Goal: Task Accomplishment & Management: Use online tool/utility

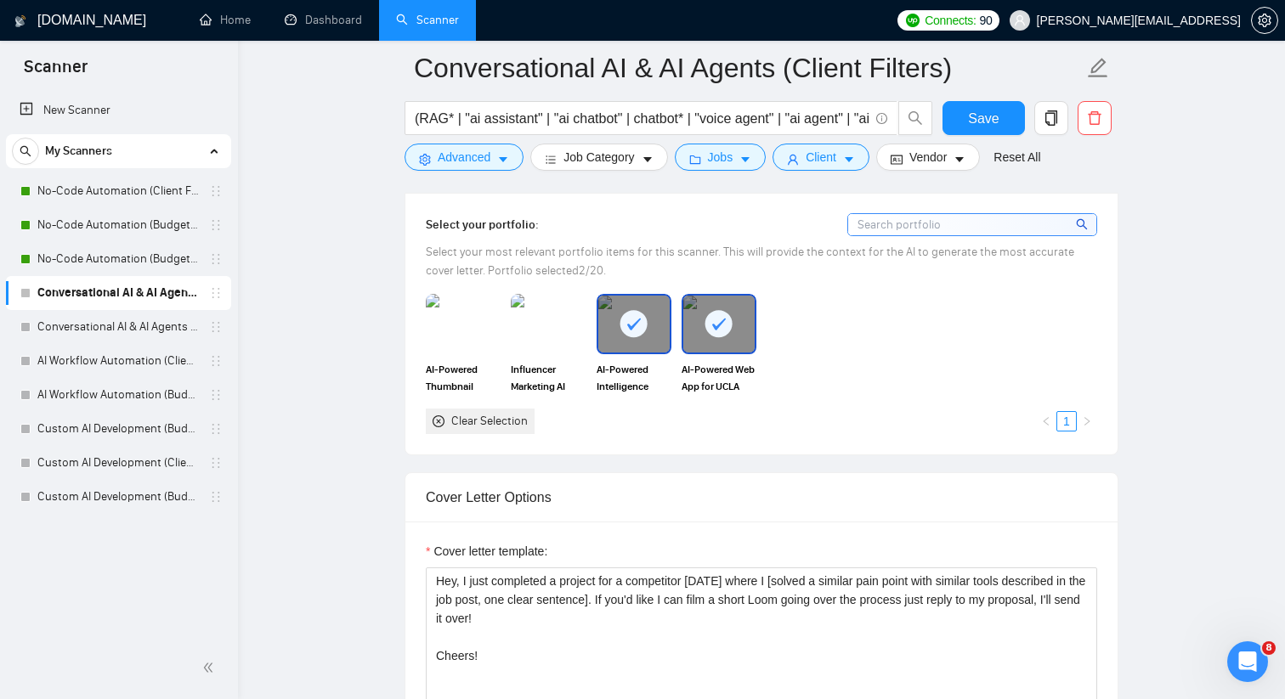
scroll to position [1511, 0]
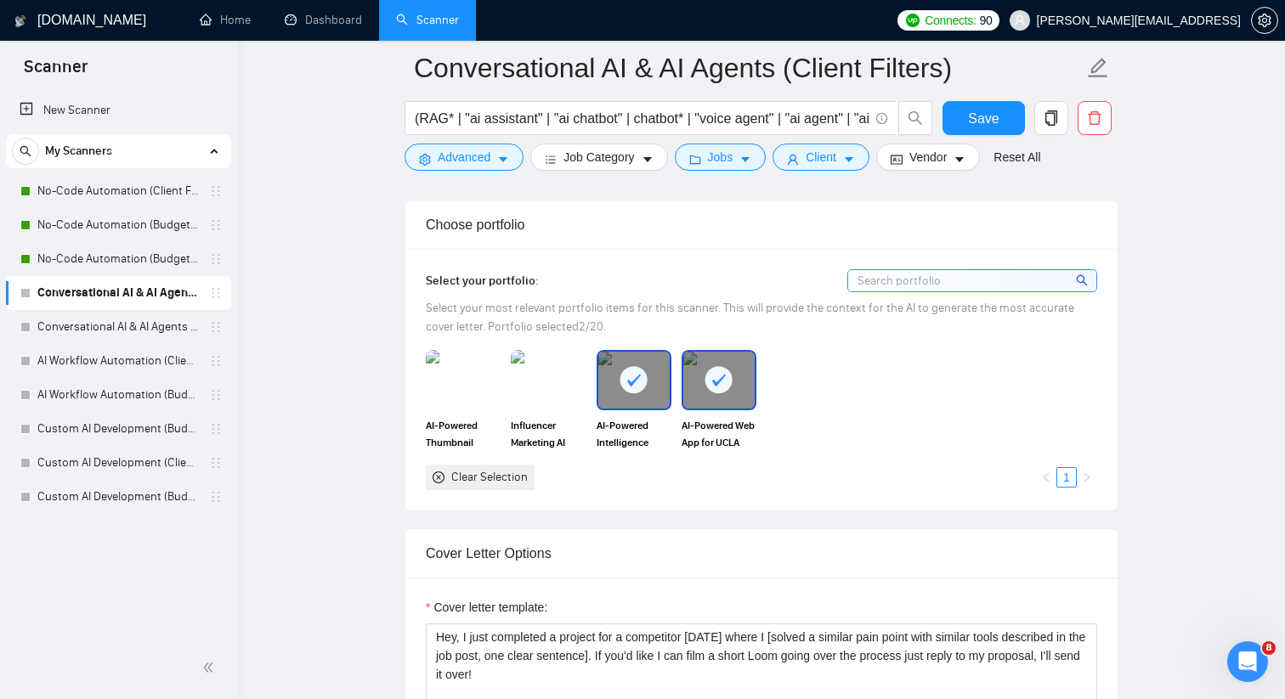
scroll to position [1486, 0]
click at [151, 374] on link "AI Workflow Automation (Client Filters)" at bounding box center [117, 361] width 161 height 34
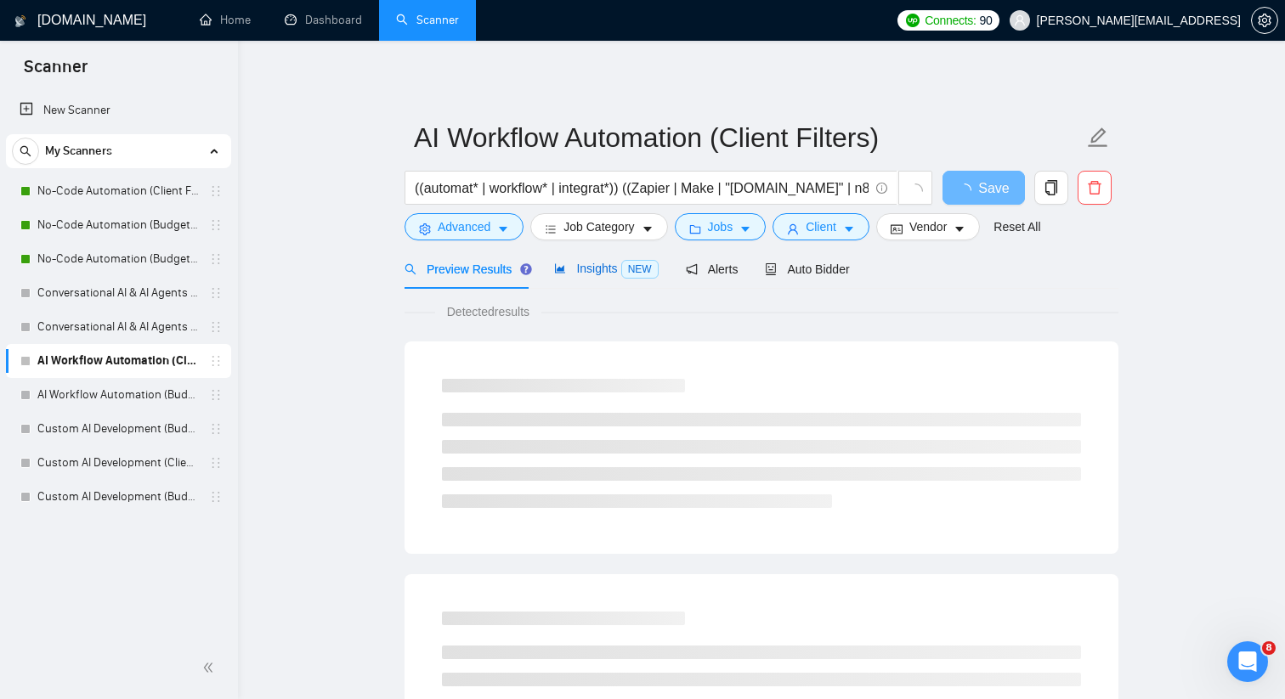
click at [610, 271] on span "Insights NEW" at bounding box center [606, 269] width 104 height 14
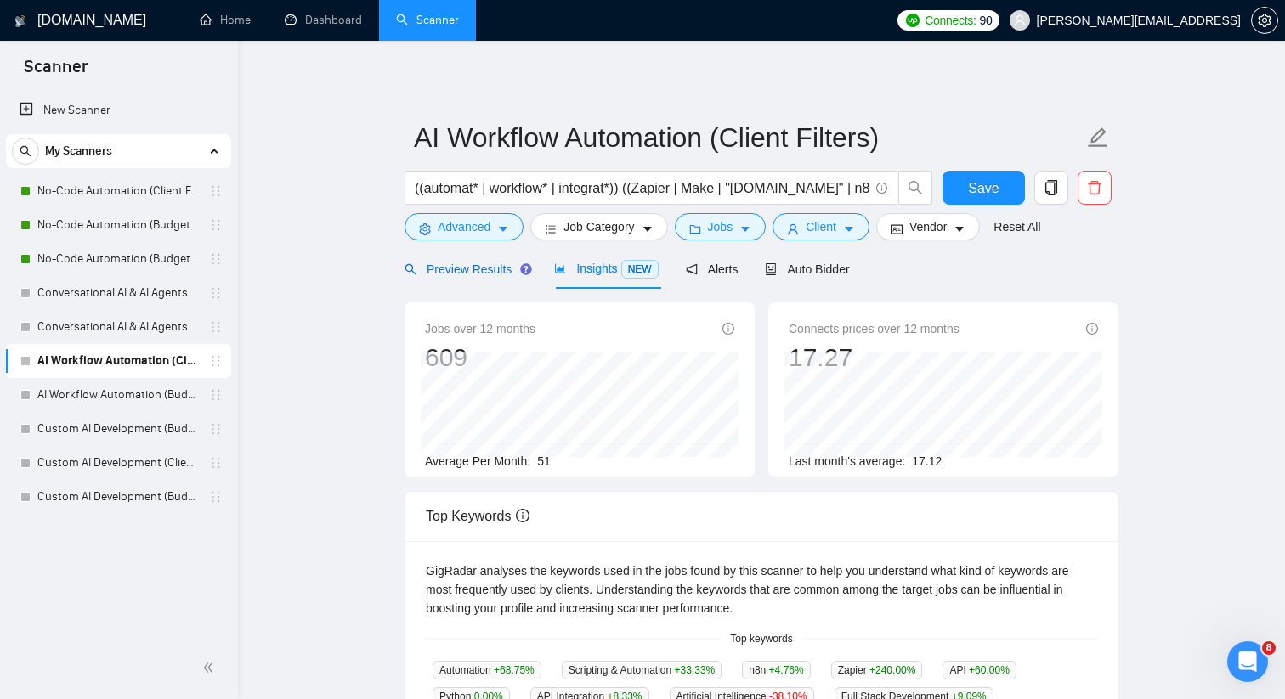
click at [499, 268] on span "Preview Results" at bounding box center [465, 270] width 122 height 14
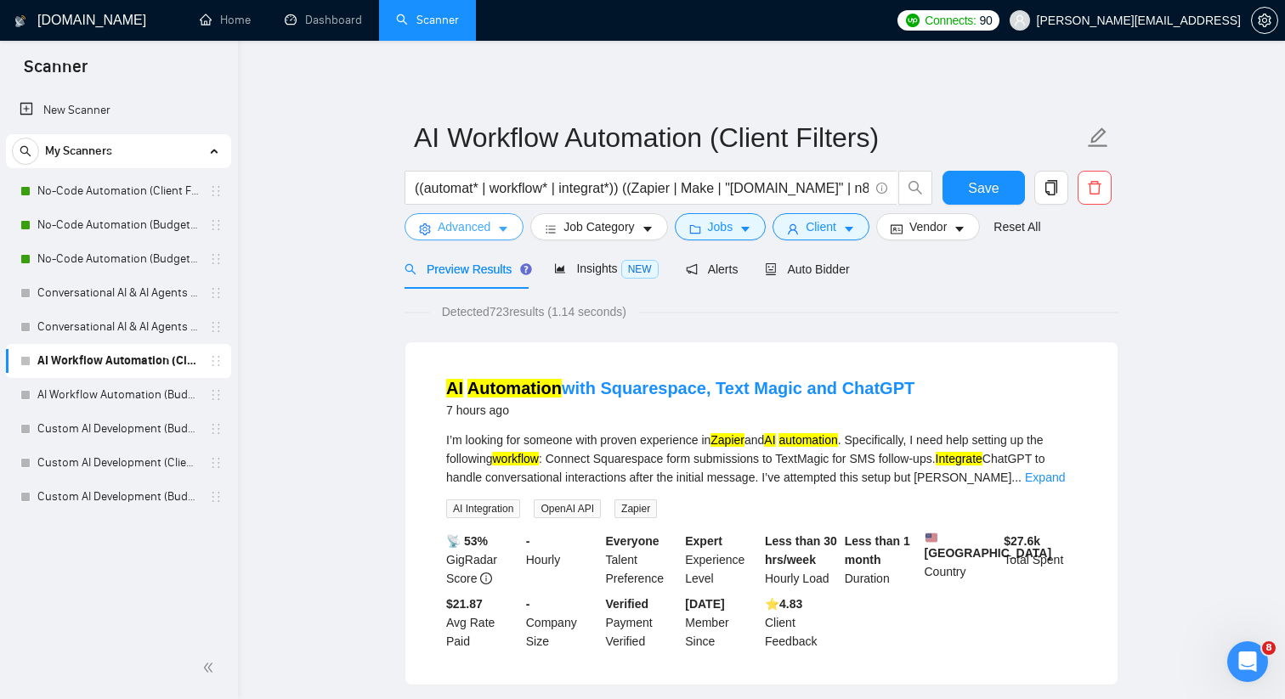
click at [493, 225] on button "Advanced" at bounding box center [463, 226] width 119 height 27
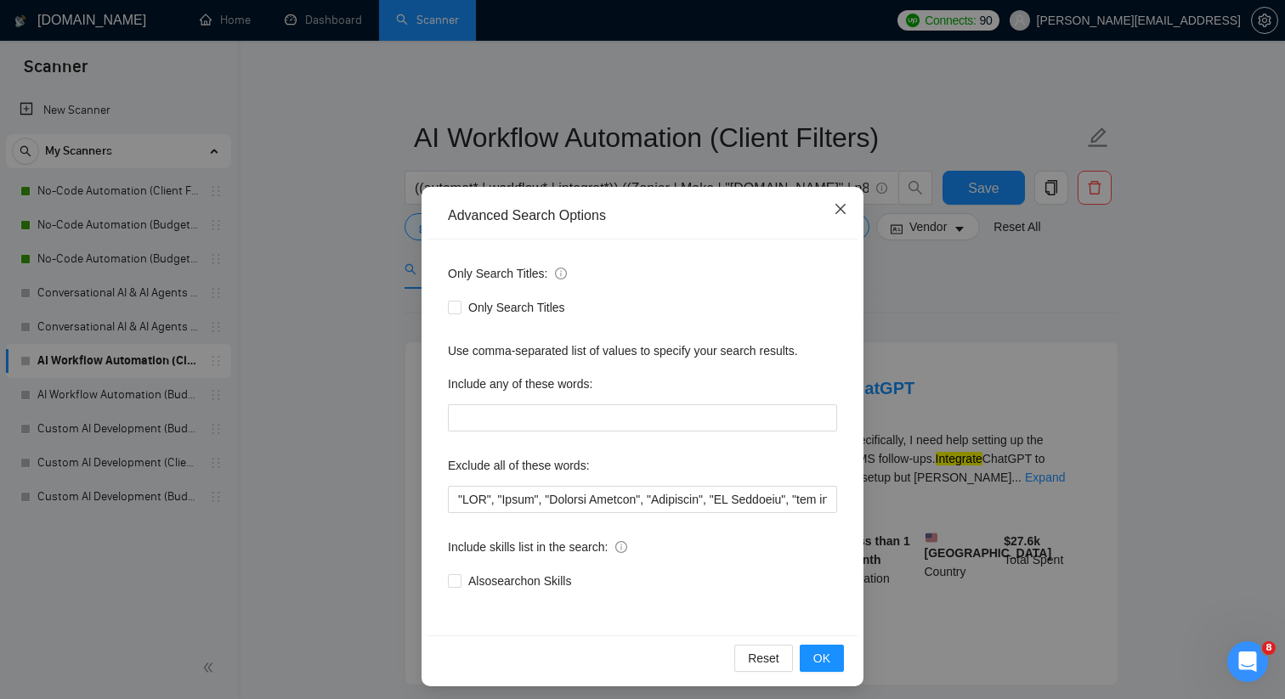
click at [837, 200] on span "Close" at bounding box center [840, 210] width 46 height 46
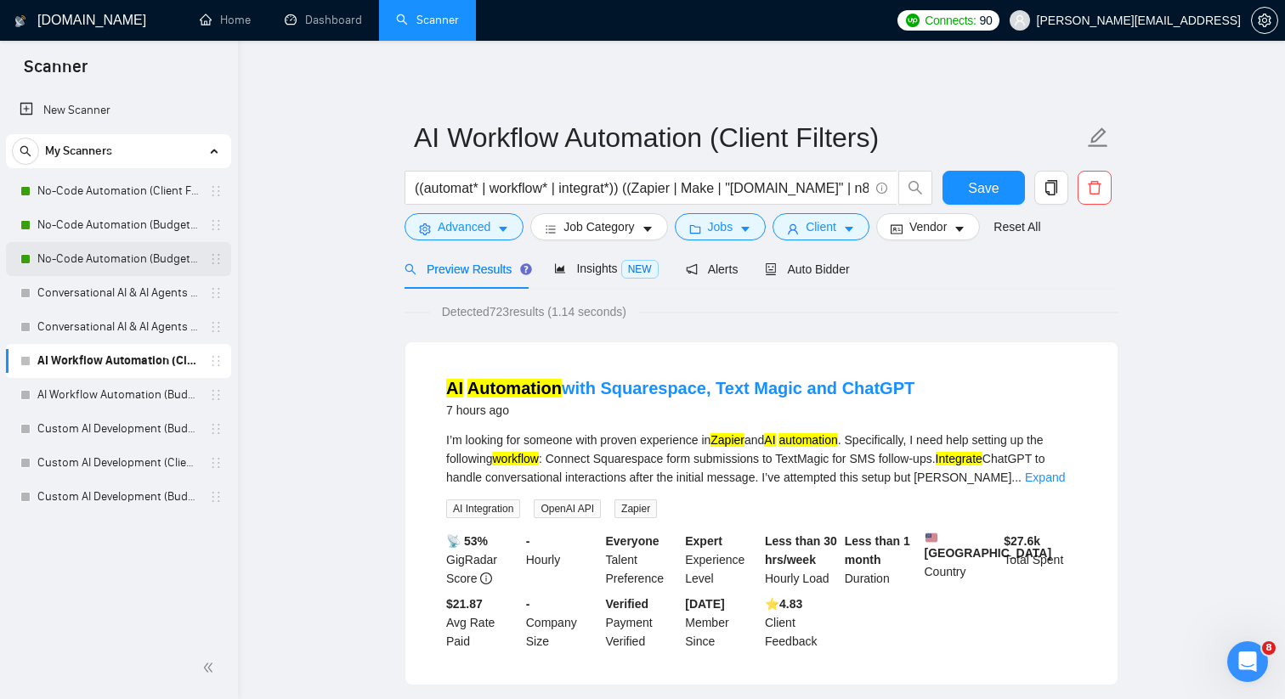
click at [158, 265] on link "No-Code Automation (Budget Filters W4, Aug)" at bounding box center [117, 259] width 161 height 34
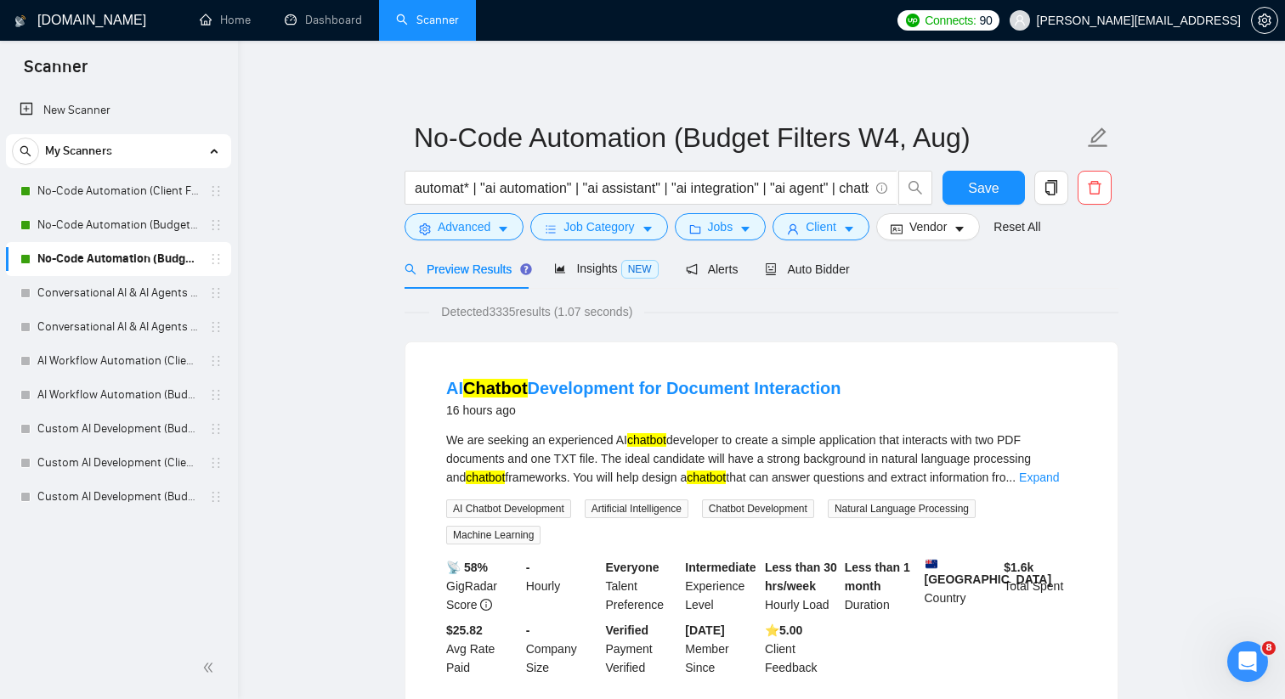
click at [551, 268] on div "Preview Results Insights NEW Alerts Auto Bidder" at bounding box center [626, 269] width 445 height 40
click at [554, 268] on div "Preview Results Insights NEW Alerts Auto Bidder" at bounding box center [626, 269] width 445 height 40
click at [557, 268] on icon "area-chart" at bounding box center [560, 269] width 12 height 12
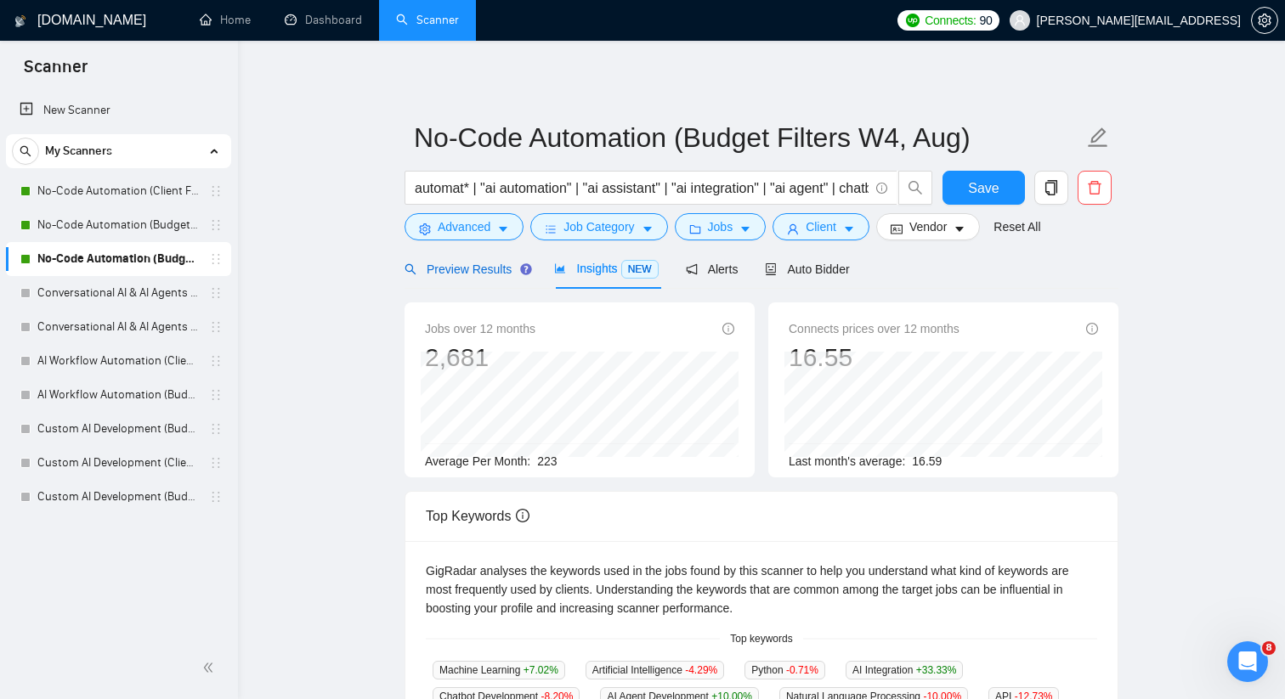
click at [496, 268] on span "Preview Results" at bounding box center [465, 270] width 122 height 14
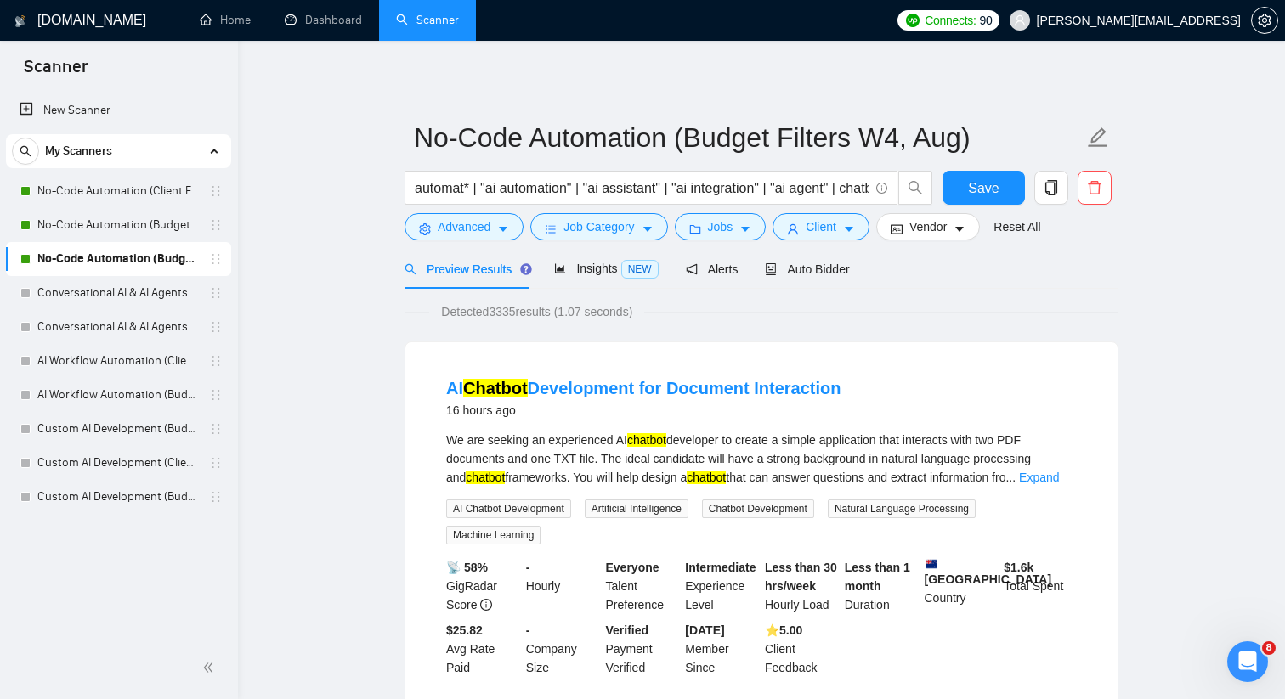
scroll to position [41, 0]
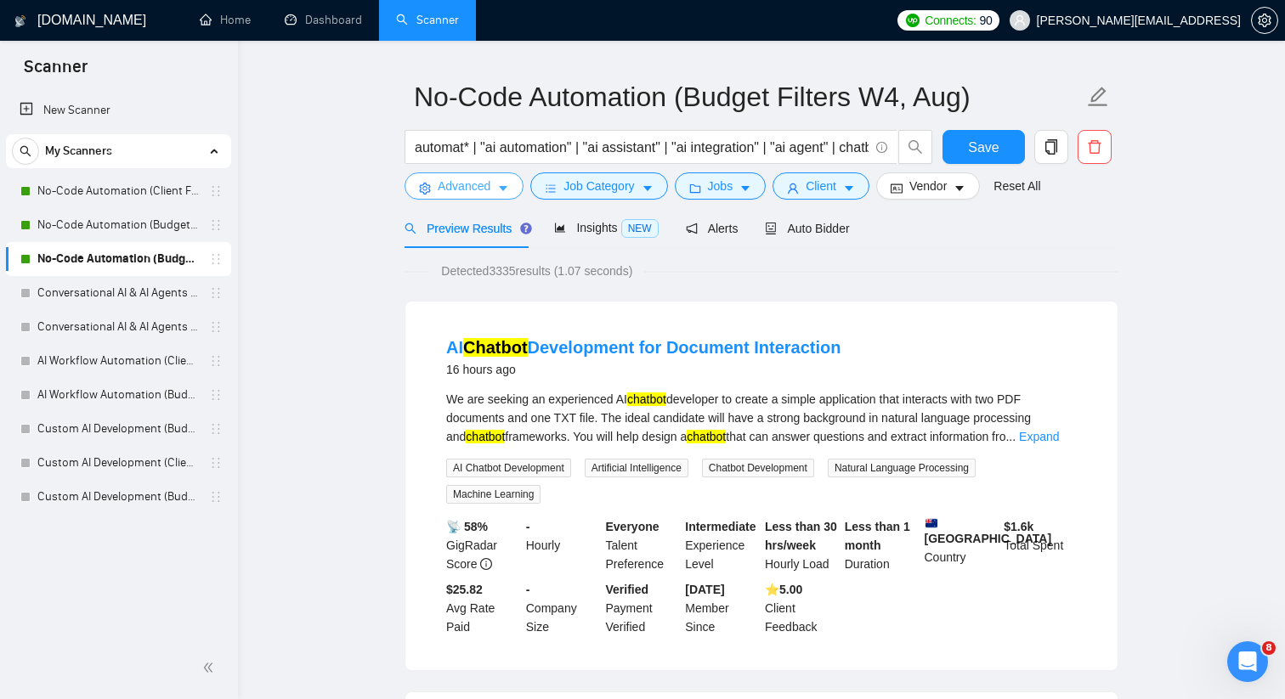
click at [481, 186] on span "Advanced" at bounding box center [464, 186] width 53 height 19
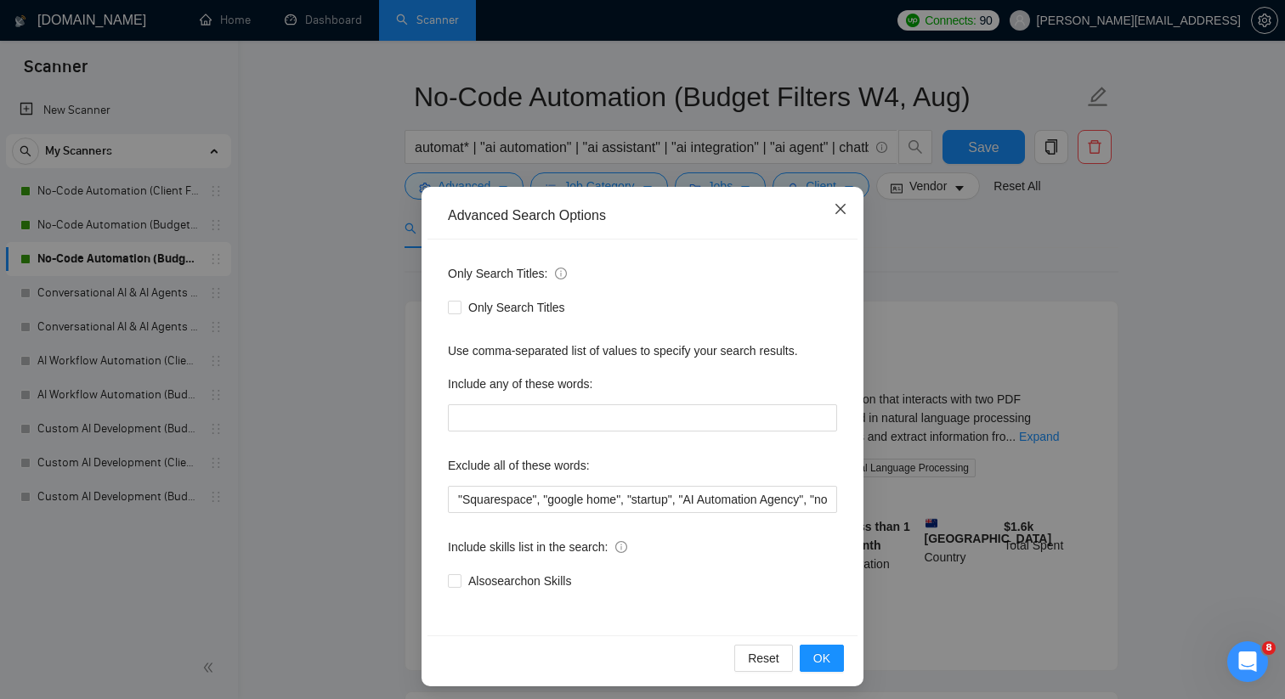
click at [837, 203] on icon "close" at bounding box center [840, 209] width 14 height 14
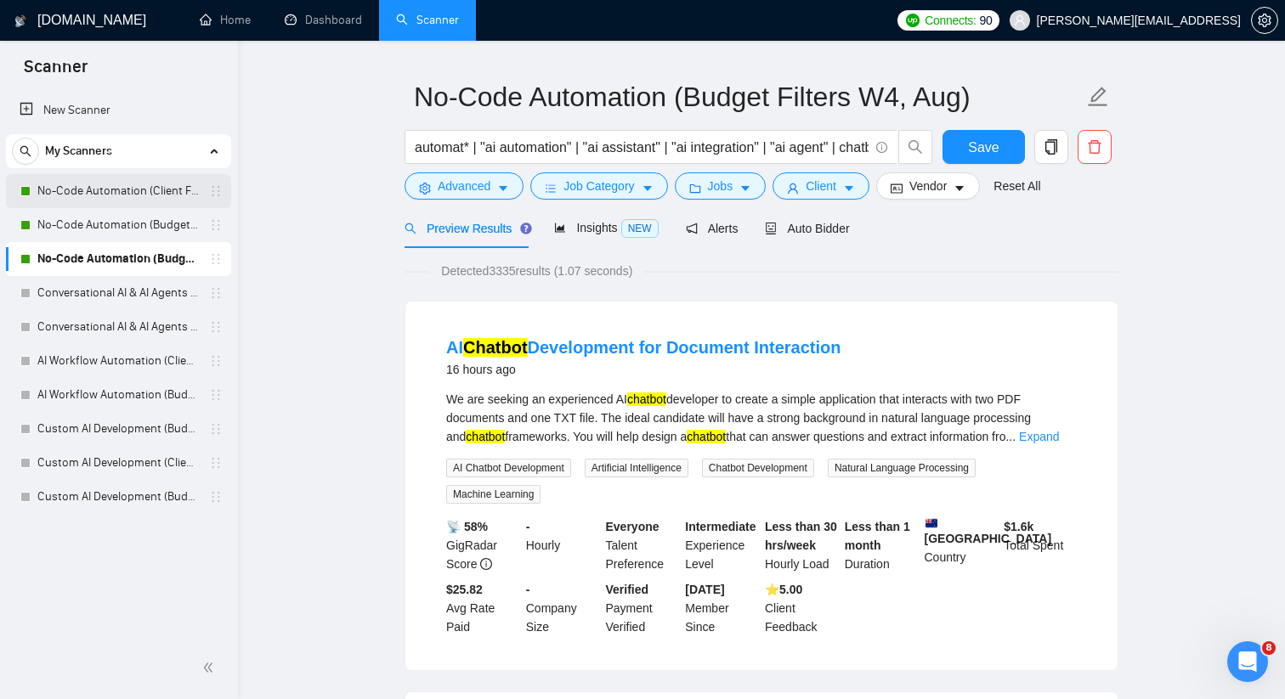
click at [165, 195] on link "No-Code Automation (Client Filters)" at bounding box center [117, 191] width 161 height 34
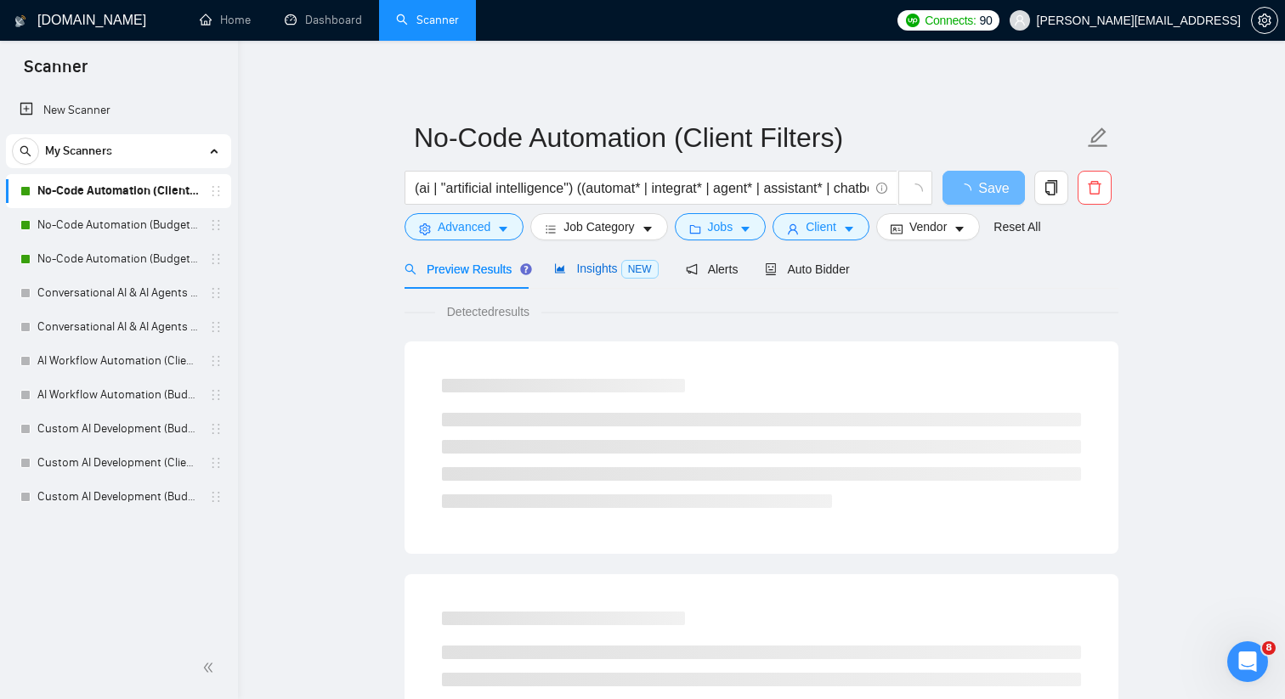
click at [565, 265] on icon "area-chart" at bounding box center [560, 269] width 12 height 12
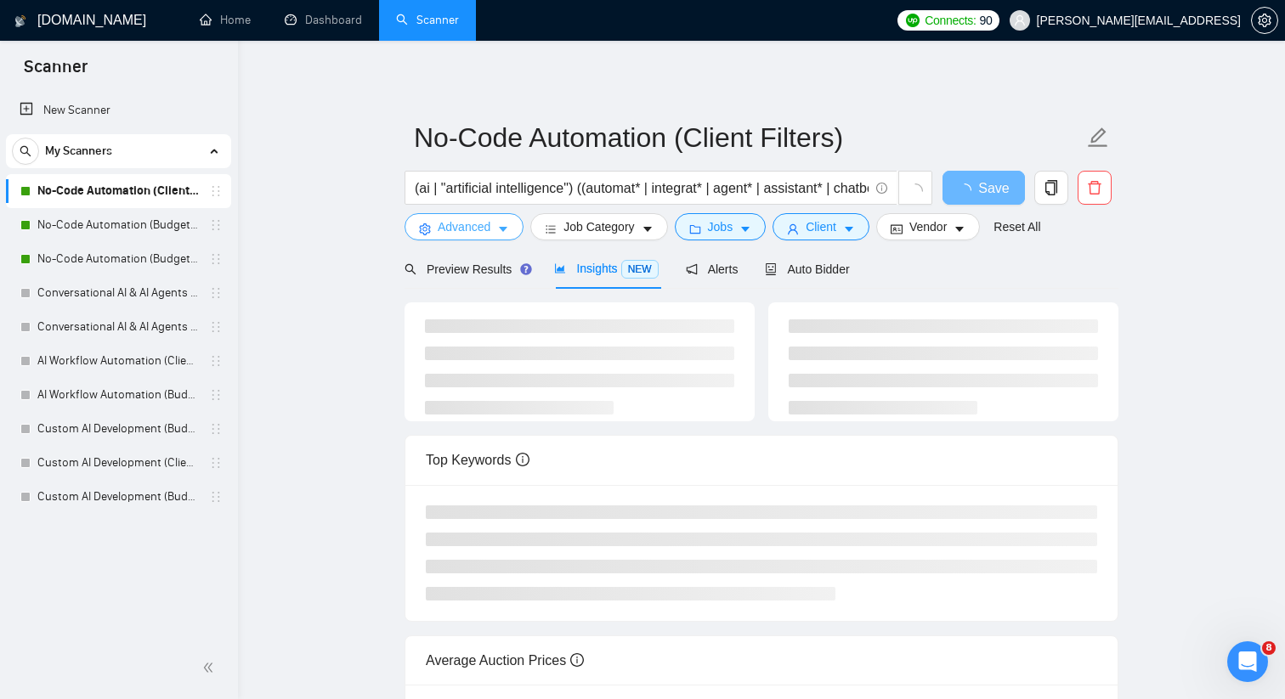
click at [508, 233] on icon "caret-down" at bounding box center [503, 229] width 12 height 12
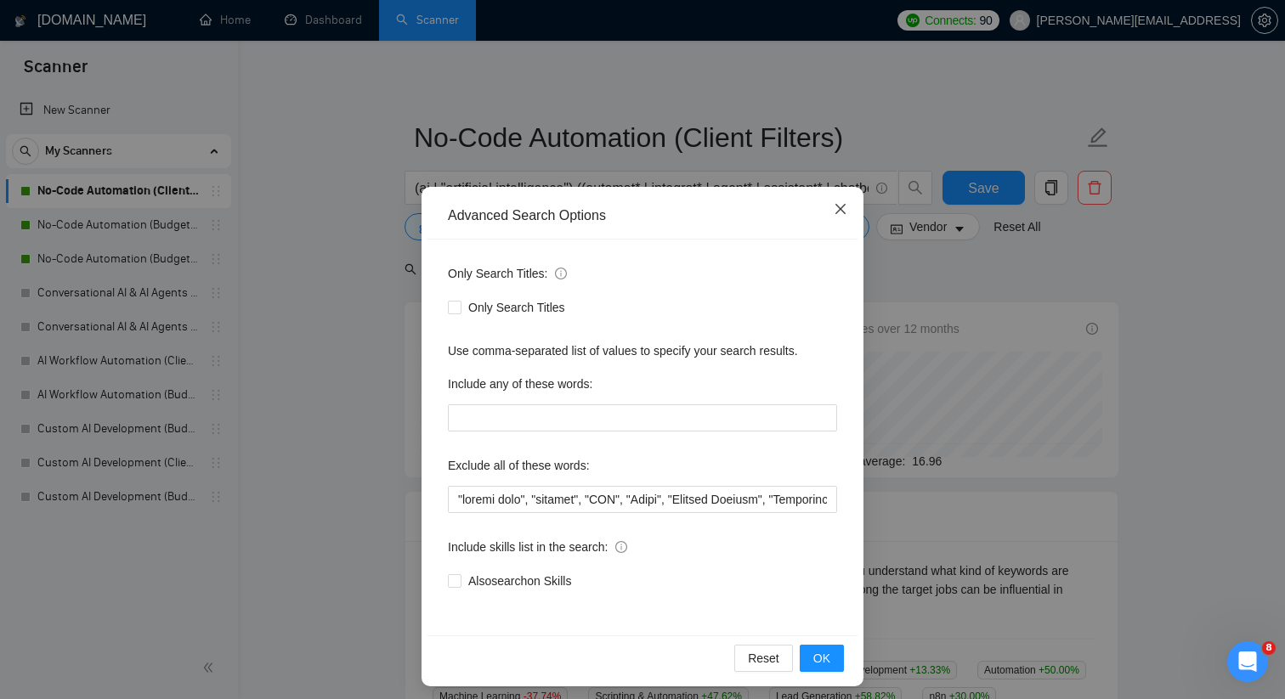
click at [839, 201] on span "Close" at bounding box center [840, 210] width 46 height 46
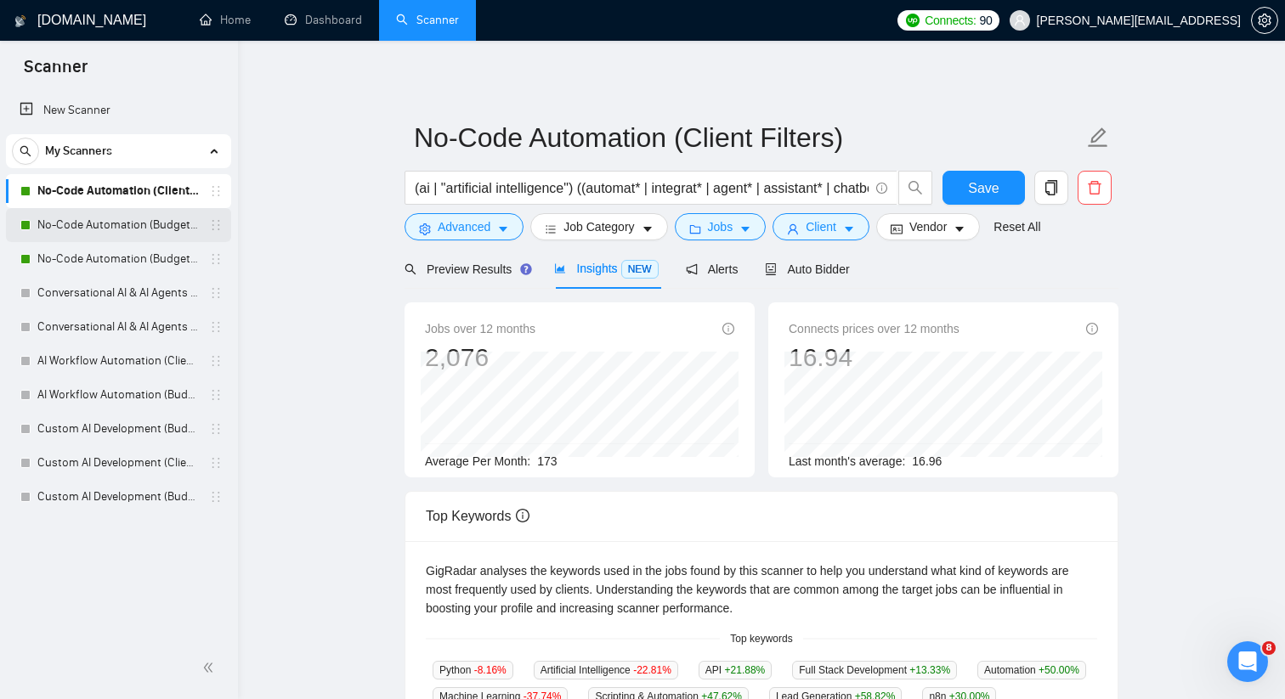
click at [129, 217] on link "No-Code Automation (Budget Filters)" at bounding box center [117, 225] width 161 height 34
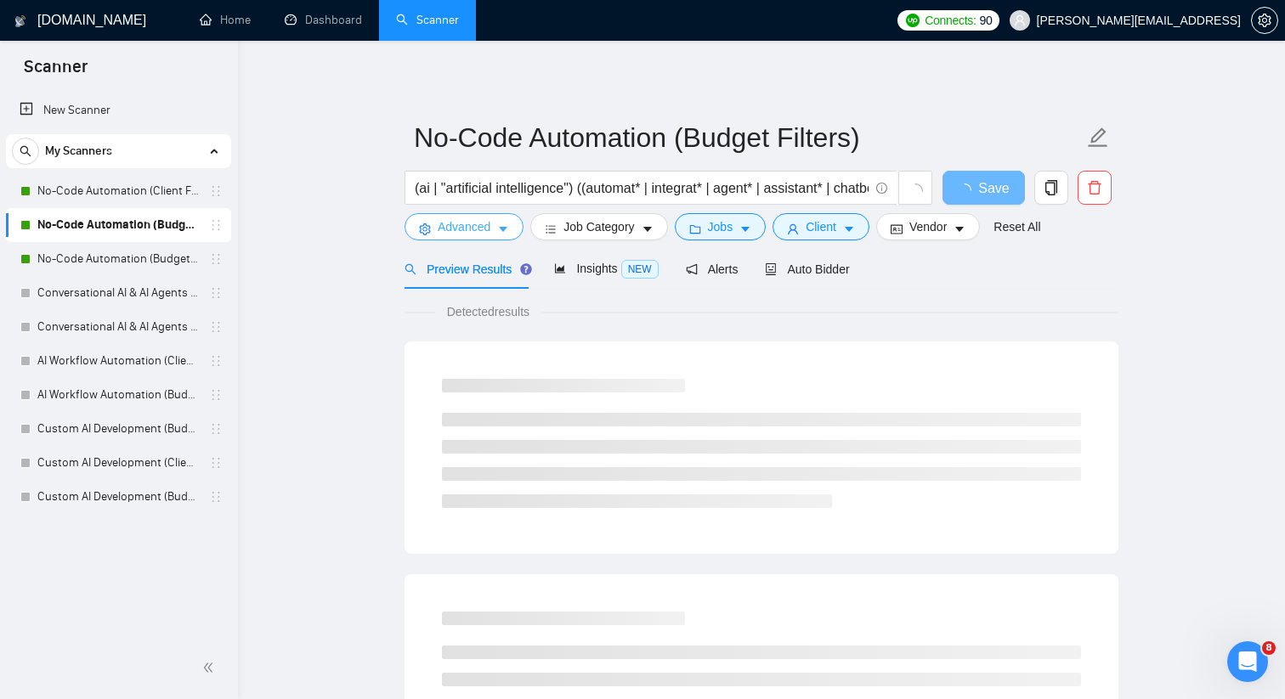
click at [485, 237] on button "Advanced" at bounding box center [463, 226] width 119 height 27
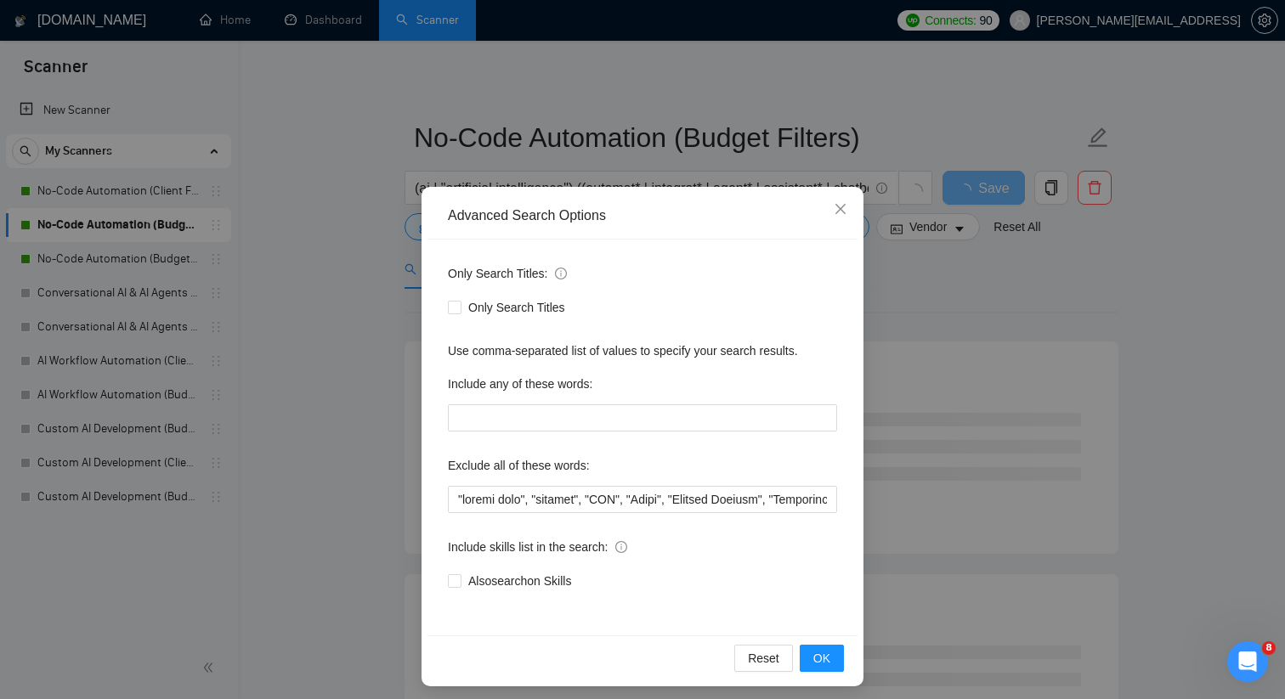
click at [404, 415] on div "Advanced Search Options Only Search Titles: Only Search Titles Use comma-separa…" at bounding box center [642, 349] width 1285 height 699
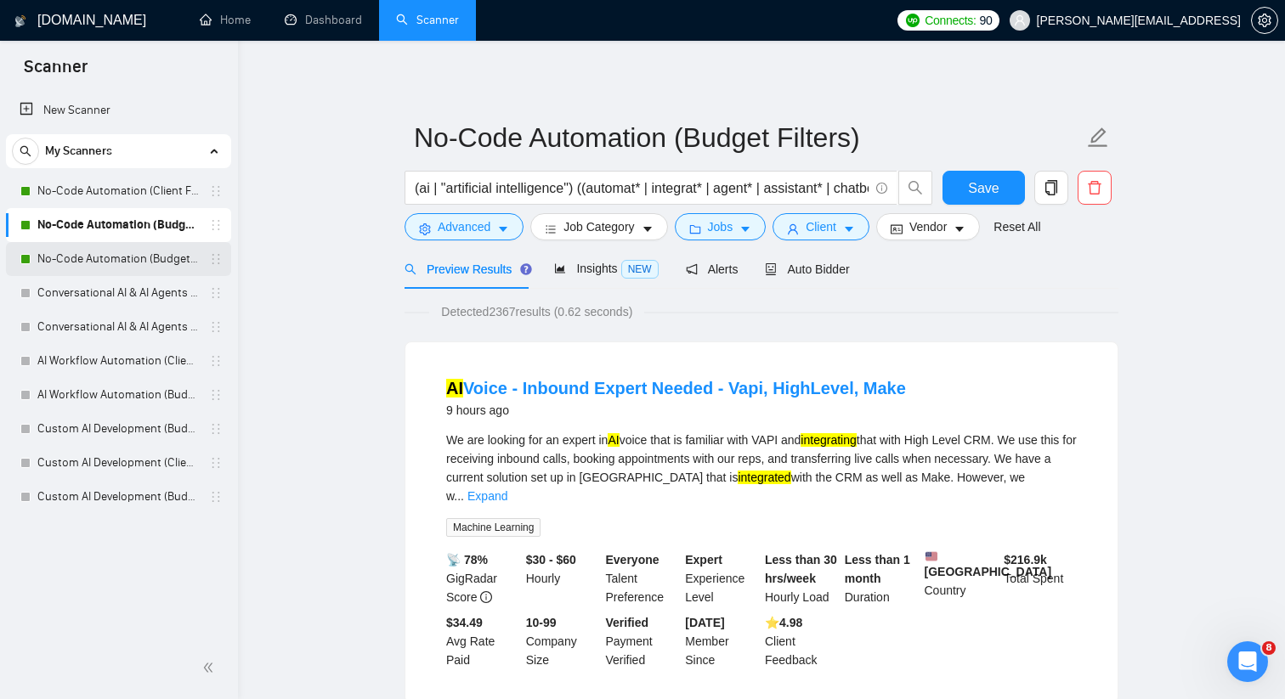
click at [165, 269] on link "No-Code Automation (Budget Filters W4, Aug)" at bounding box center [117, 259] width 161 height 34
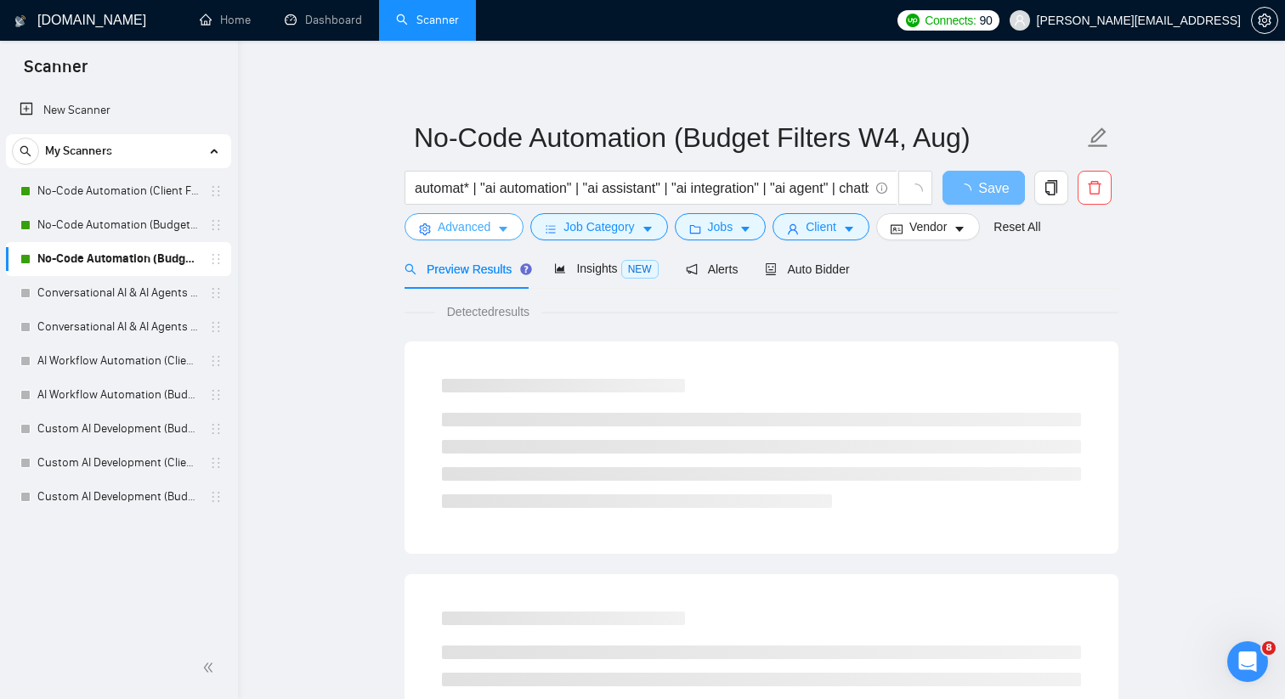
click at [502, 232] on icon "caret-down" at bounding box center [503, 229] width 12 height 12
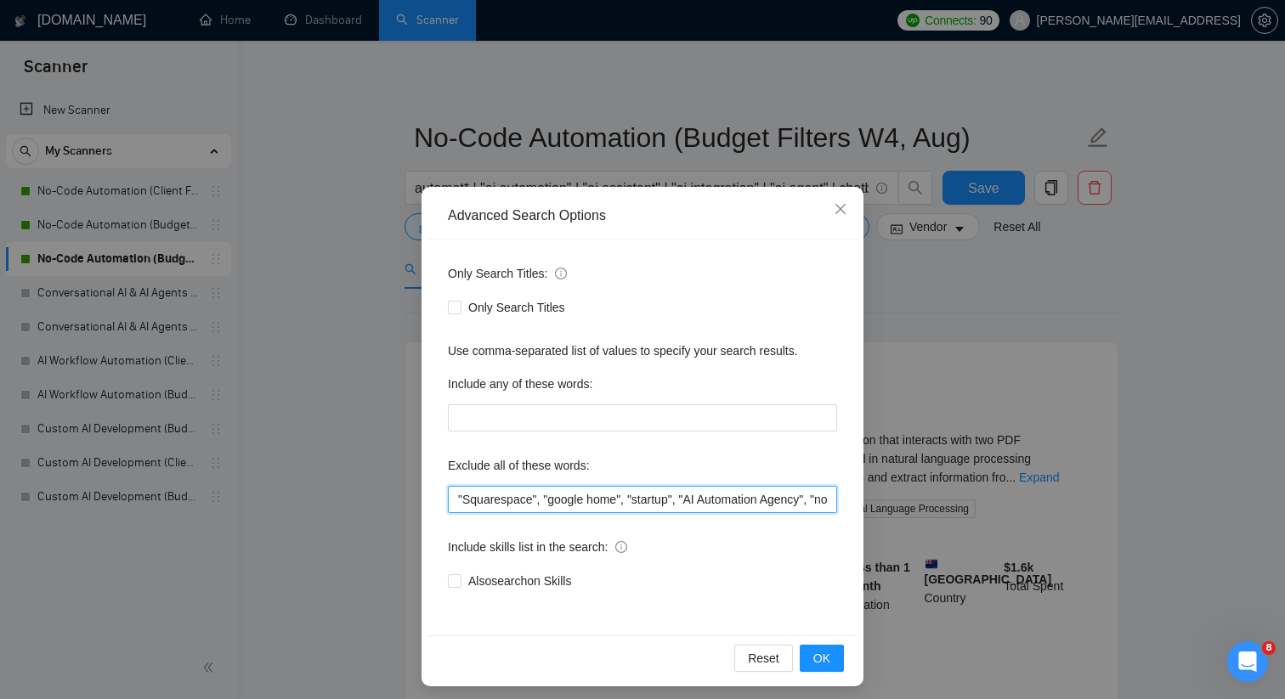
click at [550, 504] on input ""Squarespace", "google home", "startup", "AI Automation Agency", "no agency", "…" at bounding box center [642, 499] width 389 height 27
click at [830, 212] on span "Close" at bounding box center [840, 210] width 46 height 46
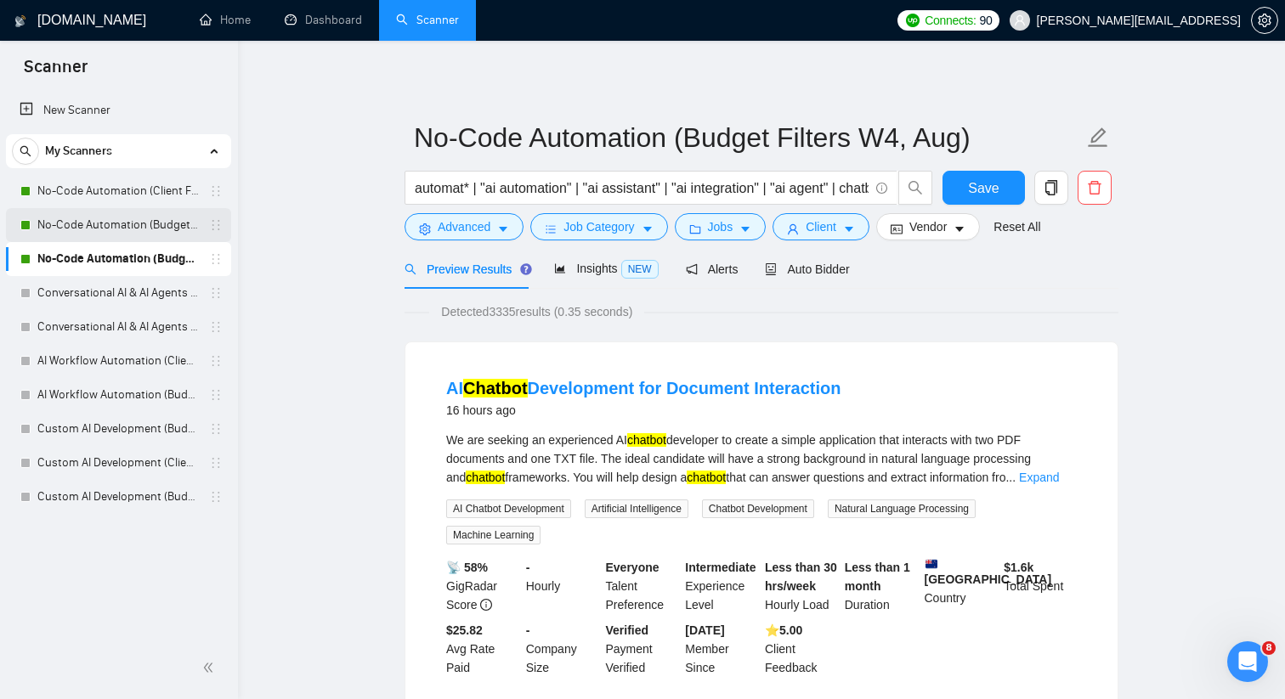
click at [142, 216] on link "No-Code Automation (Budget Filters)" at bounding box center [117, 225] width 161 height 34
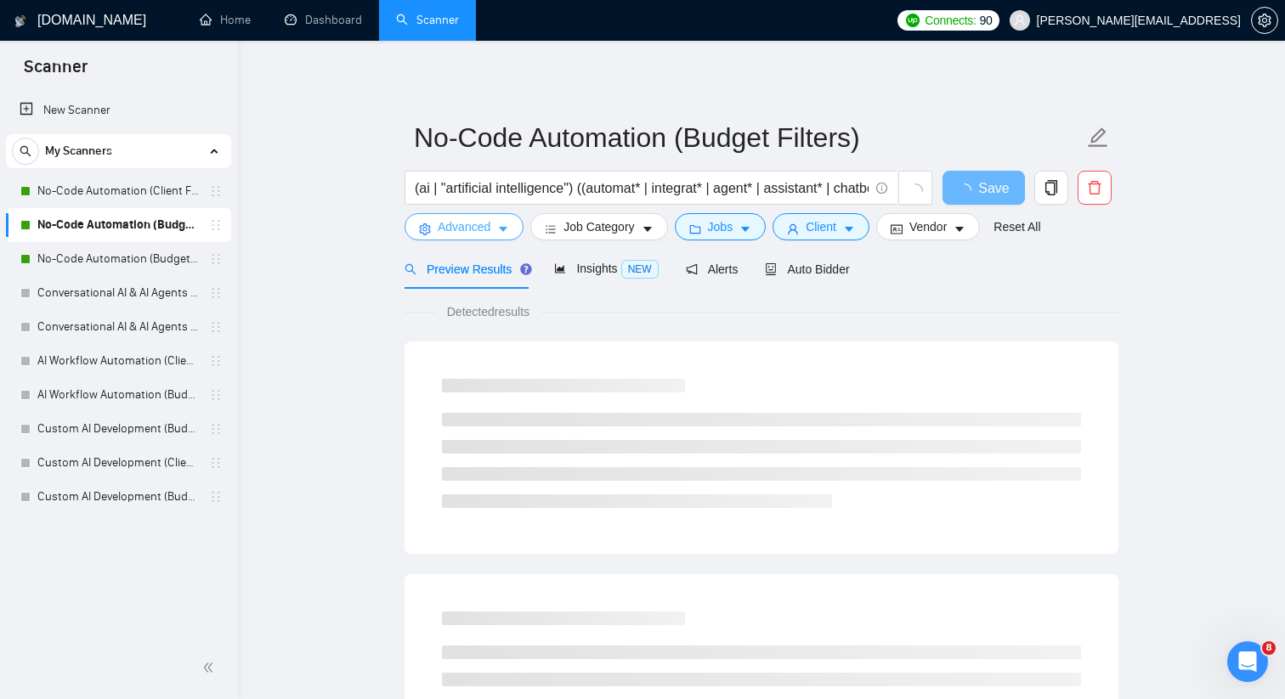
click at [494, 233] on button "Advanced" at bounding box center [463, 226] width 119 height 27
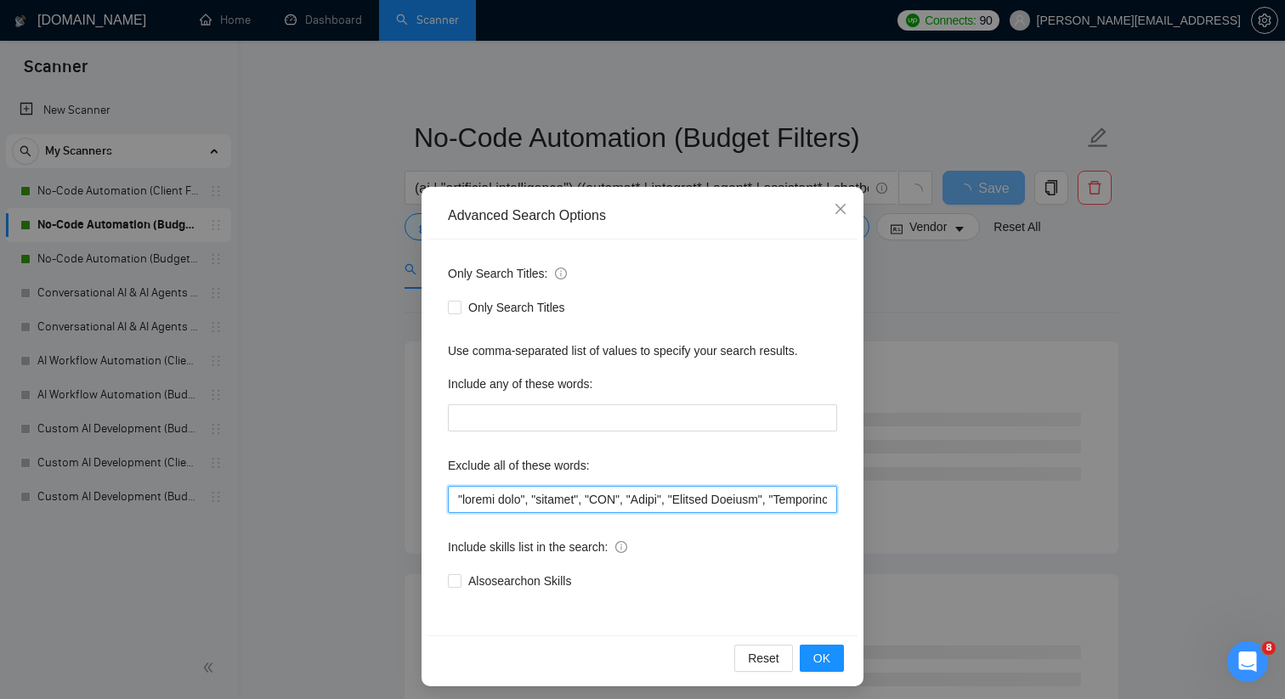
click at [511, 506] on input "text" at bounding box center [642, 499] width 389 height 27
paste input "Squarespace", "google home", "startup", "AI Automation Agency", "no agency", "t…"
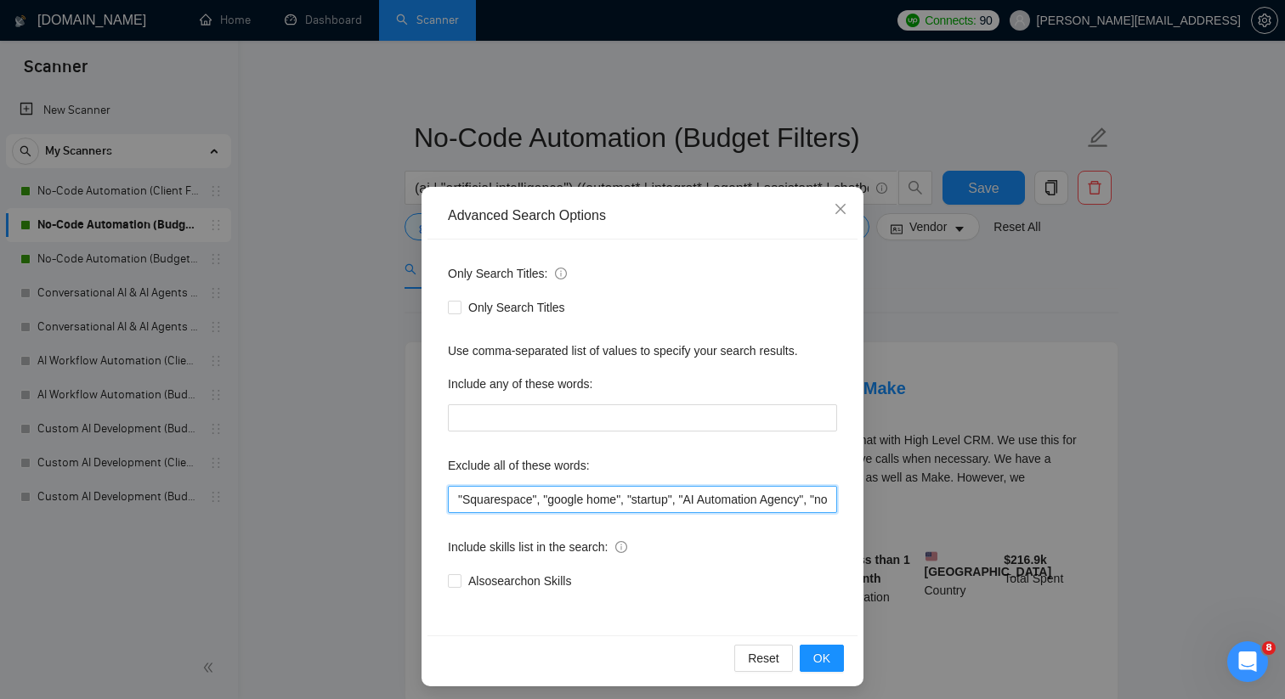
scroll to position [0, 1991]
type input ""Squarespace", "google home", "startup", "AI Automation Agency", "no agency", "…"
click at [828, 662] on span "OK" at bounding box center [821, 658] width 17 height 19
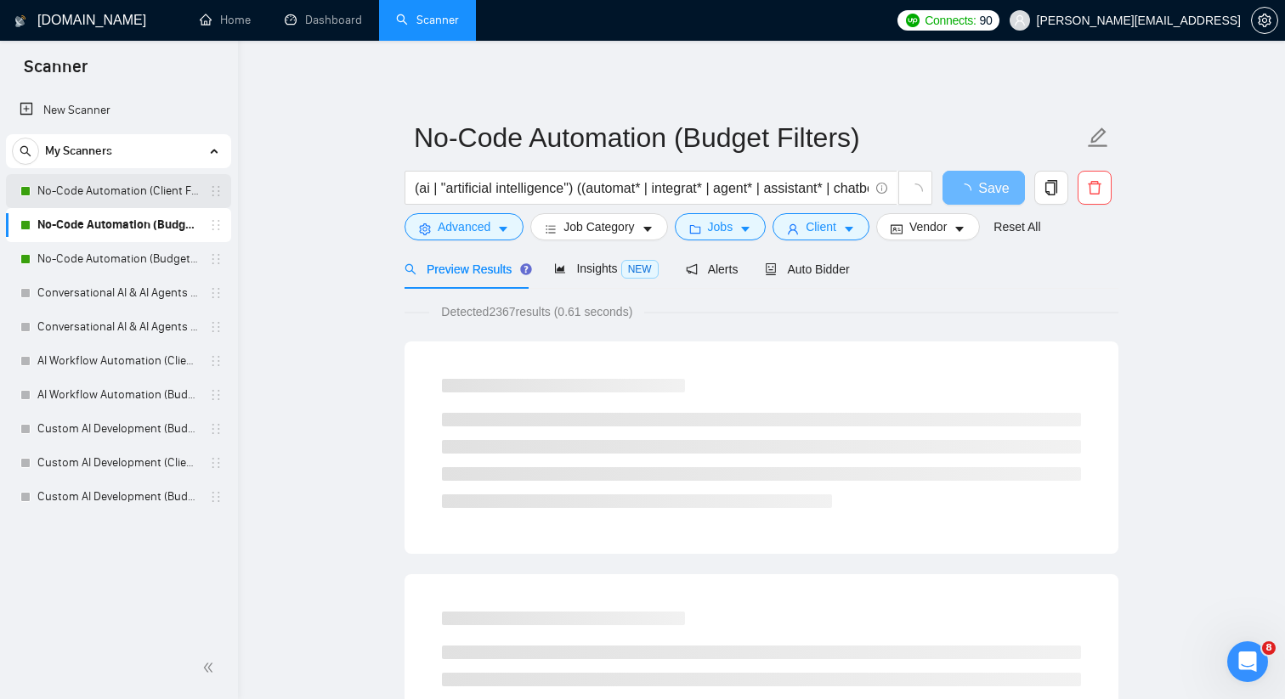
click at [124, 199] on link "No-Code Automation (Client Filters)" at bounding box center [117, 191] width 161 height 34
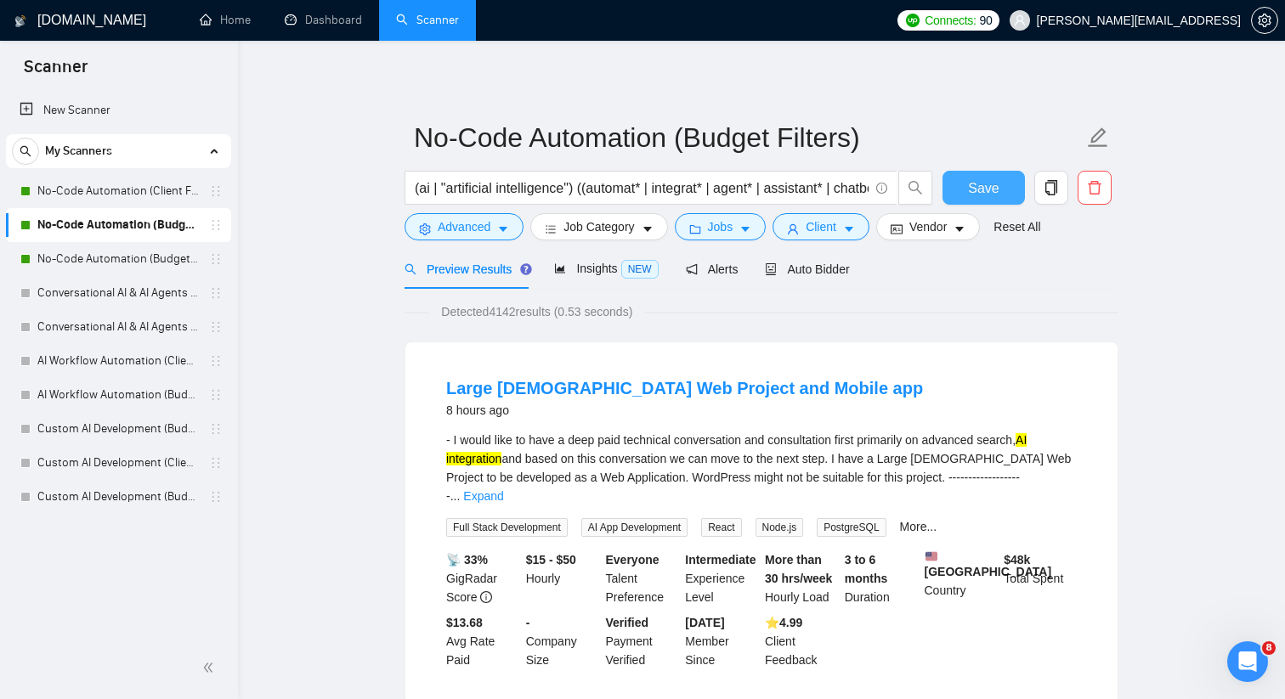
click at [985, 194] on span "Save" at bounding box center [983, 188] width 31 height 21
click at [503, 489] on link "Expand" at bounding box center [483, 496] width 40 height 14
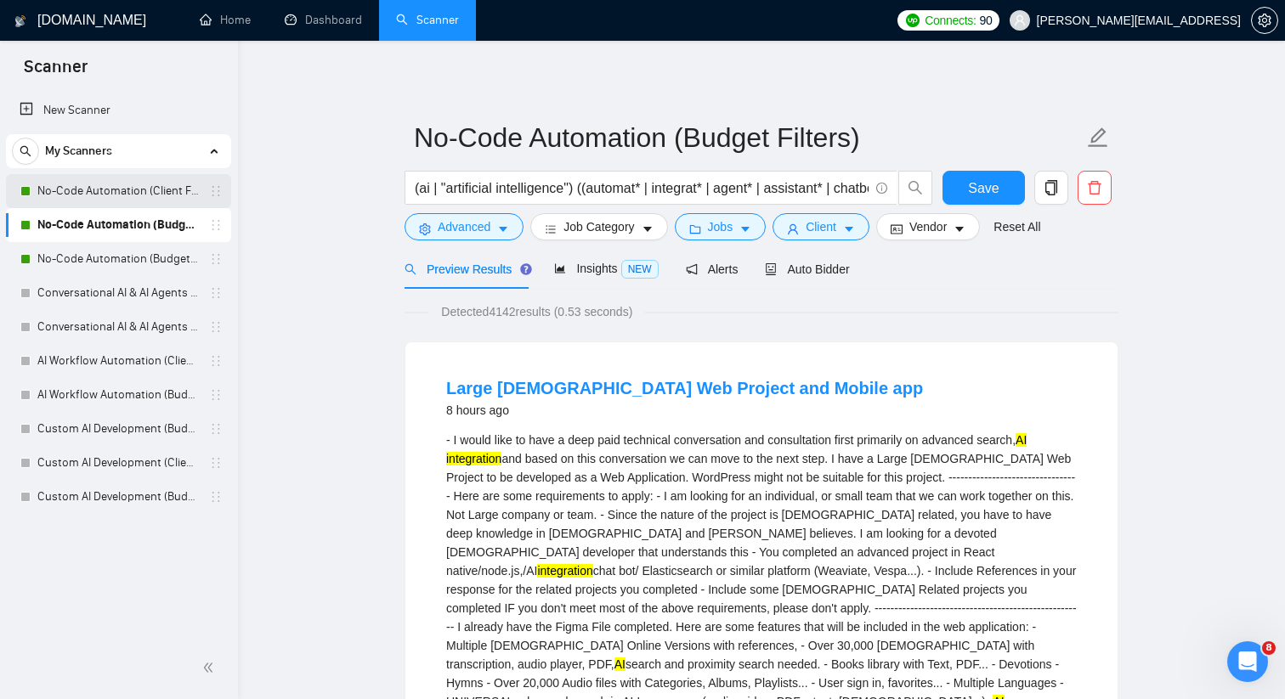
click at [184, 195] on link "No-Code Automation (Client Filters)" at bounding box center [117, 191] width 161 height 34
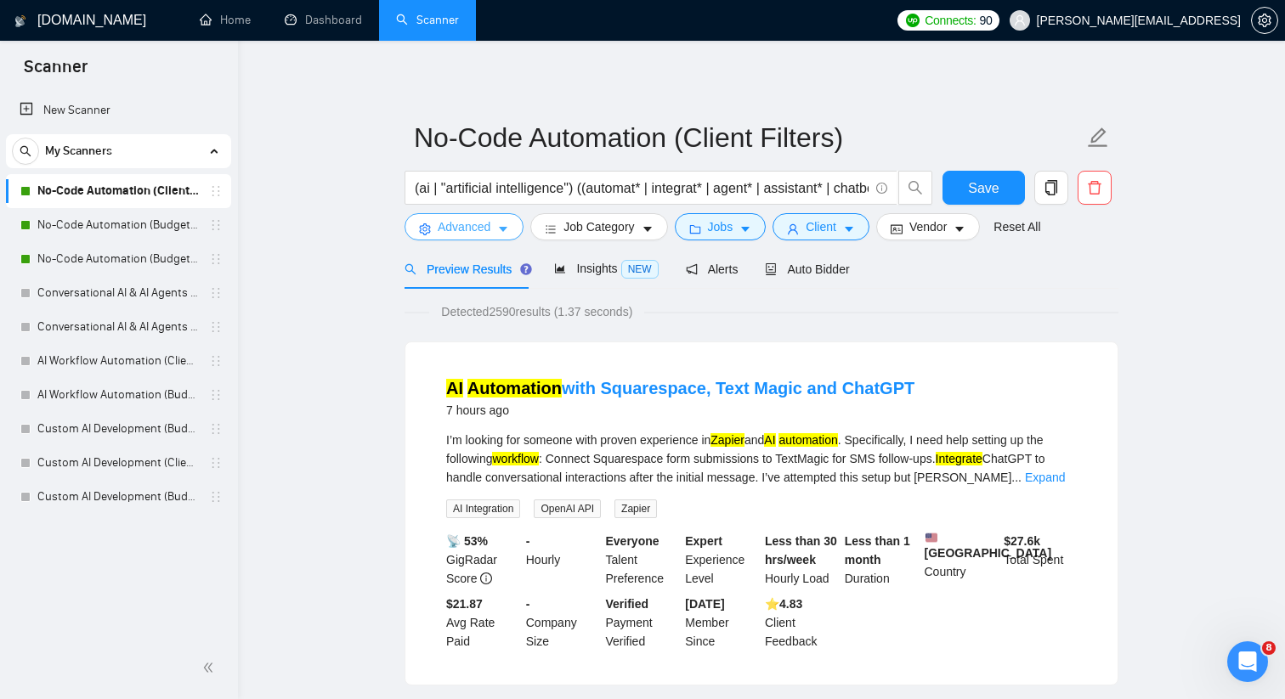
click at [511, 230] on button "Advanced" at bounding box center [463, 226] width 119 height 27
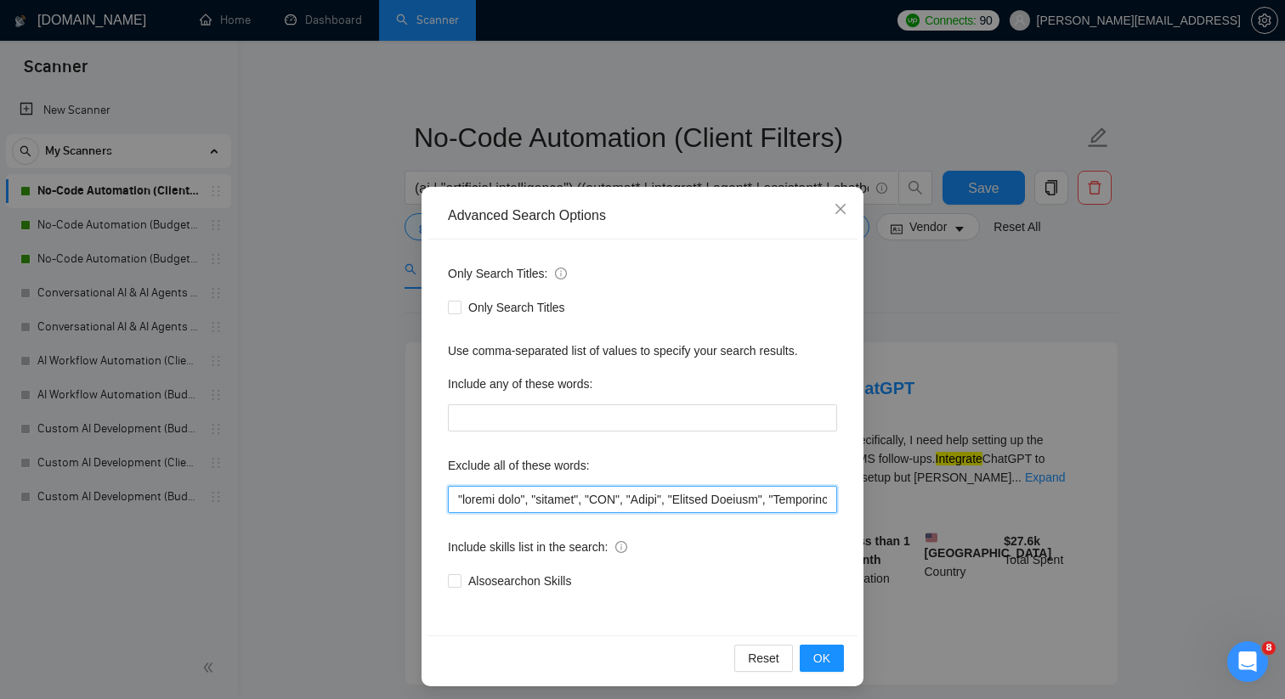
click at [517, 505] on input "text" at bounding box center [642, 499] width 389 height 27
paste input "Squarespace", "google home", "startup", "AI Automation Agency", "no agency", "t…"
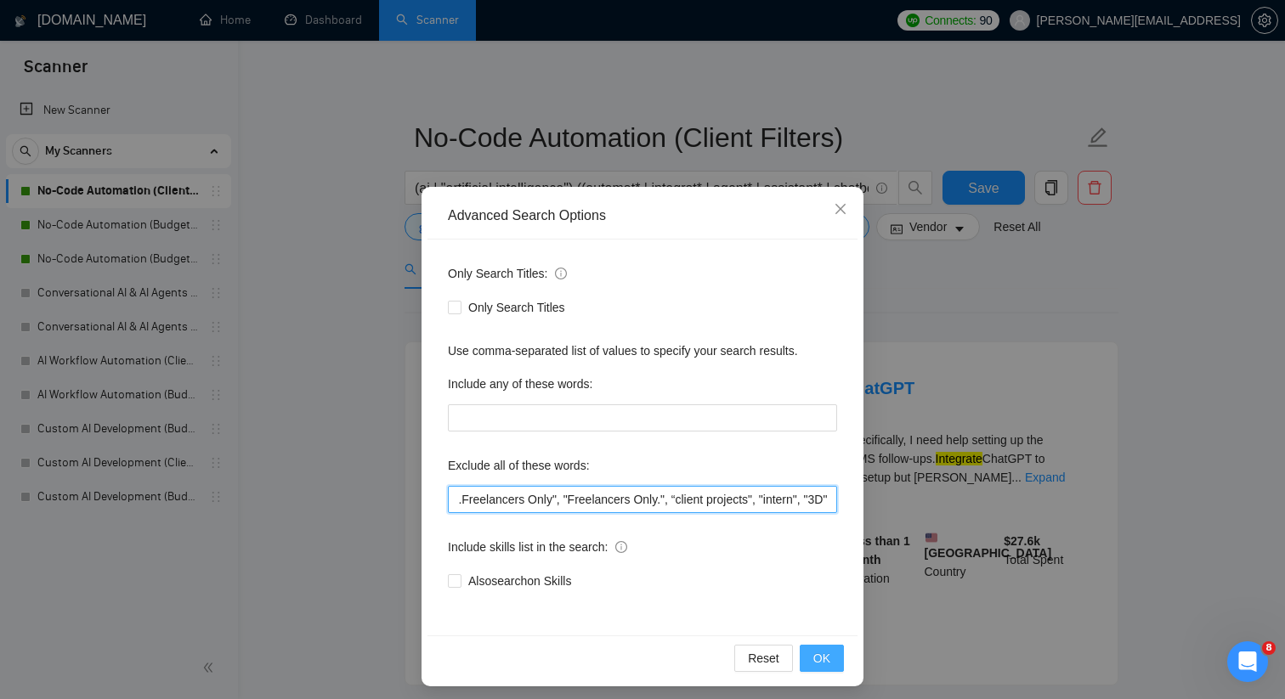
type input ""Squarespace", "google home", "startup", "AI Automation Agency", "no agency", "…"
click at [815, 660] on span "OK" at bounding box center [821, 658] width 17 height 19
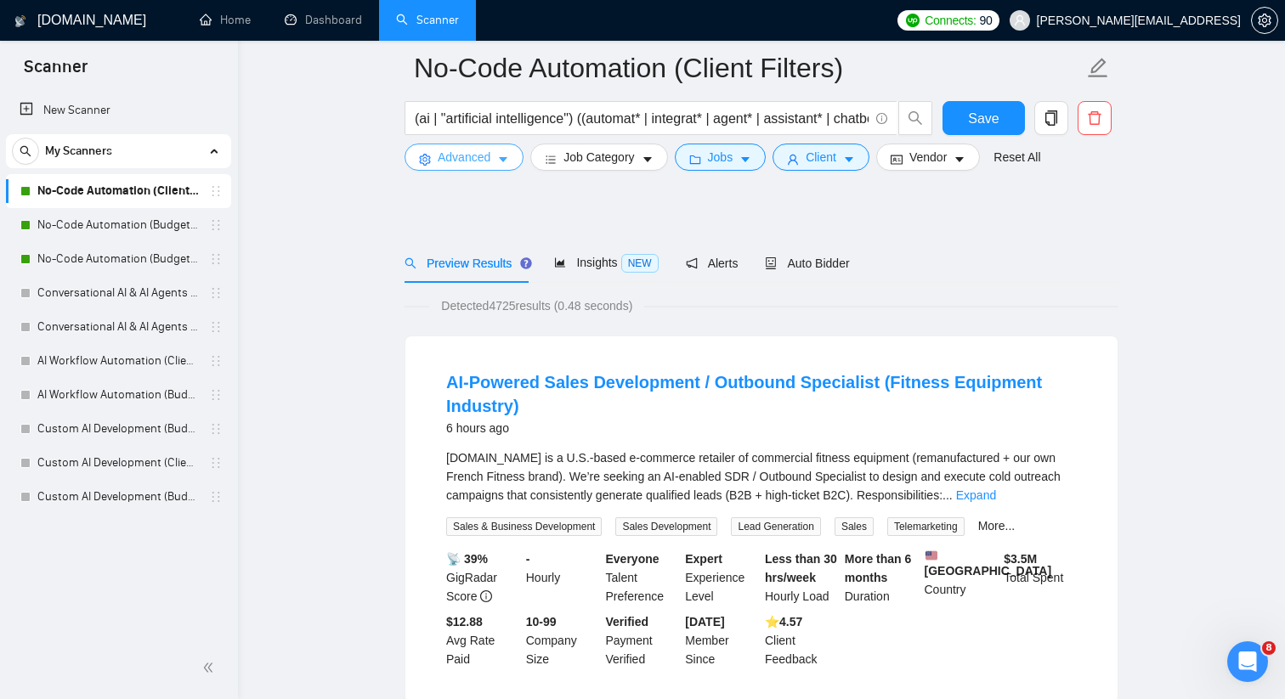
scroll to position [0, 0]
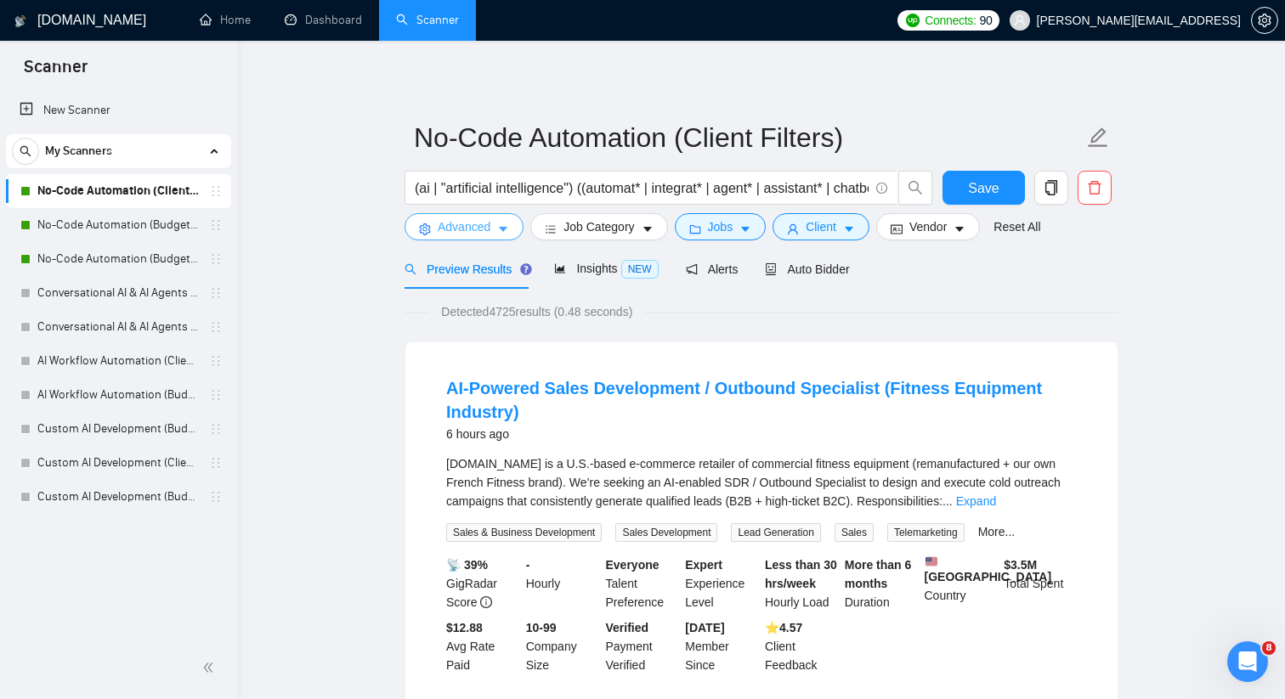
click at [503, 226] on icon "caret-down" at bounding box center [503, 229] width 12 height 12
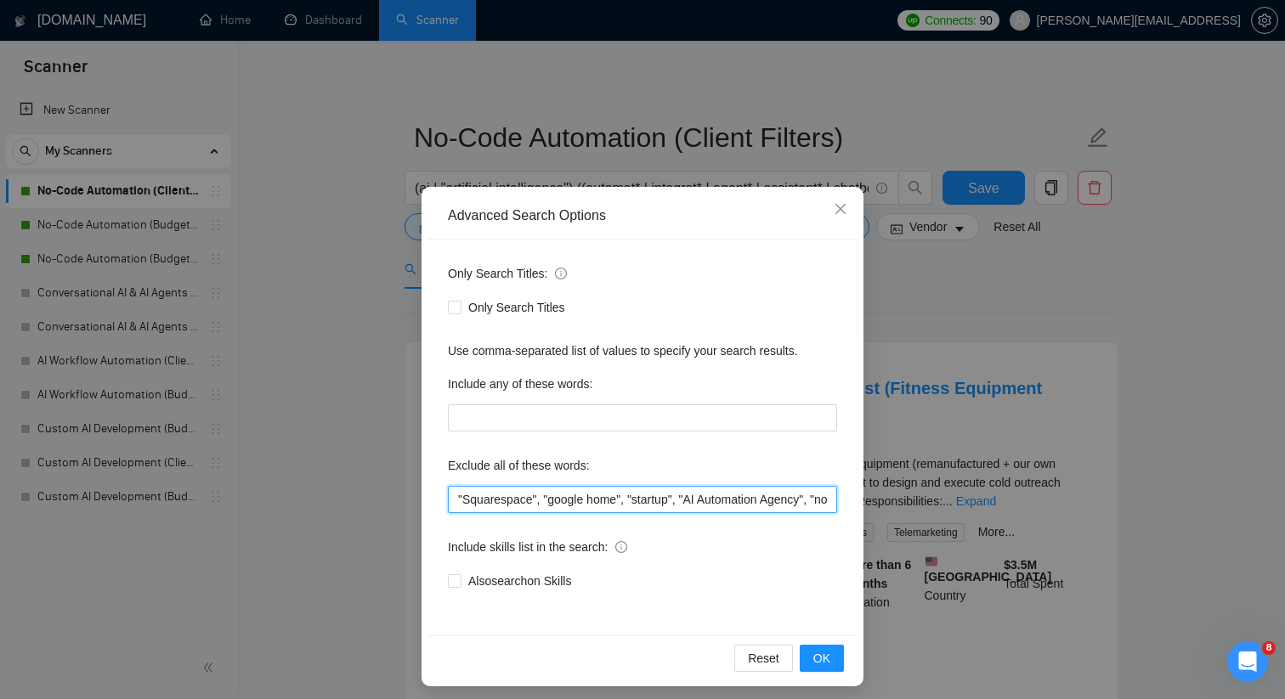
click at [598, 505] on input ""Squarespace", "google home", "startup", "AI Automation Agency", "no agency", "…" at bounding box center [642, 499] width 389 height 27
click at [833, 206] on span "Close" at bounding box center [840, 210] width 46 height 46
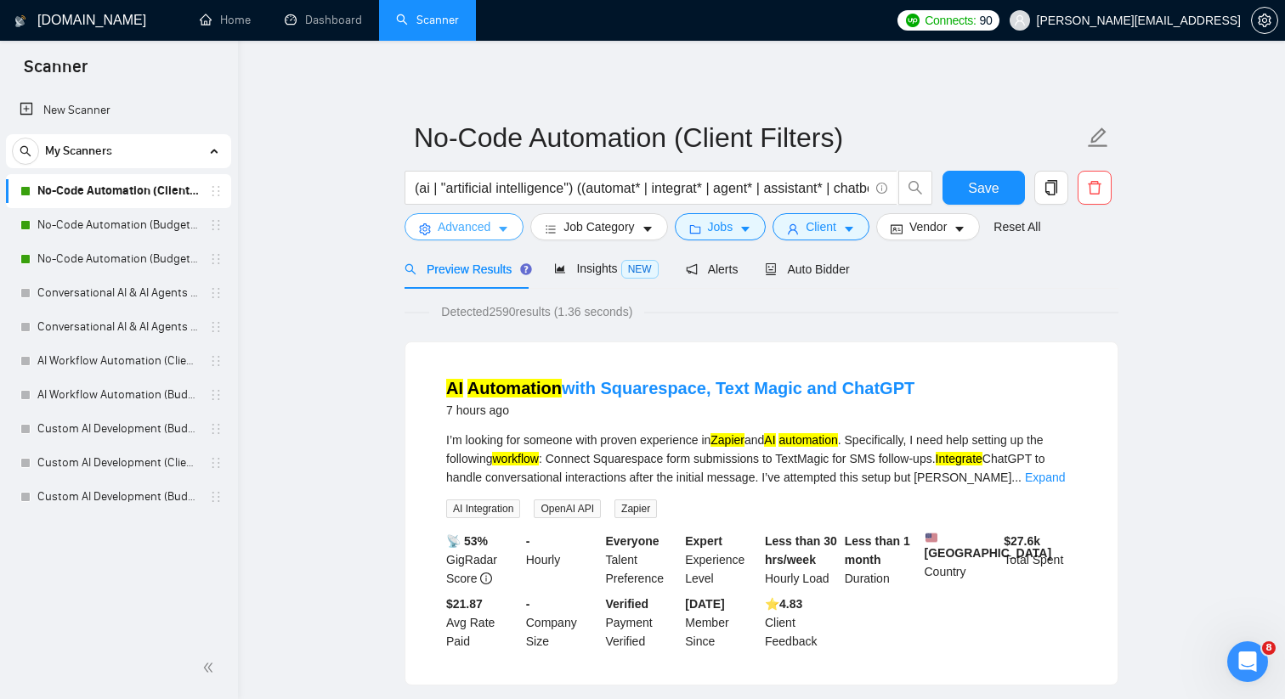
click at [480, 234] on span "Advanced" at bounding box center [464, 226] width 53 height 19
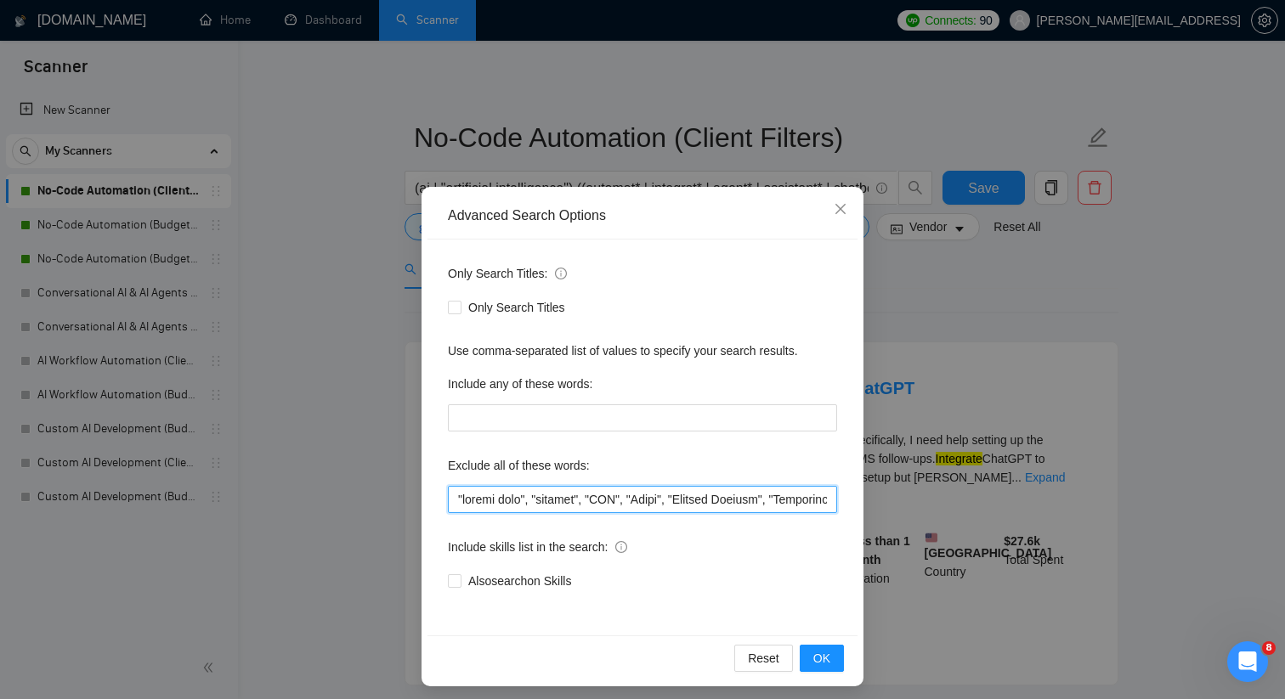
click at [581, 509] on input "text" at bounding box center [642, 499] width 389 height 27
click at [457, 498] on input "text" at bounding box center [642, 499] width 389 height 27
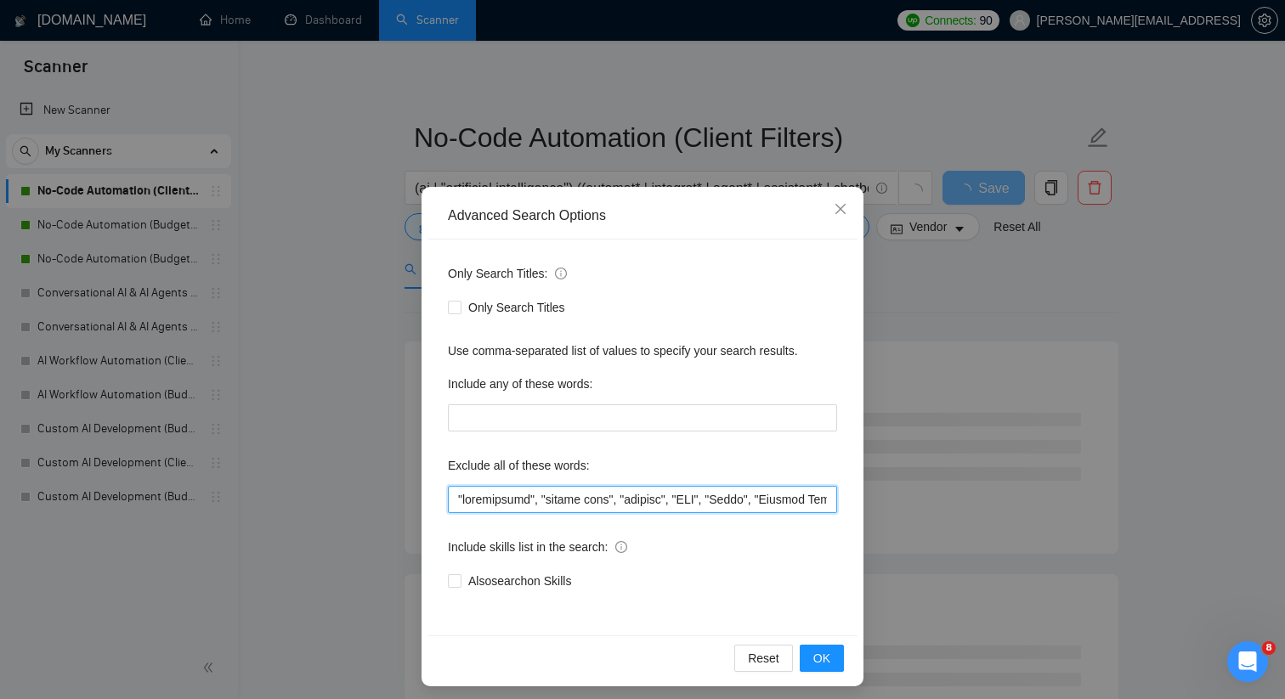
click at [676, 495] on input "text" at bounding box center [642, 499] width 389 height 27
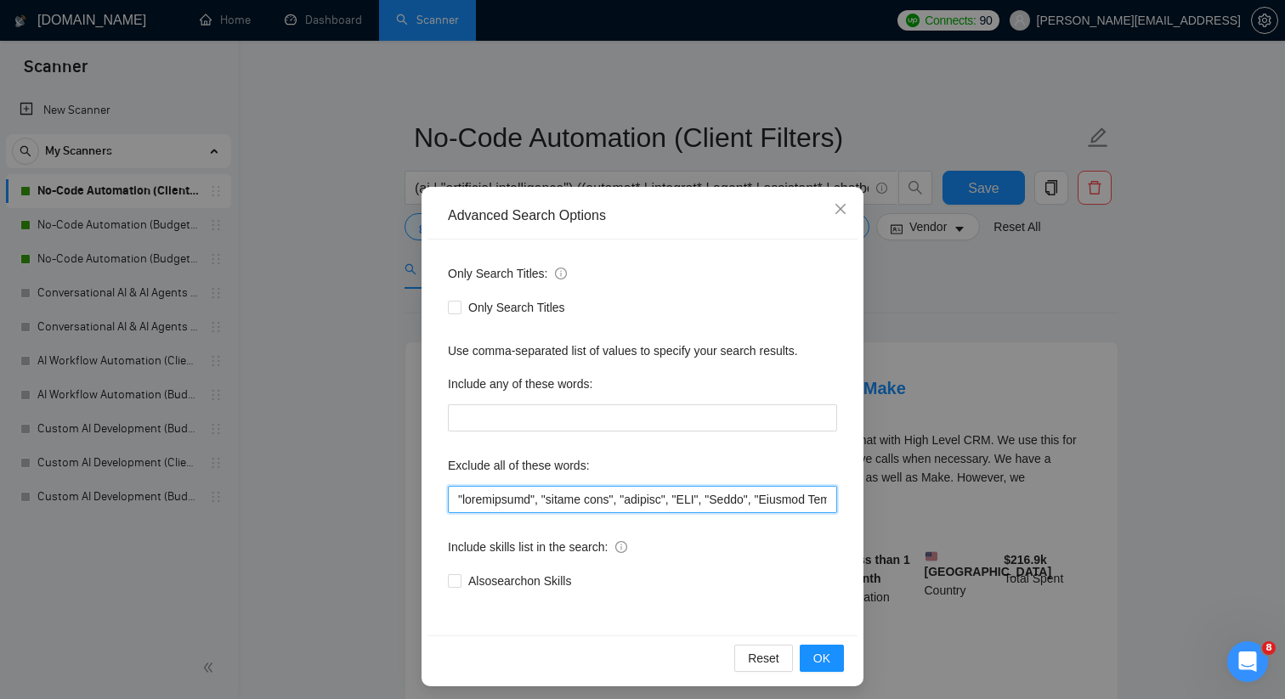
type input ""squarespace", "google home", "startup", "CMO", "Teach", "Payment Gateway", "Wo…"
click at [748, 468] on div "Exclude all of these words:" at bounding box center [642, 469] width 389 height 34
click at [816, 648] on button "OK" at bounding box center [821, 658] width 44 height 27
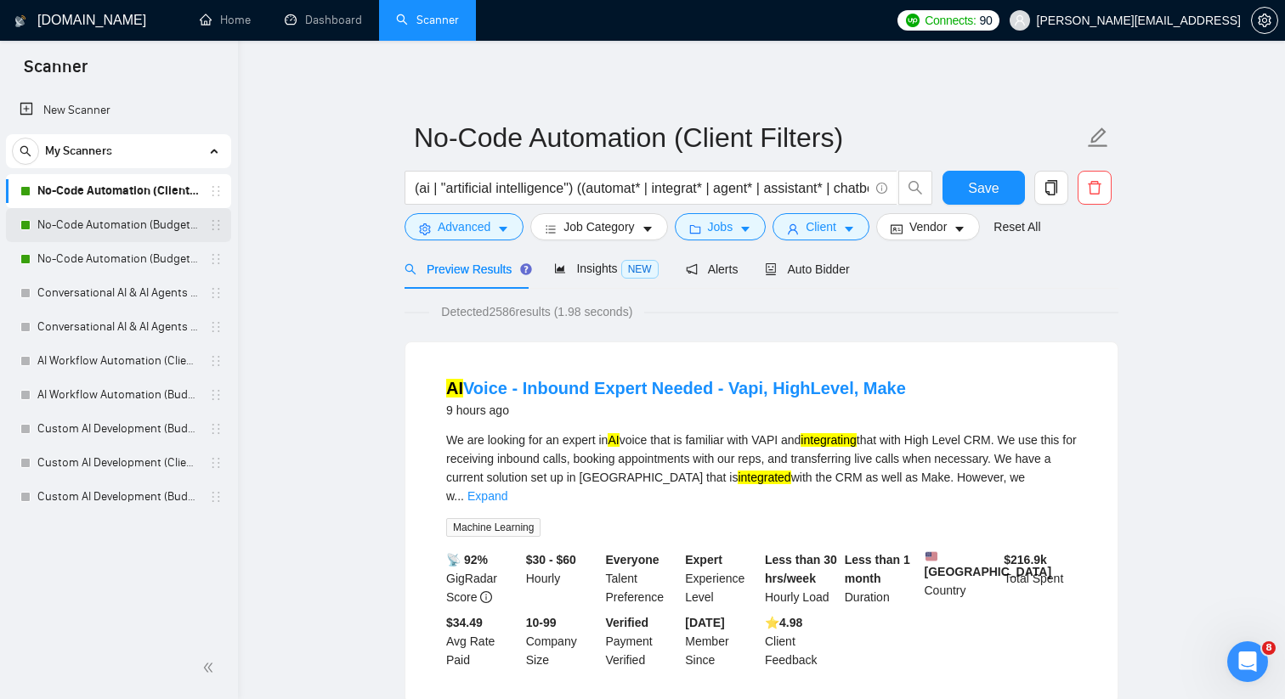
click at [167, 212] on link "No-Code Automation (Budget Filters)" at bounding box center [117, 225] width 161 height 34
click at [963, 179] on button "Save" at bounding box center [983, 188] width 82 height 34
click at [136, 221] on link "No-Code Automation (Budget Filters)" at bounding box center [117, 225] width 161 height 34
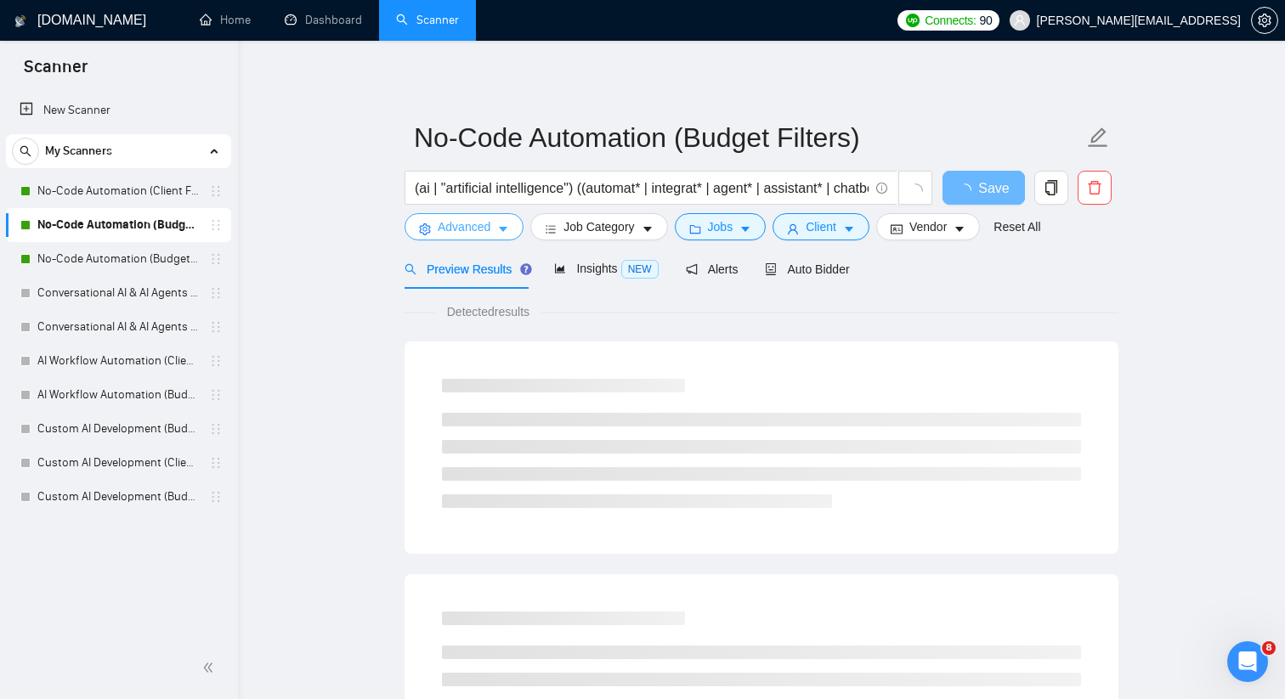
click at [459, 236] on button "Advanced" at bounding box center [463, 226] width 119 height 27
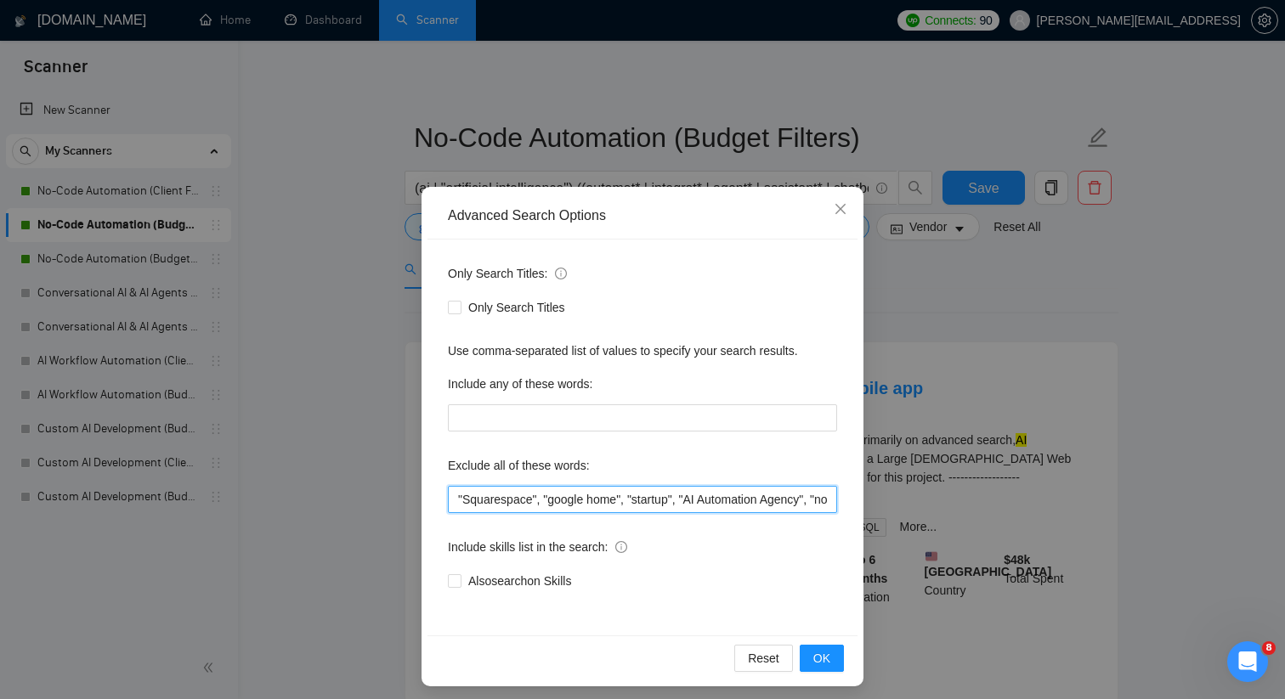
click at [534, 490] on input ""Squarespace", "google home", "startup", "AI Automation Agency", "no agency", "…" at bounding box center [642, 499] width 389 height 27
paste input "squarespace", "google home", "startup", "CMO", "Teach", "Payment Gateway", "Woo…"
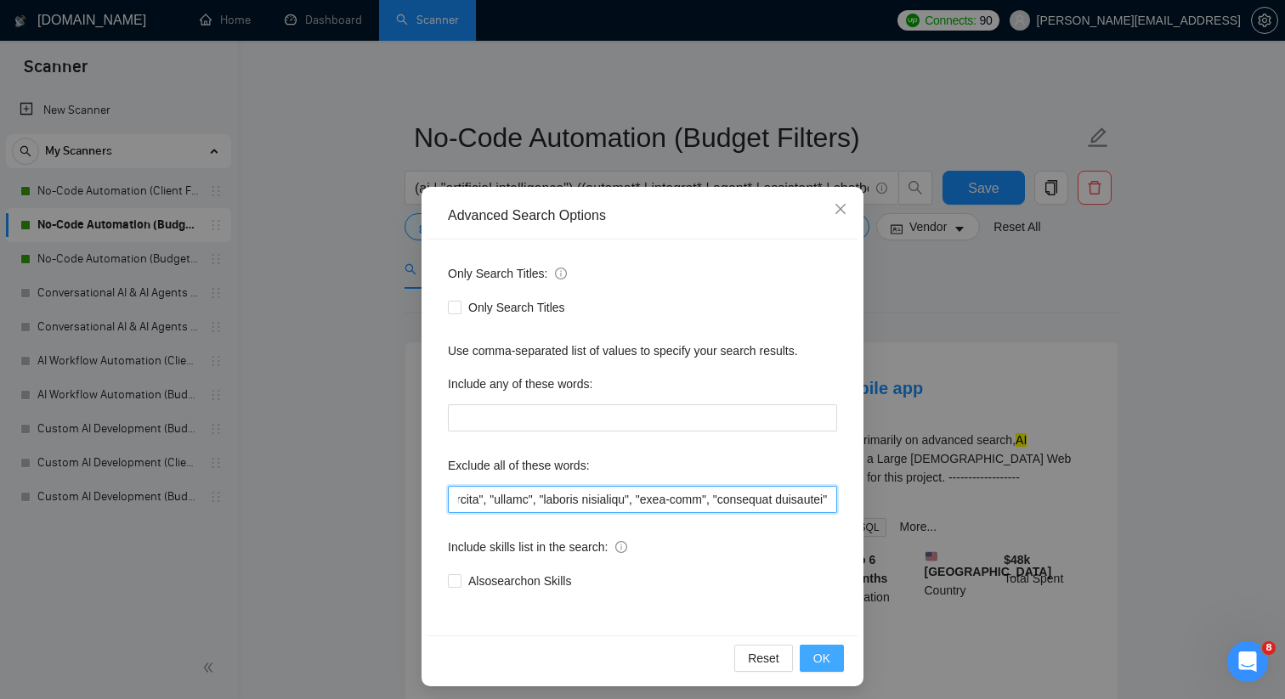
type input ""squarespace", "google home", "startup", "CMO", "Teach", "Payment Gateway", "Wo…"
click at [824, 654] on span "OK" at bounding box center [821, 658] width 17 height 19
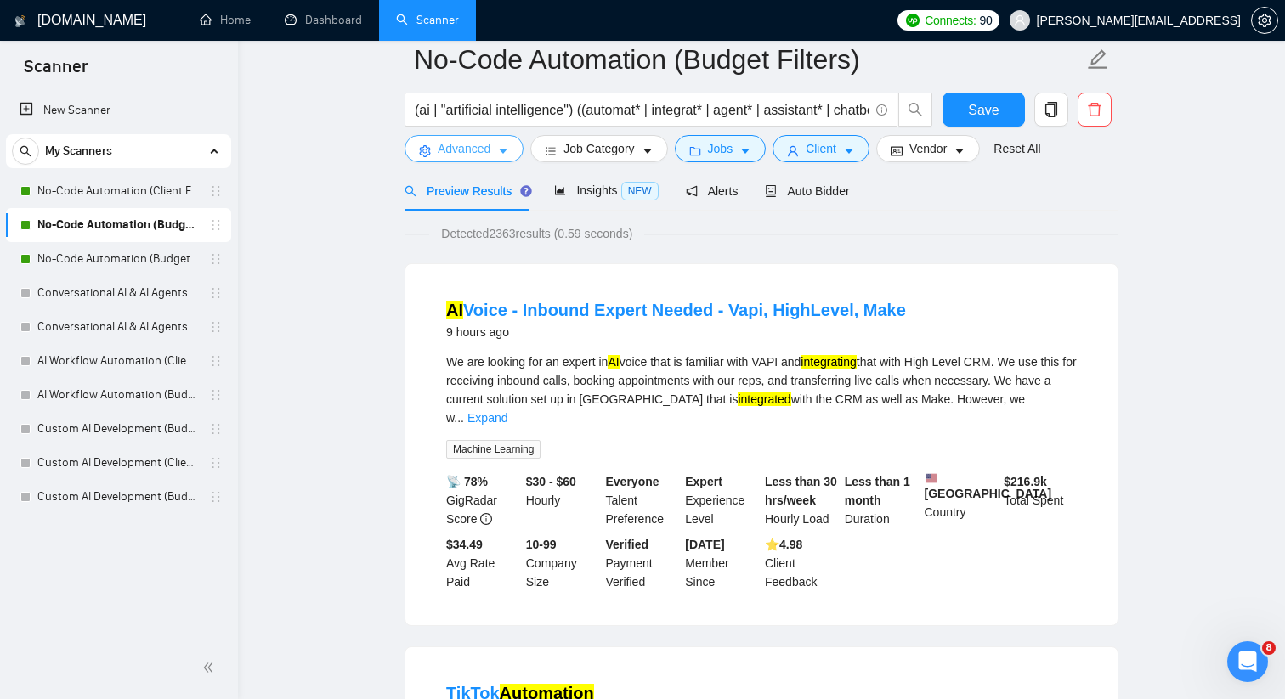
scroll to position [54, 0]
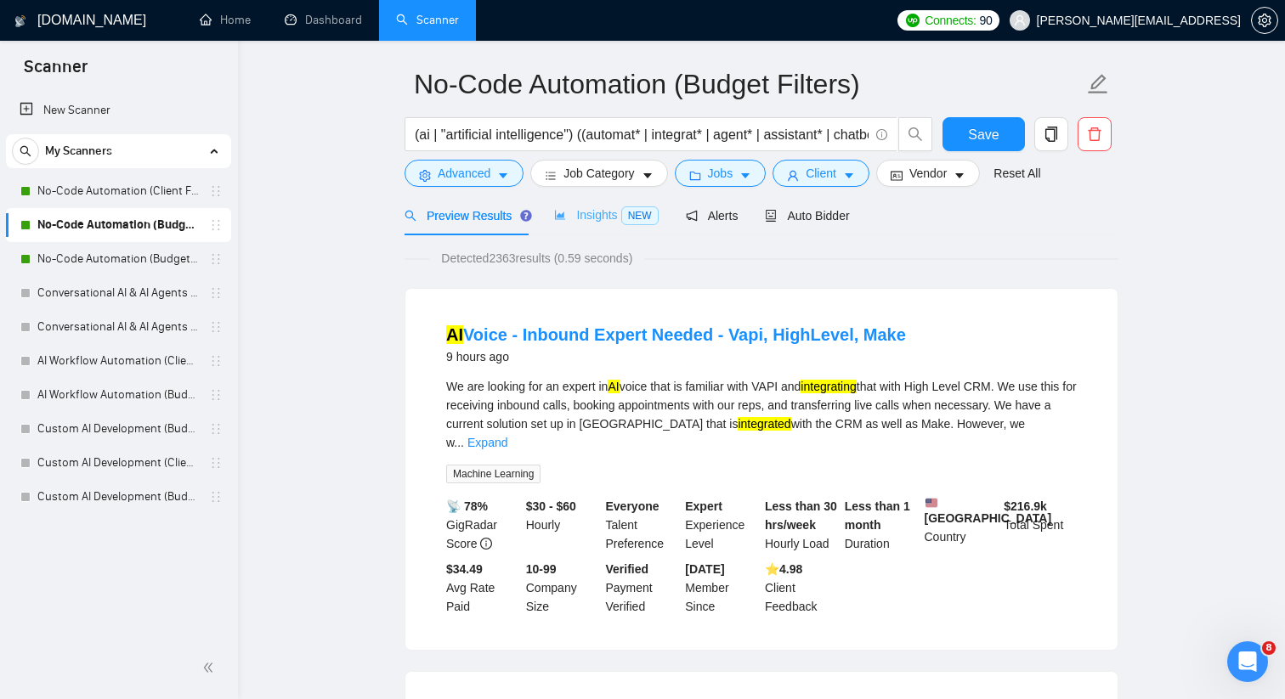
click at [607, 229] on div "Insights NEW" at bounding box center [606, 215] width 104 height 40
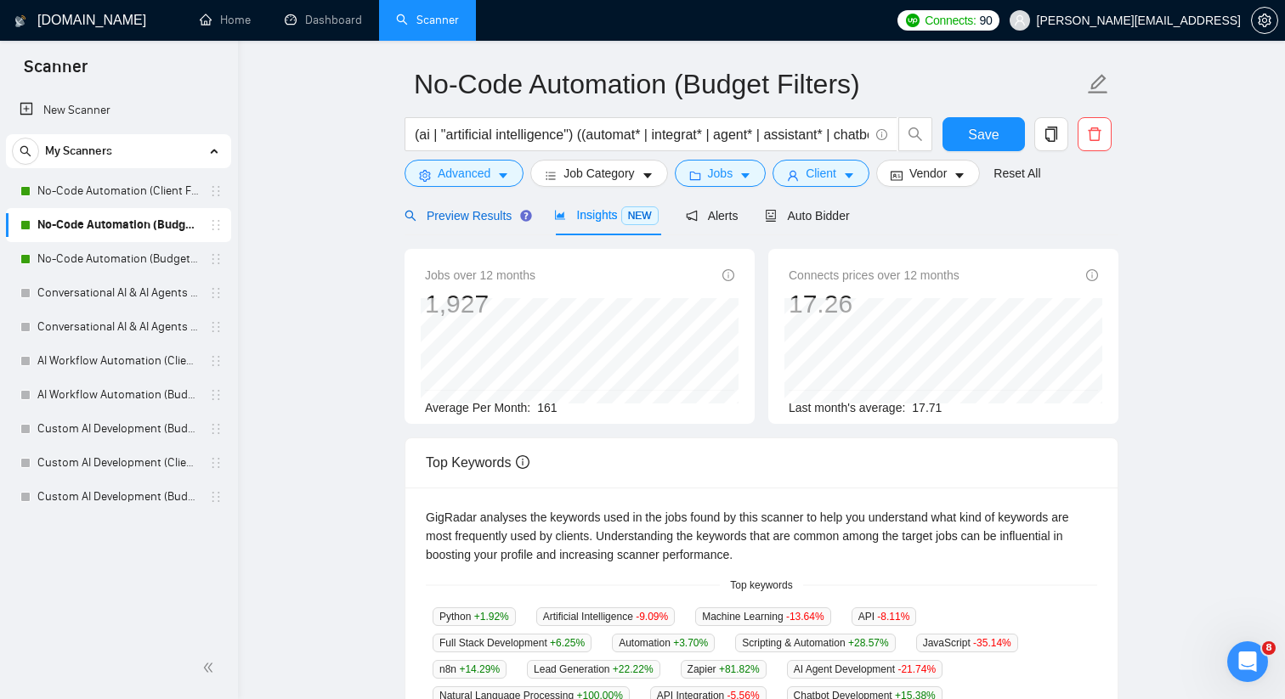
click at [488, 217] on span "Preview Results" at bounding box center [465, 216] width 122 height 14
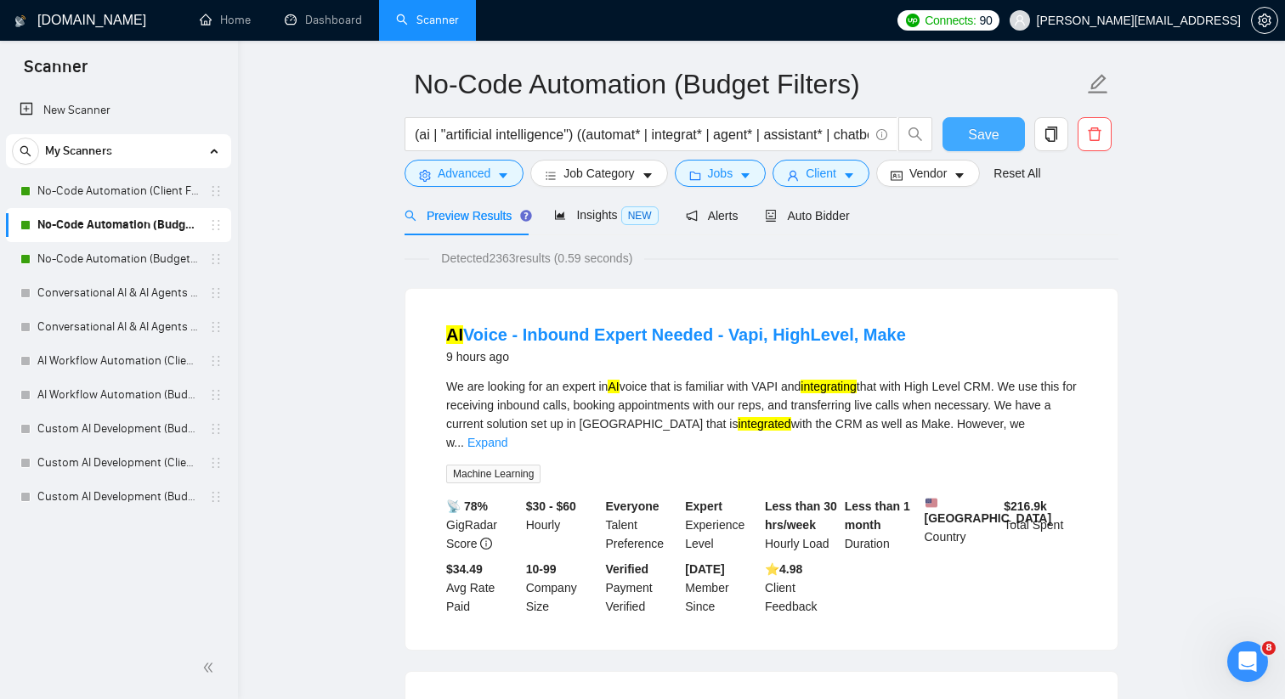
click at [971, 149] on button "Save" at bounding box center [983, 134] width 82 height 34
click at [179, 251] on link "No-Code Automation (Budget Filters W4, Aug)" at bounding box center [117, 259] width 161 height 34
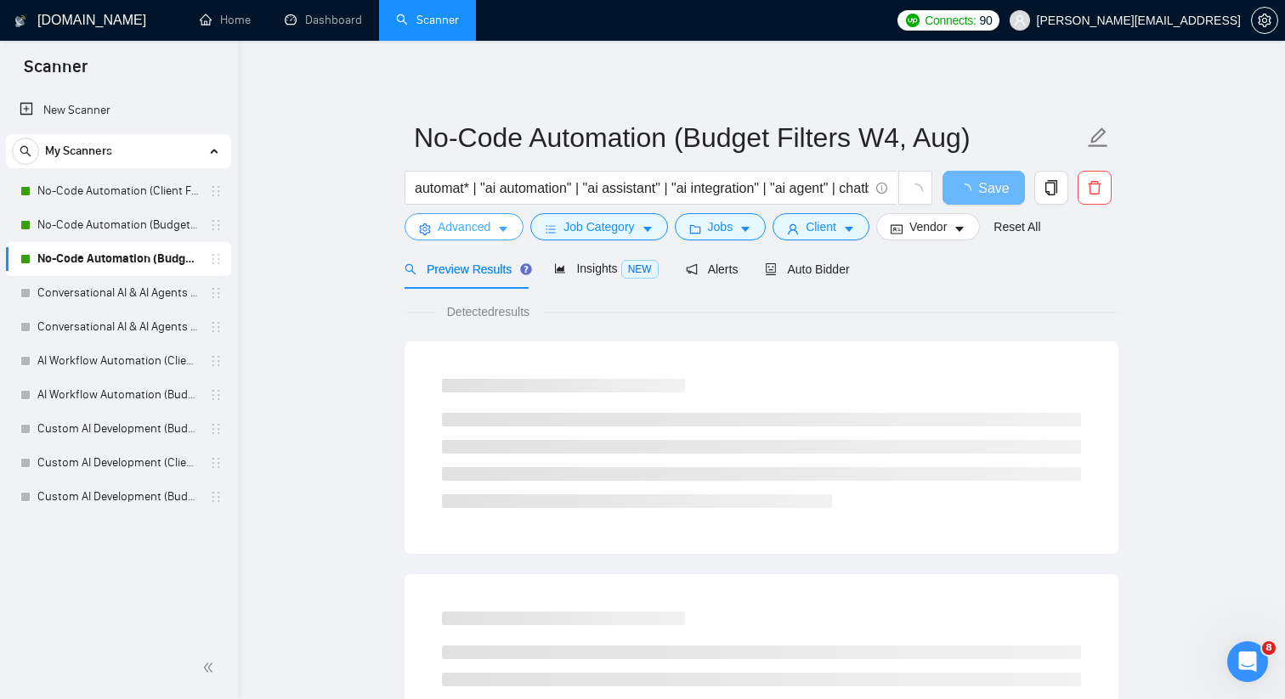
click at [504, 229] on icon "caret-down" at bounding box center [503, 230] width 8 height 5
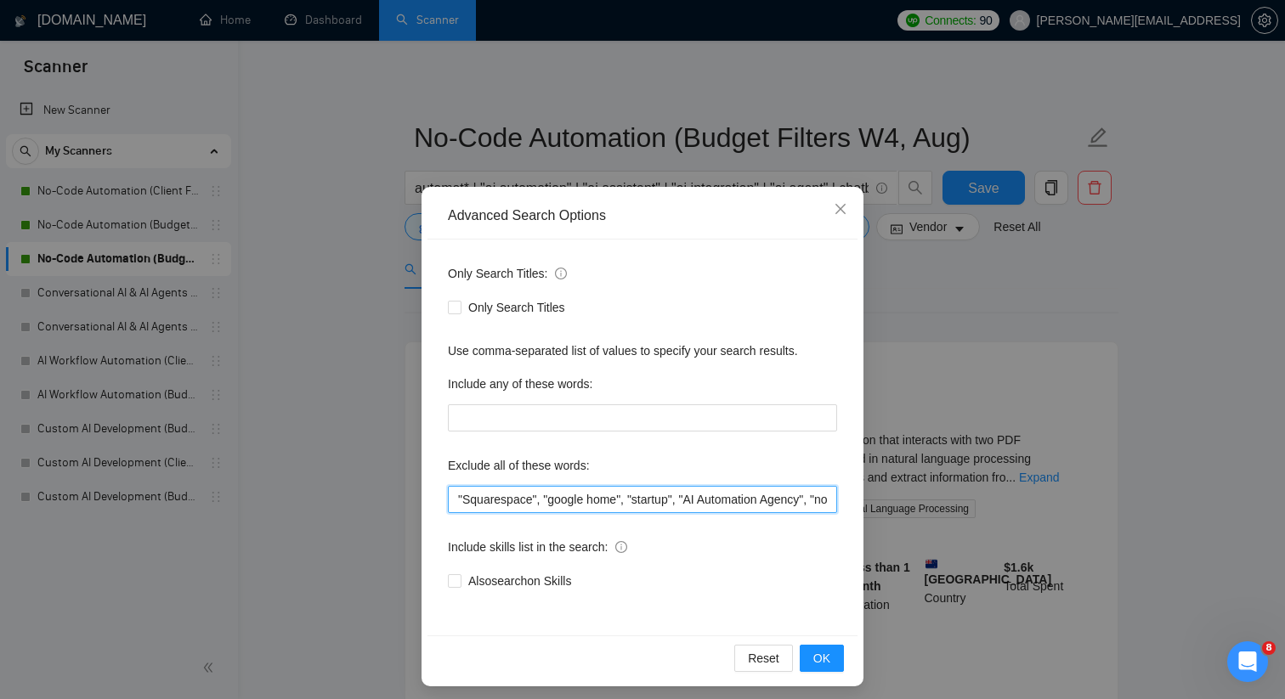
click at [517, 500] on input ""Squarespace", "google home", "startup", "AI Automation Agency", "no agency", "…" at bounding box center [642, 499] width 389 height 27
paste input "“loremipsumd”, "sitame cons", "adipisc", "ELI", "Seddo", "Eiusmod Tempori", "Ut…"
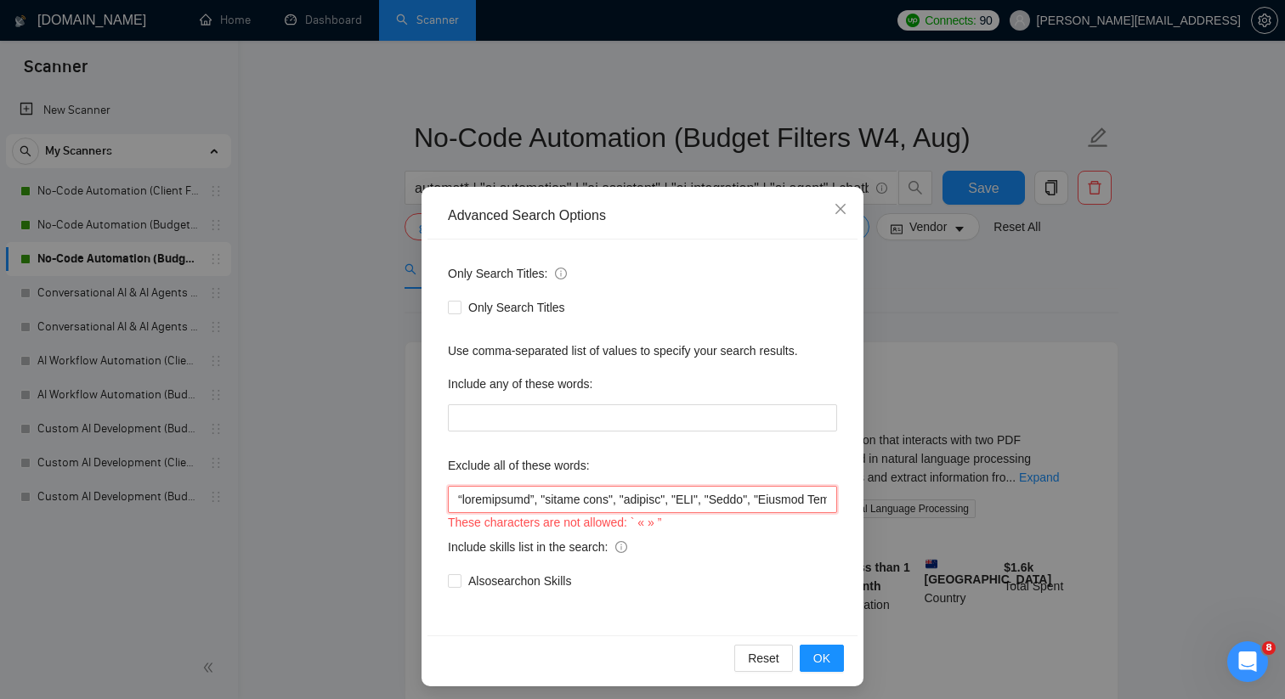
scroll to position [0, 7087]
click at [814, 652] on span "OK" at bounding box center [821, 658] width 17 height 19
click at [536, 499] on input "text" at bounding box center [642, 499] width 389 height 27
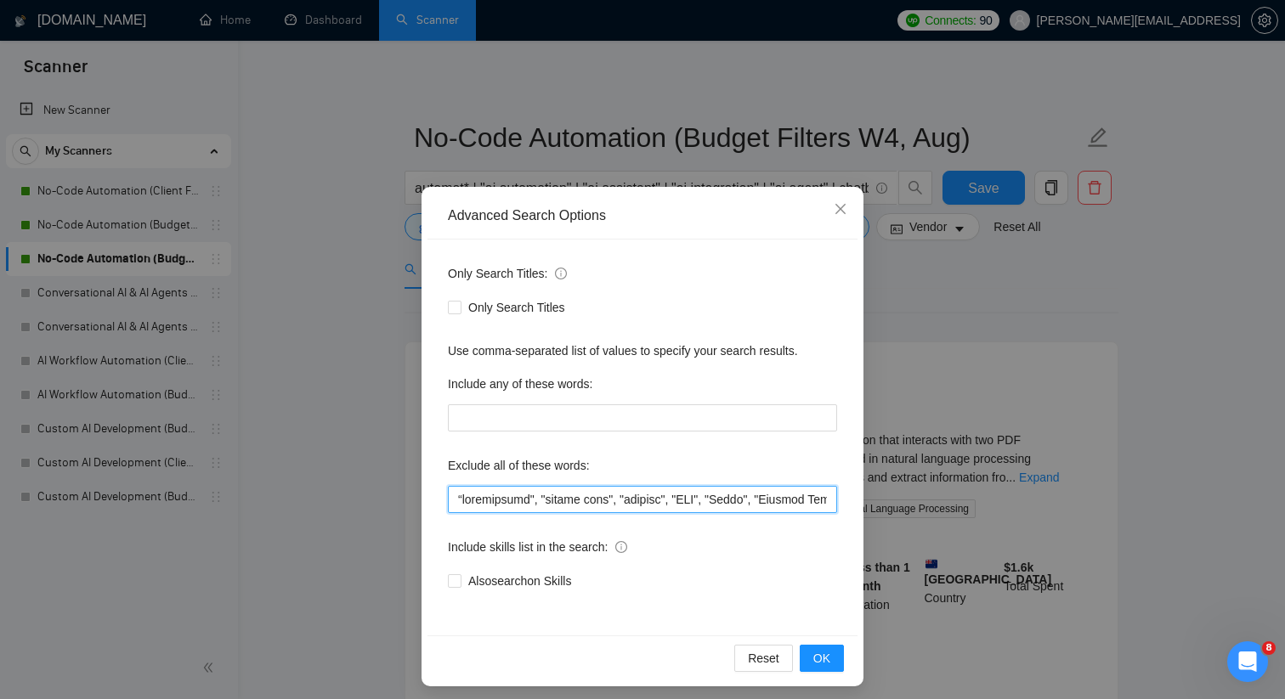
click at [461, 500] on input "text" at bounding box center [642, 499] width 389 height 27
type input ""squarespace", "google home", "startup", "CMO", "Teach", "Payment Gateway", "Wo…"
click at [836, 654] on button "OK" at bounding box center [821, 658] width 44 height 27
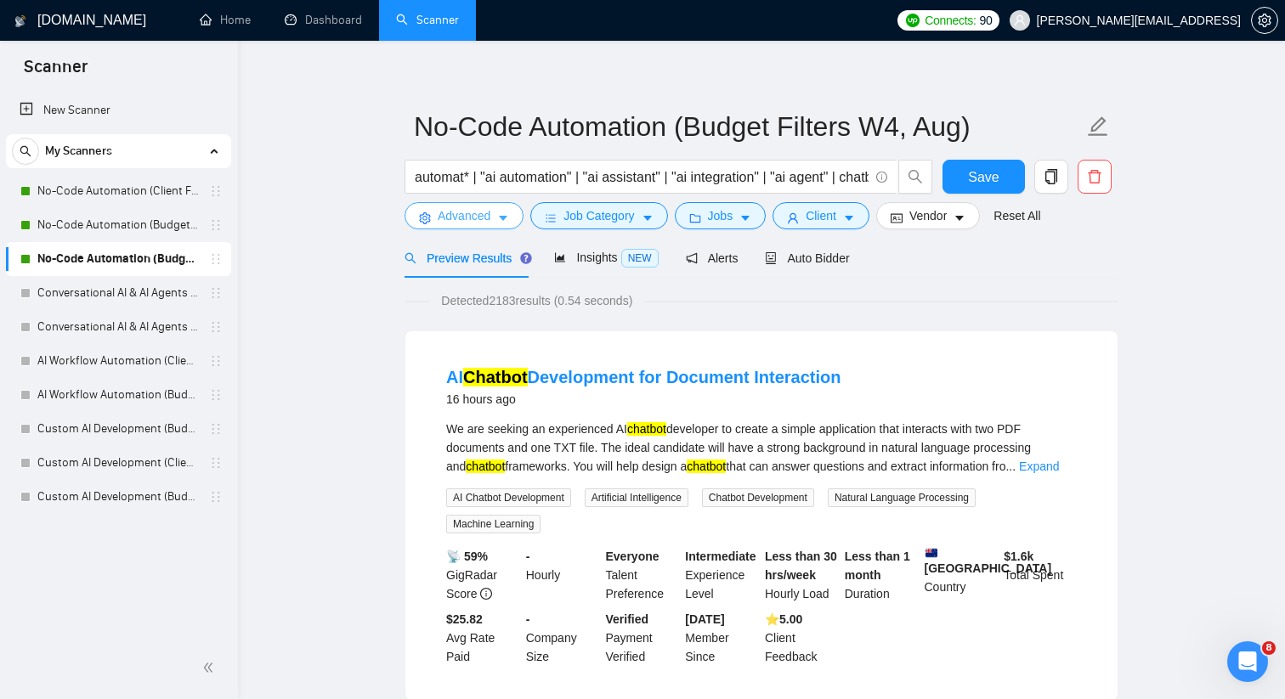
scroll to position [12, 0]
click at [613, 264] on div "Insights NEW" at bounding box center [606, 257] width 104 height 20
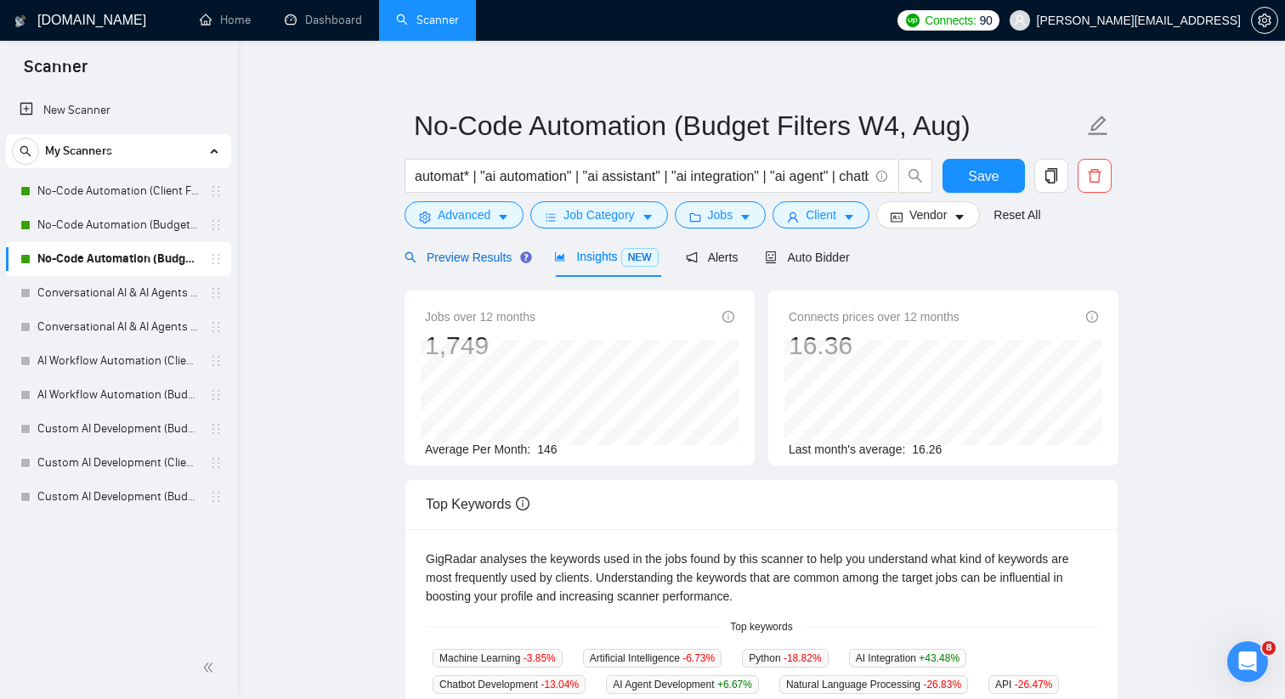
click at [447, 251] on span "Preview Results" at bounding box center [465, 258] width 122 height 14
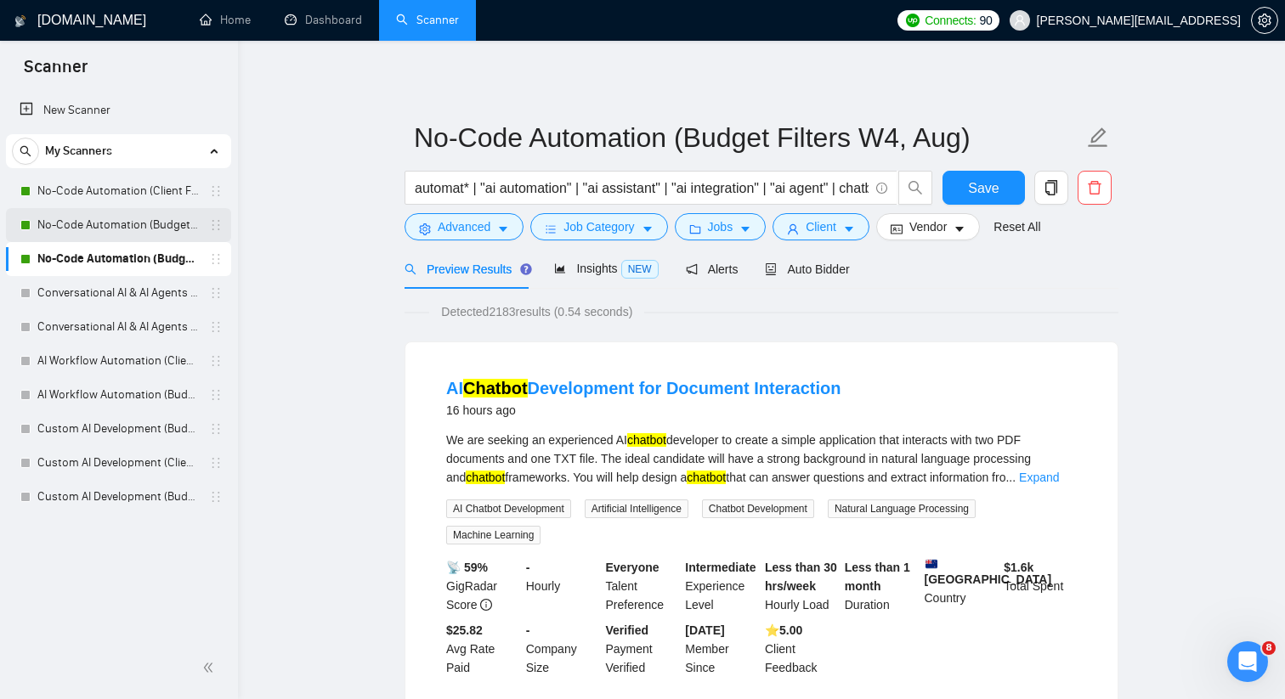
click at [180, 222] on link "No-Code Automation (Budget Filters)" at bounding box center [117, 225] width 161 height 34
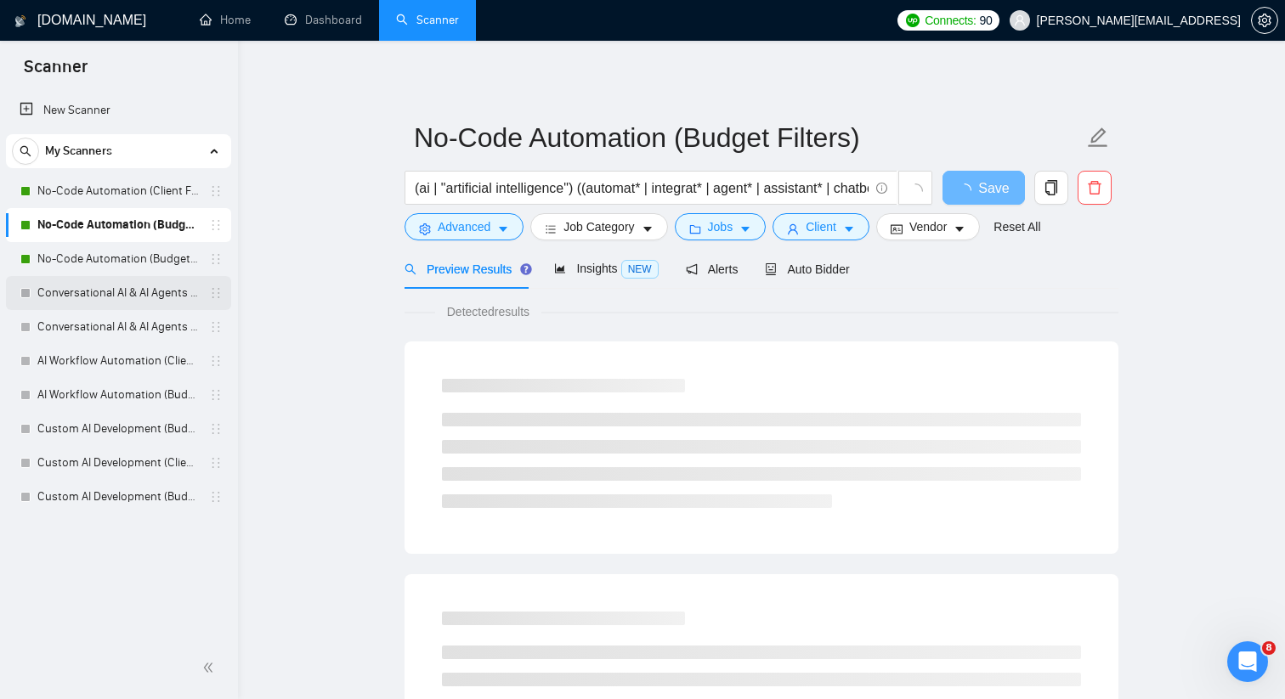
click at [189, 284] on link "Conversational AI & AI Agents (Client Filters)" at bounding box center [117, 293] width 161 height 34
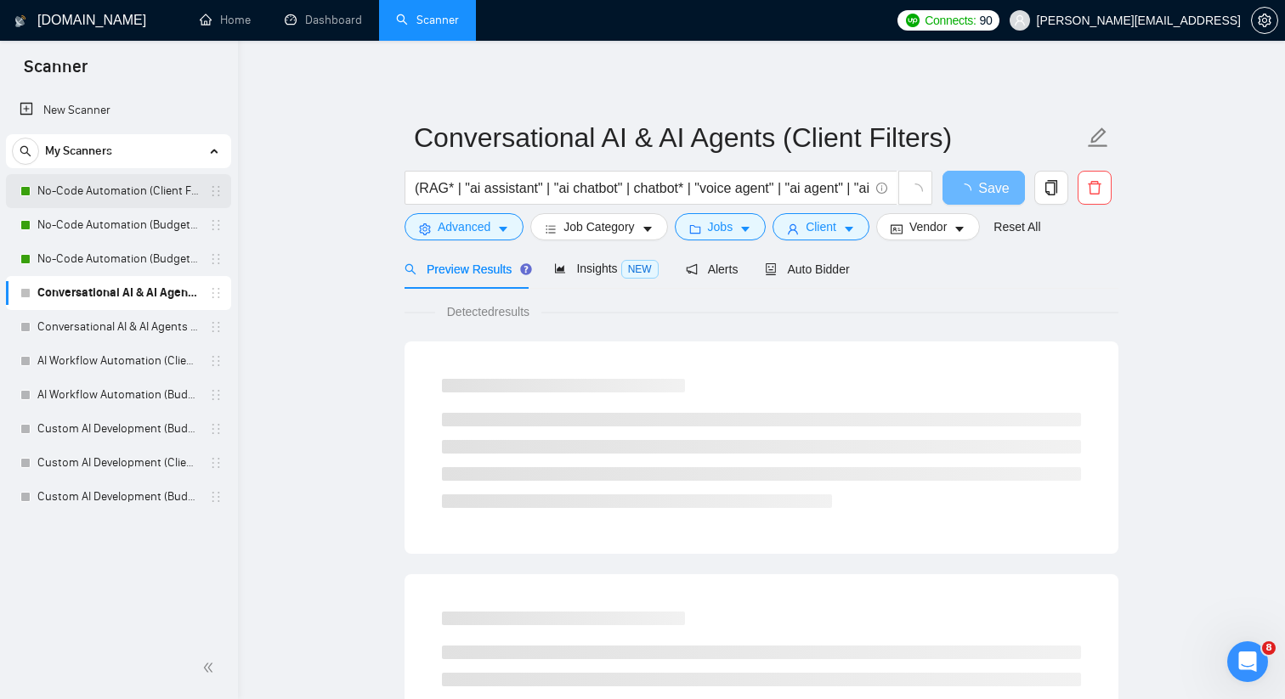
click at [174, 185] on link "No-Code Automation (Client Filters)" at bounding box center [117, 191] width 161 height 34
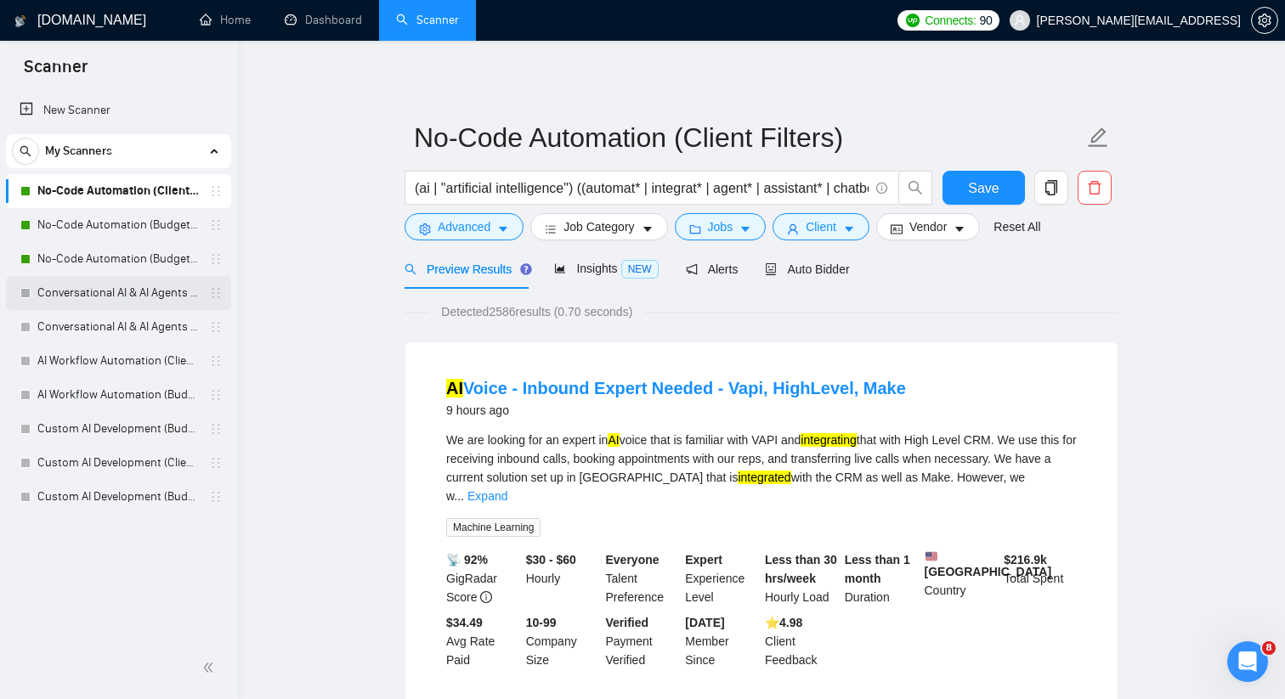
click at [133, 295] on link "Conversational AI & AI Agents (Client Filters)" at bounding box center [117, 293] width 161 height 34
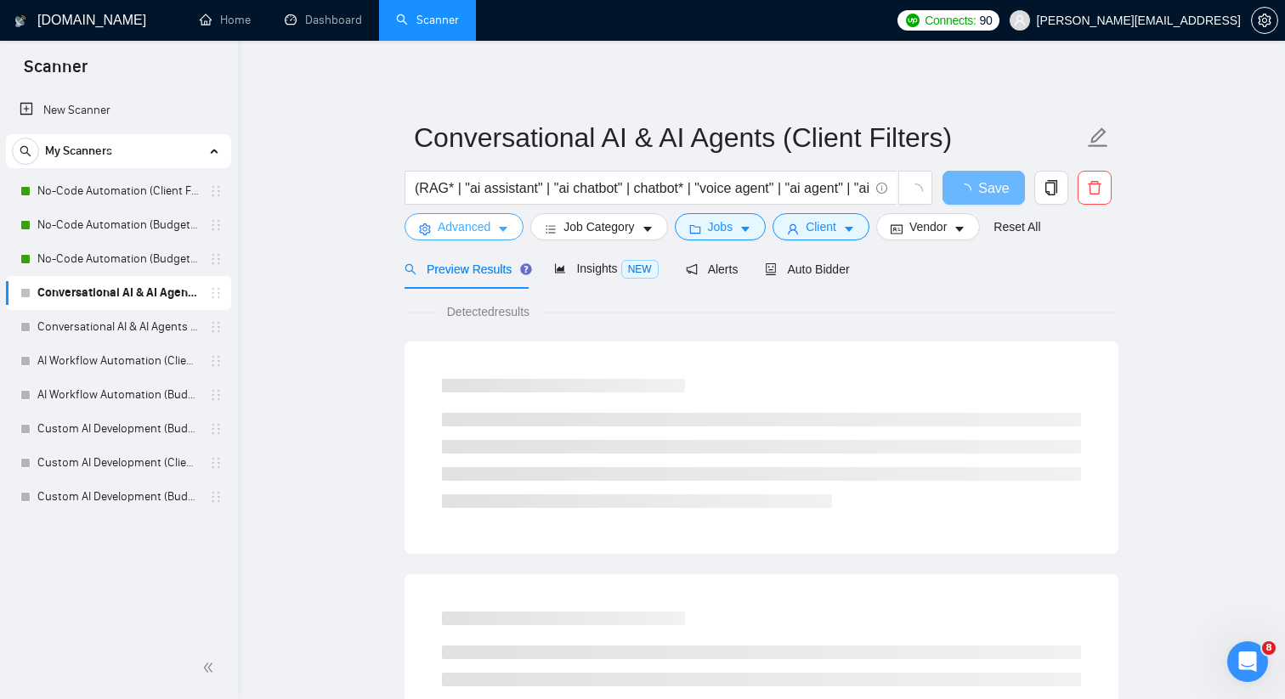
click at [500, 229] on icon "caret-down" at bounding box center [503, 229] width 12 height 12
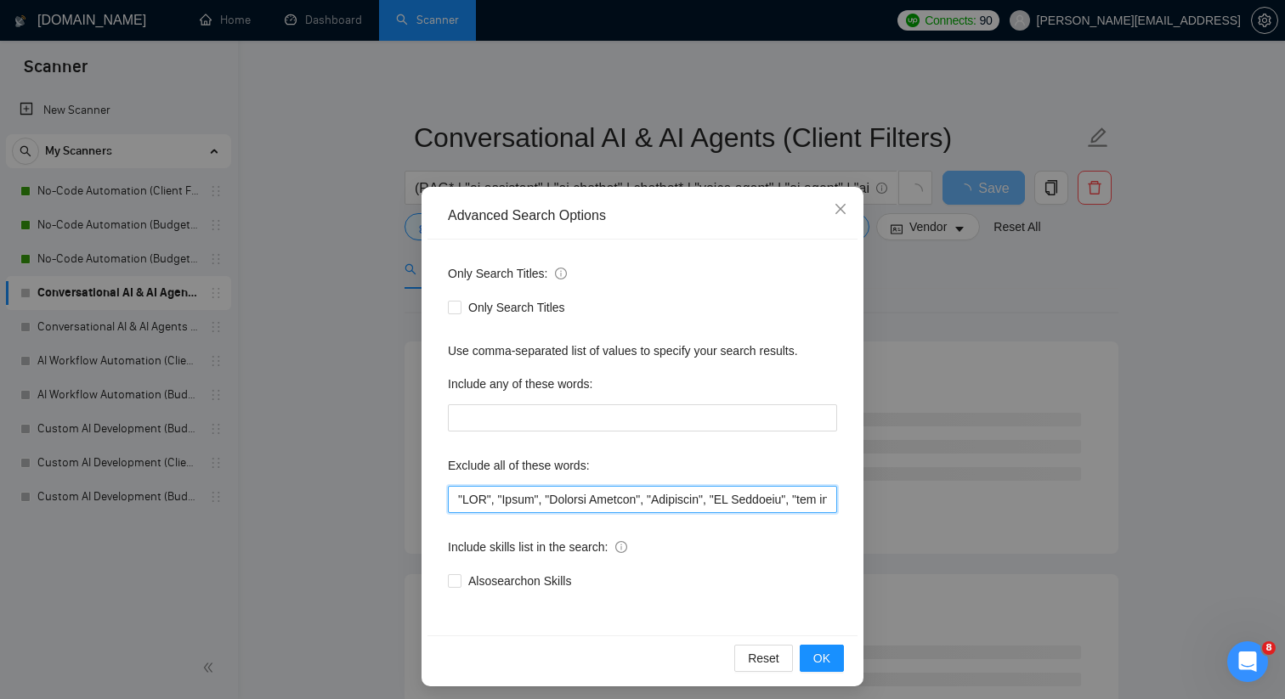
click at [527, 493] on input "text" at bounding box center [642, 499] width 389 height 27
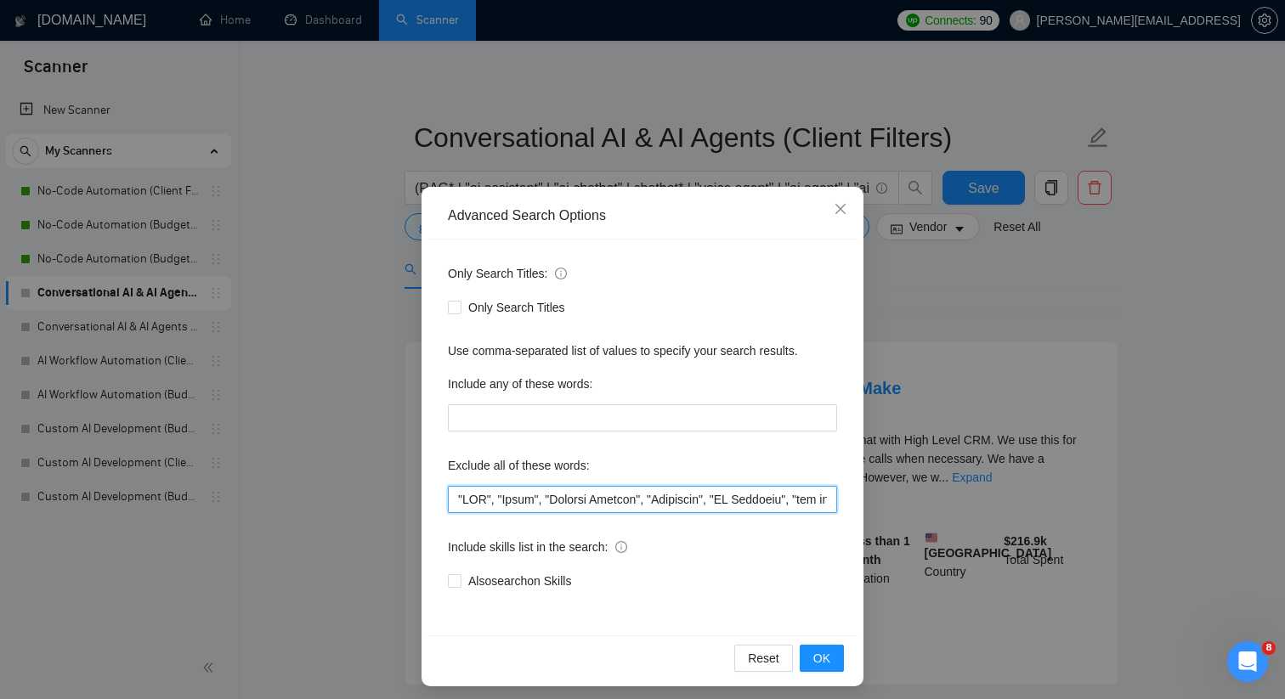
click at [458, 500] on input "text" at bounding box center [642, 499] width 389 height 27
click at [719, 450] on div "Only Search Titles: Only Search Titles Use comma-separated list of values to sp…" at bounding box center [642, 438] width 430 height 396
click at [836, 208] on icon "close" at bounding box center [840, 209] width 14 height 14
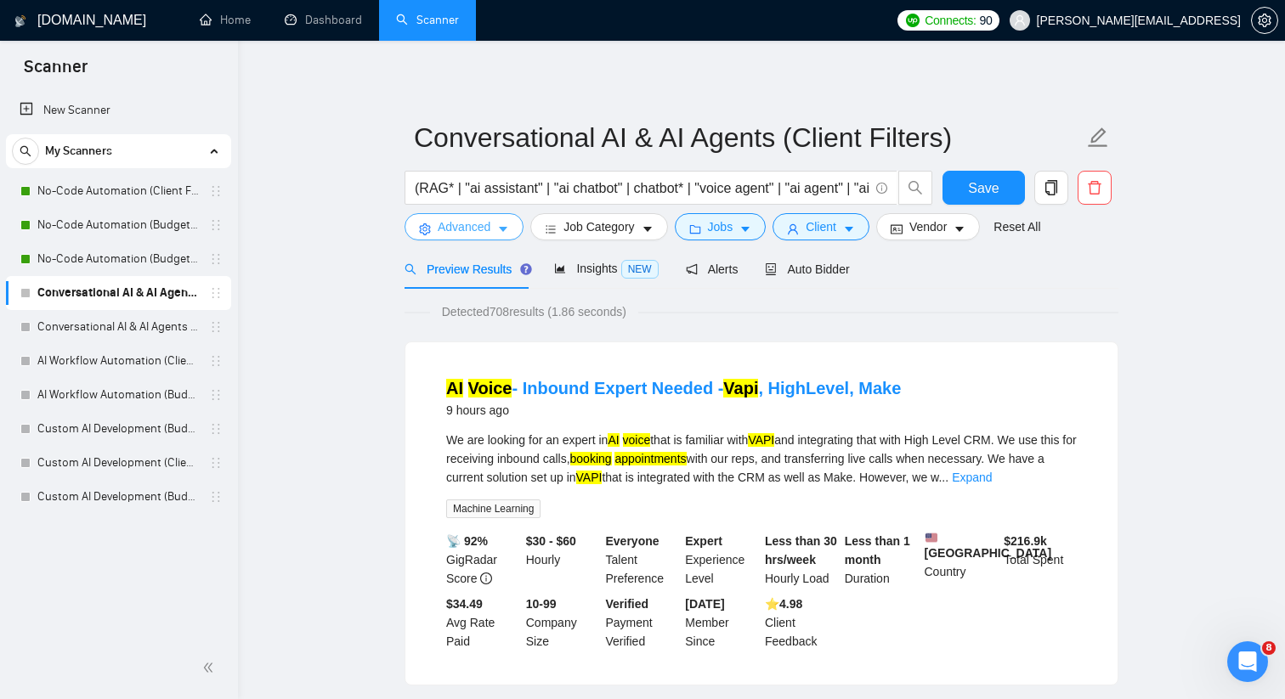
click at [470, 221] on span "Advanced" at bounding box center [464, 226] width 53 height 19
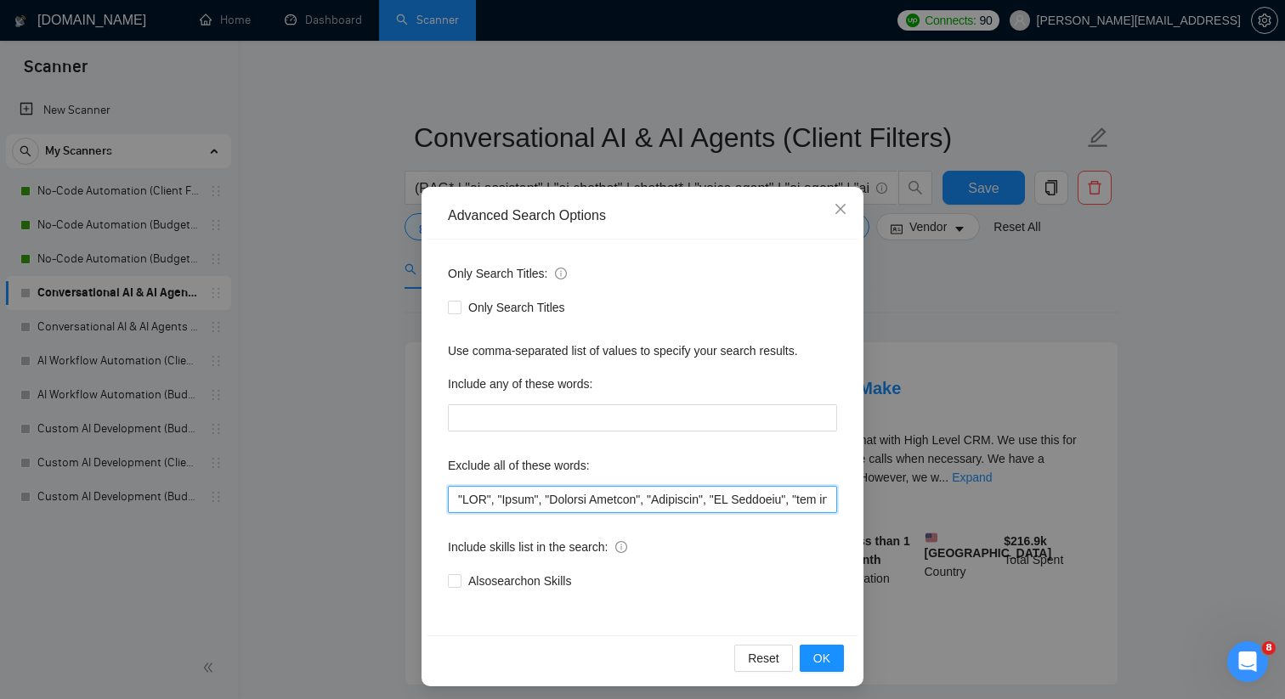
click at [486, 506] on input "text" at bounding box center [642, 499] width 389 height 27
click at [462, 503] on input "text" at bounding box center [642, 499] width 389 height 27
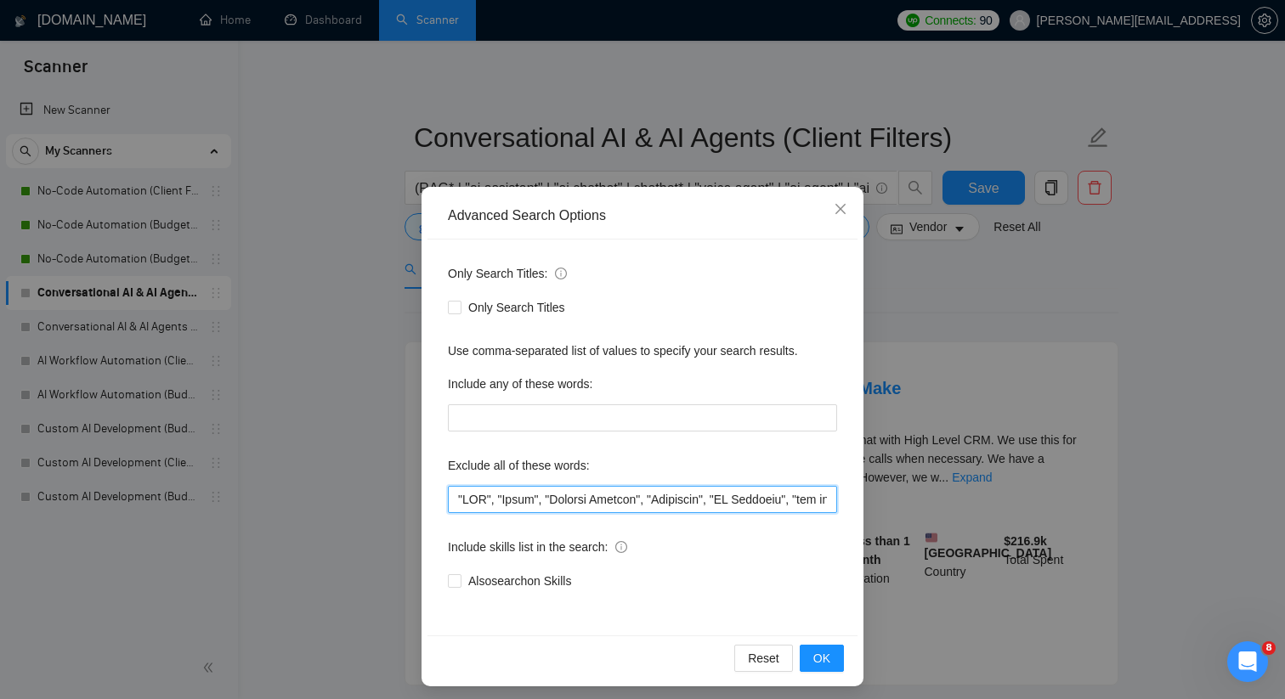
click at [459, 502] on input "text" at bounding box center [642, 499] width 389 height 27
type input ""startup", "CMO", "Teach", "Payment Gateway", "Woosender", "UX Designer", "bug …"
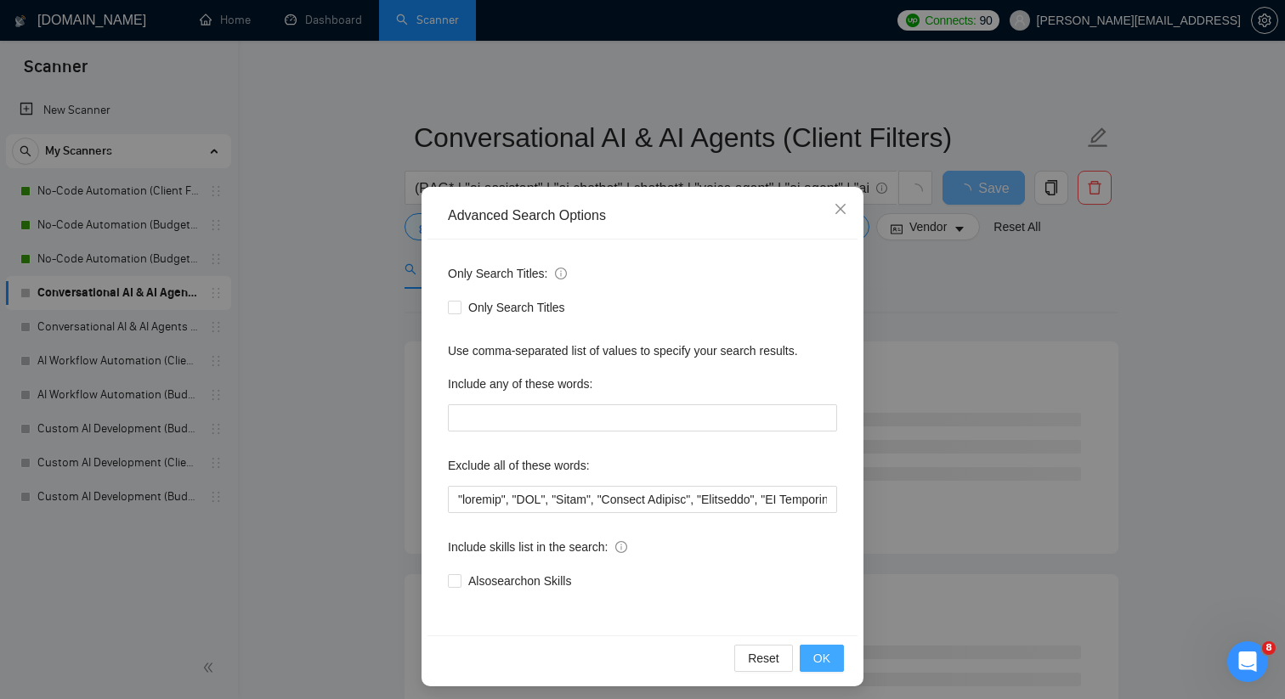
click at [824, 664] on span "OK" at bounding box center [821, 658] width 17 height 19
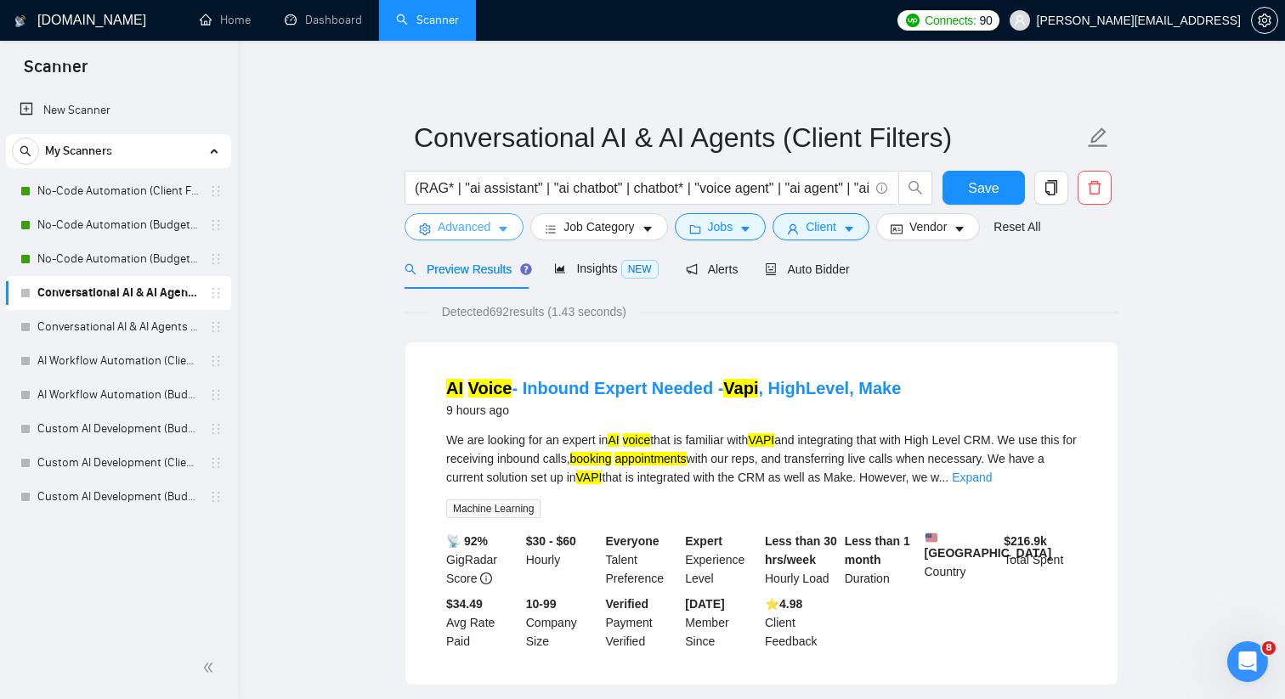
click at [486, 215] on button "Advanced" at bounding box center [463, 226] width 119 height 27
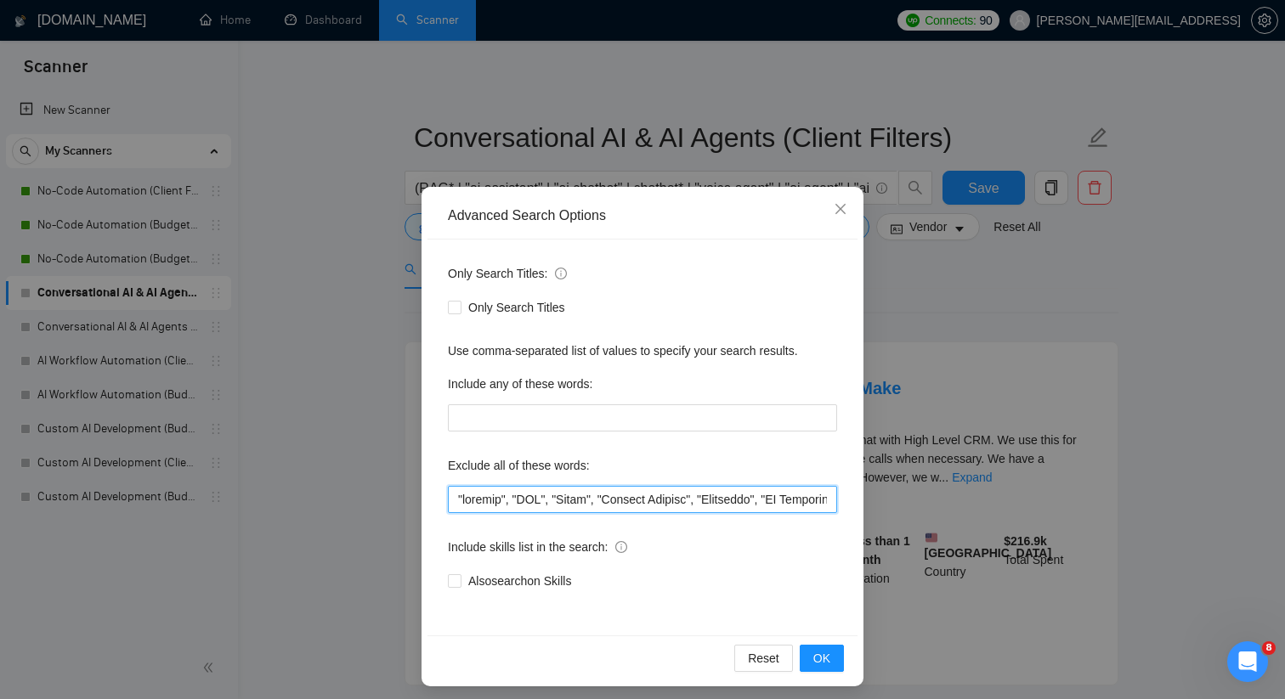
click at [520, 501] on input "text" at bounding box center [642, 499] width 389 height 27
click at [818, 660] on span "OK" at bounding box center [821, 658] width 17 height 19
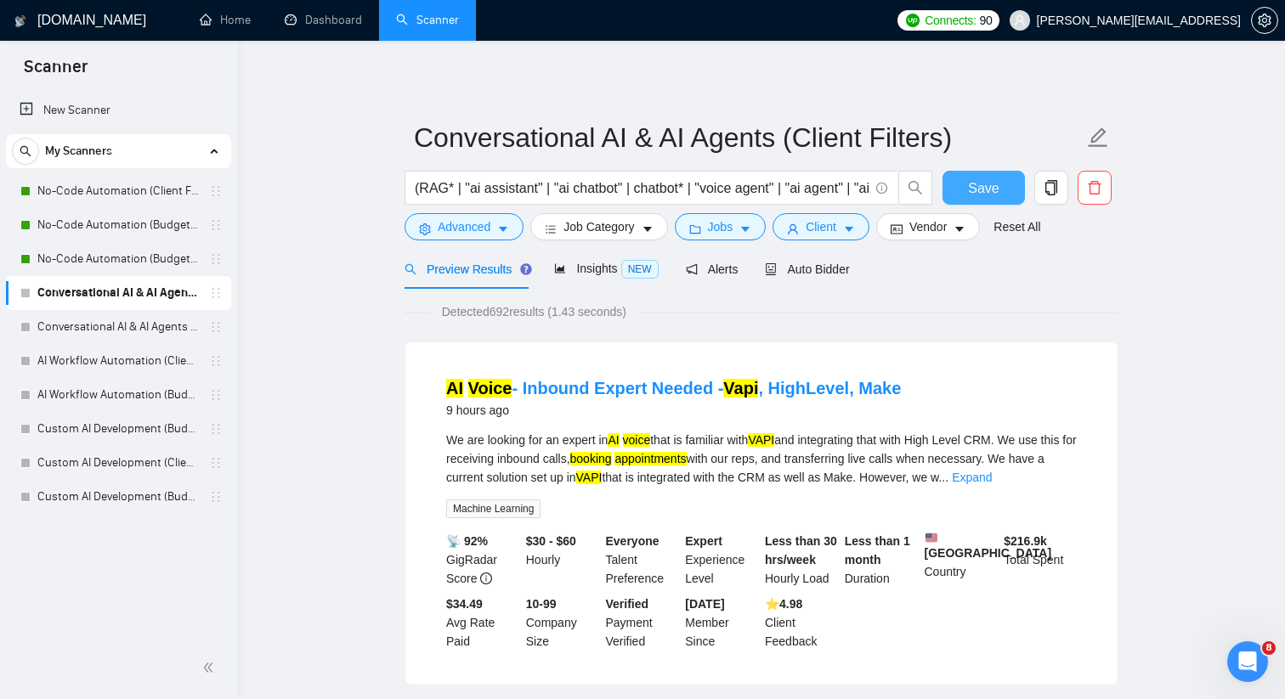
click at [973, 190] on span "Save" at bounding box center [983, 188] width 31 height 21
click at [130, 329] on link "Conversational AI & AI Agents (Budget Filters)" at bounding box center [117, 327] width 161 height 34
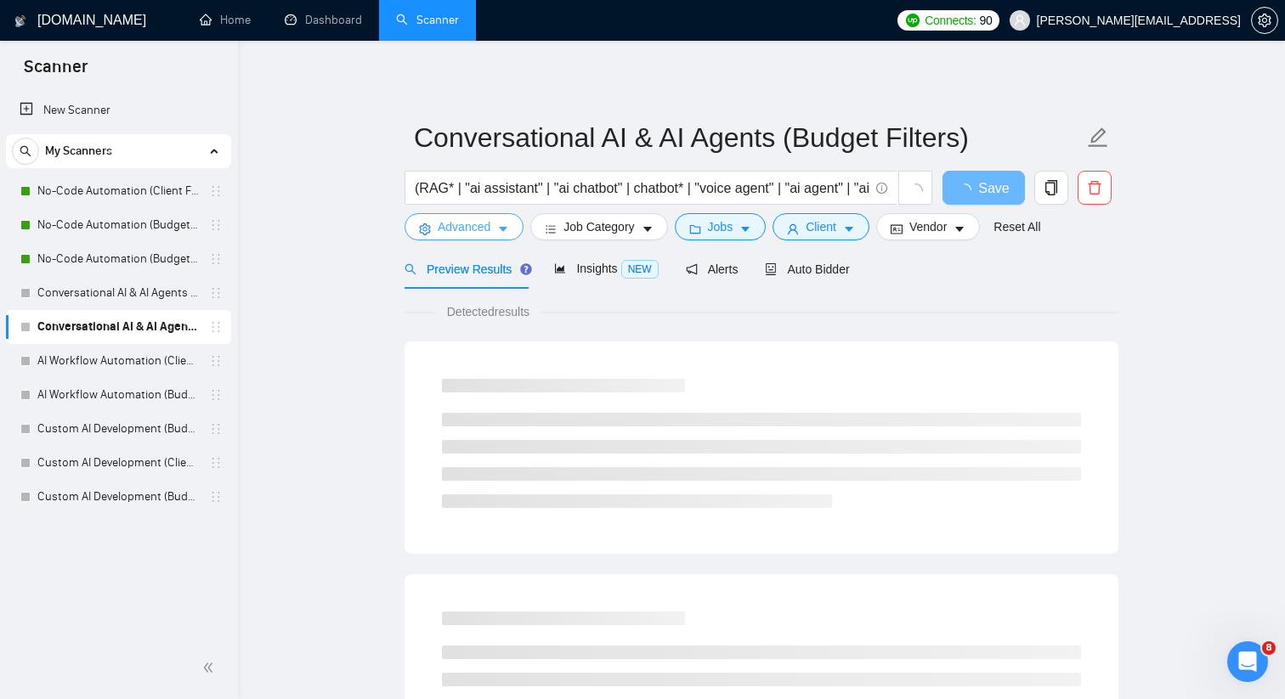
click at [515, 230] on button "Advanced" at bounding box center [463, 226] width 119 height 27
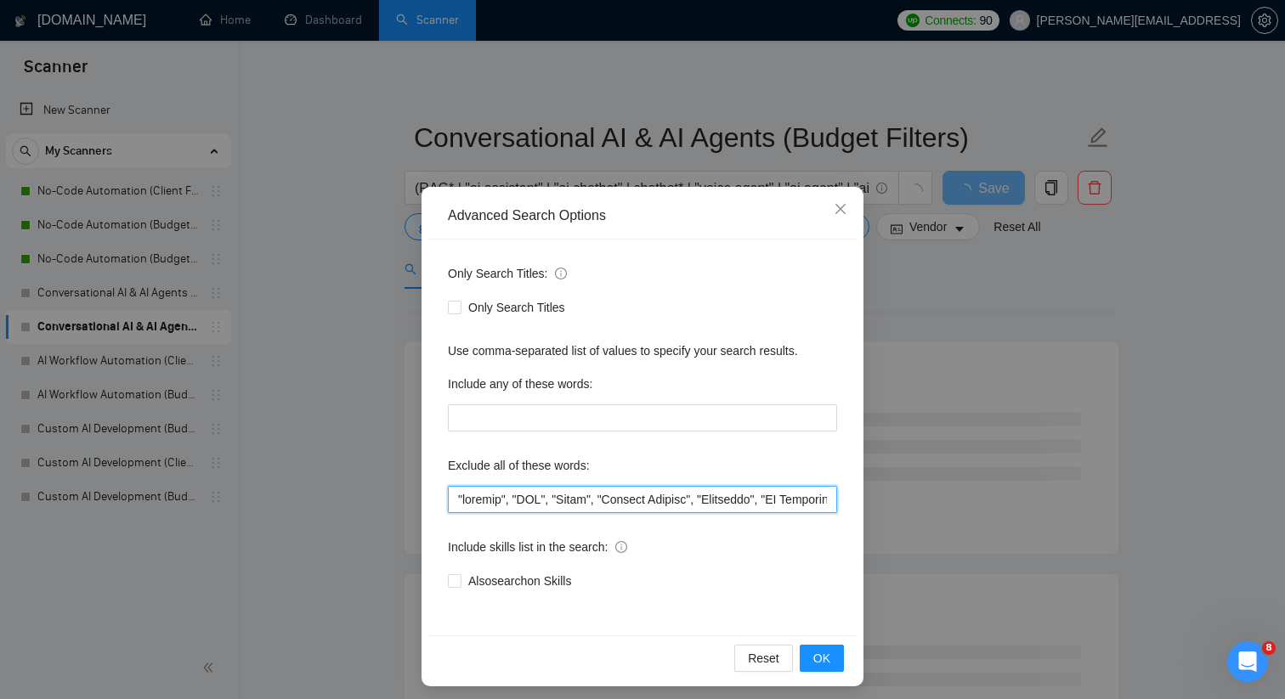
click at [514, 492] on input "text" at bounding box center [642, 499] width 389 height 27
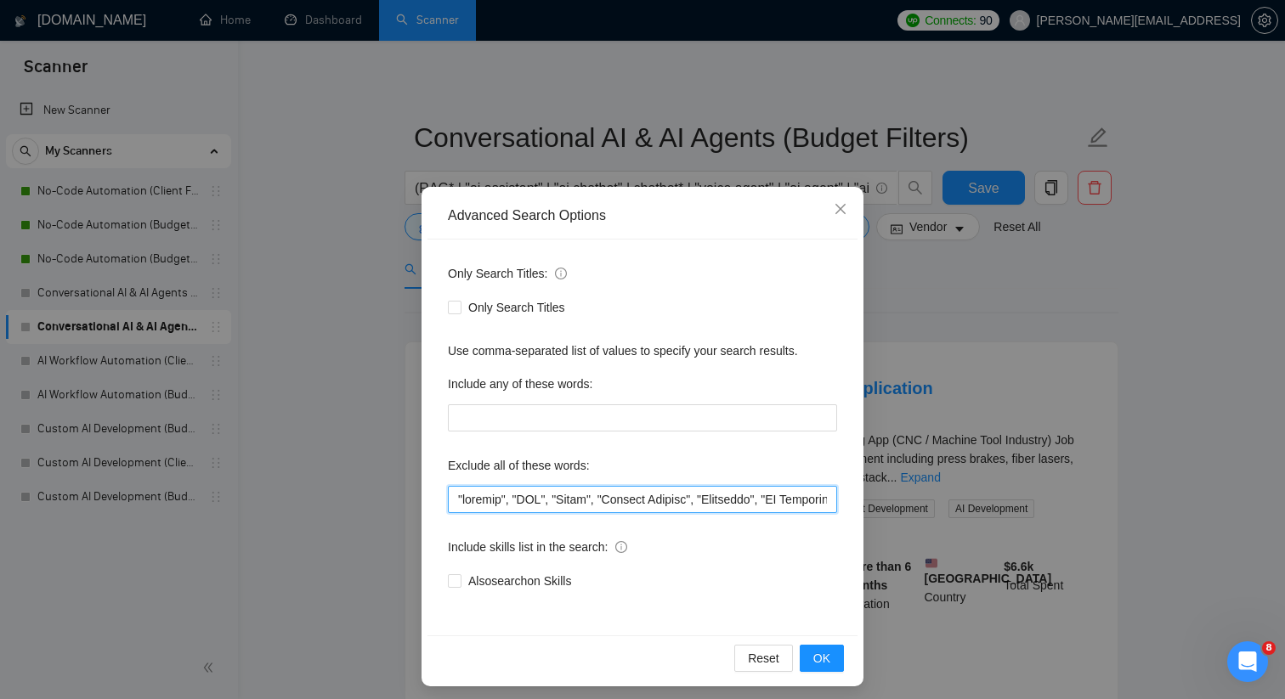
click at [514, 492] on input "text" at bounding box center [642, 499] width 389 height 27
paste input "text"
type input ""startup", "CMO", "Teach", "Payment Gateway", "Woosender", "UX Designer", "bug …"
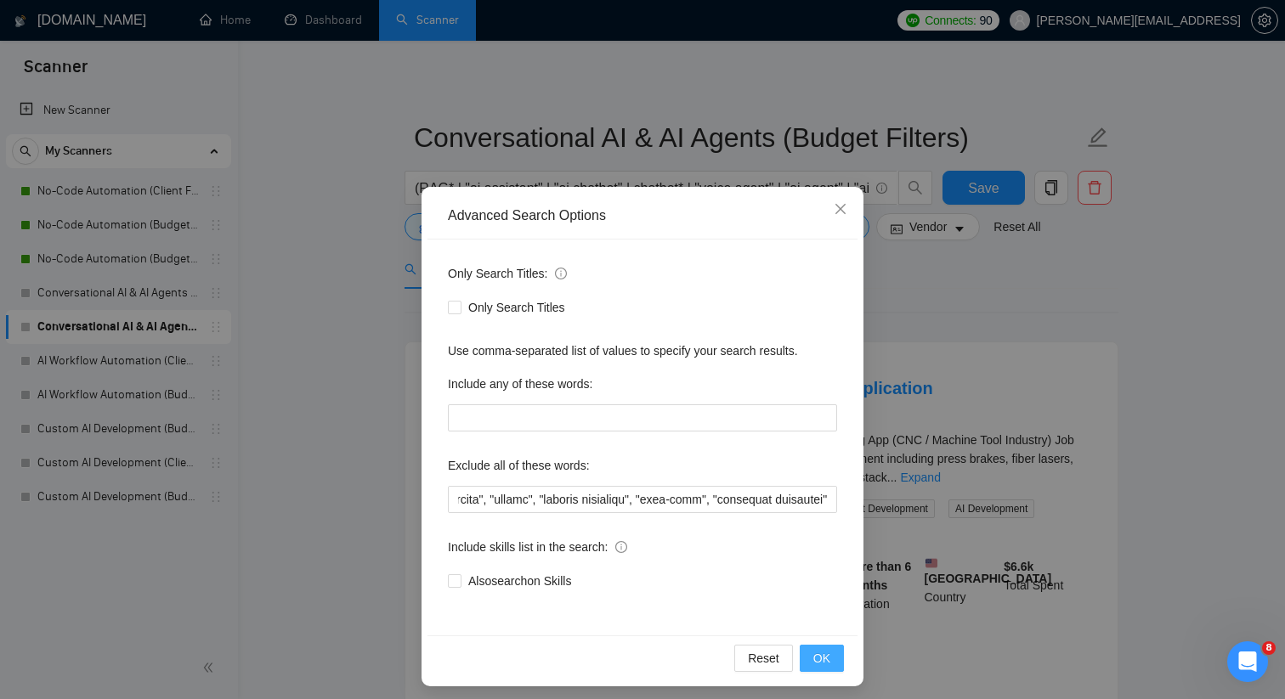
scroll to position [0, 0]
click at [819, 662] on span "OK" at bounding box center [821, 658] width 17 height 19
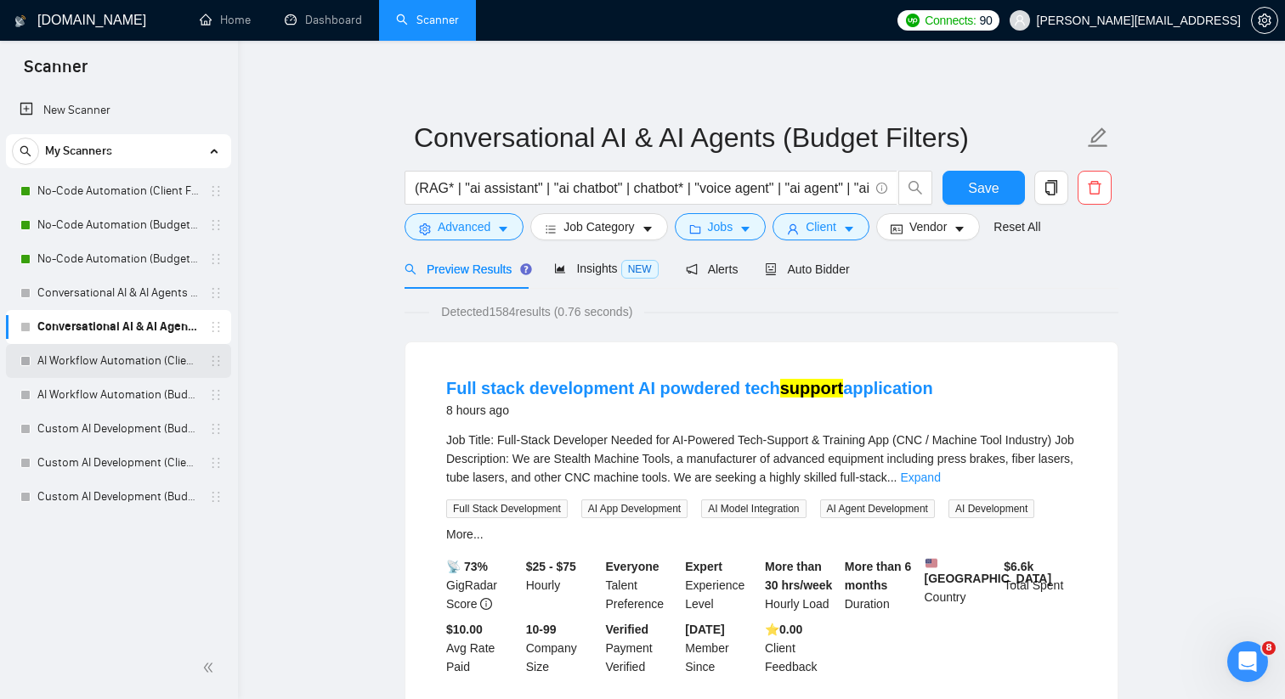
click at [192, 347] on link "AI Workflow Automation (Client Filters)" at bounding box center [117, 361] width 161 height 34
click at [972, 174] on button "Save" at bounding box center [983, 188] width 82 height 34
click at [151, 373] on link "AI Workflow Automation (Client Filters)" at bounding box center [117, 361] width 161 height 34
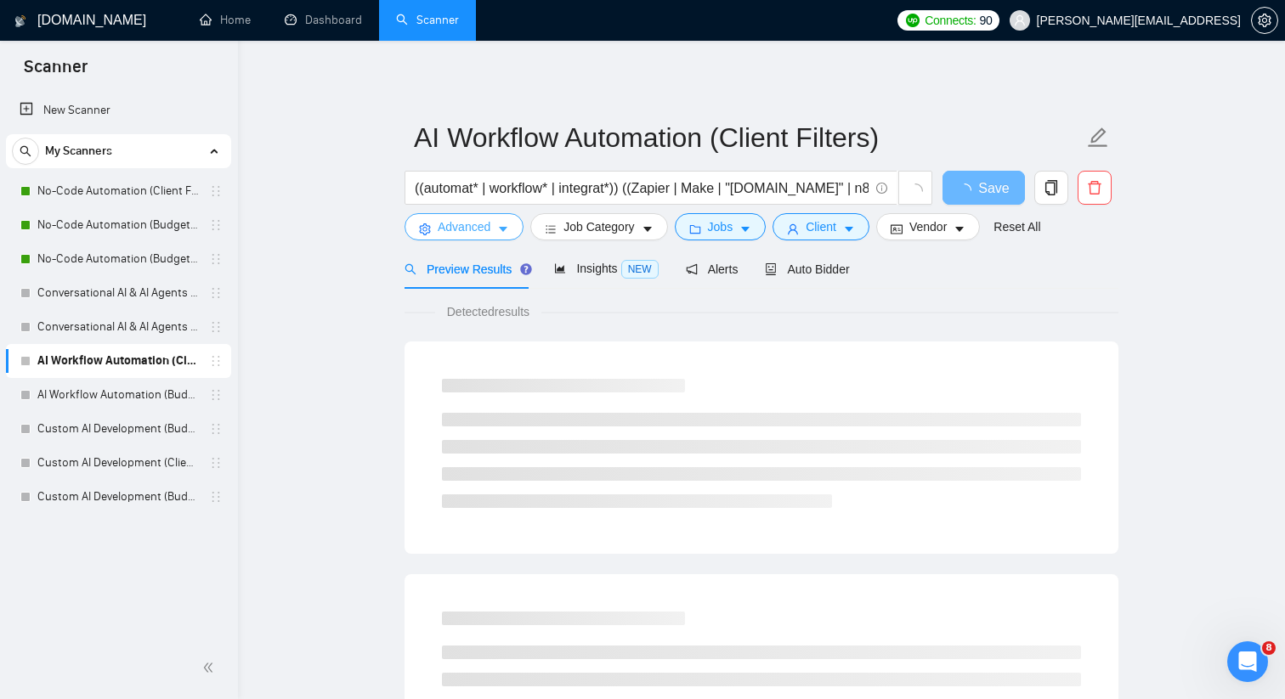
click at [478, 226] on span "Advanced" at bounding box center [464, 226] width 53 height 19
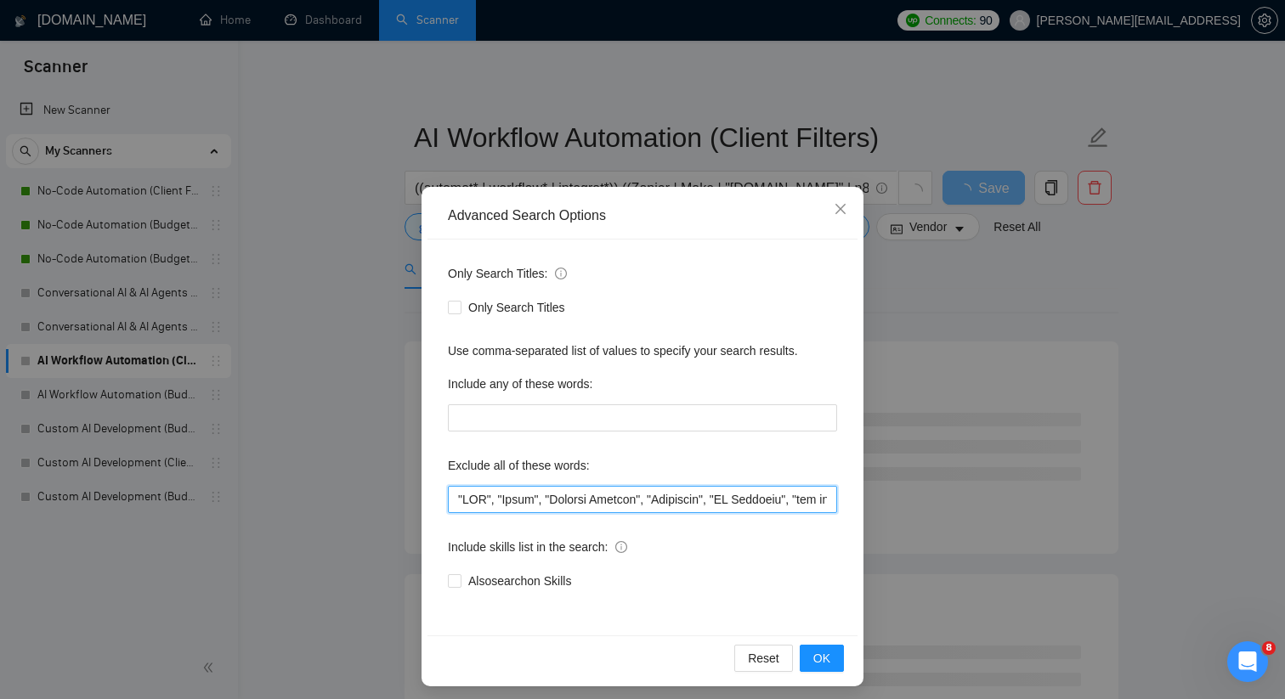
click at [534, 504] on input "text" at bounding box center [642, 499] width 389 height 27
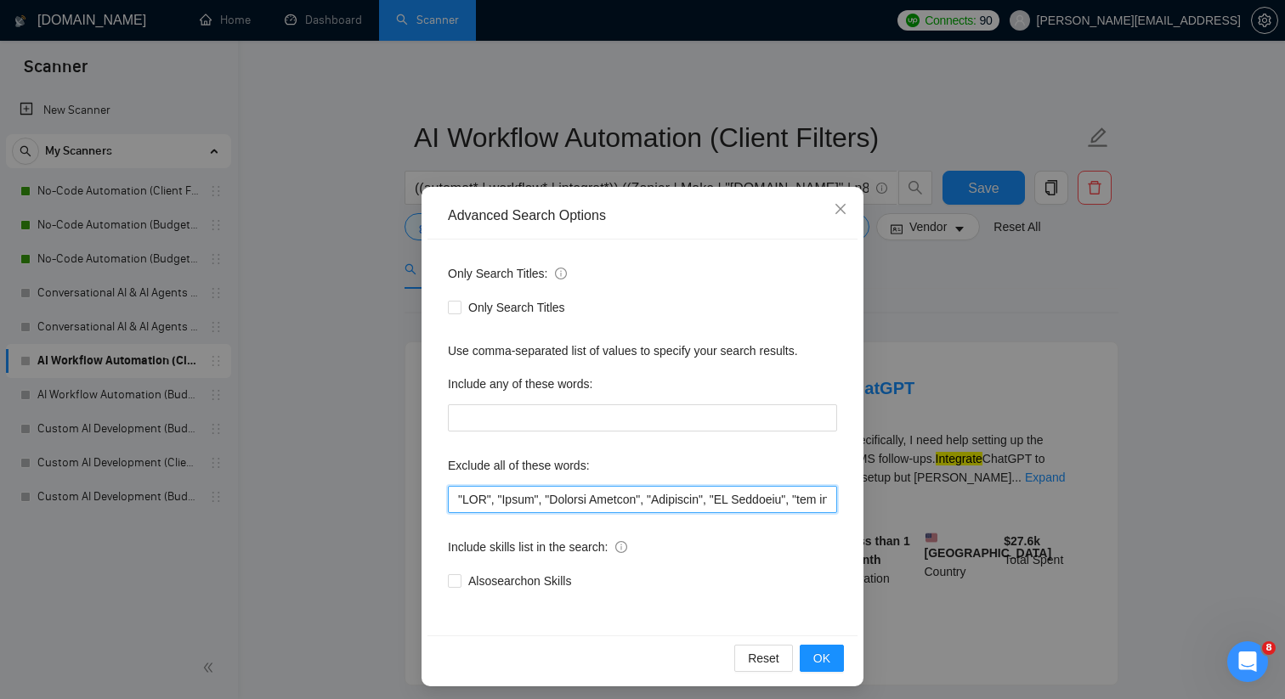
click at [534, 504] on input "text" at bounding box center [642, 499] width 389 height 27
paste input ""startup","
type input ""startup", "CMO", "Teach", "Payment Gateway", "Woosender", "UX Designer", "bug …"
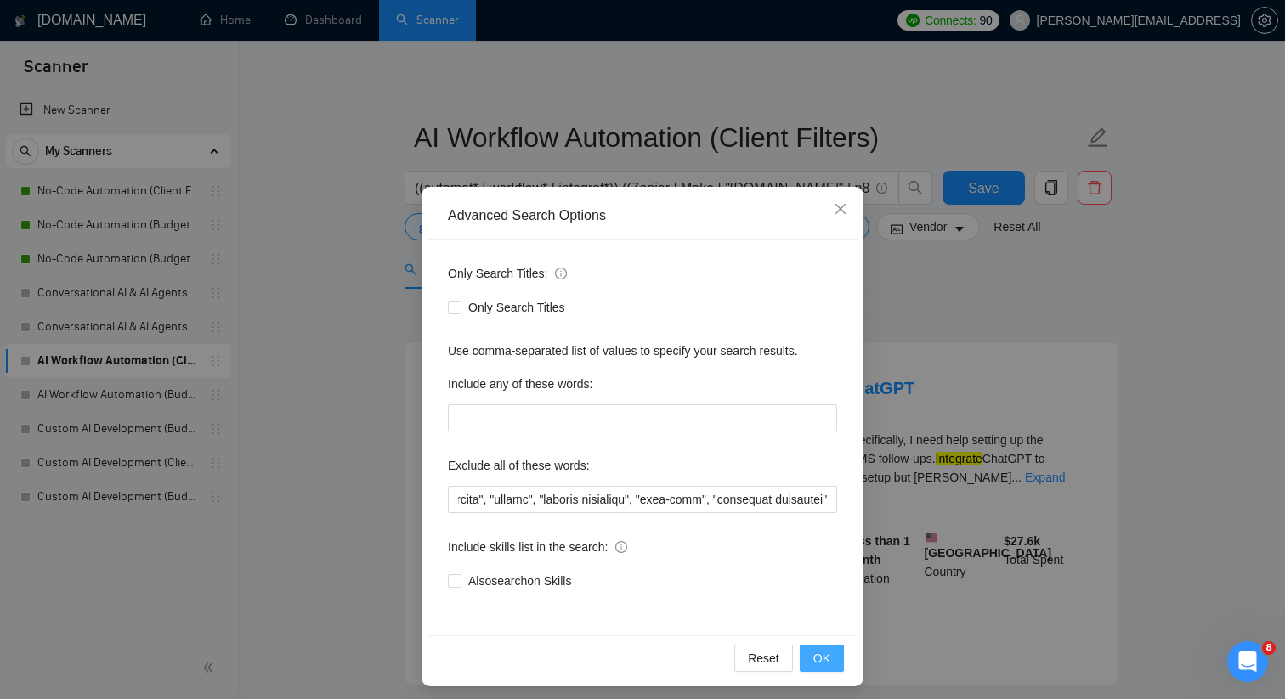
scroll to position [0, 0]
click at [828, 651] on span "OK" at bounding box center [821, 658] width 17 height 19
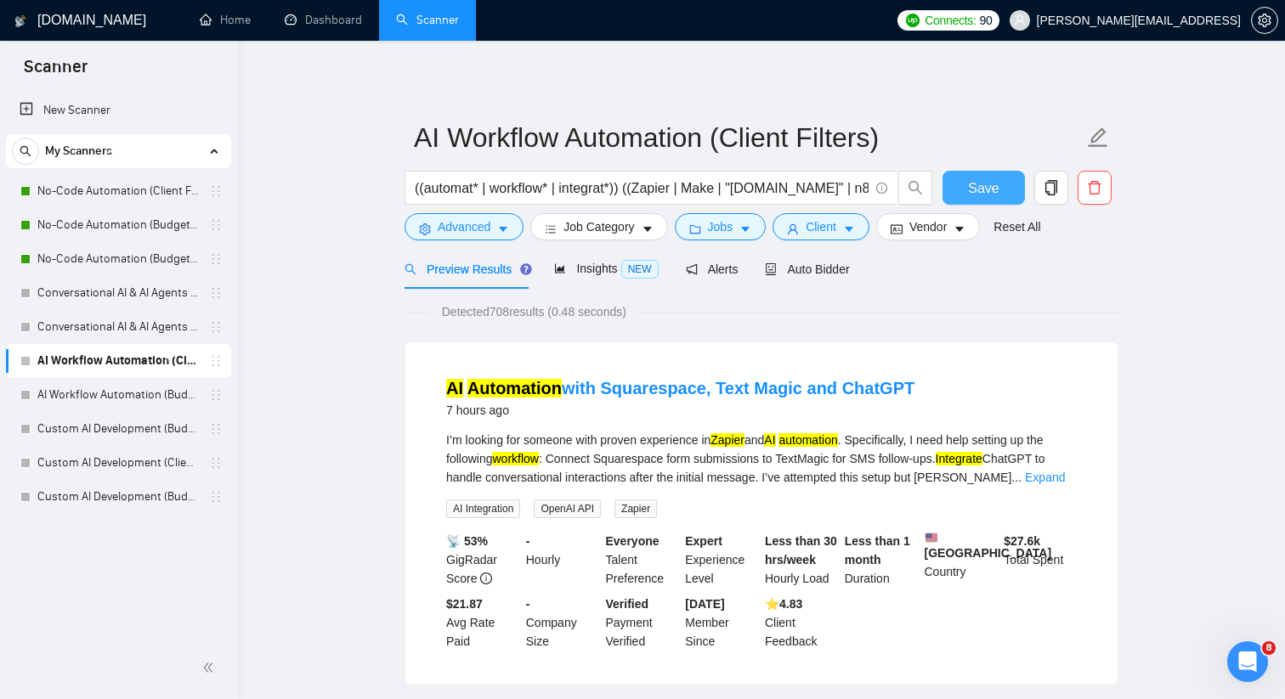
click at [988, 190] on span "Save" at bounding box center [983, 188] width 31 height 21
click at [167, 388] on link "AI Workflow Automation (Budget Filters)" at bounding box center [117, 395] width 161 height 34
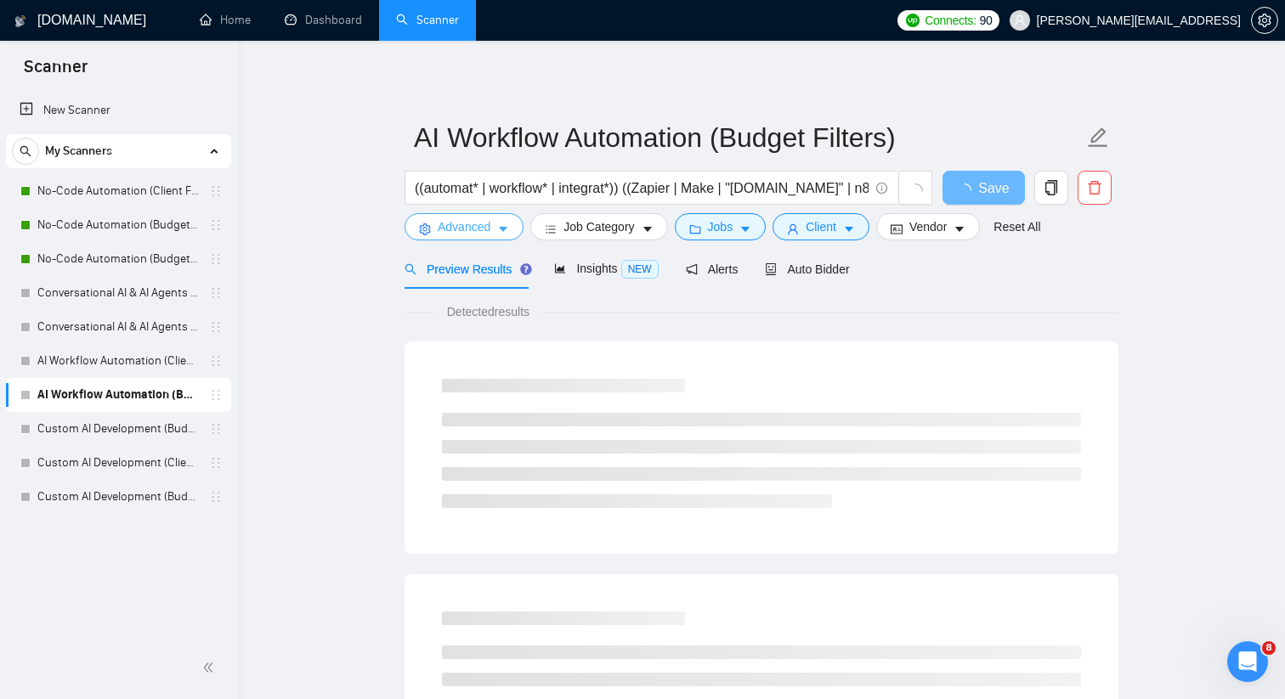
click at [492, 233] on button "Advanced" at bounding box center [463, 226] width 119 height 27
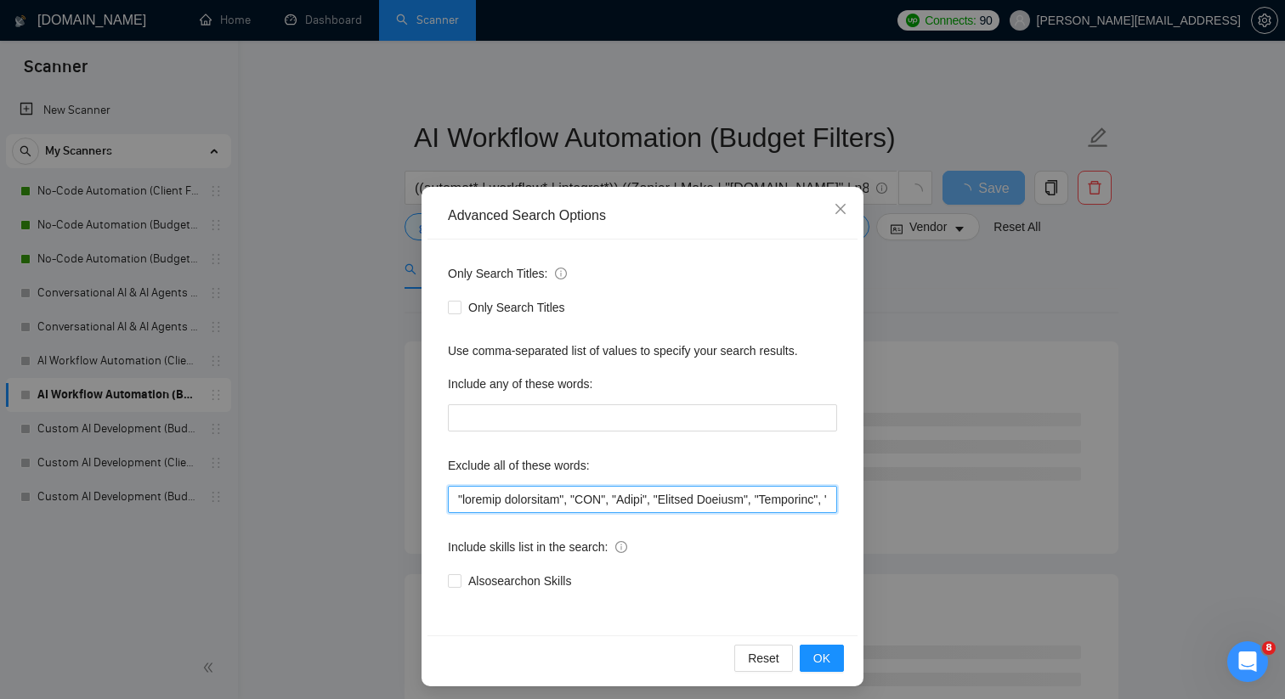
click at [495, 502] on input "text" at bounding box center [642, 499] width 389 height 27
paste input "startup", "CMO", "Teach", "Payment Gateway", "Woosender", "UX Designer", "bug f…"
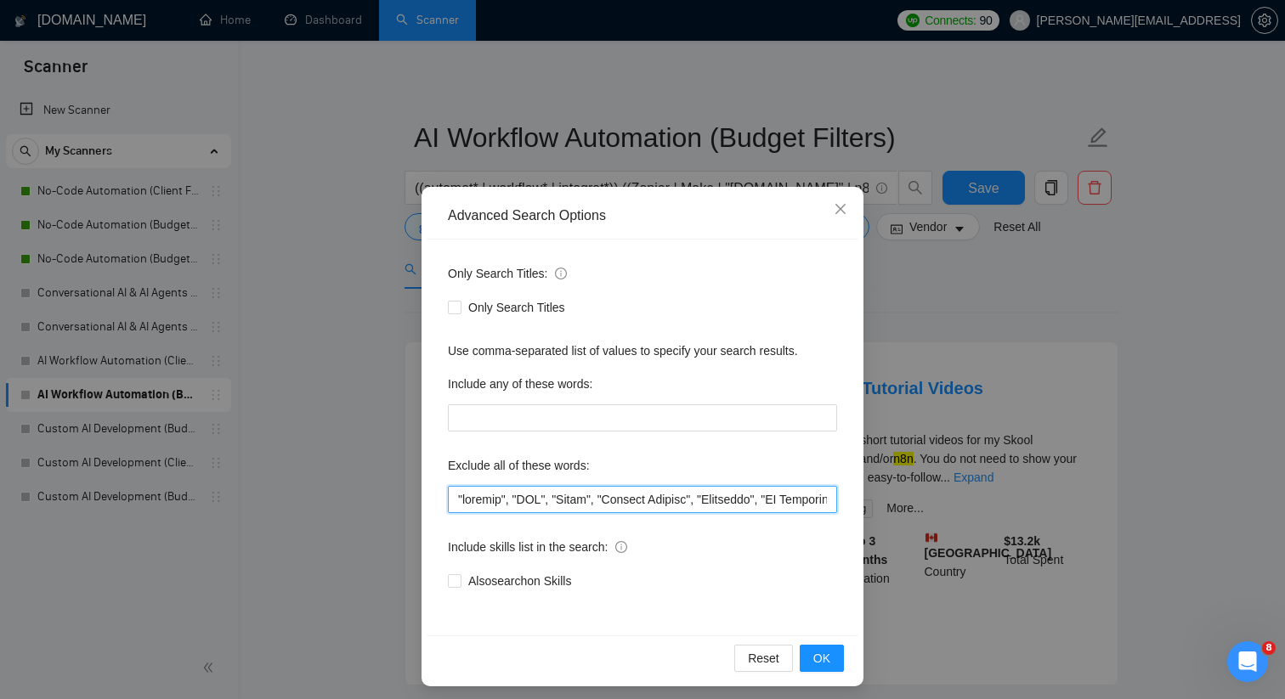
click at [457, 499] on input "text" at bounding box center [642, 499] width 389 height 27
click at [502, 502] on input "text" at bounding box center [642, 499] width 389 height 27
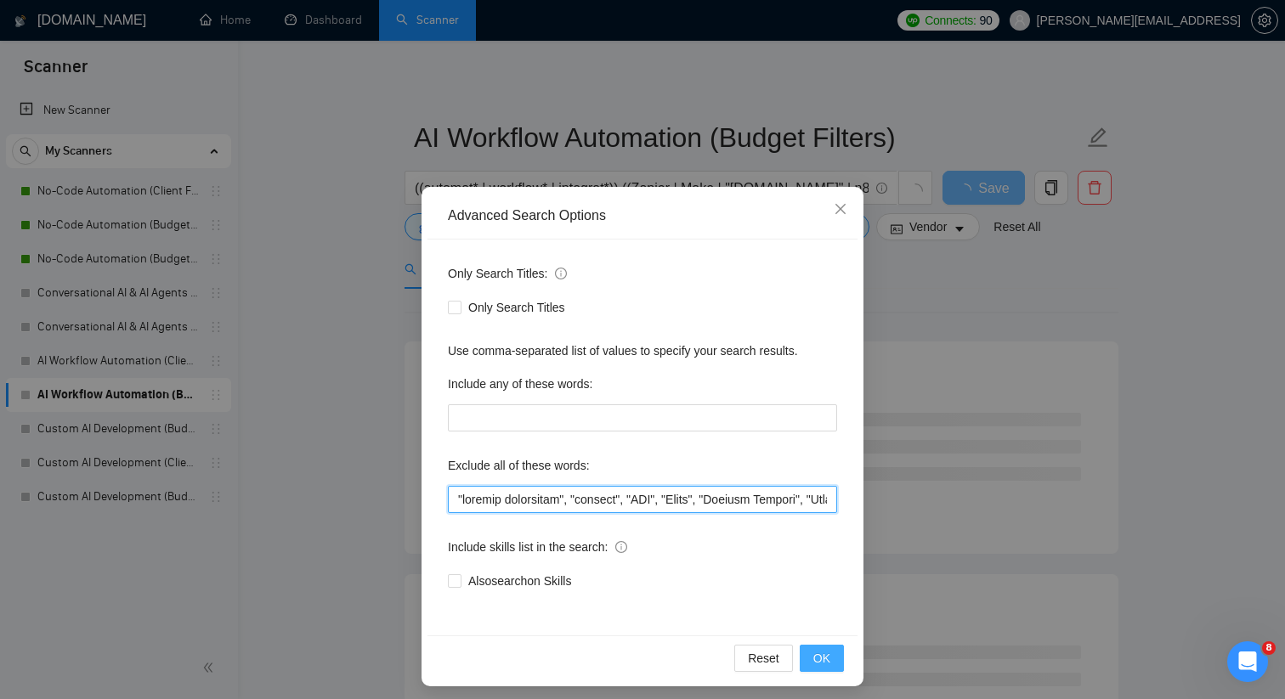
type input ""content strategist", "startup", "CMO", "Teach", "Payment Gateway", "Woosender"…"
click at [818, 659] on span "OK" at bounding box center [821, 658] width 17 height 19
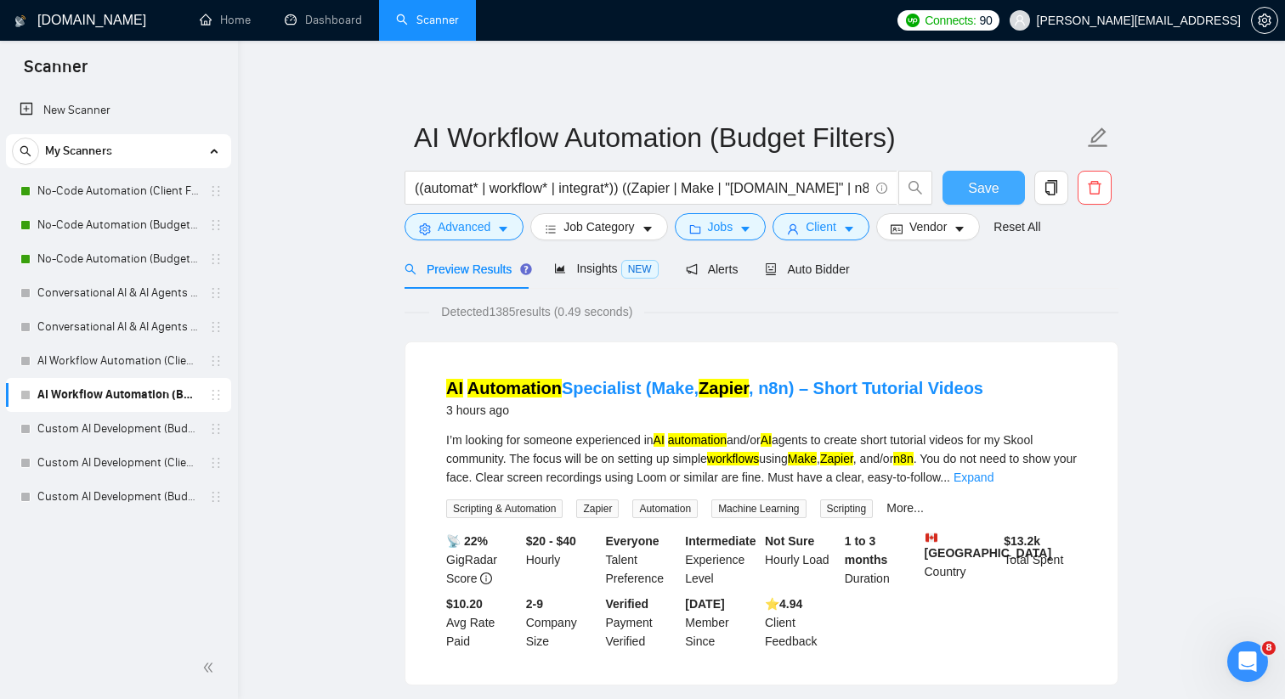
click at [998, 184] on button "Save" at bounding box center [983, 188] width 82 height 34
click at [187, 355] on link "AI Workflow Automation (Client Filters)" at bounding box center [117, 361] width 161 height 34
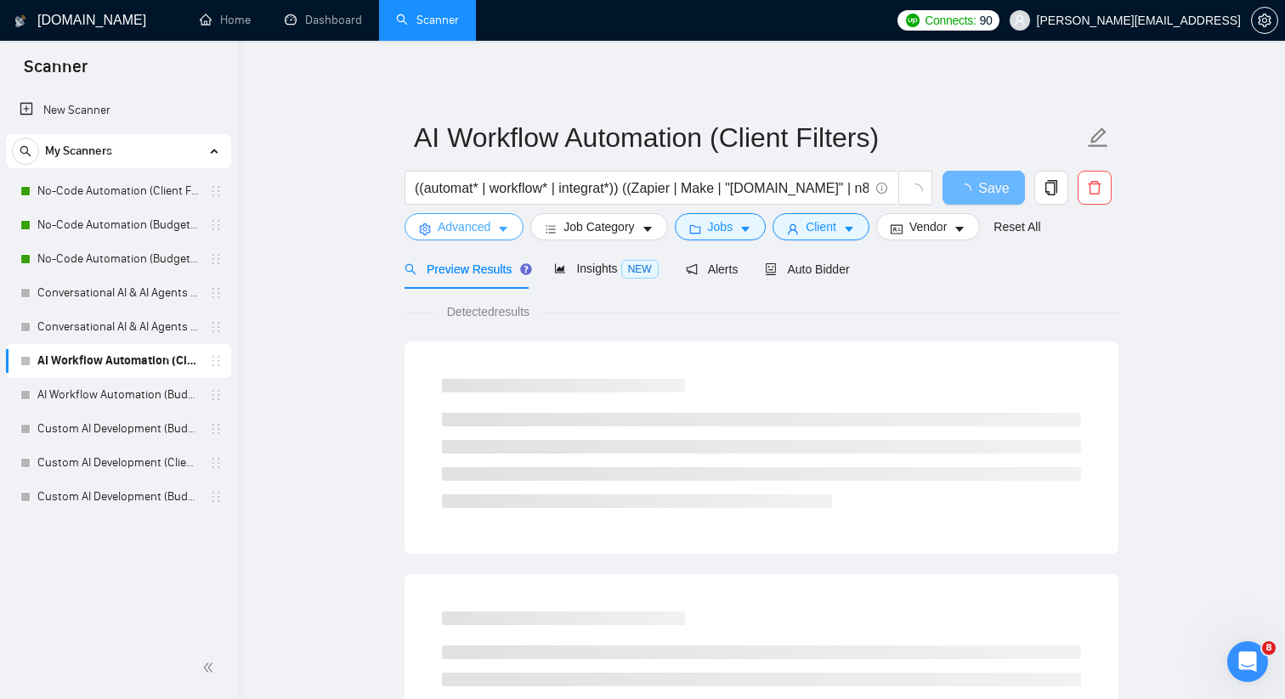
click at [511, 227] on button "Advanced" at bounding box center [463, 226] width 119 height 27
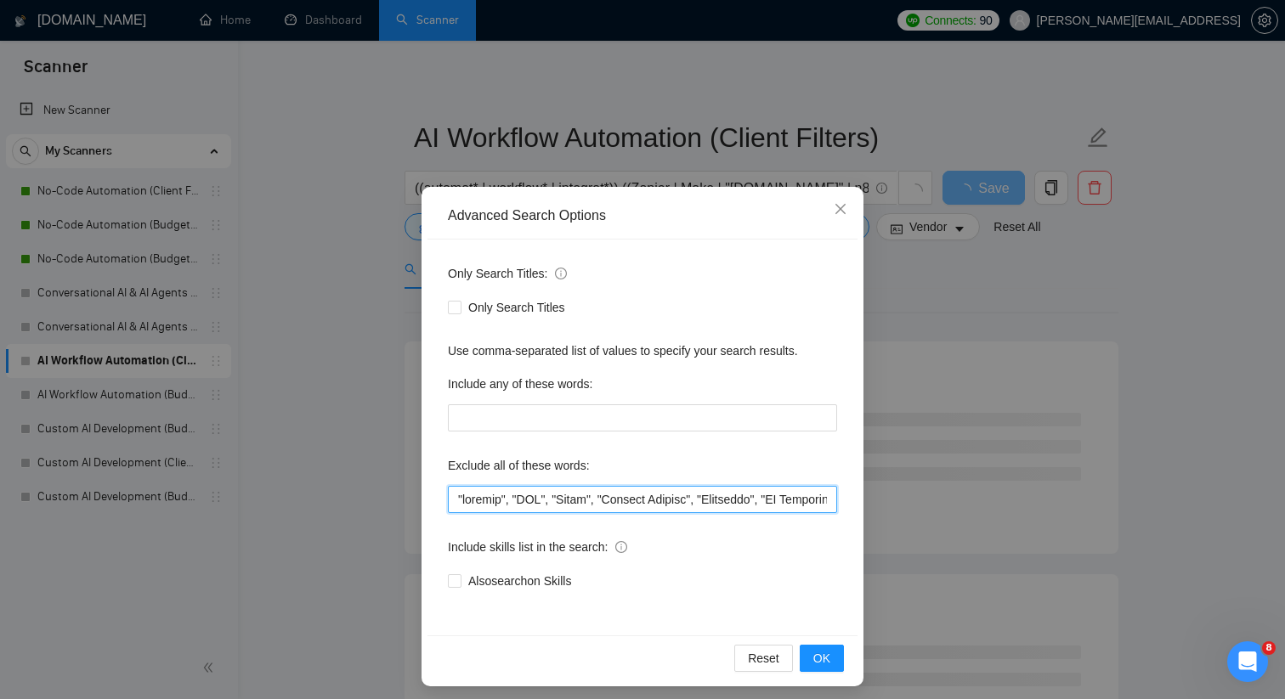
click at [500, 505] on input "text" at bounding box center [642, 499] width 389 height 27
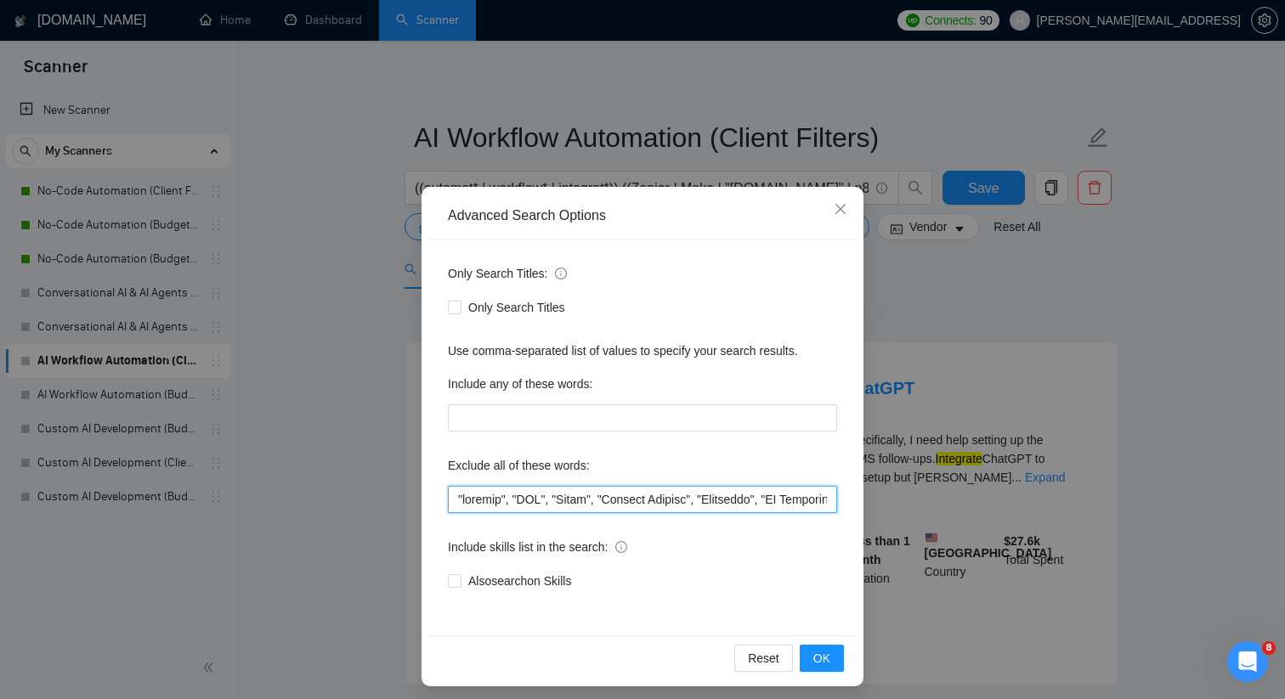
click at [500, 505] on input "text" at bounding box center [642, 499] width 389 height 27
paste input ""content strategist","
type input ""content strategist", "startup", "CMO", "Teach", "Payment Gateway", "Woosender"…"
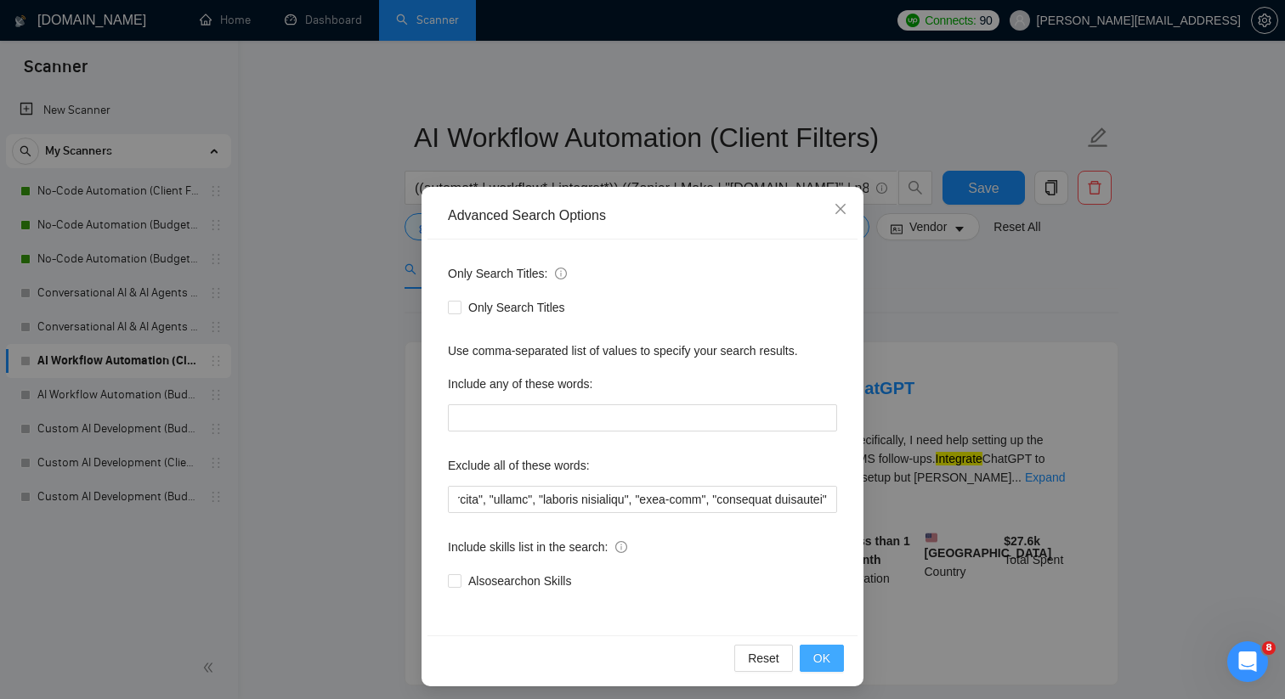
click at [816, 649] on span "OK" at bounding box center [821, 658] width 17 height 19
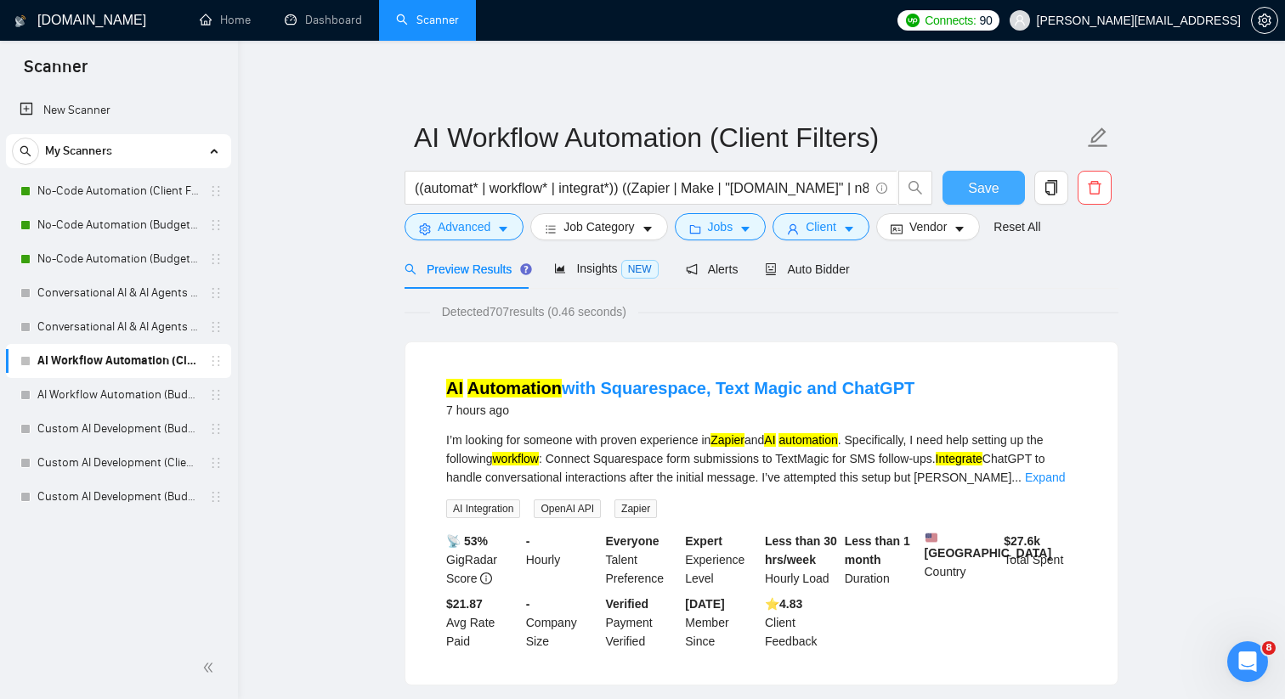
click at [984, 189] on span "Save" at bounding box center [983, 188] width 31 height 21
click at [168, 333] on link "Conversational AI & AI Agents (Budget Filters)" at bounding box center [117, 327] width 161 height 34
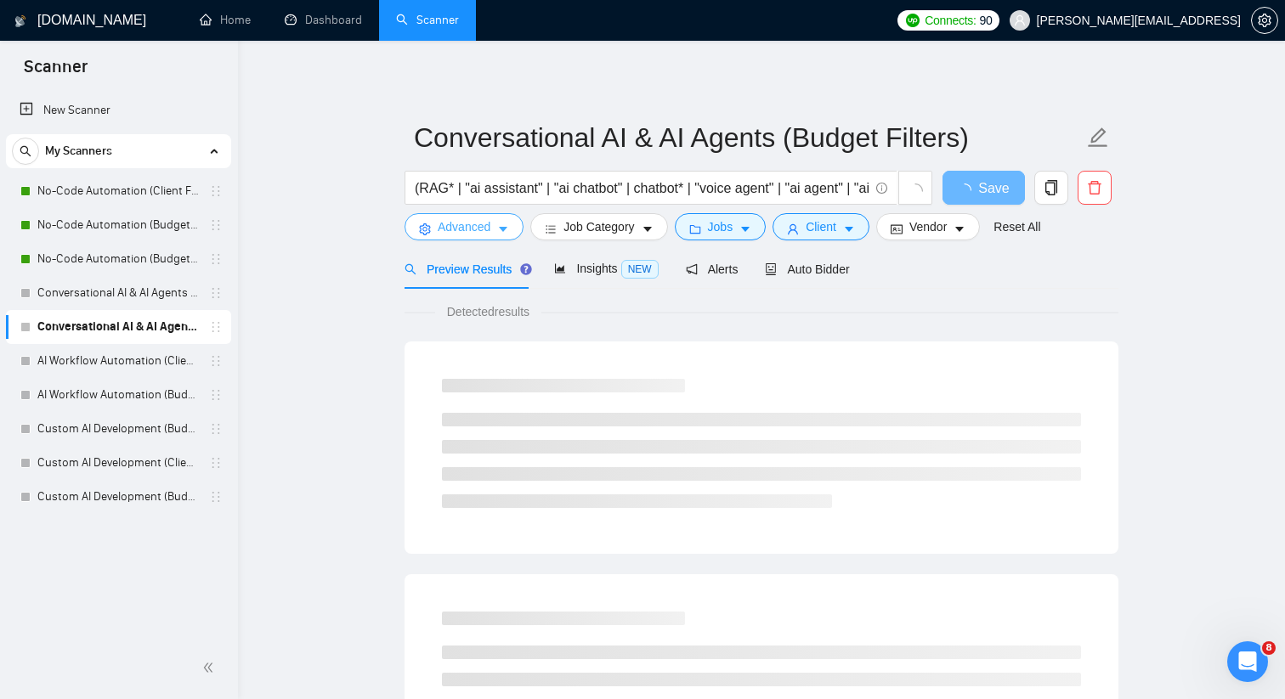
click at [507, 228] on icon "caret-down" at bounding box center [503, 230] width 8 height 5
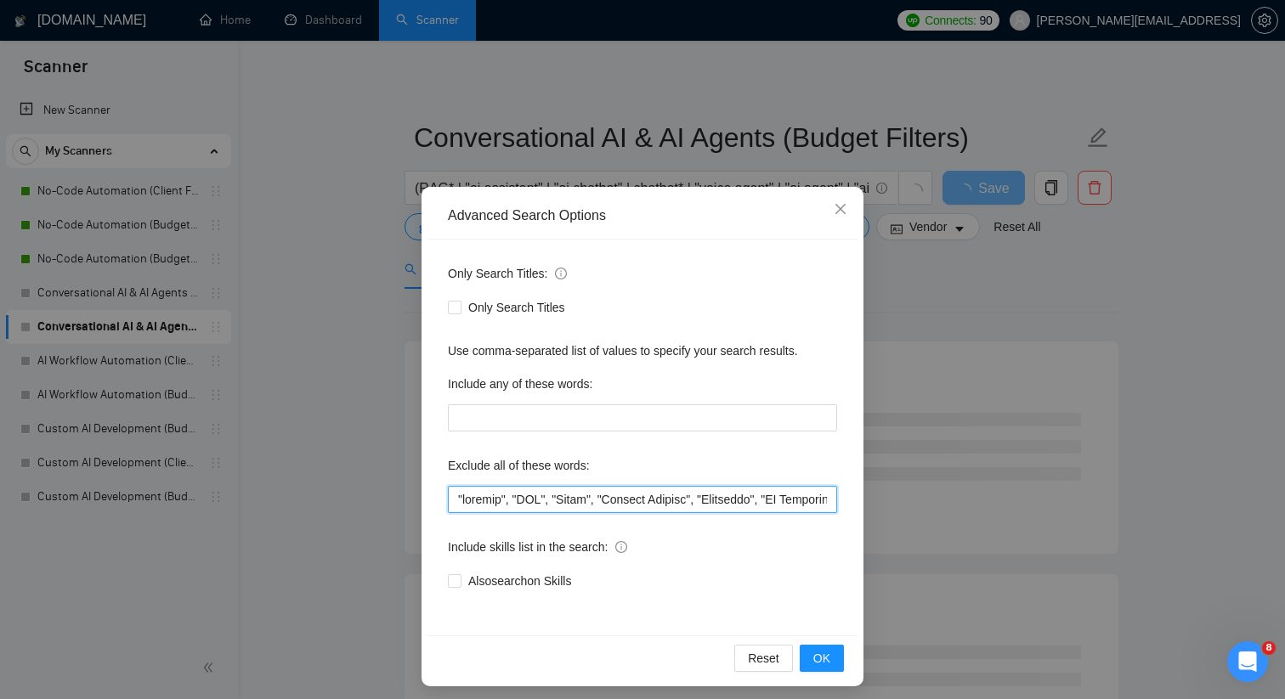
click at [574, 500] on input "text" at bounding box center [642, 499] width 389 height 27
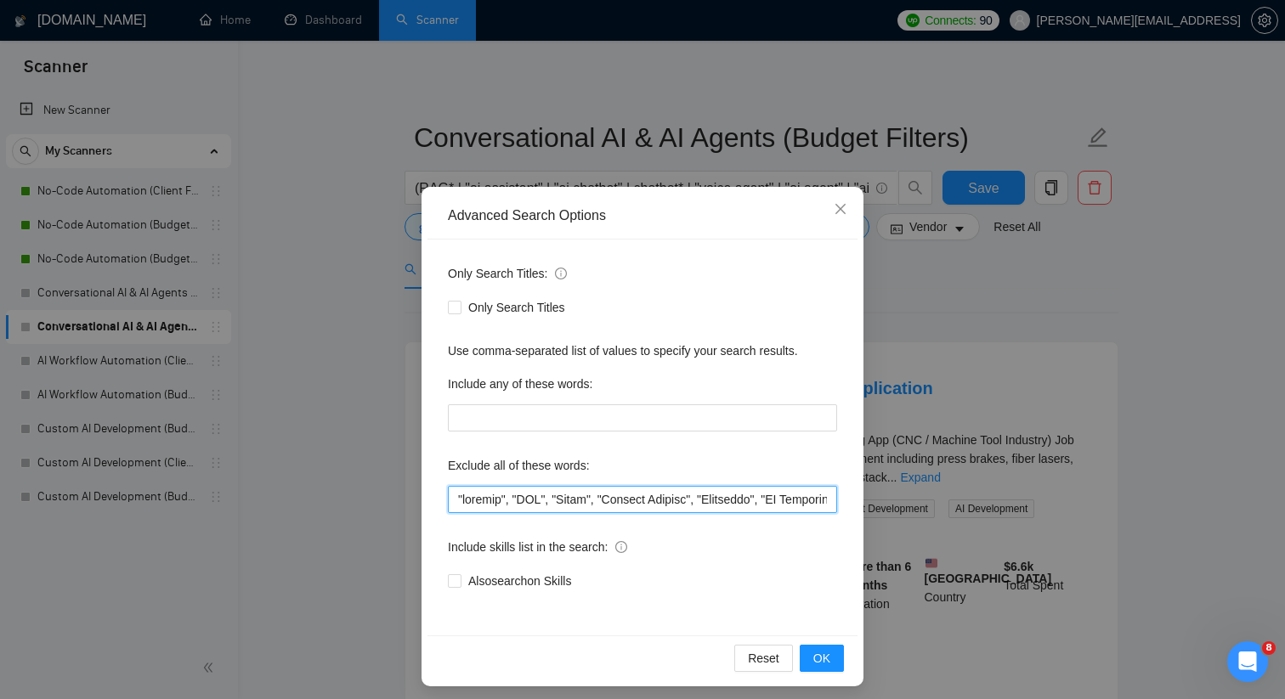
paste input ""content strategist","
type input ""content strategist", "startup", "CMO", "Teach", "Payment Gateway", "Woosender"…"
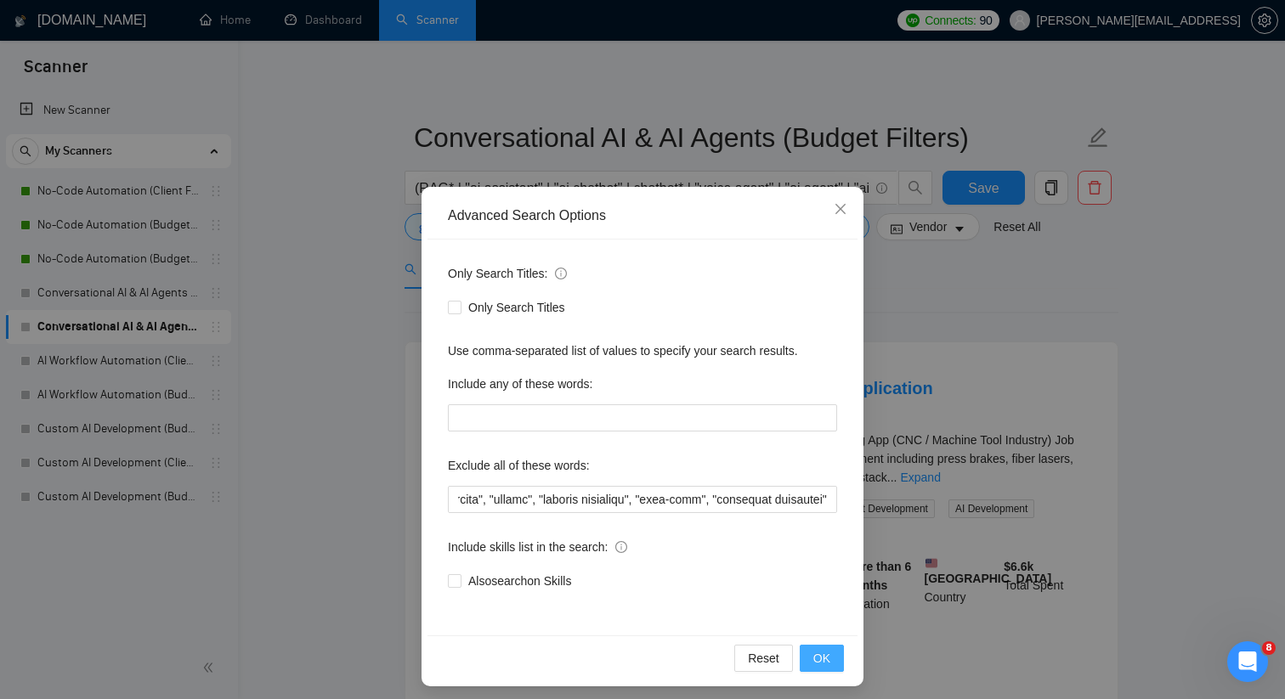
click at [818, 661] on span "OK" at bounding box center [821, 658] width 17 height 19
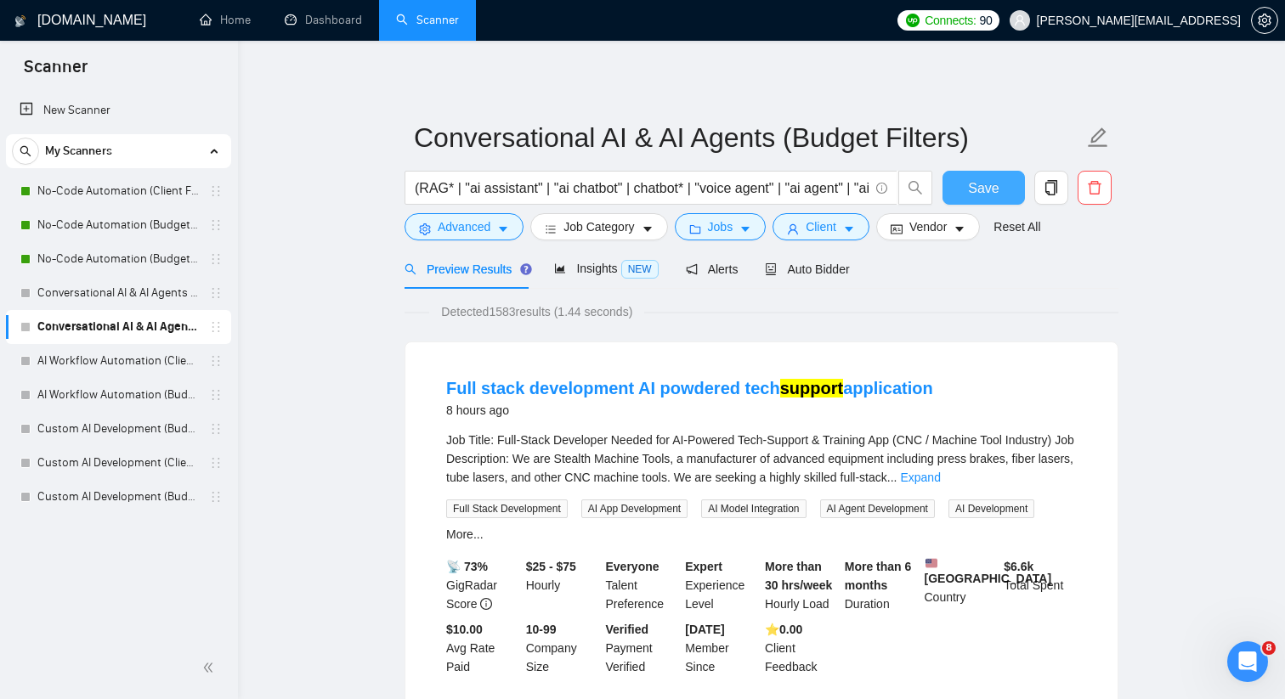
click at [991, 186] on span "Save" at bounding box center [983, 188] width 31 height 21
click at [142, 296] on link "Conversational AI & AI Agents (Client Filters)" at bounding box center [117, 293] width 161 height 34
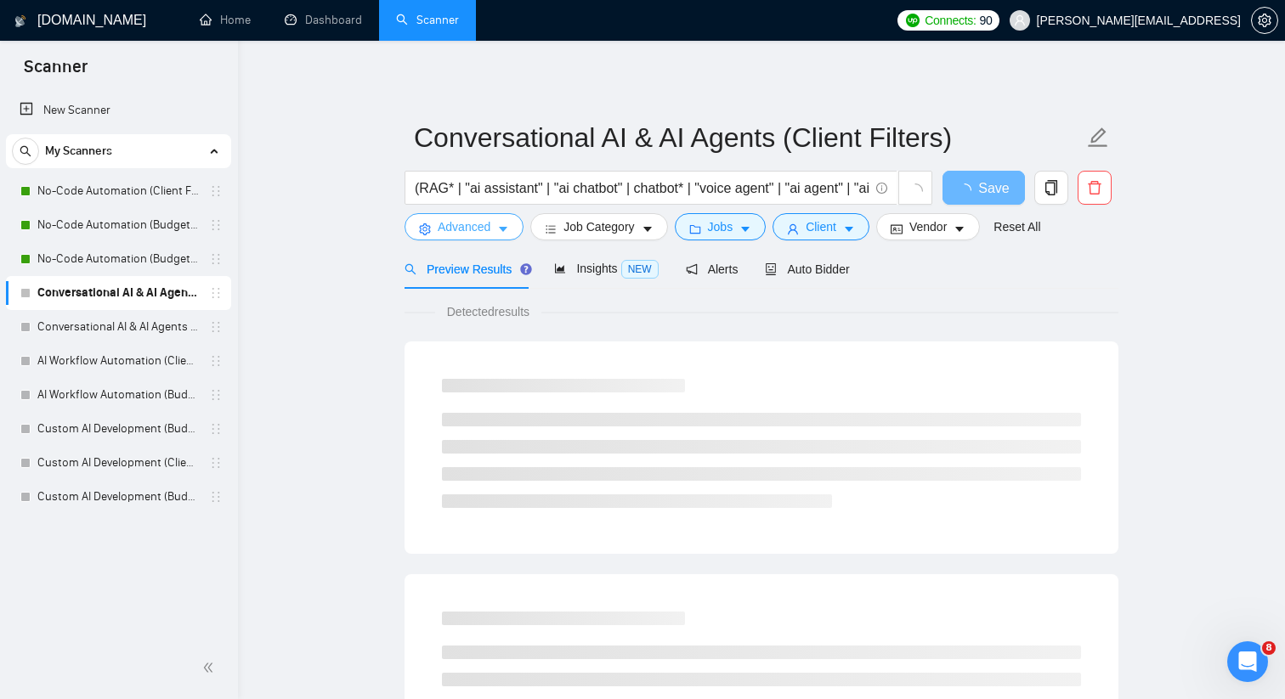
click at [493, 231] on button "Advanced" at bounding box center [463, 226] width 119 height 27
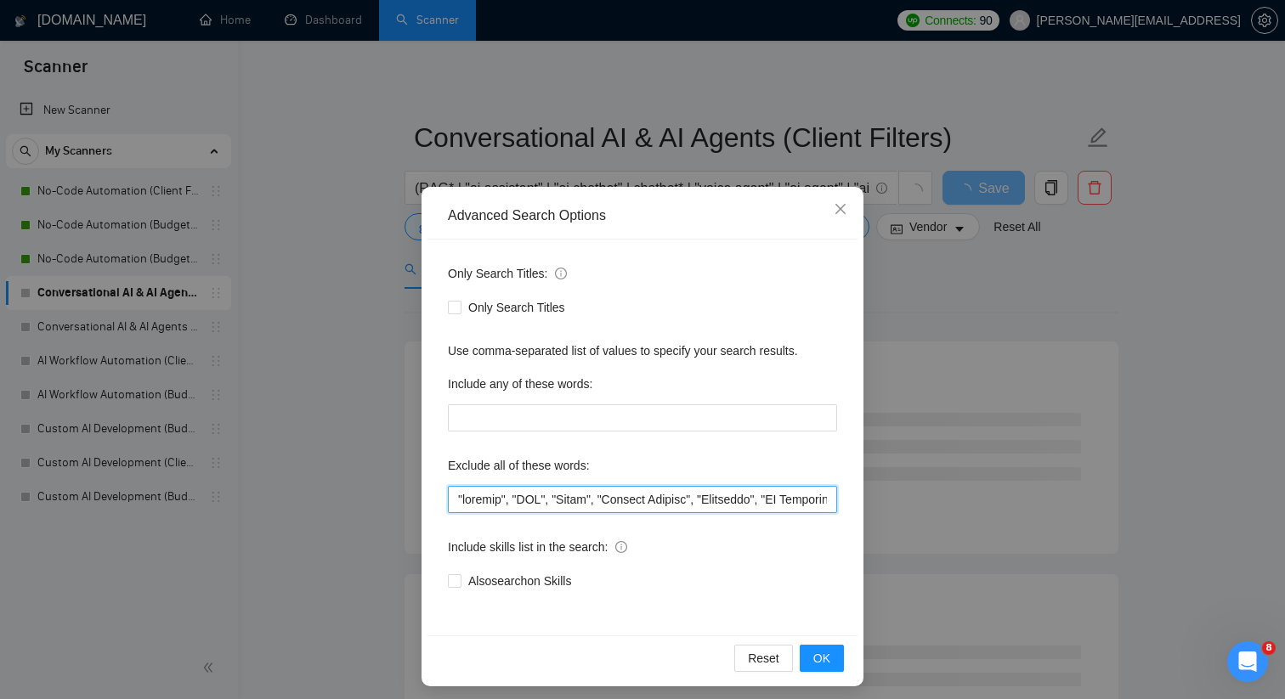
click at [494, 491] on input "text" at bounding box center [642, 499] width 389 height 27
paste input ""content strategist","
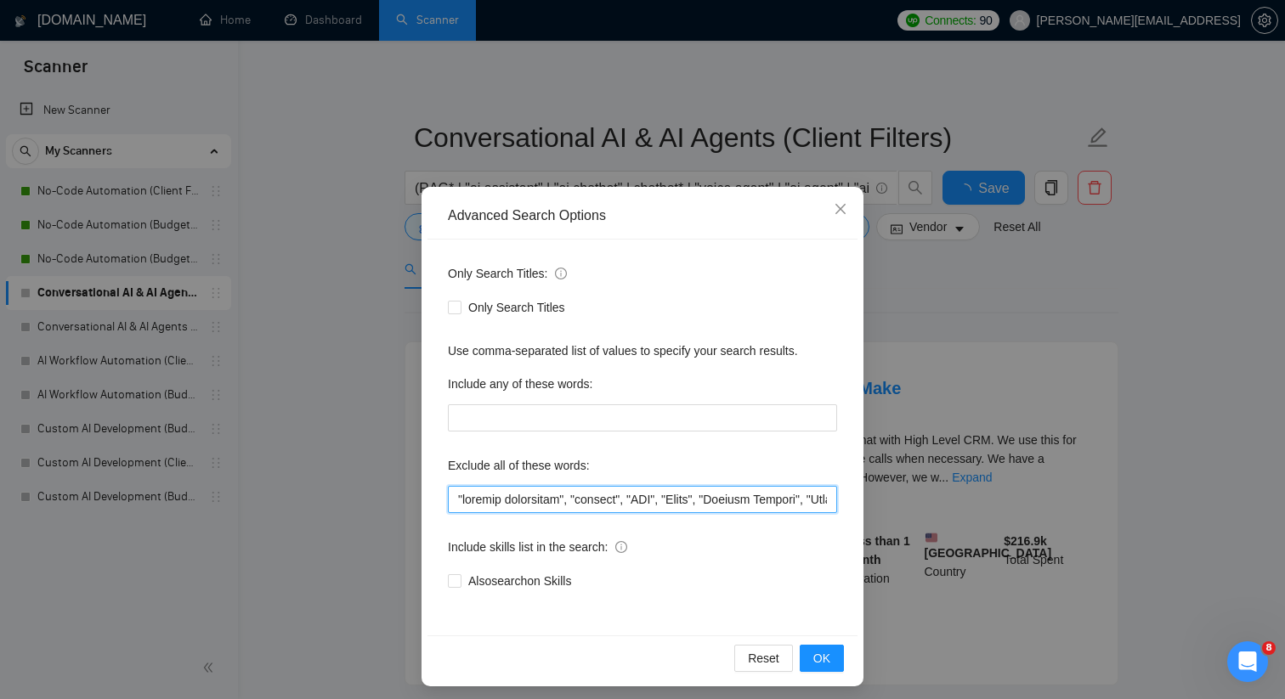
scroll to position [0, 7027]
type input ""content strategist", "startup", "CMO", "Teach", "Payment Gateway", "Woosender"…"
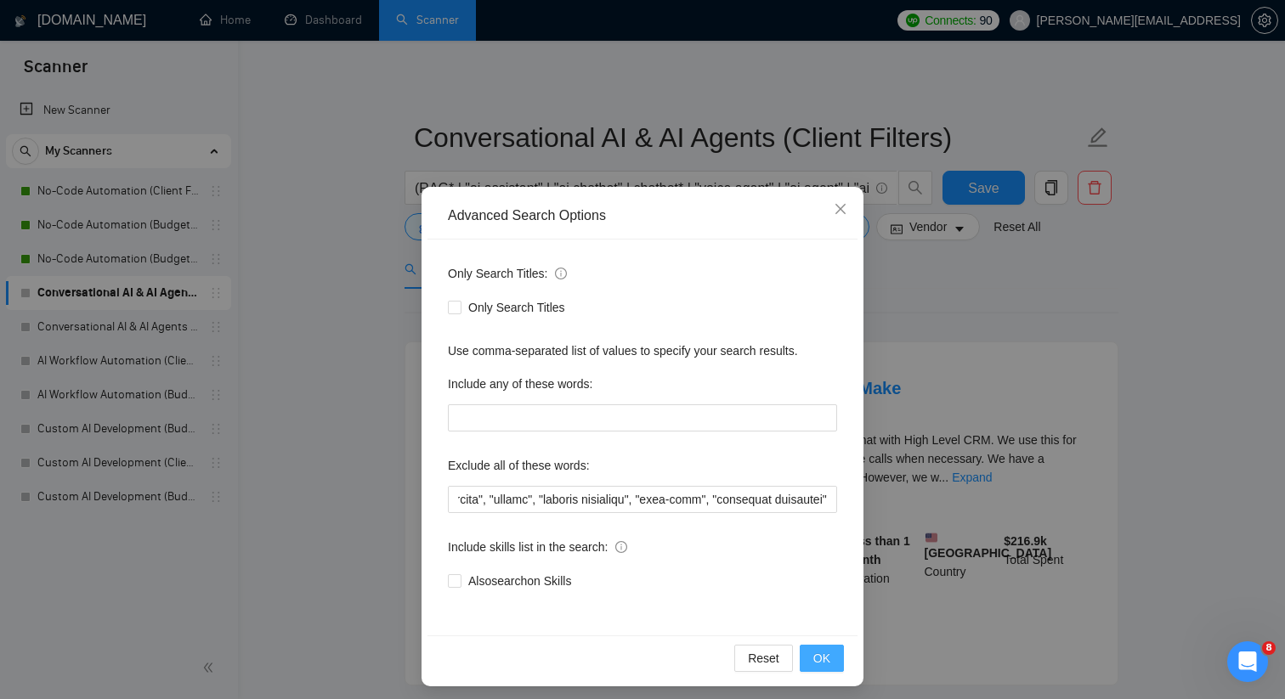
click at [836, 658] on button "OK" at bounding box center [821, 658] width 44 height 27
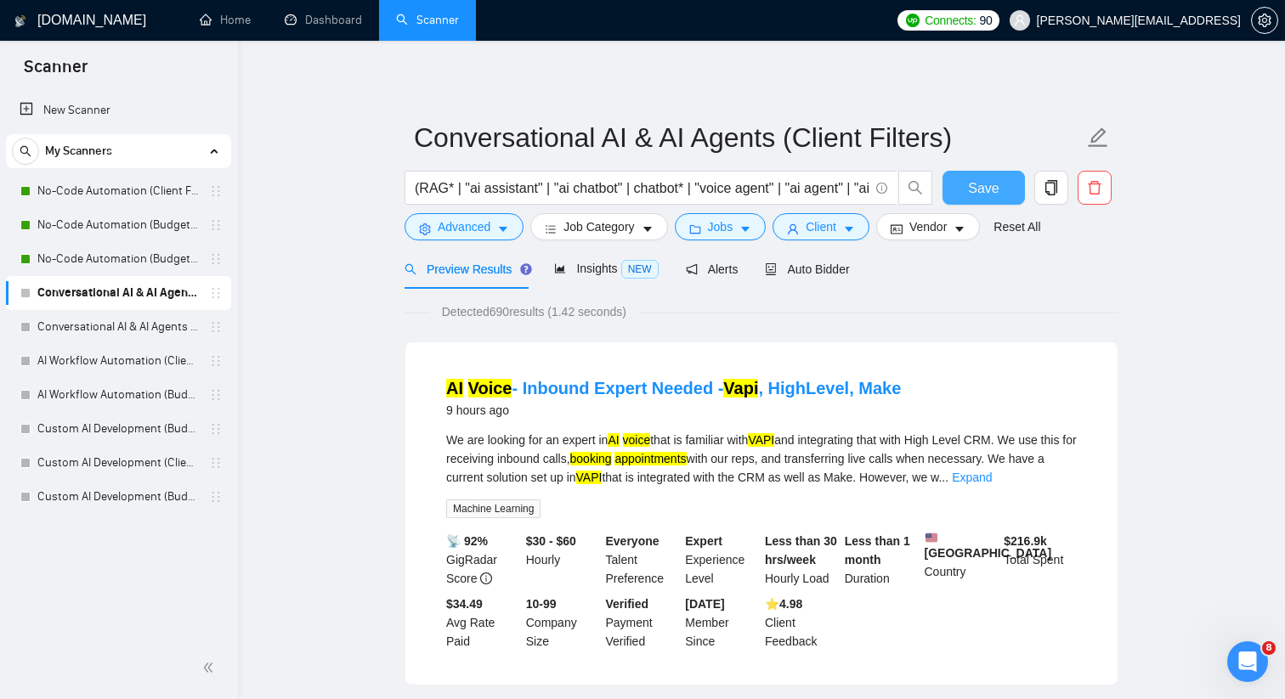
click at [993, 196] on span "Save" at bounding box center [983, 188] width 31 height 21
click at [824, 277] on div "Auto Bidder" at bounding box center [807, 269] width 84 height 19
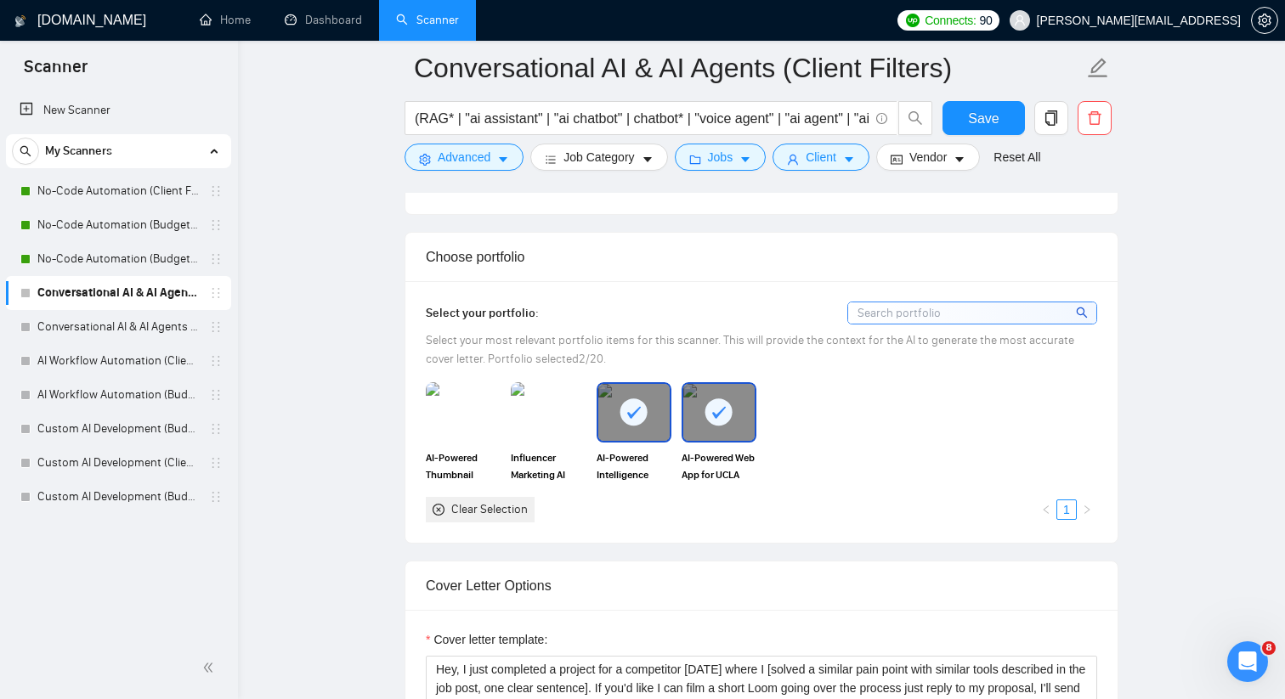
scroll to position [1457, 0]
click at [550, 438] on img at bounding box center [547, 410] width 71 height 56
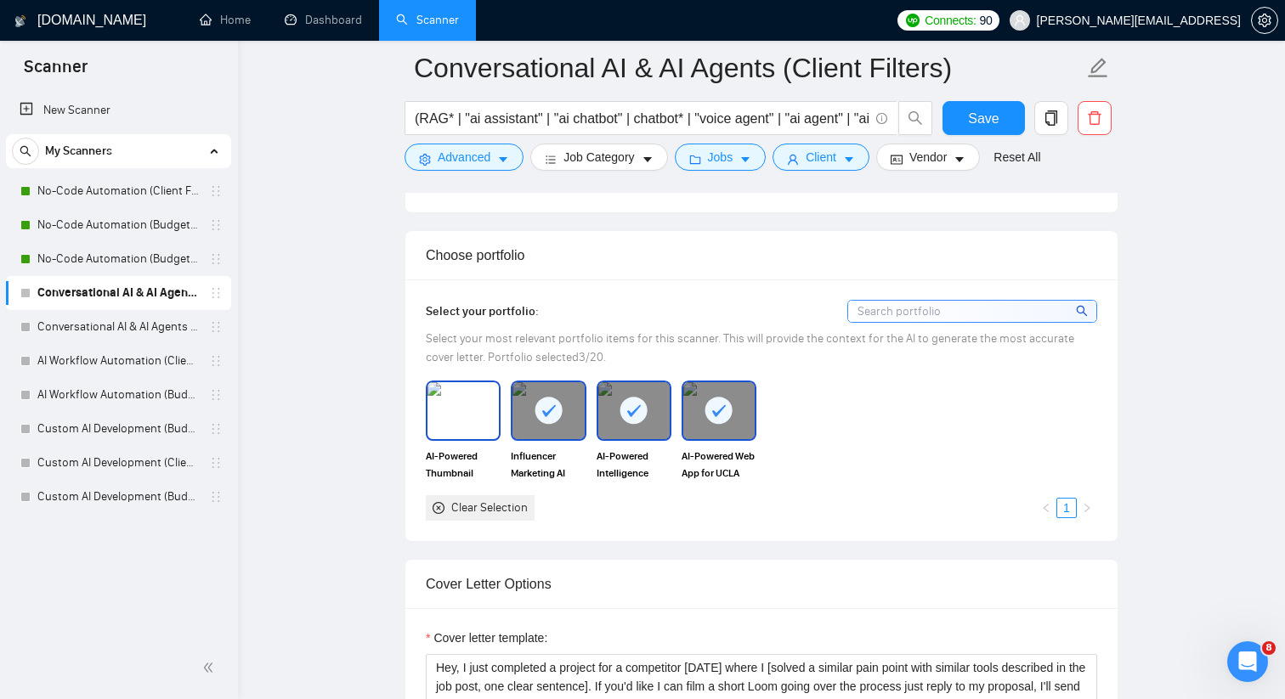
click at [468, 438] on img at bounding box center [462, 410] width 71 height 56
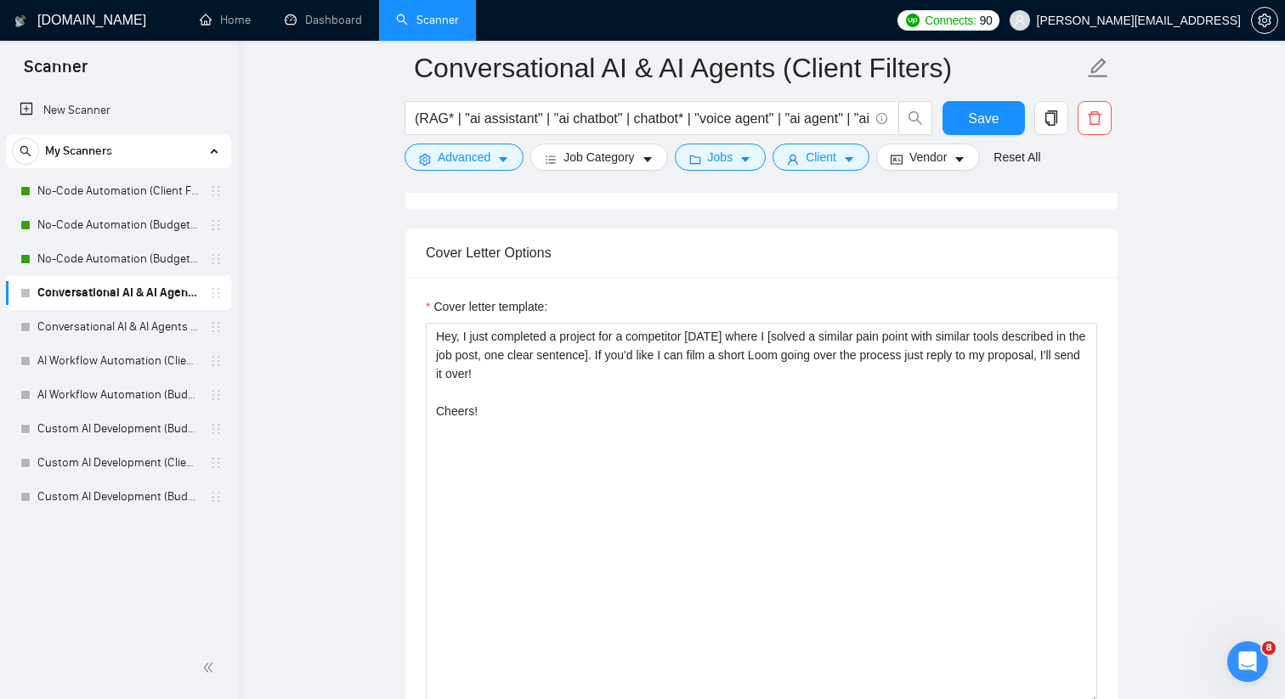
scroll to position [1830, 0]
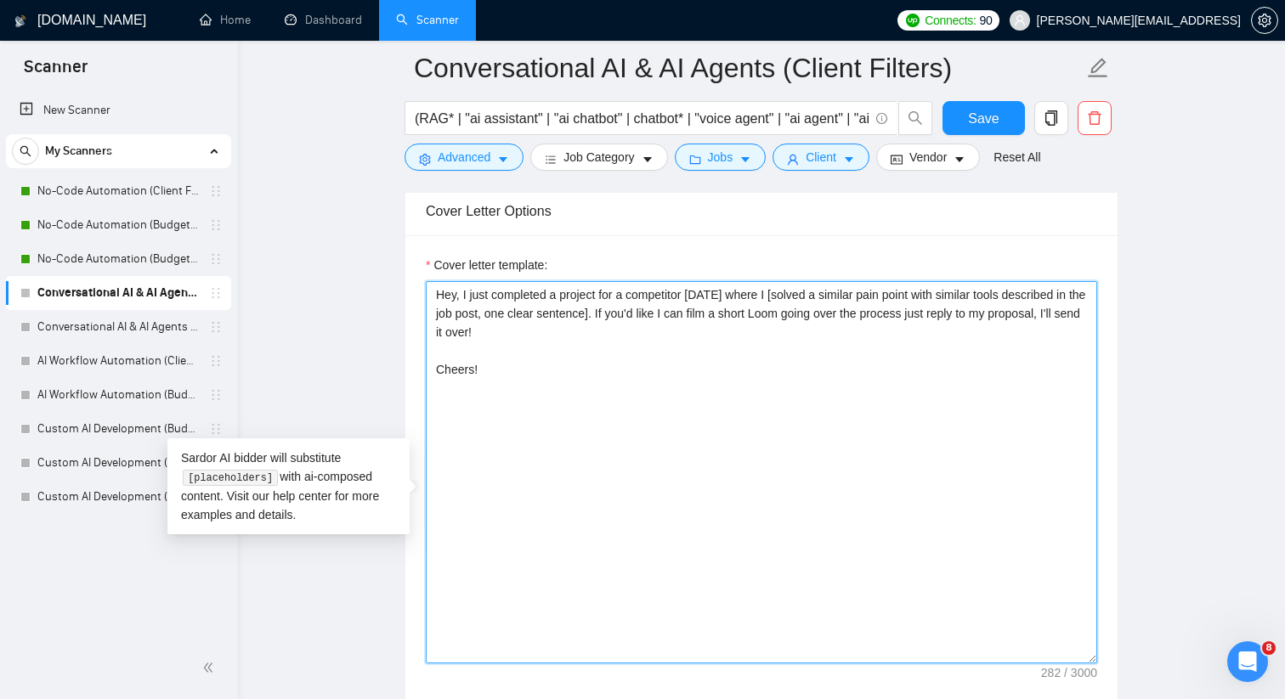
drag, startPoint x: 525, startPoint y: 415, endPoint x: 412, endPoint y: 304, distance: 158.0
click at [412, 304] on div "Cover letter template: Hey, I just completed a project for a competitor [DATE] …" at bounding box center [761, 469] width 712 height 469
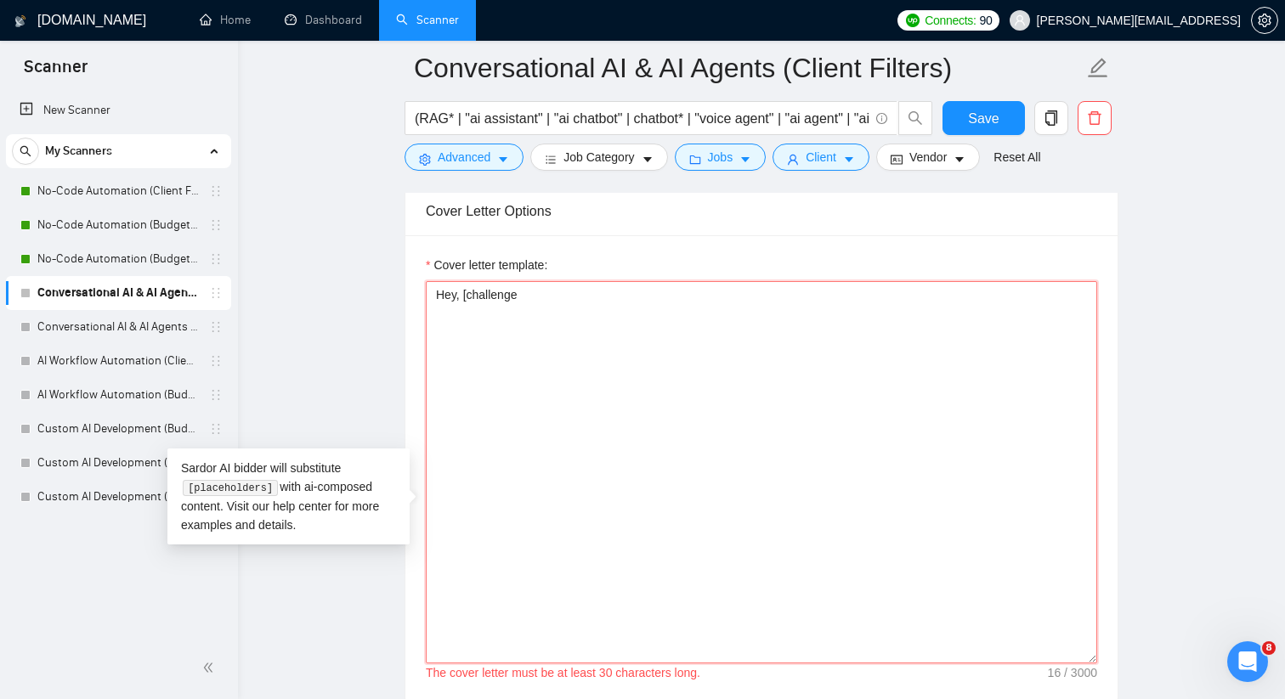
click at [506, 316] on textarea "Hey, [challenge" at bounding box center [761, 472] width 671 height 382
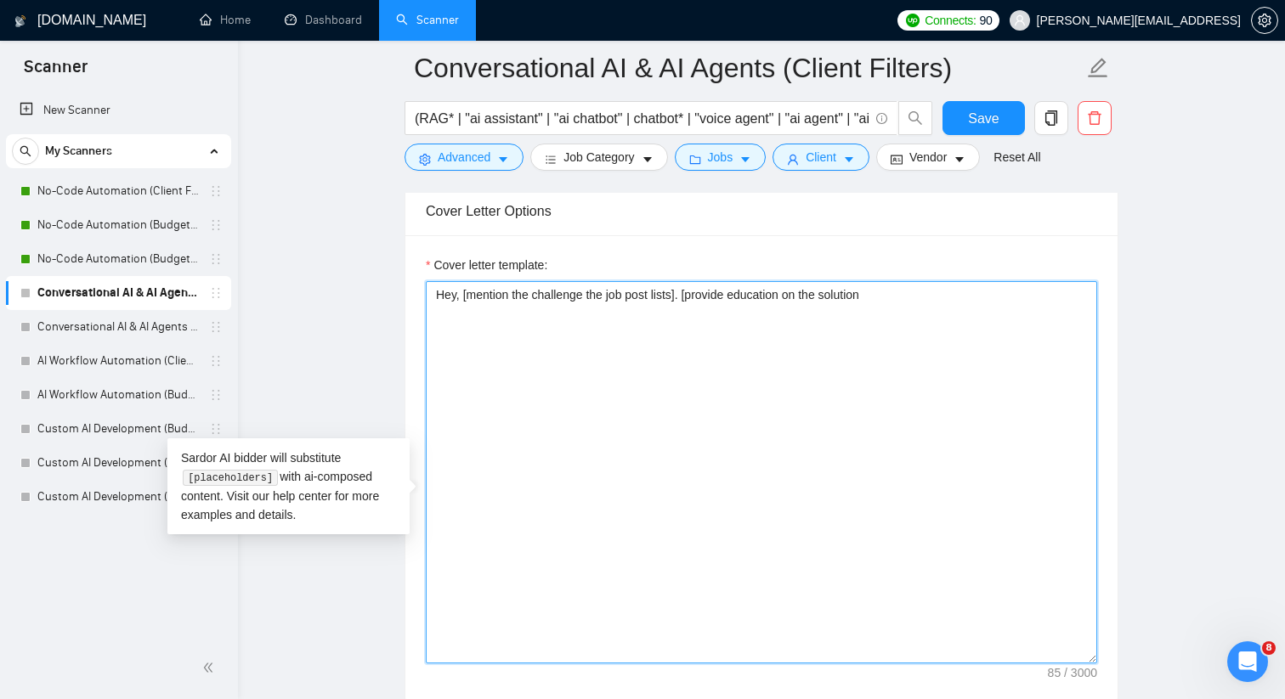
click at [824, 323] on textarea "Hey, [mention the challenge the job post lists]. [provide education on the solu…" at bounding box center [761, 472] width 671 height 382
click at [901, 321] on textarea "Hey, [mention the challenge the job post lists]. [provide education on how to s…" at bounding box center [761, 472] width 671 height 382
click at [927, 318] on textarea "Hey, [mention the challenge the job post lists]. [provide education on how to s…" at bounding box center [761, 472] width 671 height 382
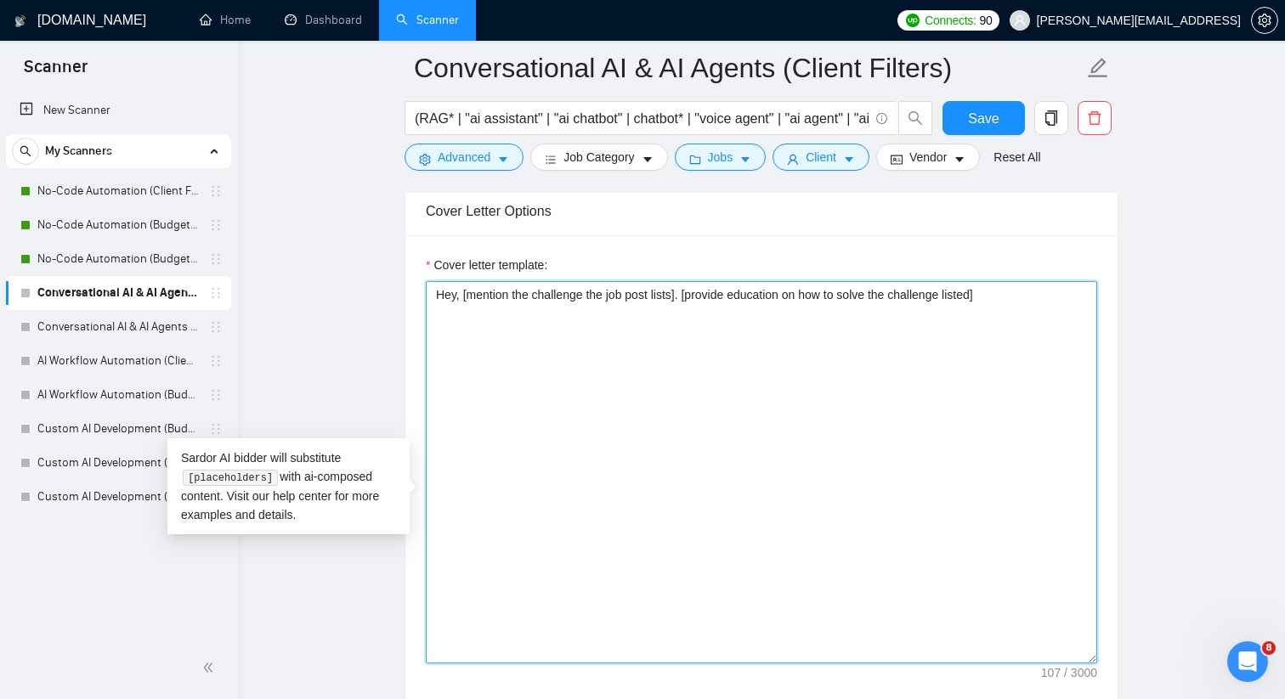
click at [1017, 319] on textarea "Hey, [mention the challenge the job post lists]. [provide education on how to s…" at bounding box center [761, 472] width 671 height 382
drag, startPoint x: 556, startPoint y: 342, endPoint x: 691, endPoint y: 342, distance: 134.2
click at [691, 342] on textarea "Hey, [mention the challenge the job post lists]. [provide education on how to s…" at bounding box center [761, 472] width 671 height 382
paste textarea "If you'd like I can film a short Loom going over the process just reply to my p…"
click at [558, 342] on textarea "Hey, [mention the challenge the job post lists]. [provide education on how to s…" at bounding box center [761, 472] width 671 height 382
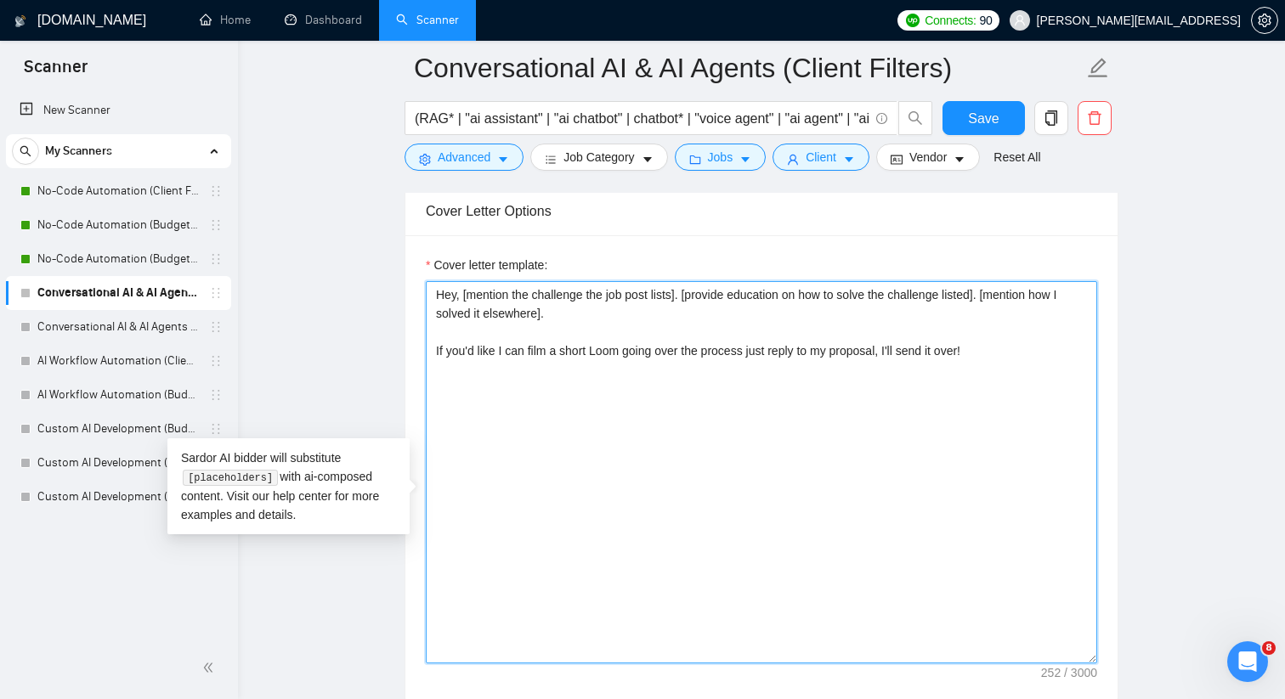
click at [999, 378] on textarea "Hey, [mention the challenge the job post lists]. [provide education on how to s…" at bounding box center [761, 472] width 671 height 382
paste textarea "👍"
click at [546, 432] on textarea "Hey, [mention the challenge the job post lists]. [provide education on how to s…" at bounding box center [761, 472] width 671 height 382
click at [443, 414] on textarea "Hey, [mention the challenge the job post lists]. [provide education on how to s…" at bounding box center [761, 472] width 671 height 382
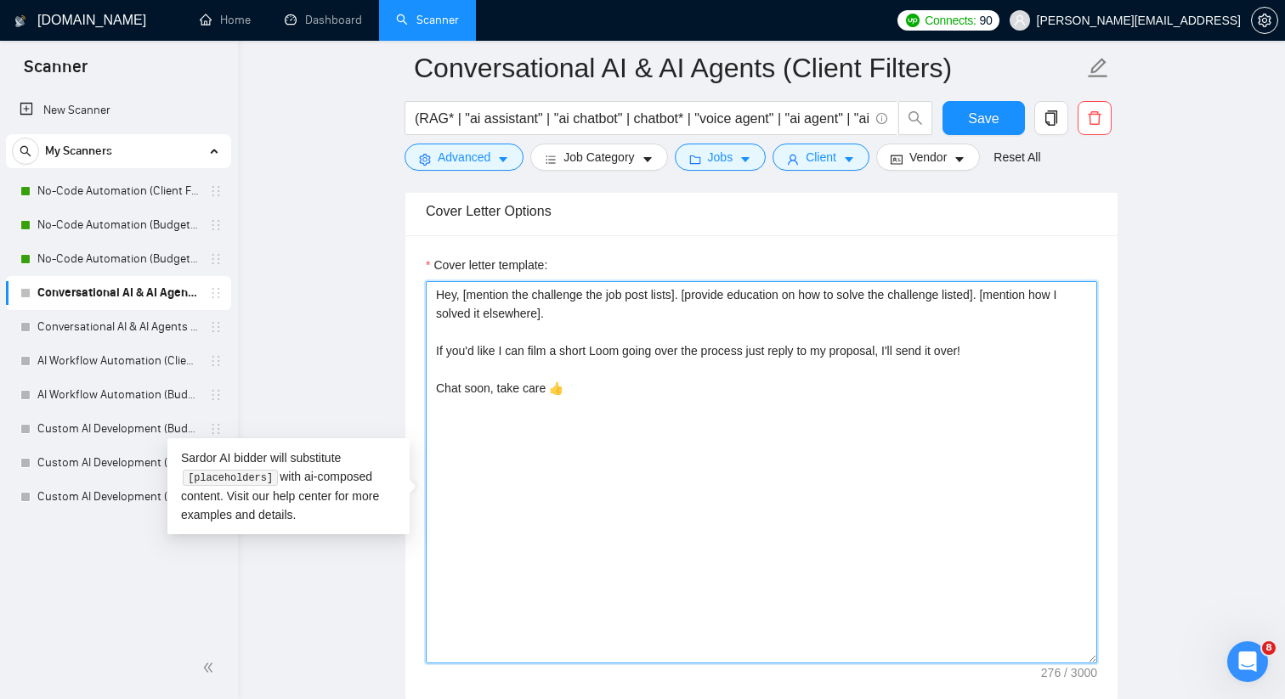
click at [601, 415] on textarea "Hey, [mention the challenge the job post lists]. [provide education on how to s…" at bounding box center [761, 472] width 671 height 382
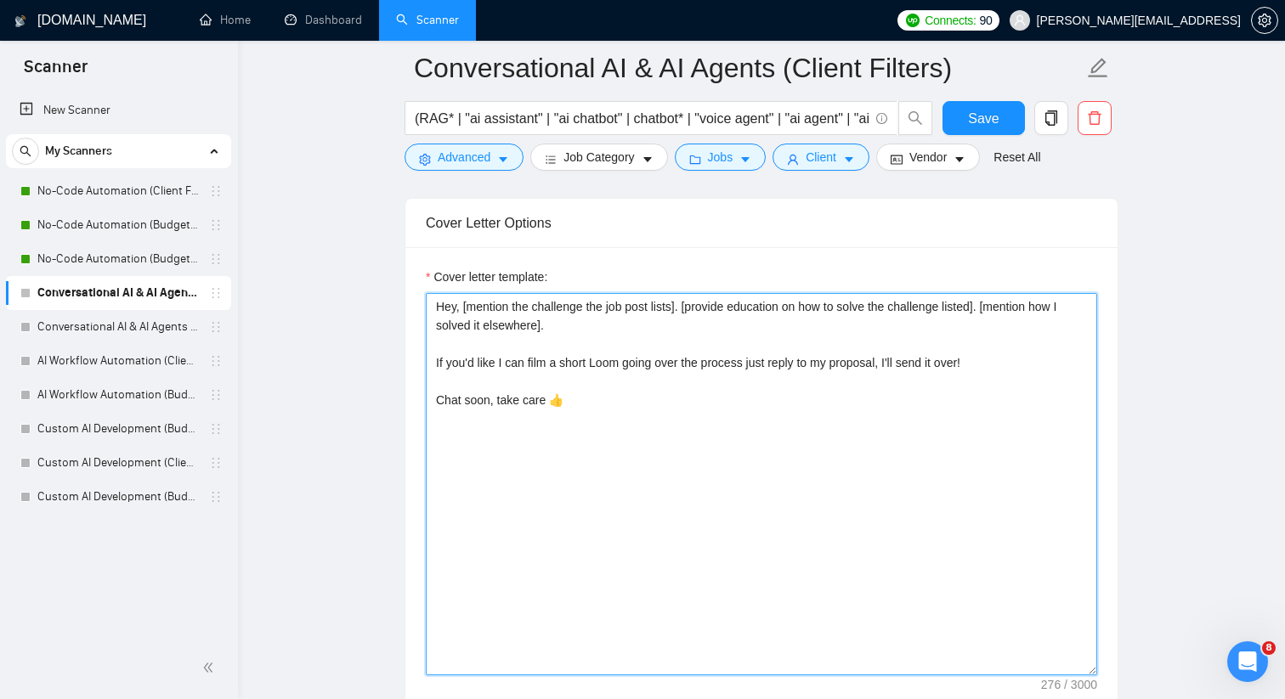
scroll to position [1816, 0]
click at [754, 391] on textarea "Hey, [mention the challenge the job post lists]. [provide education on how to s…" at bounding box center [761, 486] width 671 height 382
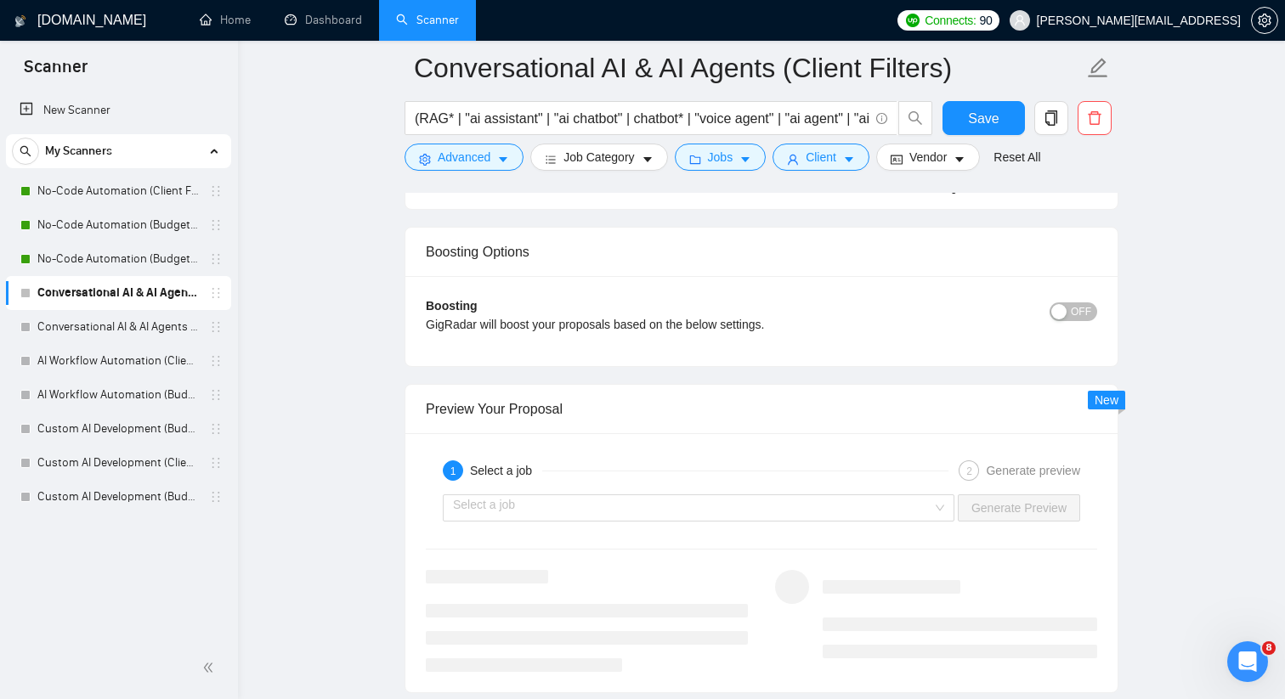
scroll to position [2996, 0]
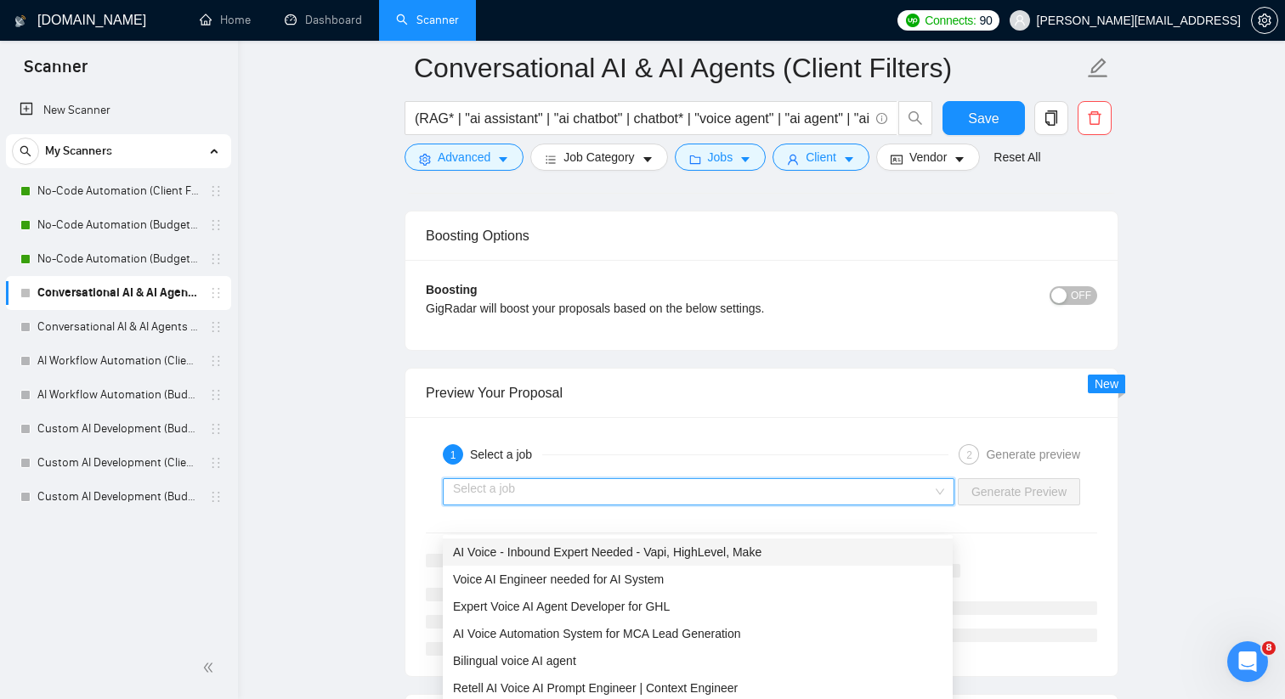
click at [929, 505] on input "search" at bounding box center [692, 491] width 479 height 25
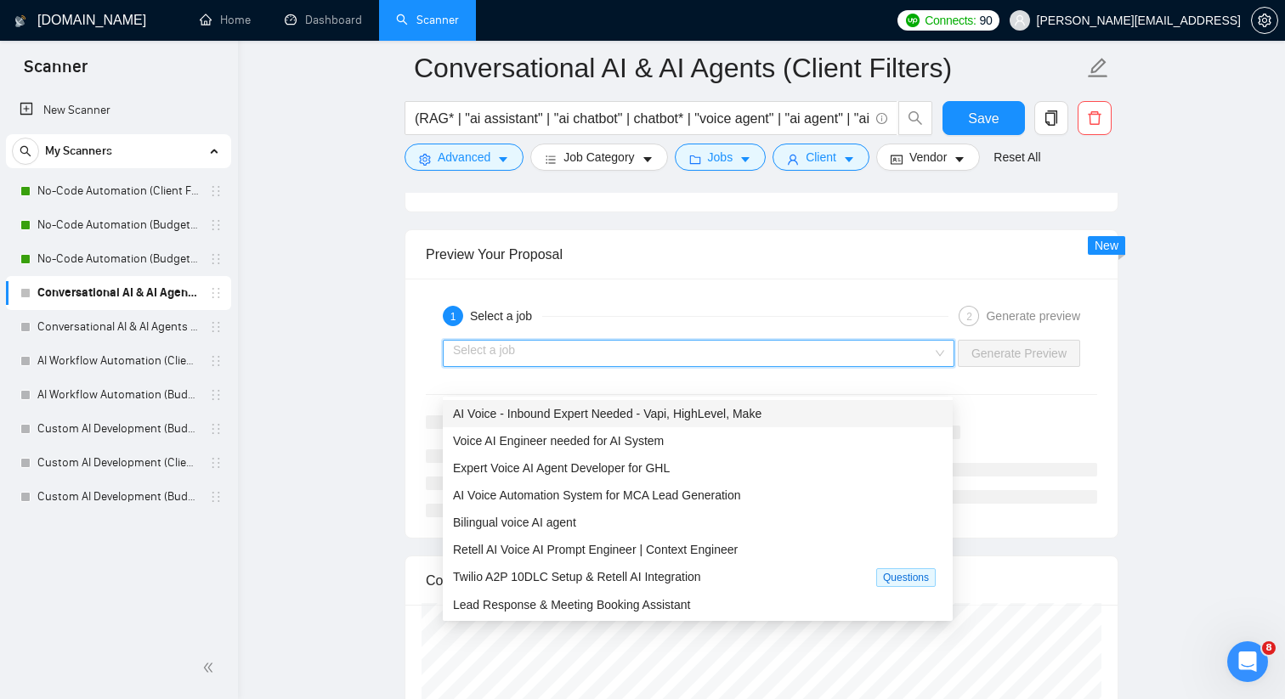
scroll to position [3180, 0]
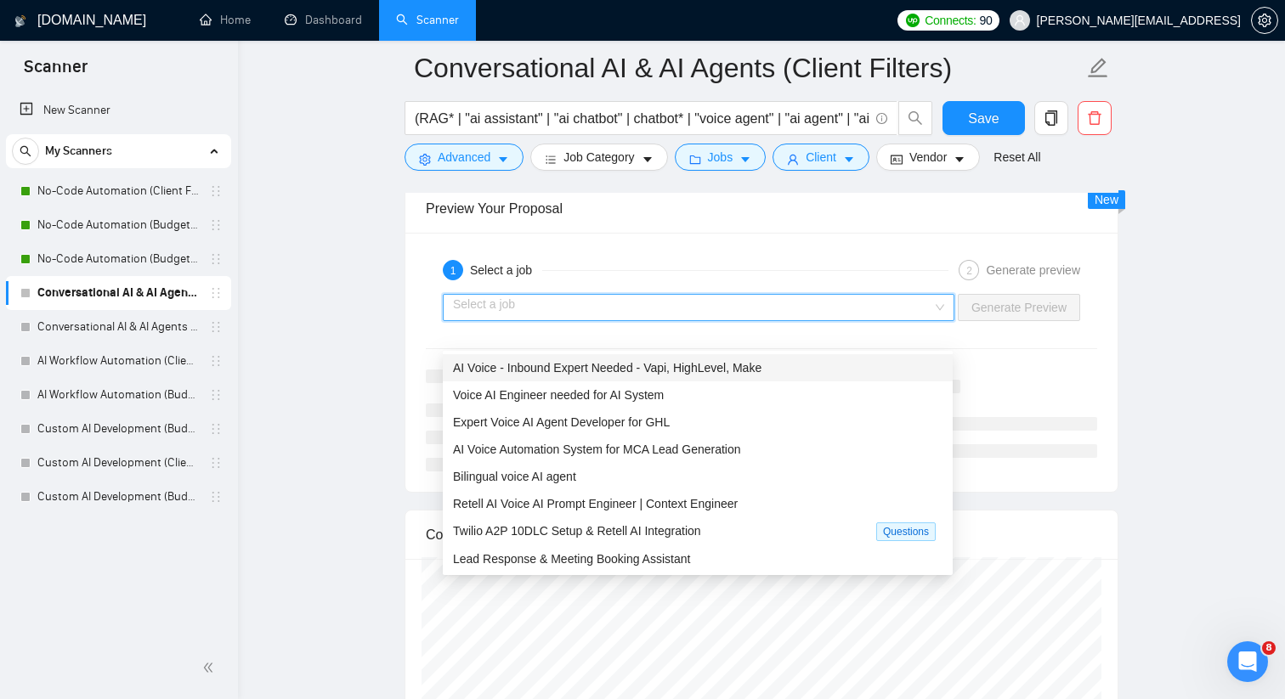
click at [799, 370] on div "AI Voice - Inbound Expert Needed - Vapi, HighLevel, Make" at bounding box center [697, 368] width 489 height 19
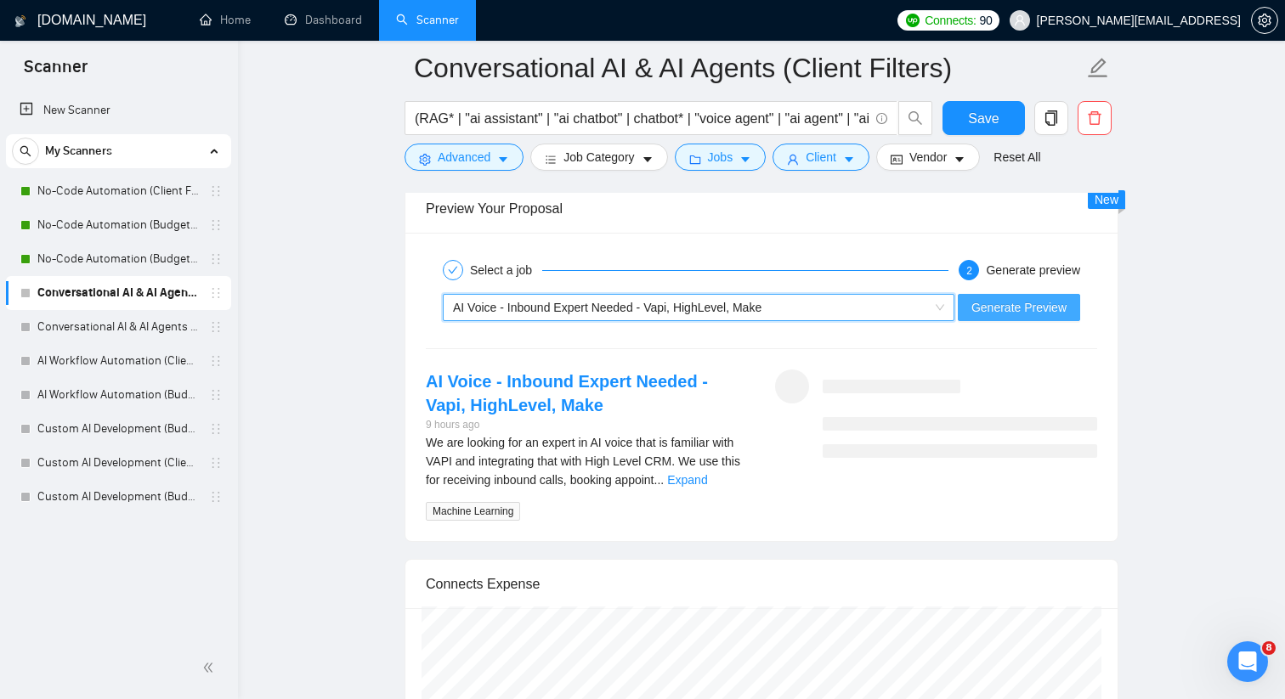
click at [997, 317] on span "Generate Preview" at bounding box center [1018, 307] width 95 height 19
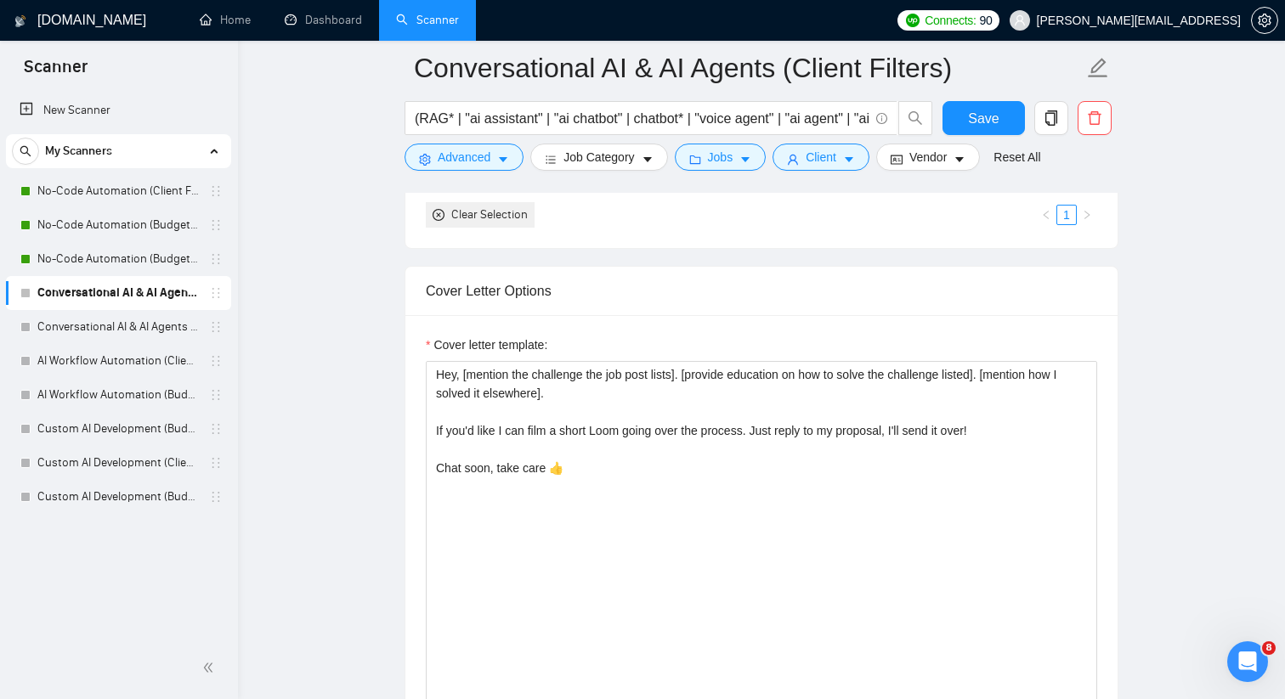
scroll to position [1752, 0]
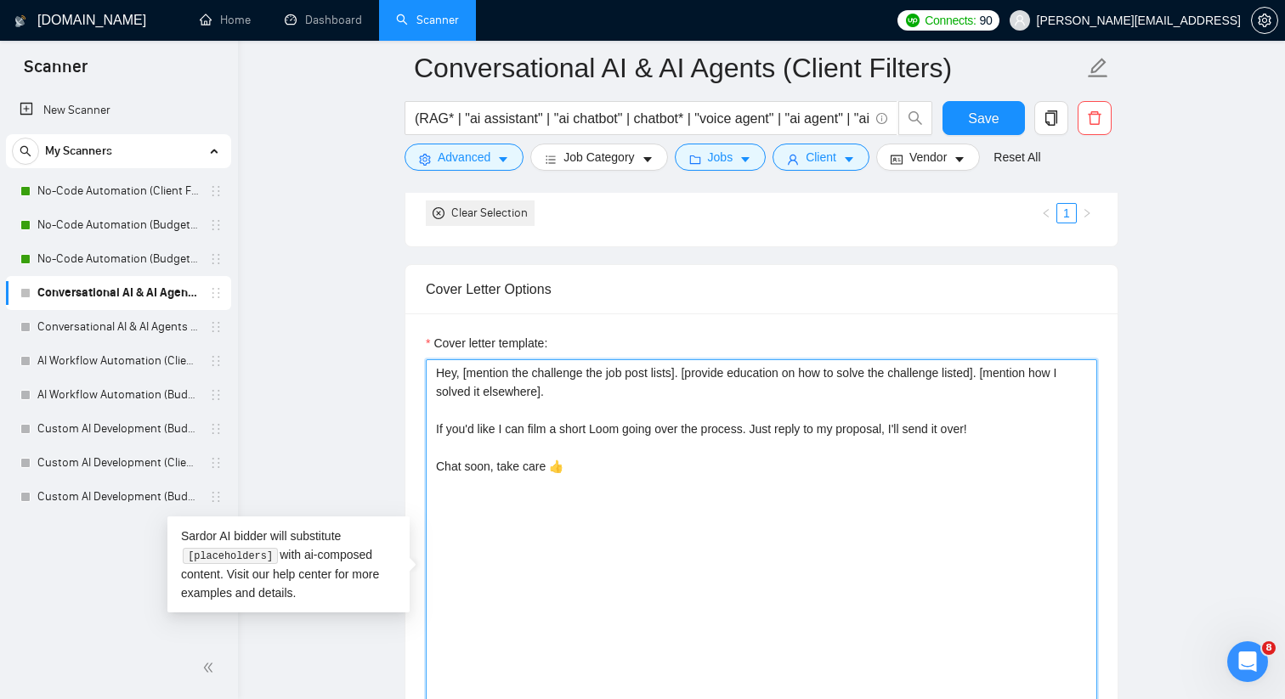
drag, startPoint x: 596, startPoint y: 499, endPoint x: 410, endPoint y: 381, distance: 219.9
click at [410, 381] on div "Cover letter template: Hey, [mention the challenge the job post lists]. [provid…" at bounding box center [761, 547] width 712 height 469
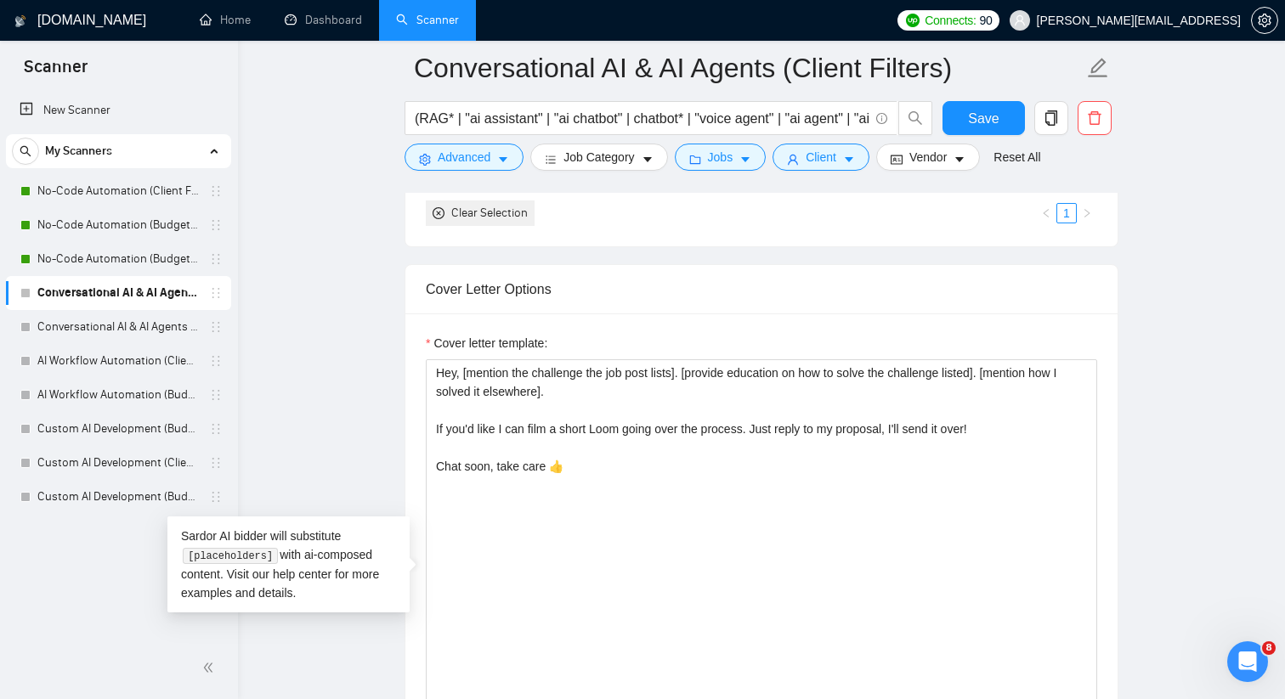
click at [400, 369] on main "Conversational AI & AI Agents (Client Filters) (RAG* | "ai assistant" | "ai cha…" at bounding box center [761, 617] width 992 height 4603
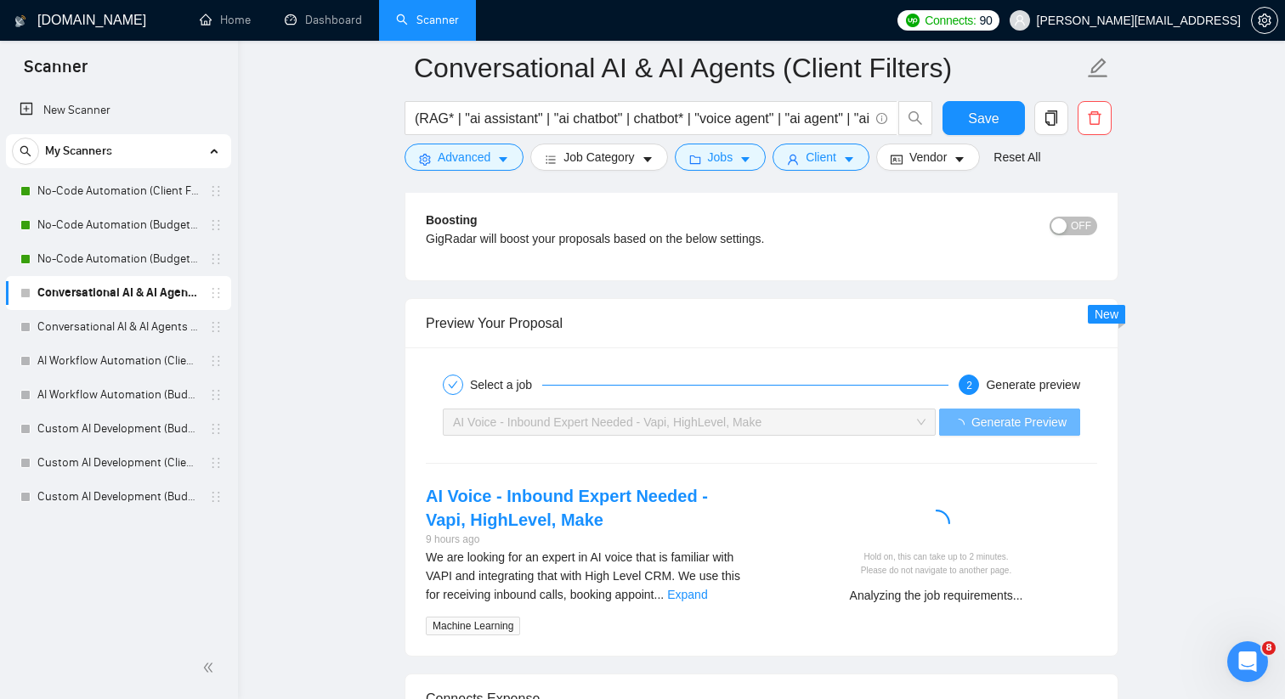
scroll to position [3068, 0]
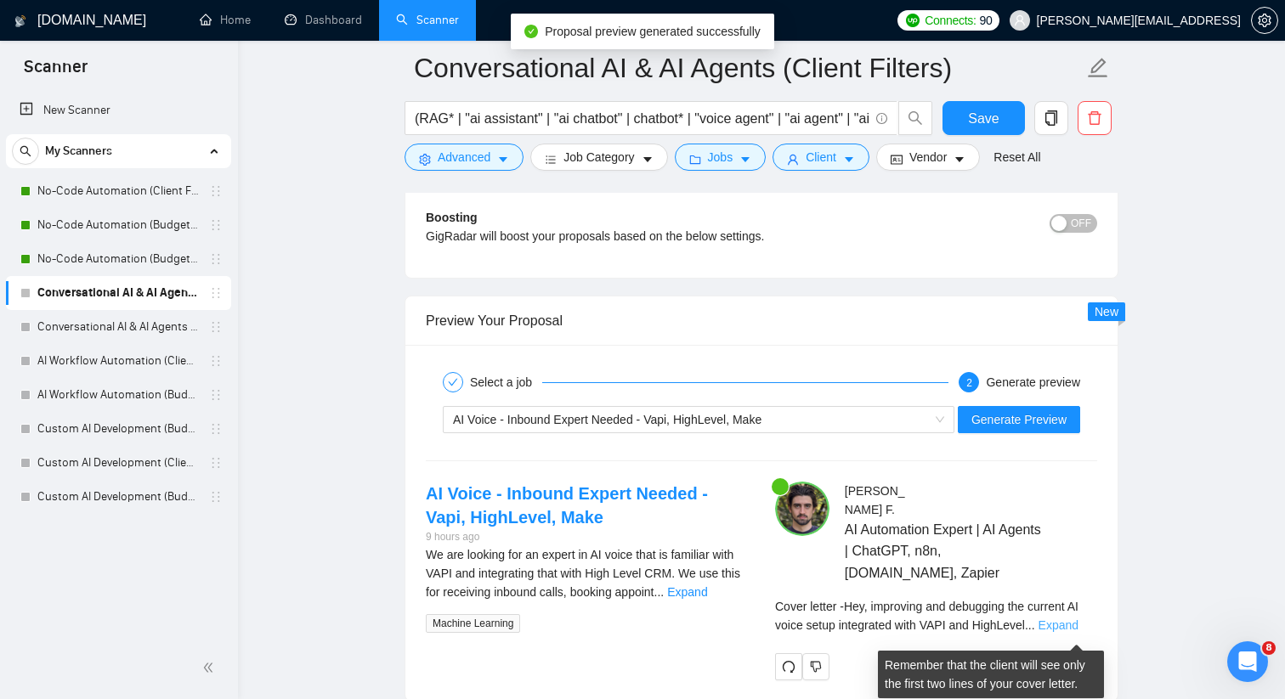
click at [1060, 632] on link "Expand" at bounding box center [1058, 625] width 40 height 14
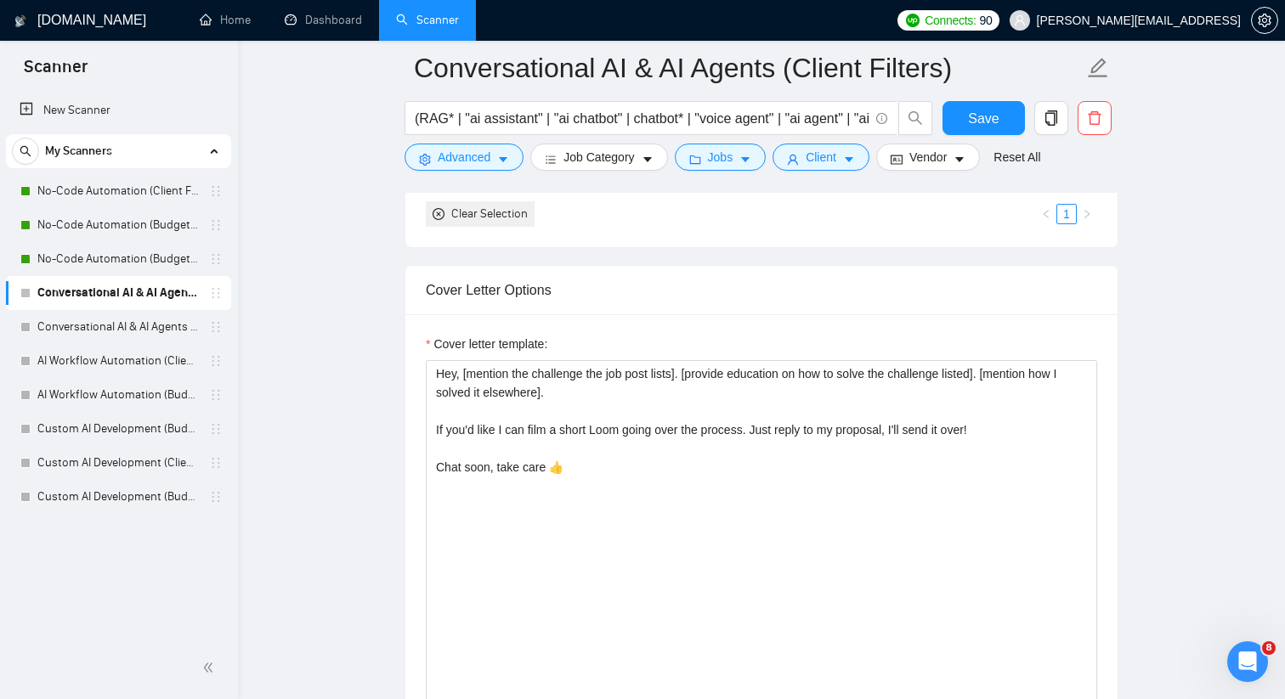
scroll to position [1676, 0]
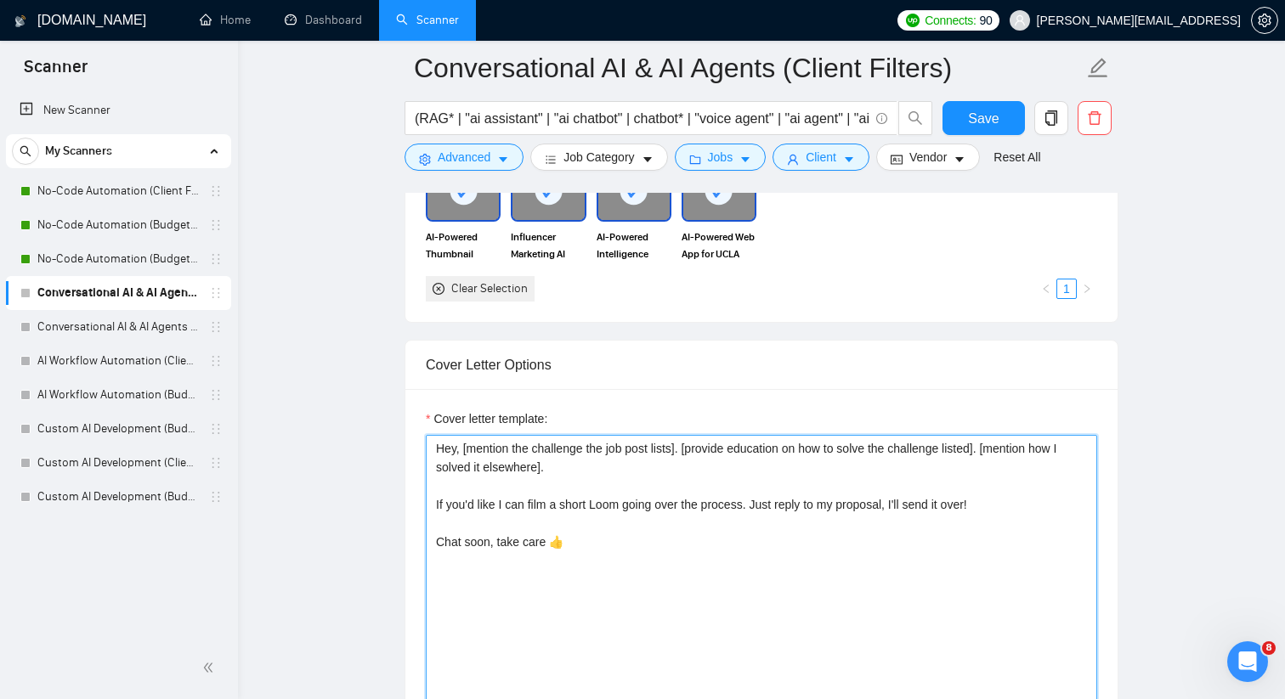
click at [682, 474] on textarea "Hey, [mention the challenge the job post lists]. [provide education on how to s…" at bounding box center [761, 626] width 671 height 382
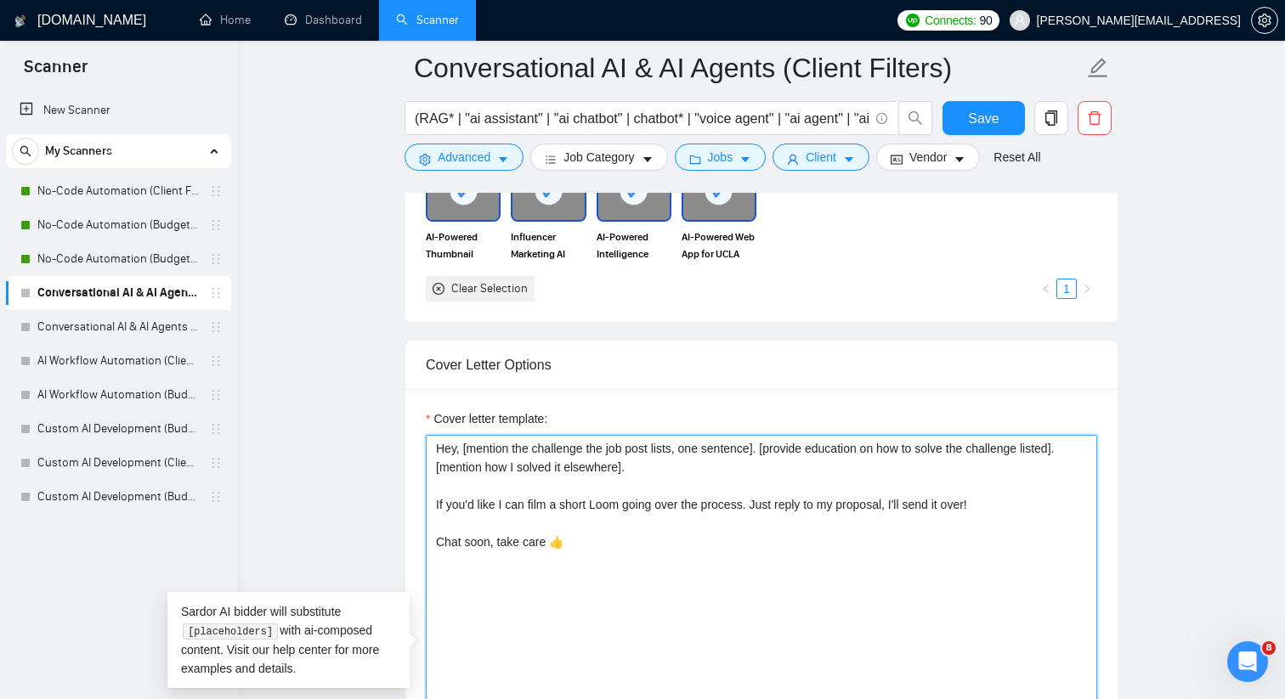
click at [1075, 477] on textarea "Hey, [mention the challenge the job post lists, one sentence]. [provide educati…" at bounding box center [761, 626] width 671 height 382
click at [707, 494] on textarea "Hey, [mention the challenge the job post lists, one sentence]. [provide educati…" at bounding box center [761, 626] width 671 height 382
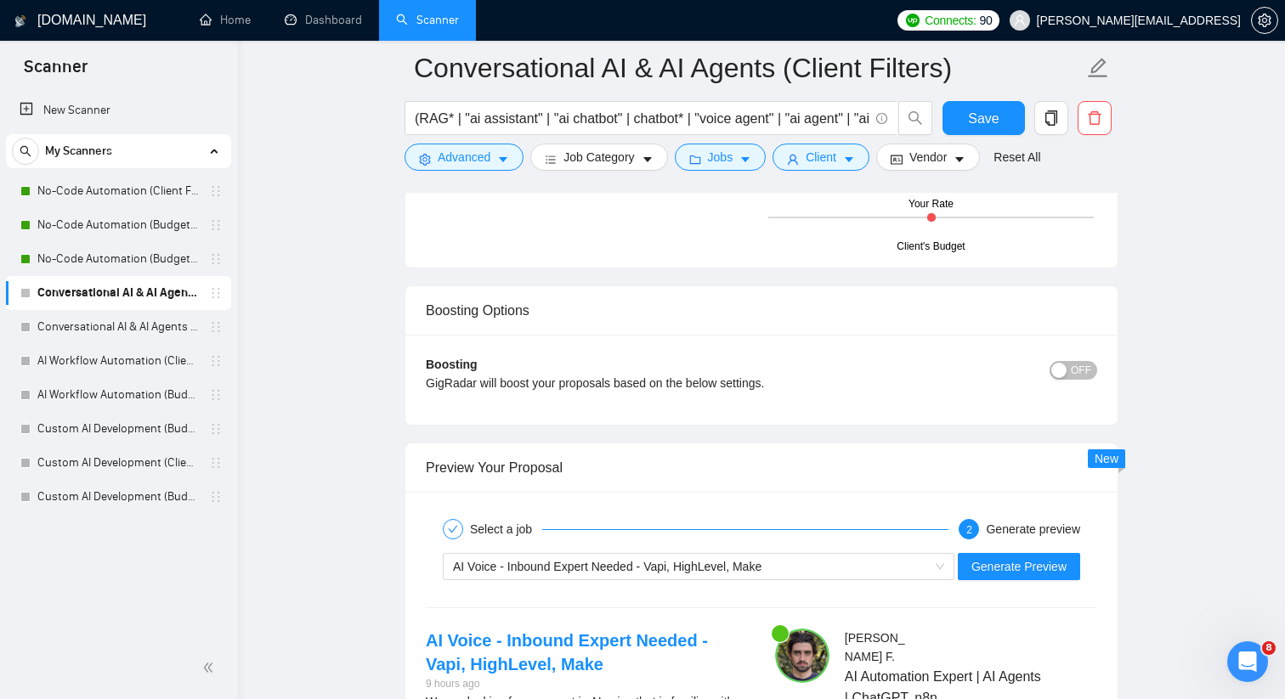
scroll to position [2978, 0]
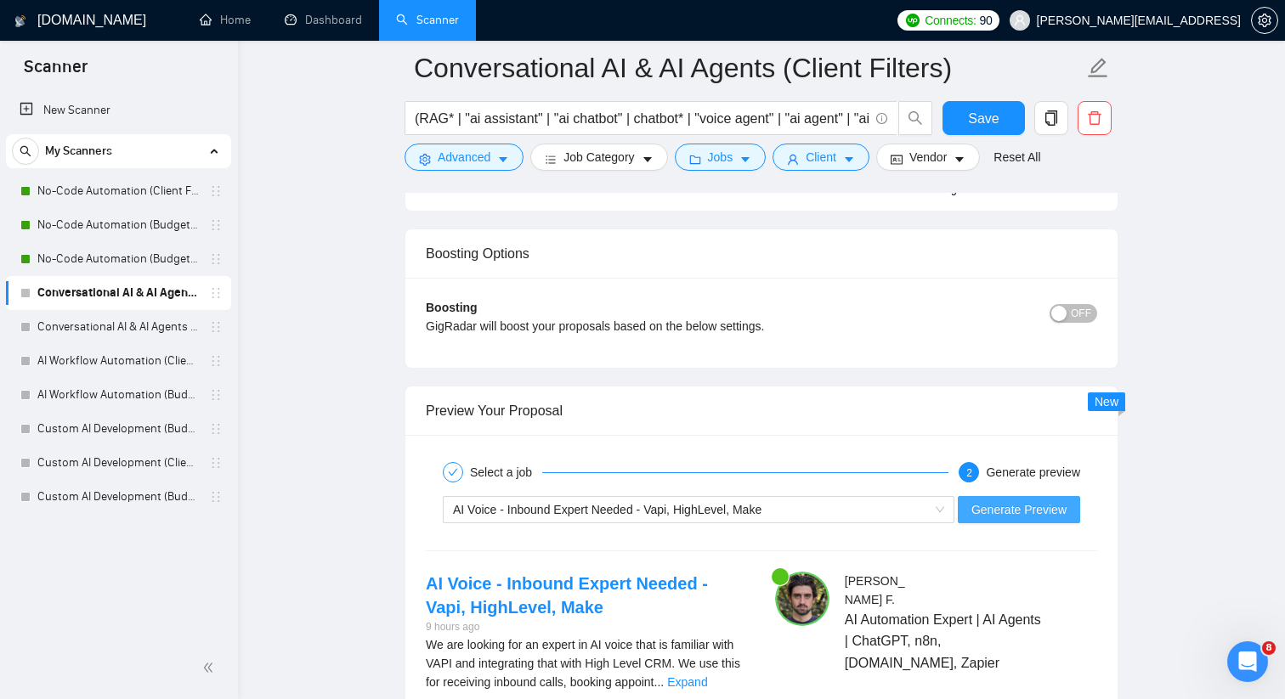
click at [1002, 519] on span "Generate Preview" at bounding box center [1018, 509] width 95 height 19
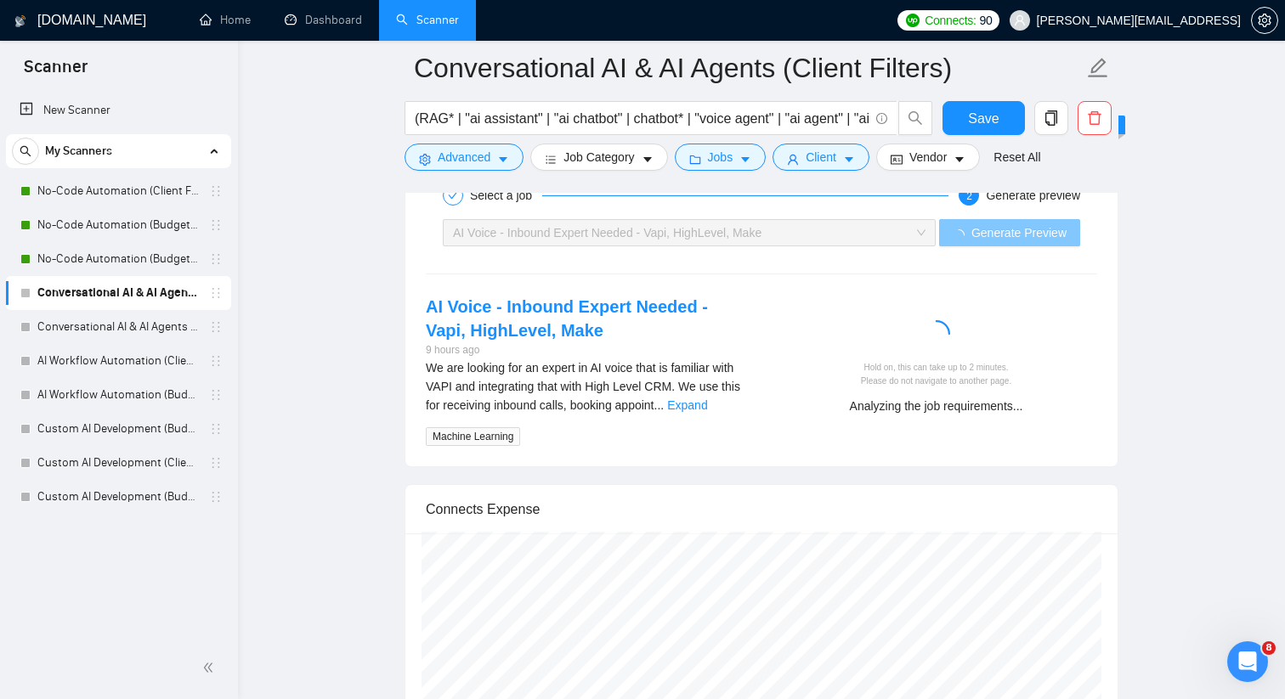
scroll to position [3268, 0]
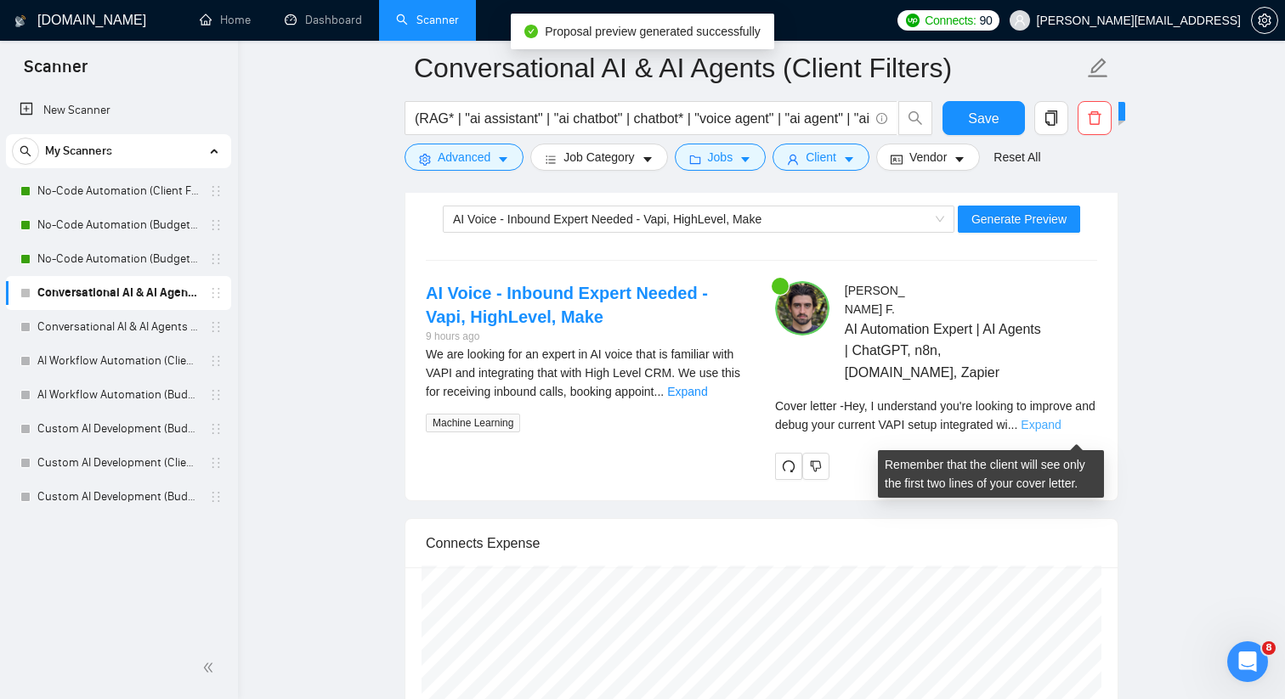
click at [1060, 432] on link "Expand" at bounding box center [1040, 425] width 40 height 14
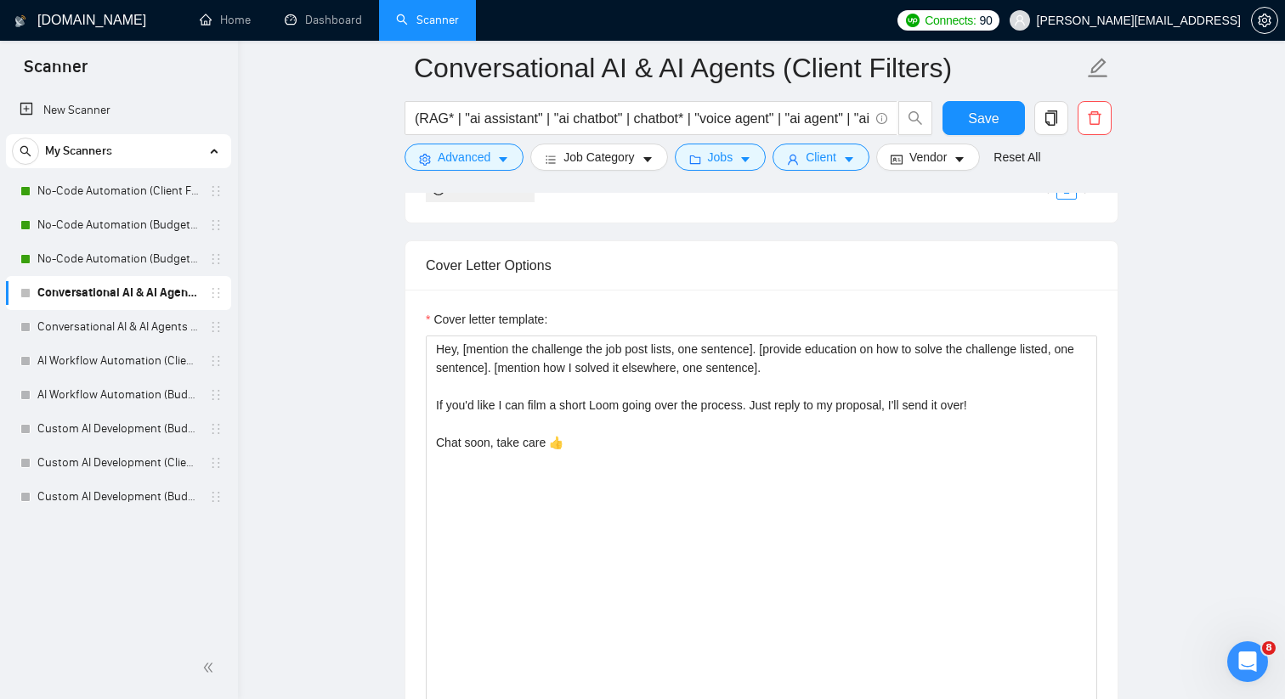
scroll to position [1774, 0]
click at [465, 375] on textarea "Hey, [mention the challenge the job post lists, one sentence]. [provide educati…" at bounding box center [761, 528] width 671 height 382
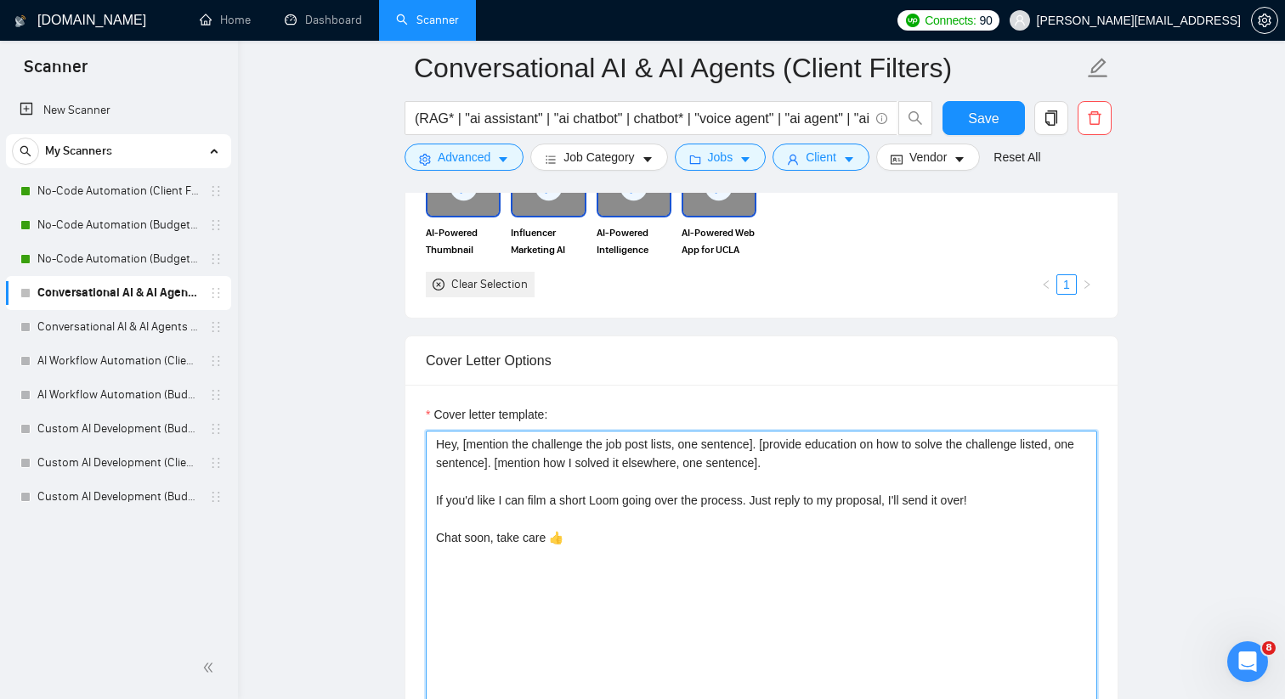
scroll to position [1702, 0]
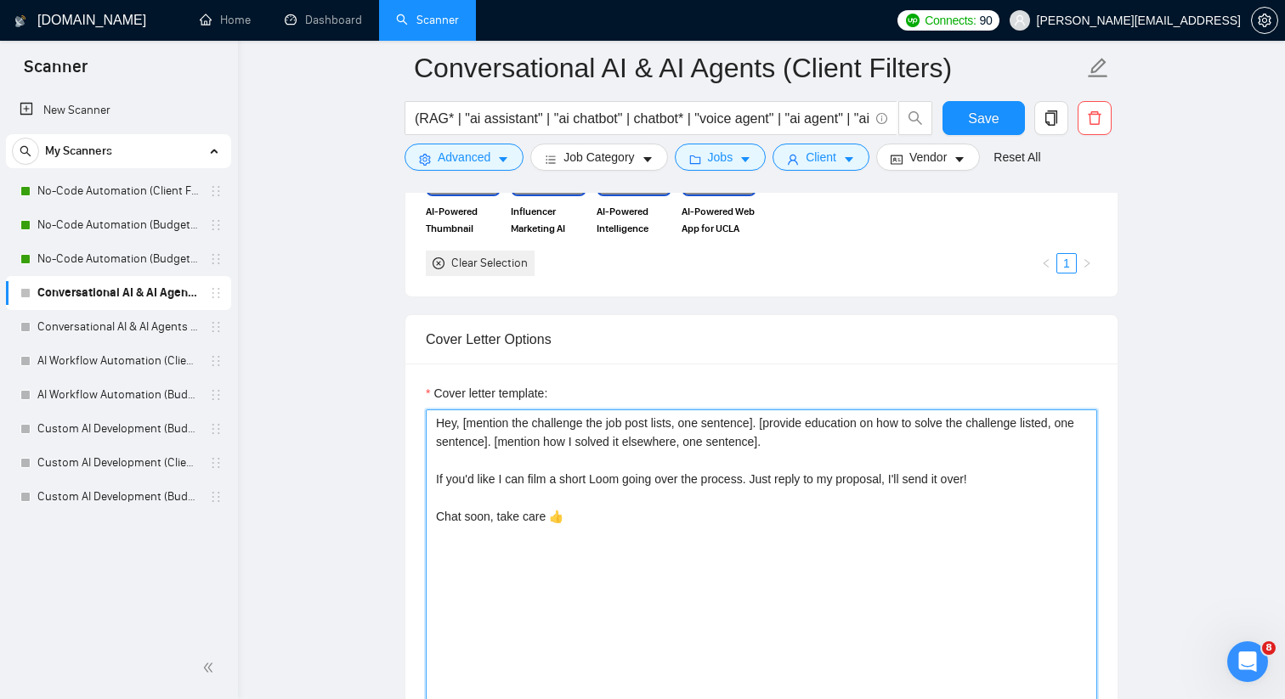
click at [763, 452] on textarea "Hey, [mention the challenge the job post lists, one sentence]. [provide educati…" at bounding box center [761, 600] width 671 height 382
click at [656, 472] on textarea "Hey, [mention the challenge the job post lists, one sentence, 5th grade reading…" at bounding box center [761, 600] width 671 height 382
click at [1068, 471] on textarea "Hey, [mention the challenge the job post lists, one sentence, 5th grade reading…" at bounding box center [761, 600] width 671 height 382
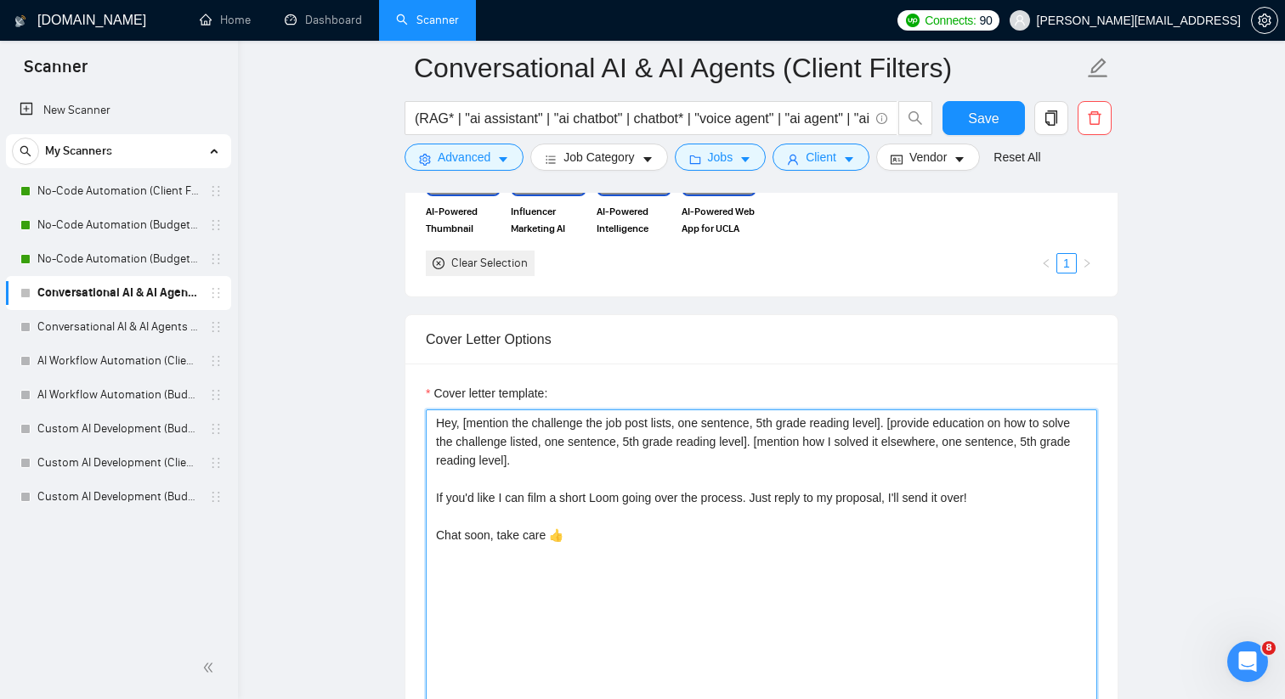
click at [604, 524] on textarea "Hey, [mention the challenge the job post lists, one sentence, 5th grade reading…" at bounding box center [761, 600] width 671 height 382
click at [611, 524] on textarea "Hey, [mention the challenge the job post lists, one sentence, 5th grade reading…" at bounding box center [761, 600] width 671 height 382
click at [611, 560] on textarea "Hey, [mention the challenge the job post lists, one sentence, 5th grade reading…" at bounding box center [761, 600] width 671 height 382
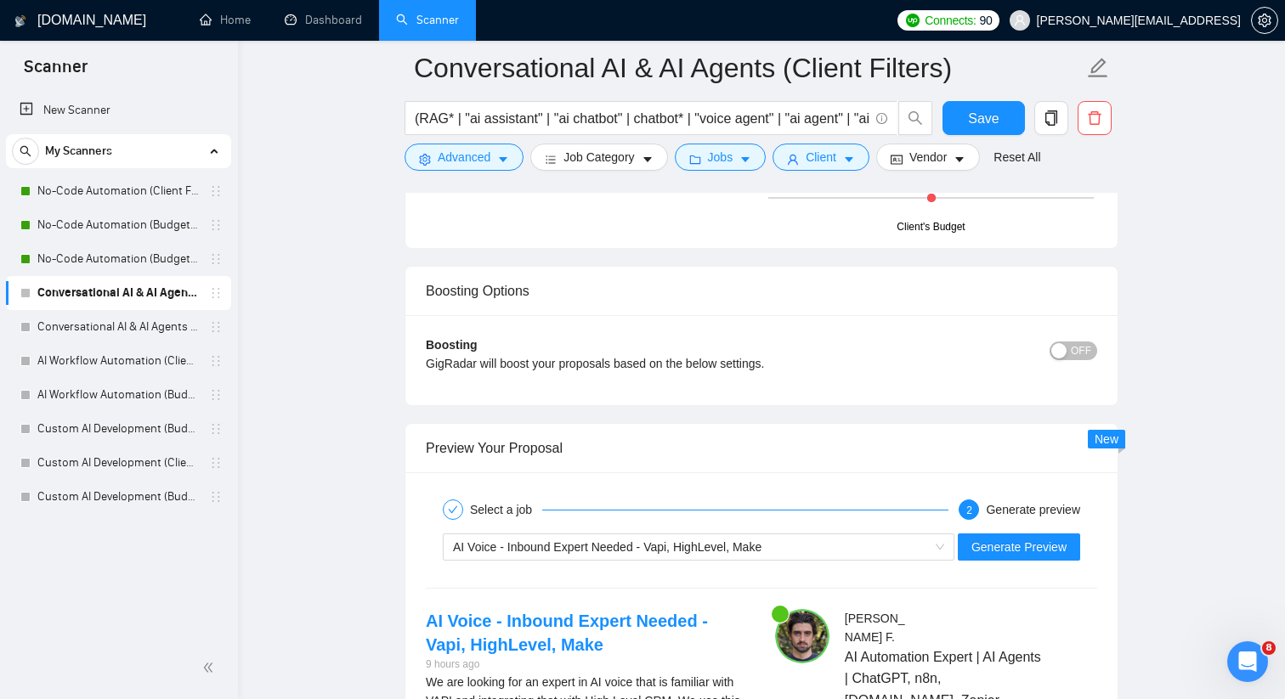
scroll to position [3100, 0]
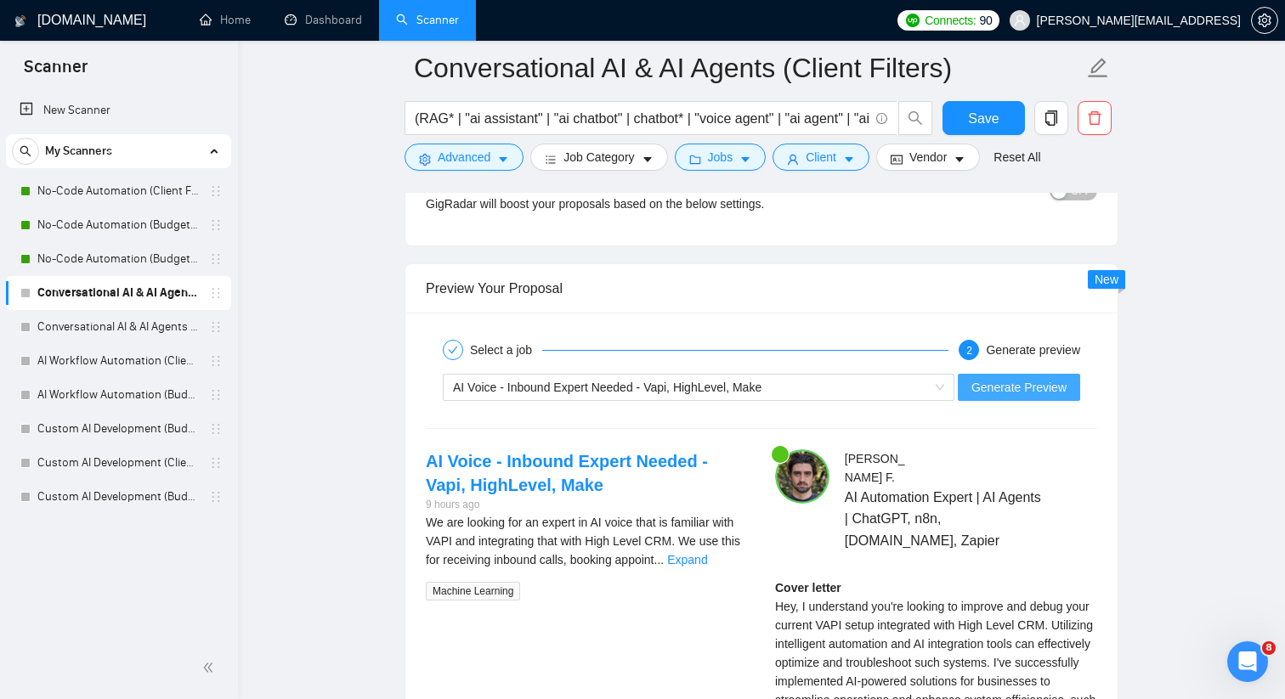
type textarea "Hey, [mention the challenge the job post lists, one sentence, 5th grade reading…"
click at [996, 397] on span "Generate Preview" at bounding box center [1018, 387] width 95 height 19
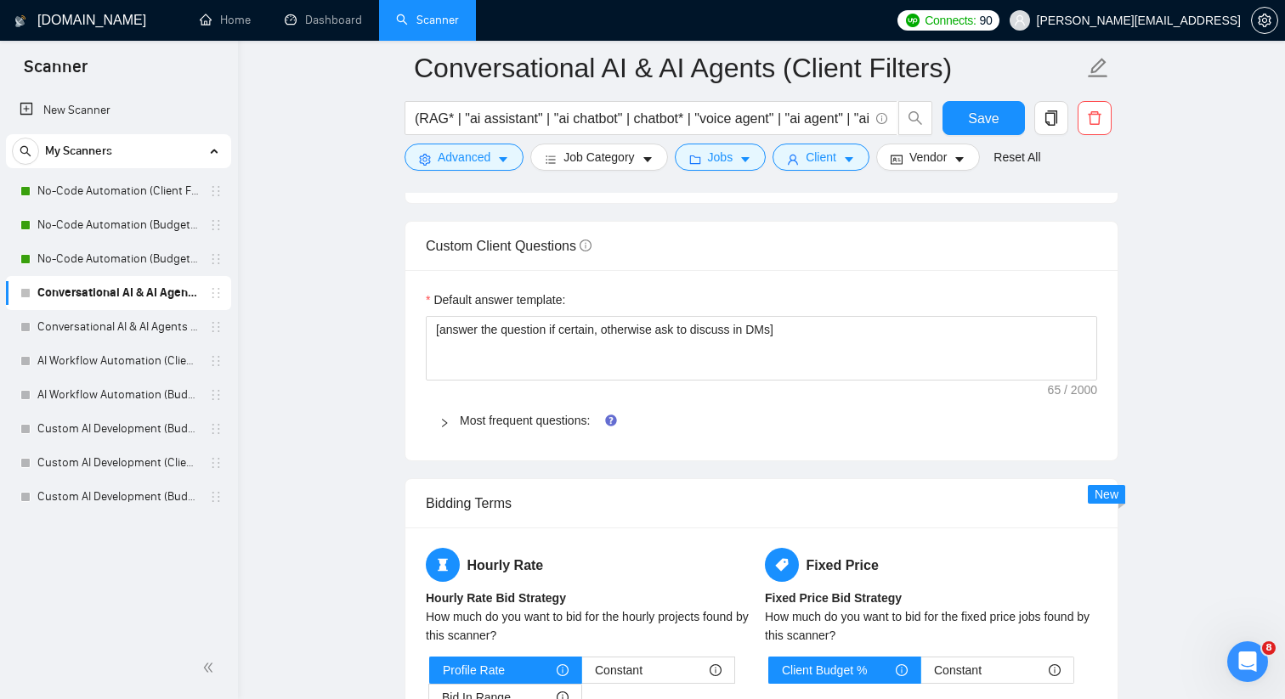
scroll to position [2319, 0]
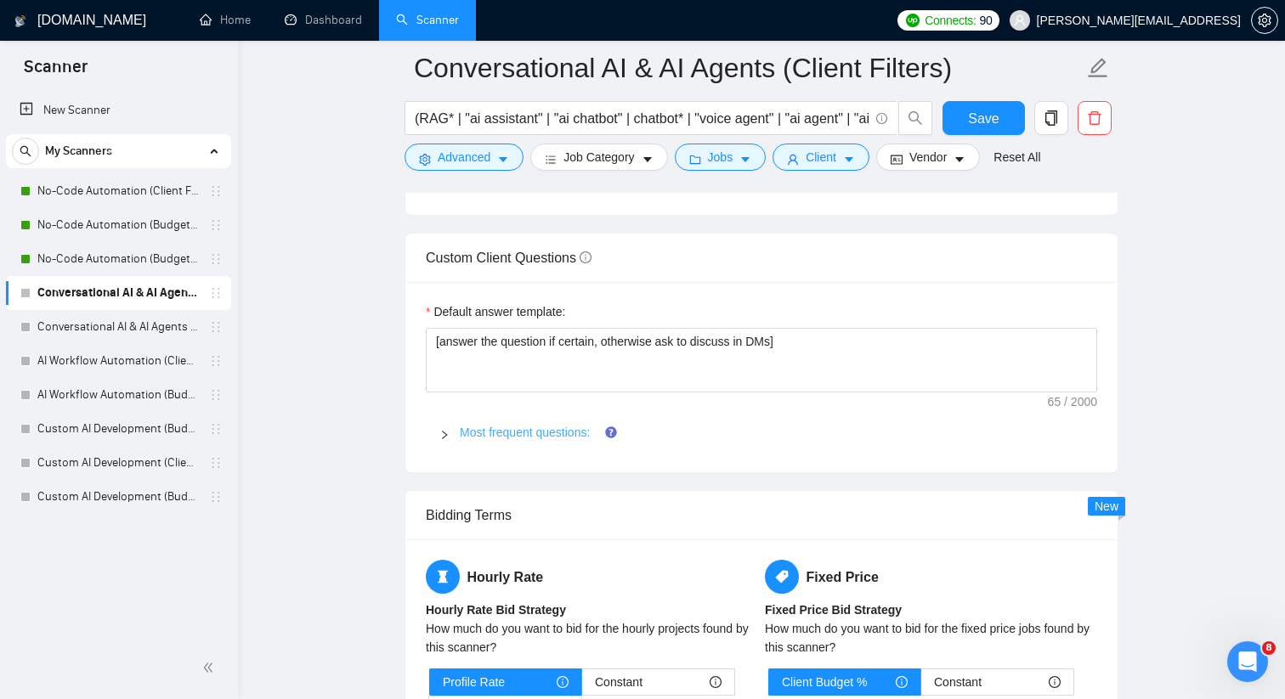
click at [512, 439] on link "Most frequent questions:" at bounding box center [525, 433] width 130 height 14
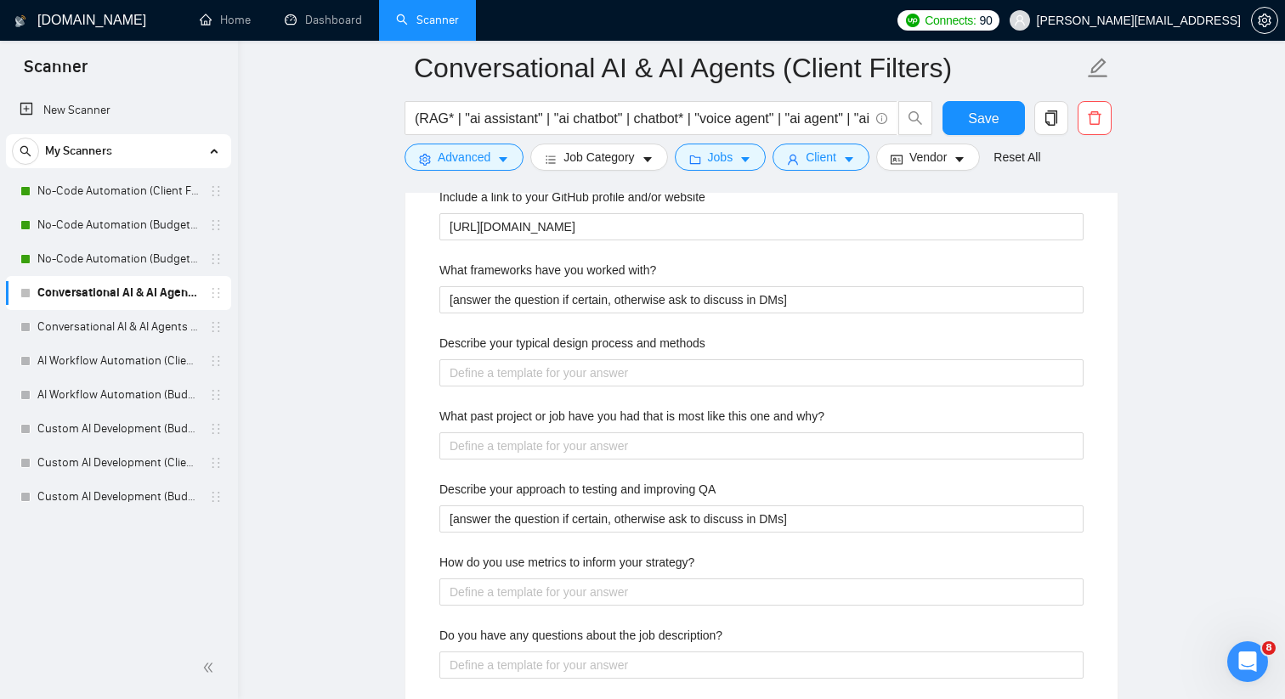
scroll to position [2742, 0]
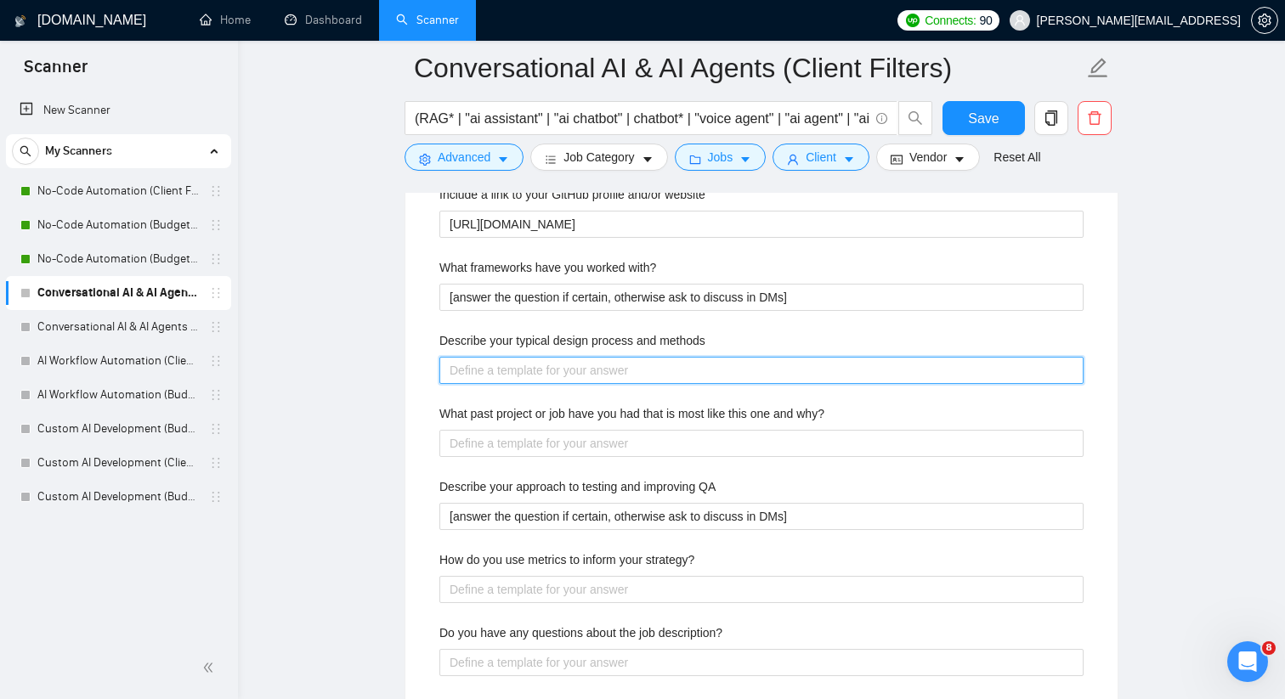
click at [681, 384] on methods "Describe your typical design process and methods" at bounding box center [761, 370] width 644 height 27
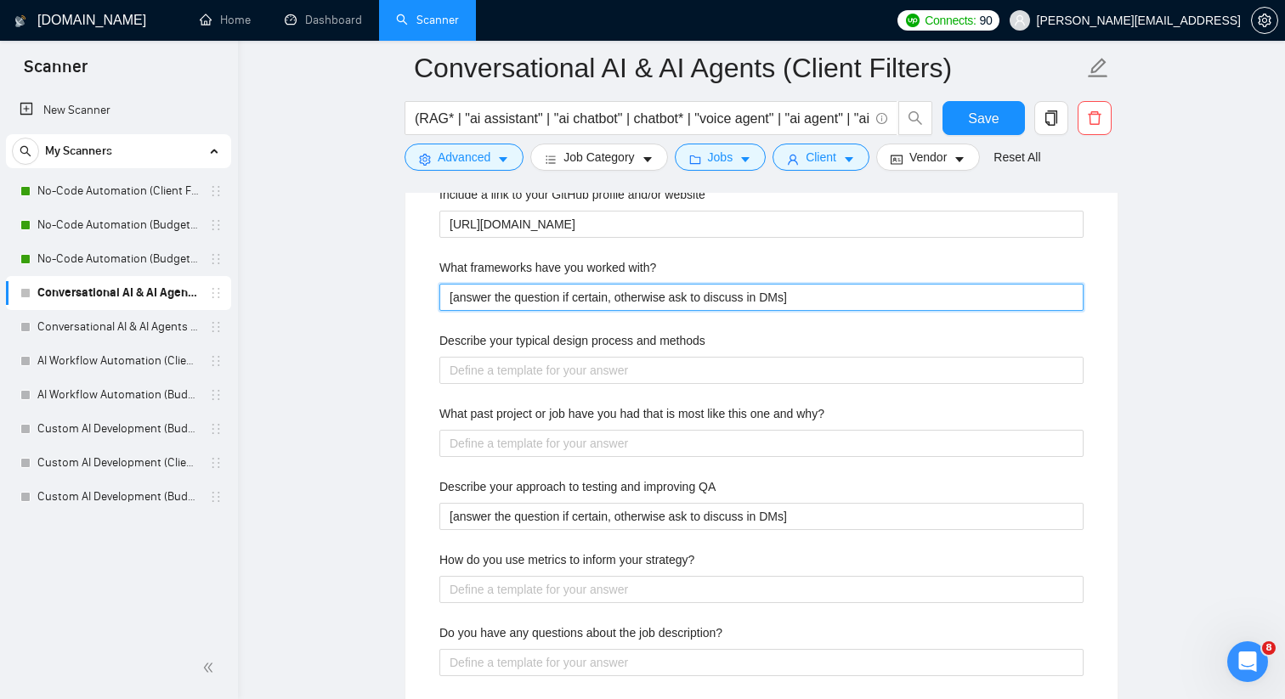
click at [678, 311] on with\? "[answer the question if certain, otherwise ask to discuss in DMs]" at bounding box center [761, 297] width 644 height 27
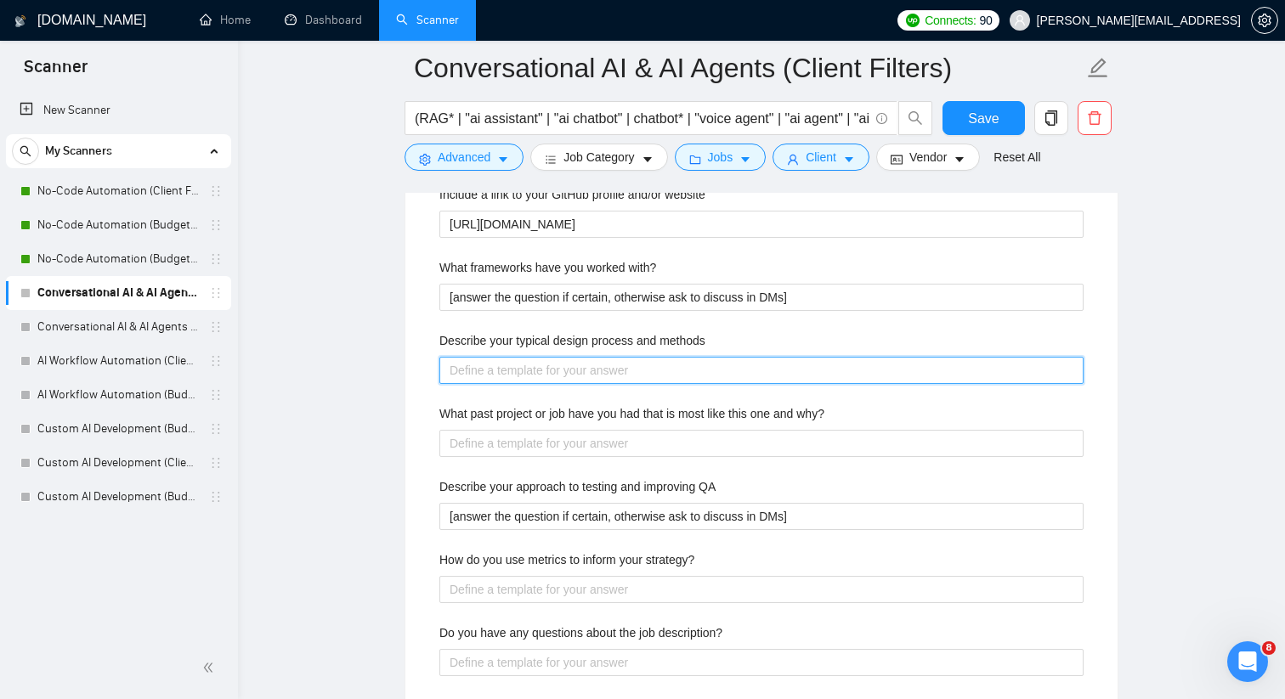
click at [624, 384] on methods "Describe your typical design process and methods" at bounding box center [761, 370] width 644 height 27
paste methods "[answer the question if certain, otherwise ask to discuss in DMs]"
type methods "[answer the question if certain, otherwise ask to discuss in DMs]"
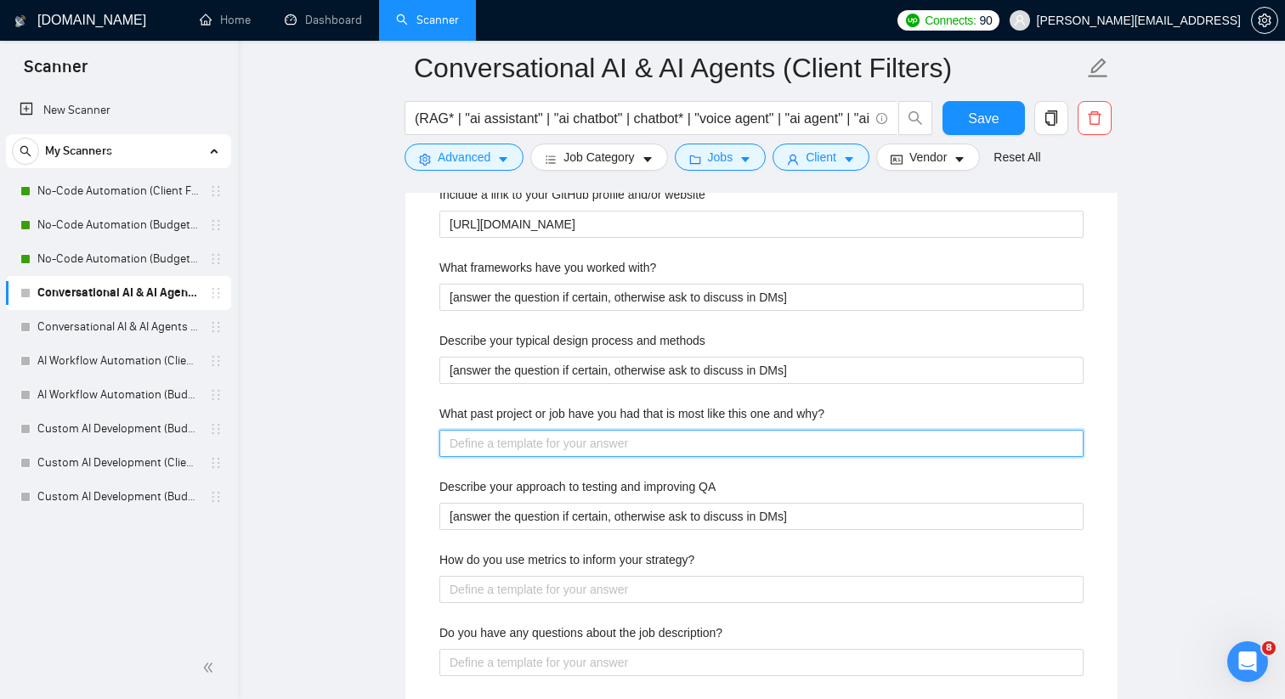
click at [596, 457] on why\? "What past project or job have you had that is most like this one and why?" at bounding box center [761, 443] width 644 height 27
paste why\? "[answer the question if certain, otherwise ask to discuss in DMs]"
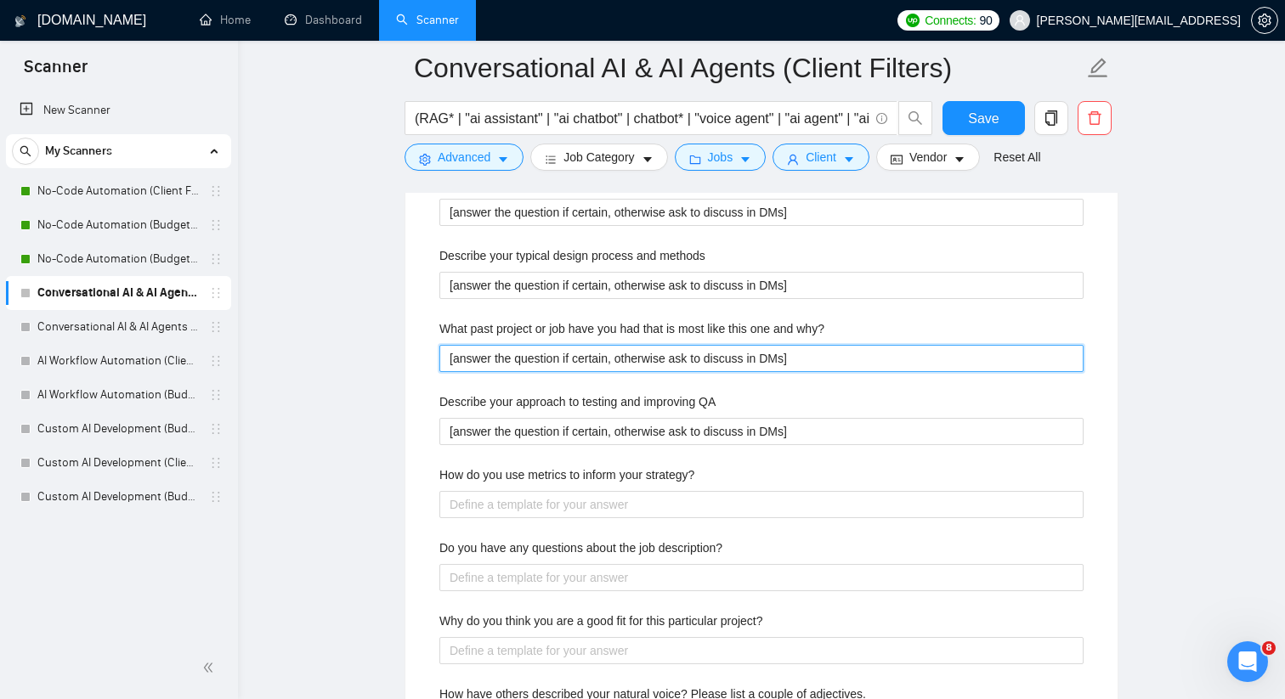
scroll to position [2839, 0]
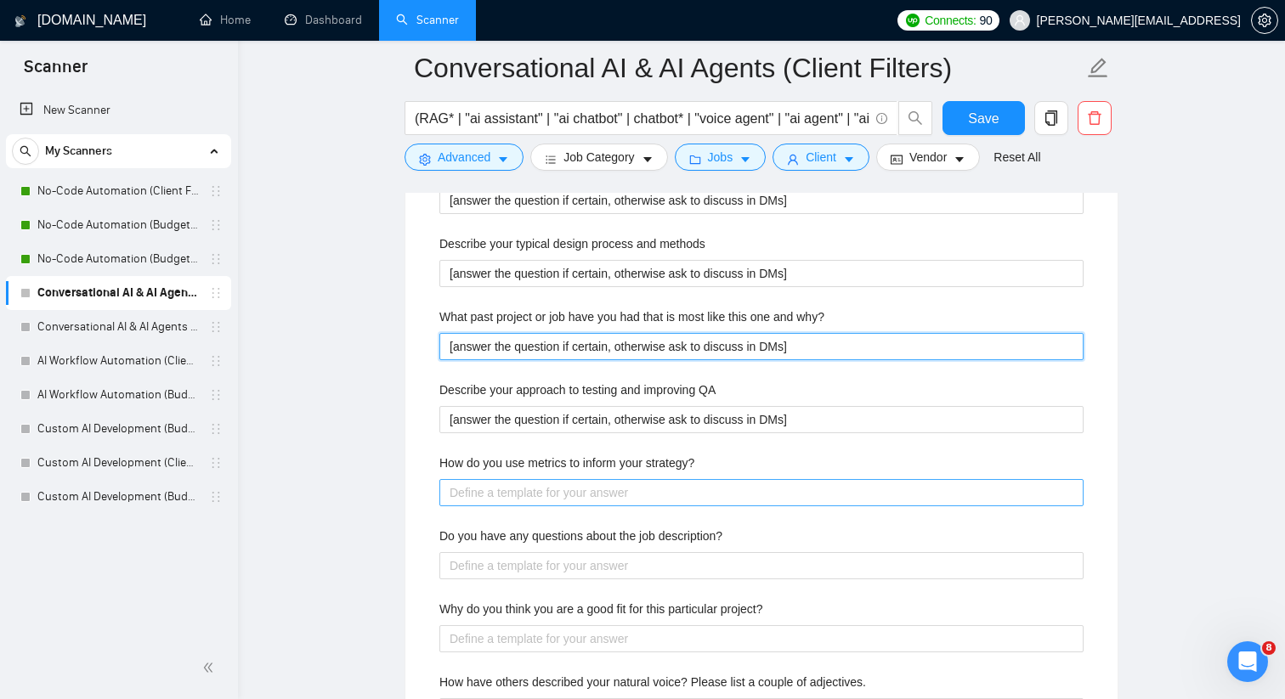
type why\? "[answer the question if certain, otherwise ask to discuss in DMs]"
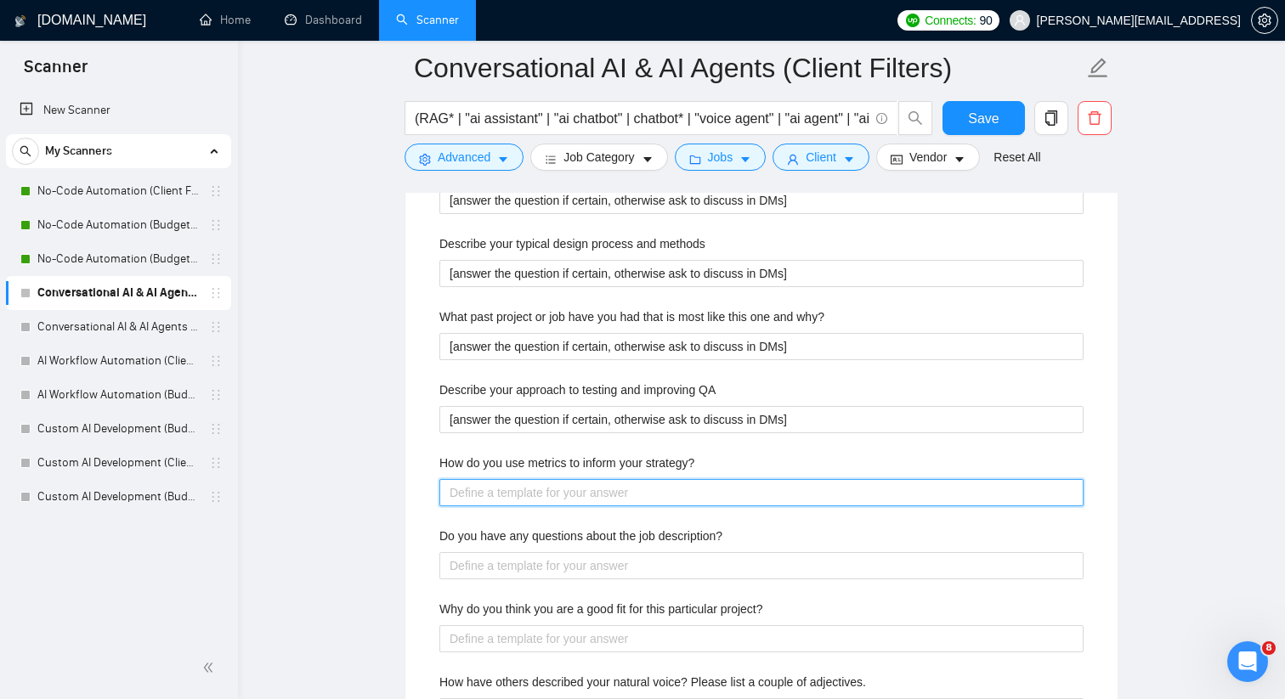
click at [579, 506] on strategy\? "How do you use metrics to inform your strategy?" at bounding box center [761, 492] width 644 height 27
paste strategy\? "[answer the question if certain, otherwise ask to discuss in DMs]"
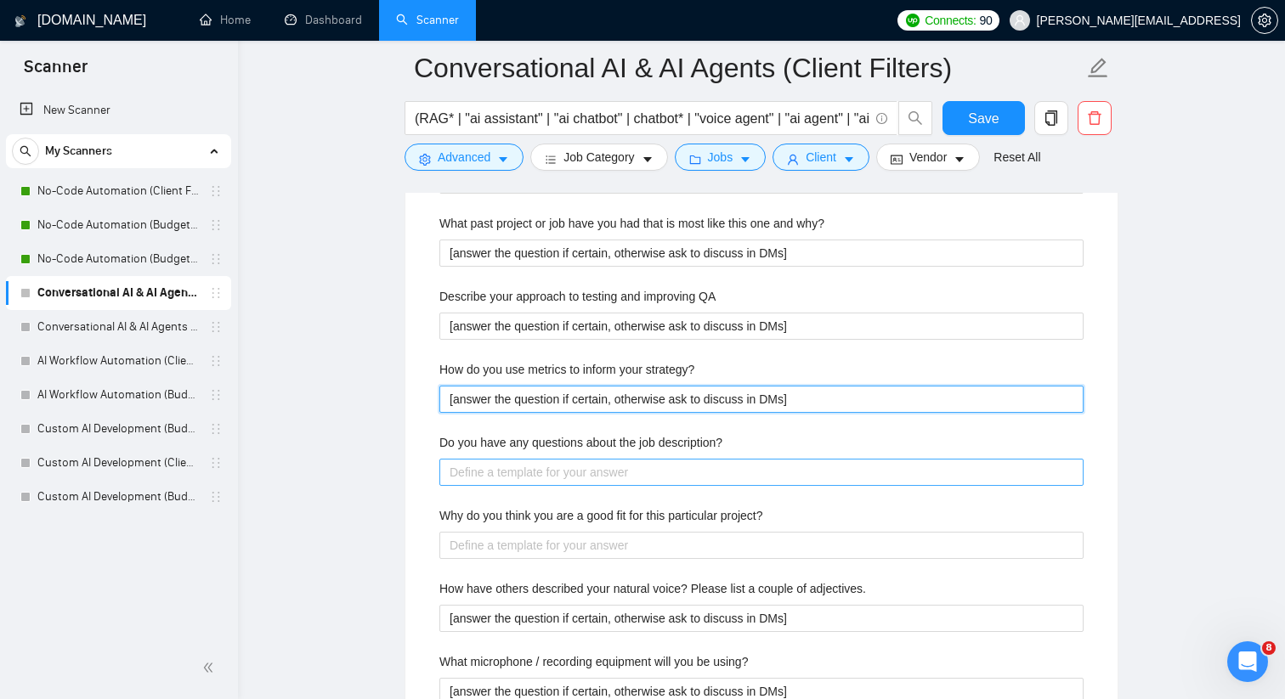
type strategy\? "[answer the question if certain, otherwise ask to discuss in DMs]"
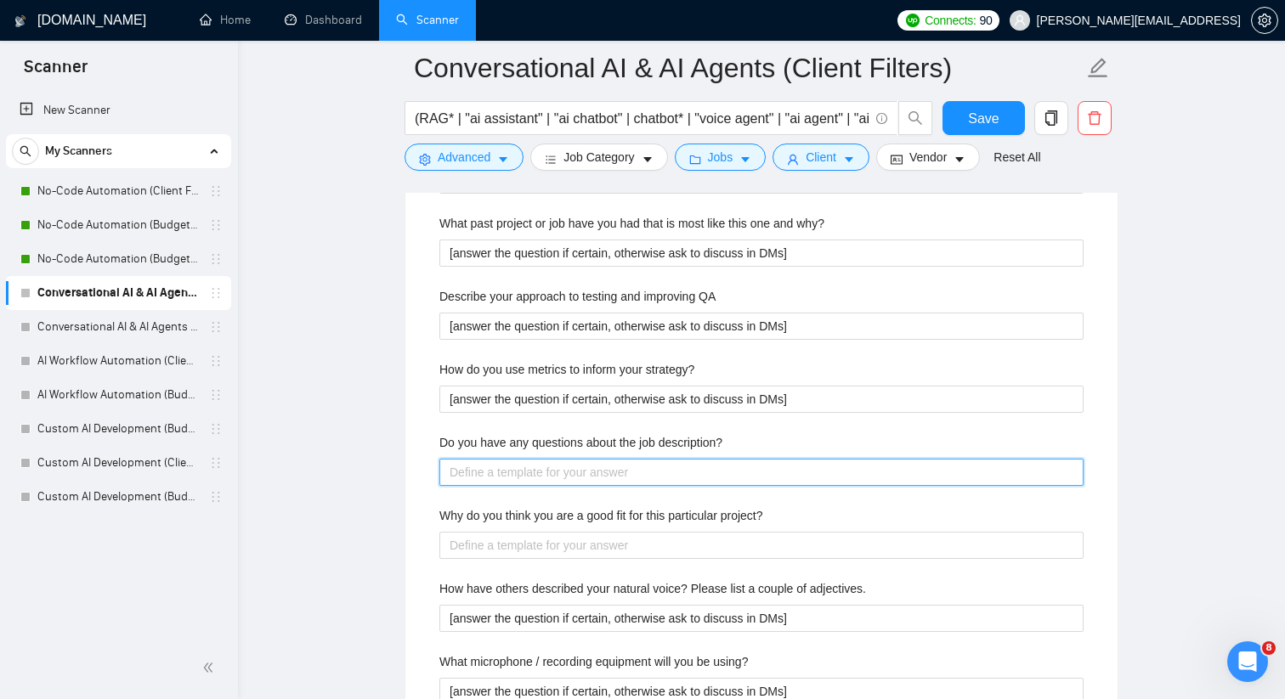
click at [579, 486] on description\? "Do you have any questions about the job description?" at bounding box center [761, 472] width 644 height 27
paste description\? "[answer the question if certain, otherwise ask to discuss in DMs]"
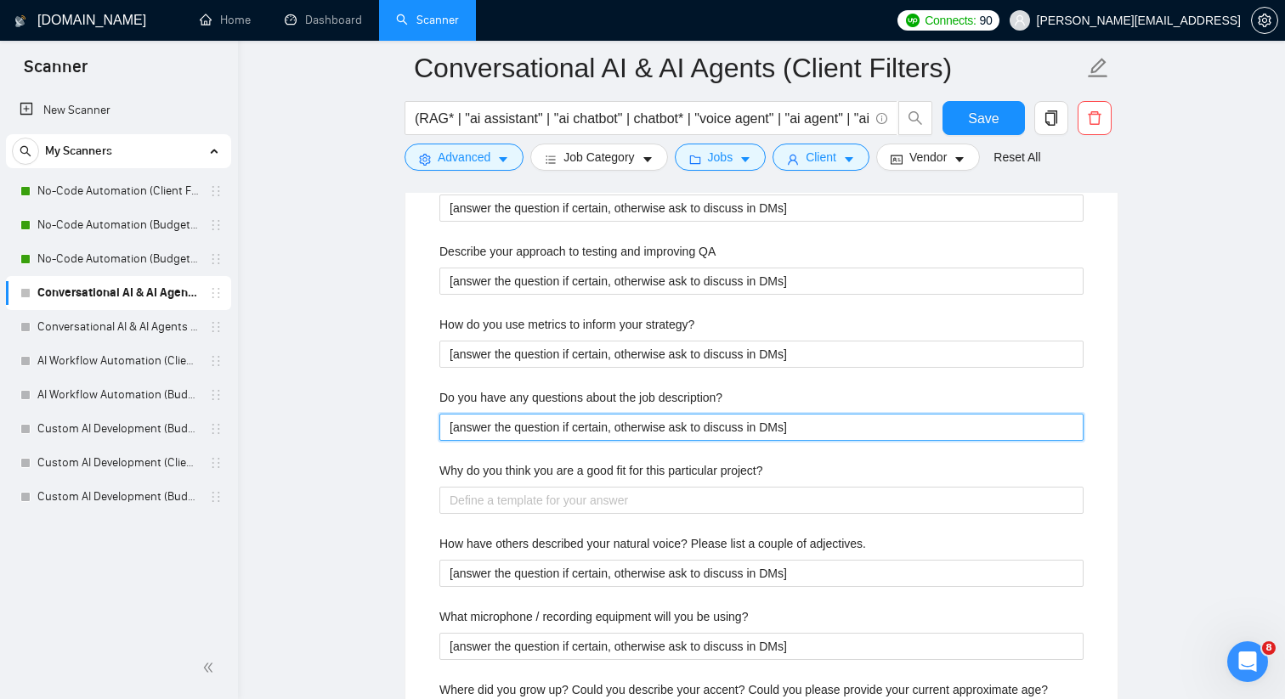
scroll to position [3012, 0]
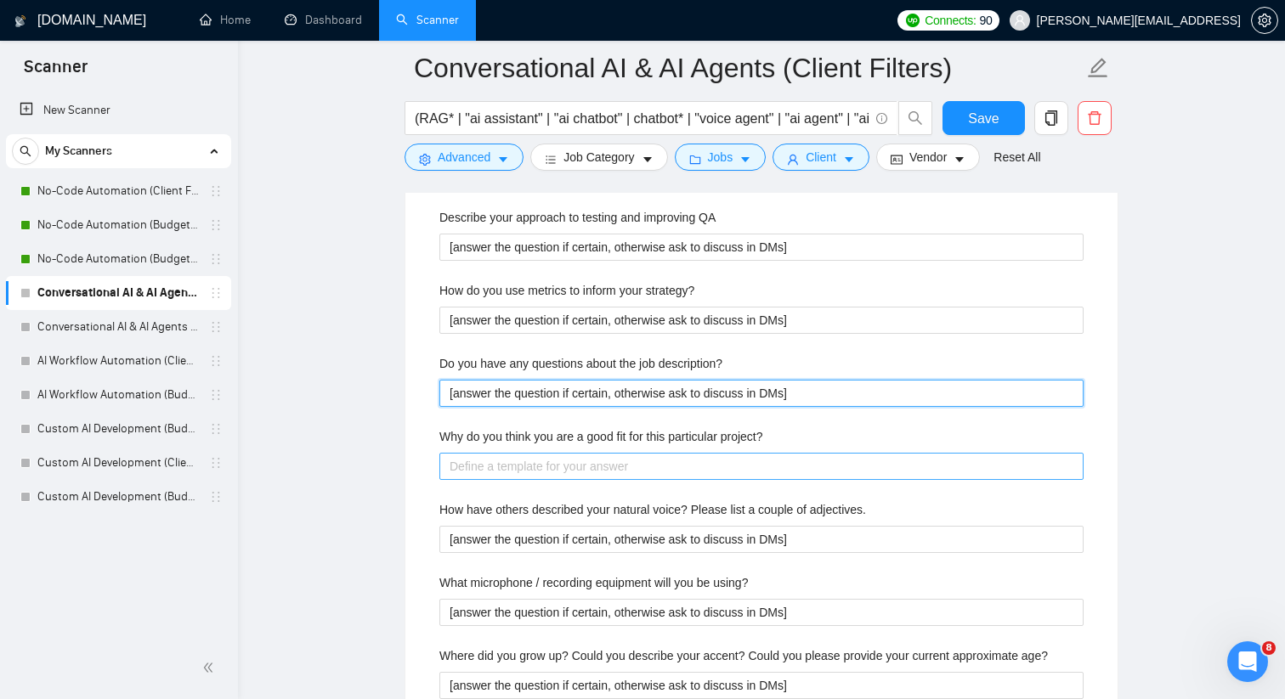
type description\? "[answer the question if certain, otherwise ask to discuss in DMs]"
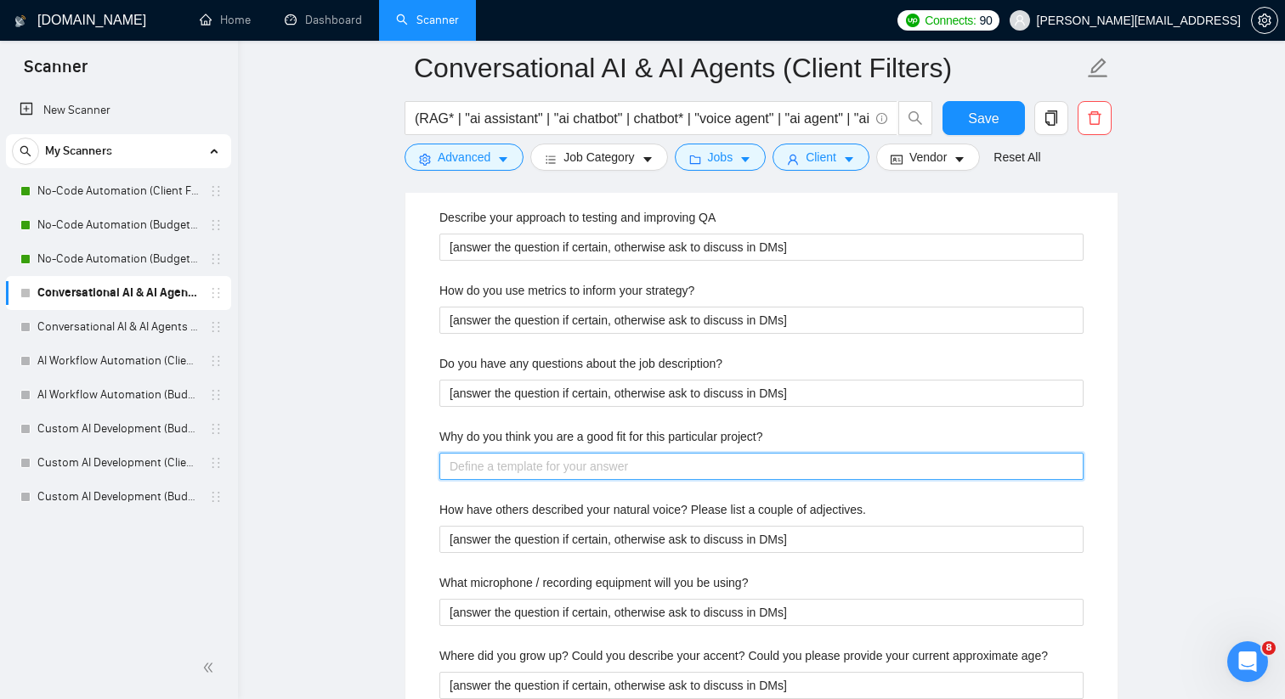
click at [579, 480] on project\? "Why do you think you are a good fit for this particular project?" at bounding box center [761, 466] width 644 height 27
paste project\? "[answer the question if certain, otherwise ask to discuss in DMs]"
click at [579, 480] on project\? "[answer the question if certain, otherwise ask to discuss in DMs]" at bounding box center [761, 466] width 644 height 27
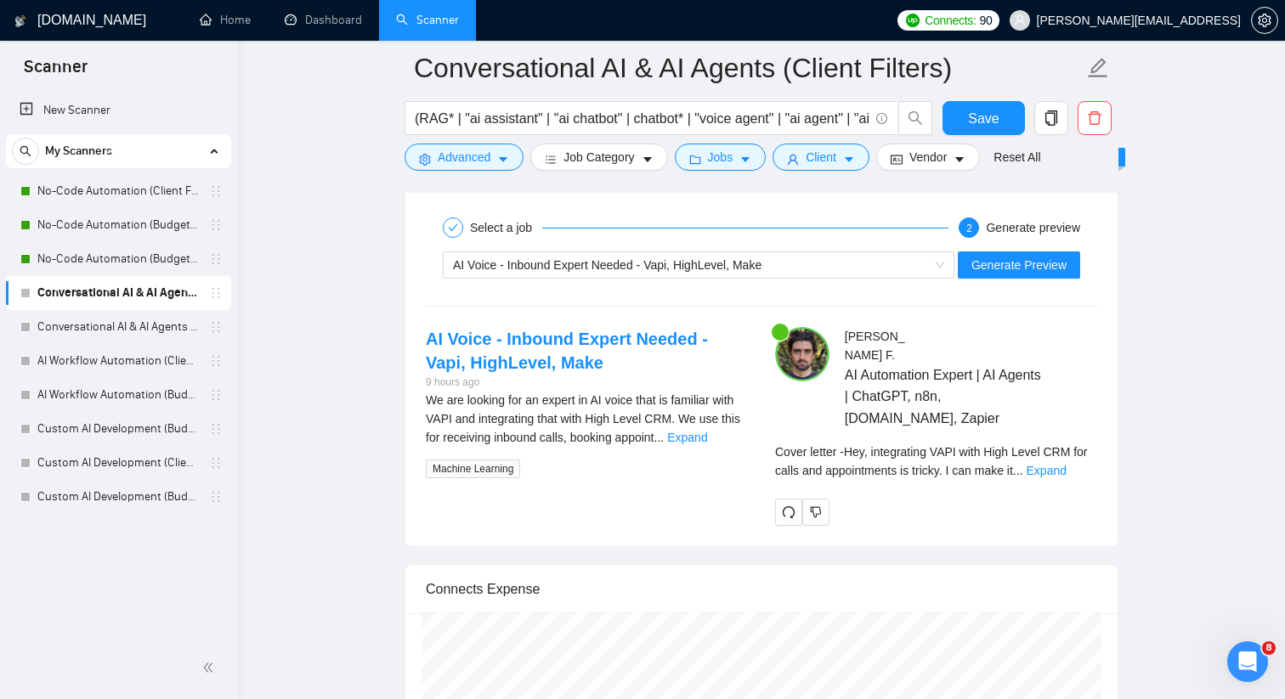
scroll to position [4345, 0]
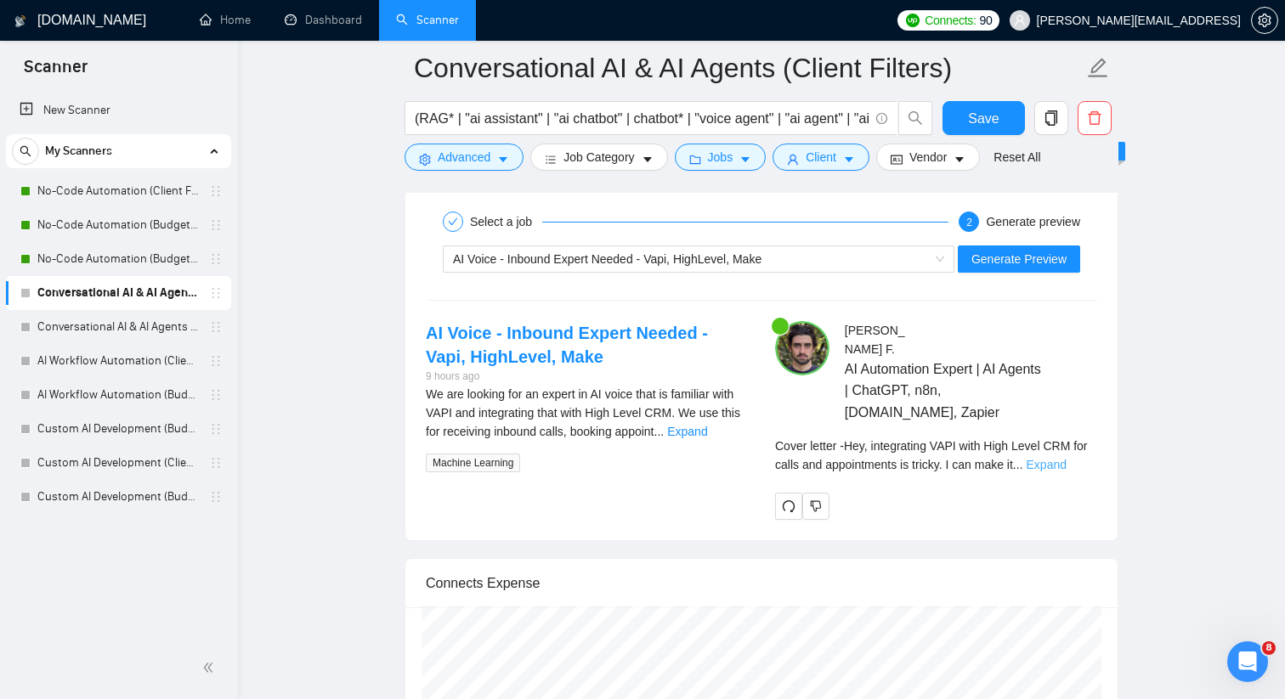
type project\? "[answer the question if certain, otherwise ask to discuss in DMs]"
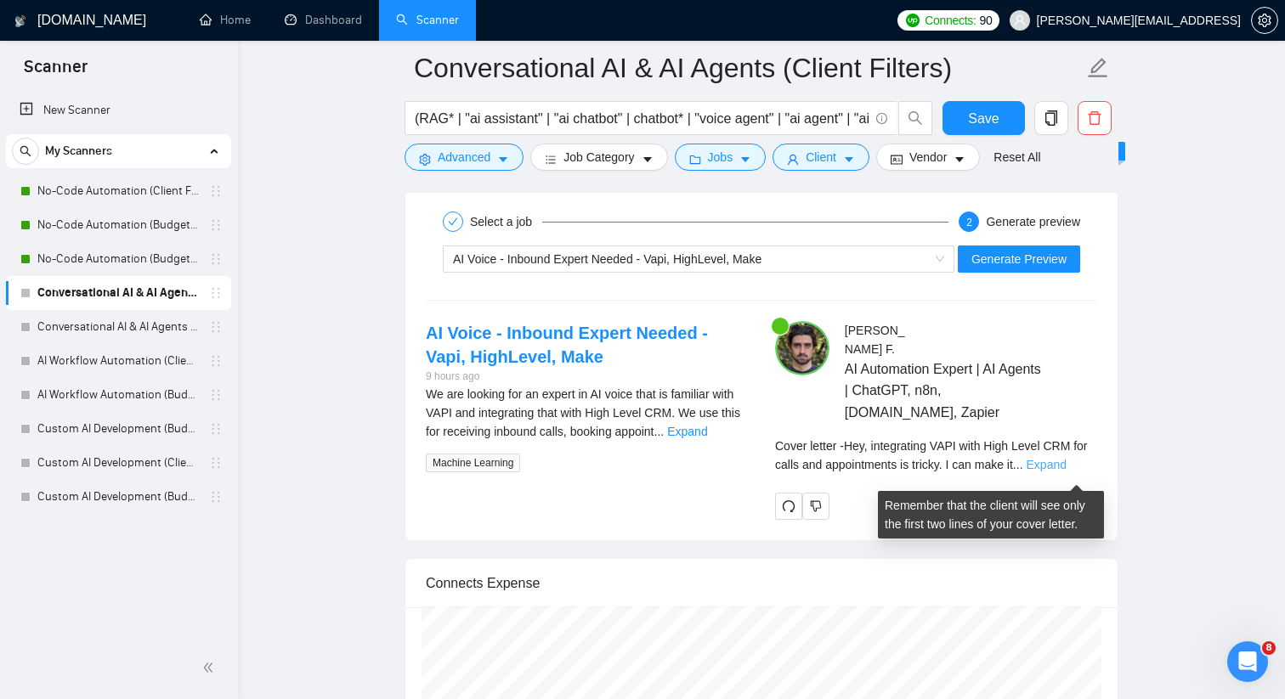
click at [1066, 466] on link "Expand" at bounding box center [1046, 465] width 40 height 14
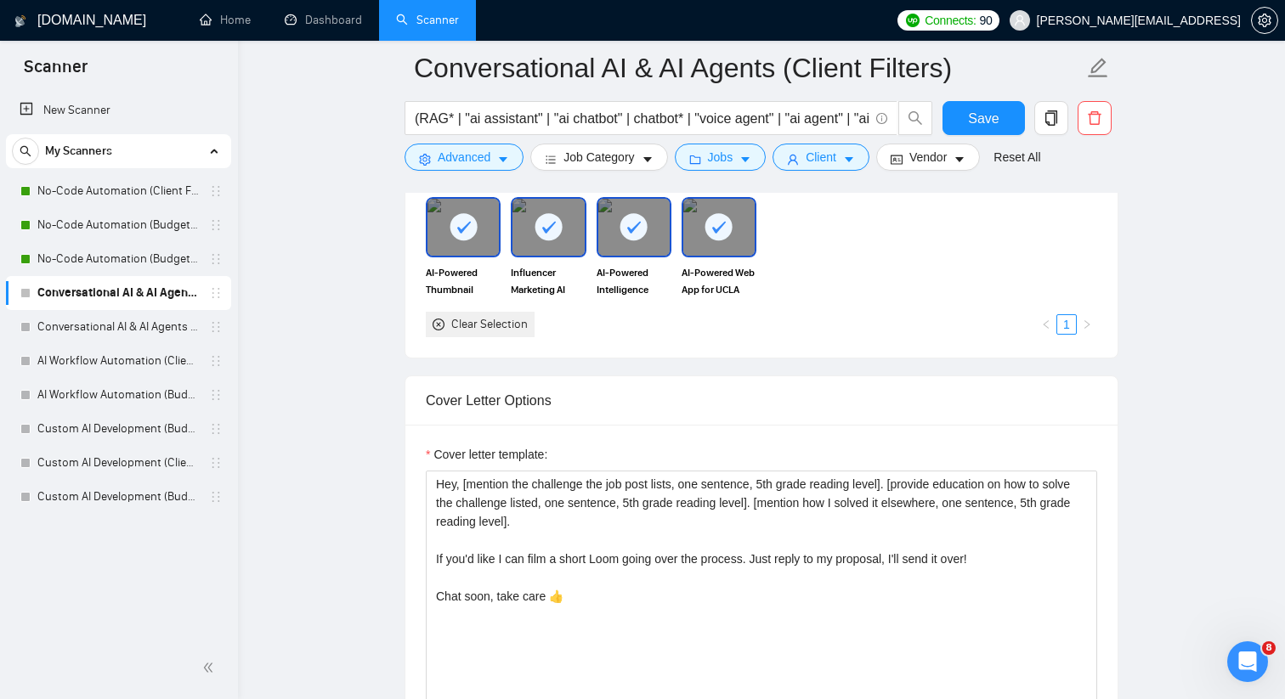
scroll to position [1615, 0]
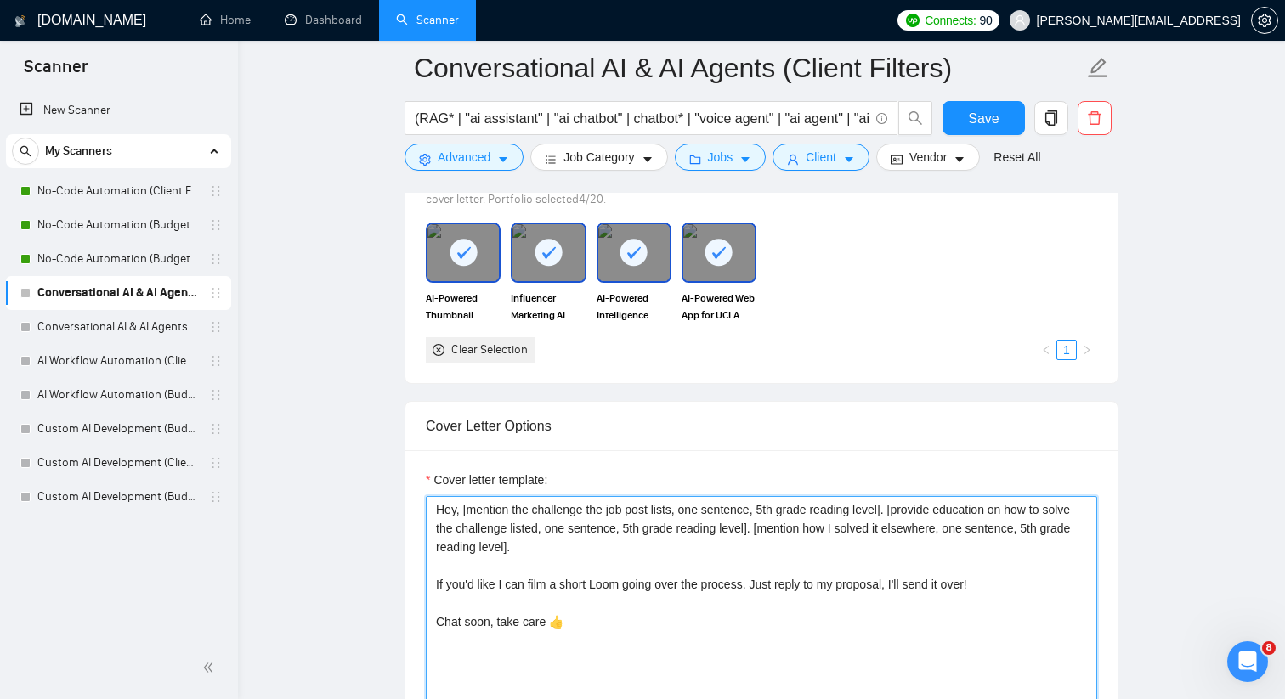
click at [669, 555] on textarea "Hey, [mention the challenge the job post lists, one sentence, 5th grade reading…" at bounding box center [761, 687] width 671 height 382
click at [776, 537] on textarea "Hey, [mention the challenge the job post lists, one sentence, 5th grade reading…" at bounding box center [761, 687] width 671 height 382
click at [442, 573] on textarea "Hey, [mention the challenge the job post lists, one sentence, 7th grade reading…" at bounding box center [761, 687] width 671 height 382
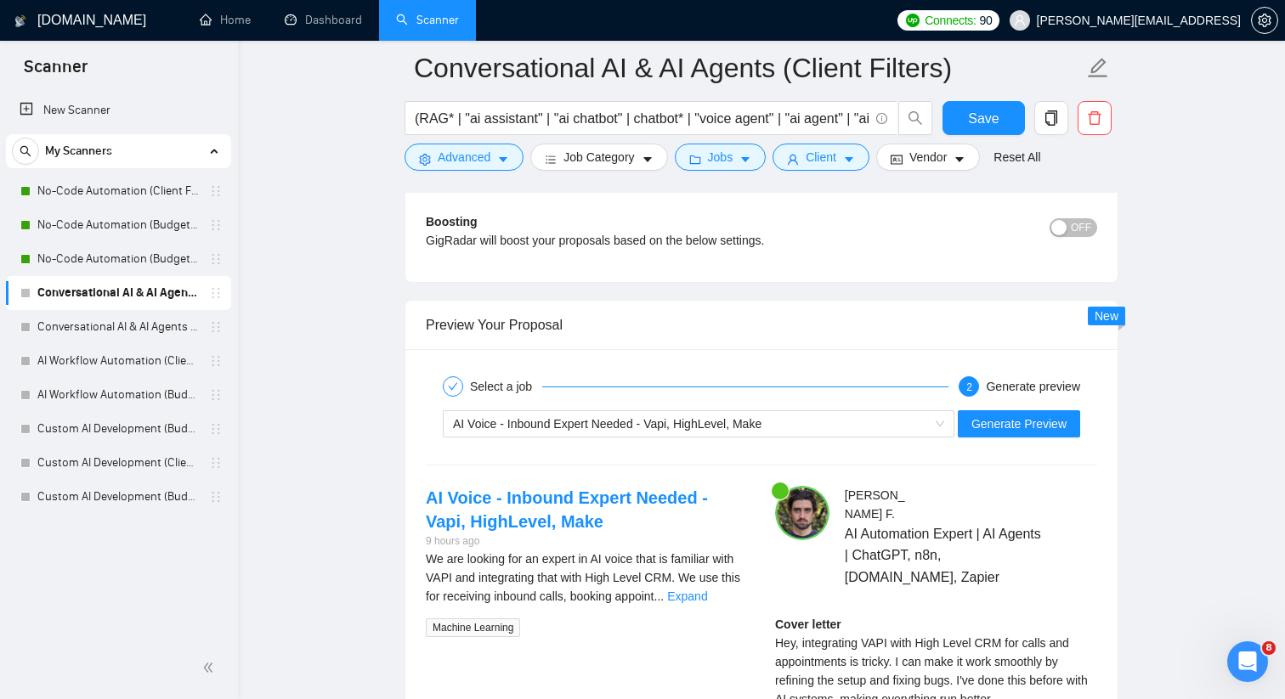
scroll to position [4205, 0]
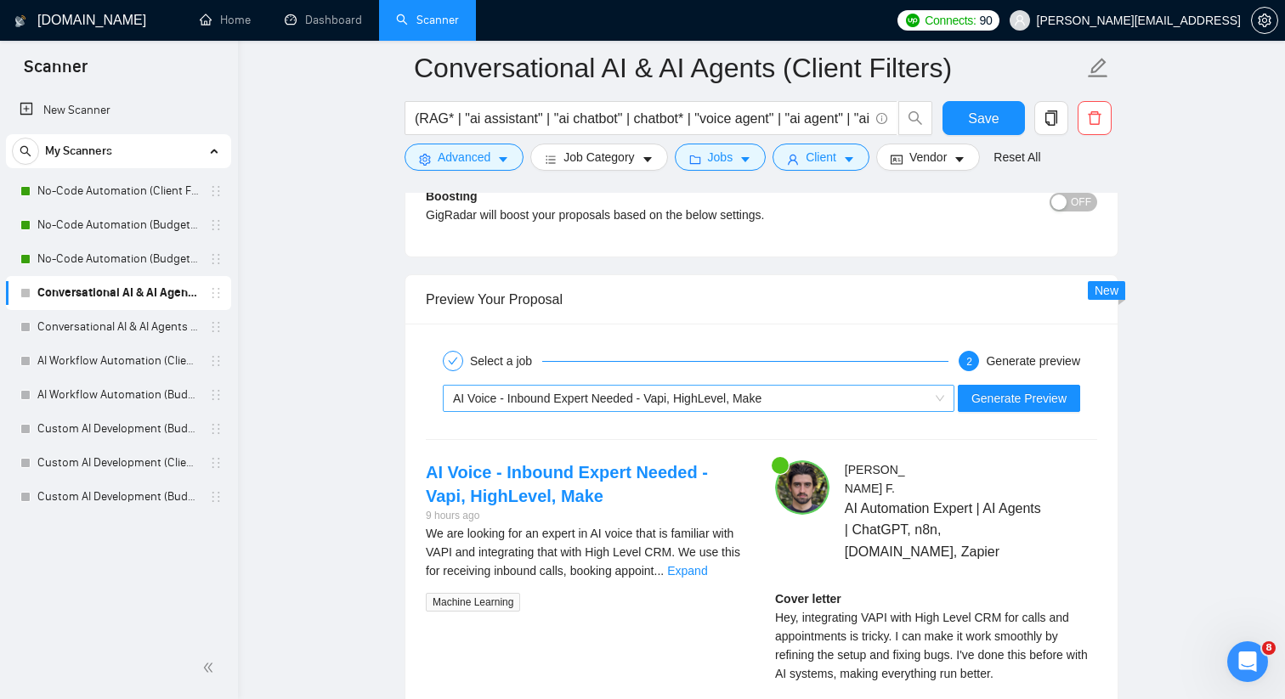
click at [739, 405] on span "AI Voice - Inbound Expert Needed - Vapi, HighLevel, Make" at bounding box center [607, 399] width 308 height 14
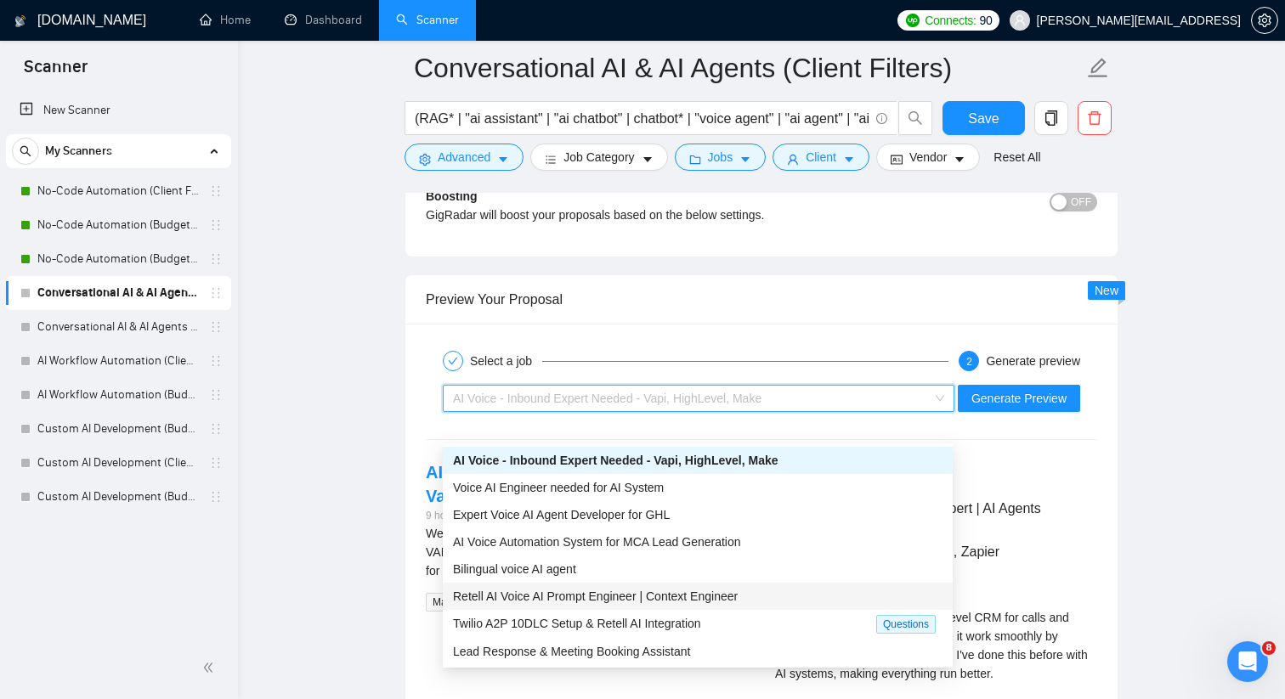
click at [1065, 522] on div "AI Automation Expert | AI Agents | ChatGPT, n8n, [DOMAIN_NAME], Zapier" at bounding box center [970, 530] width 252 height 64
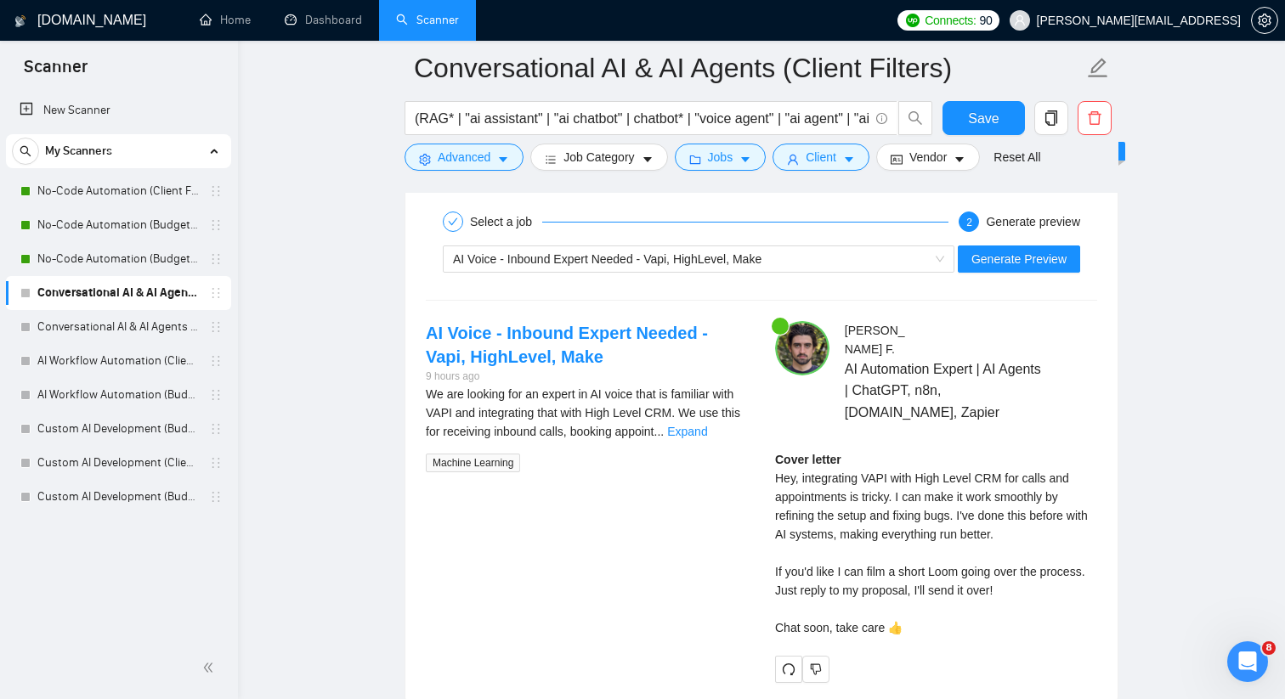
scroll to position [4353, 0]
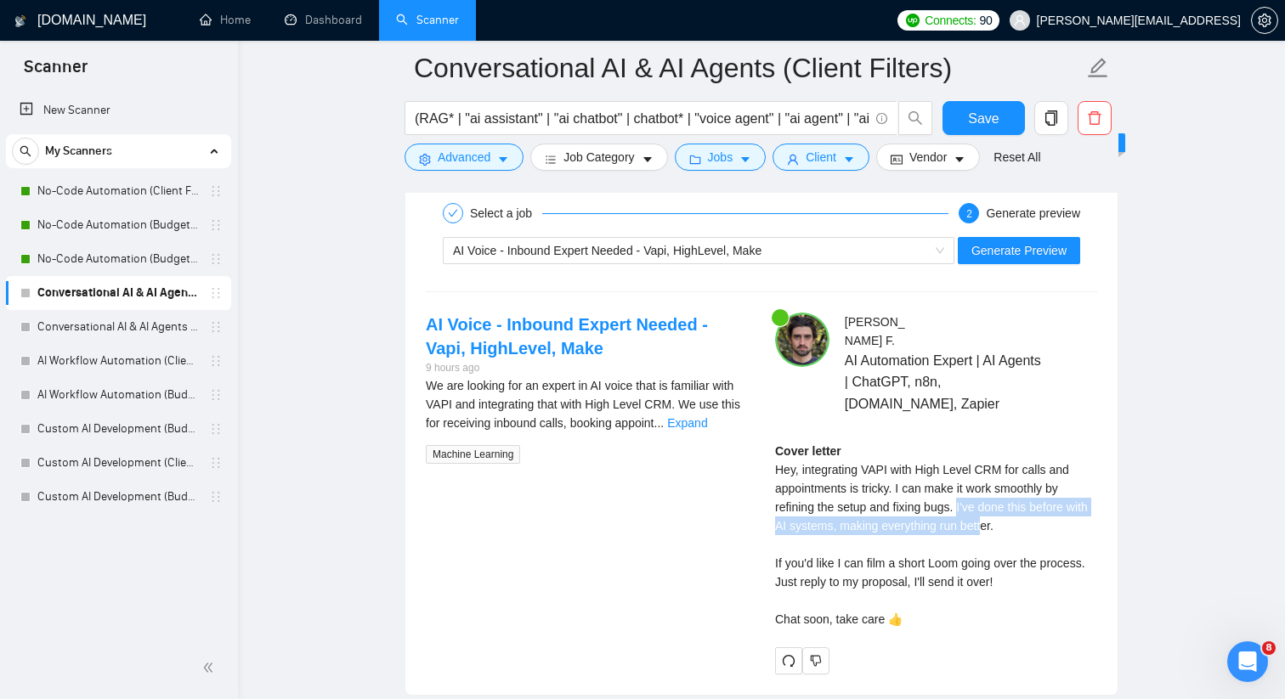
drag, startPoint x: 964, startPoint y: 510, endPoint x: 1017, endPoint y: 538, distance: 59.7
click at [1017, 538] on div "Cover letter Hey, integrating VAPI with High Level CRM for calls and appointmen…" at bounding box center [936, 535] width 322 height 187
click at [996, 554] on div "Cover letter Hey, integrating VAPI with High Level CRM for calls and appointmen…" at bounding box center [936, 535] width 322 height 187
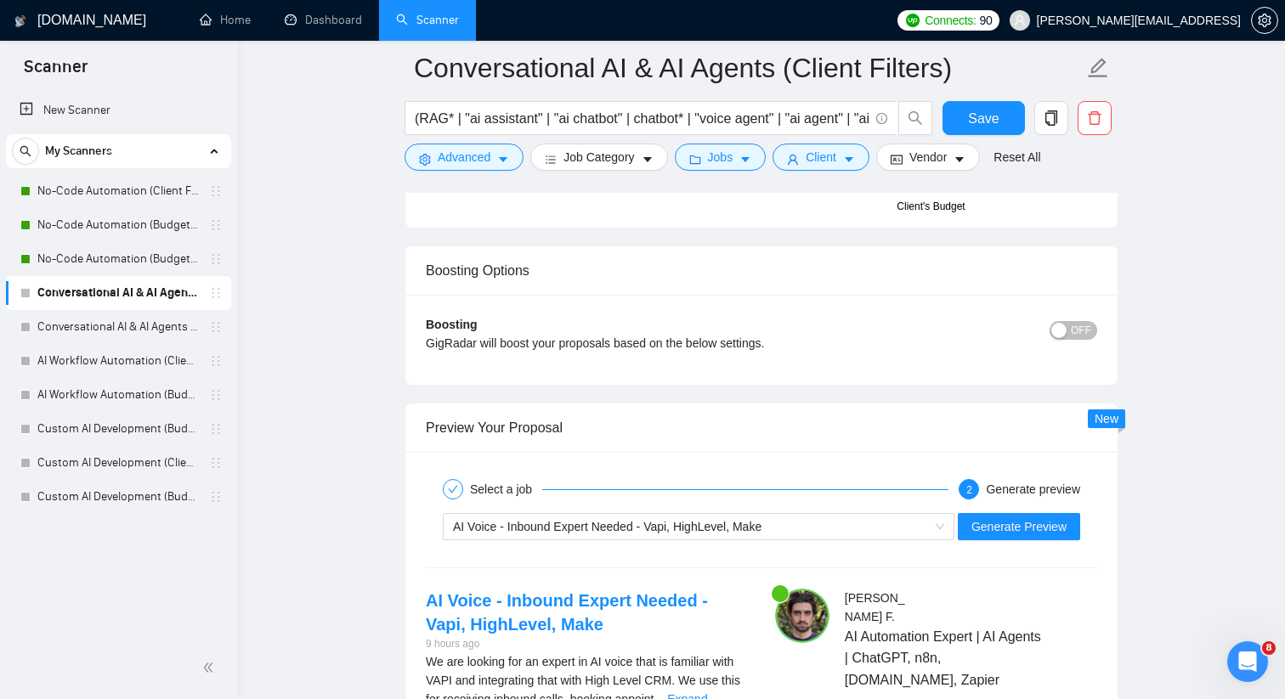
scroll to position [4133, 0]
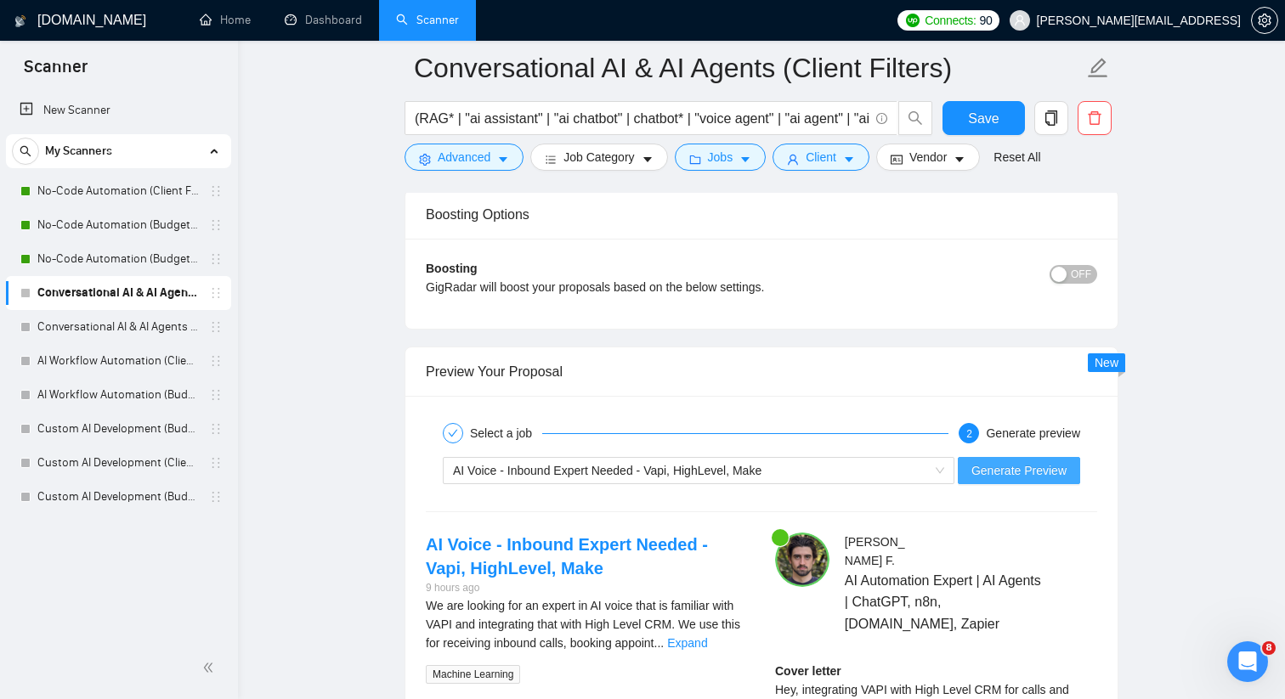
click at [1011, 480] on span "Generate Preview" at bounding box center [1018, 470] width 95 height 19
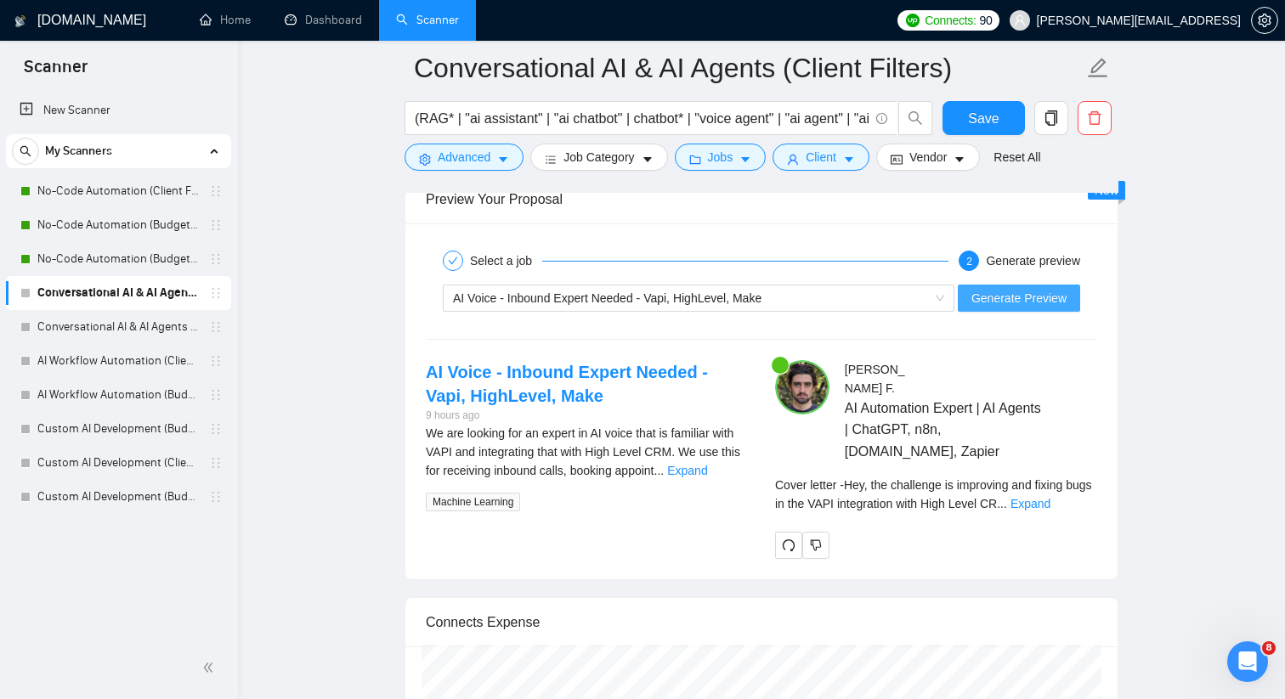
scroll to position [4316, 0]
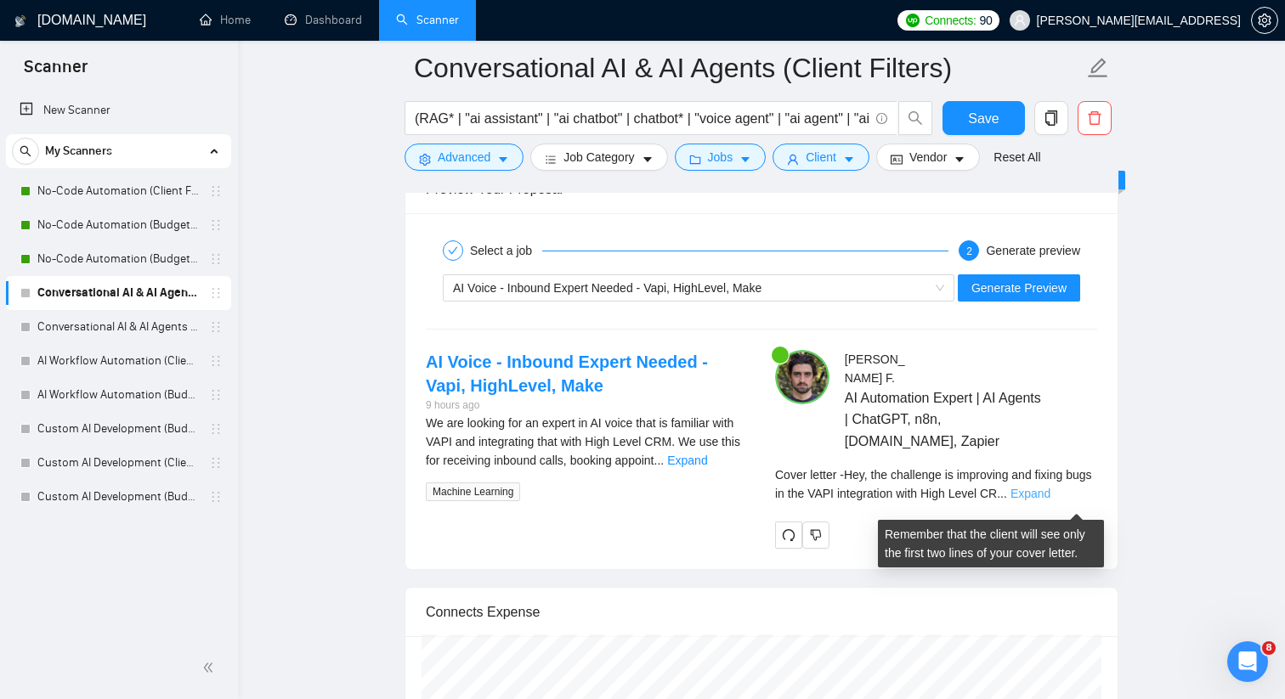
click at [1050, 500] on link "Expand" at bounding box center [1030, 494] width 40 height 14
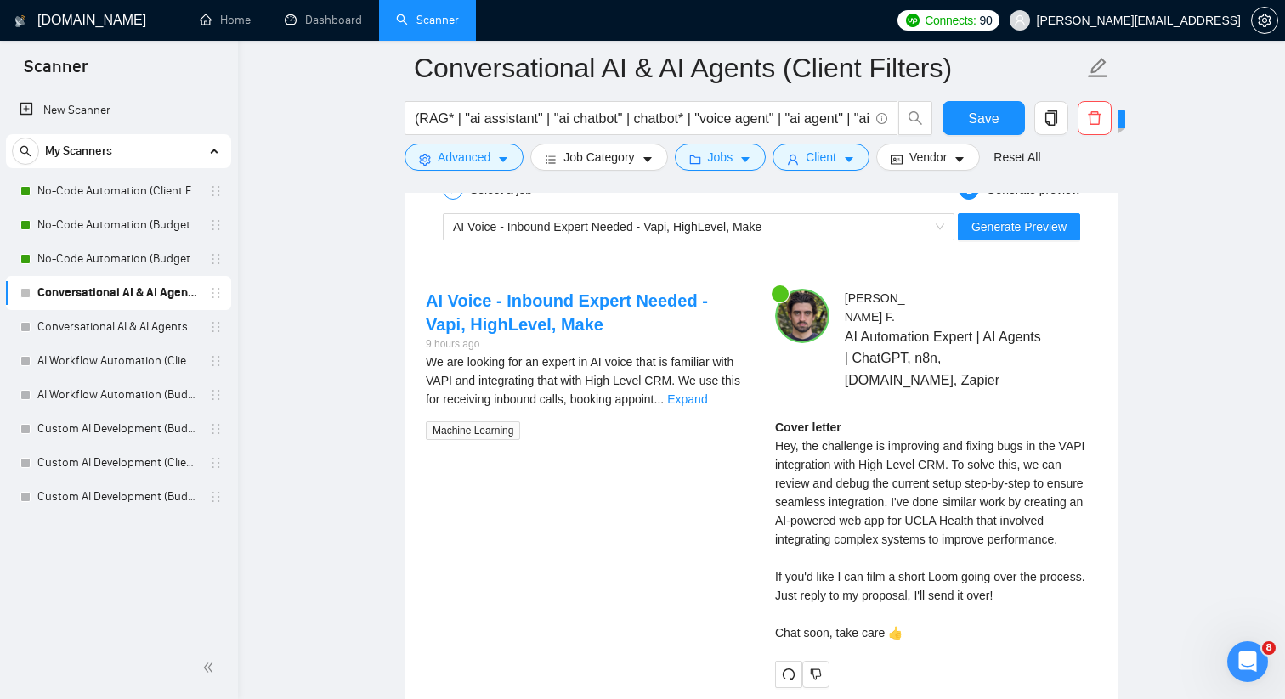
scroll to position [4380, 0]
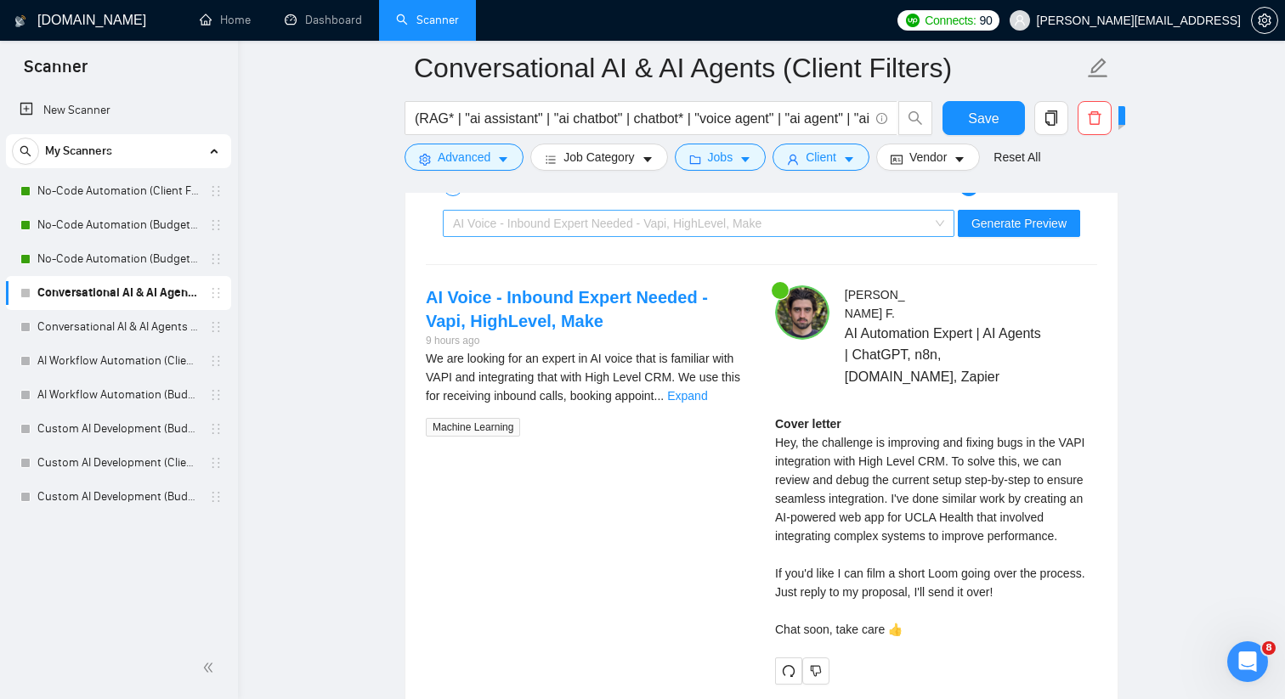
click at [936, 236] on span "AI Voice - Inbound Expert Needed - Vapi, HighLevel, Make" at bounding box center [698, 223] width 491 height 25
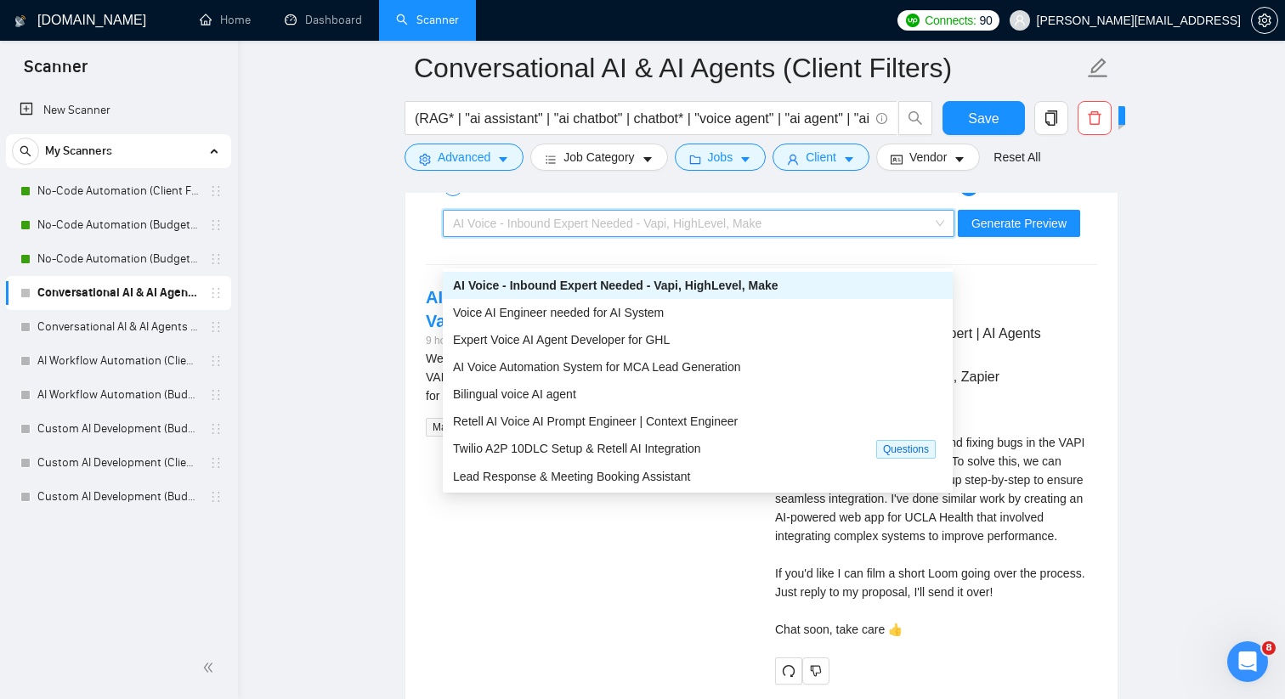
click at [793, 290] on div "AI Voice - Inbound Expert Needed - Vapi, HighLevel, Make" at bounding box center [697, 285] width 489 height 19
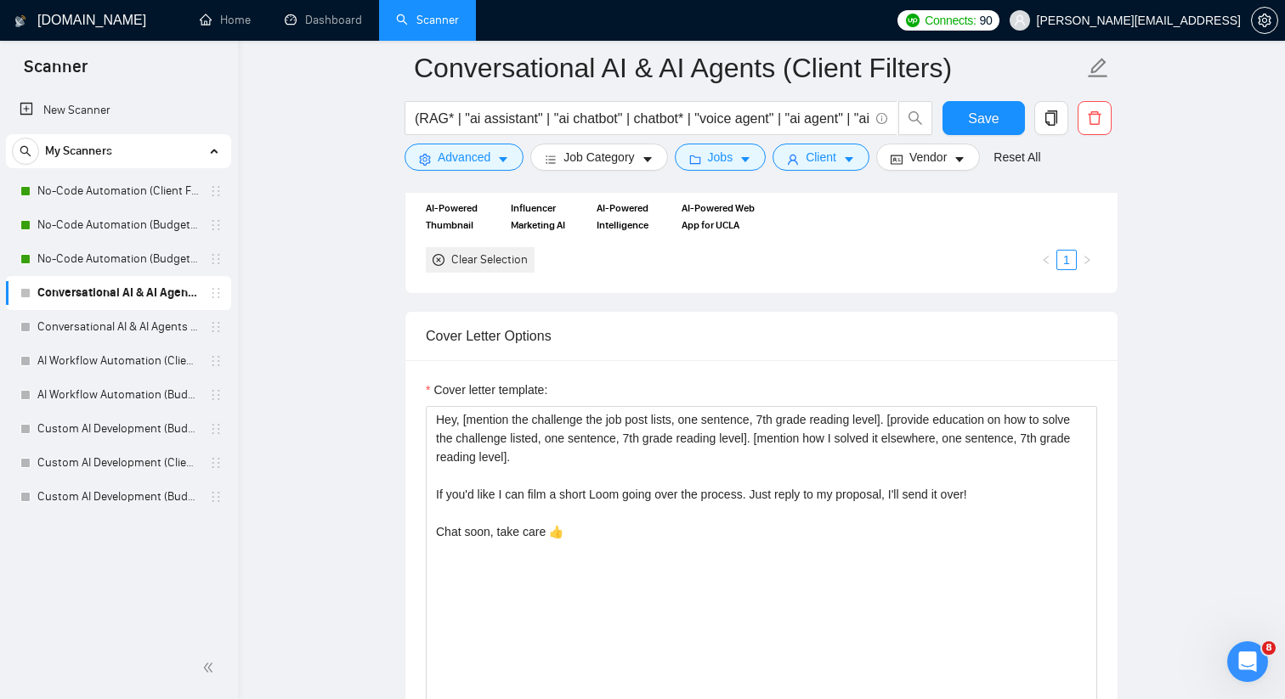
scroll to position [1785, 0]
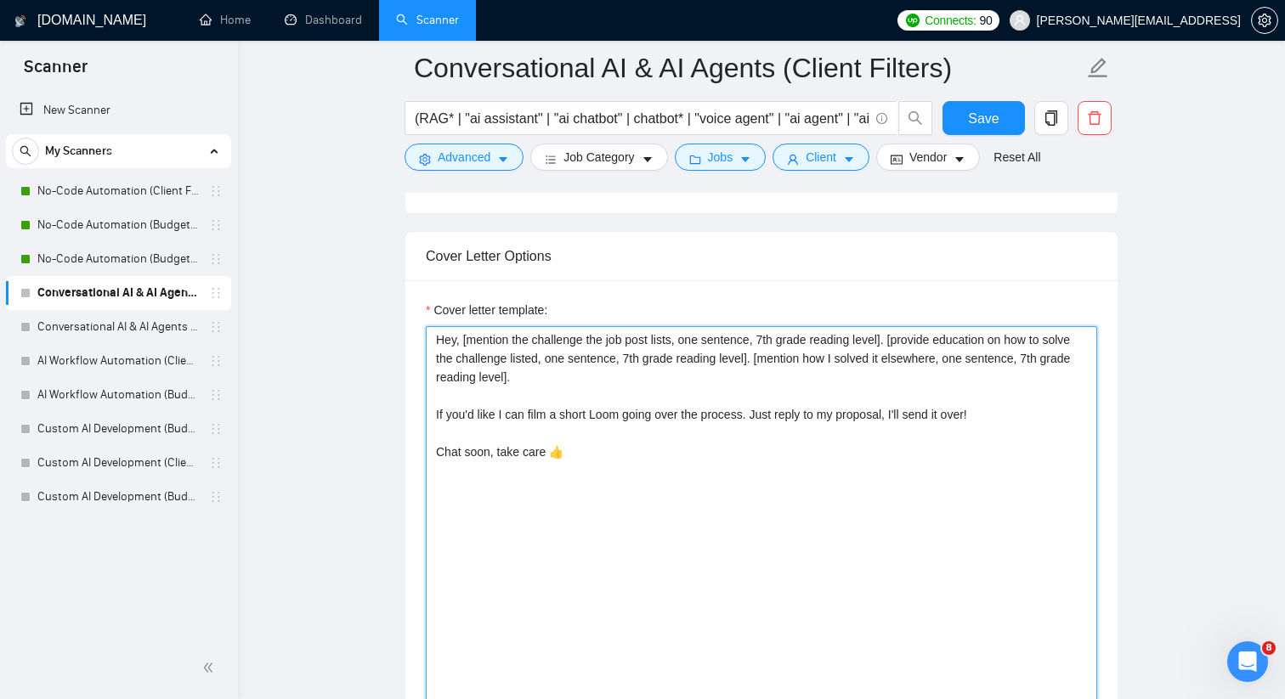
click at [776, 368] on textarea "Hey, [mention the challenge the job post lists, one sentence, 7th grade reading…" at bounding box center [761, 517] width 671 height 382
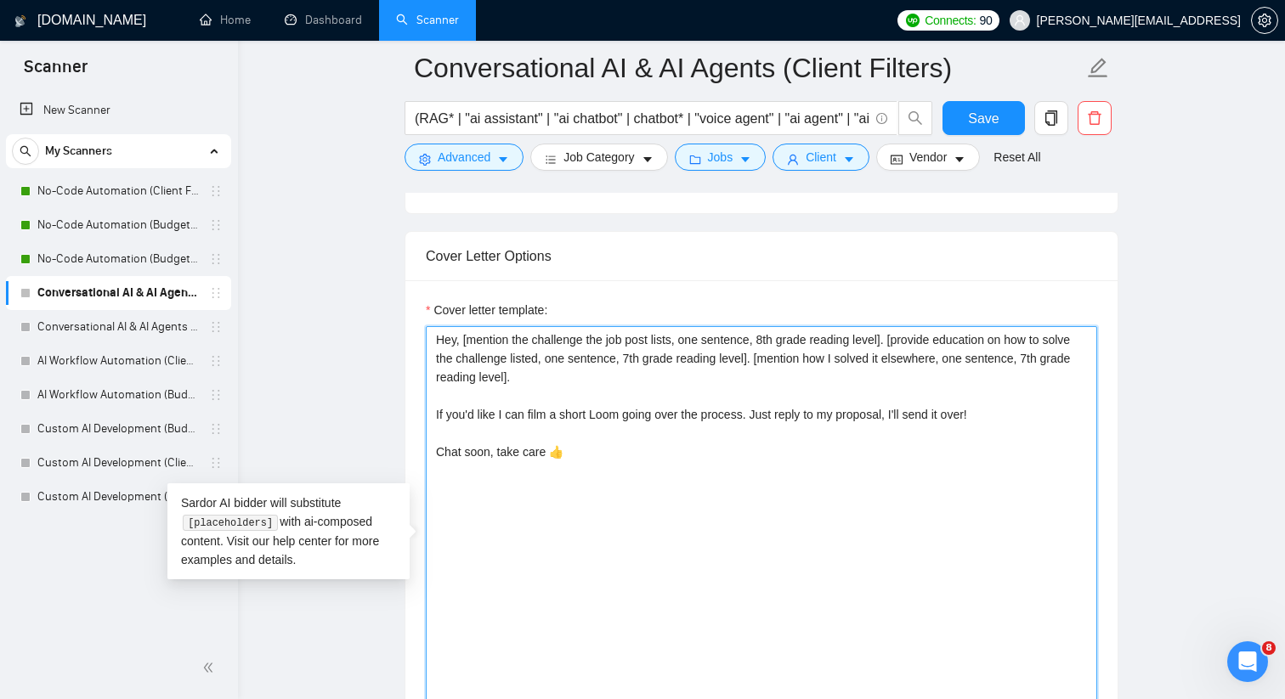
click at [668, 384] on textarea "Hey, [mention the challenge the job post lists, one sentence, 8th grade reading…" at bounding box center [761, 517] width 671 height 382
click at [443, 404] on textarea "Hey, [mention the challenge the job post lists, one sentence, 8th grade reading…" at bounding box center [761, 517] width 671 height 382
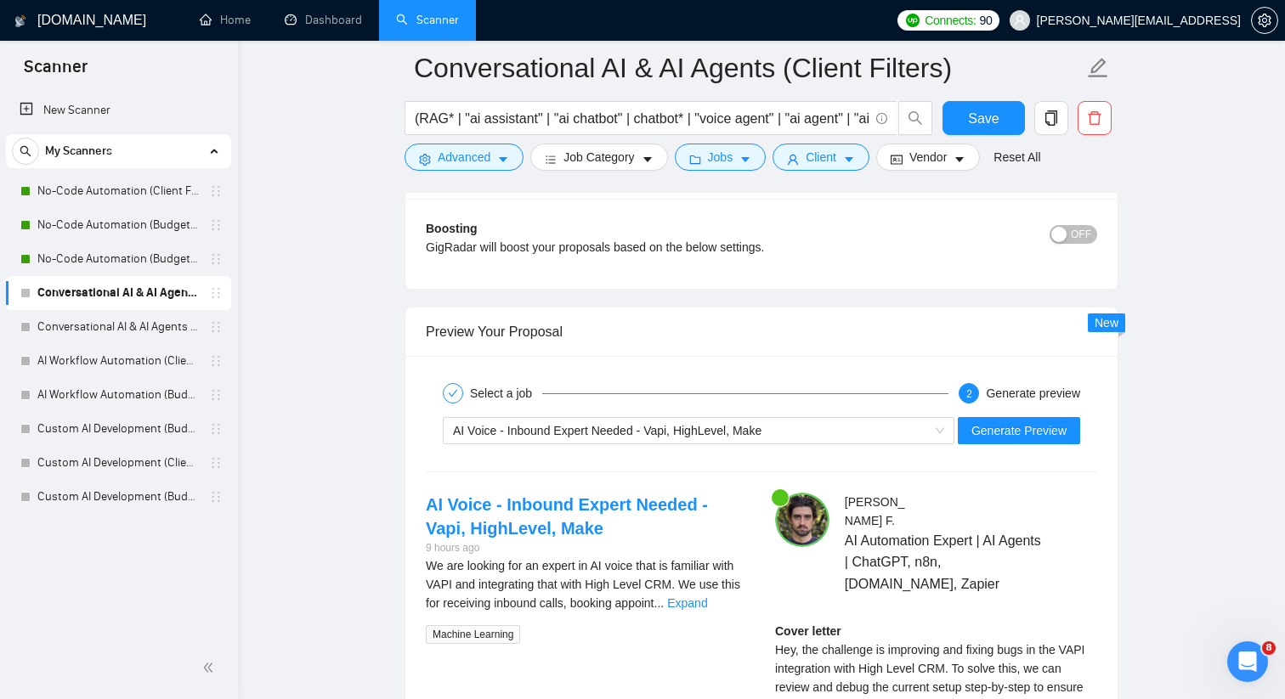
scroll to position [4210, 0]
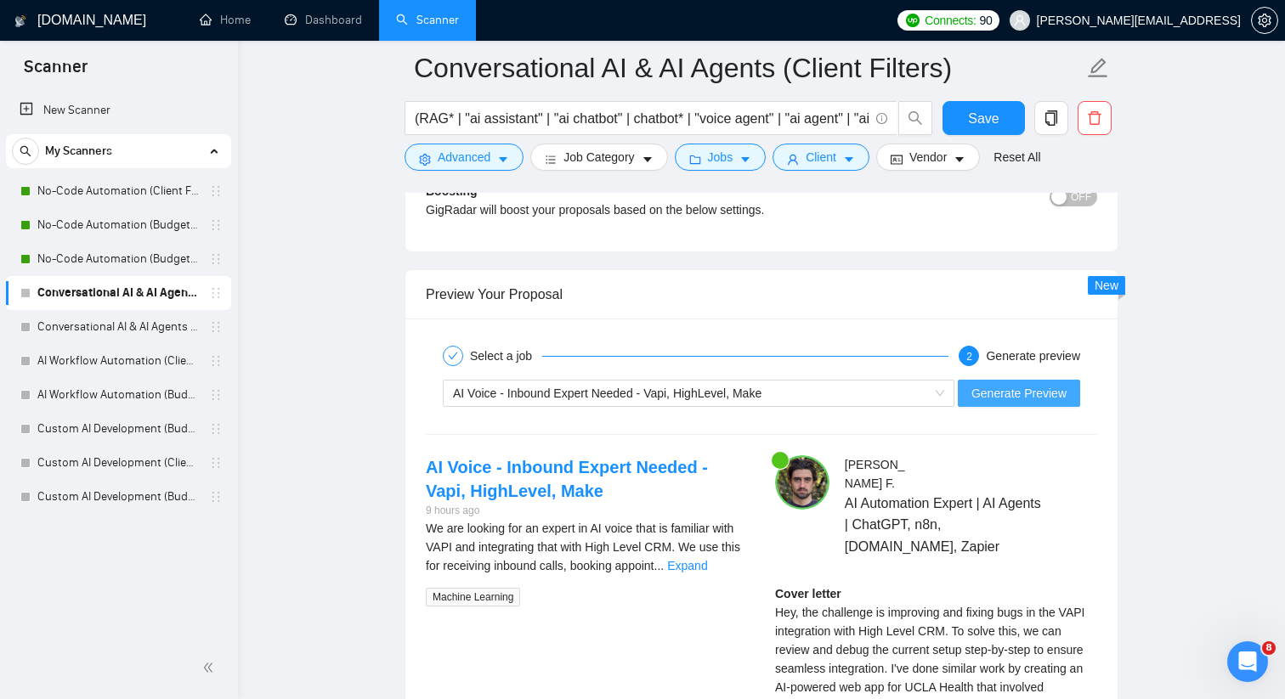
click at [991, 403] on span "Generate Preview" at bounding box center [1018, 393] width 95 height 19
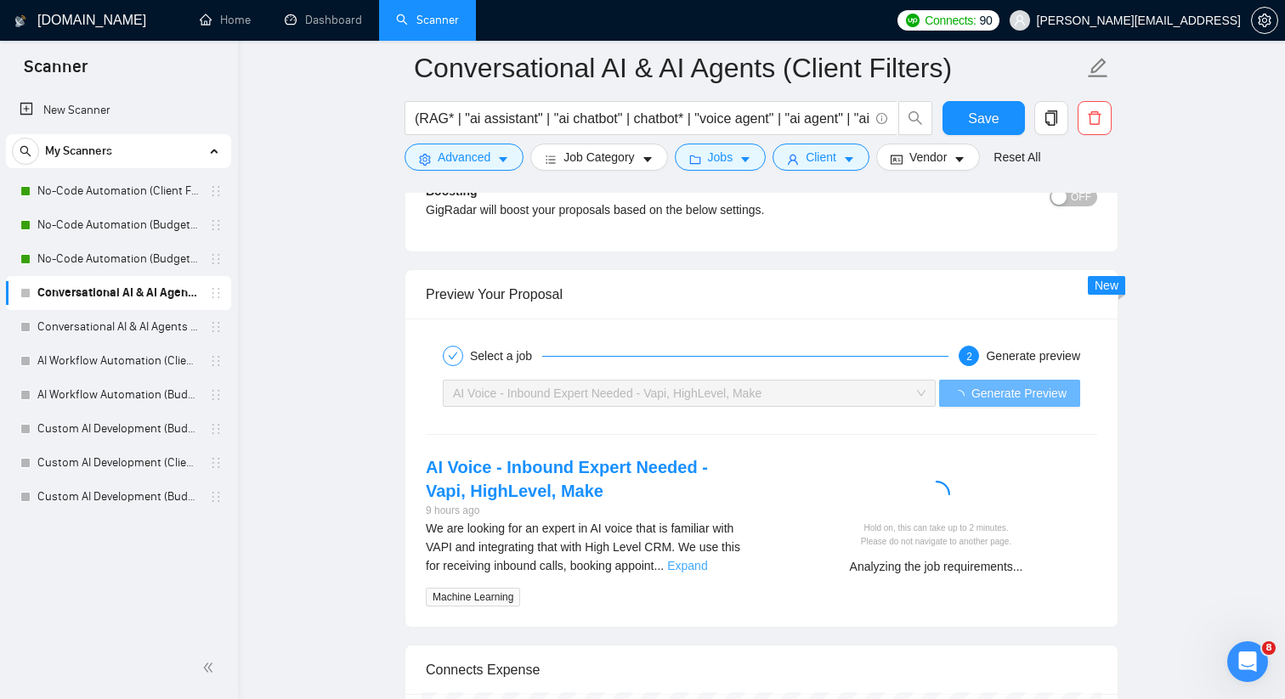
click at [707, 573] on link "Expand" at bounding box center [687, 566] width 40 height 14
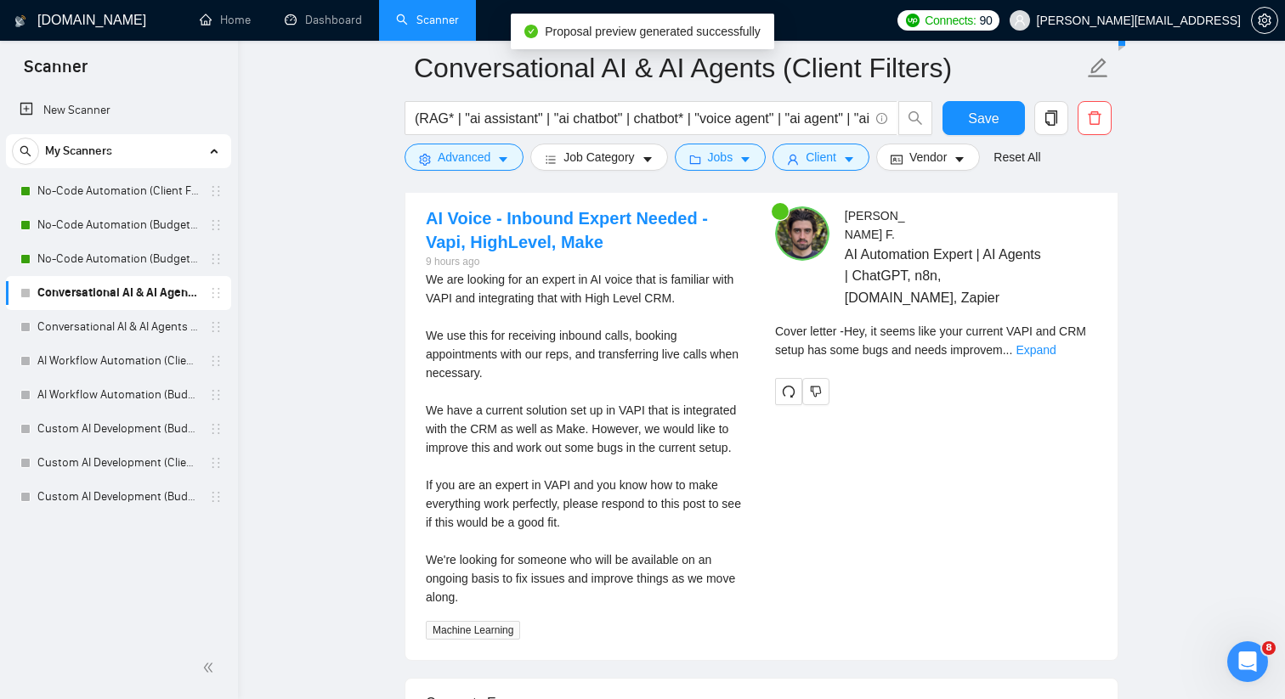
scroll to position [4416, 0]
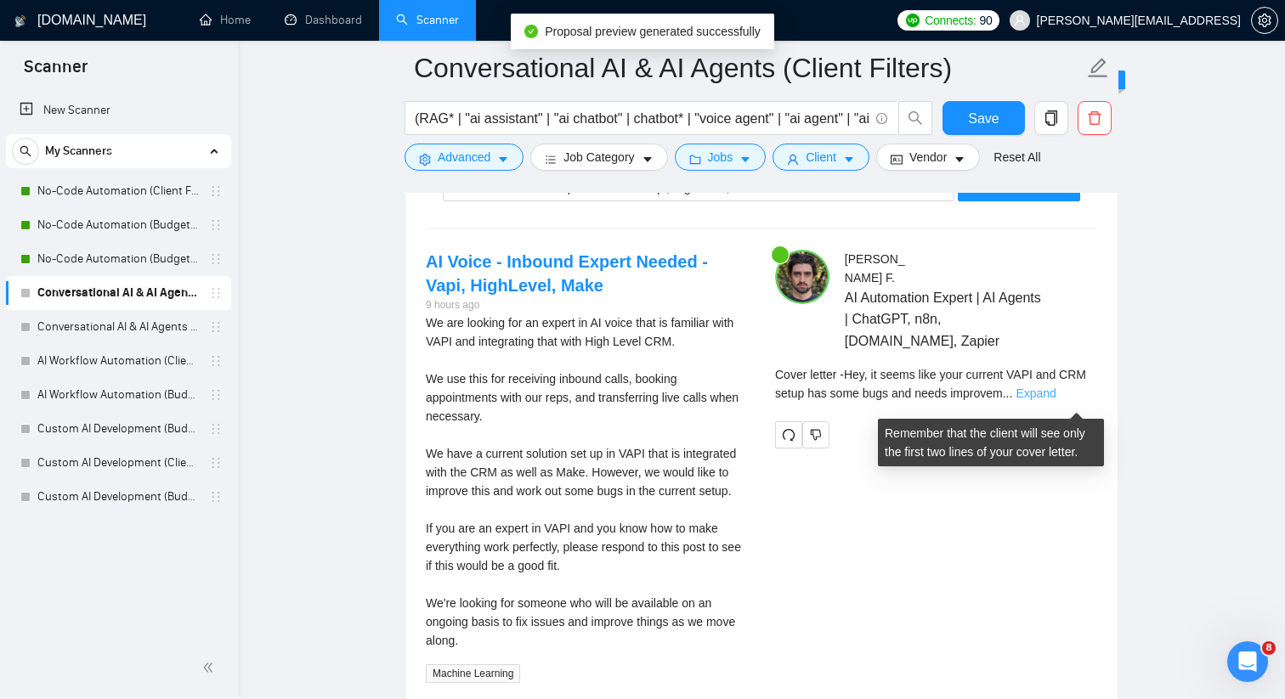
click at [1055, 397] on link "Expand" at bounding box center [1035, 394] width 40 height 14
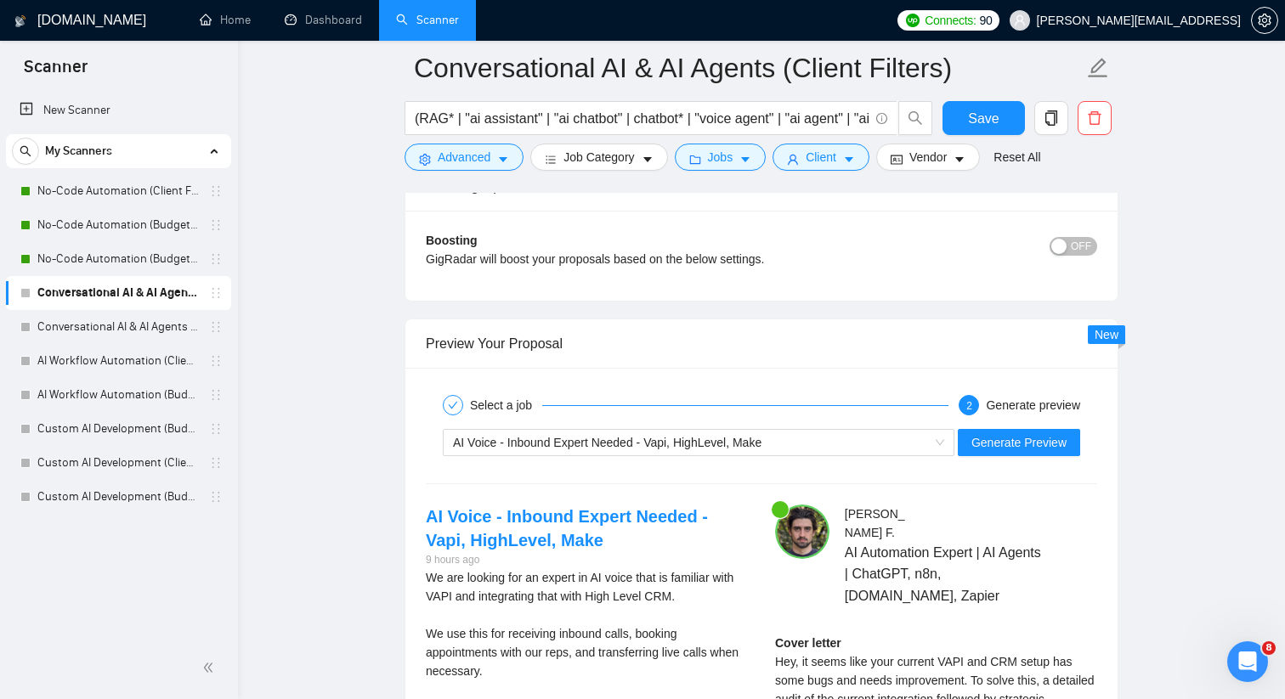
scroll to position [4280, 0]
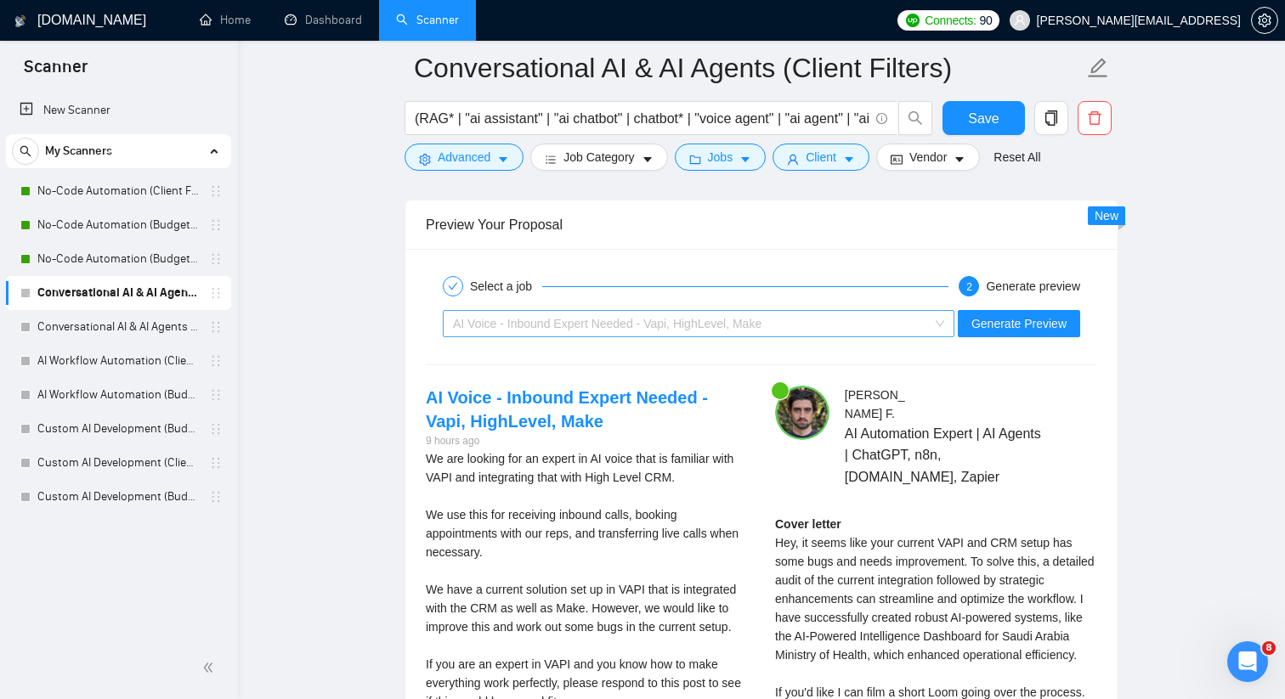
click at [938, 336] on span "AI Voice - Inbound Expert Needed - Vapi, HighLevel, Make" at bounding box center [698, 323] width 491 height 25
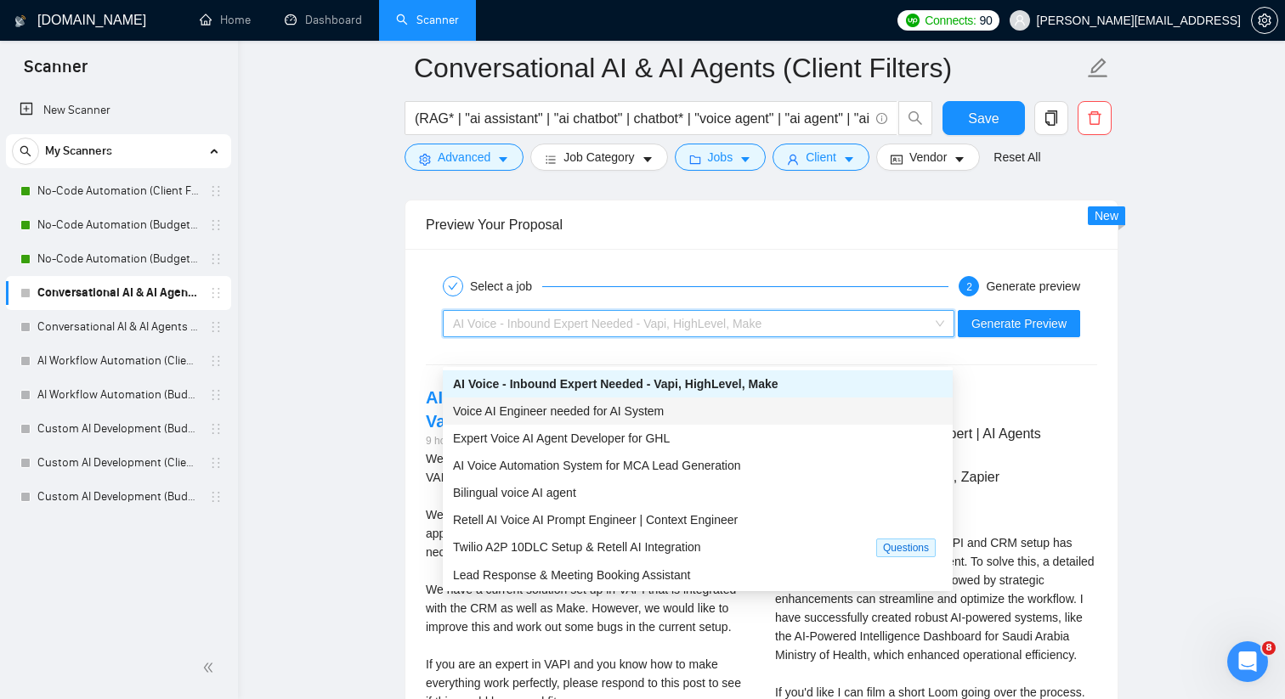
click at [740, 419] on div "Voice AI Engineer needed for AI System" at bounding box center [697, 411] width 489 height 19
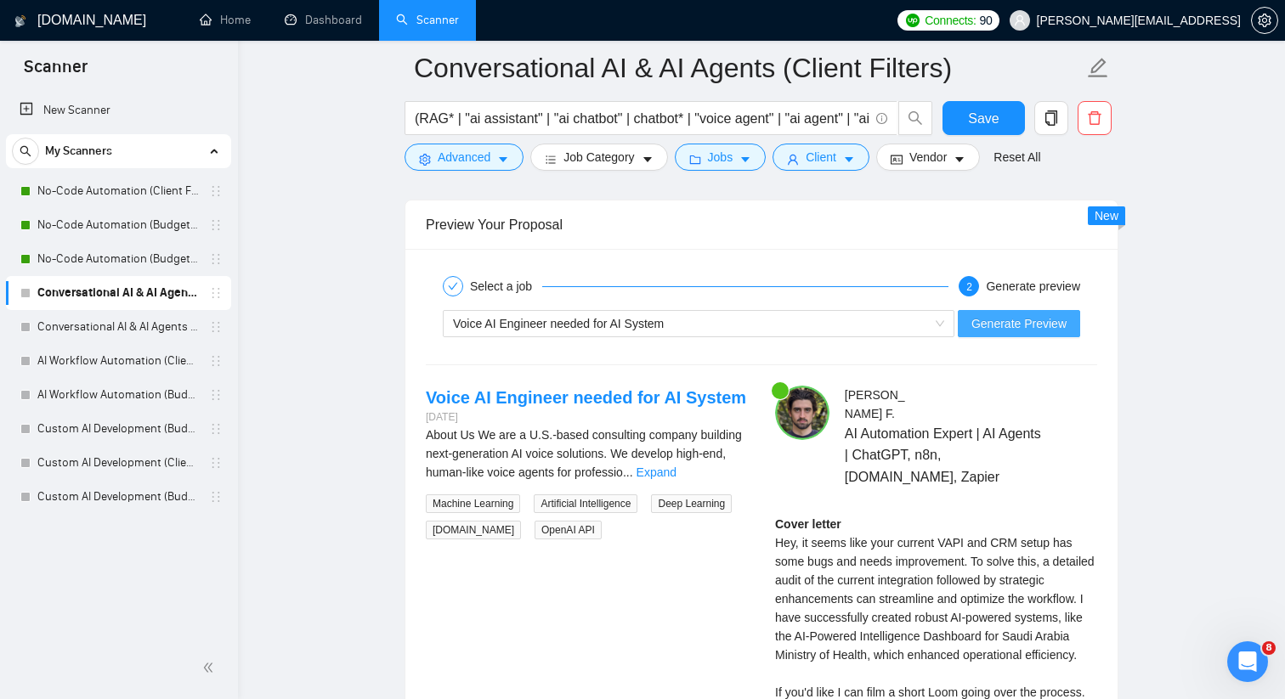
click at [985, 333] on span "Generate Preview" at bounding box center [1018, 323] width 95 height 19
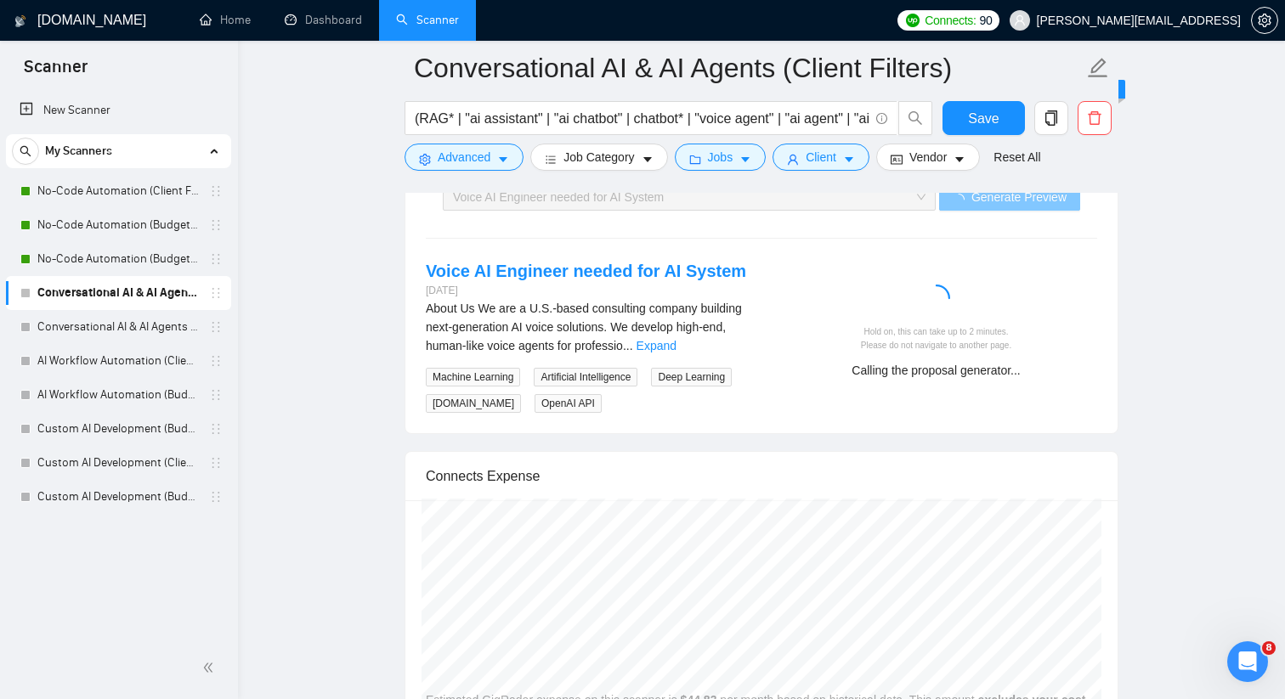
scroll to position [4421, 0]
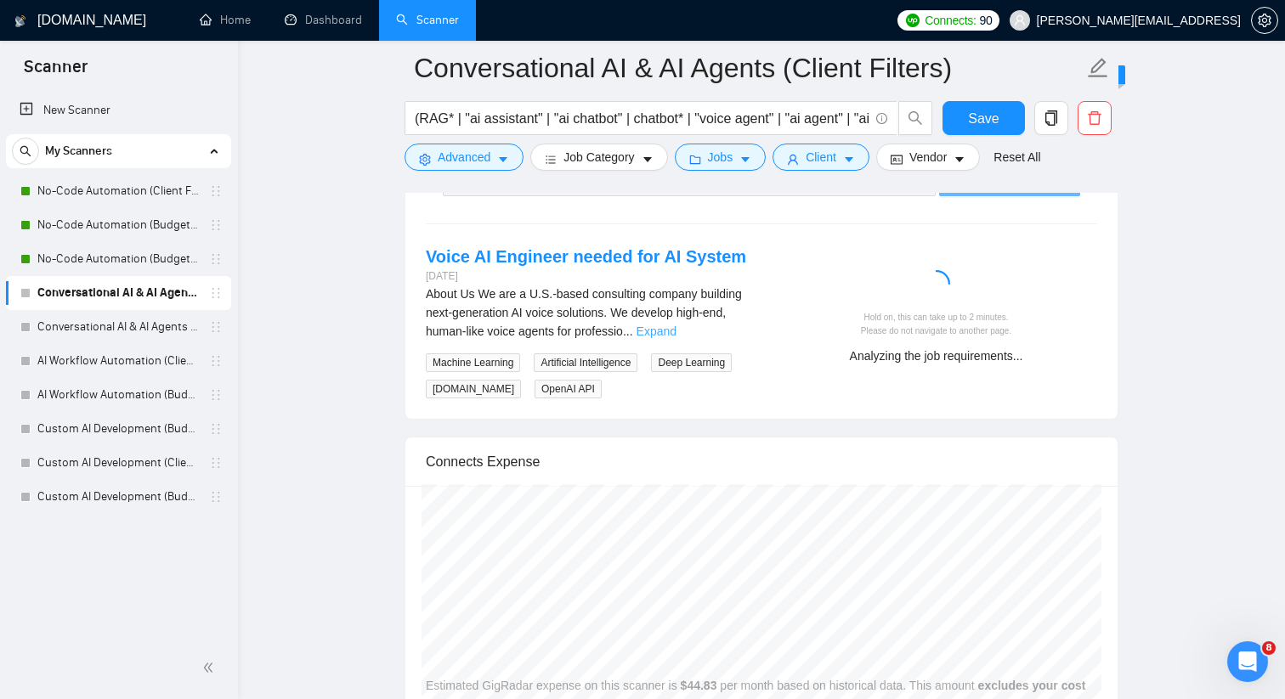
click at [676, 338] on link "Expand" at bounding box center [656, 332] width 40 height 14
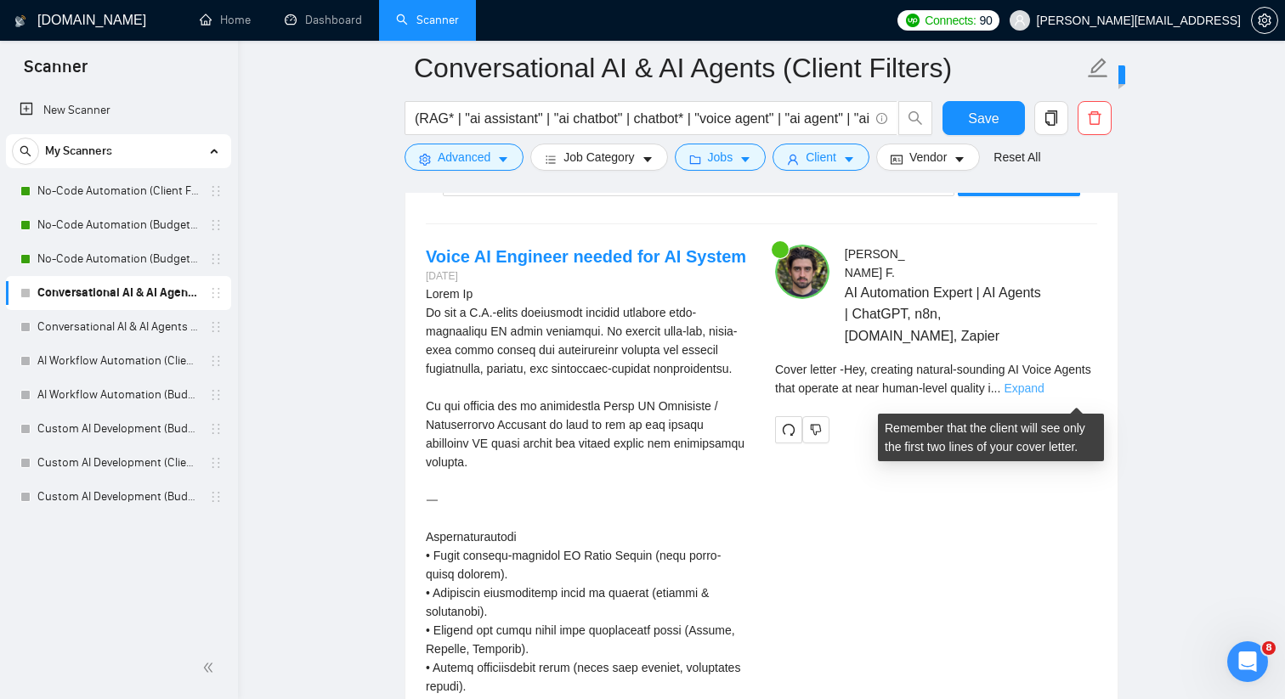
click at [1043, 395] on link "Expand" at bounding box center [1023, 388] width 40 height 14
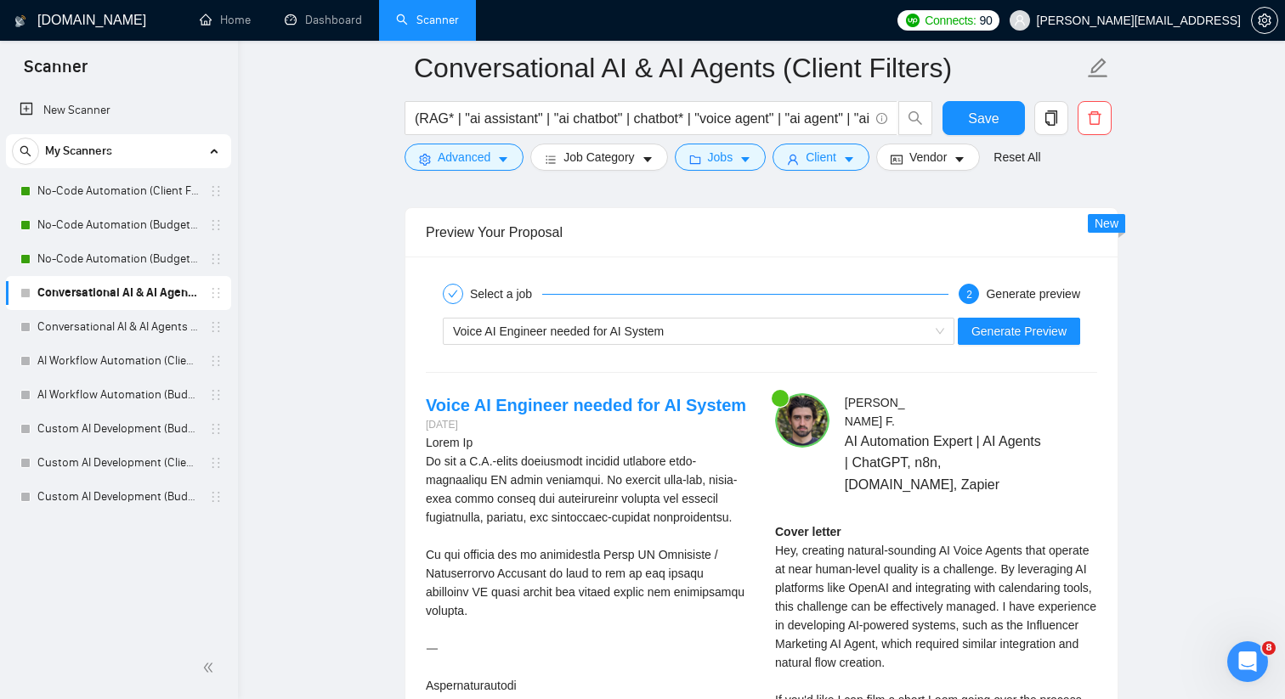
scroll to position [4297, 0]
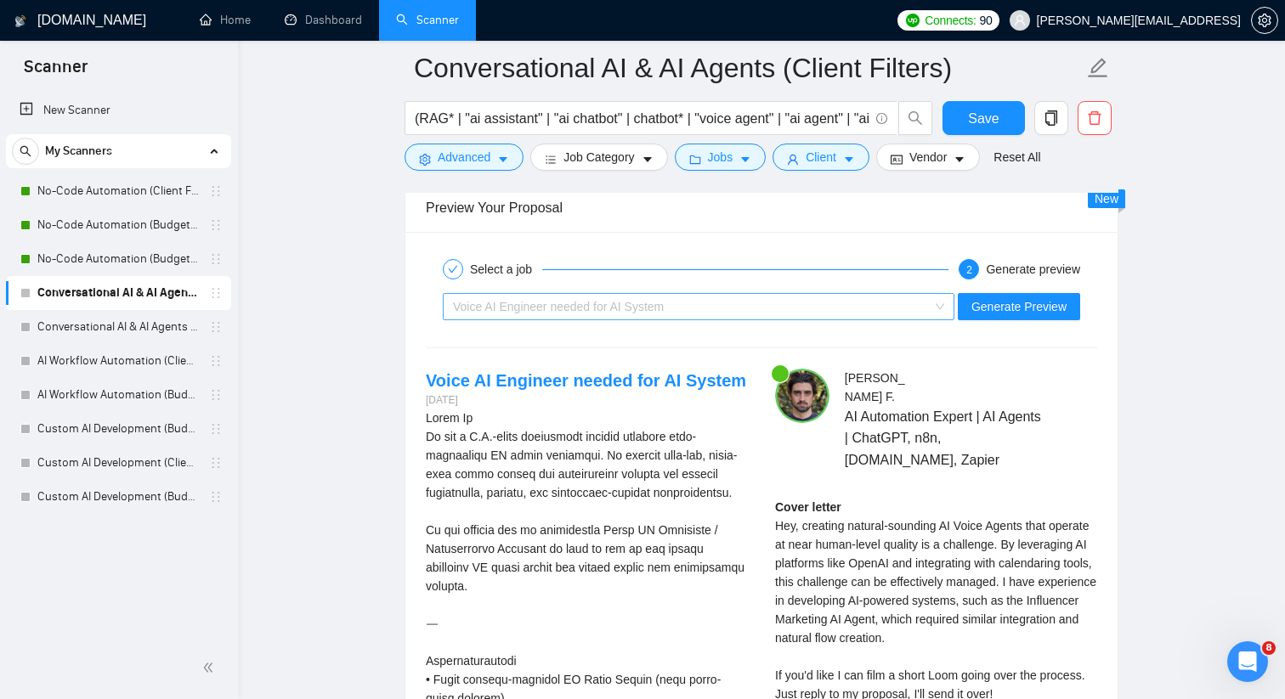
click at [937, 319] on span "Voice AI Engineer needed for AI System" at bounding box center [698, 306] width 491 height 25
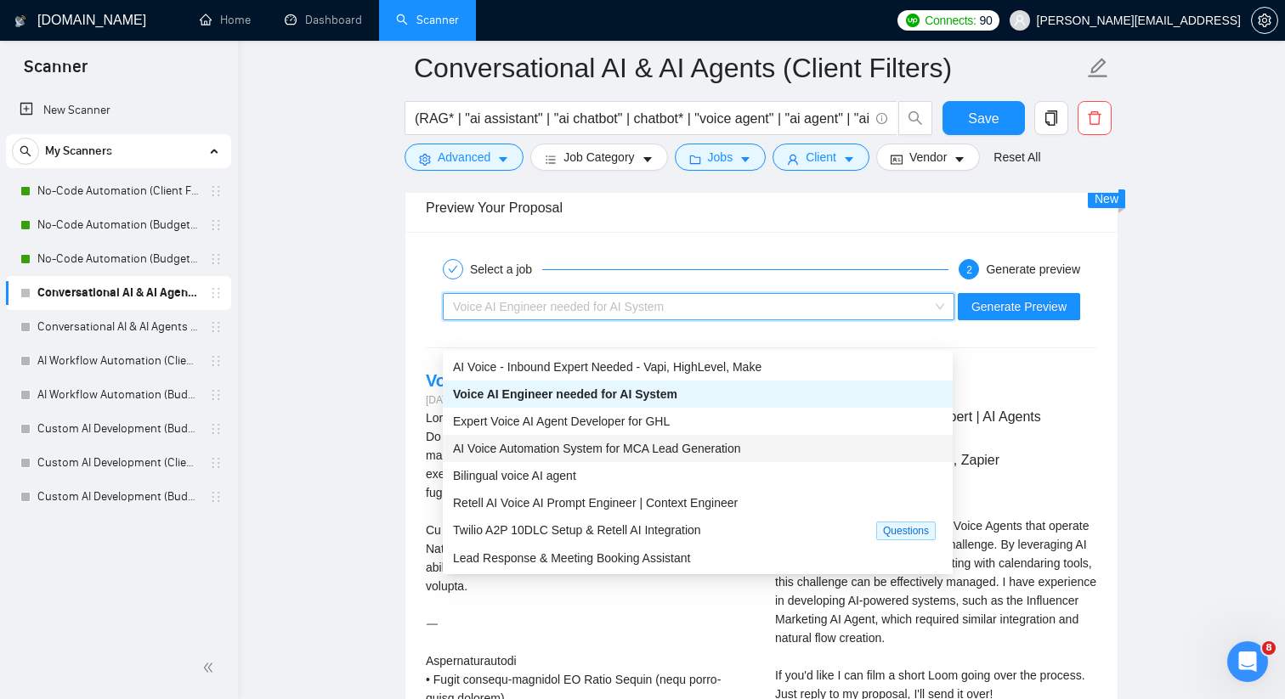
click at [732, 443] on span "AI Voice Automation System for MCA Lead Generation" at bounding box center [597, 449] width 288 height 14
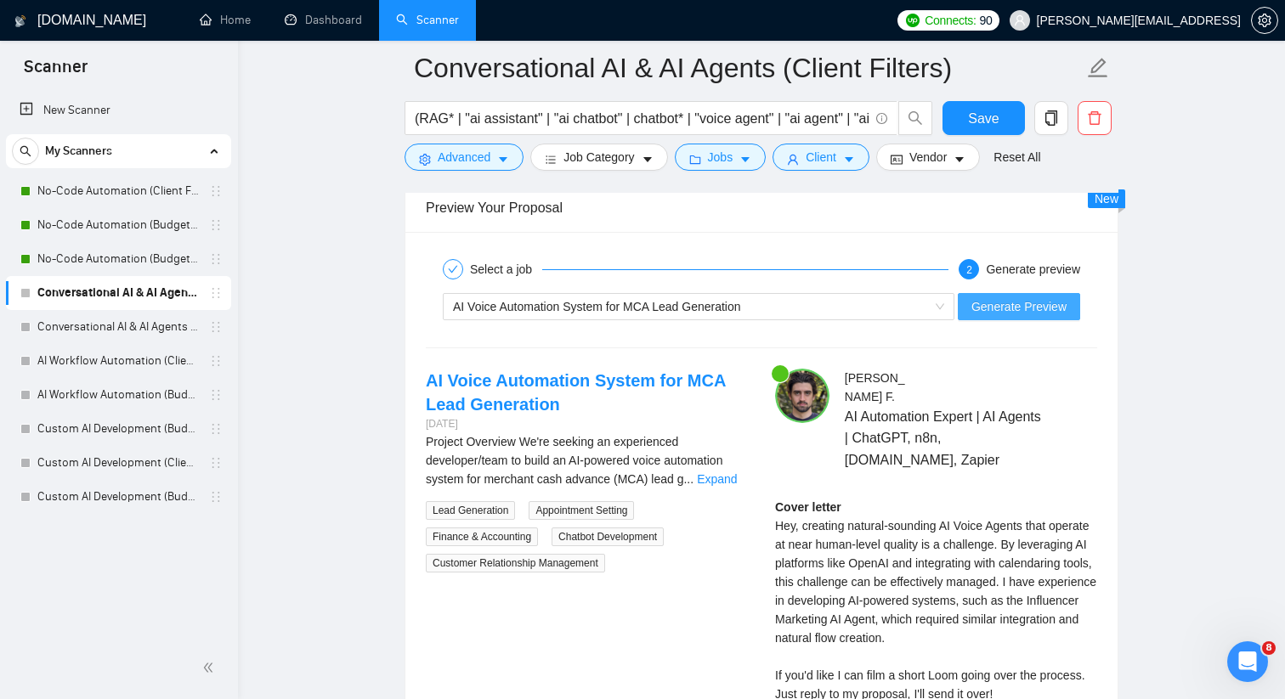
click at [988, 316] on span "Generate Preview" at bounding box center [1018, 306] width 95 height 19
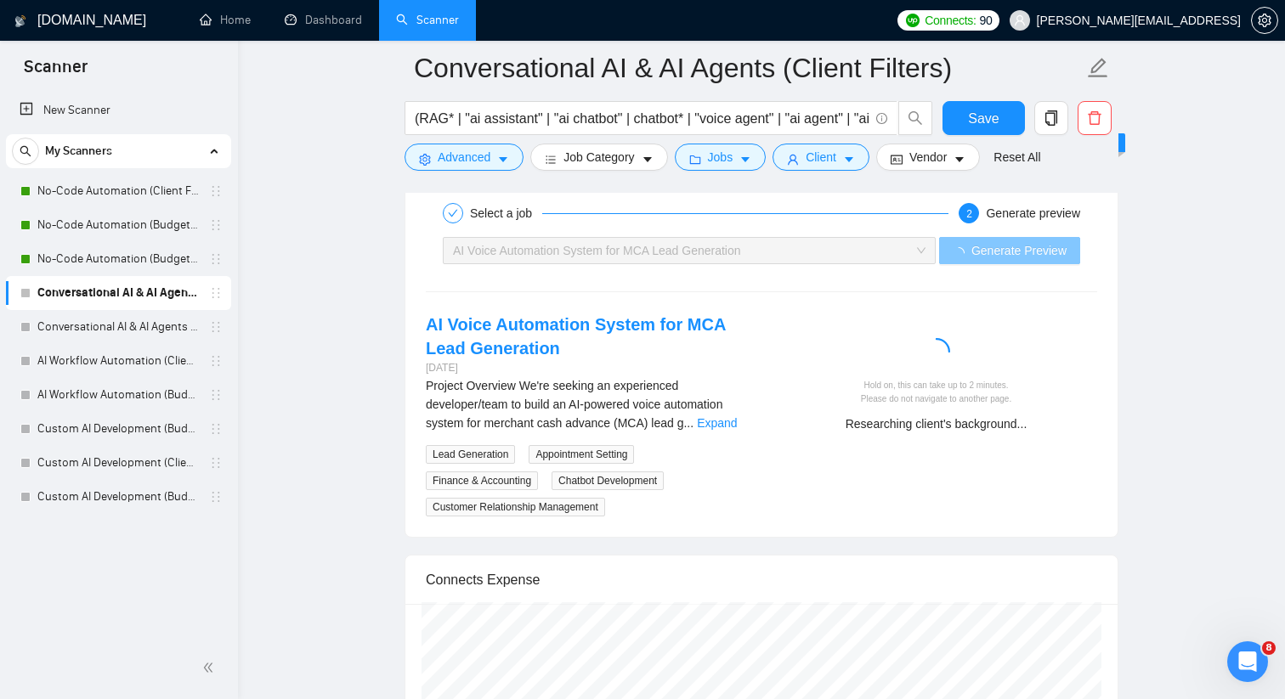
scroll to position [4350, 0]
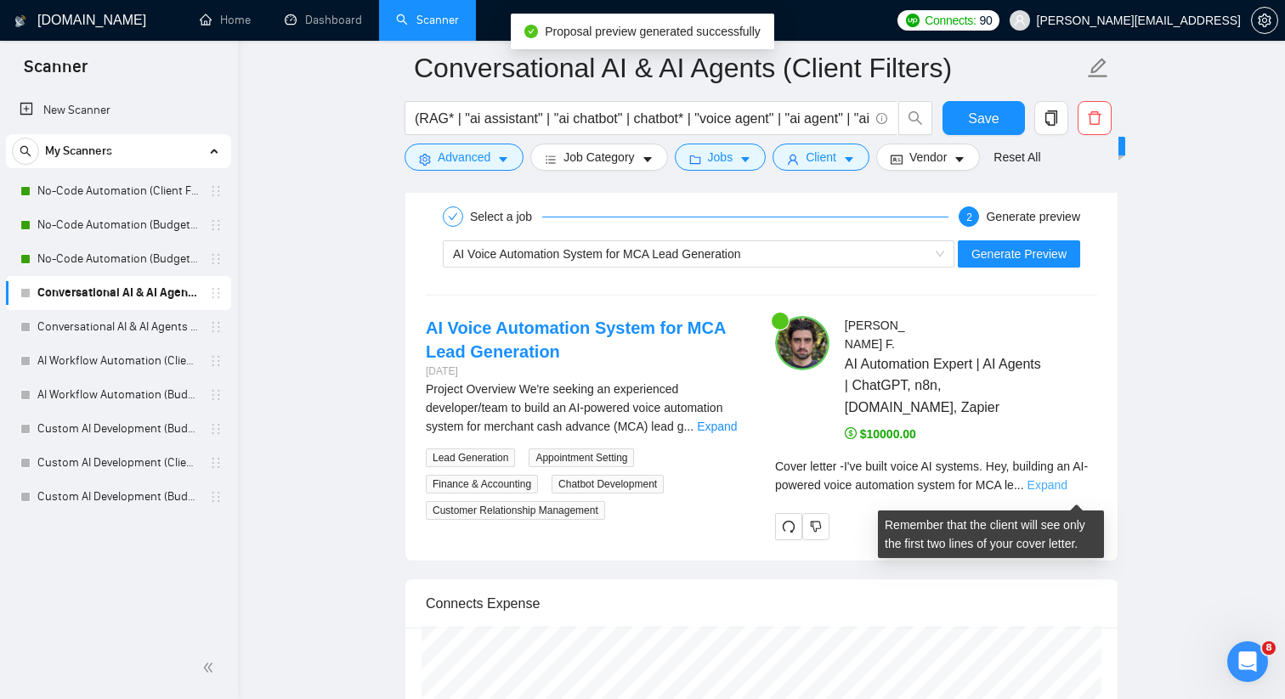
click at [1059, 492] on link "Expand" at bounding box center [1047, 485] width 40 height 14
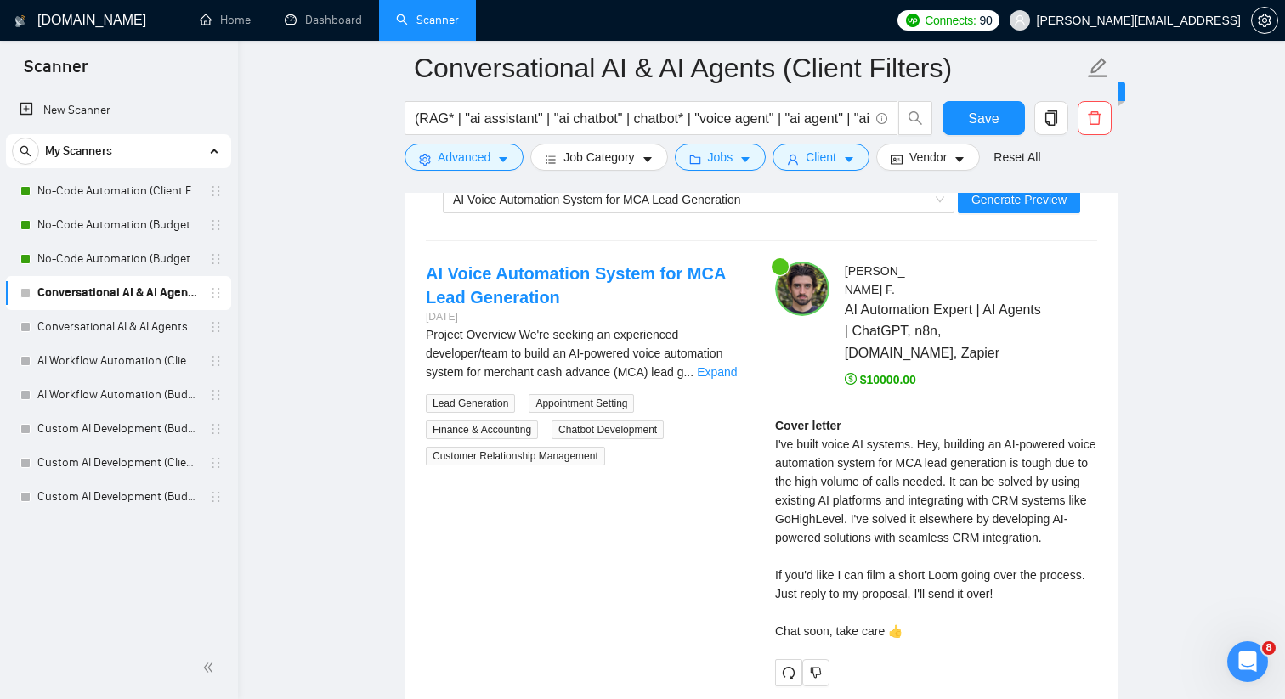
scroll to position [4411, 0]
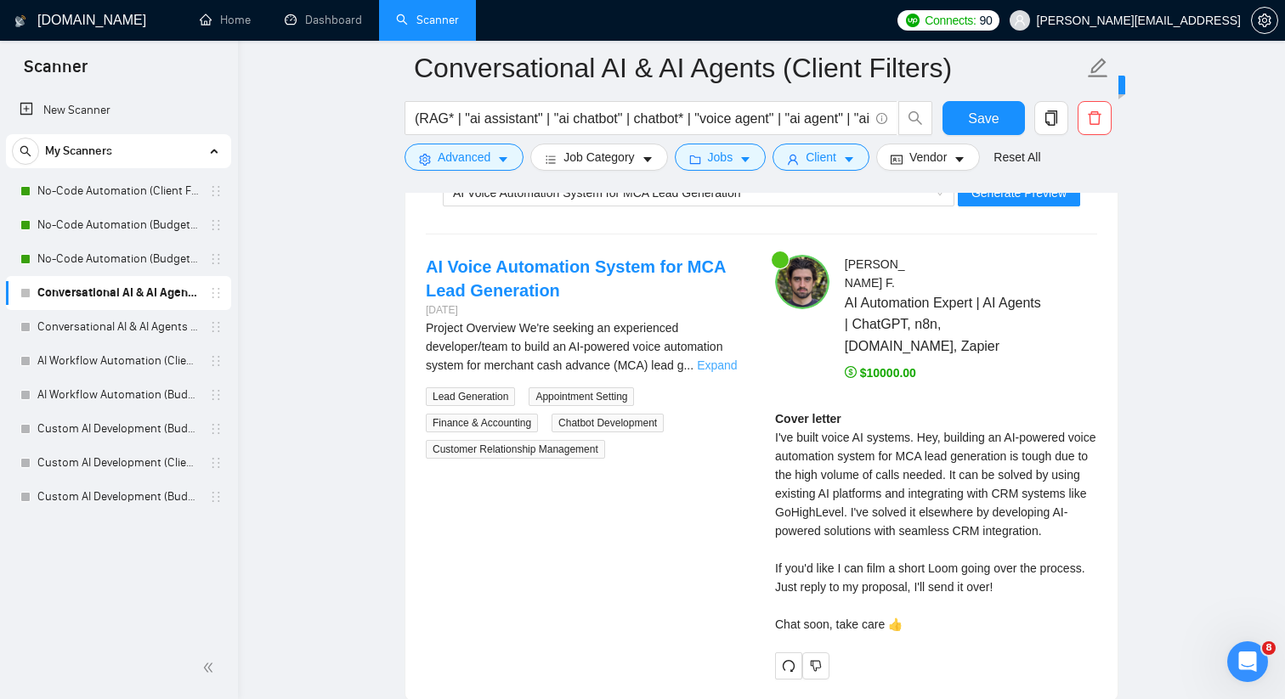
click at [731, 372] on link "Expand" at bounding box center [717, 366] width 40 height 14
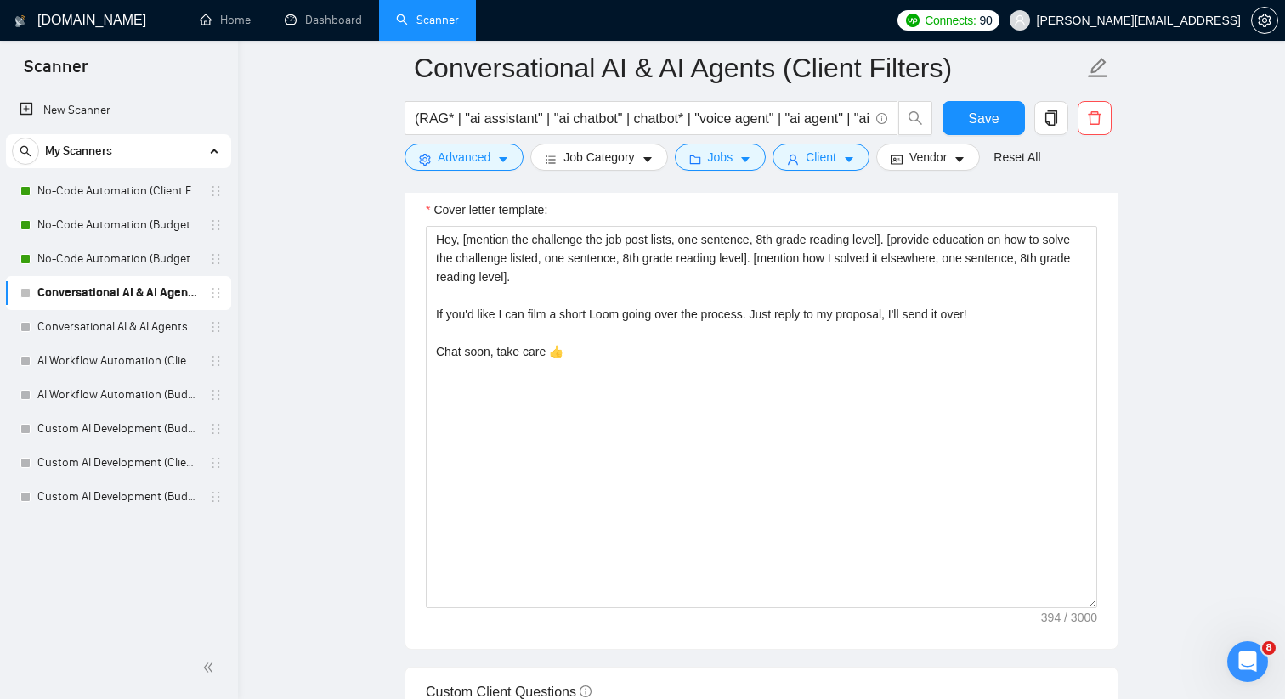
scroll to position [1884, 0]
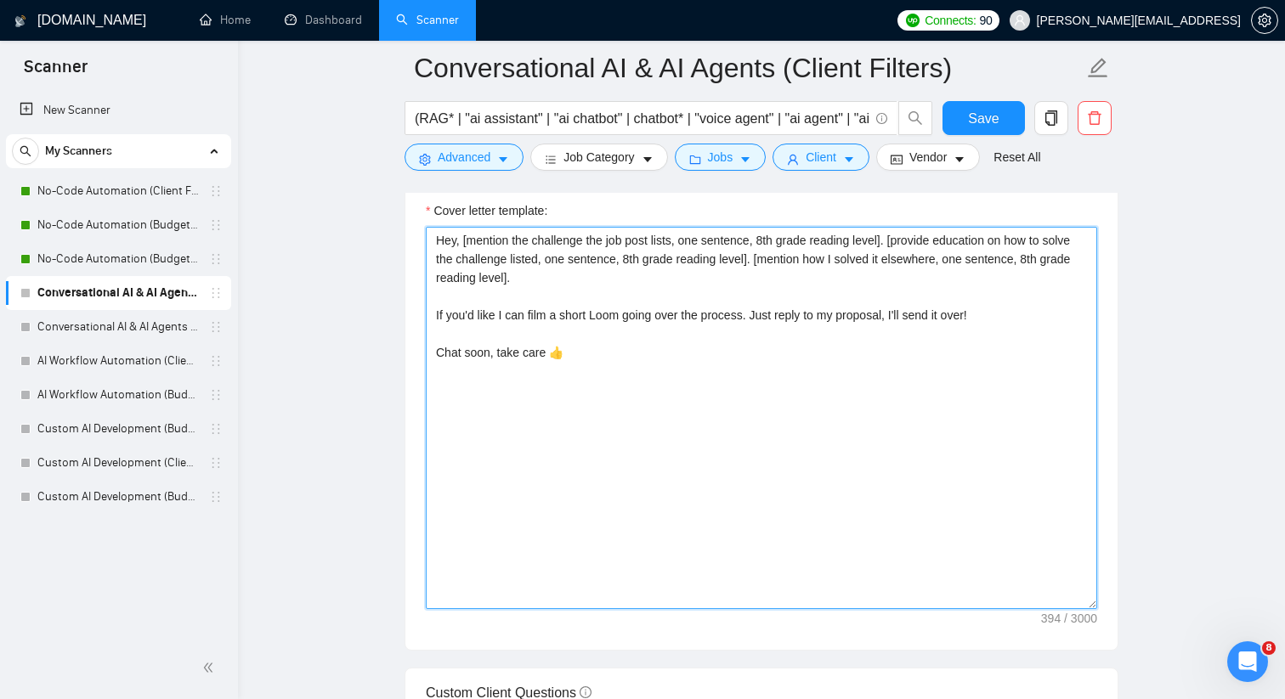
click at [463, 263] on textarea "Hey, [mention the challenge the job post lists, one sentence, 8th grade reading…" at bounding box center [761, 418] width 671 height 382
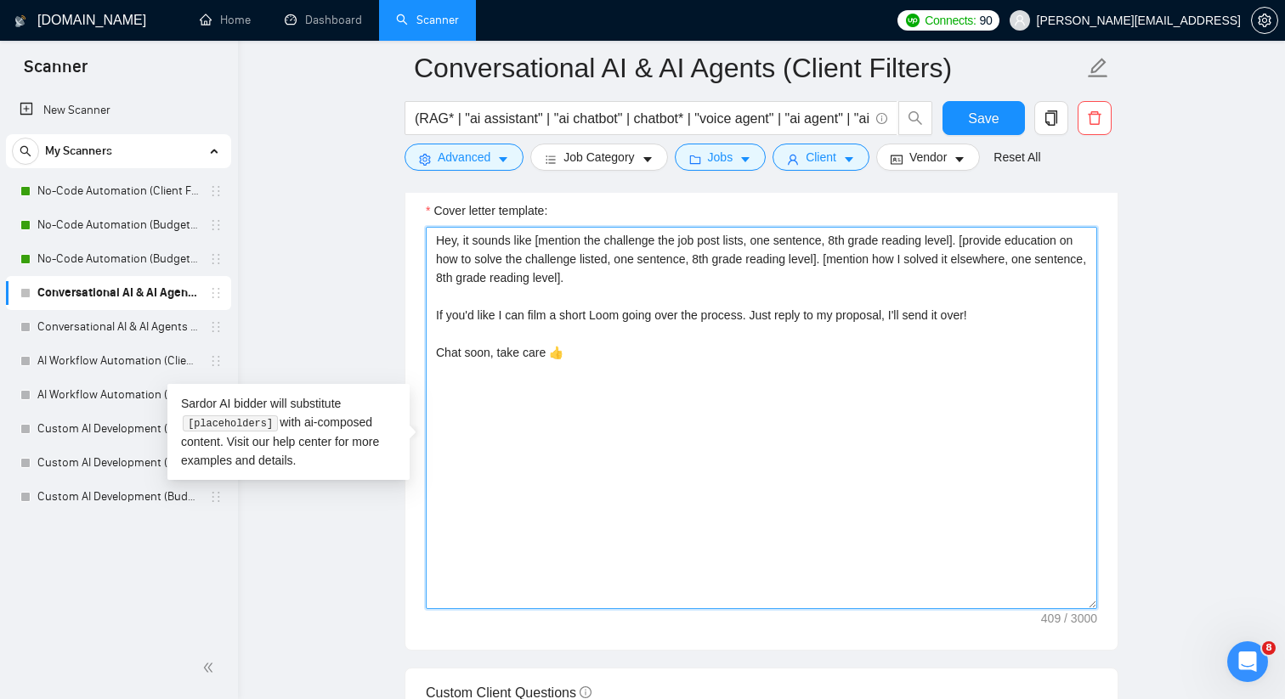
click at [485, 268] on textarea "Hey, it sounds like [mention the challenge the job post lists, one sentence, 8t…" at bounding box center [761, 418] width 671 height 382
click at [546, 312] on textarea "Hey, it sounds like [mention the challenge the job post lists, one sentence, 8t…" at bounding box center [761, 418] width 671 height 382
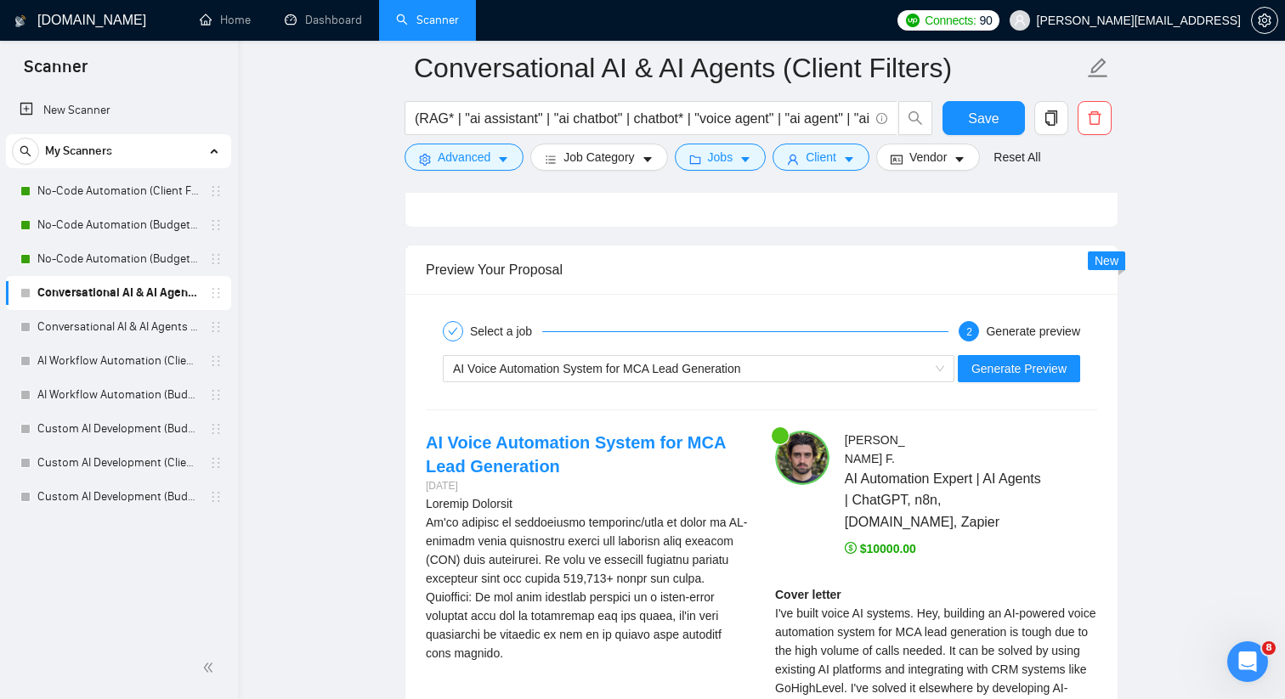
scroll to position [4237, 0]
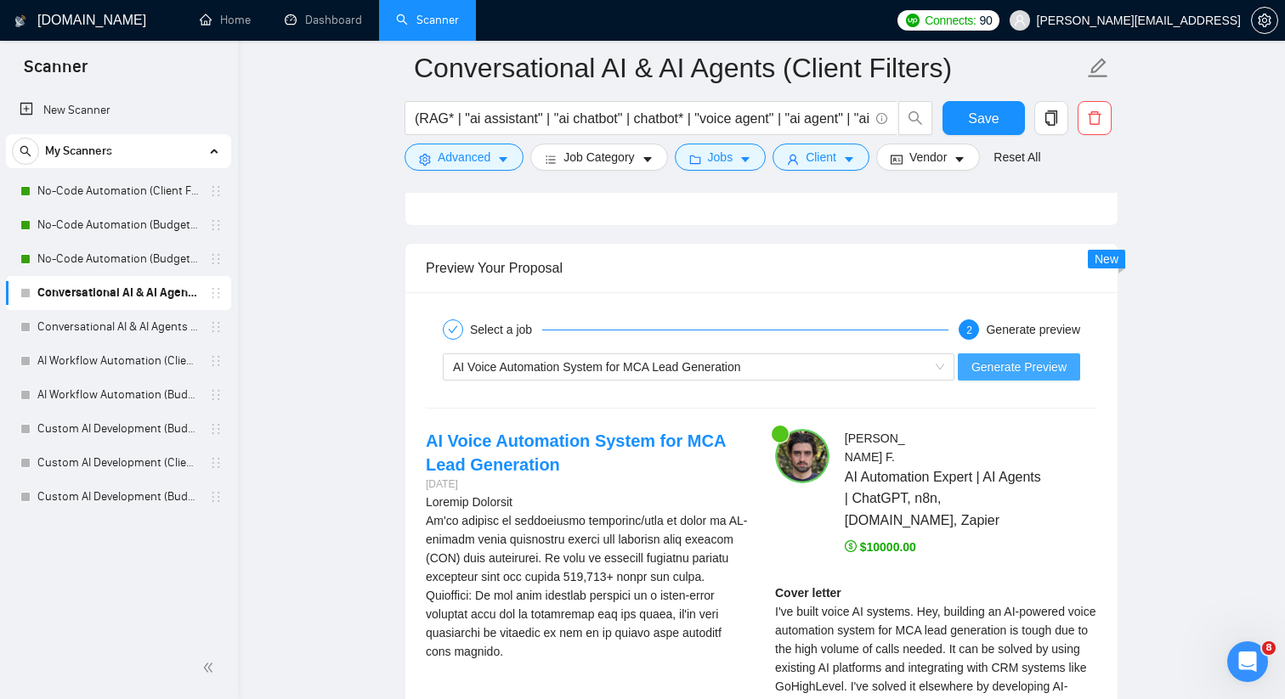
type textarea "Hey, it sounds like [mention the challenge the job post lists, one sentence, 8t…"
click at [994, 376] on span "Generate Preview" at bounding box center [1018, 367] width 95 height 19
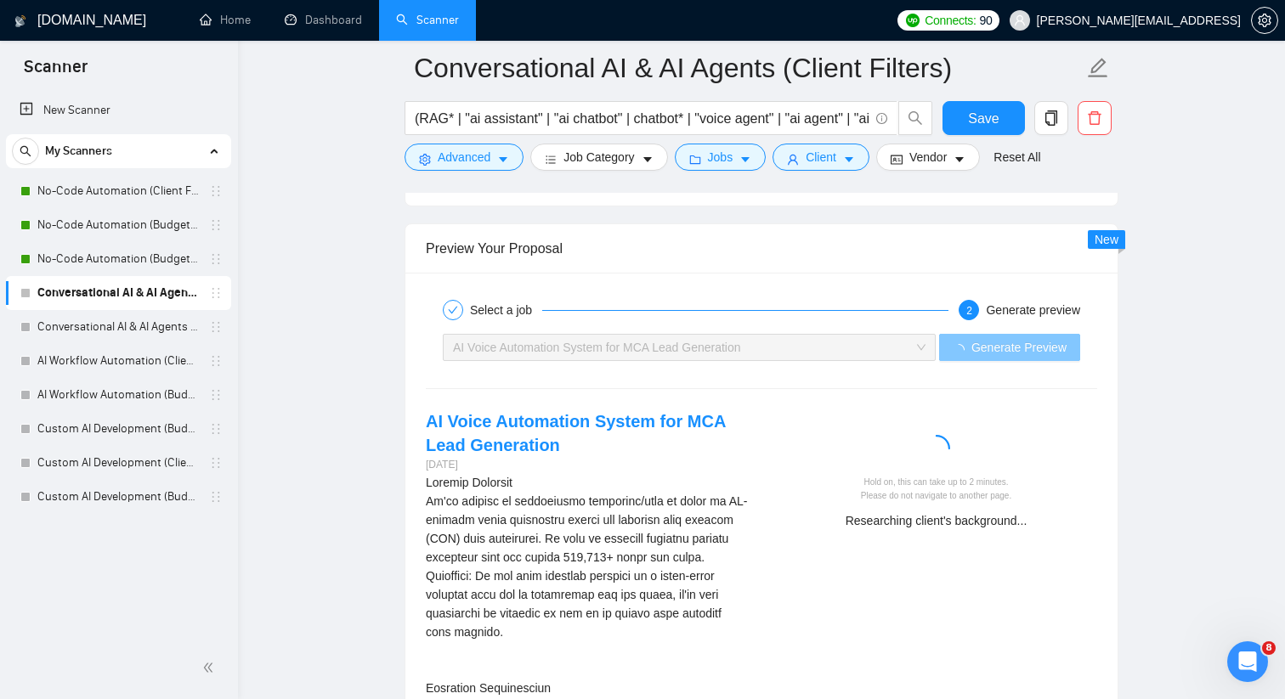
scroll to position [4257, 0]
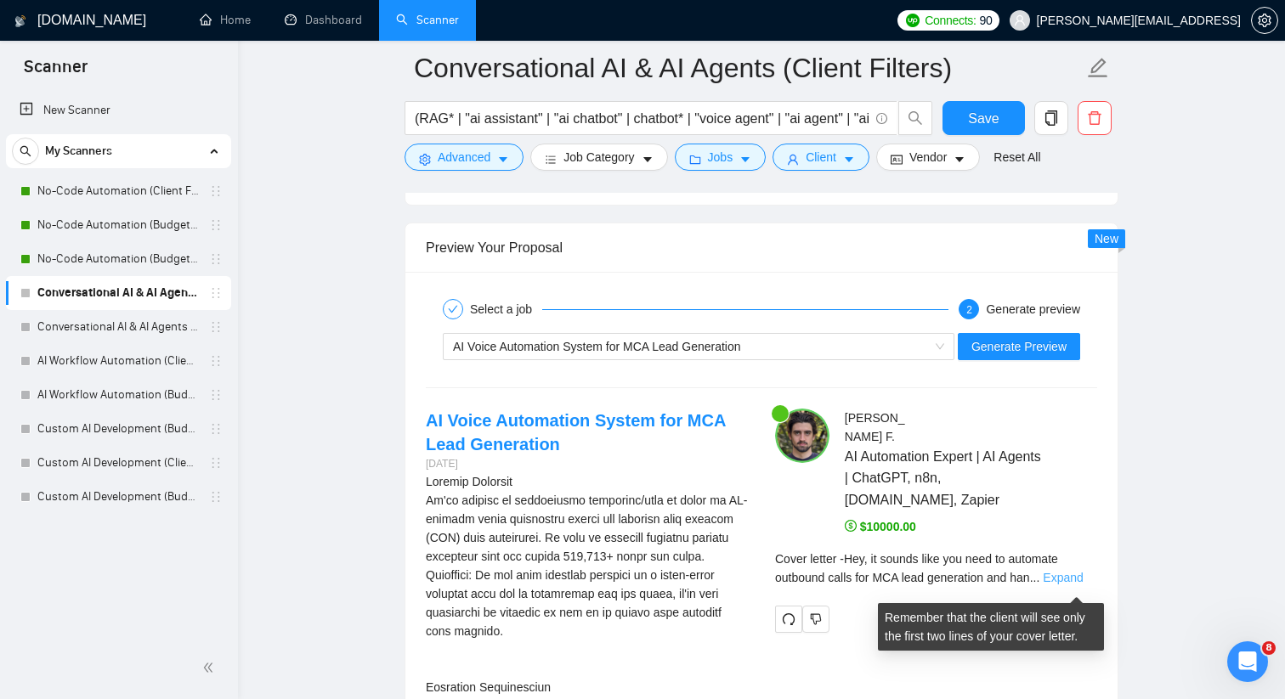
click at [1076, 582] on link "Expand" at bounding box center [1062, 578] width 40 height 14
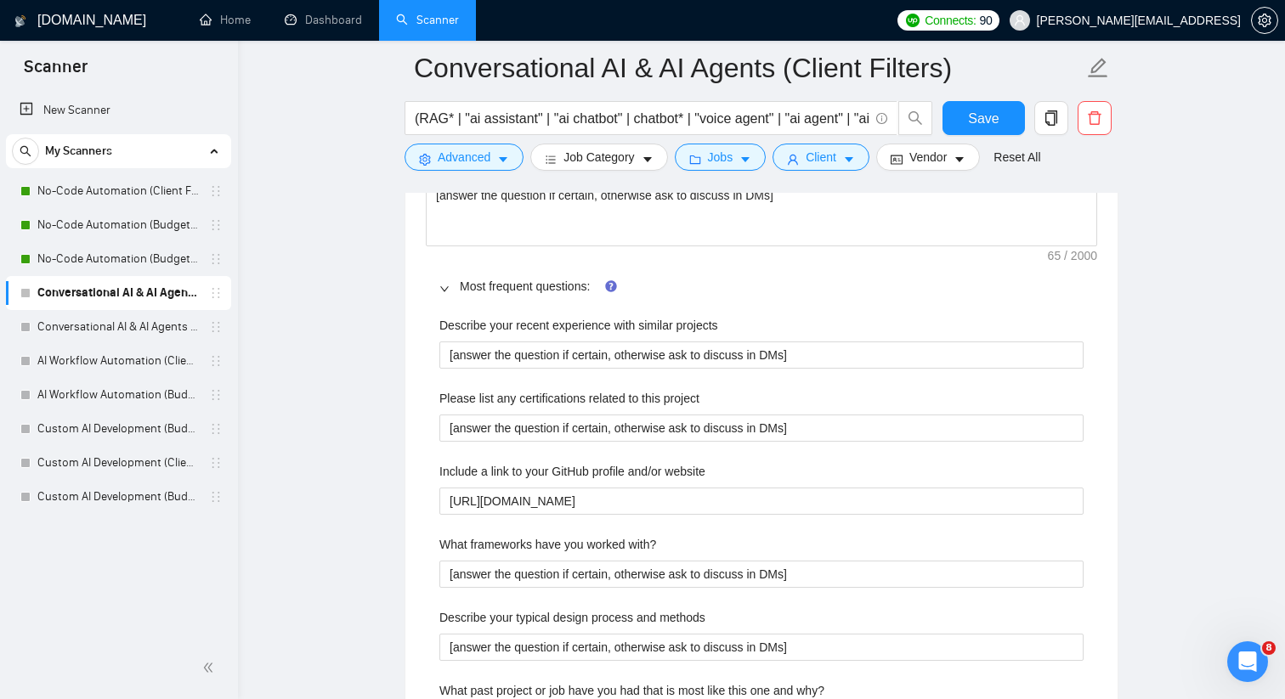
scroll to position [2153, 0]
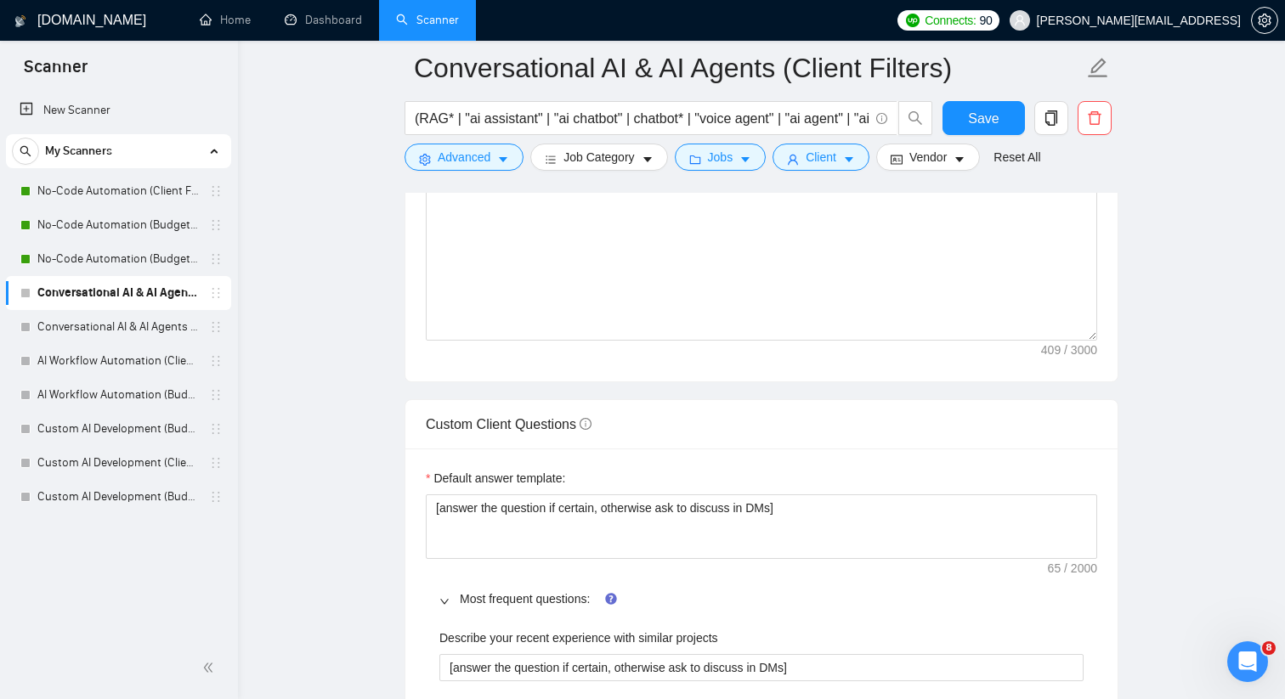
click at [1018, 494] on div "Default answer template:" at bounding box center [761, 481] width 671 height 25
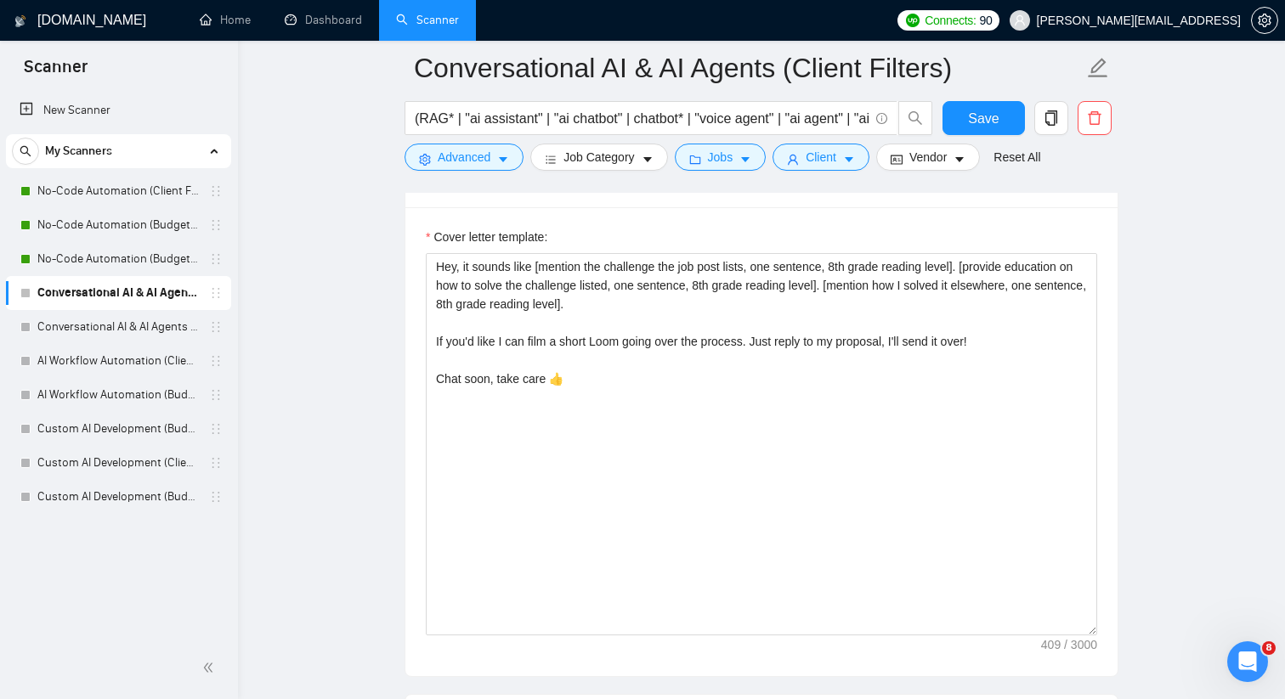
scroll to position [1772, 0]
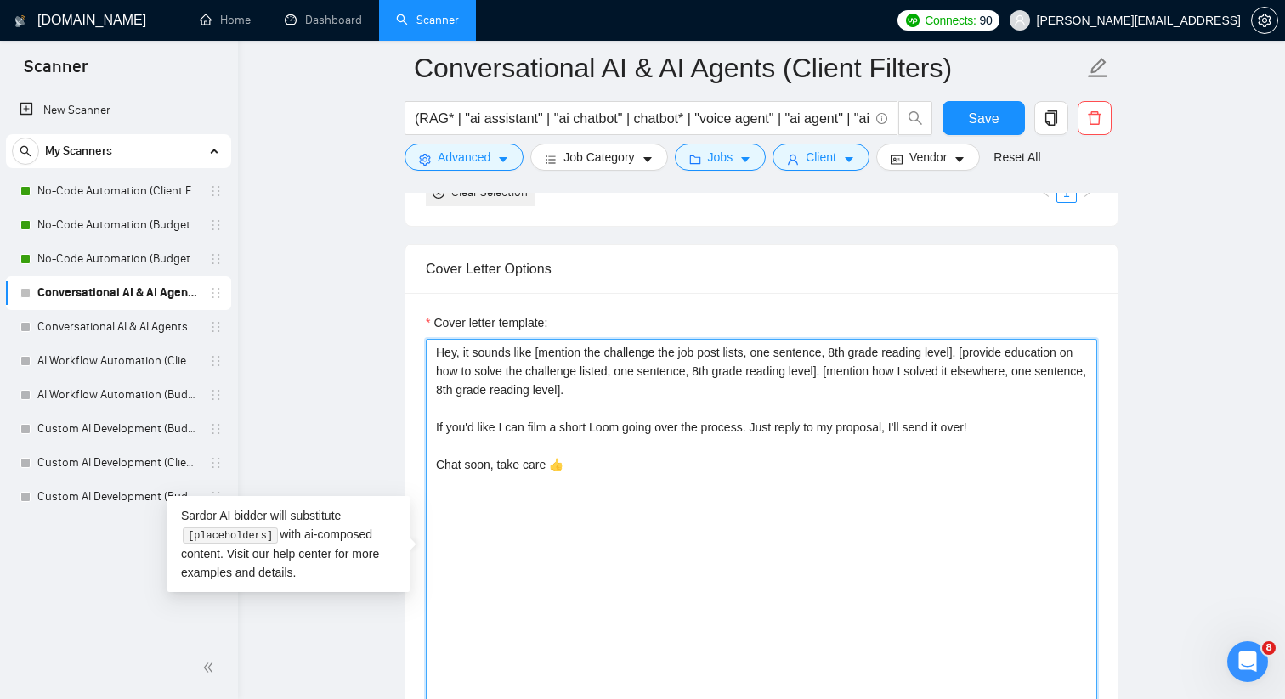
drag, startPoint x: 592, startPoint y: 501, endPoint x: 425, endPoint y: 381, distance: 205.8
click at [426, 381] on textarea "Hey, it sounds like [mention the challenge the job post lists, one sentence, 8t…" at bounding box center [761, 530] width 671 height 382
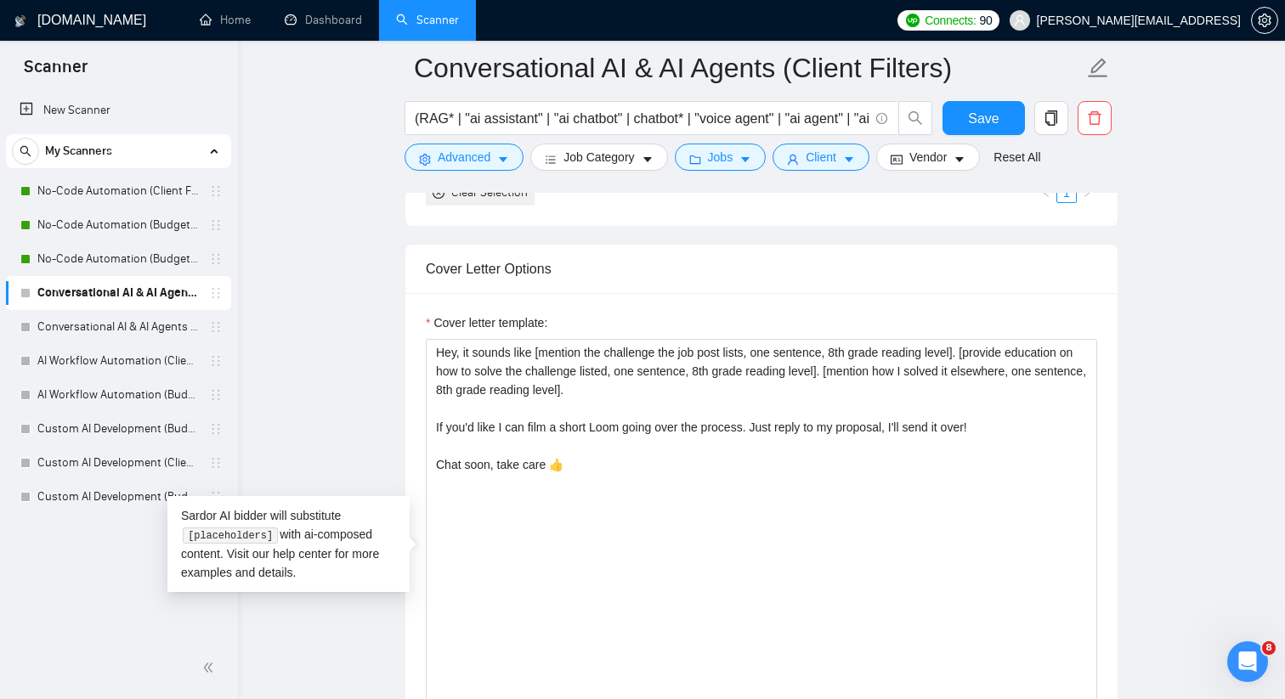
click at [429, 293] on div "Cover Letter Options" at bounding box center [761, 269] width 671 height 48
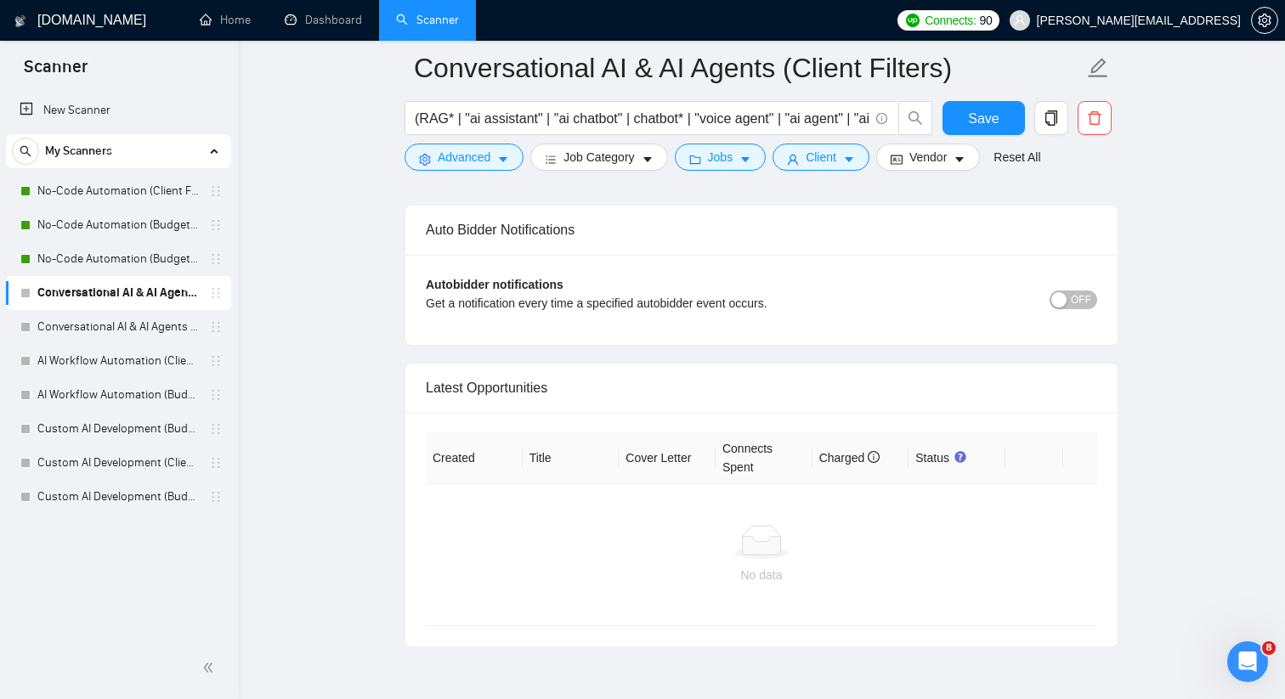
scroll to position [7088, 0]
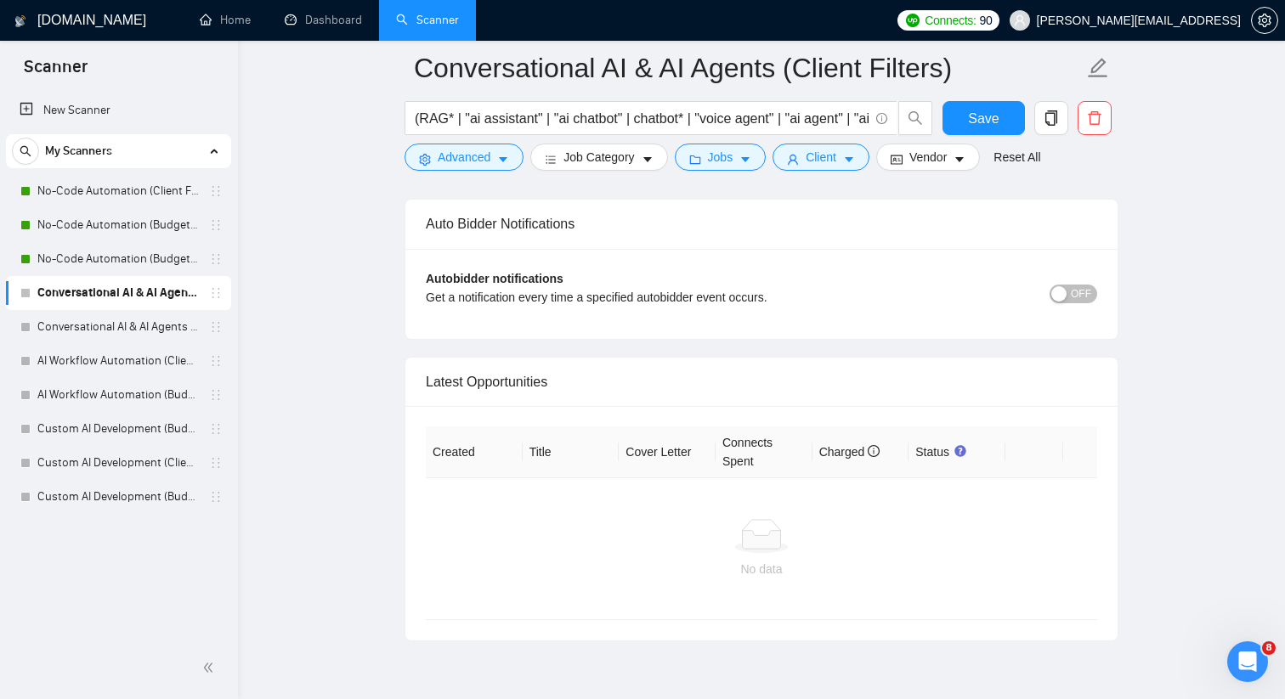
click at [1086, 303] on span "OFF" at bounding box center [1080, 294] width 20 height 19
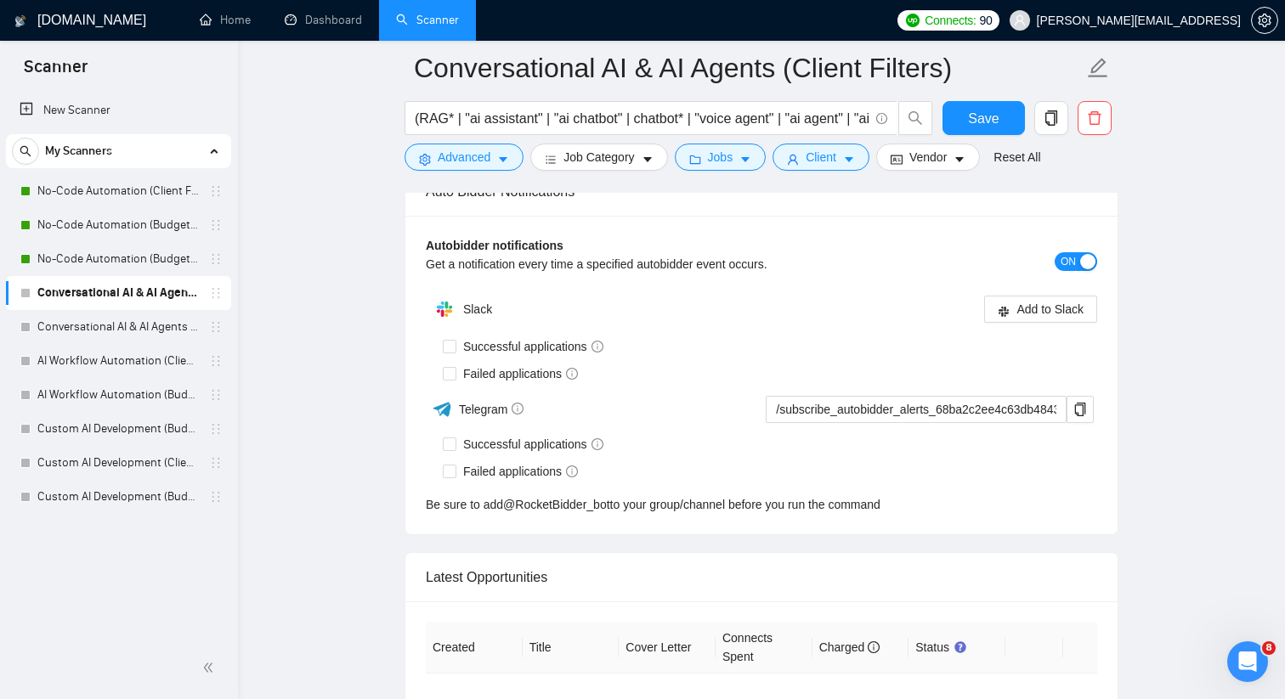
click at [457, 290] on div "Autobidder notifications Get a notification every time a specified autobidder e…" at bounding box center [761, 375] width 712 height 319
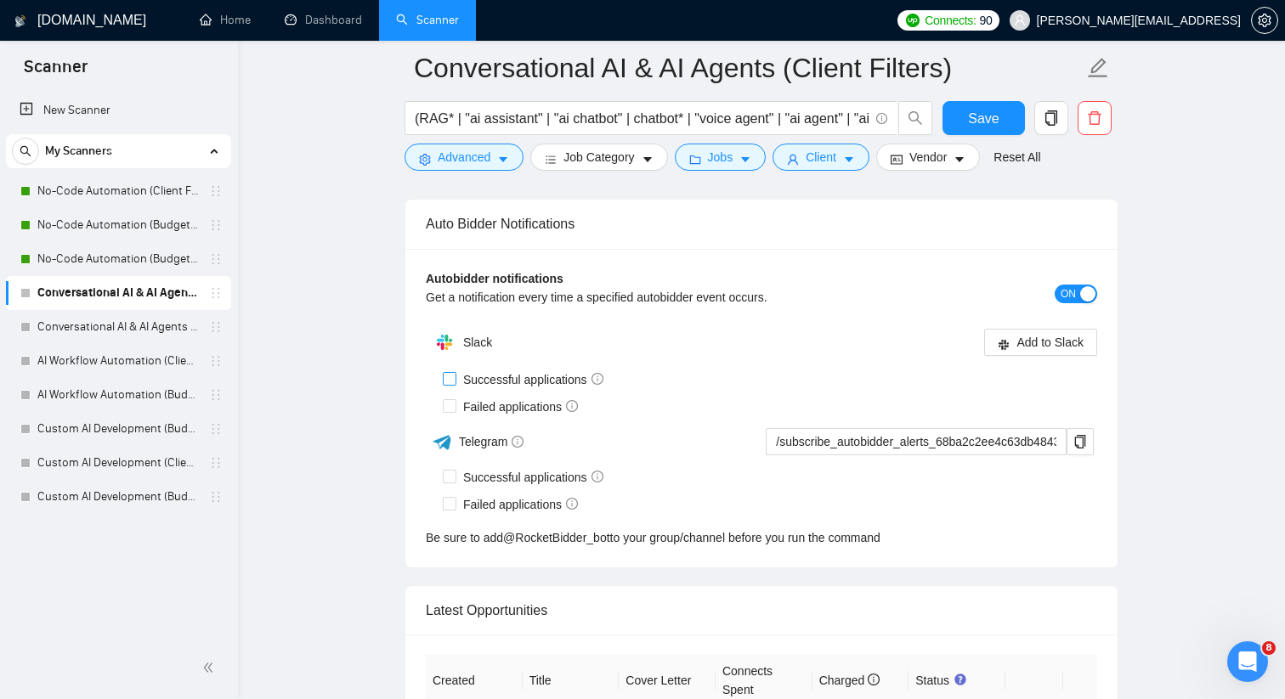
click at [452, 389] on label "Successful applications" at bounding box center [526, 379] width 167 height 19
click at [452, 384] on input "Successful applications" at bounding box center [449, 378] width 12 height 12
checkbox input "true"
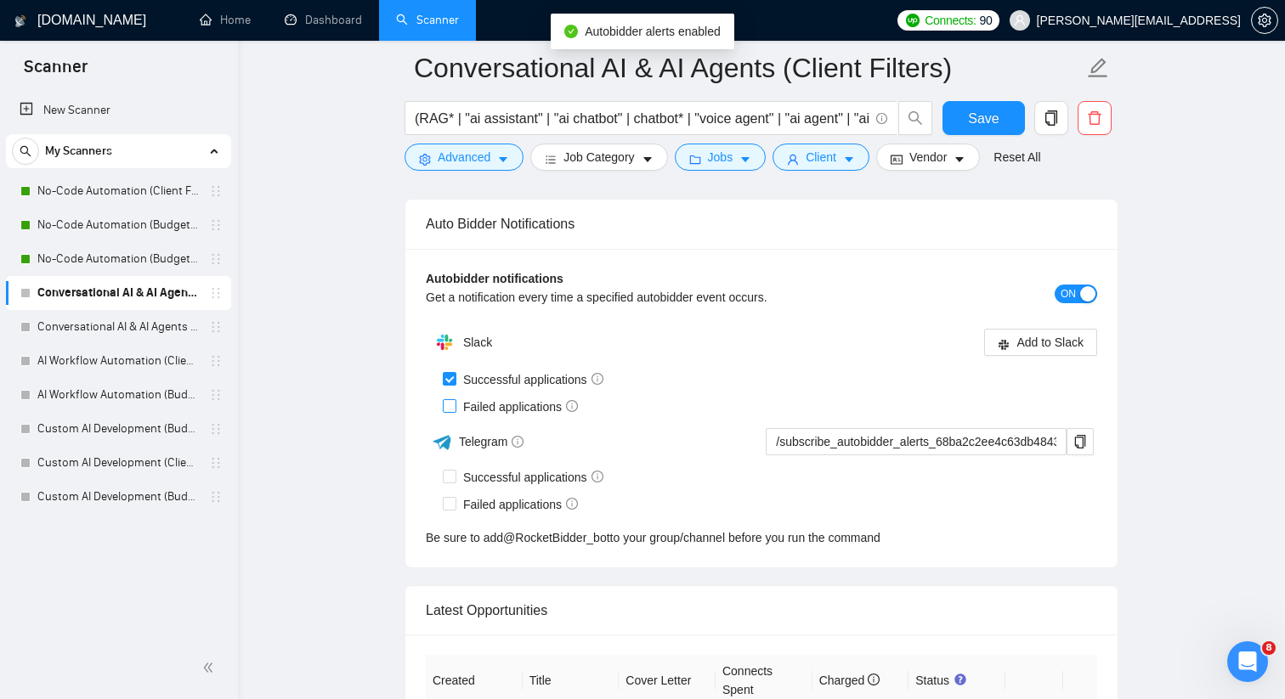
click at [450, 411] on input "Failed applications" at bounding box center [449, 405] width 12 height 12
checkbox input "true"
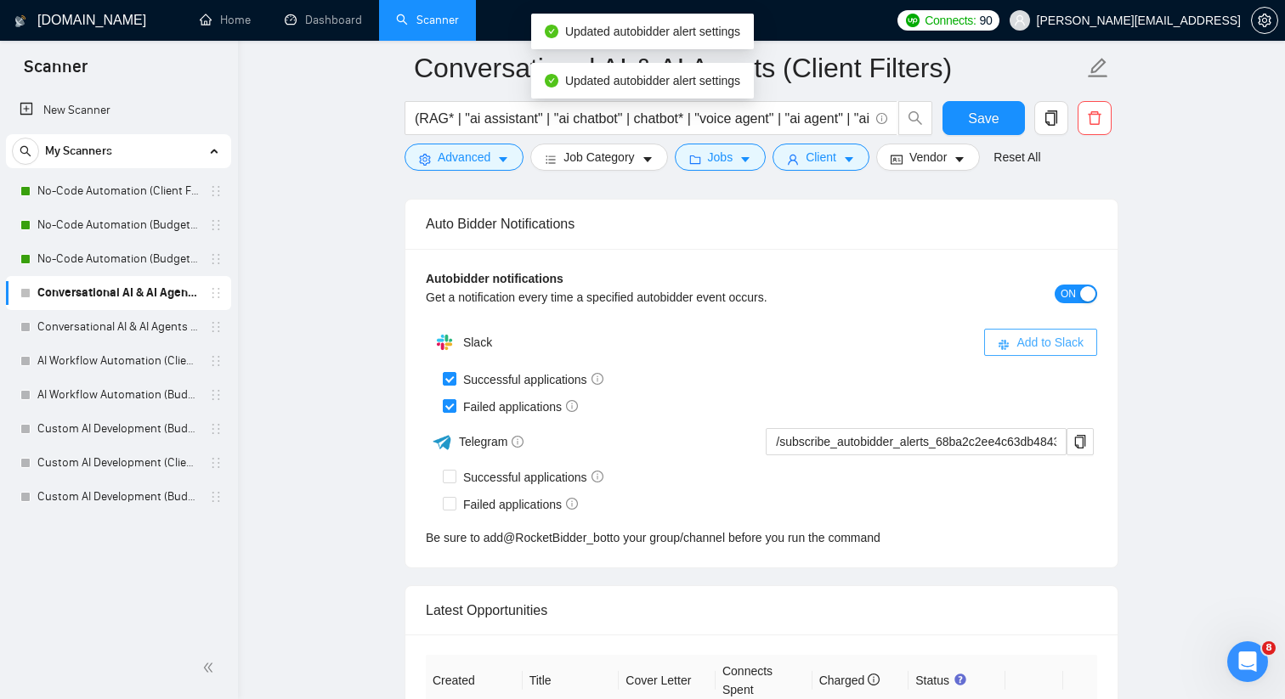
click at [1000, 351] on icon "slack" at bounding box center [1003, 345] width 12 height 12
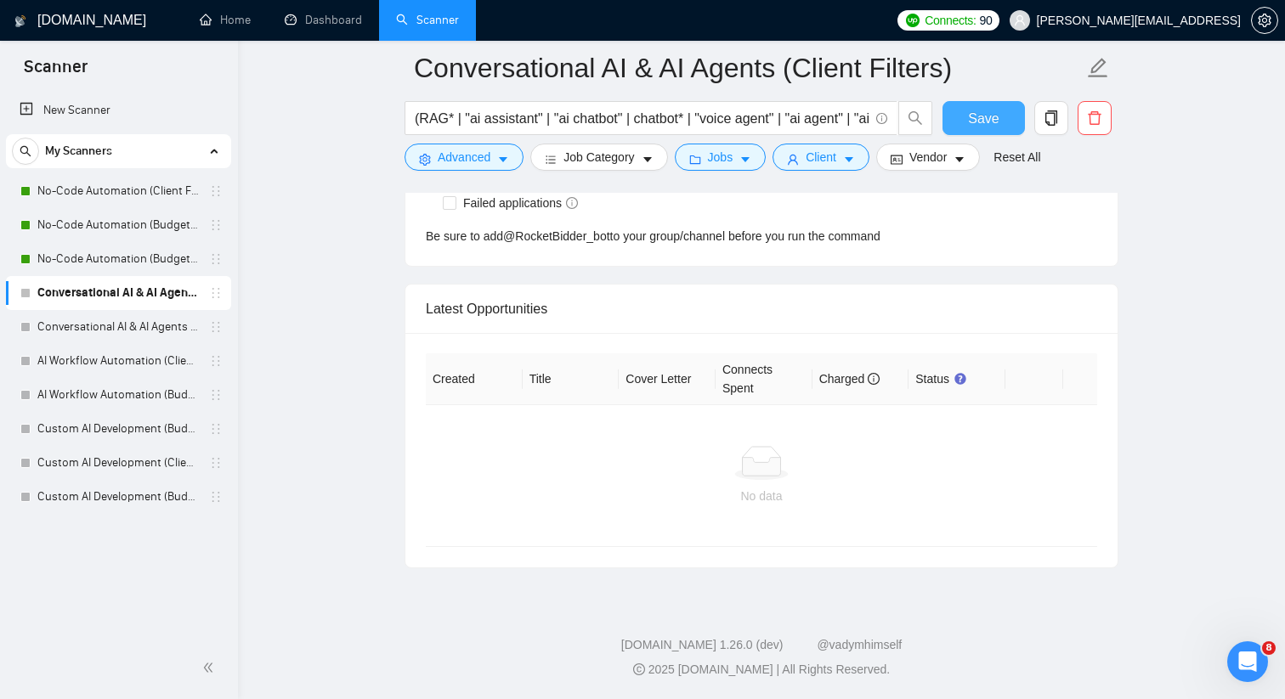
checkbox input "true"
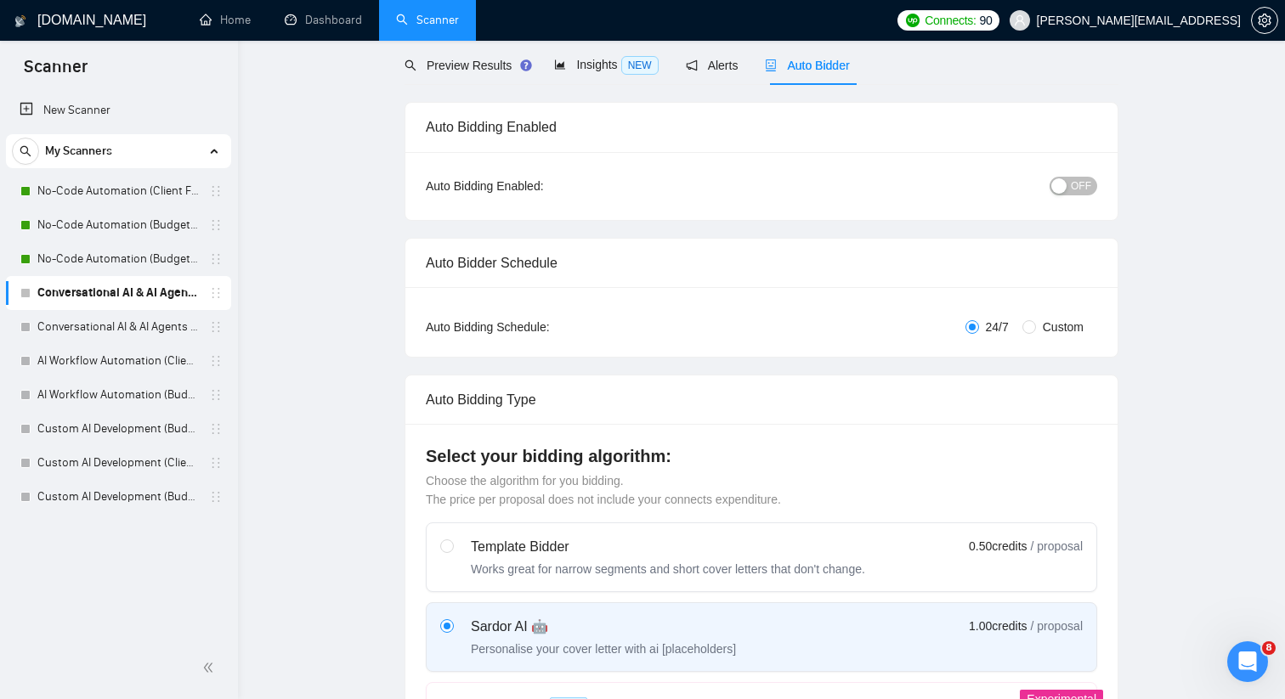
scroll to position [0, 0]
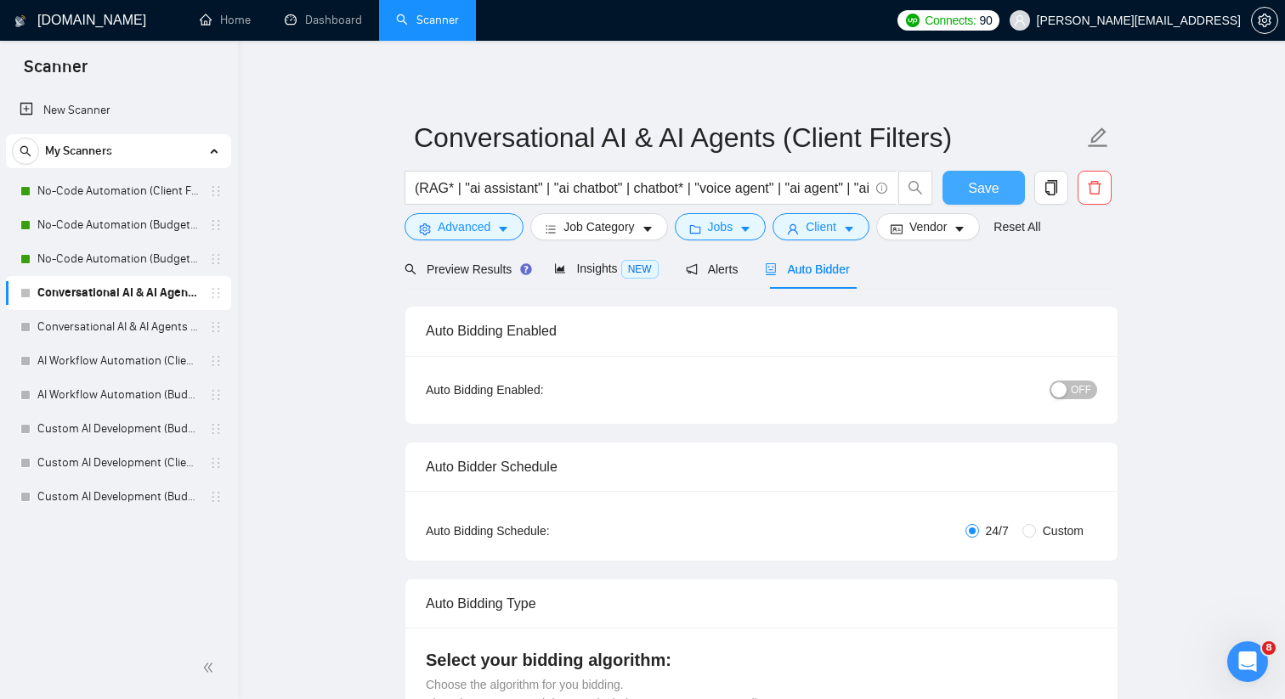
drag, startPoint x: 954, startPoint y: 182, endPoint x: 952, endPoint y: 429, distance: 247.2
click at [1065, 383] on div "button" at bounding box center [1058, 389] width 15 height 15
click at [968, 187] on button "Save" at bounding box center [983, 188] width 82 height 34
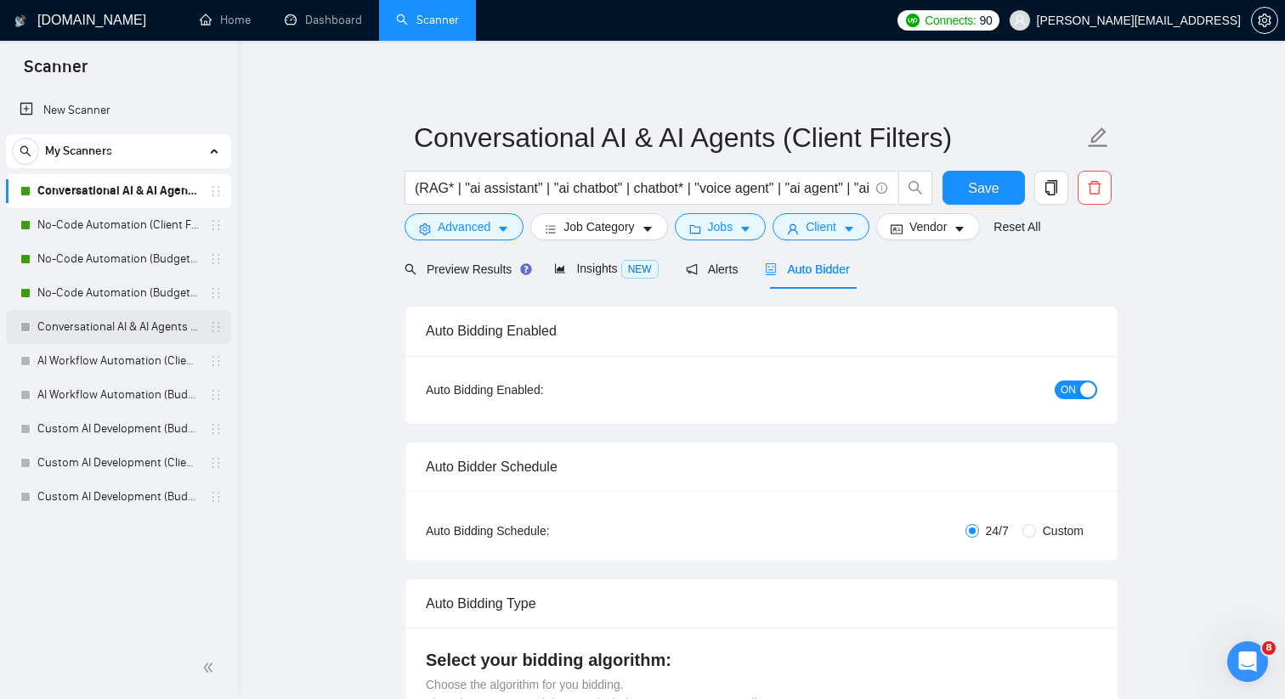
click at [175, 334] on link "Conversational AI & AI Agents (Budget Filters)" at bounding box center [117, 327] width 161 height 34
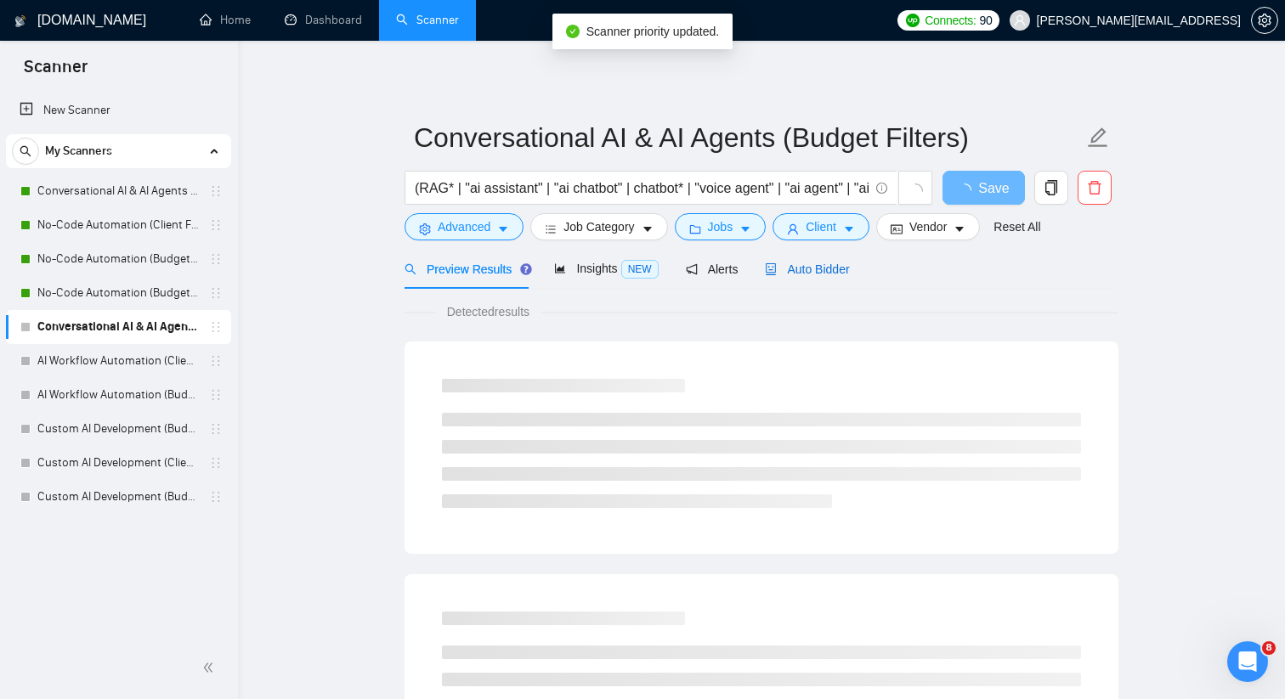
click at [829, 263] on span "Auto Bidder" at bounding box center [807, 270] width 84 height 14
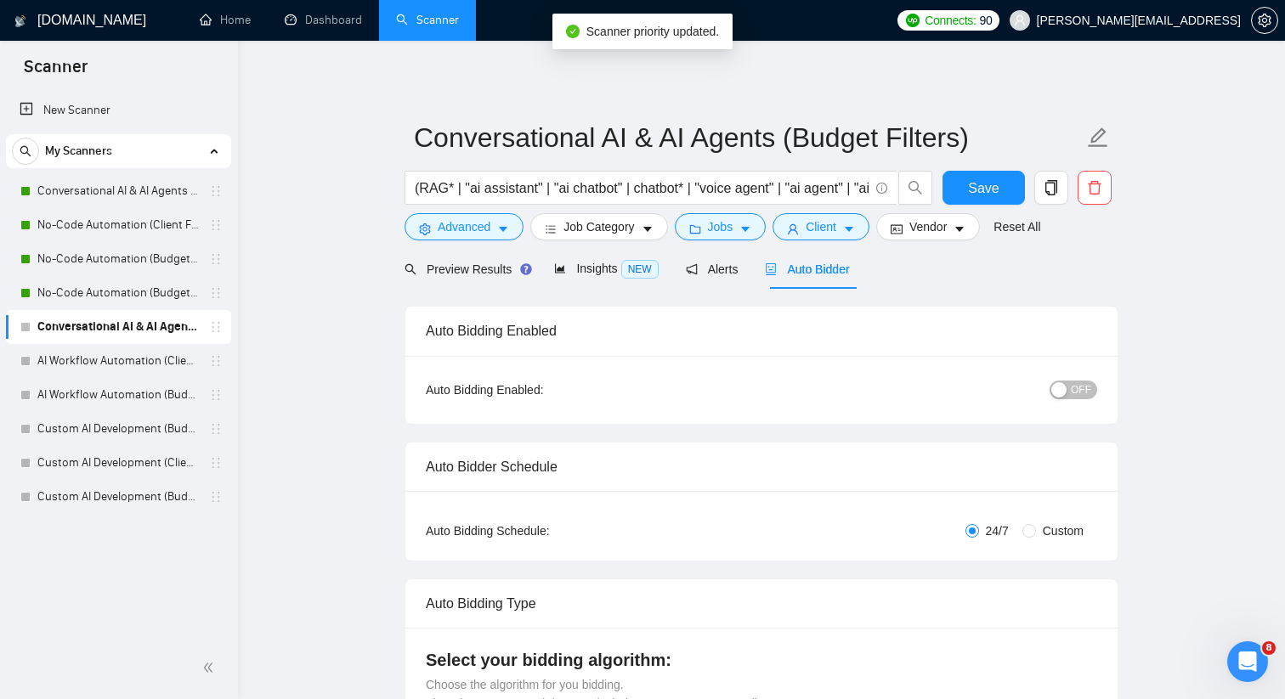
click at [1059, 386] on div "button" at bounding box center [1058, 389] width 15 height 15
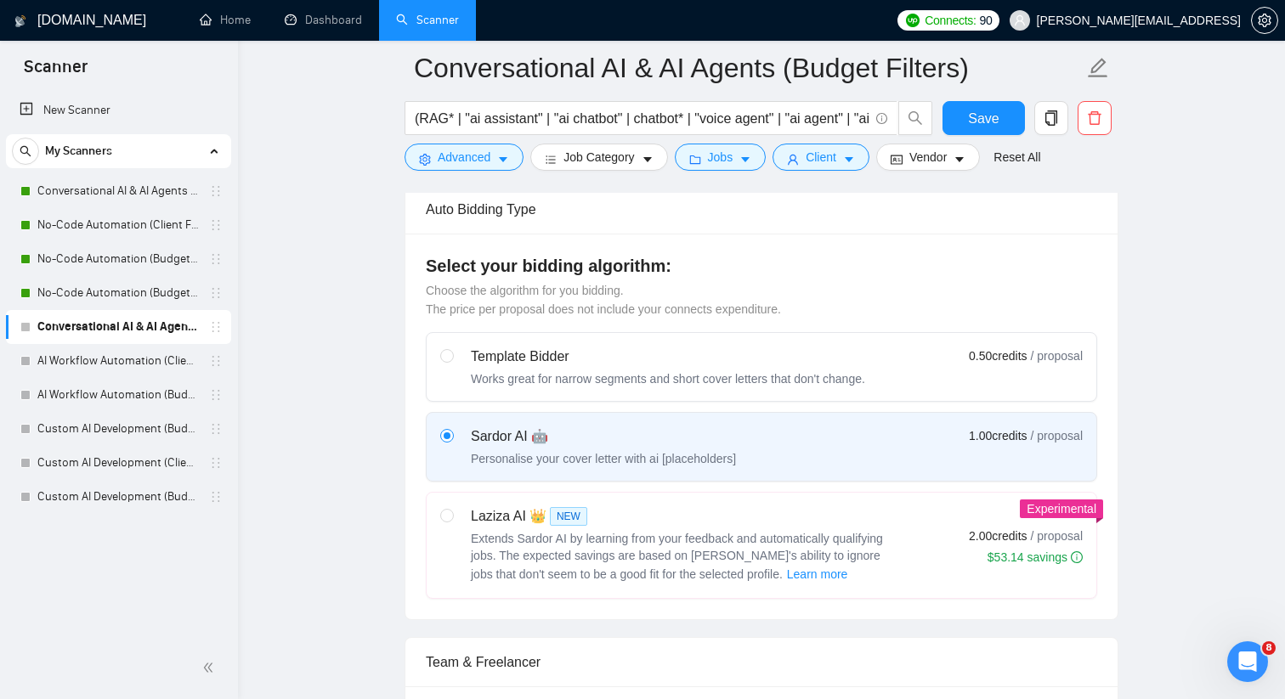
scroll to position [155, 0]
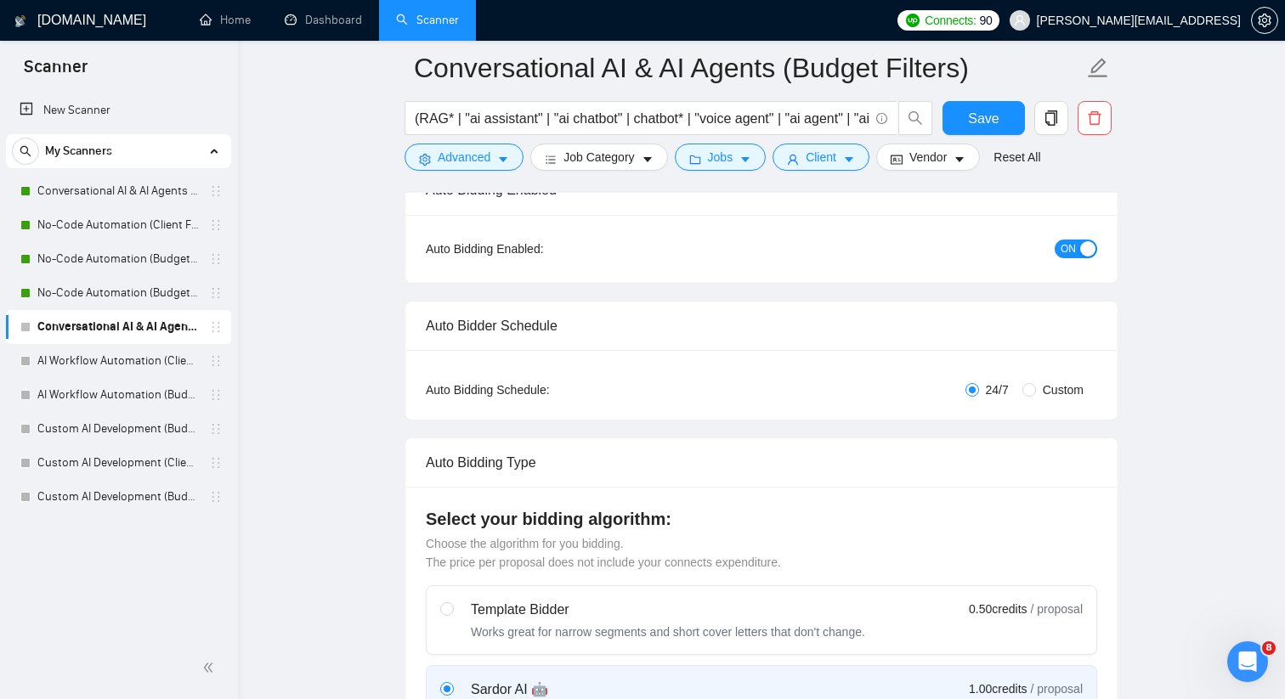
click at [1080, 251] on div "button" at bounding box center [1087, 248] width 15 height 15
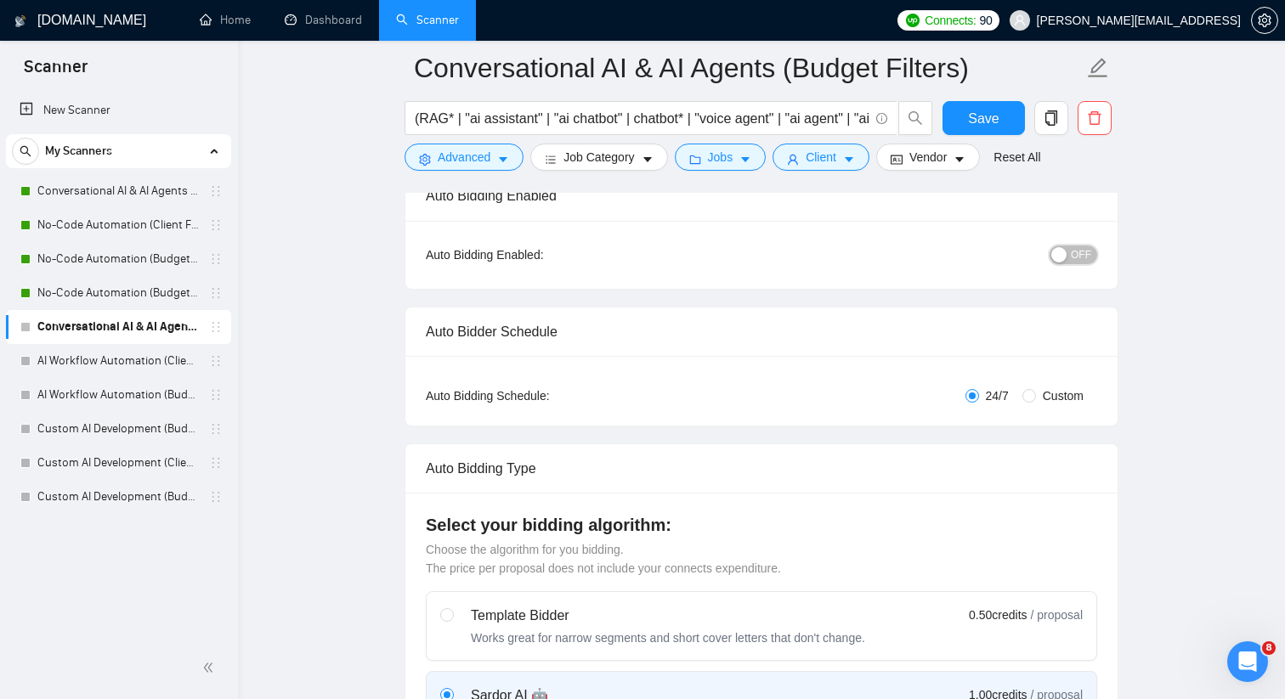
scroll to position [148, 0]
click at [1069, 257] on button "OFF" at bounding box center [1073, 255] width 48 height 19
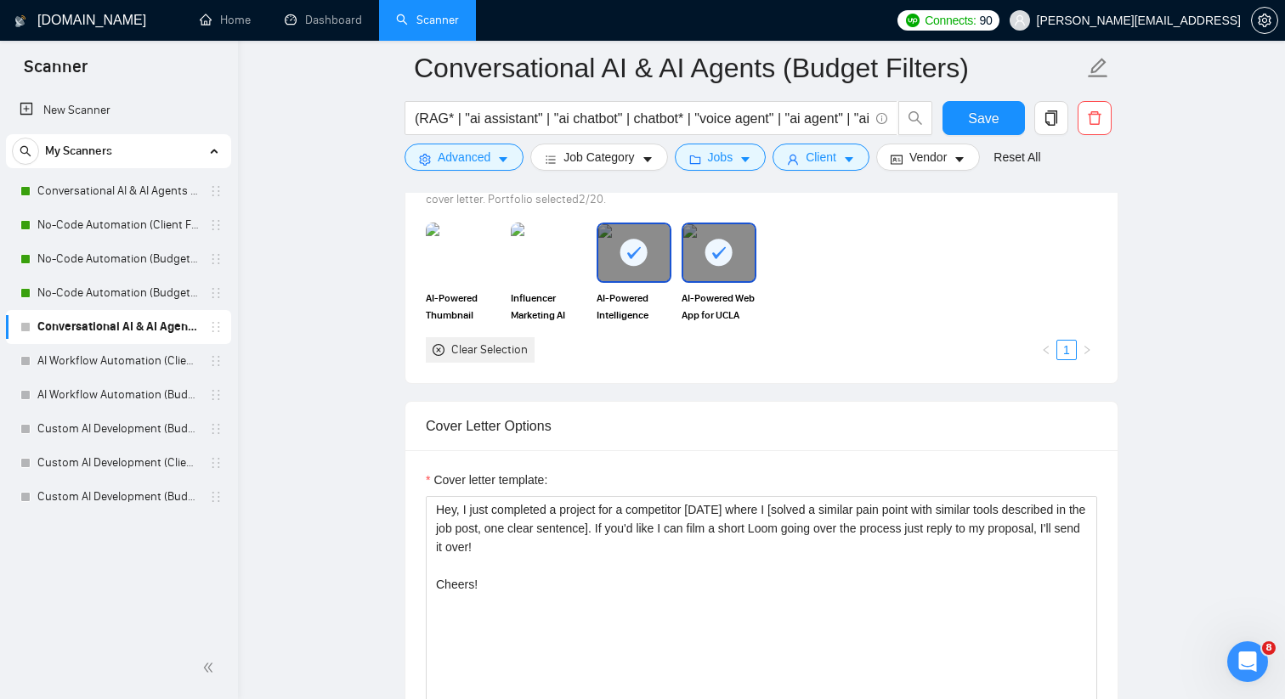
scroll to position [1552, 0]
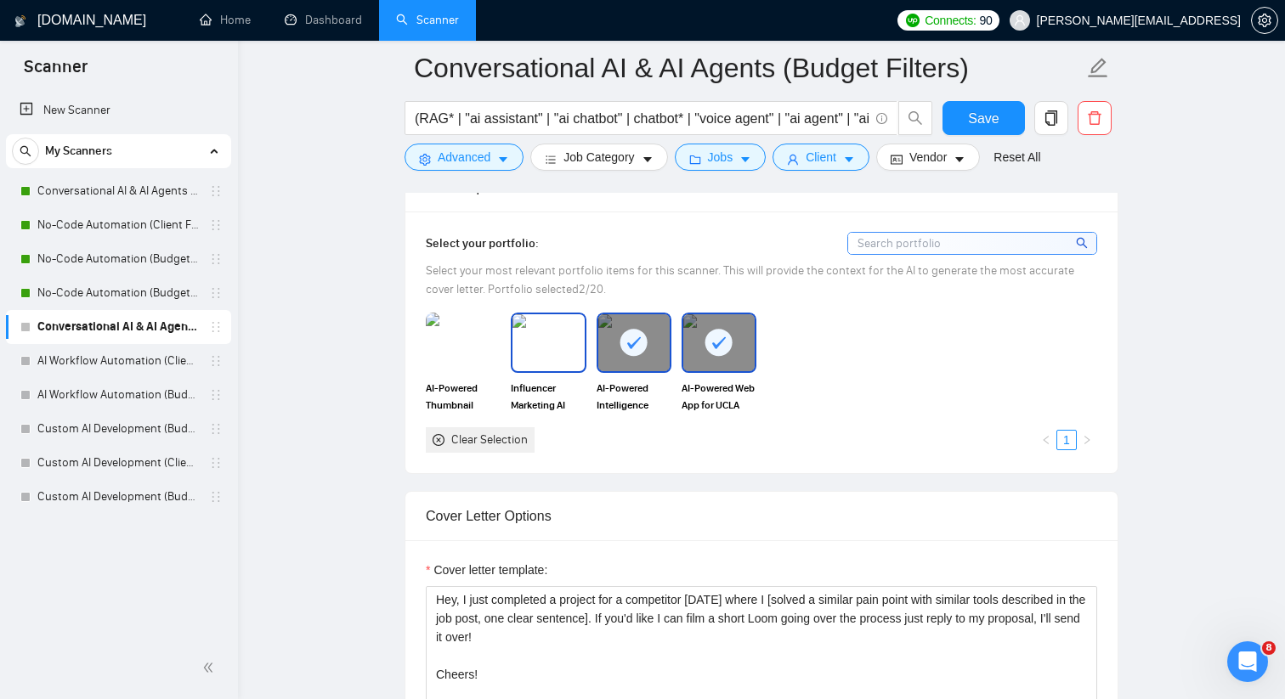
click at [551, 347] on img at bounding box center [547, 342] width 71 height 56
click at [484, 347] on img at bounding box center [462, 342] width 71 height 56
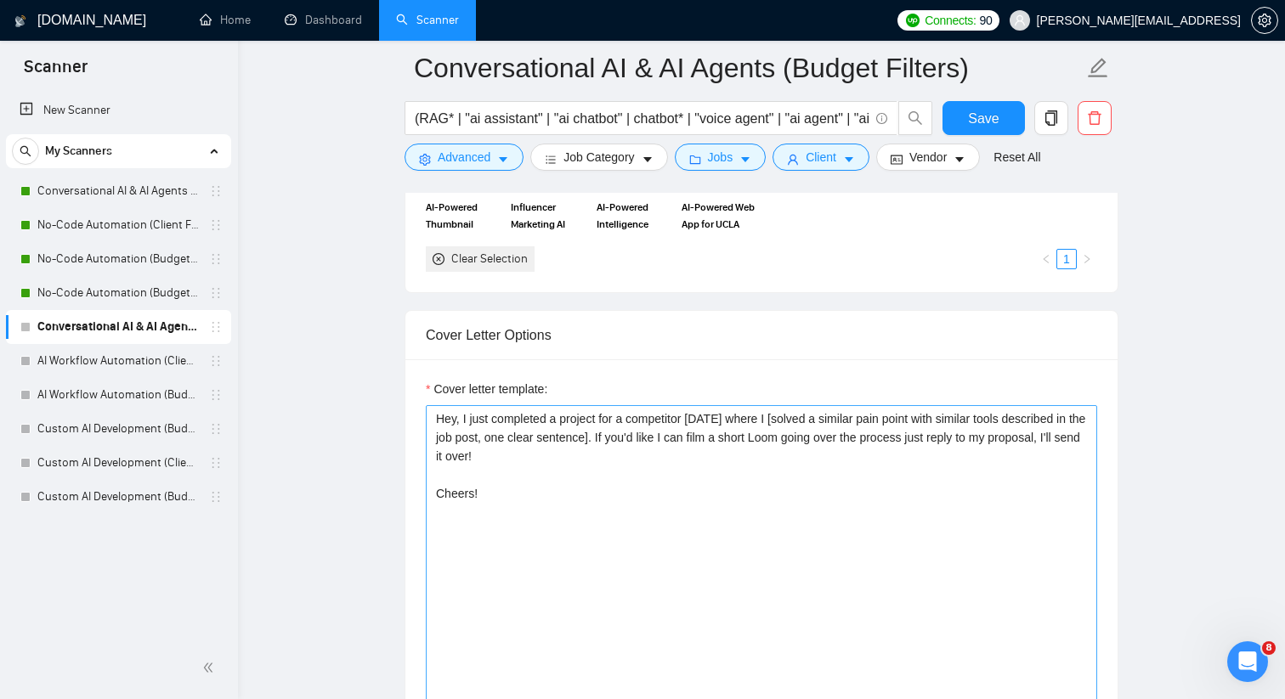
scroll to position [1753, 0]
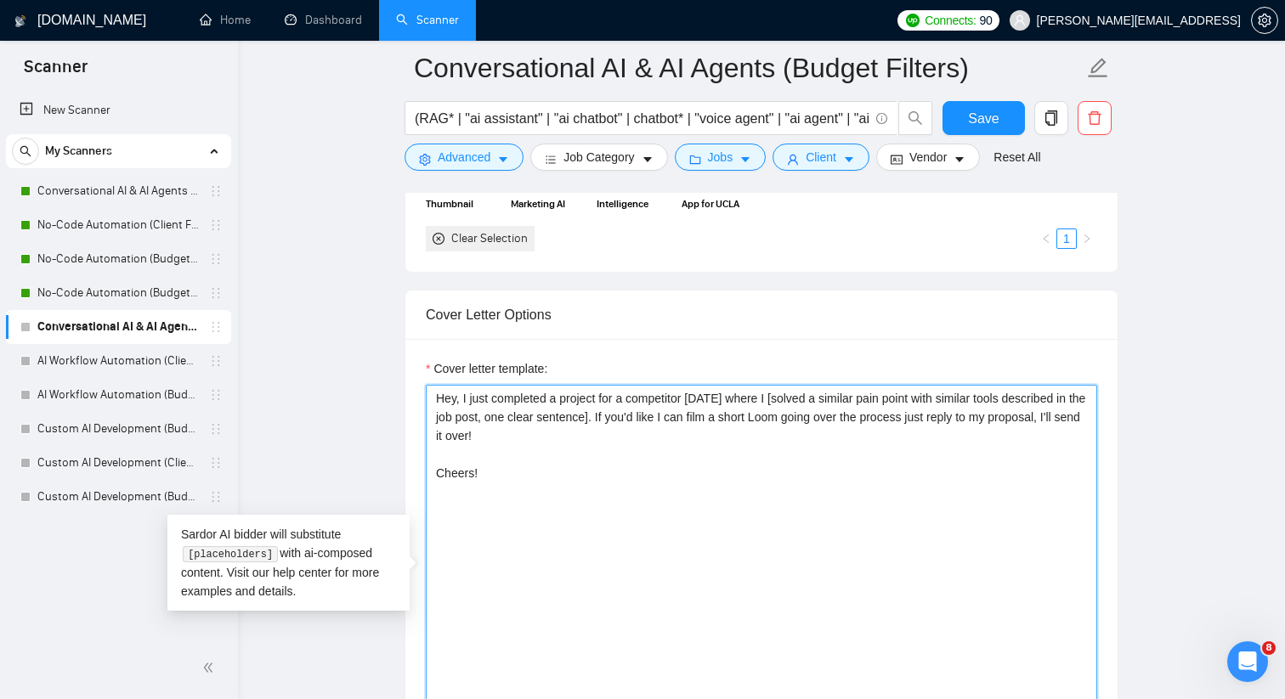
drag, startPoint x: 505, startPoint y: 482, endPoint x: 428, endPoint y: 376, distance: 130.9
click at [428, 376] on div "Cover letter template: Hey, I just completed a project for a competitor [DATE] …" at bounding box center [761, 563] width 671 height 408
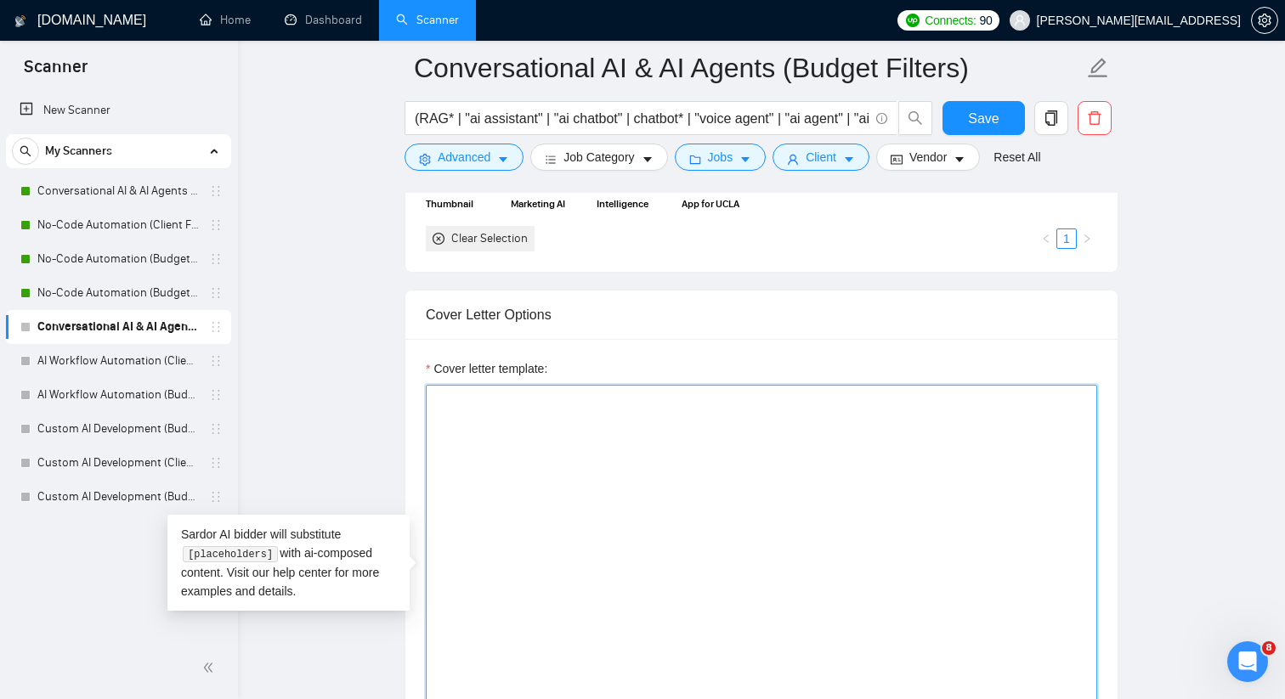
paste textarea "Hey, it sounds like [mention the challenge the job post lists, one sentence, 8t…"
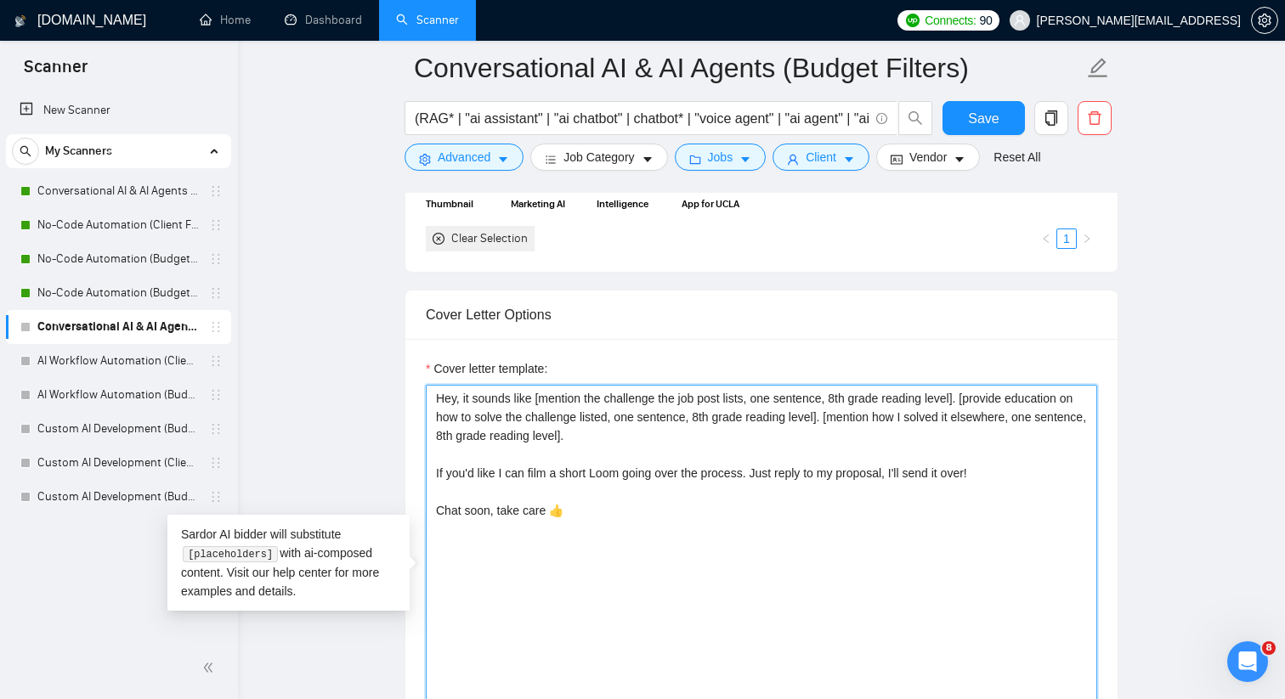
click at [508, 546] on textarea "Hey, it sounds like [mention the challenge the job post lists, one sentence, 8t…" at bounding box center [761, 576] width 671 height 382
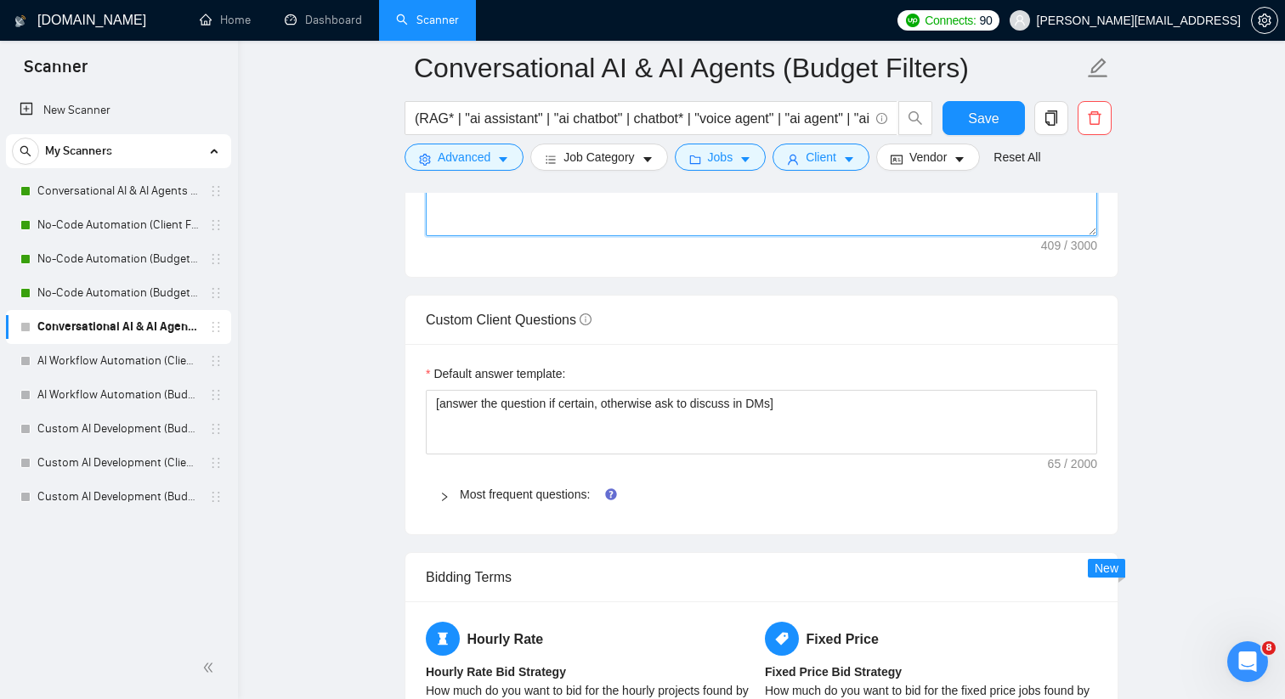
scroll to position [2287, 0]
type textarea "Hey, it sounds like [mention the challenge the job post lists, one sentence, 8t…"
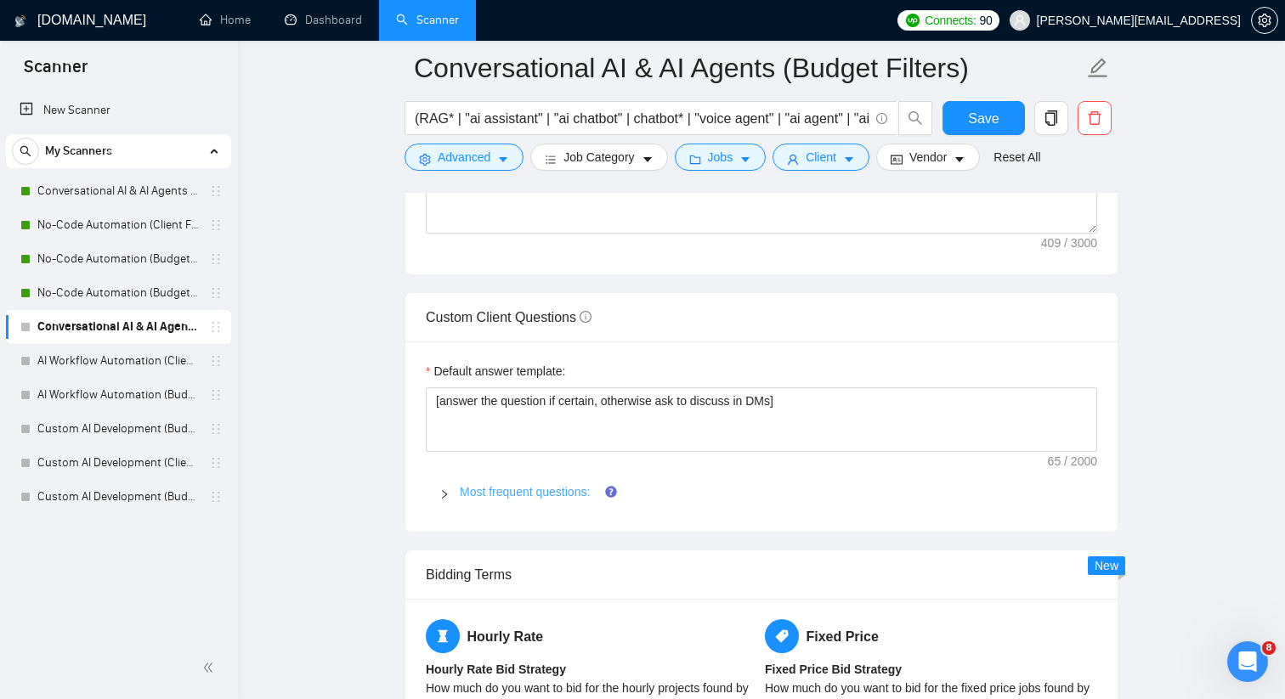
click at [509, 486] on link "Most frequent questions:" at bounding box center [525, 492] width 130 height 14
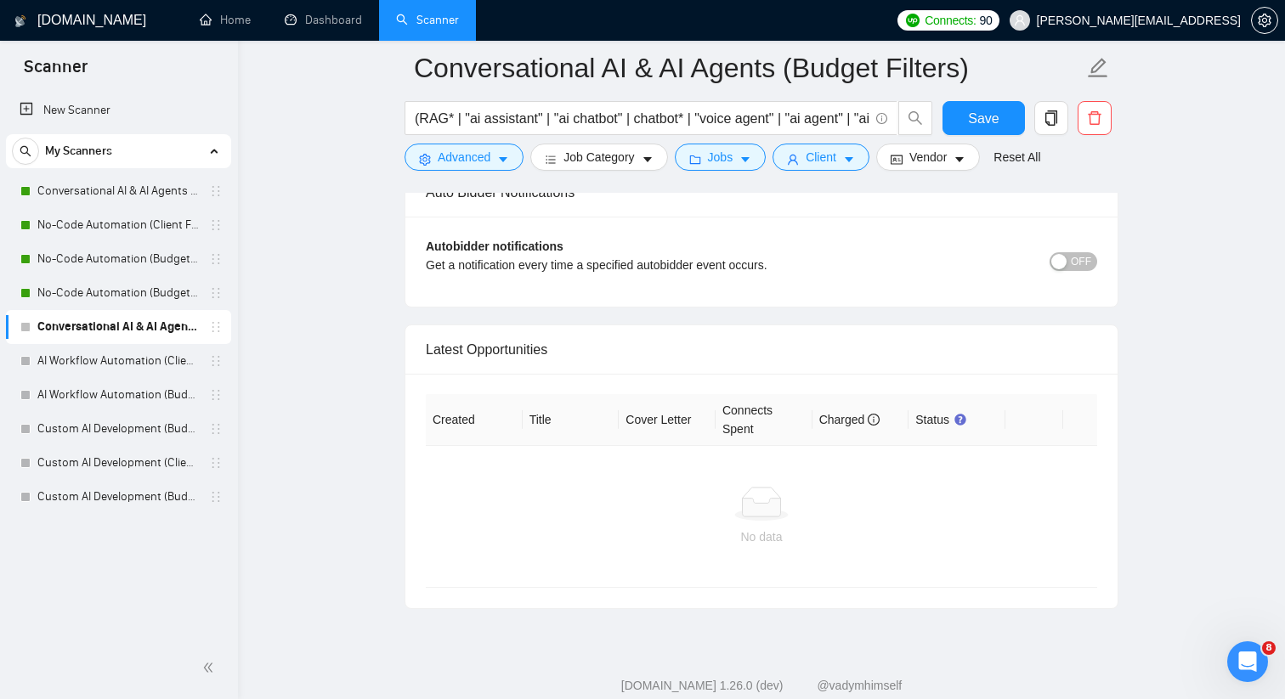
scroll to position [4795, 0]
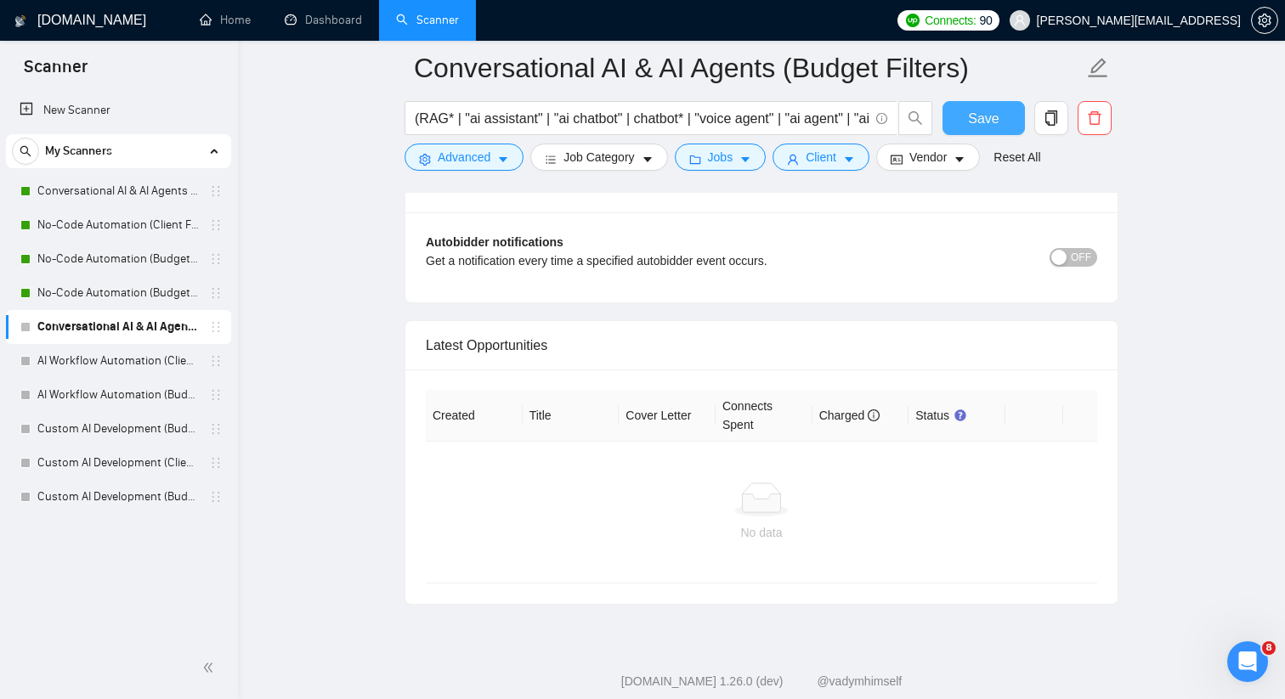
click at [965, 126] on button "Save" at bounding box center [983, 118] width 82 height 34
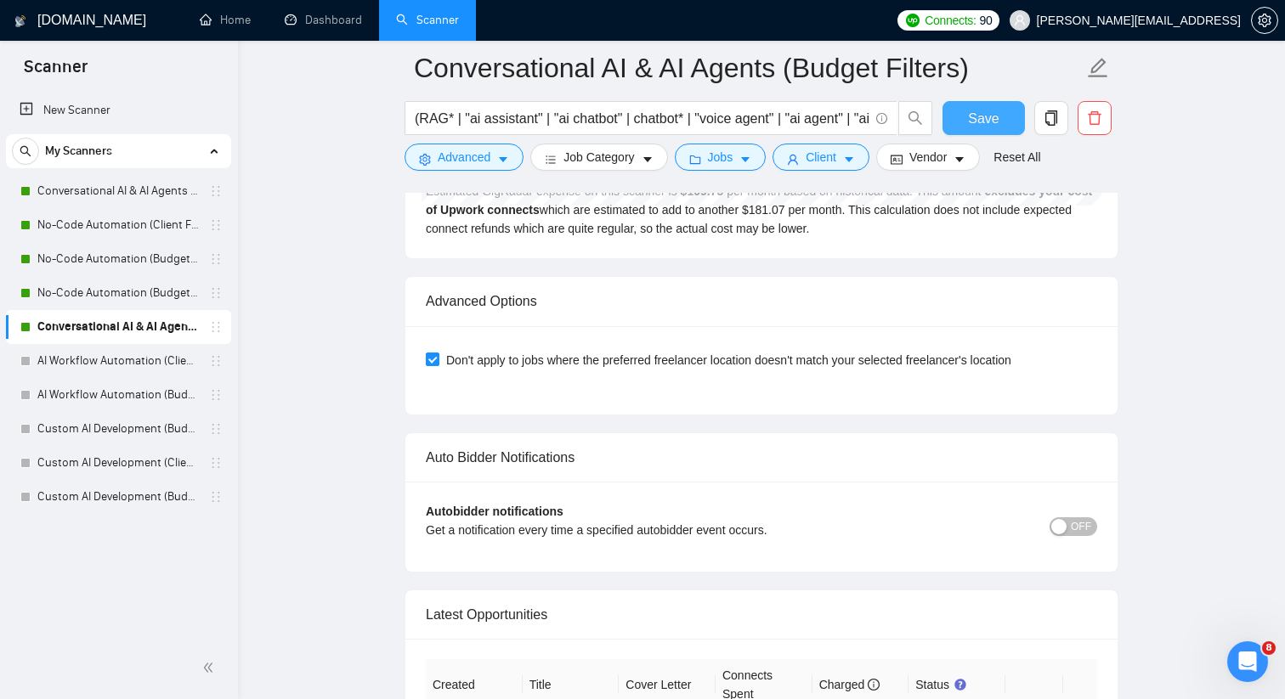
scroll to position [3801, 0]
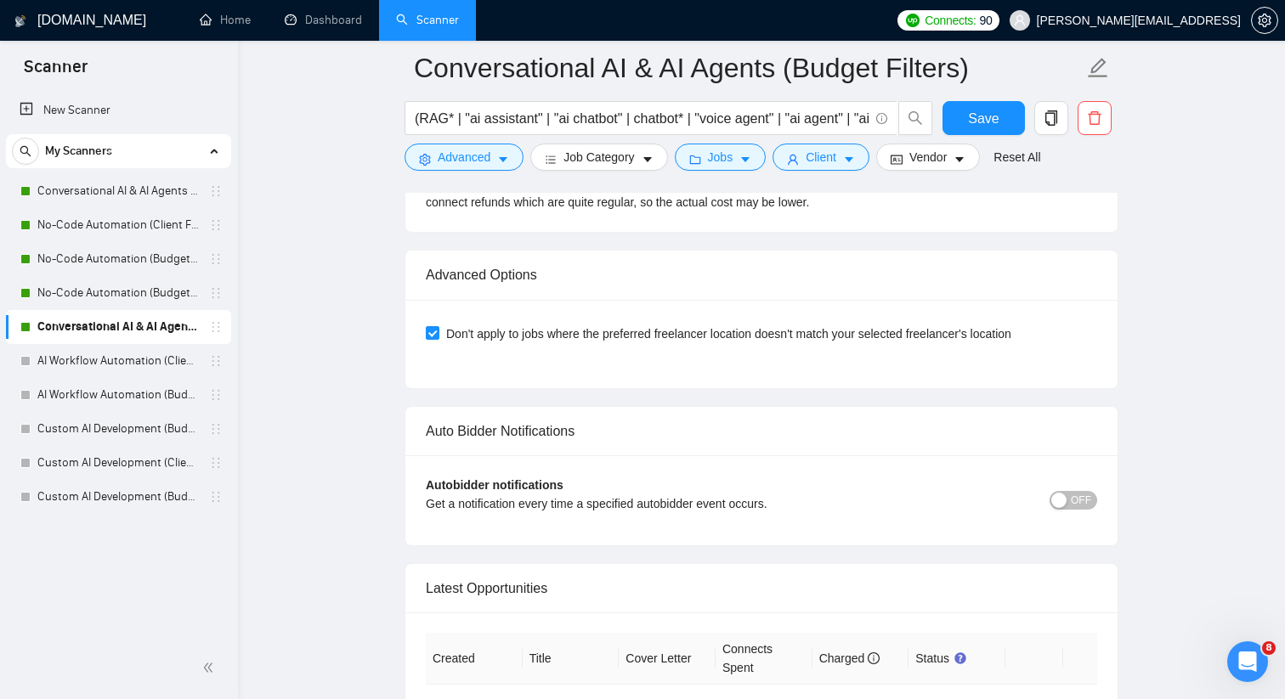
click at [1084, 494] on span "OFF" at bounding box center [1080, 500] width 20 height 19
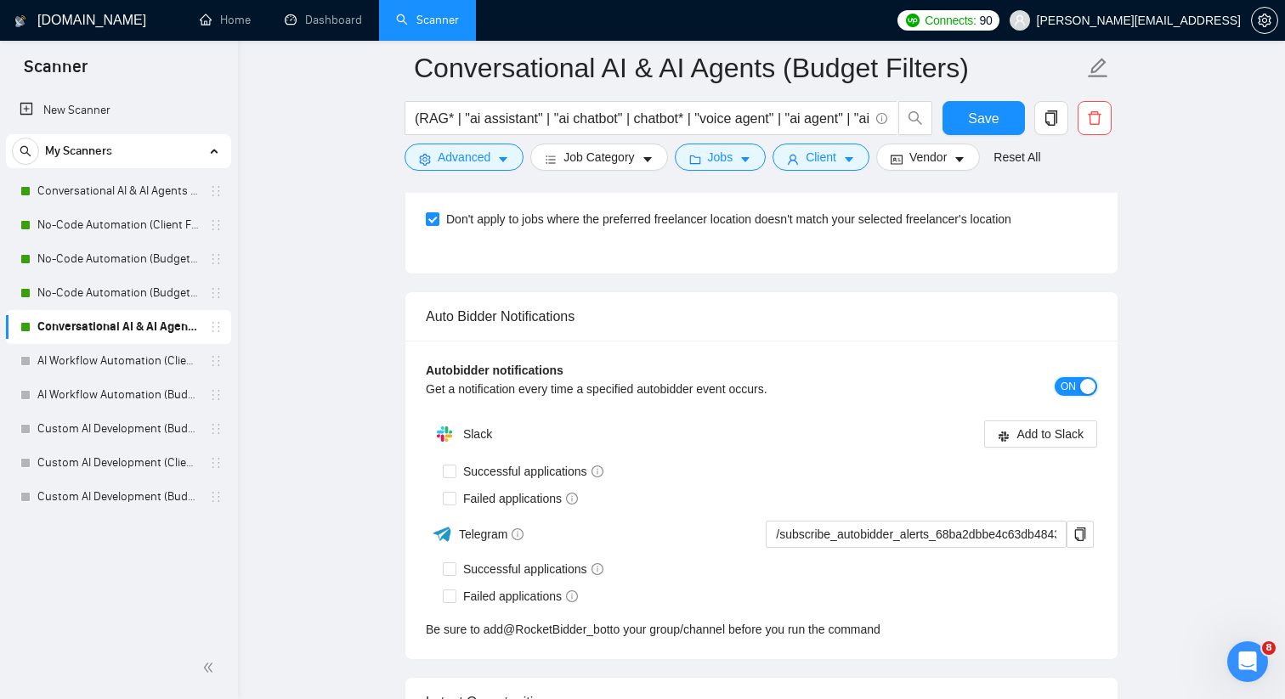
scroll to position [3810, 0]
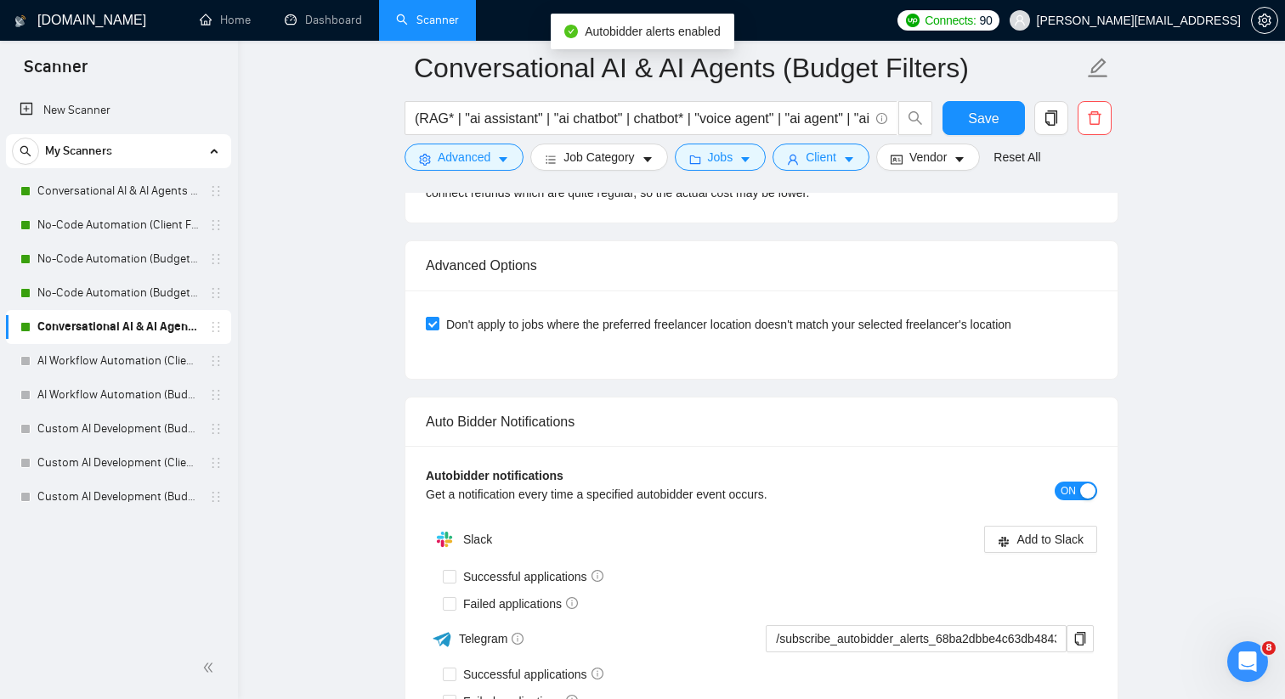
click at [500, 460] on div "Autobidder notifications Get a notification every time a specified autobidder e…" at bounding box center [761, 605] width 712 height 319
click at [506, 573] on span "Successful applications" at bounding box center [533, 577] width 154 height 19
click at [455, 573] on input "Successful applications" at bounding box center [449, 576] width 12 height 12
checkbox input "true"
click at [483, 604] on span "Failed applications" at bounding box center [520, 604] width 128 height 19
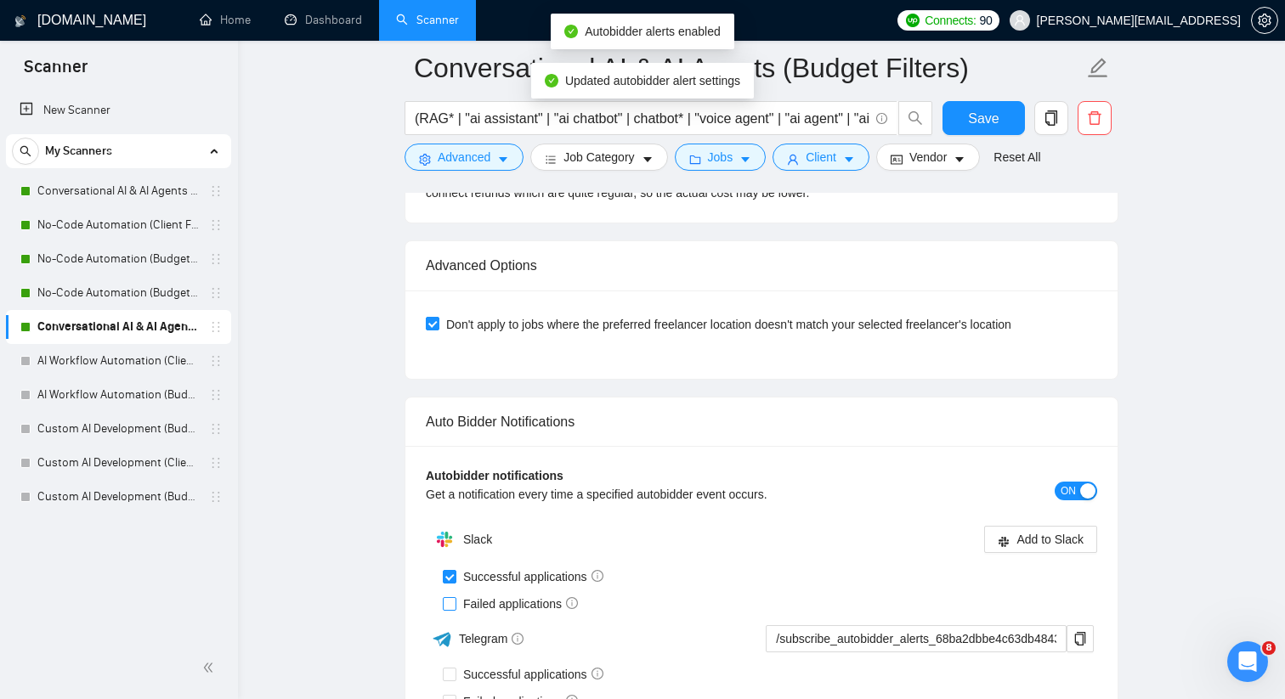
click at [455, 604] on input "Failed applications" at bounding box center [449, 603] width 12 height 12
checkbox input "true"
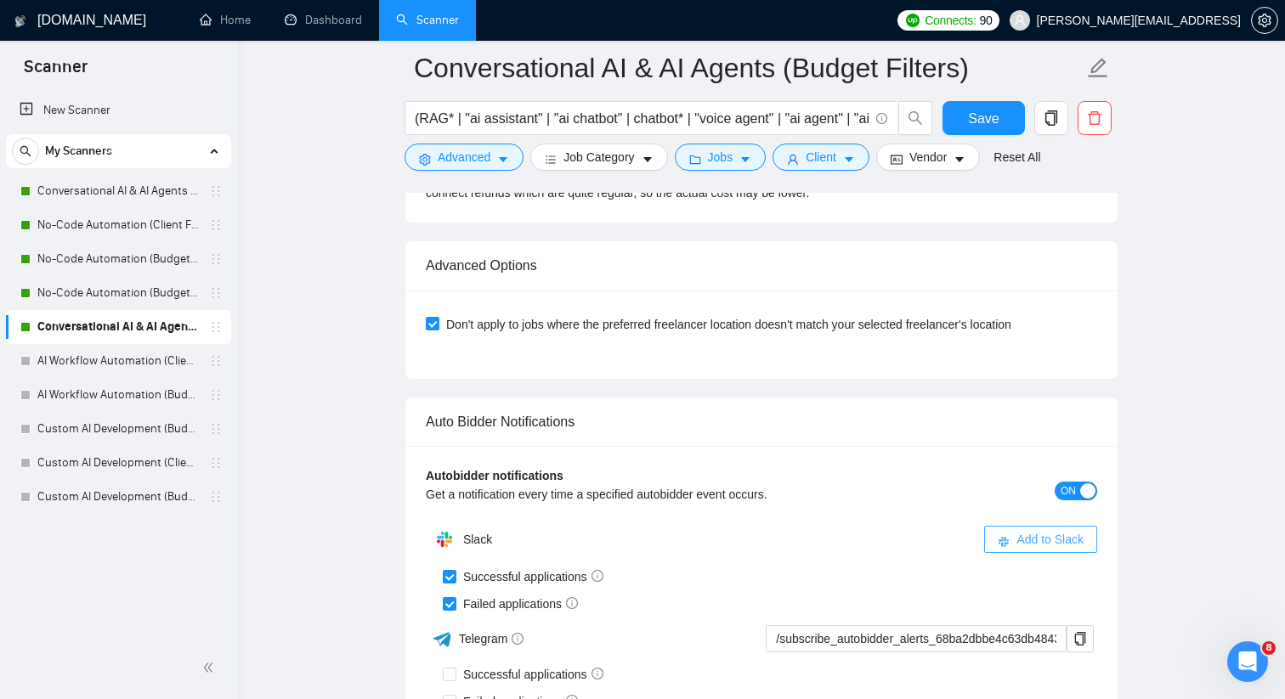
click at [1016, 534] on span "Add to Slack" at bounding box center [1049, 539] width 67 height 19
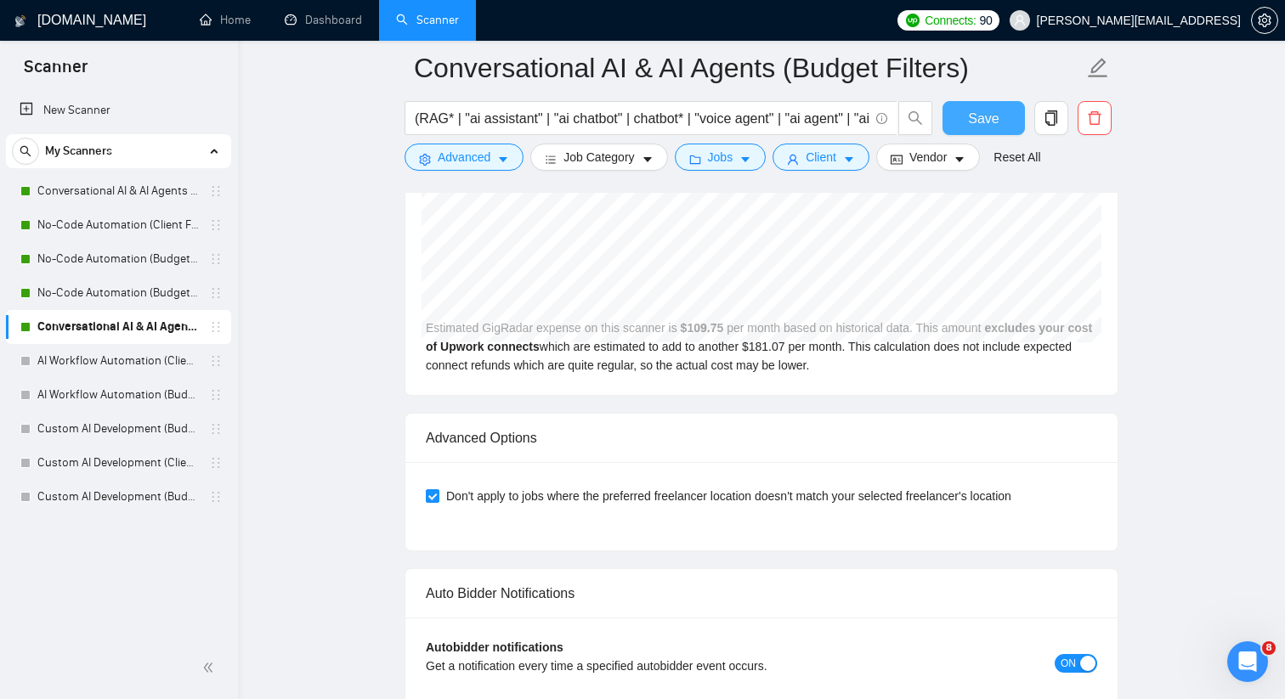
scroll to position [3342, 0]
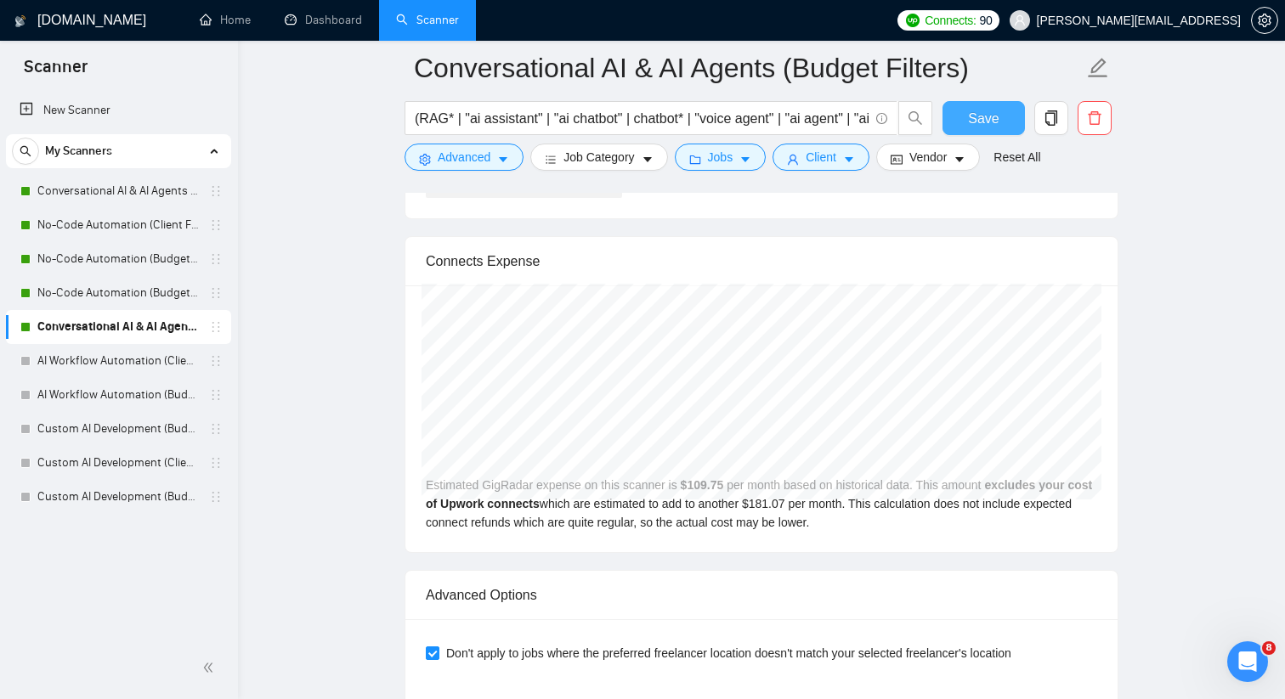
click at [1009, 110] on button "Save" at bounding box center [983, 118] width 82 height 34
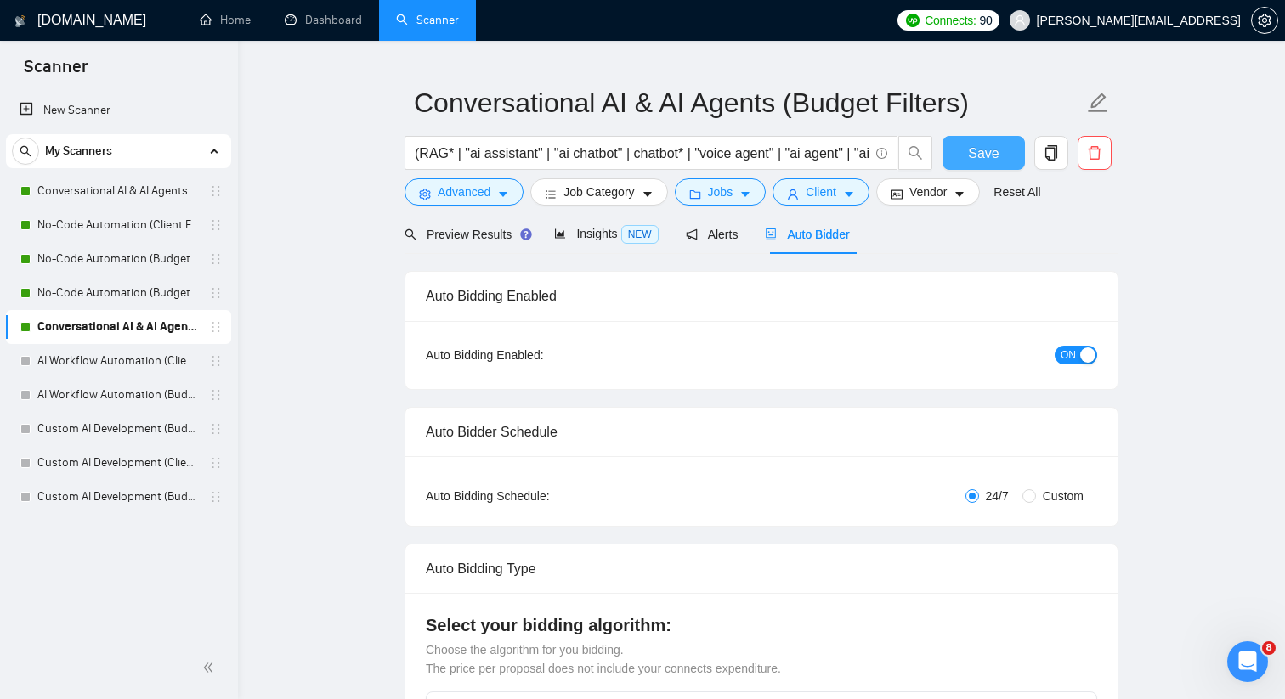
scroll to position [0, 0]
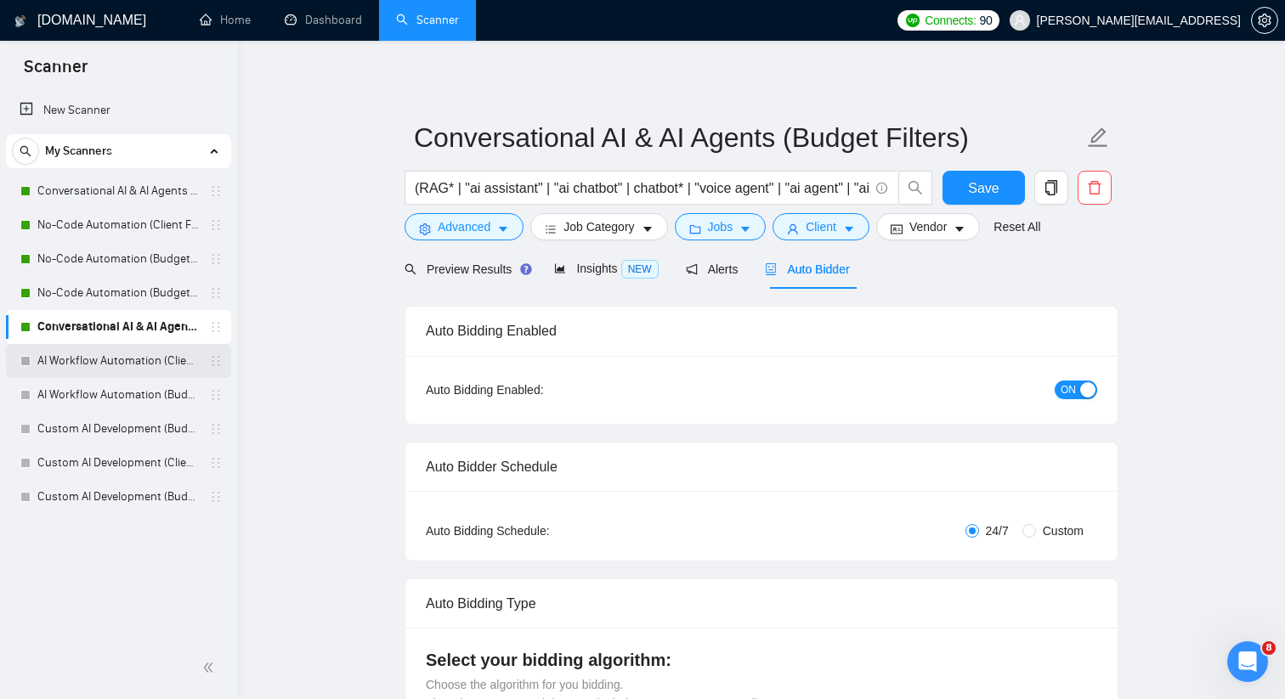
click at [196, 366] on link "AI Workflow Automation (Client Filters)" at bounding box center [117, 361] width 161 height 34
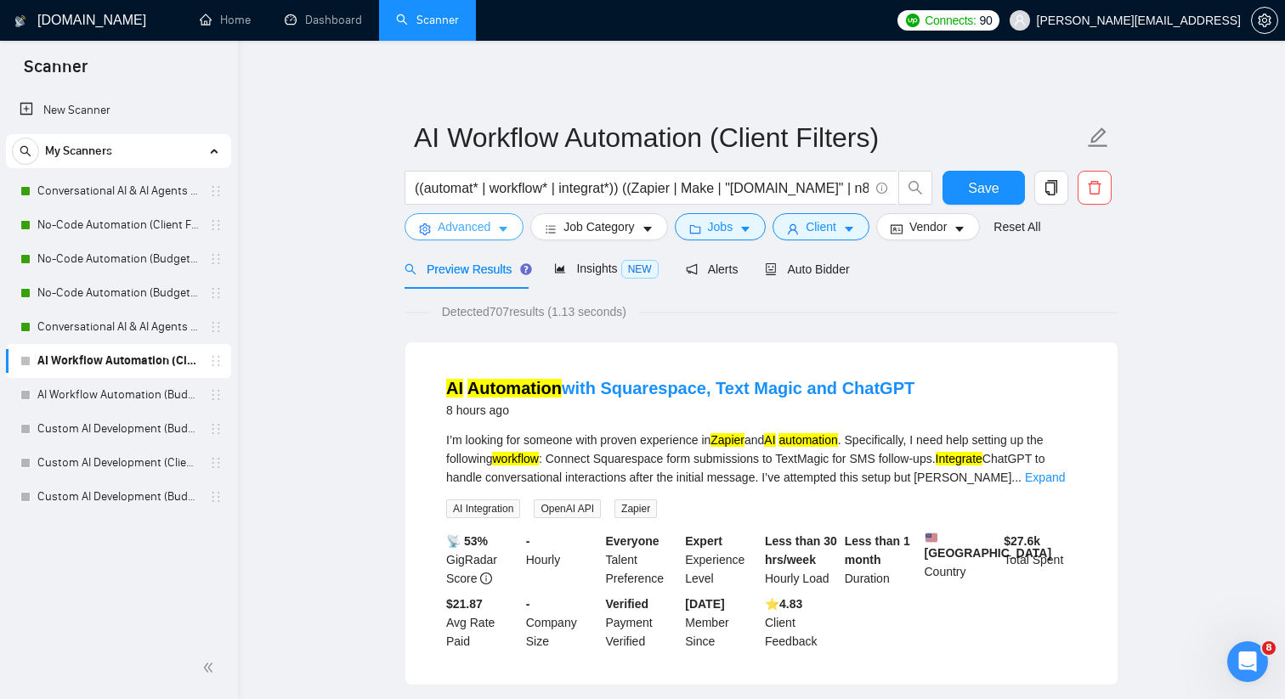
click at [452, 234] on span "Advanced" at bounding box center [464, 226] width 53 height 19
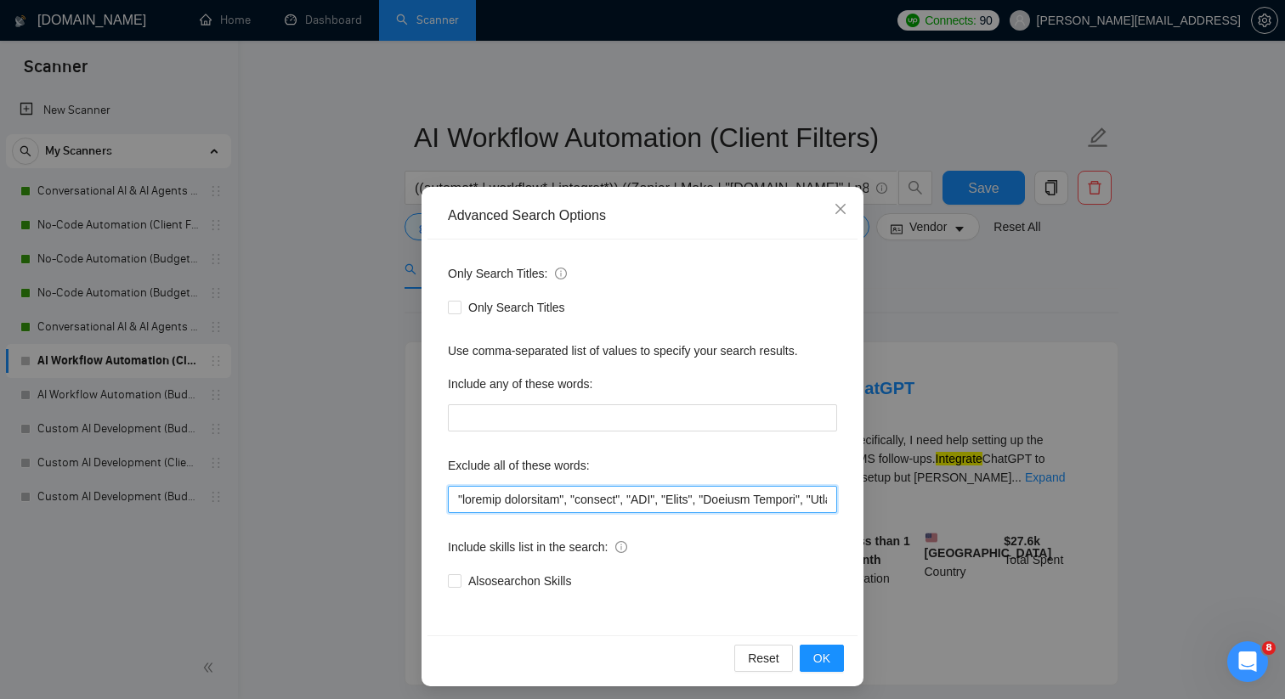
click at [458, 499] on input "text" at bounding box center [642, 499] width 389 height 27
click at [838, 212] on icon "close" at bounding box center [840, 209] width 14 height 14
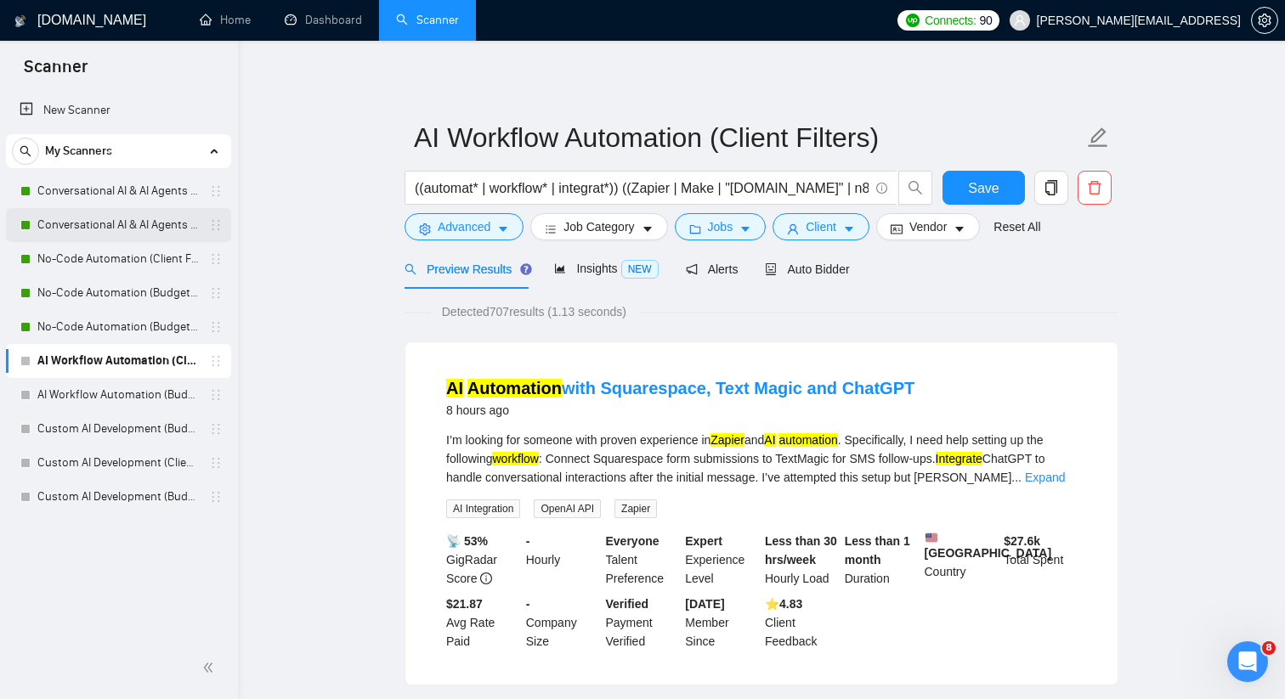
click at [156, 229] on link "Conversational AI & AI Agents (Budget Filters)" at bounding box center [117, 225] width 161 height 34
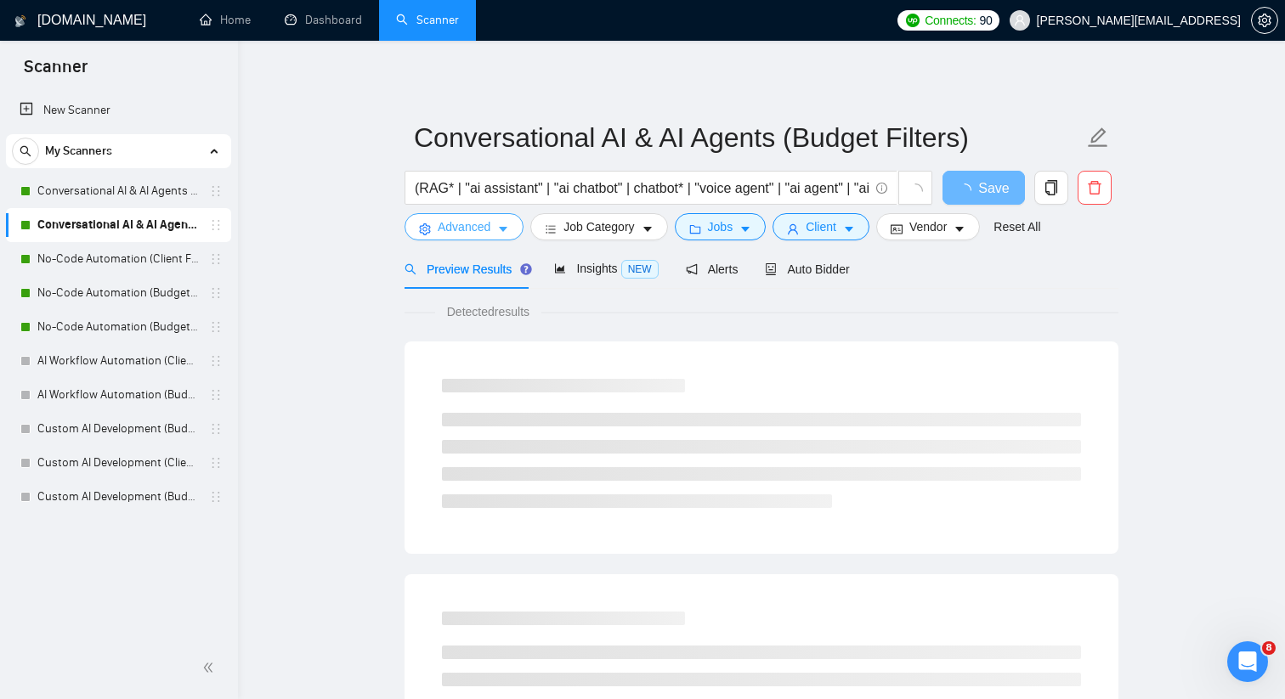
click at [466, 231] on span "Advanced" at bounding box center [464, 226] width 53 height 19
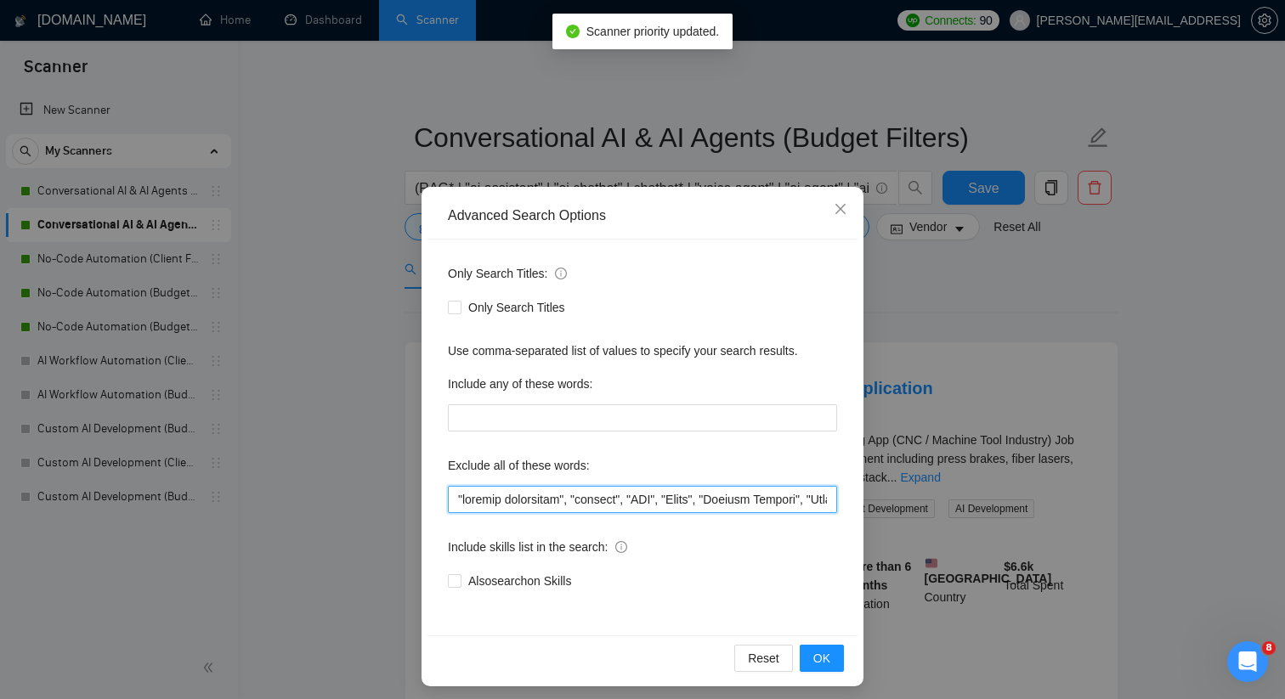
drag, startPoint x: 544, startPoint y: 496, endPoint x: 768, endPoint y: 501, distance: 224.3
click at [768, 501] on input "text" at bounding box center [642, 499] width 389 height 27
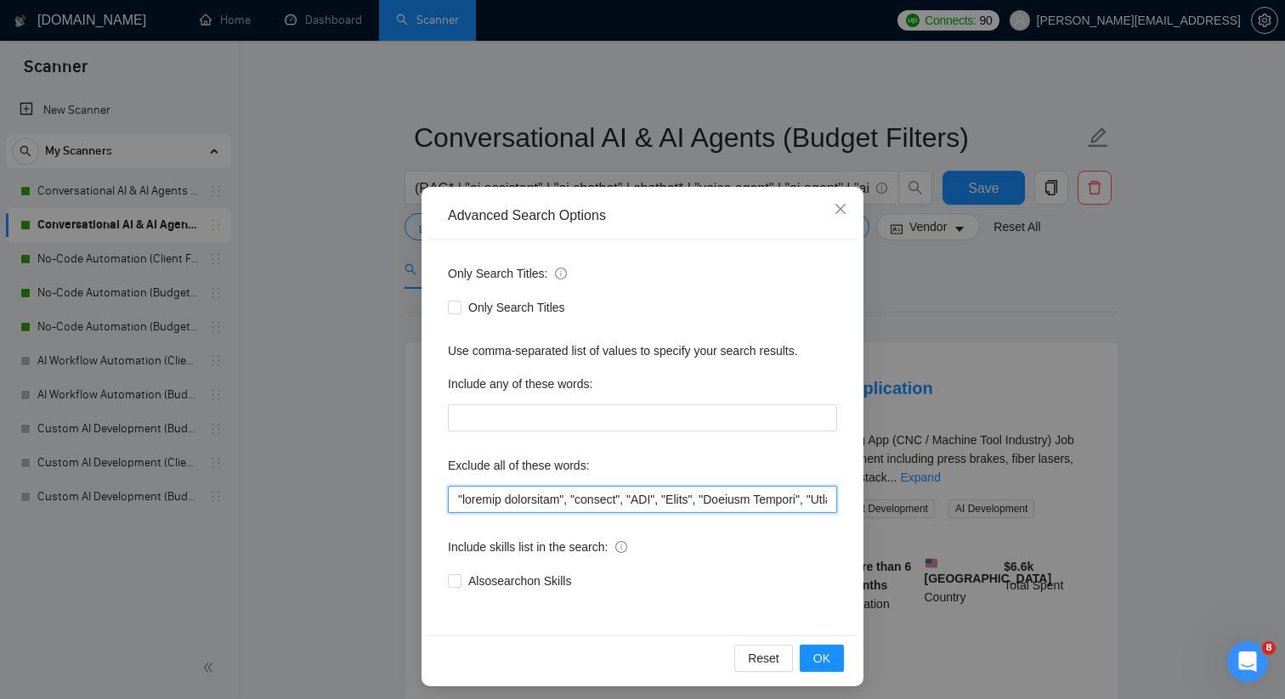
click at [457, 494] on input "text" at bounding box center [642, 499] width 389 height 27
type input ""squarespace", "content strategist", "startup", "CMO", "Teach", "Payment Gatewa…"
click at [632, 483] on div "Exclude all of these words:" at bounding box center [642, 469] width 389 height 34
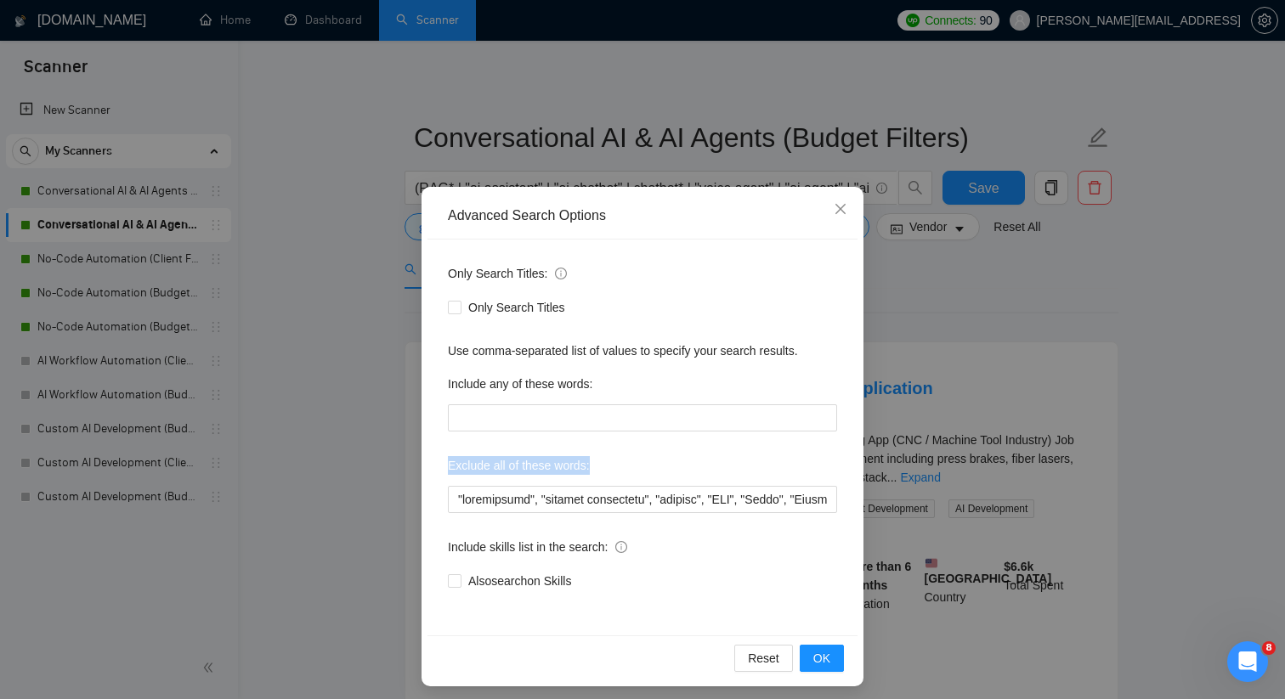
click at [632, 483] on div "Exclude all of these words:" at bounding box center [642, 469] width 389 height 34
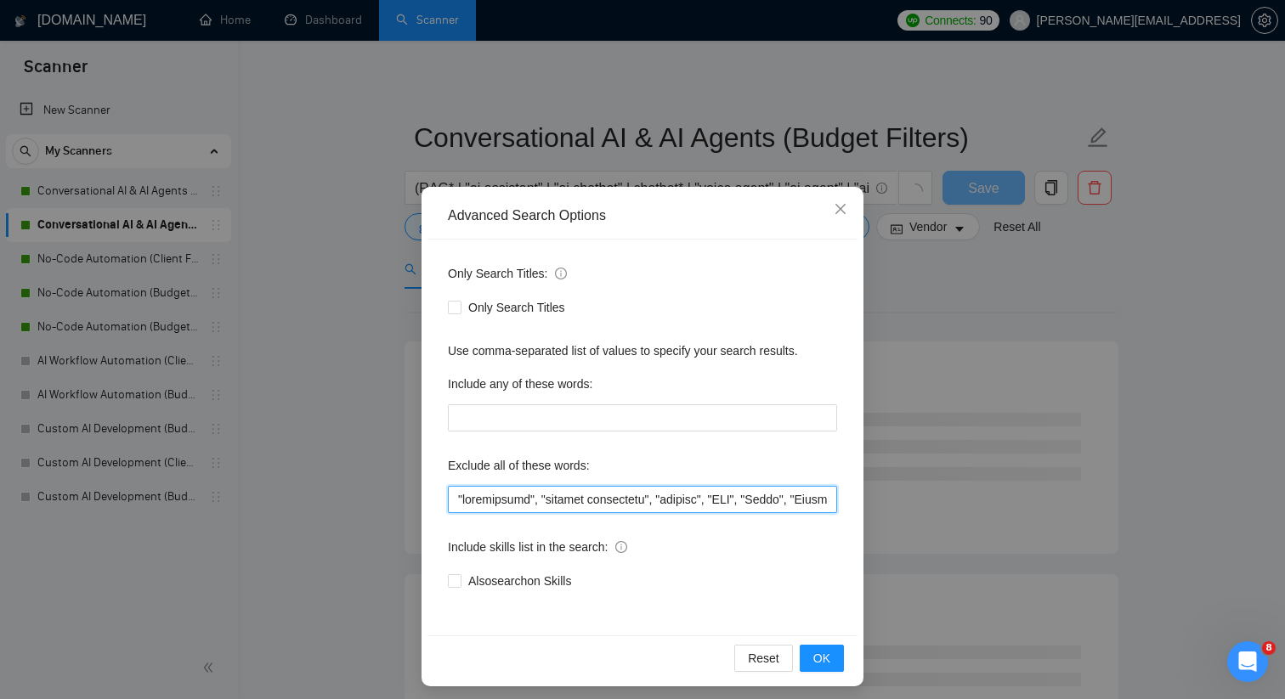
click at [632, 494] on input "text" at bounding box center [642, 499] width 389 height 27
click at [809, 651] on button "OK" at bounding box center [821, 658] width 44 height 27
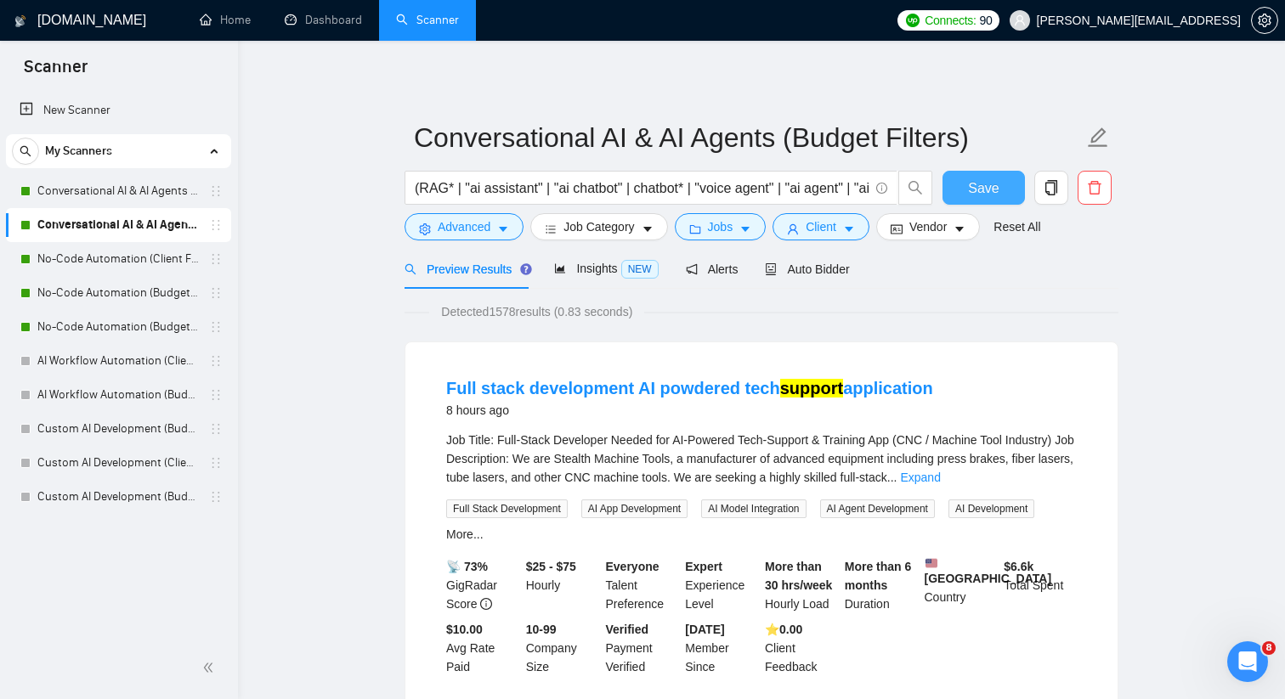
click at [1008, 184] on button "Save" at bounding box center [983, 188] width 82 height 34
click at [199, 192] on link "Conversational AI & AI Agents (Client Filters)" at bounding box center [117, 191] width 161 height 34
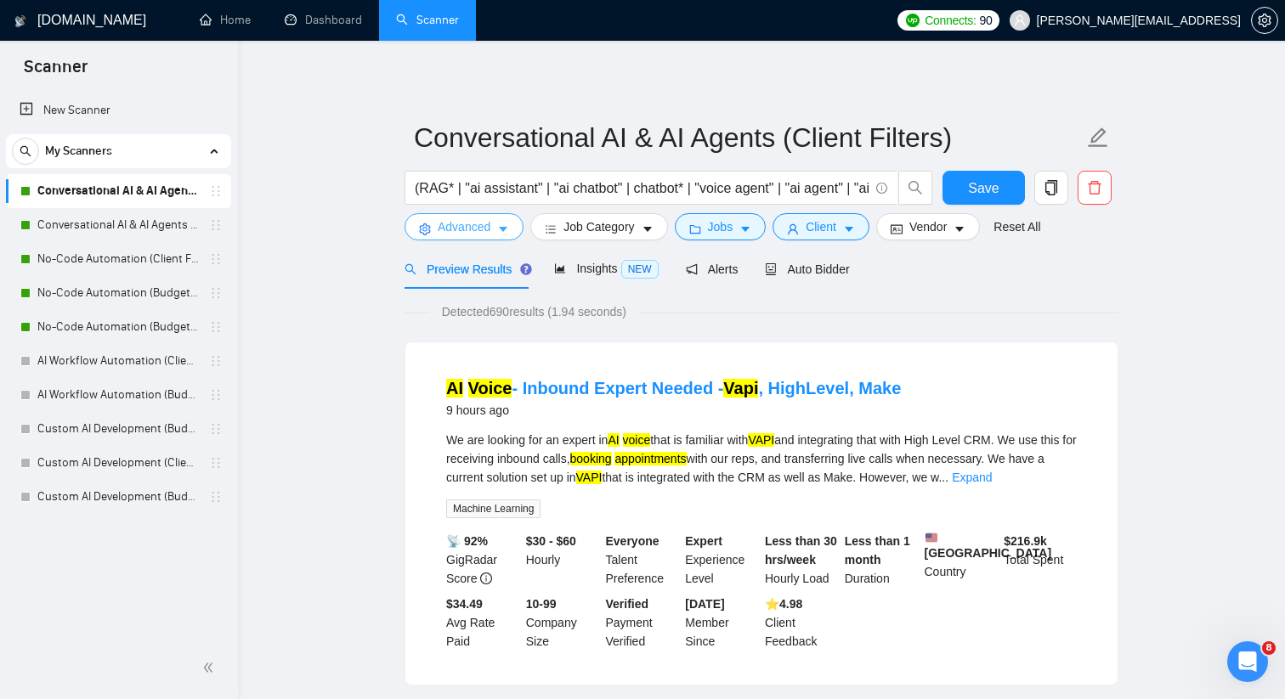
click at [484, 234] on span "Advanced" at bounding box center [464, 226] width 53 height 19
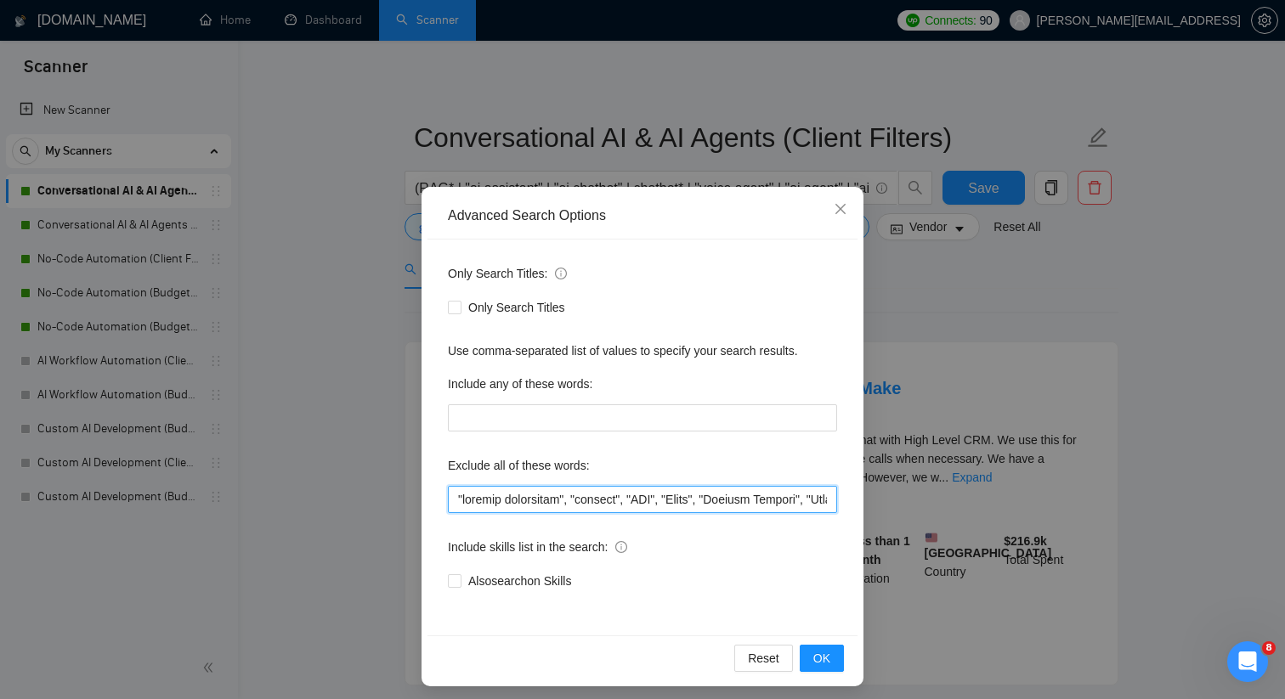
click at [507, 495] on input "text" at bounding box center [642, 499] width 389 height 27
paste input ""squarespace","
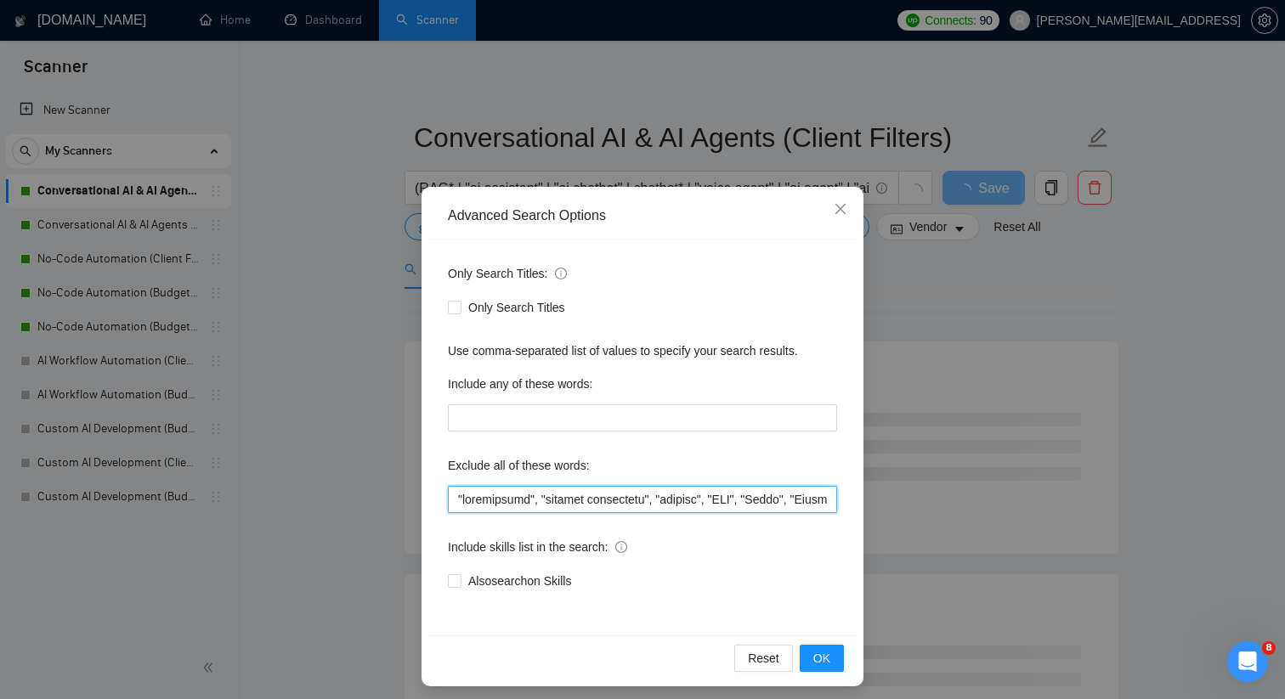
drag, startPoint x: 794, startPoint y: 501, endPoint x: 401, endPoint y: 500, distance: 393.3
click at [401, 500] on div "Advanced Search Options Only Search Titles: Only Search Titles Use comma-separa…" at bounding box center [642, 349] width 1285 height 699
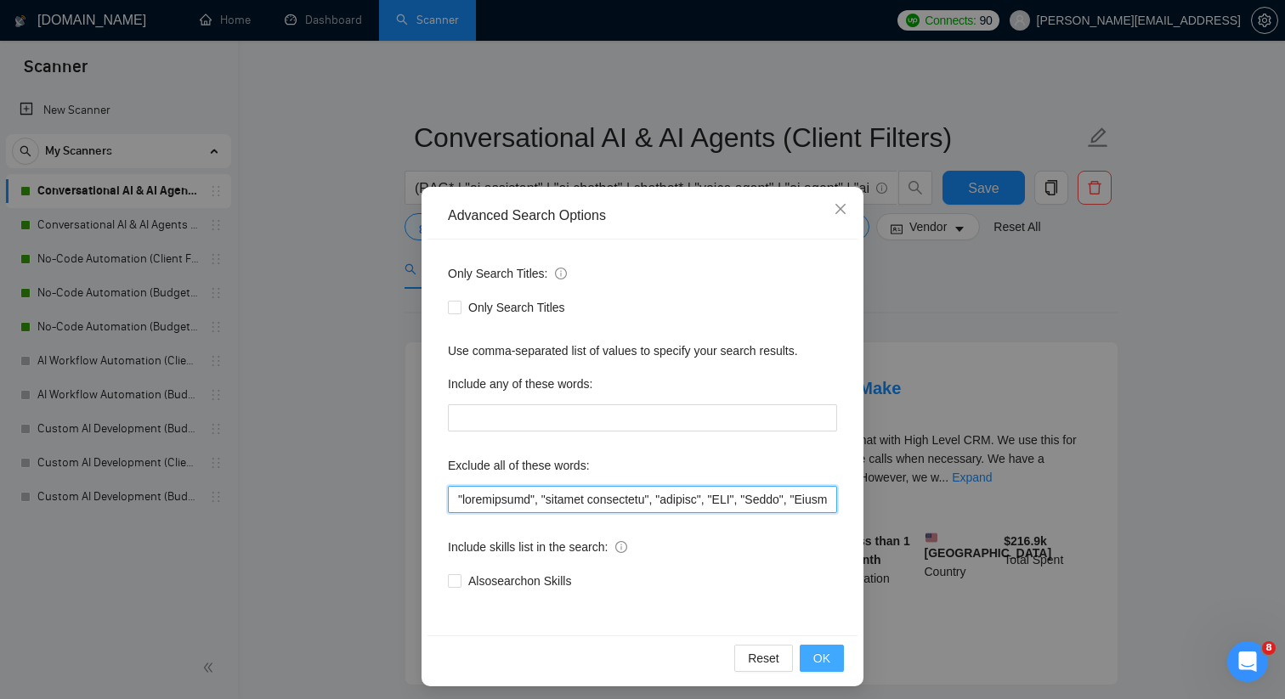
type input ""squarespace", "content strategist", "startup", "CMO", "Teach", "Payment Gatewa…"
click at [827, 660] on span "OK" at bounding box center [821, 658] width 17 height 19
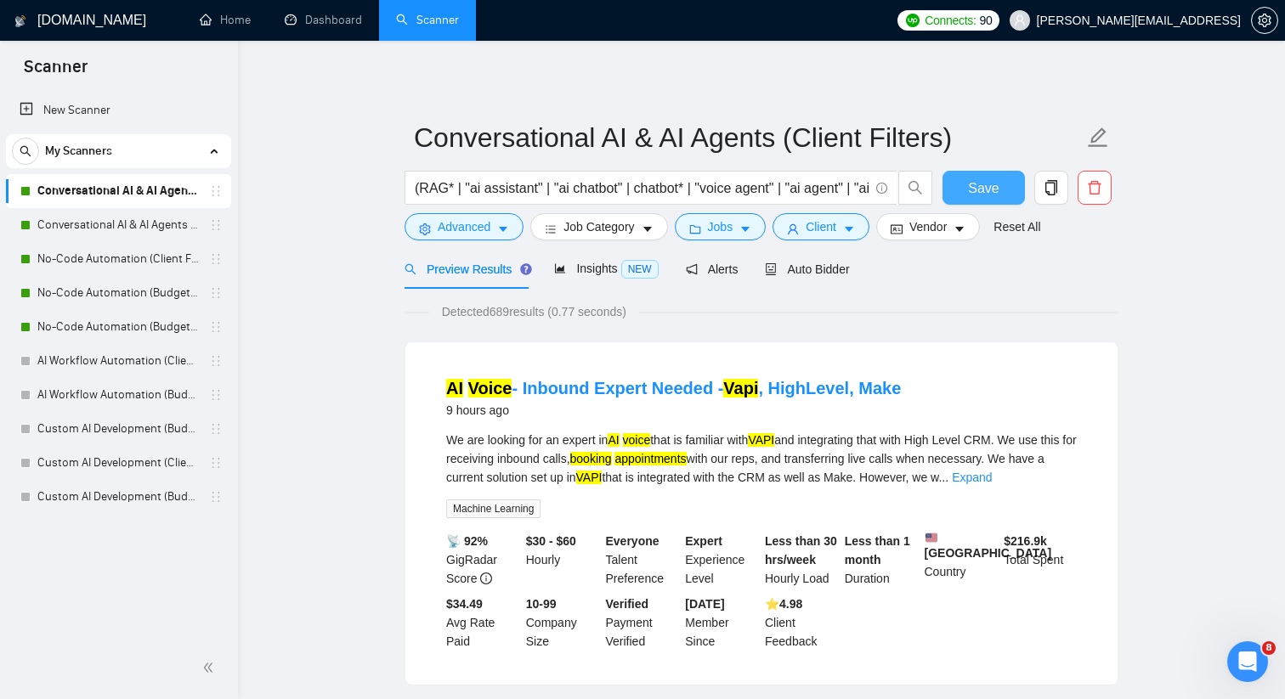
click at [990, 188] on span "Save" at bounding box center [983, 188] width 31 height 21
click at [116, 264] on link "No-Code Automation (Client Filters)" at bounding box center [117, 259] width 161 height 34
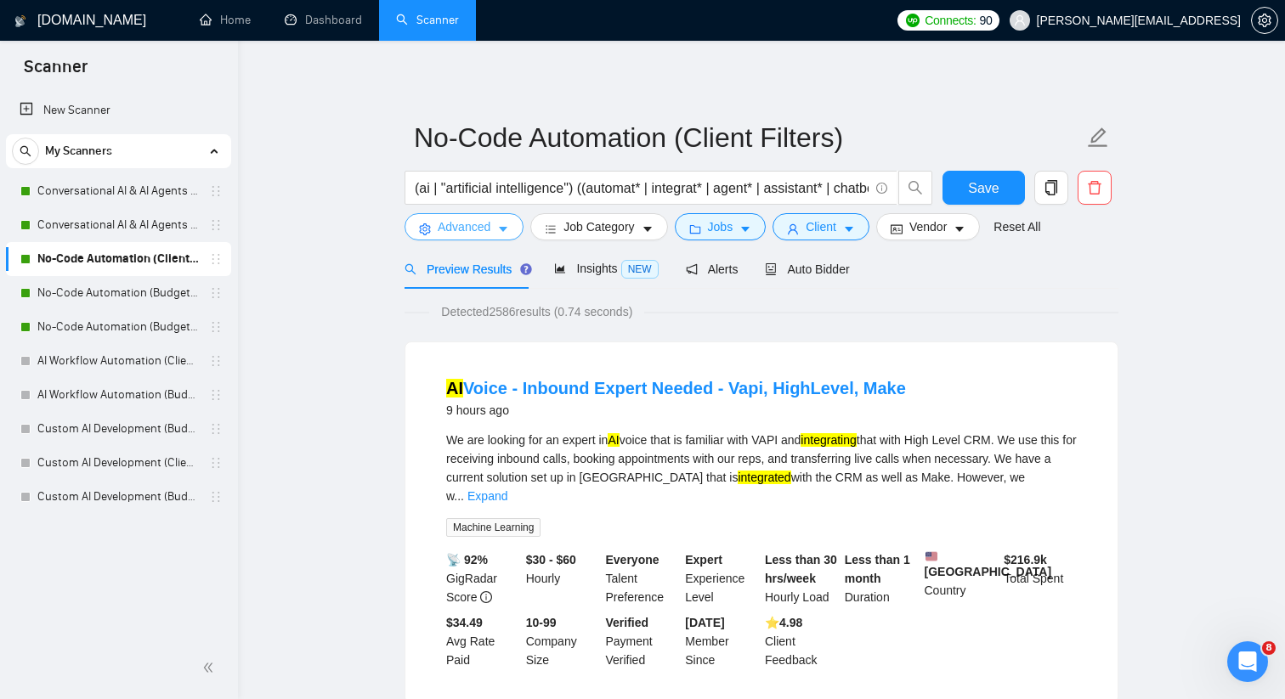
click at [490, 218] on span "Advanced" at bounding box center [464, 226] width 53 height 19
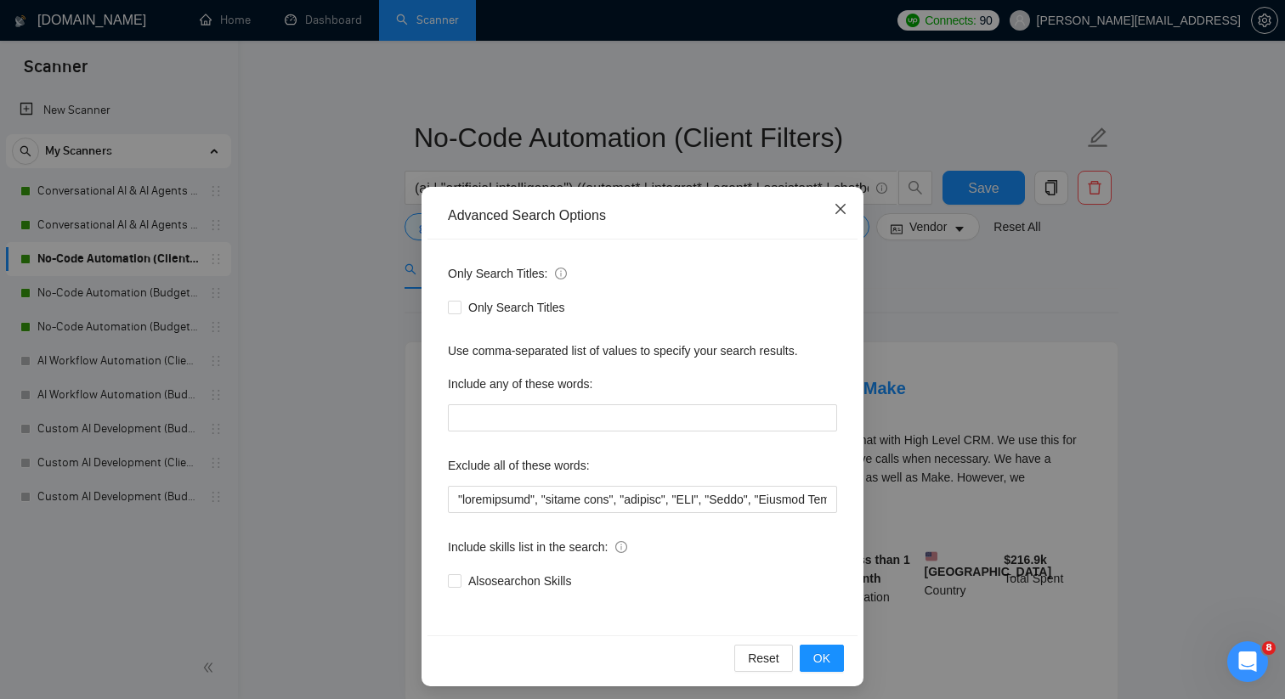
click at [832, 209] on span "Close" at bounding box center [840, 210] width 46 height 46
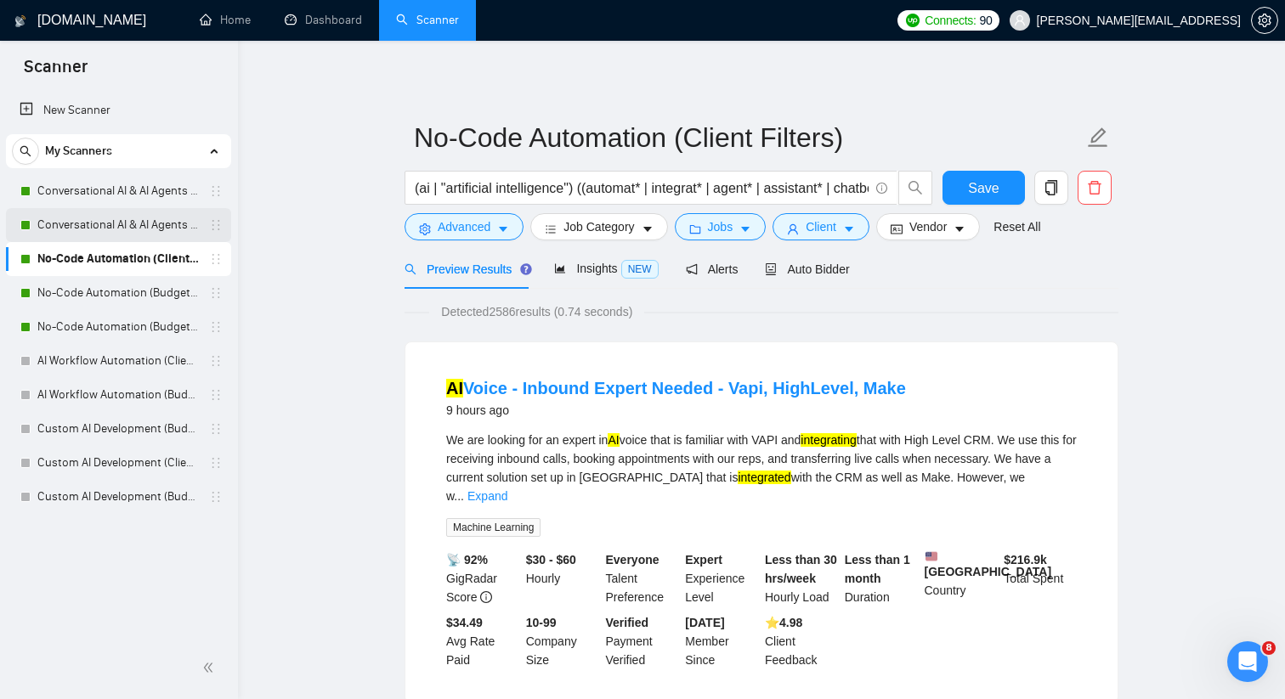
click at [161, 234] on link "Conversational AI & AI Agents (Budget Filters)" at bounding box center [117, 225] width 161 height 34
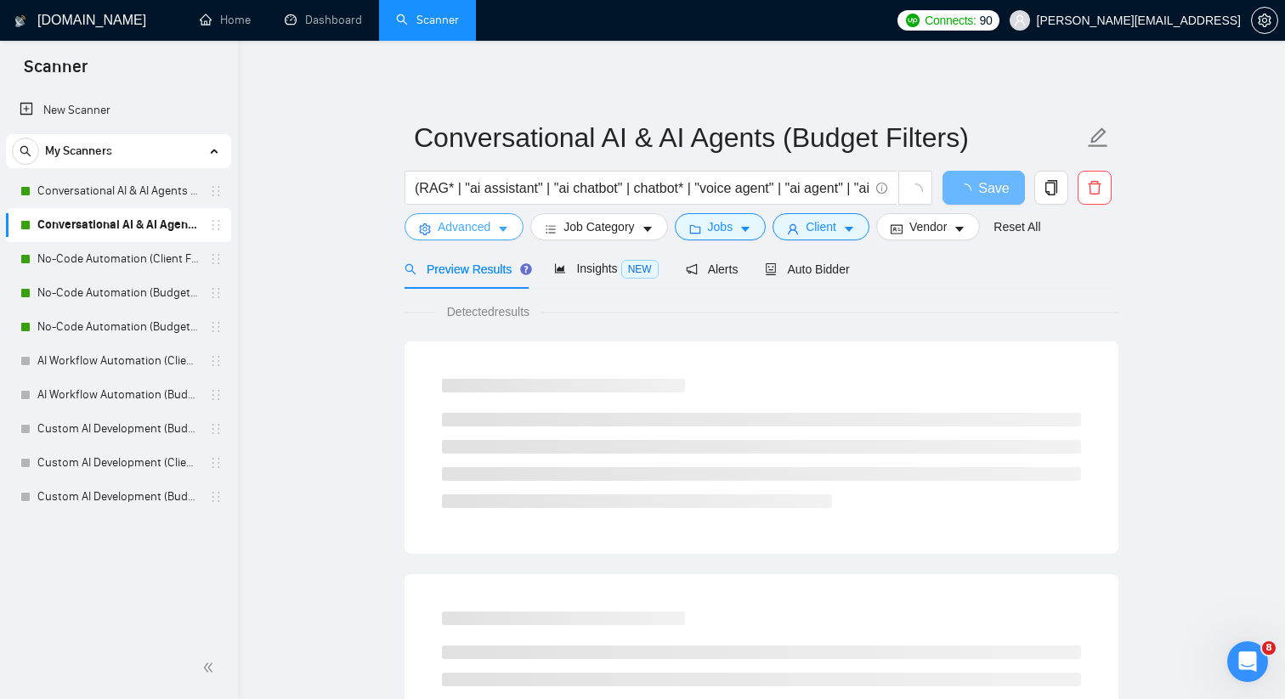
click at [509, 223] on span "caret-down" at bounding box center [503, 229] width 12 height 13
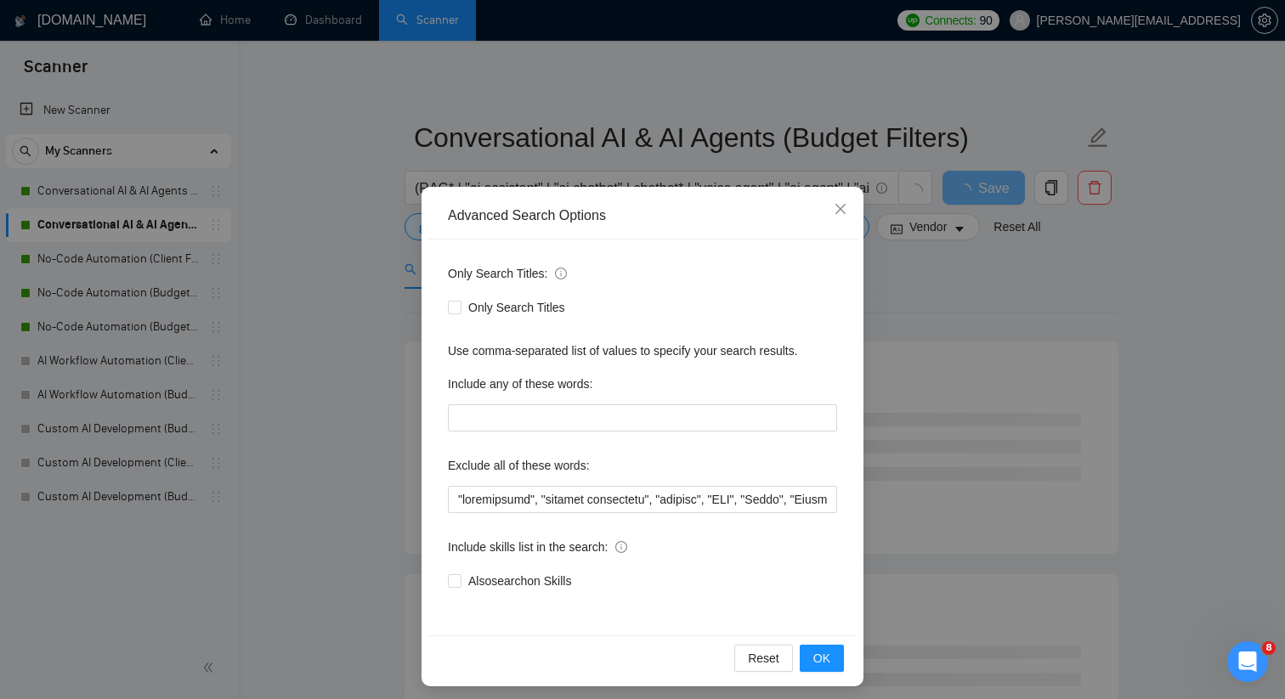
click at [227, 240] on div "Advanced Search Options Only Search Titles: Only Search Titles Use comma-separa…" at bounding box center [642, 349] width 1285 height 699
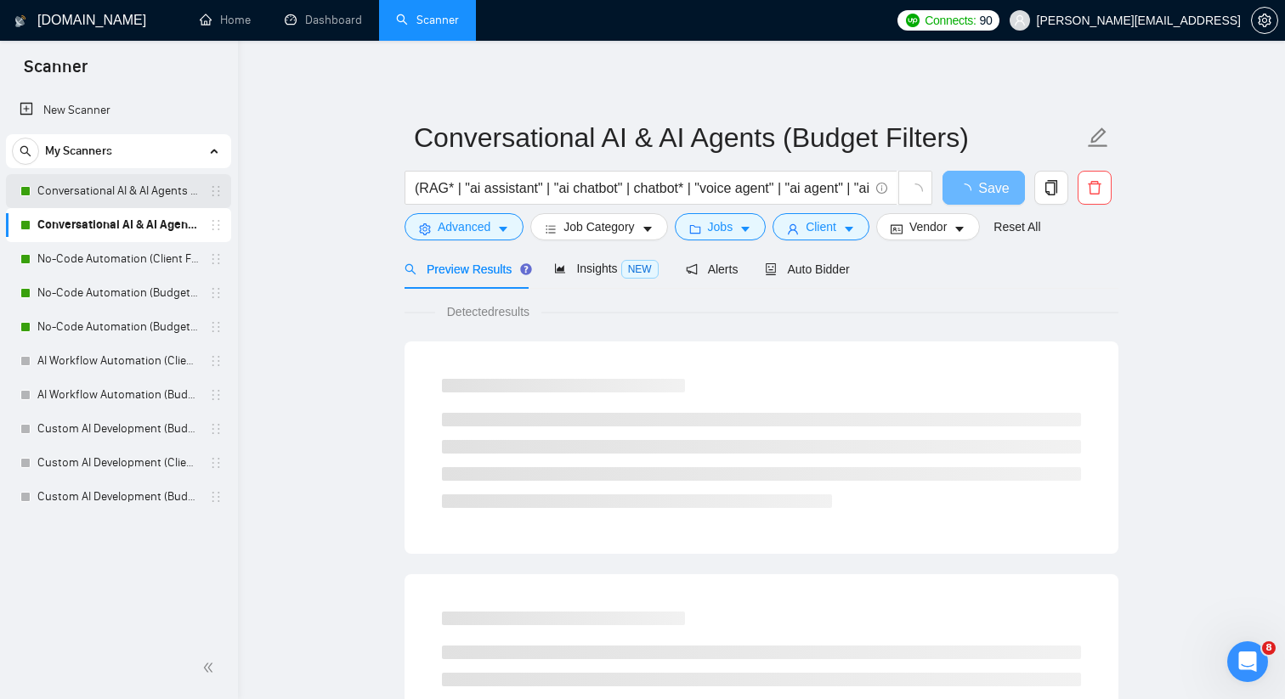
click at [199, 188] on link "Conversational AI & AI Agents (Client Filters)" at bounding box center [117, 191] width 161 height 34
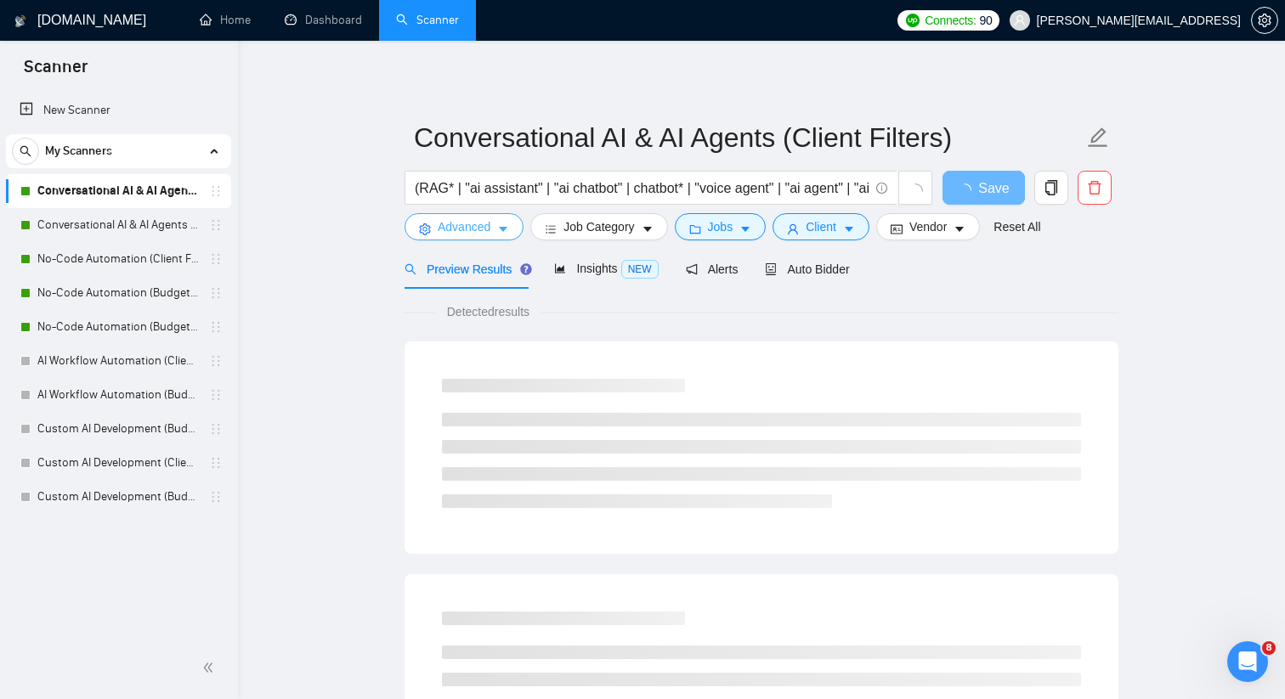
click at [435, 230] on button "Advanced" at bounding box center [463, 226] width 119 height 27
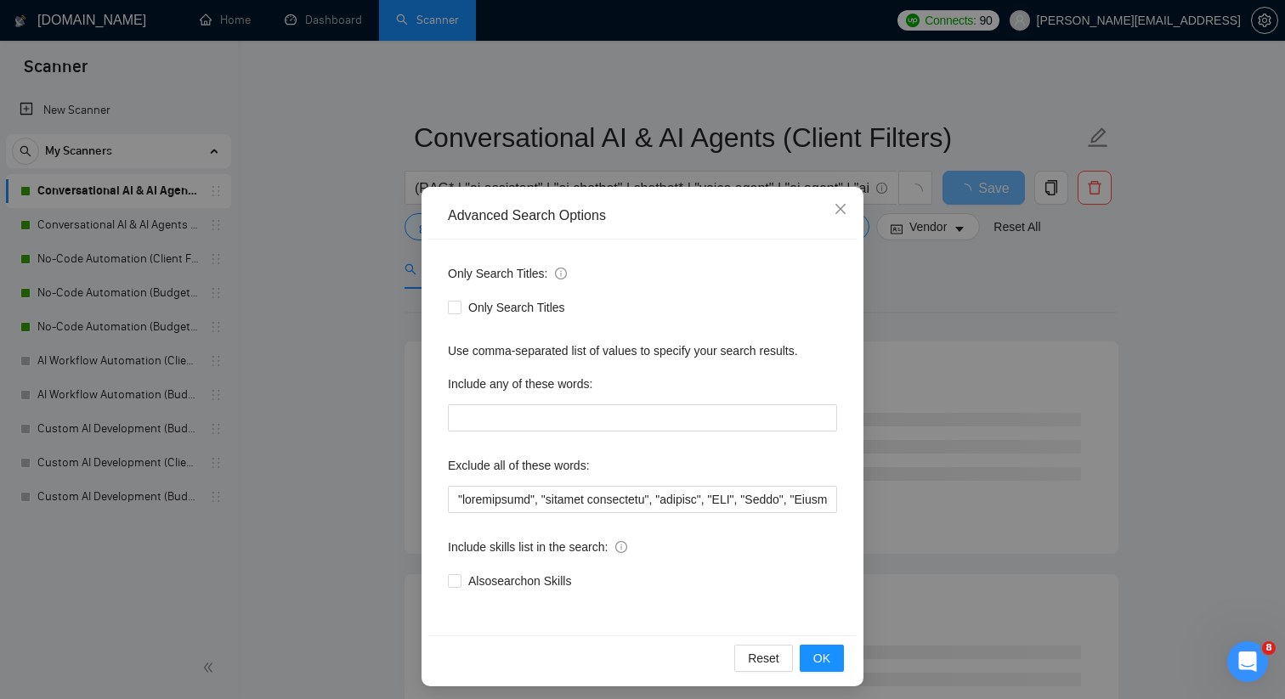
click at [387, 320] on div "Advanced Search Options Only Search Titles: Only Search Titles Use comma-separa…" at bounding box center [642, 349] width 1285 height 699
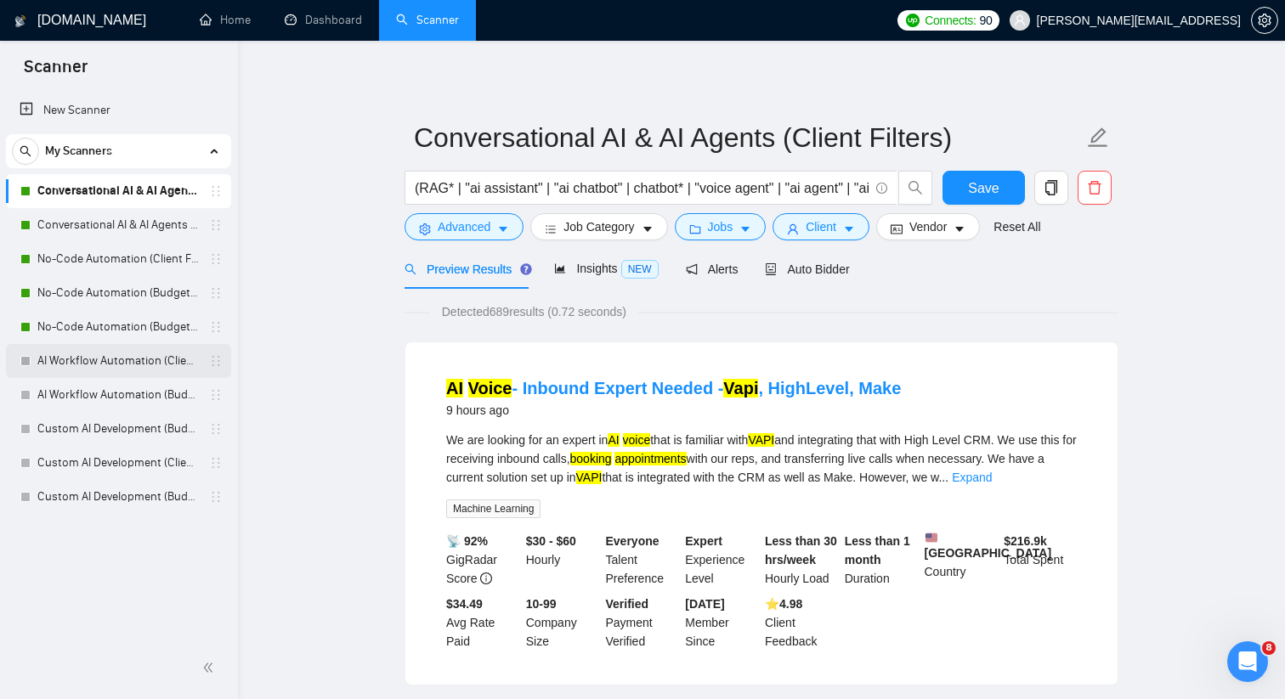
click at [156, 360] on link "AI Workflow Automation (Client Filters)" at bounding box center [117, 361] width 161 height 34
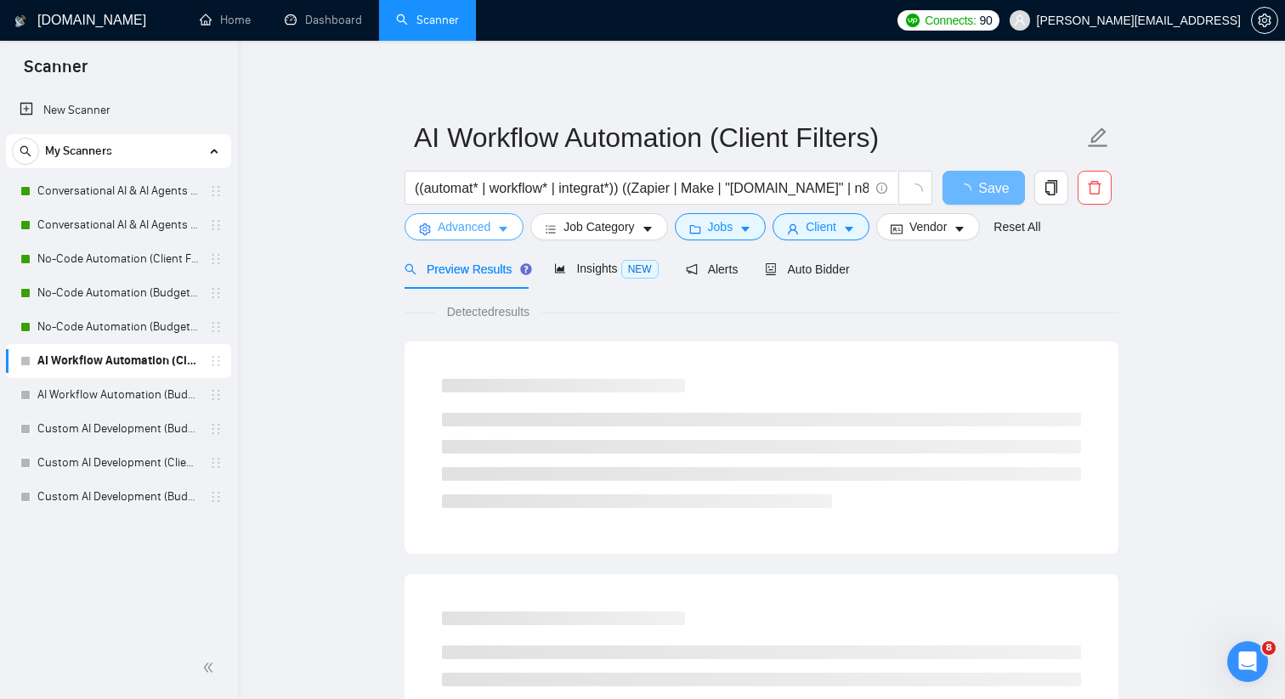
click at [447, 227] on span "Advanced" at bounding box center [464, 226] width 53 height 19
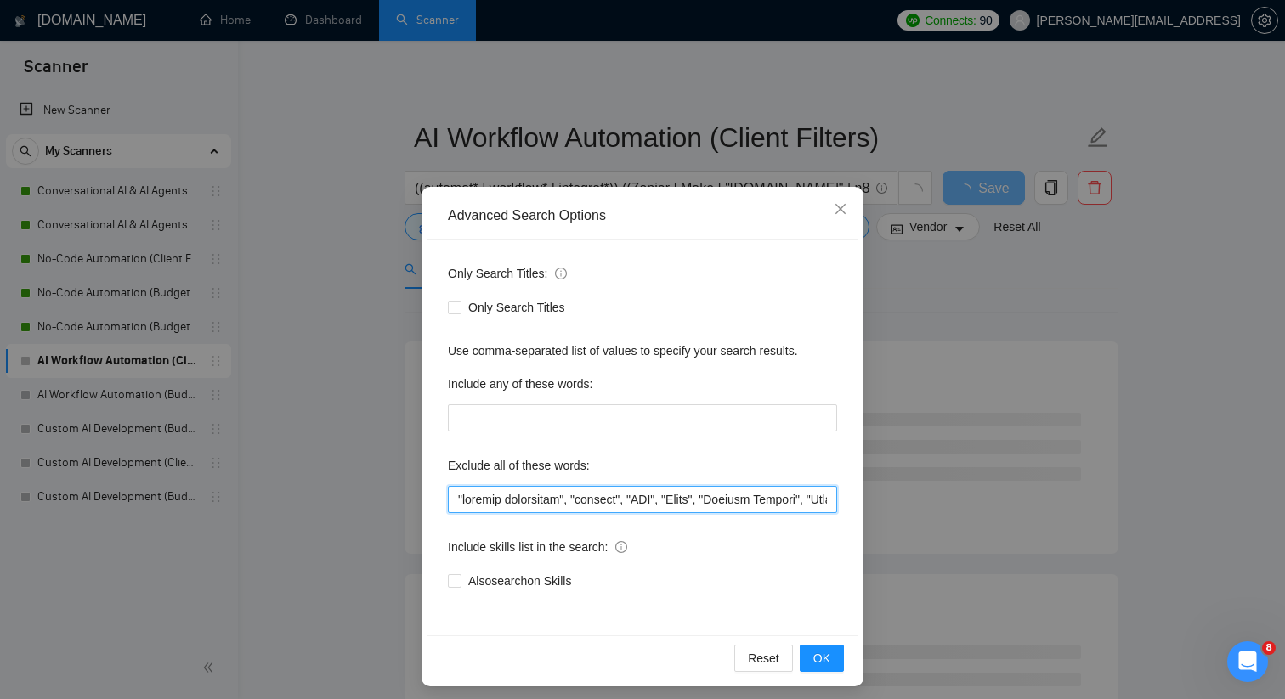
click at [471, 505] on input "text" at bounding box center [642, 499] width 389 height 27
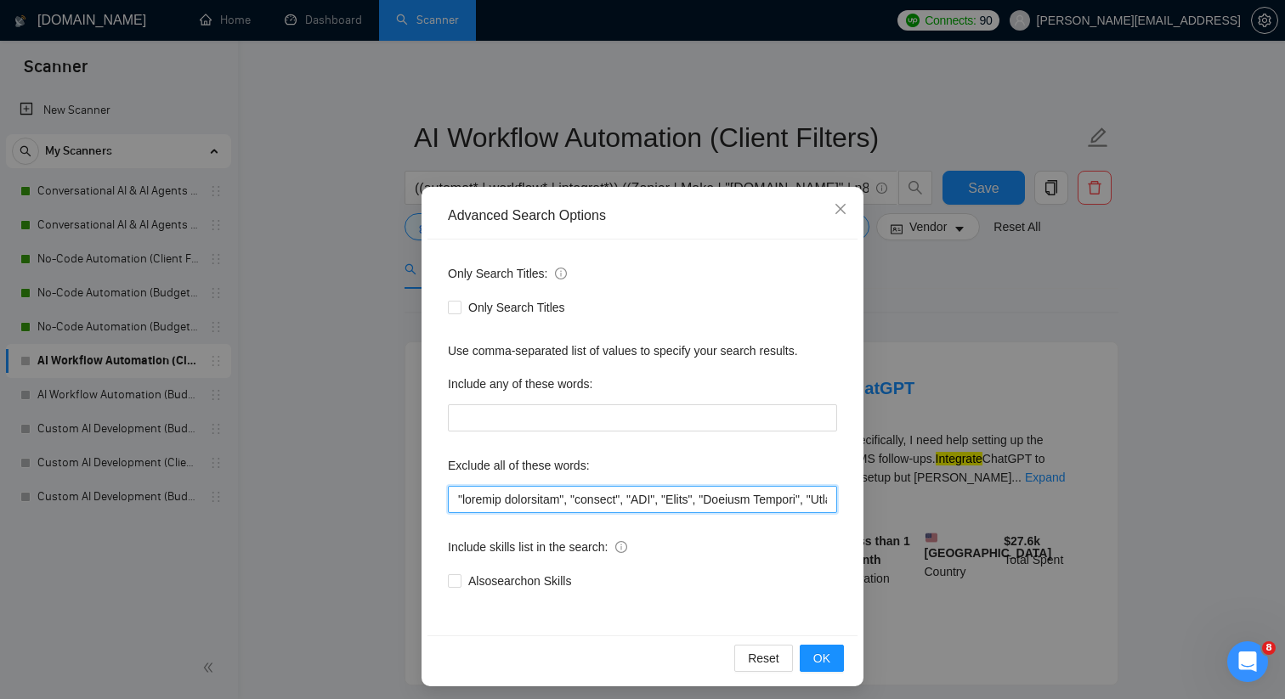
click at [471, 505] on input "text" at bounding box center [642, 499] width 389 height 27
paste input ""squarespace","
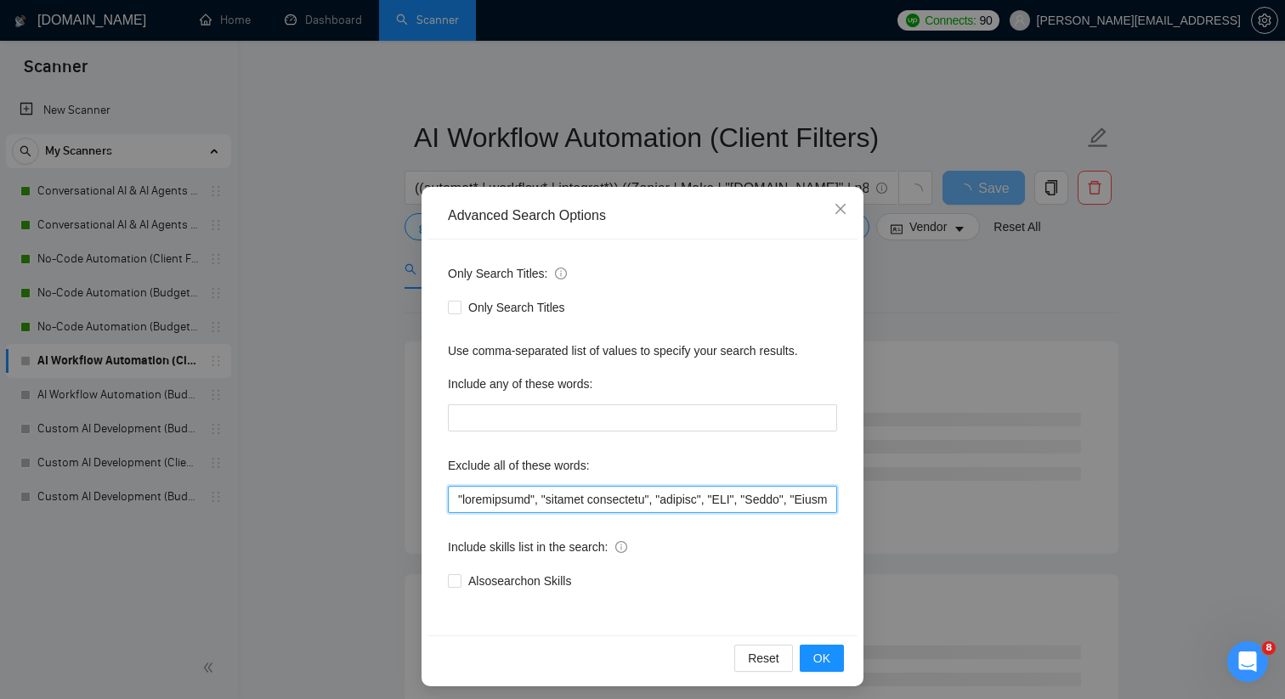
drag, startPoint x: 556, startPoint y: 503, endPoint x: 320, endPoint y: 497, distance: 235.4
click at [320, 497] on div "Advanced Search Options Only Search Titles: Only Search Titles Use comma-separa…" at bounding box center [642, 349] width 1285 height 699
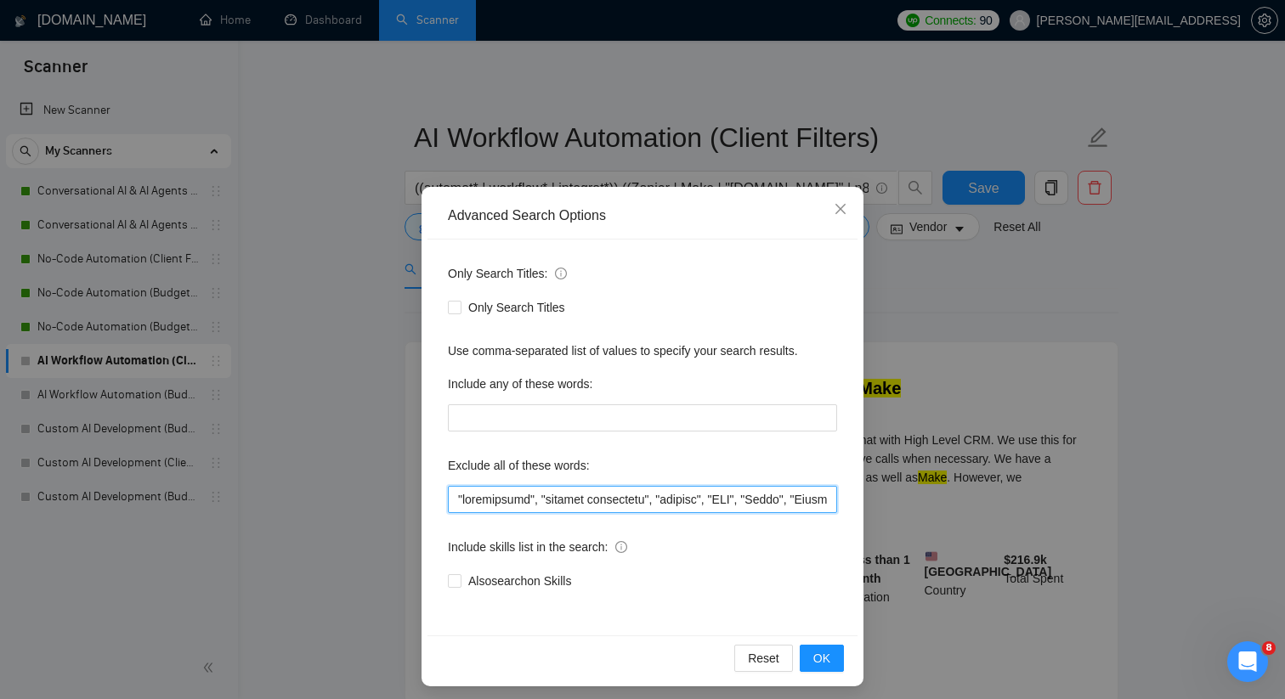
type input ""squarespace", "content strategist", "startup", "CMO", "Teach", "Payment Gatewa…"
click at [505, 595] on div "Only Search Titles: Only Search Titles Use comma-separated list of values to sp…" at bounding box center [642, 438] width 430 height 396
click at [816, 648] on button "OK" at bounding box center [821, 658] width 44 height 27
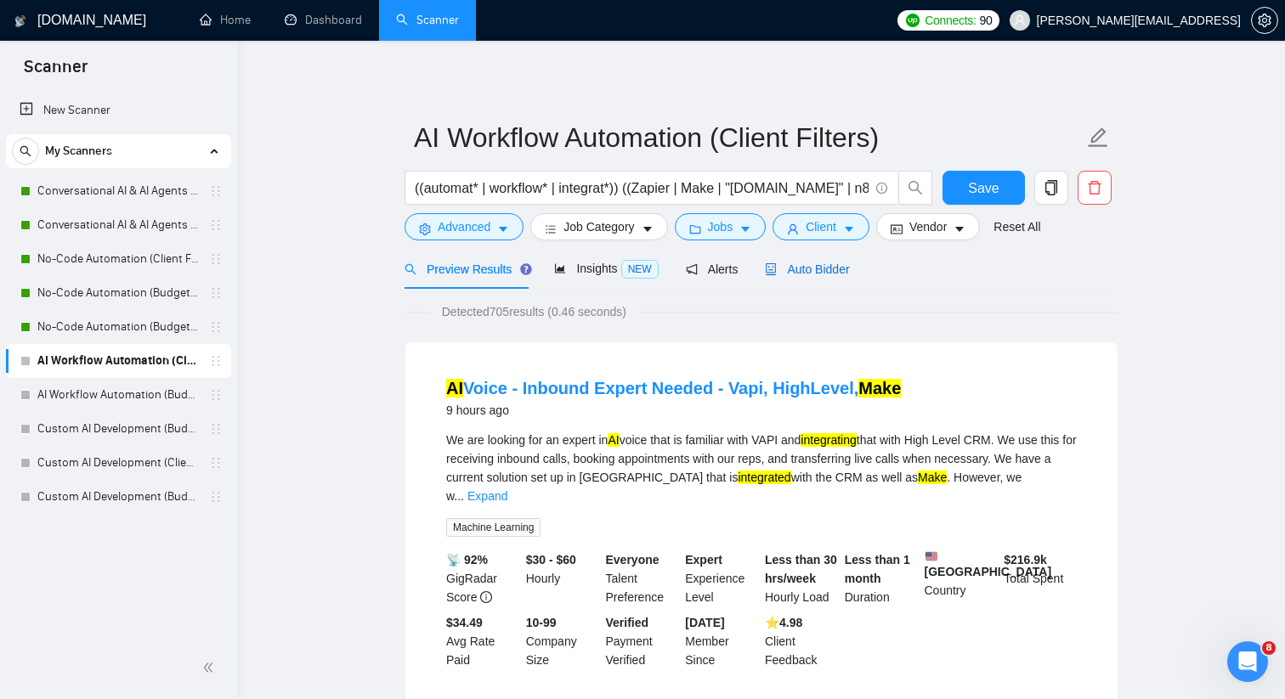
click at [829, 260] on div "Auto Bidder" at bounding box center [807, 269] width 84 height 19
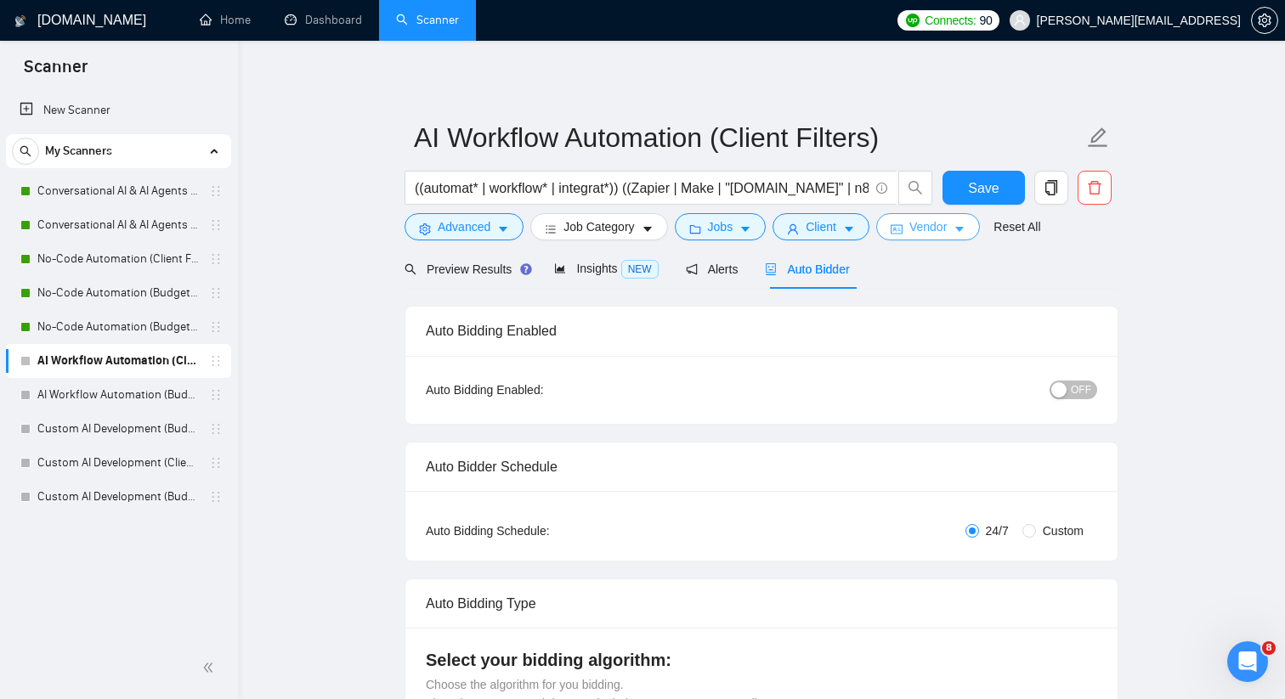
click at [918, 234] on span "Vendor" at bounding box center [927, 226] width 37 height 19
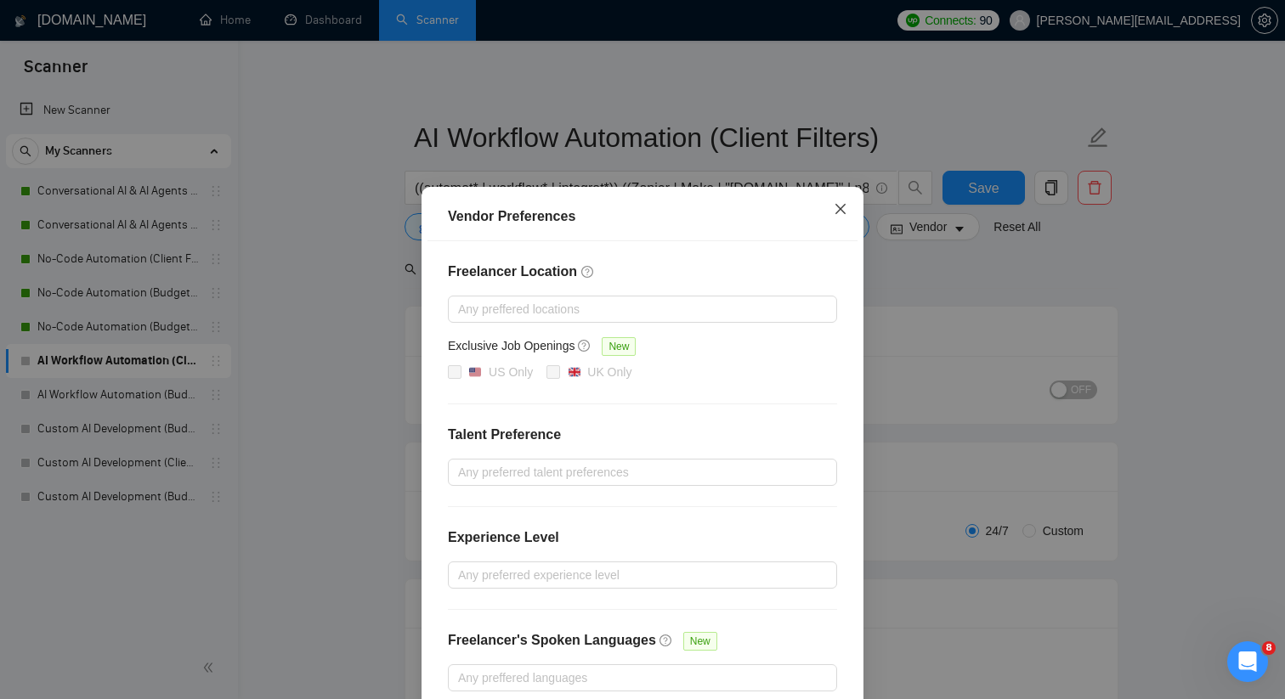
click at [844, 212] on icon "close" at bounding box center [840, 209] width 14 height 14
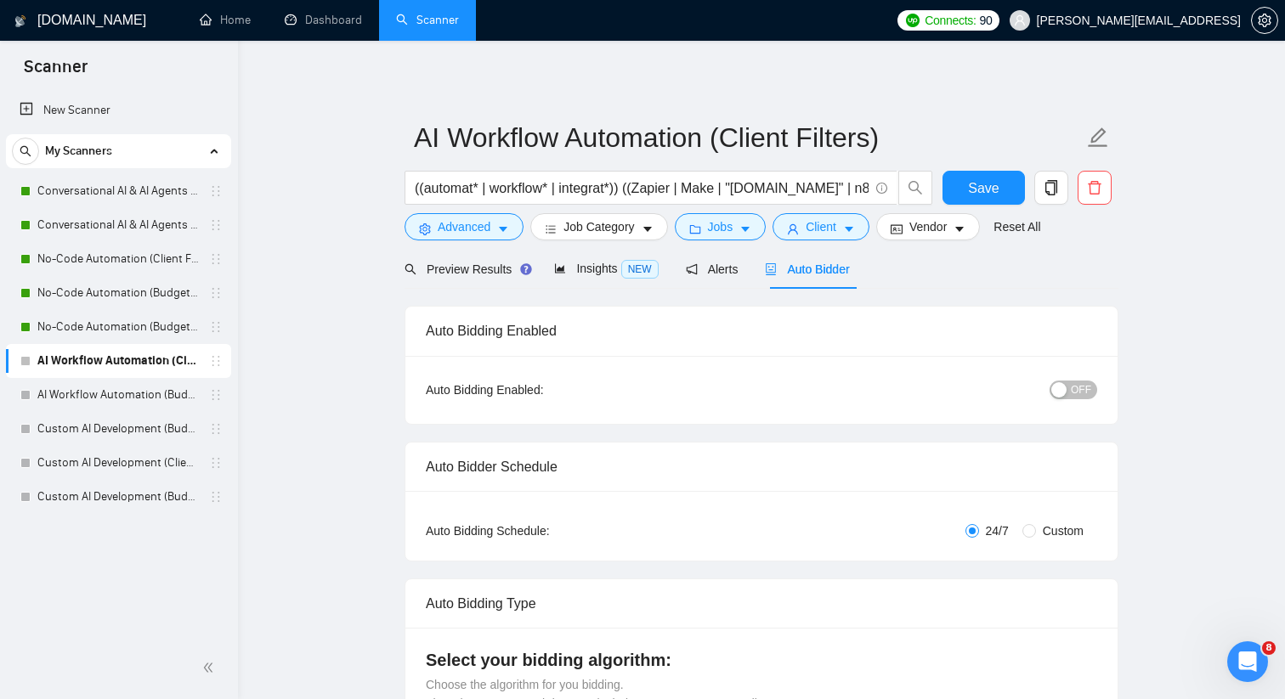
click at [1081, 385] on span "OFF" at bounding box center [1080, 390] width 20 height 19
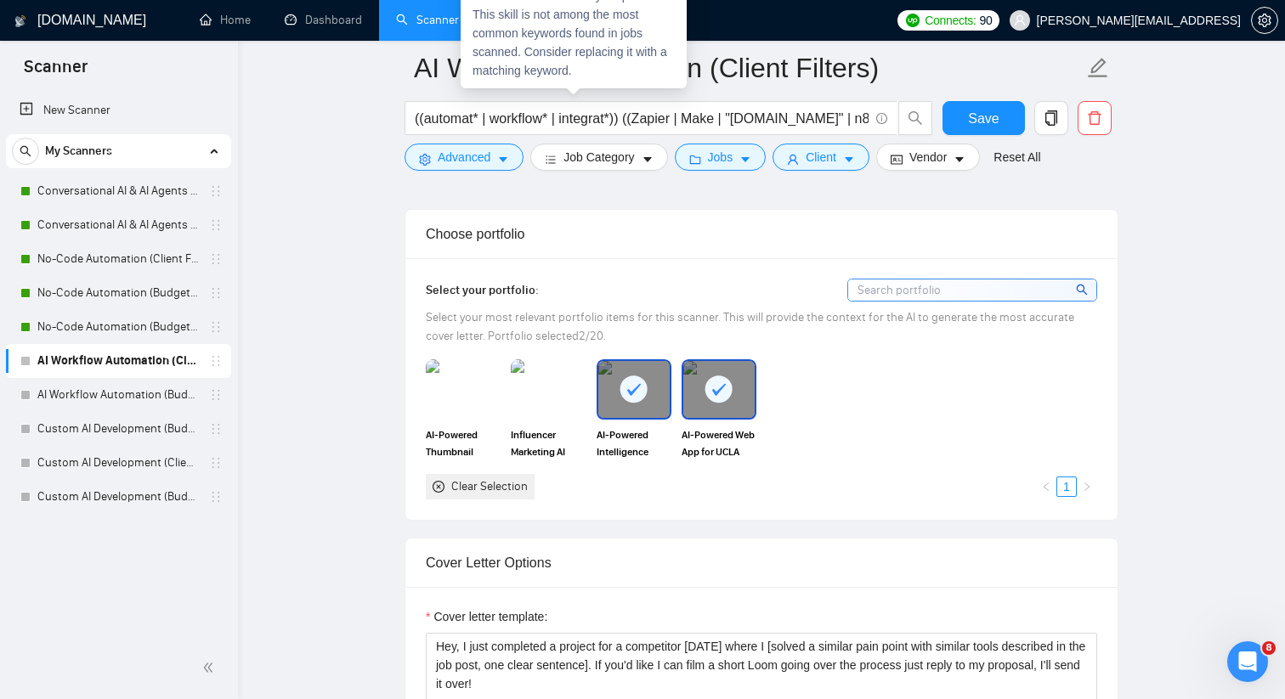
scroll to position [1515, 0]
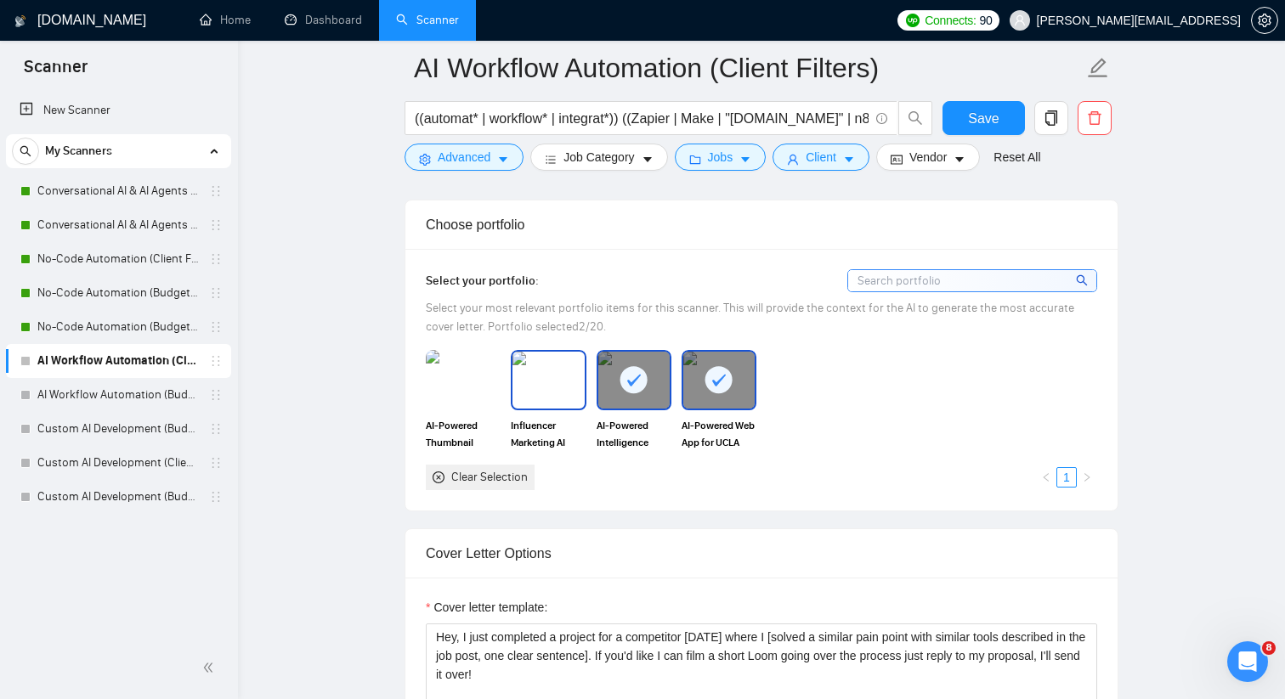
click at [565, 376] on img at bounding box center [547, 380] width 71 height 56
click at [462, 376] on img at bounding box center [462, 380] width 71 height 56
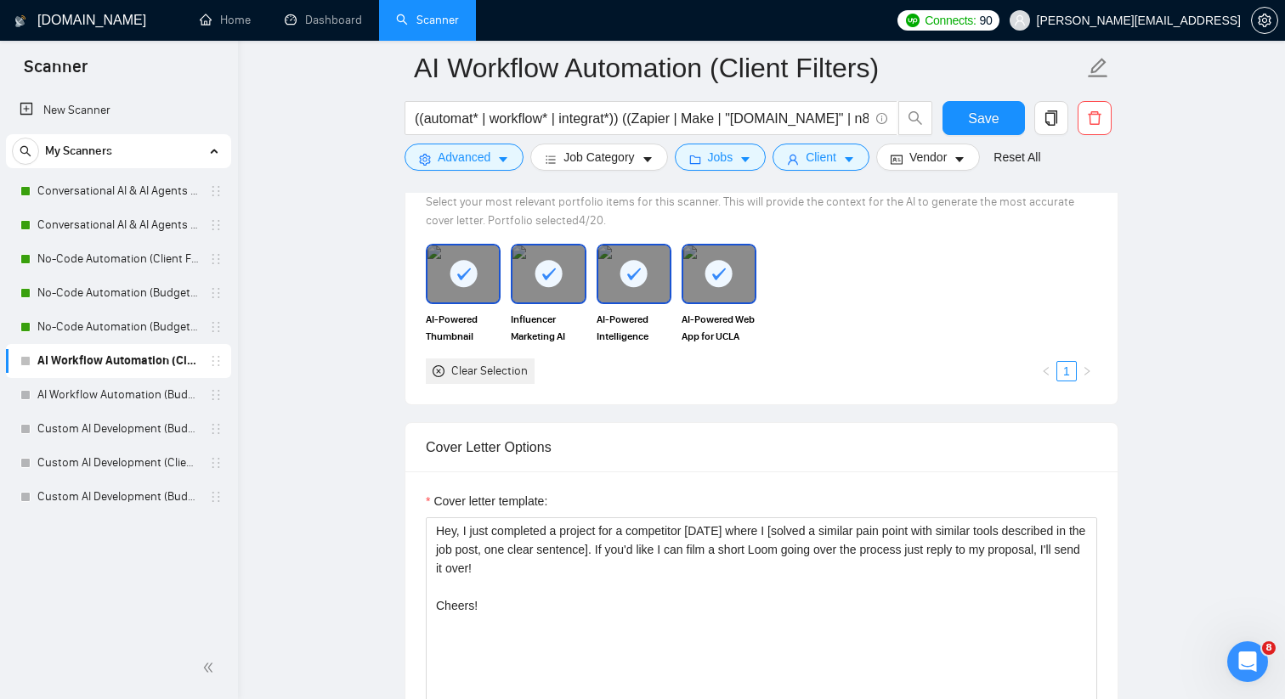
scroll to position [1744, 0]
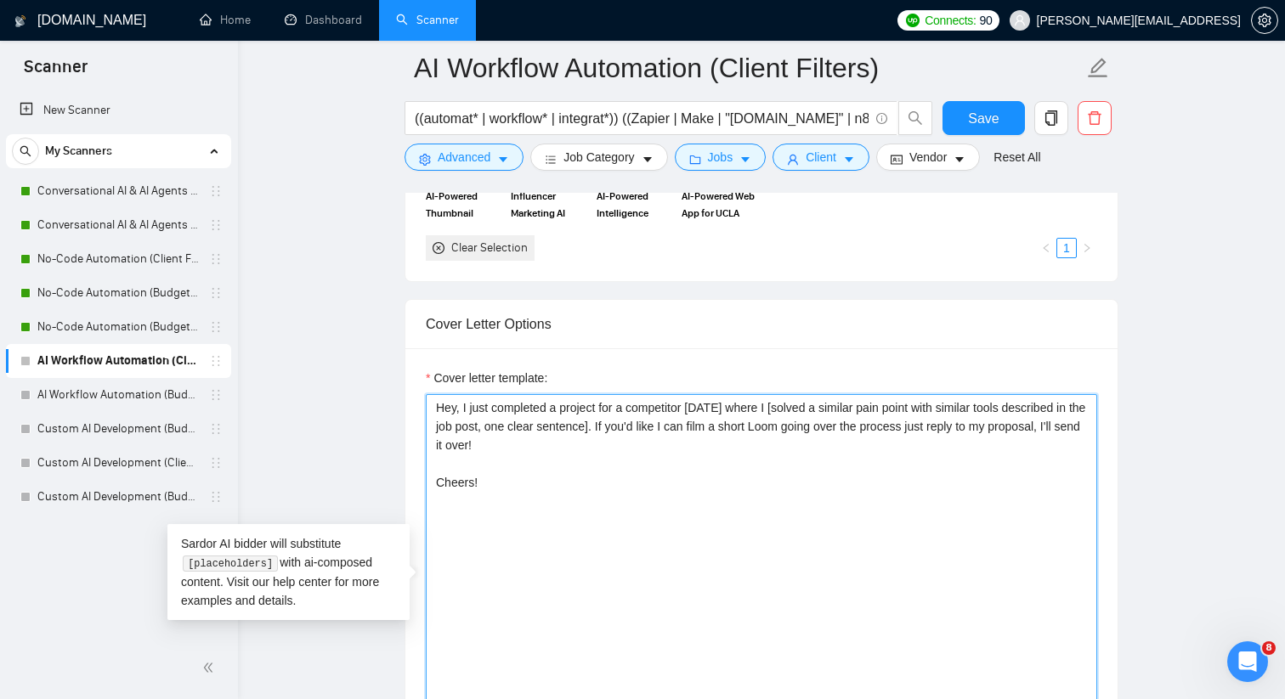
drag, startPoint x: 597, startPoint y: 492, endPoint x: 375, endPoint y: 357, distance: 260.4
click at [375, 357] on main "AI Workflow Automation (Client Filters) ((automat* | workflow* | integrat*)) ((…" at bounding box center [761, 614] width 992 height 4581
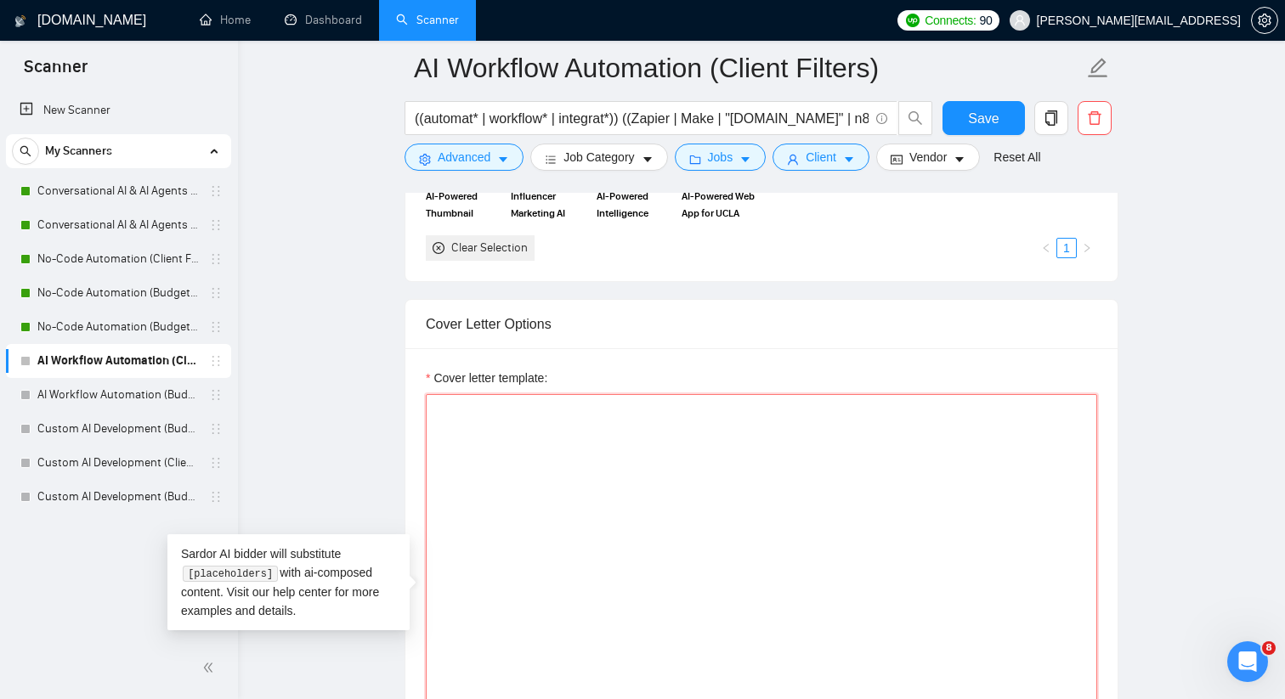
paste textarea "Hey, it sounds like [mention the challenge the job post lists, one sentence, 8t…"
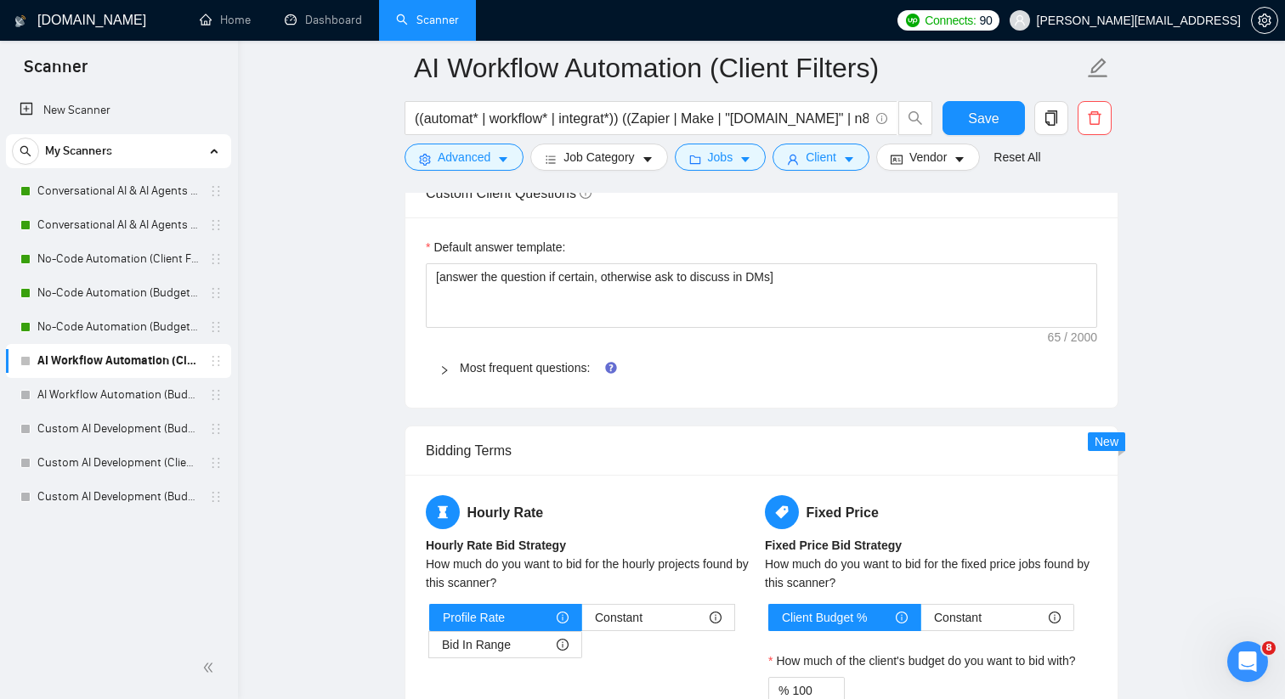
scroll to position [2414, 0]
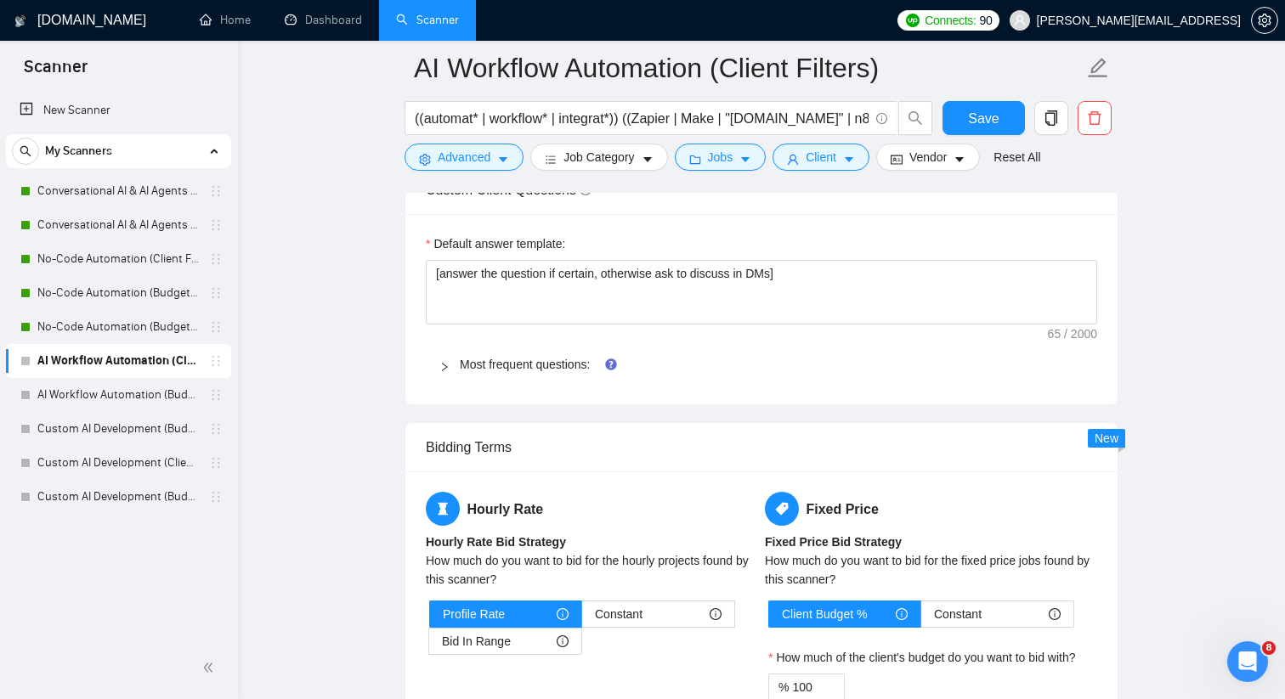
type textarea "Hey, it sounds like [mention the challenge the job post lists, one sentence, 8t…"
click at [449, 368] on div at bounding box center [449, 364] width 20 height 19
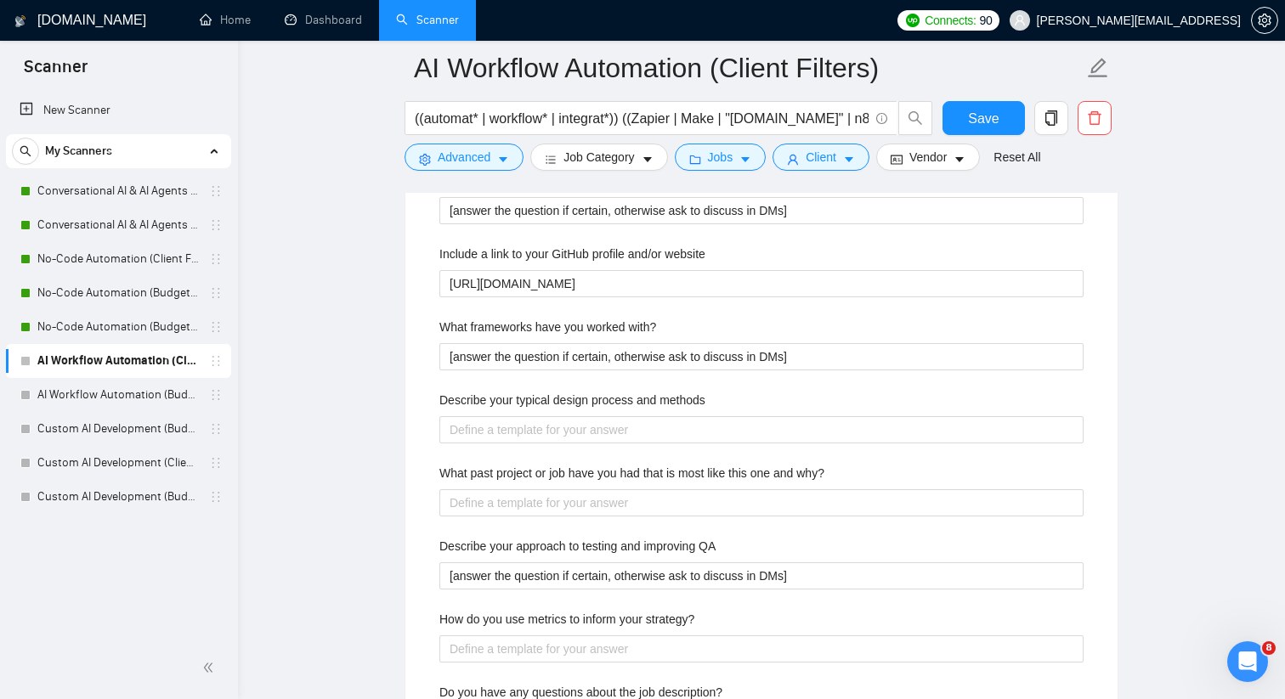
scroll to position [2719, 0]
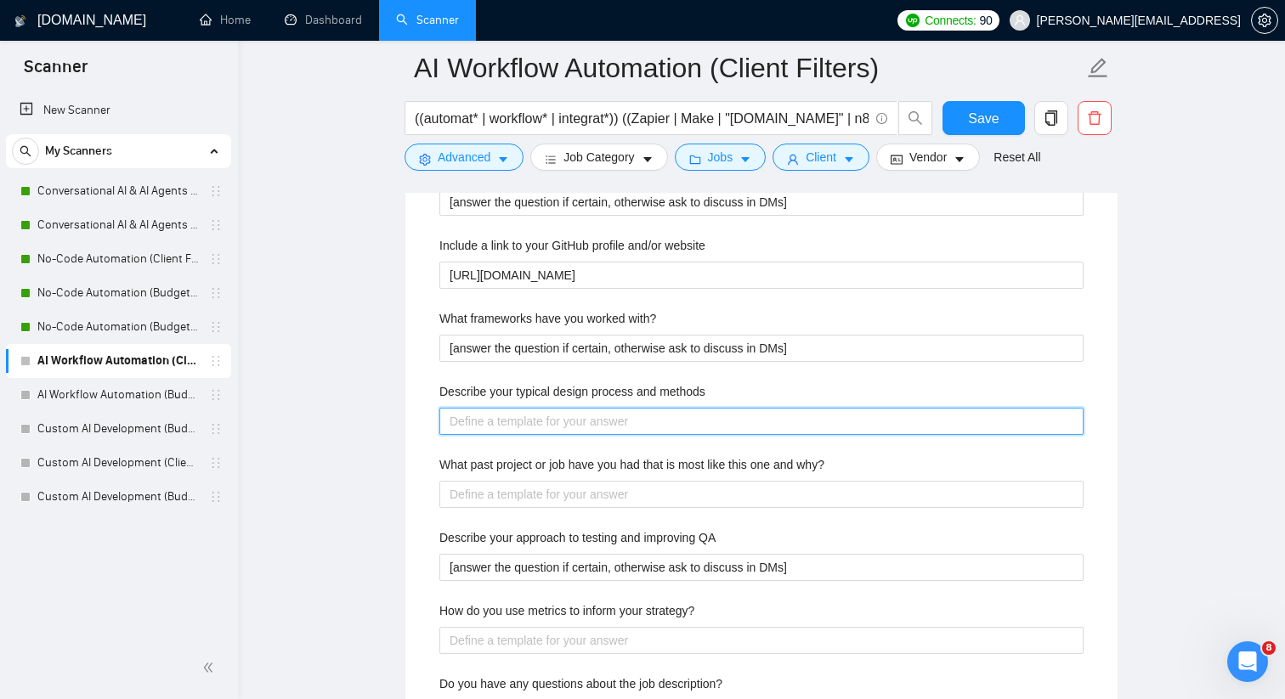
click at [469, 422] on methods "Describe your typical design process and methods" at bounding box center [761, 421] width 644 height 27
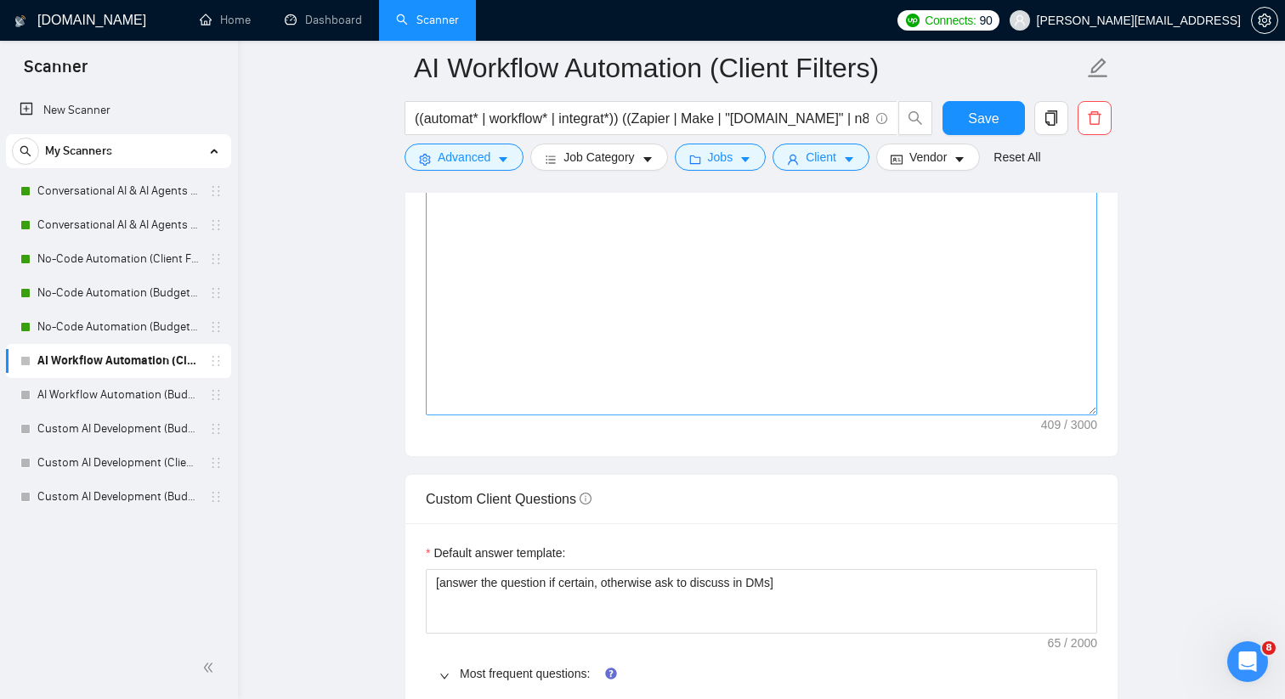
scroll to position [2112, 0]
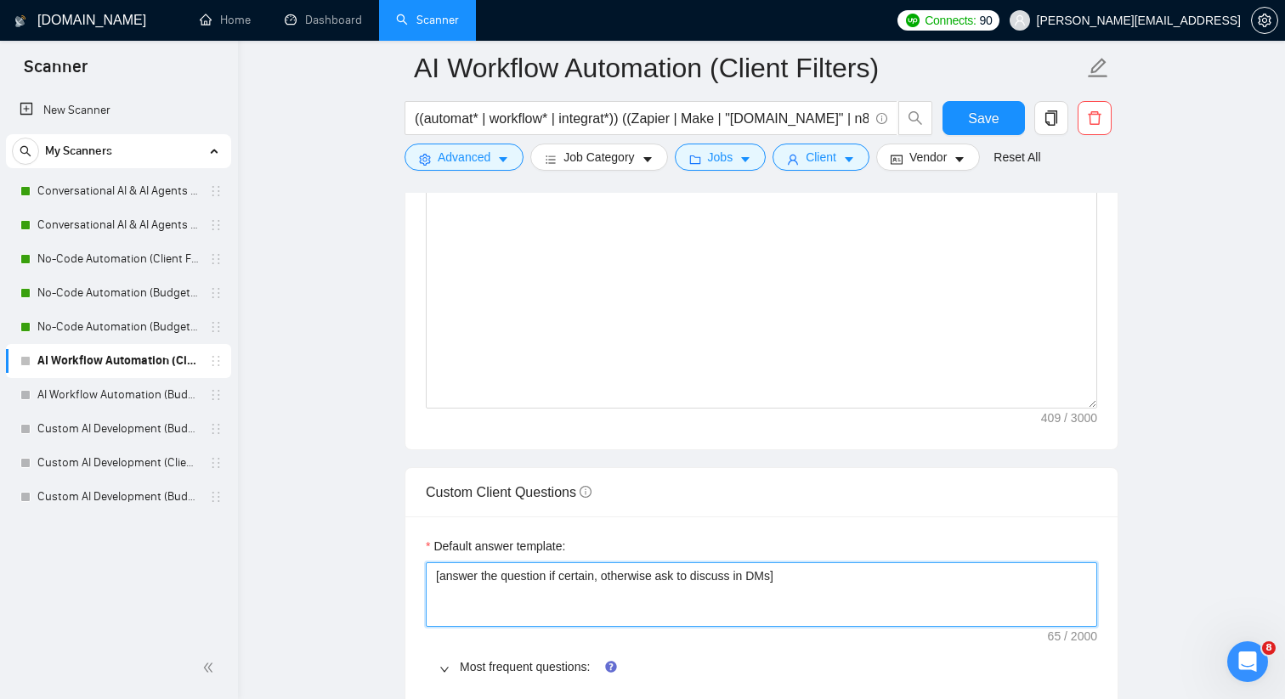
click at [496, 566] on textarea "[answer the question if certain, otherwise ask to discuss in DMs]" at bounding box center [761, 594] width 671 height 65
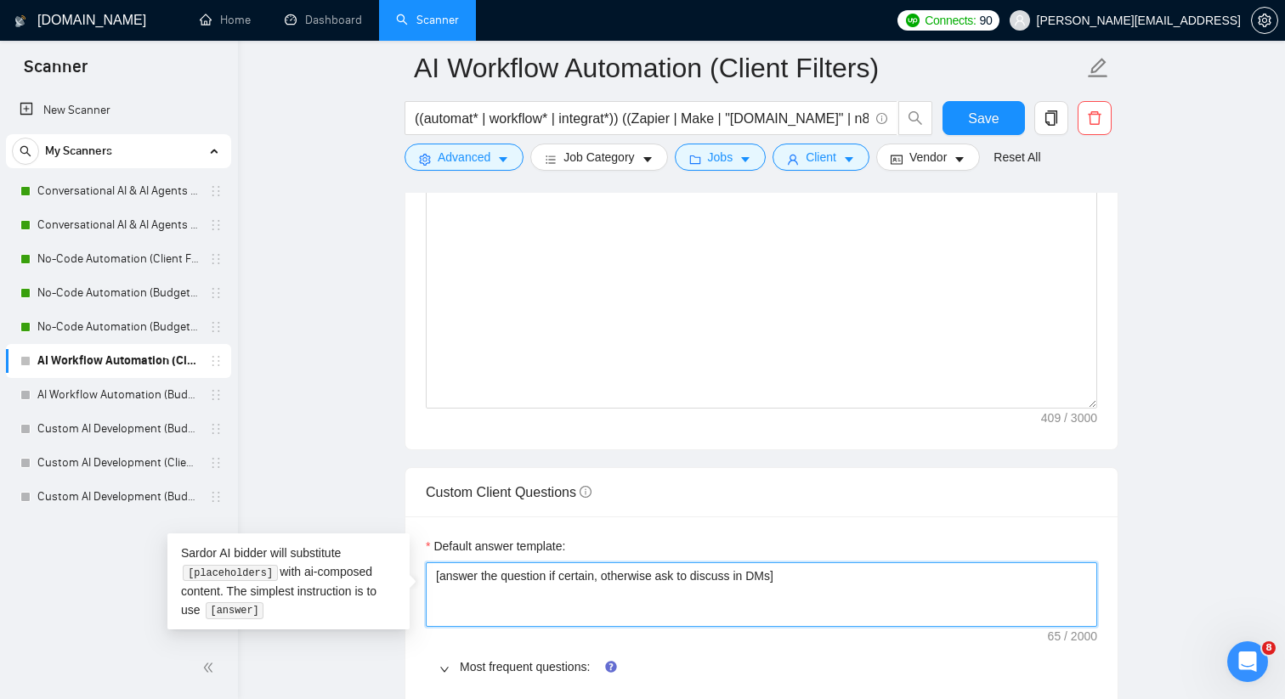
click at [496, 566] on textarea "[answer the question if certain, otherwise ask to discuss in DMs]" at bounding box center [761, 594] width 671 height 65
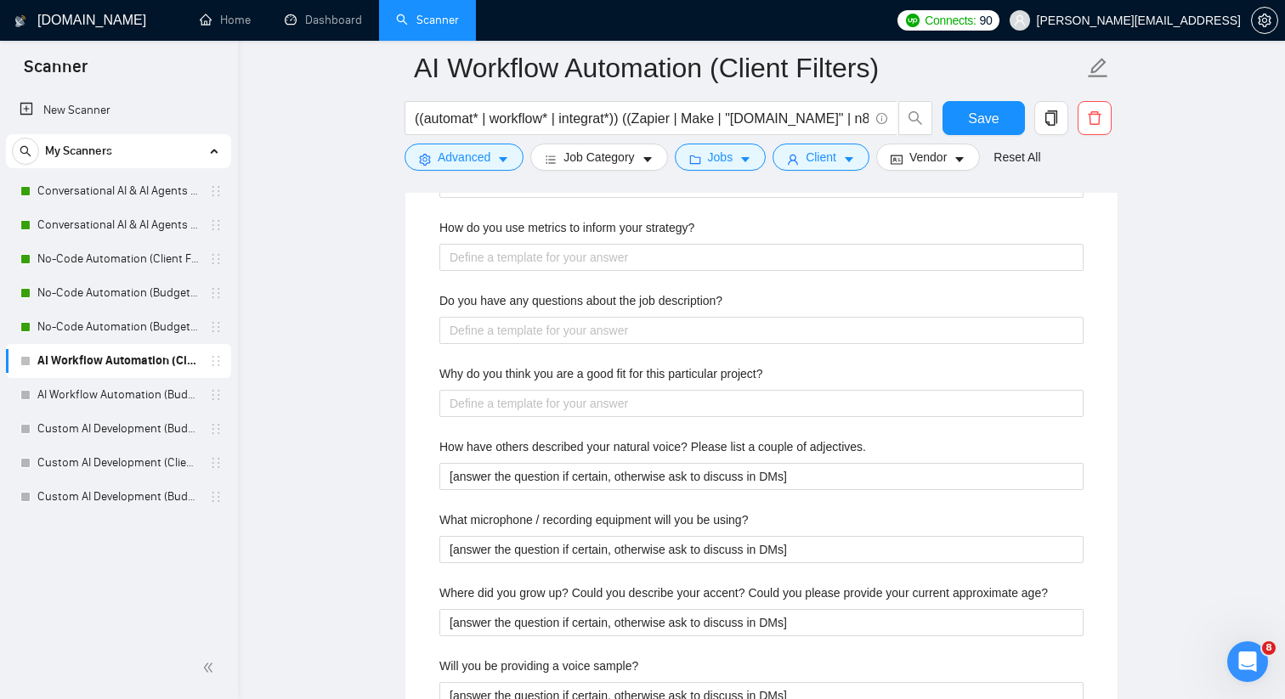
scroll to position [3080, 0]
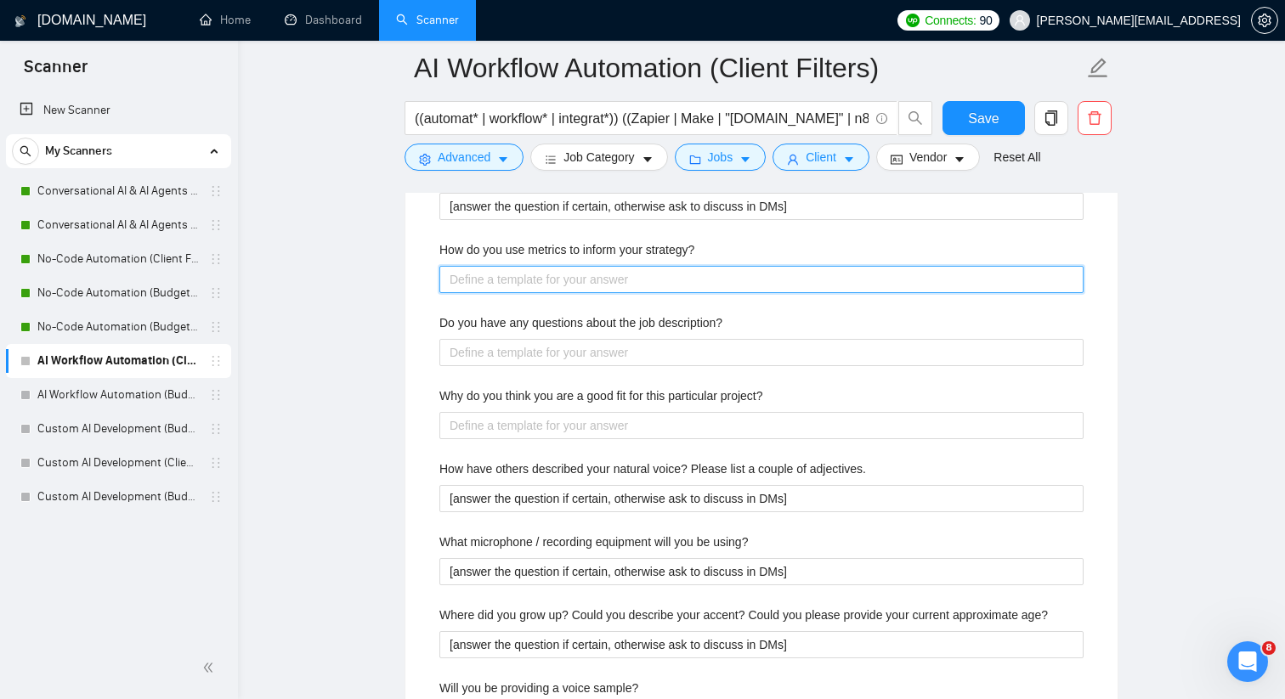
click at [487, 289] on strategy\? "How do you use metrics to inform your strategy?" at bounding box center [761, 279] width 644 height 27
paste strategy\? "[answer the question if certain, otherwise ask to discuss in DMs]"
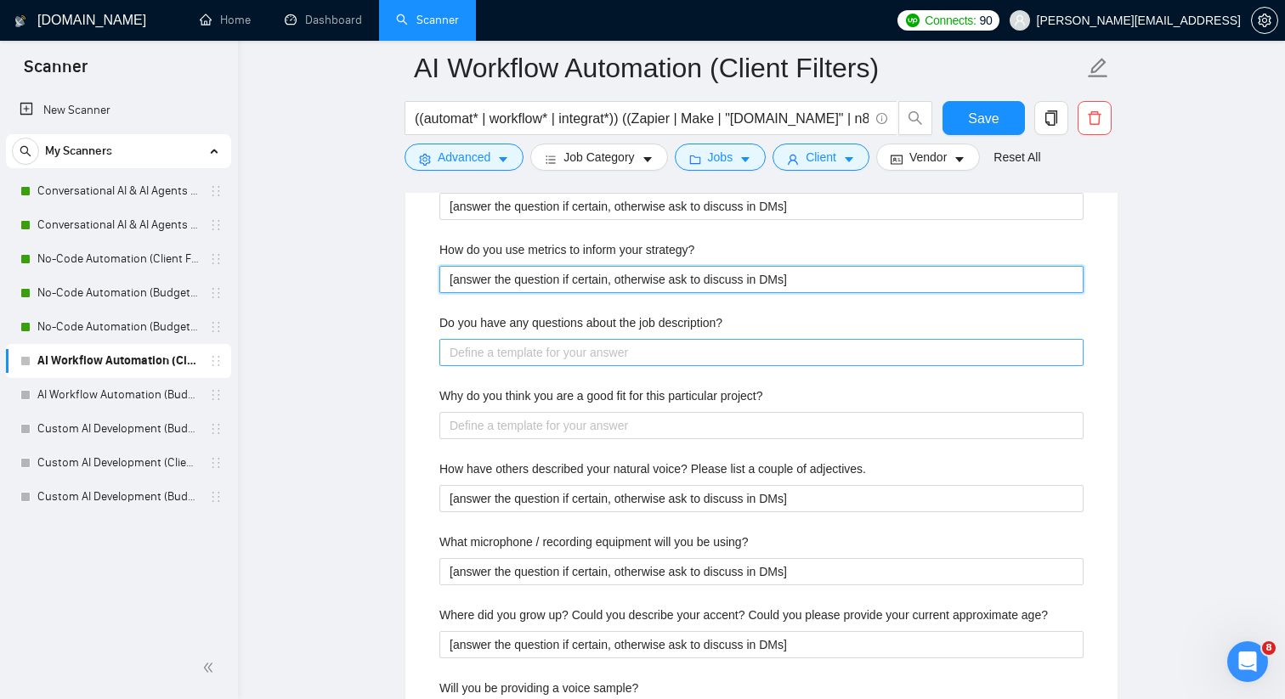
type strategy\? "[answer the question if certain, otherwise ask to discuss in DMs]"
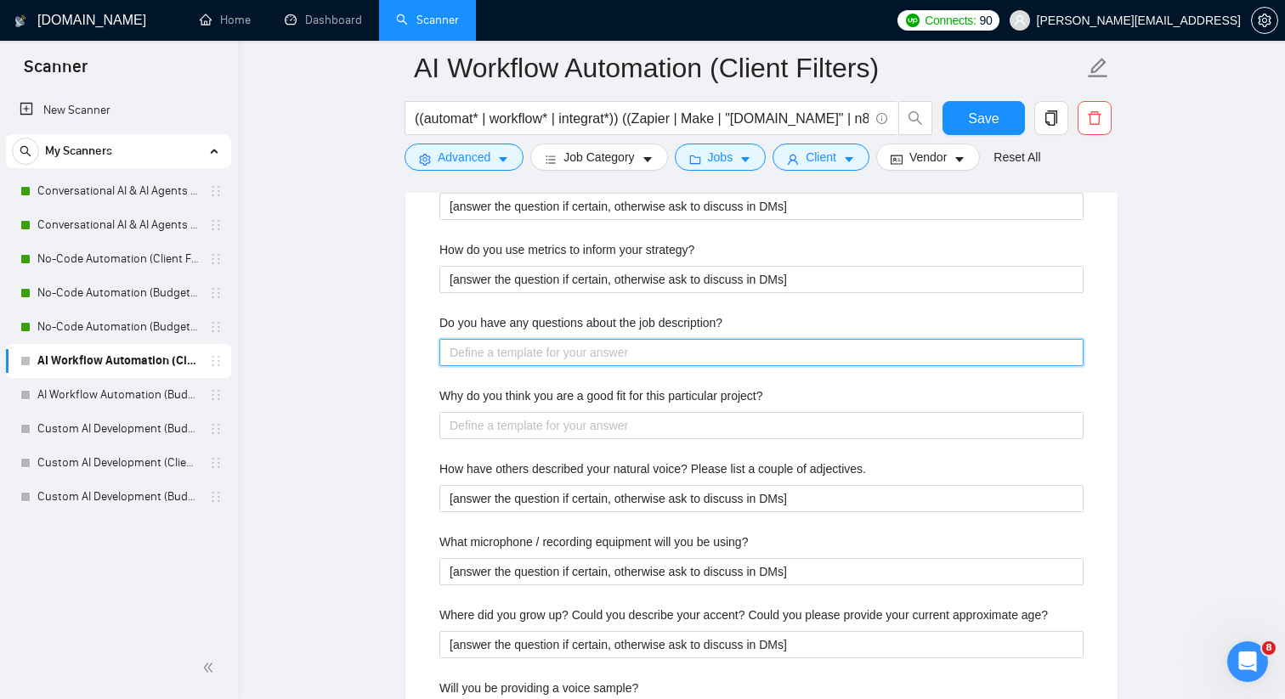
click at [486, 351] on description\? "Do you have any questions about the job description?" at bounding box center [761, 352] width 644 height 27
paste description\? "[answer the question if certain, otherwise ask to discuss in DMs]"
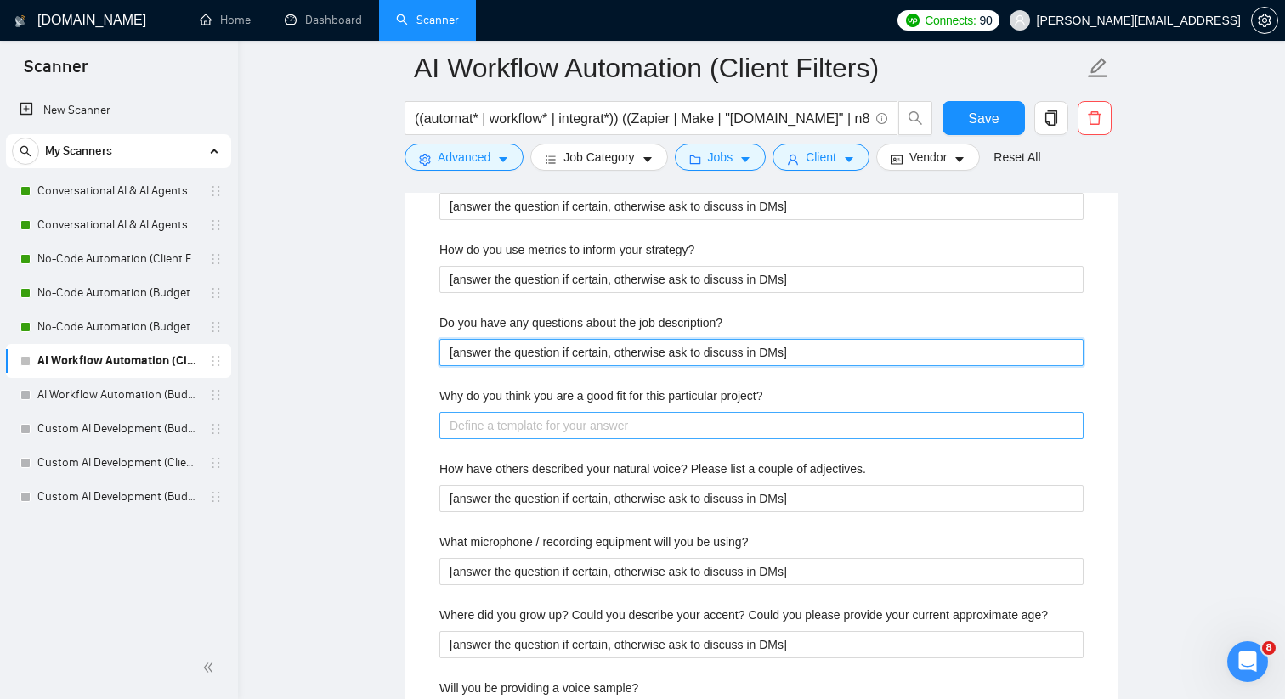
type description\? "[answer the question if certain, otherwise ask to discuss in DMs]"
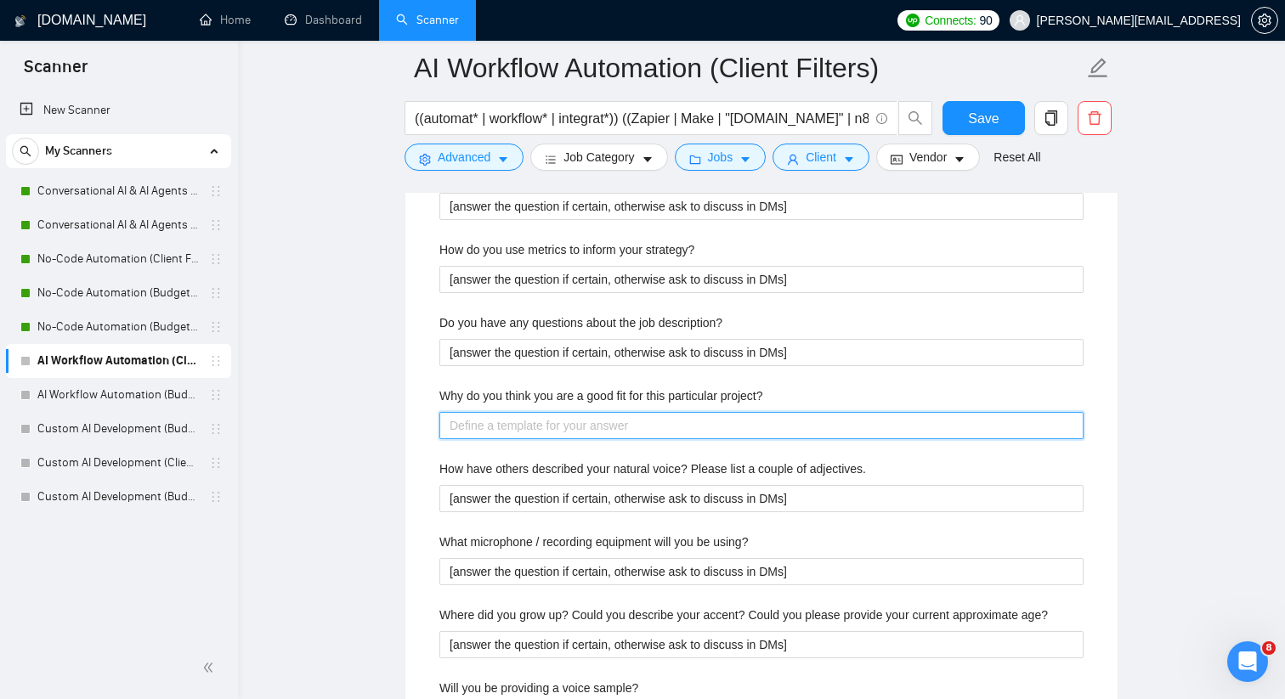
click at [476, 415] on project\? "Why do you think you are a good fit for this particular project?" at bounding box center [761, 425] width 644 height 27
paste project\? "[answer the question if certain, otherwise ask to discuss in DMs]"
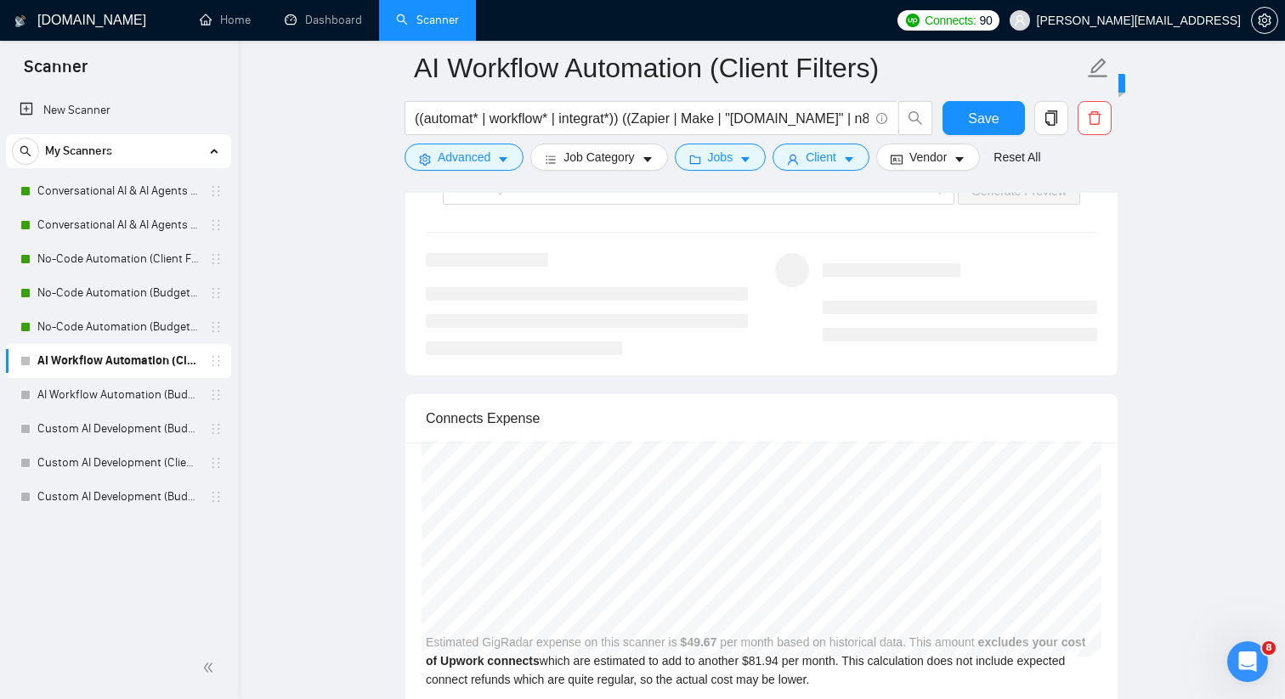
scroll to position [4435, 0]
type project\? "[answer the question if certain, otherwise ask to discuss in DMs]"
click at [997, 128] on span "Save" at bounding box center [983, 118] width 31 height 21
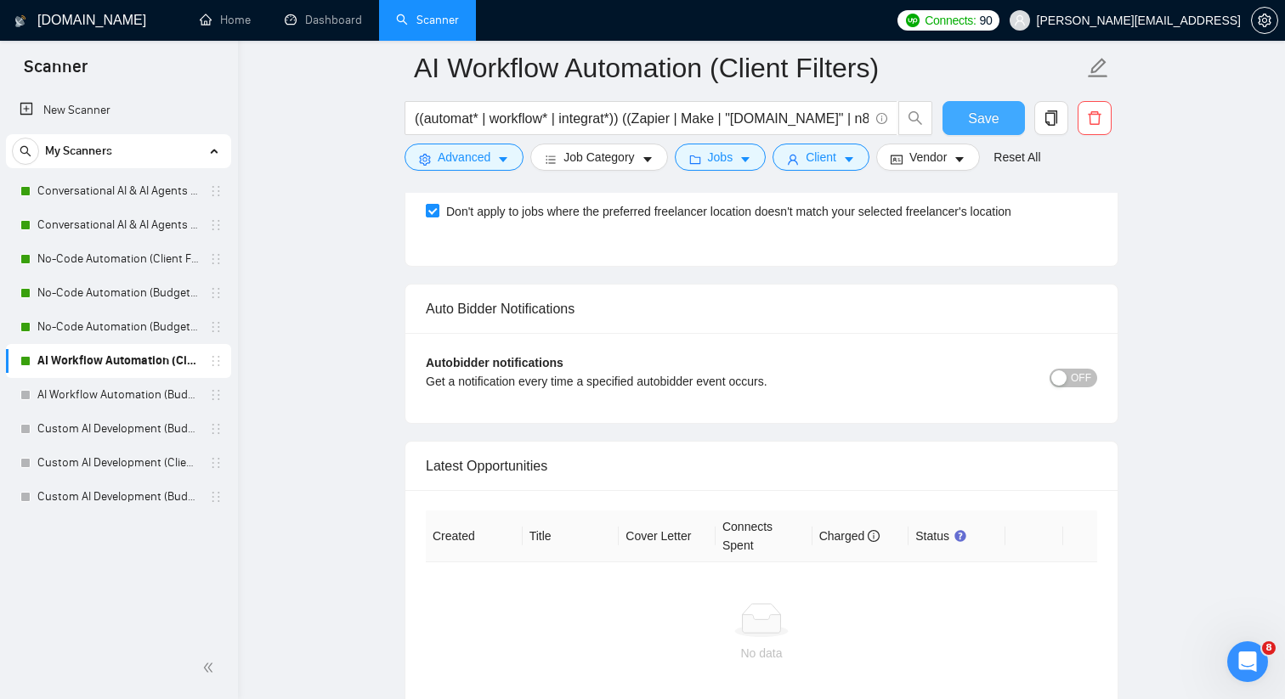
scroll to position [3921, 0]
click at [1061, 382] on div "button" at bounding box center [1058, 380] width 15 height 15
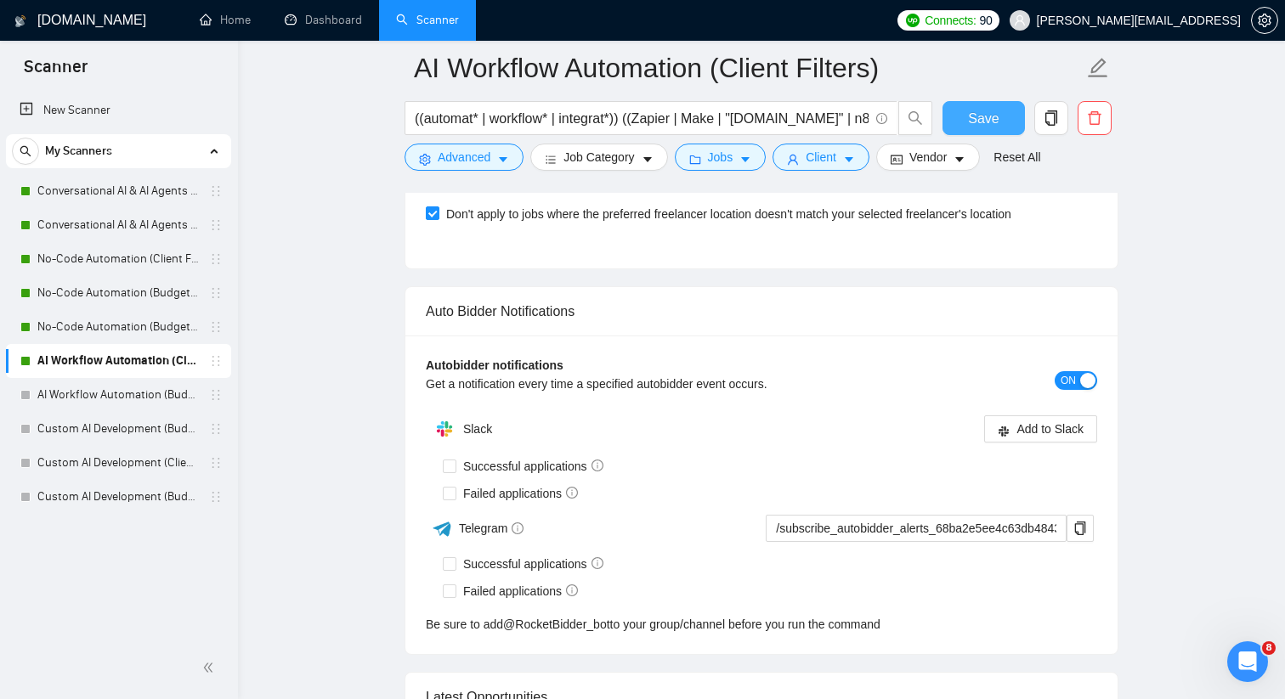
click at [965, 127] on button "Save" at bounding box center [983, 118] width 82 height 34
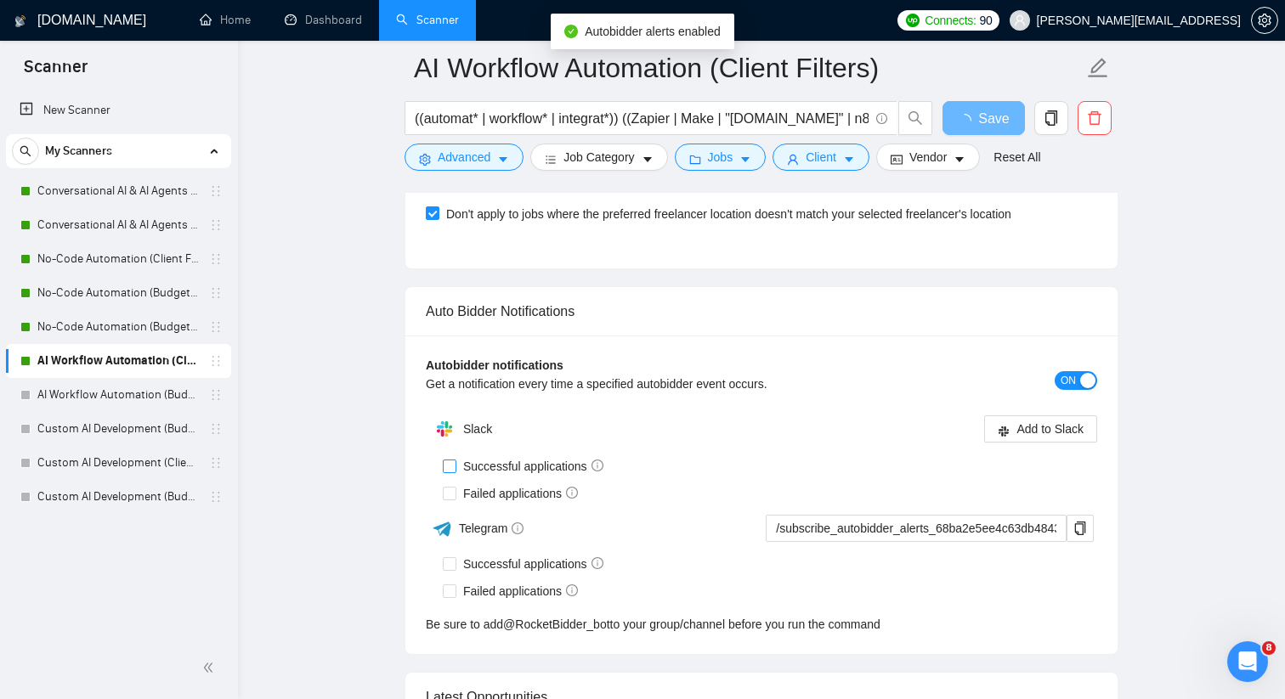
click at [525, 466] on span "Successful applications" at bounding box center [533, 466] width 154 height 19
click at [455, 466] on input "Successful applications" at bounding box center [449, 466] width 12 height 12
checkbox input "true"
click at [448, 487] on input "Failed applications" at bounding box center [449, 493] width 12 height 12
checkbox input "true"
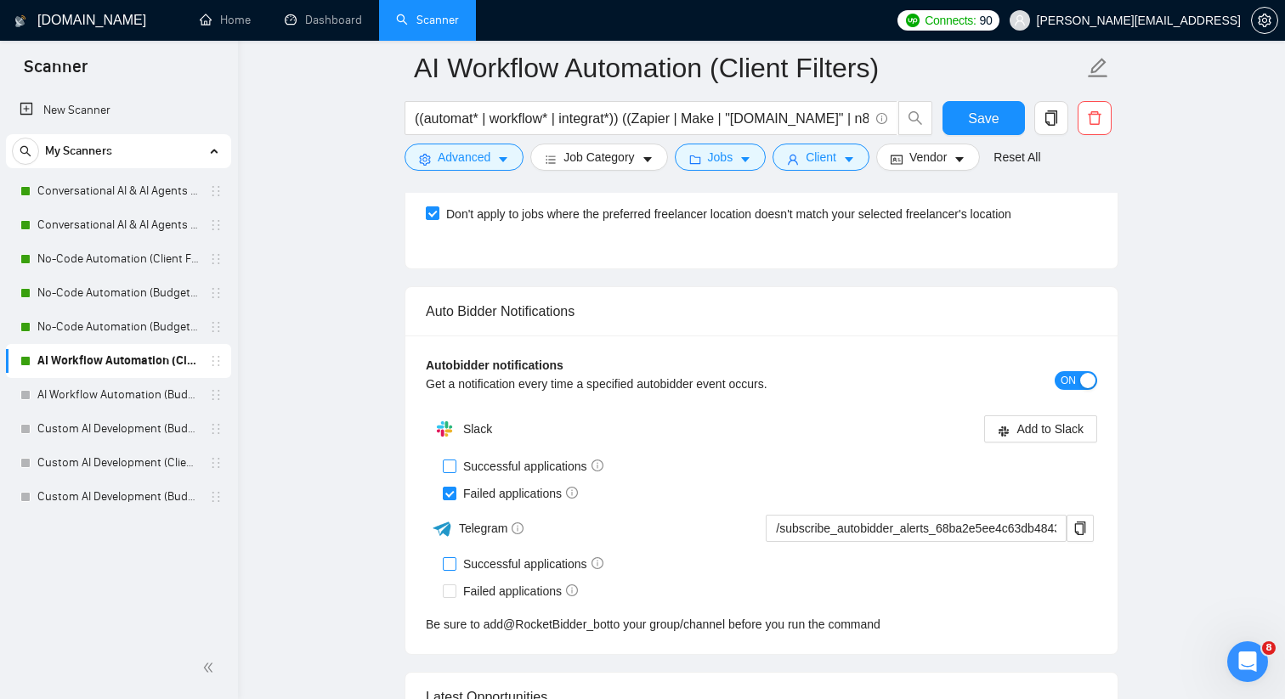
click at [448, 460] on input "Successful applications" at bounding box center [449, 466] width 12 height 12
checkbox input "true"
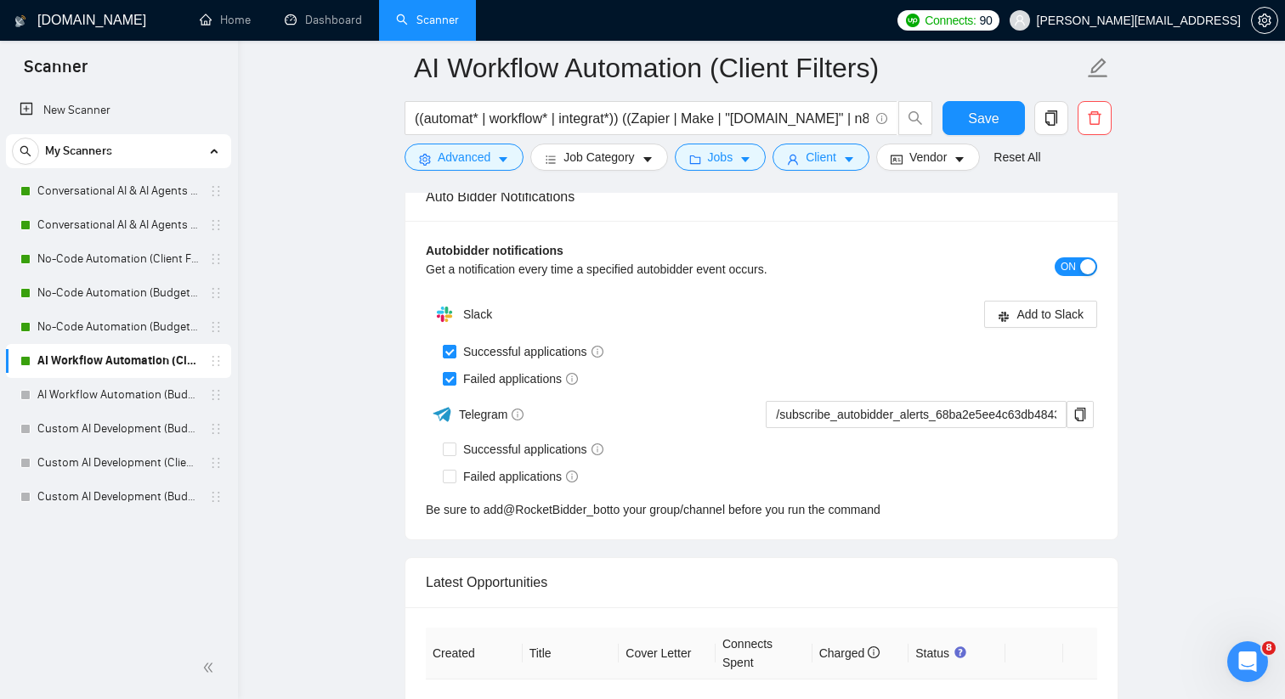
click at [1059, 347] on div "Successful applications" at bounding box center [770, 351] width 654 height 19
click at [1059, 347] on div "Slack Add to Slack Successful applications Failed applications Telegram /subscr…" at bounding box center [761, 408] width 671 height 222
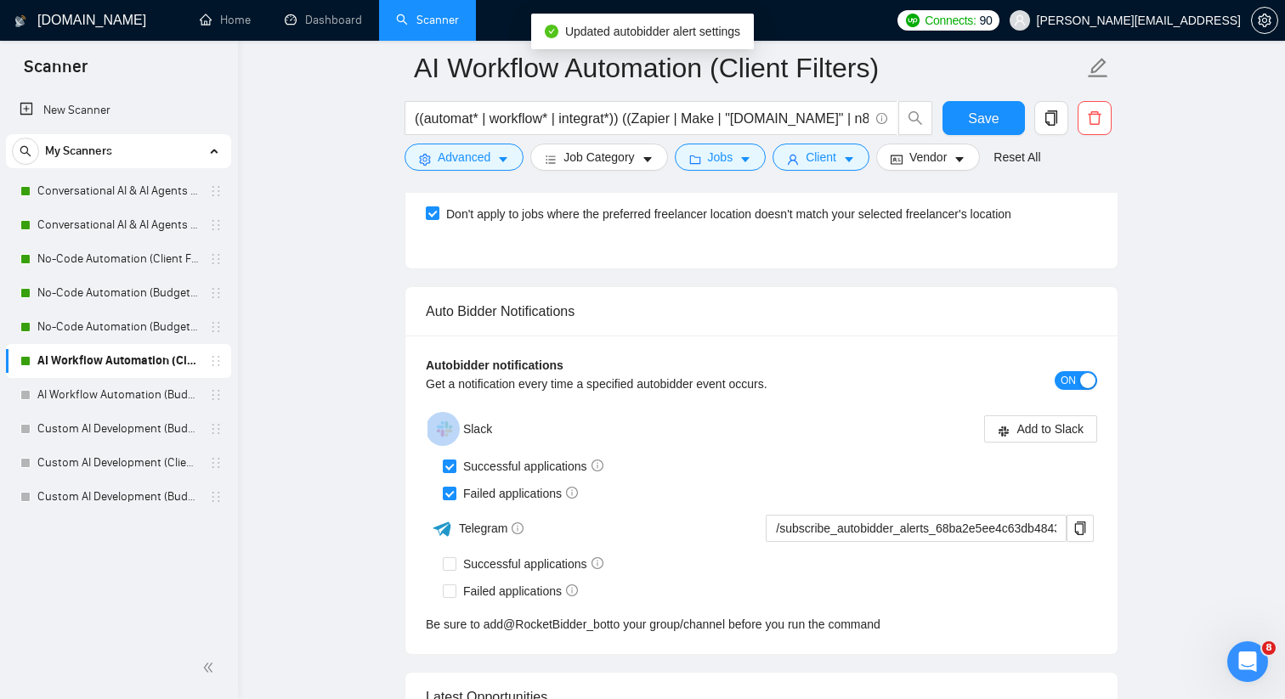
click at [1059, 347] on div "Autobidder notifications Get a notification every time a specified autobidder e…" at bounding box center [761, 495] width 712 height 319
click at [932, 415] on div "Add to Slack" at bounding box center [929, 428] width 336 height 27
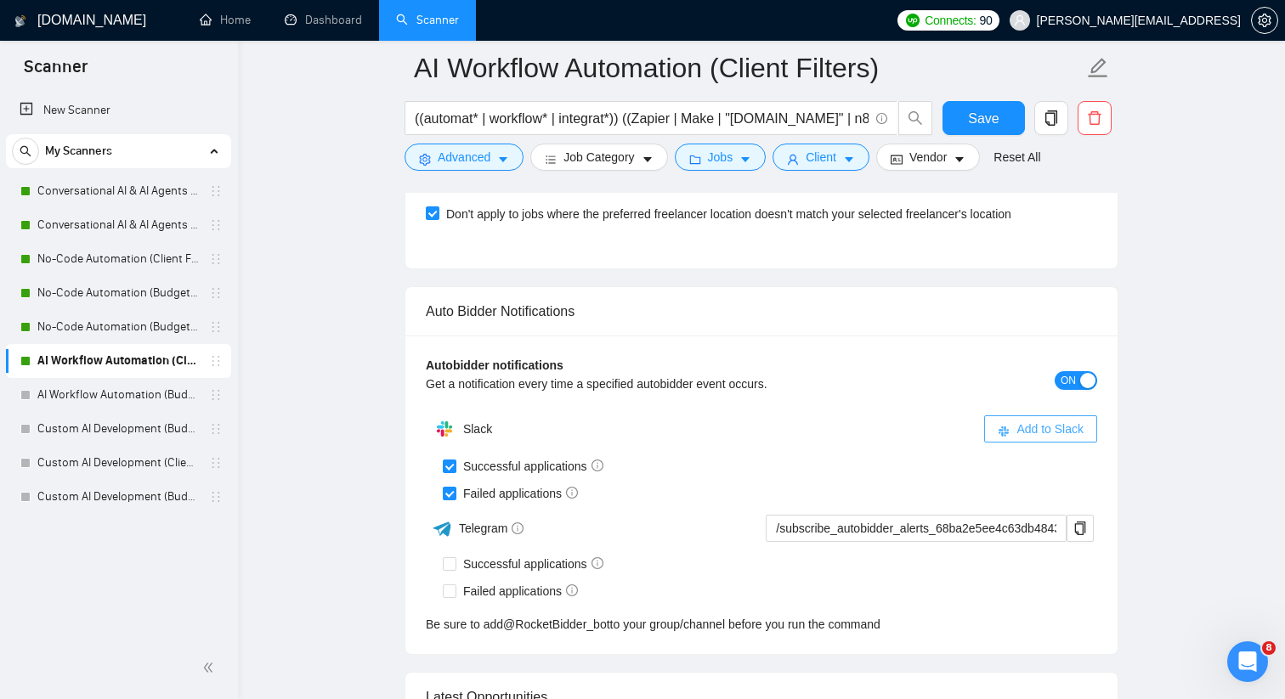
click at [1024, 423] on span "Add to Slack" at bounding box center [1049, 429] width 67 height 19
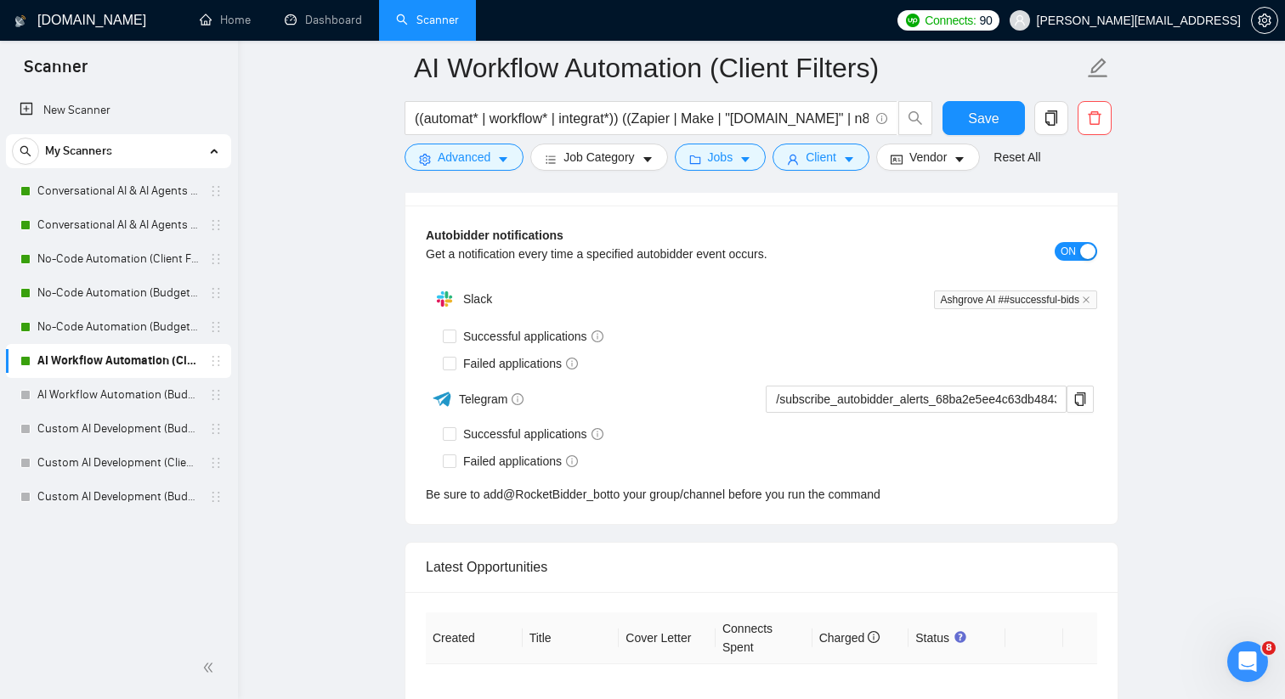
checkbox input "true"
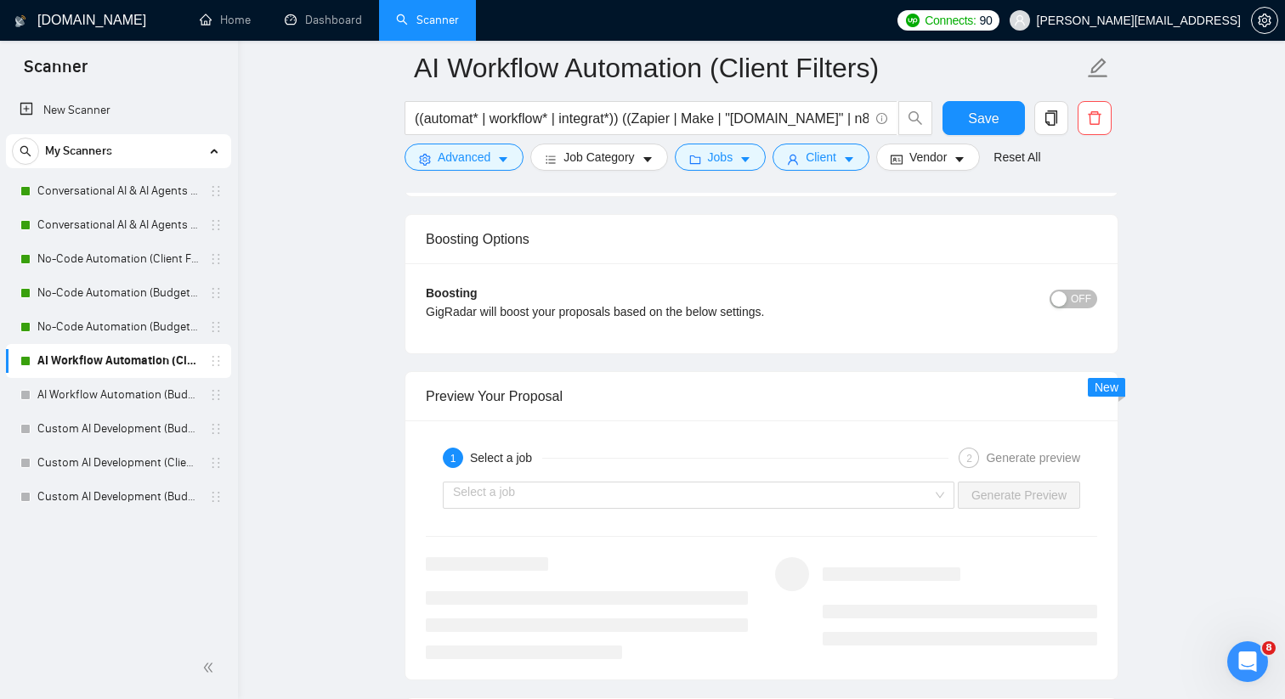
scroll to position [3018, 0]
click at [663, 499] on input "search" at bounding box center [692, 495] width 479 height 25
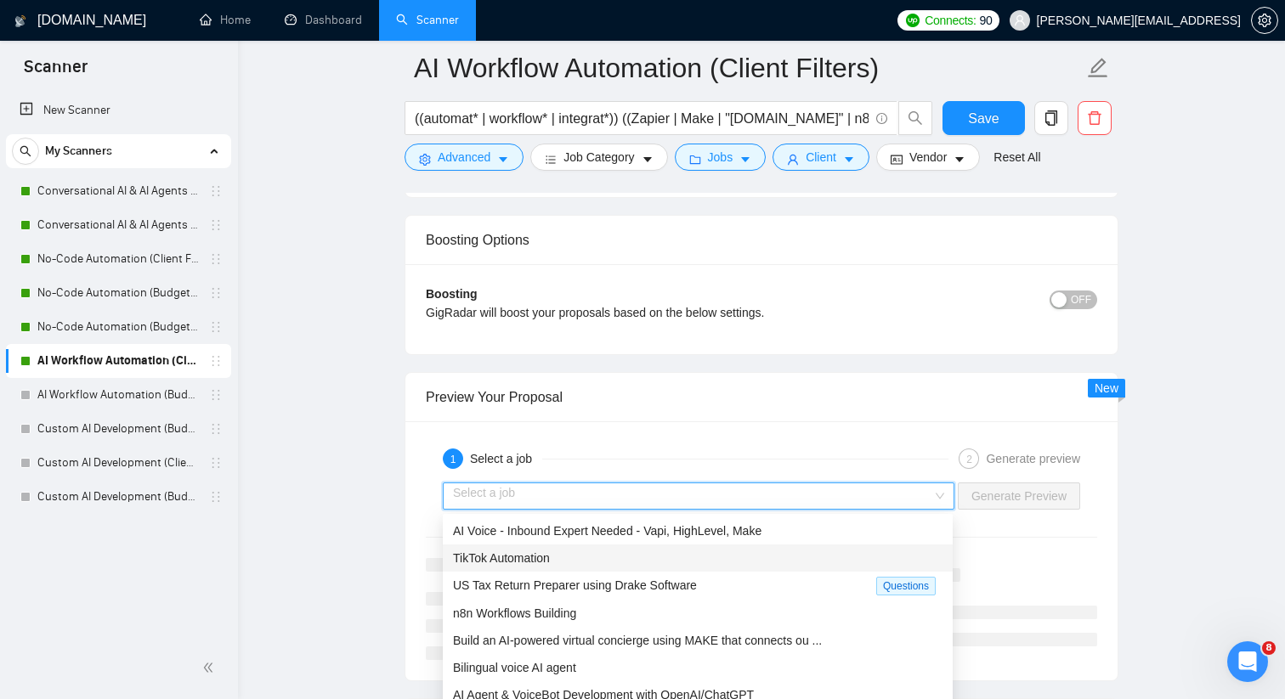
click at [643, 550] on div "TikTok Automation" at bounding box center [697, 558] width 489 height 19
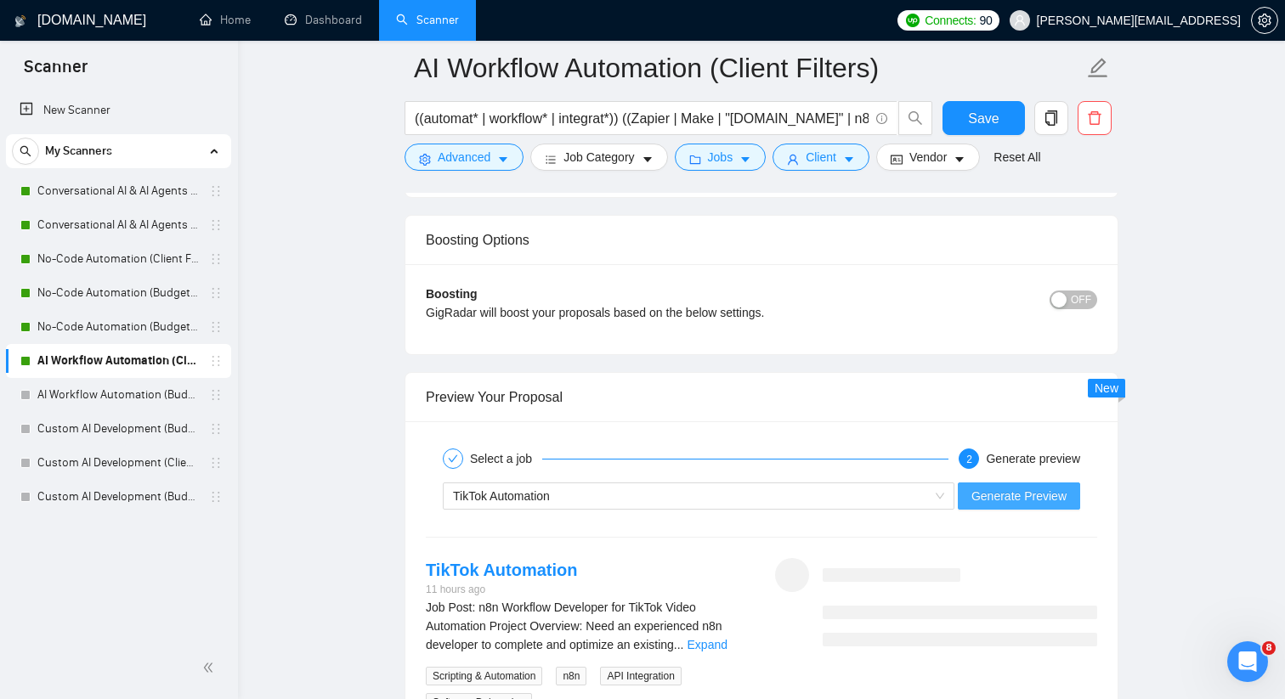
click at [997, 489] on span "Generate Preview" at bounding box center [1018, 496] width 95 height 19
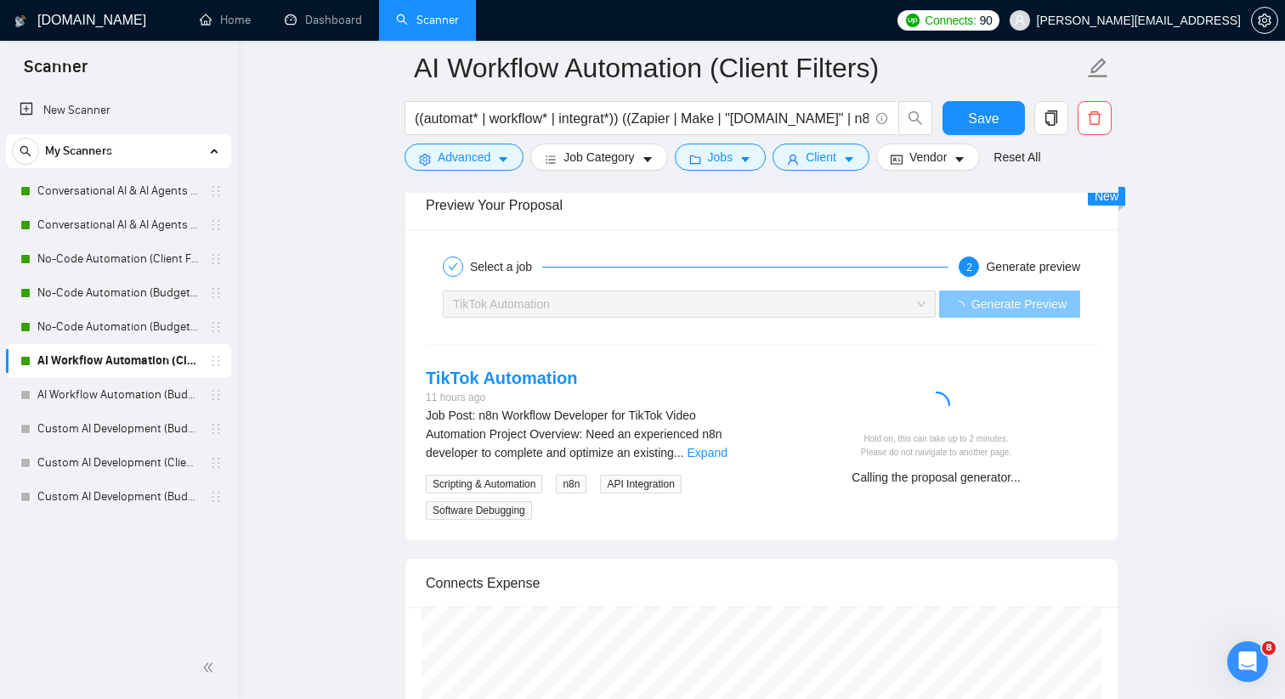
scroll to position [3252, 0]
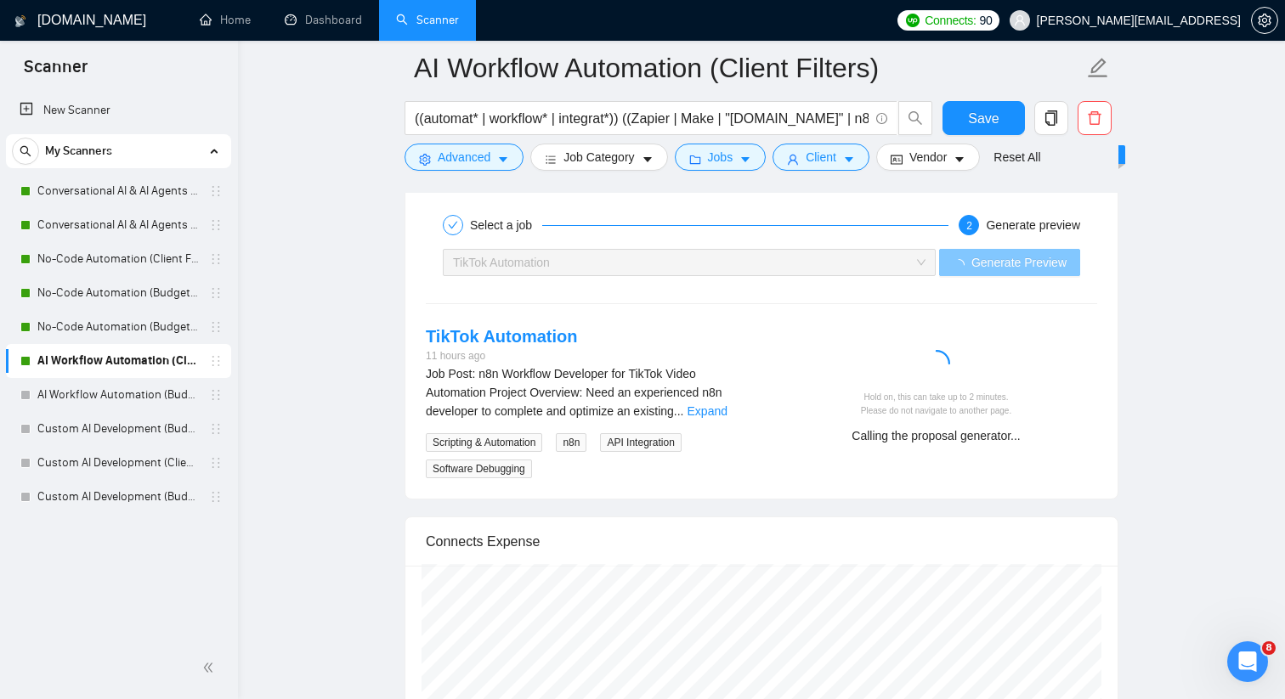
click at [922, 263] on span "TikTok Automation" at bounding box center [689, 262] width 472 height 25
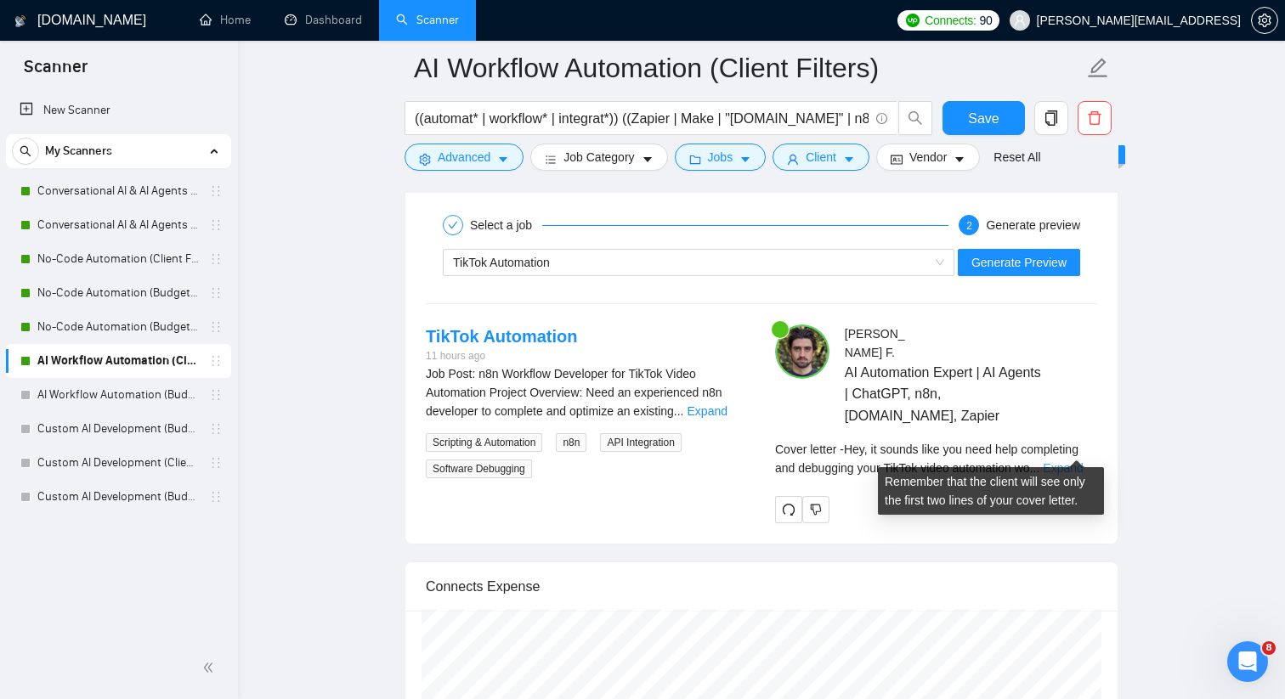
click at [1059, 461] on link "Expand" at bounding box center [1062, 468] width 40 height 14
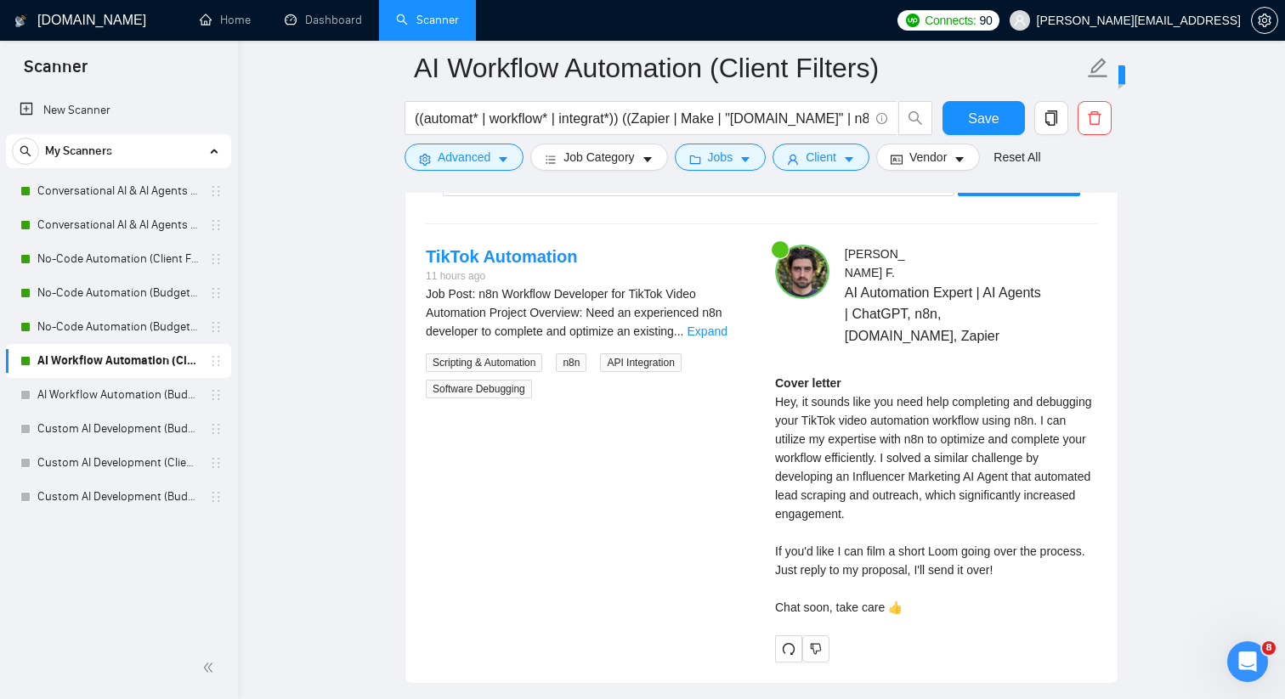
scroll to position [3333, 0]
click at [974, 123] on span "Save" at bounding box center [983, 118] width 31 height 21
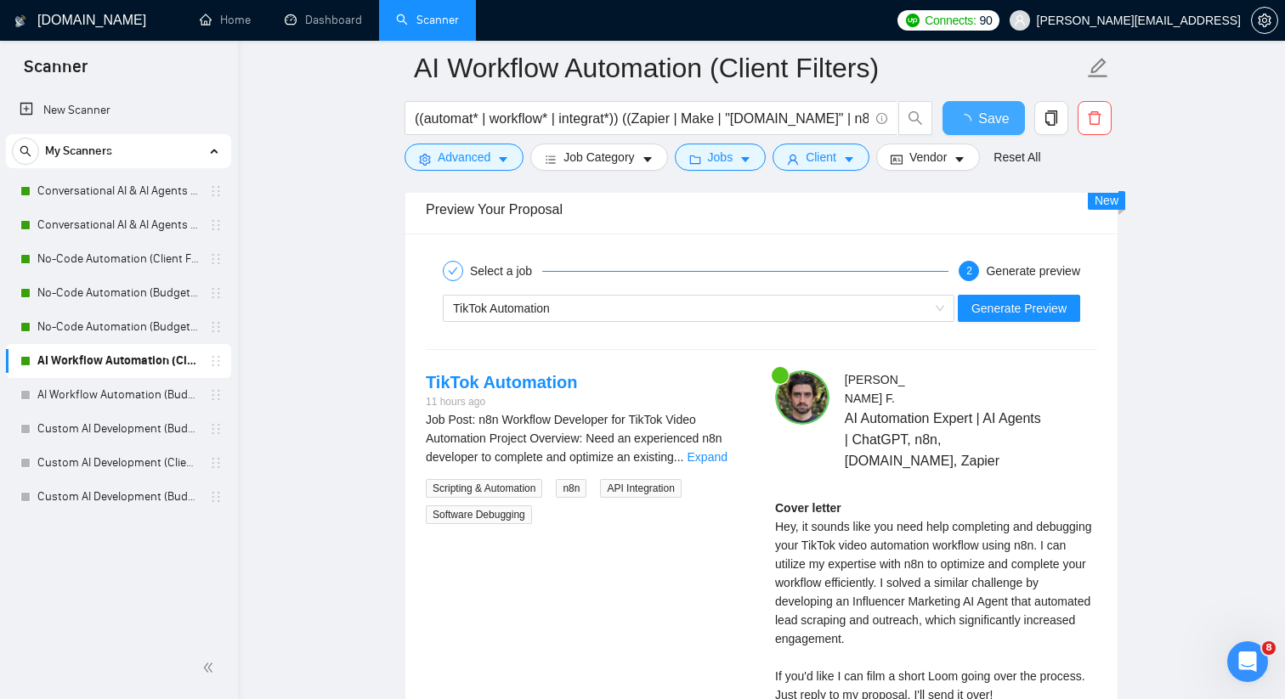
checkbox input "true"
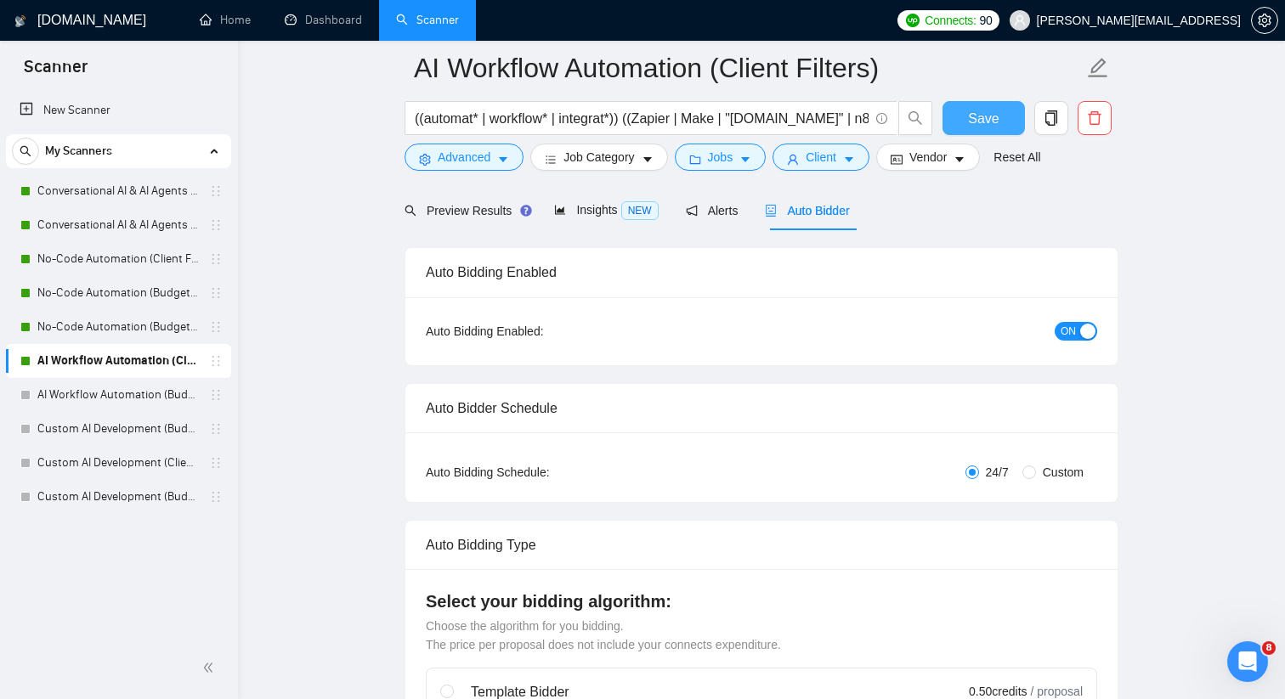
scroll to position [0, 0]
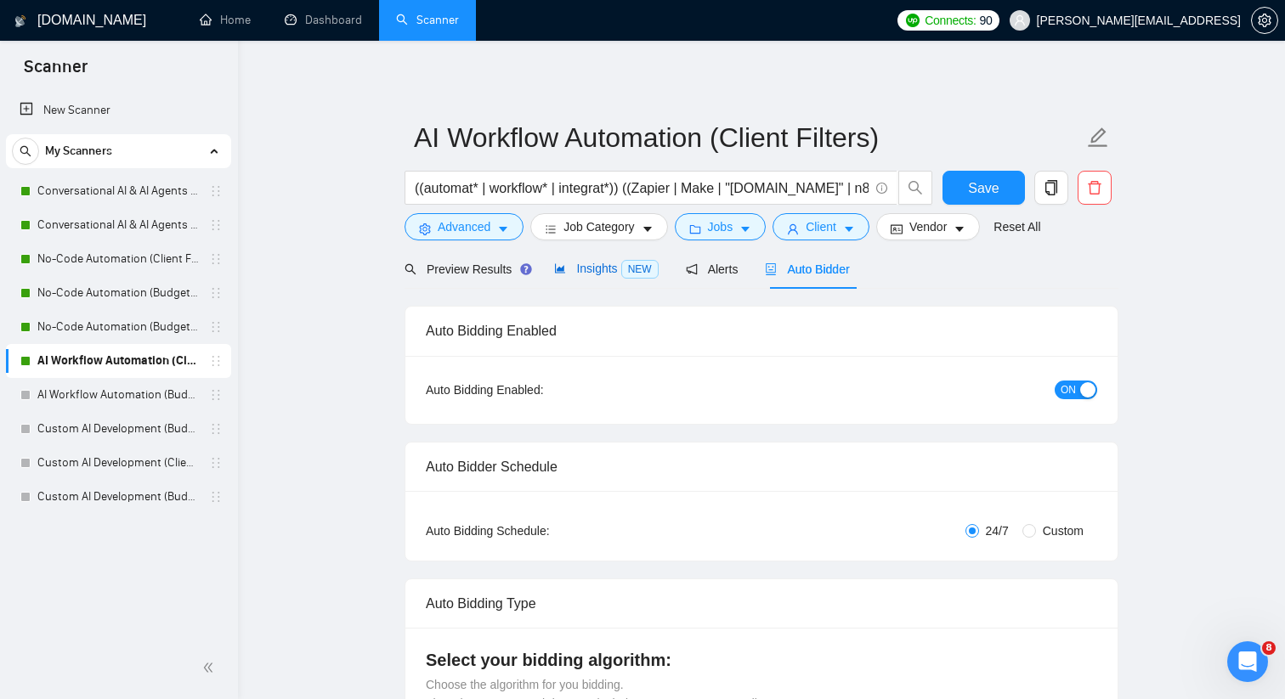
click at [606, 262] on span "Insights NEW" at bounding box center [606, 269] width 104 height 14
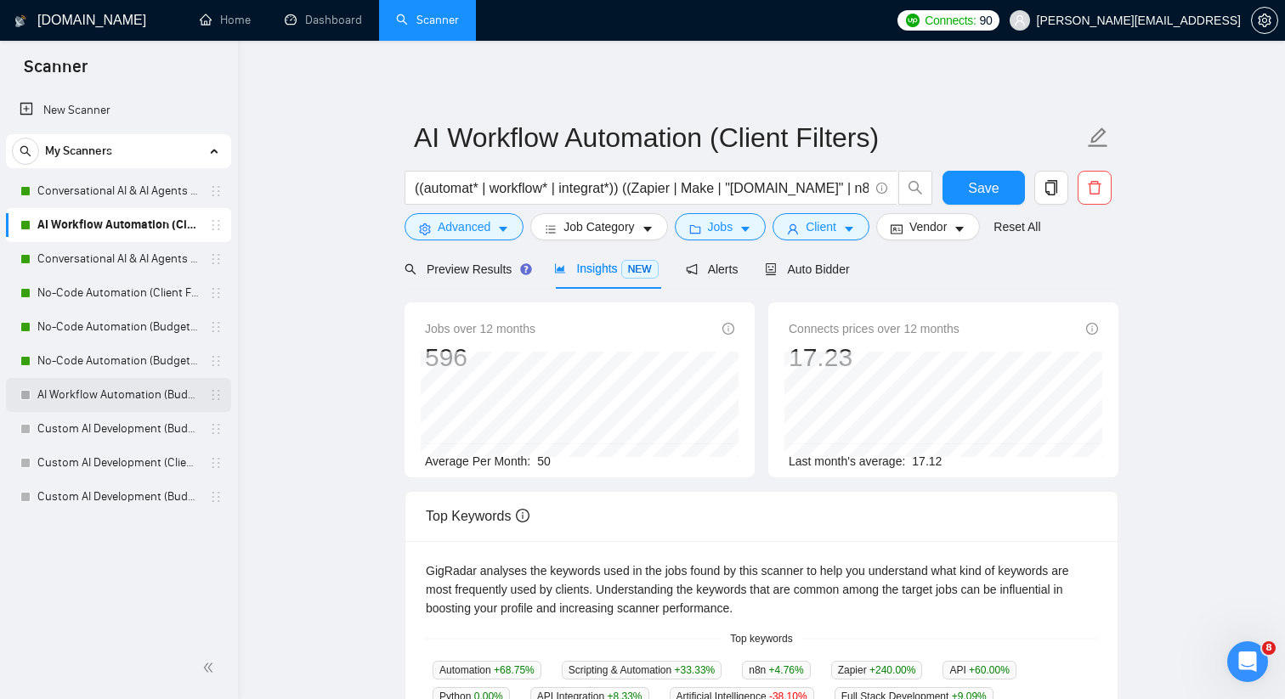
click at [182, 392] on link "AI Workflow Automation (Budget Filters)" at bounding box center [117, 395] width 161 height 34
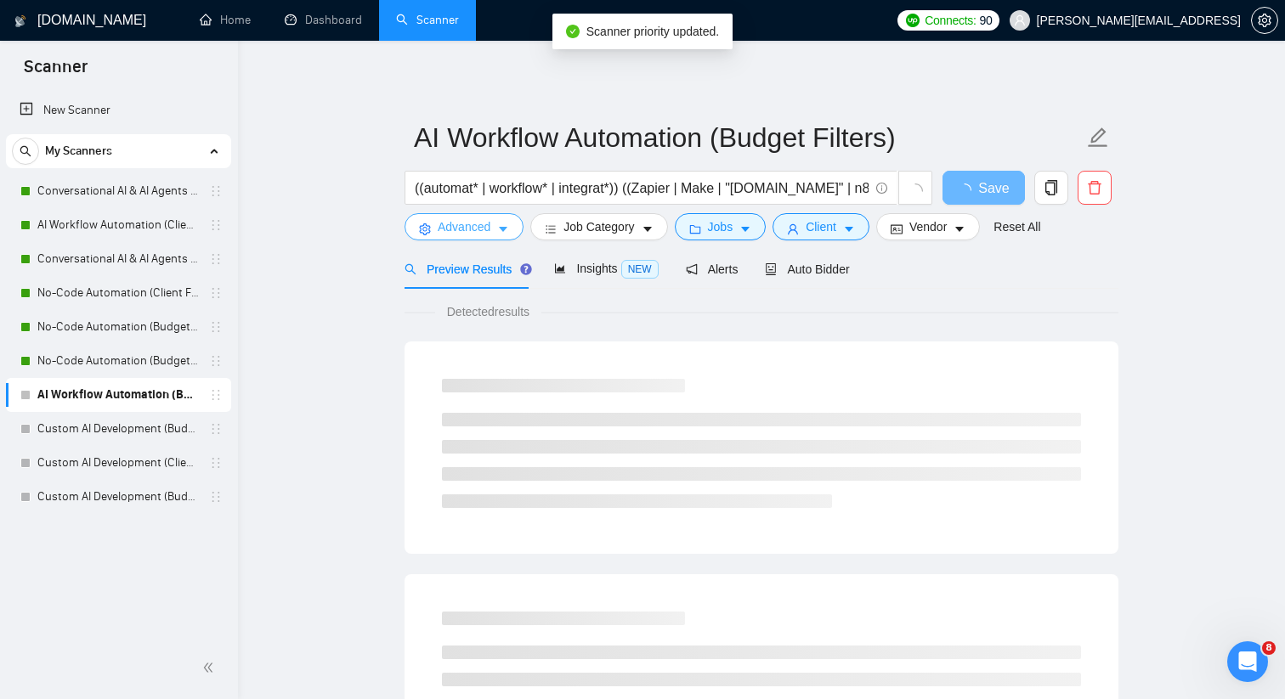
click at [456, 219] on span "Advanced" at bounding box center [464, 226] width 53 height 19
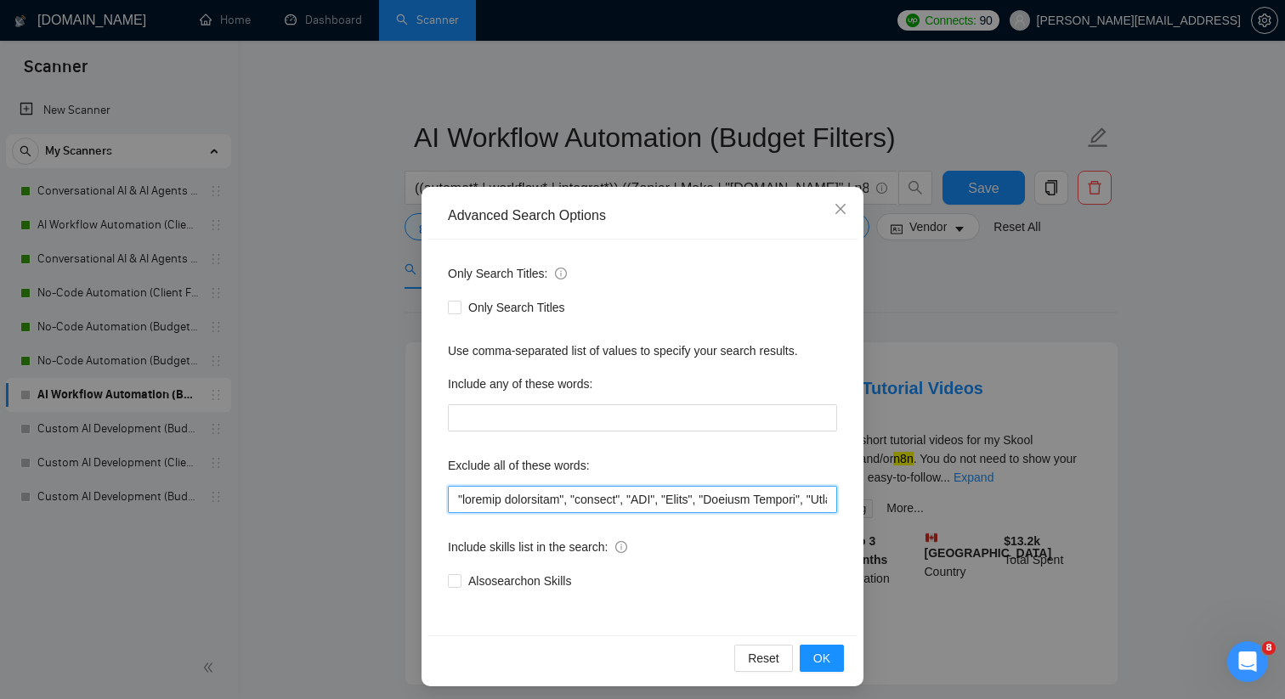
click at [455, 502] on input "text" at bounding box center [642, 499] width 389 height 27
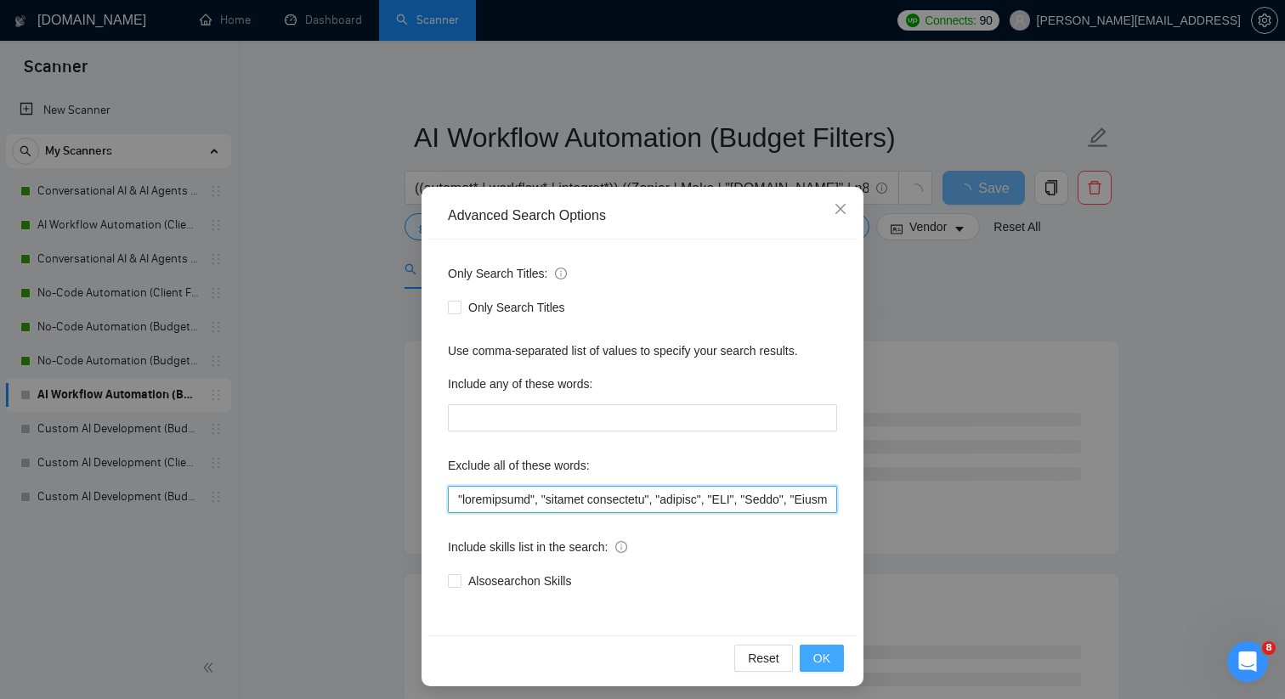
type input ""squarespace", "content strategist", "startup", "CMO", "Teach", "Payment Gatewa…"
click at [823, 666] on span "OK" at bounding box center [821, 658] width 17 height 19
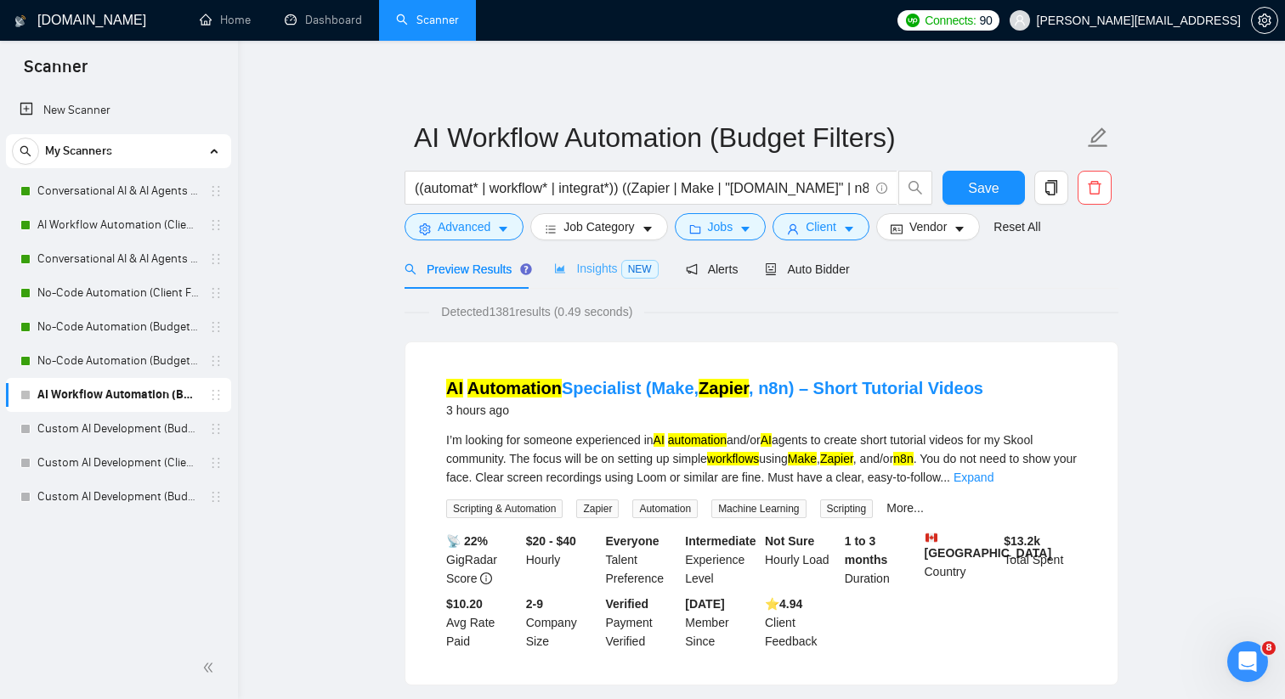
click at [608, 280] on div "Insights NEW" at bounding box center [606, 269] width 104 height 40
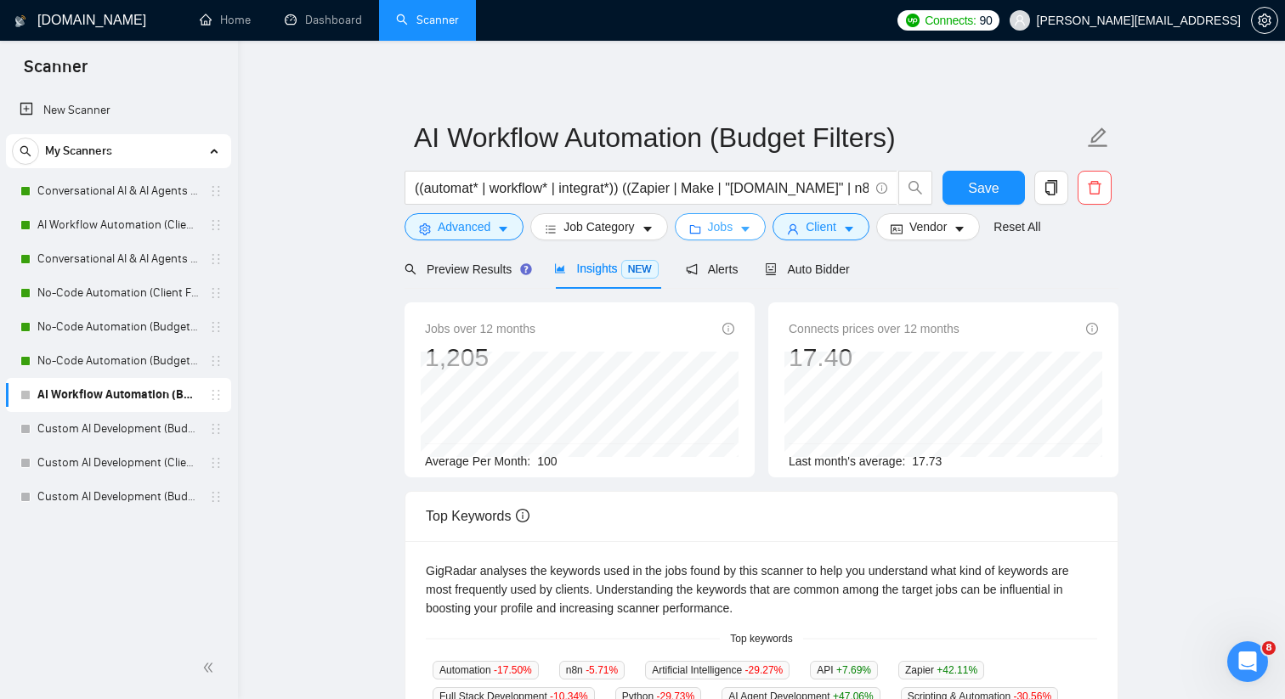
click at [751, 235] on icon "caret-down" at bounding box center [745, 229] width 12 height 12
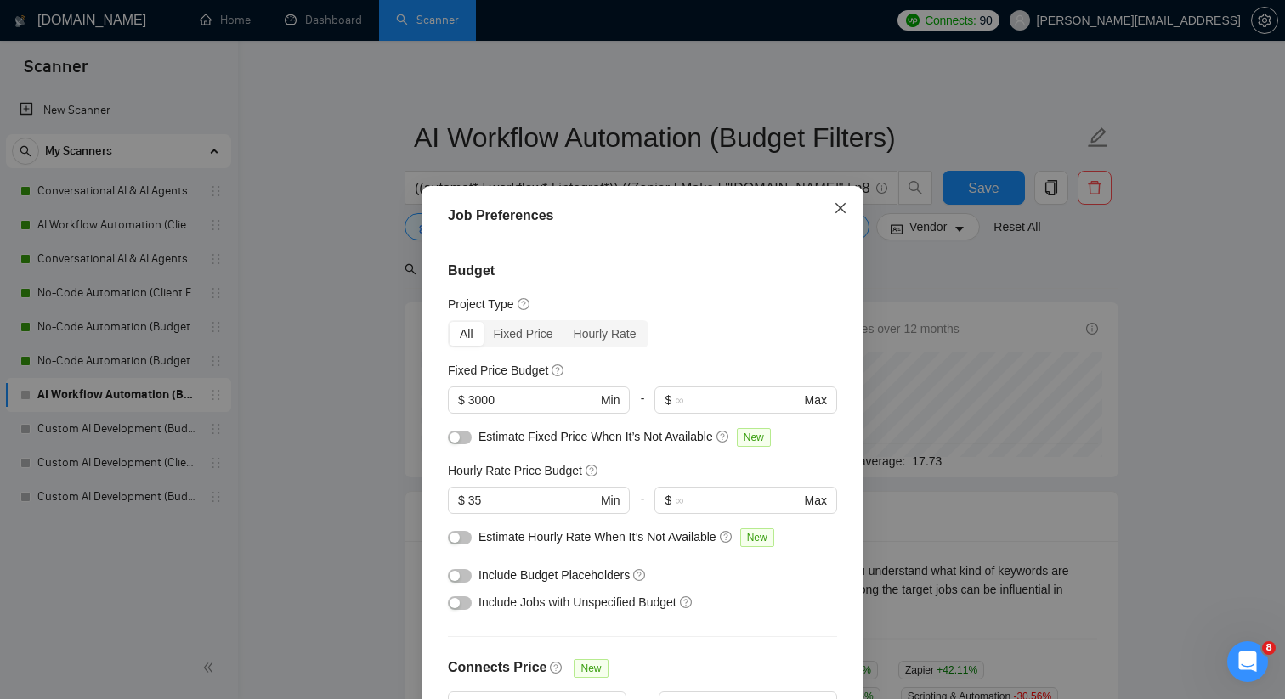
click at [840, 206] on icon "close" at bounding box center [840, 208] width 14 height 14
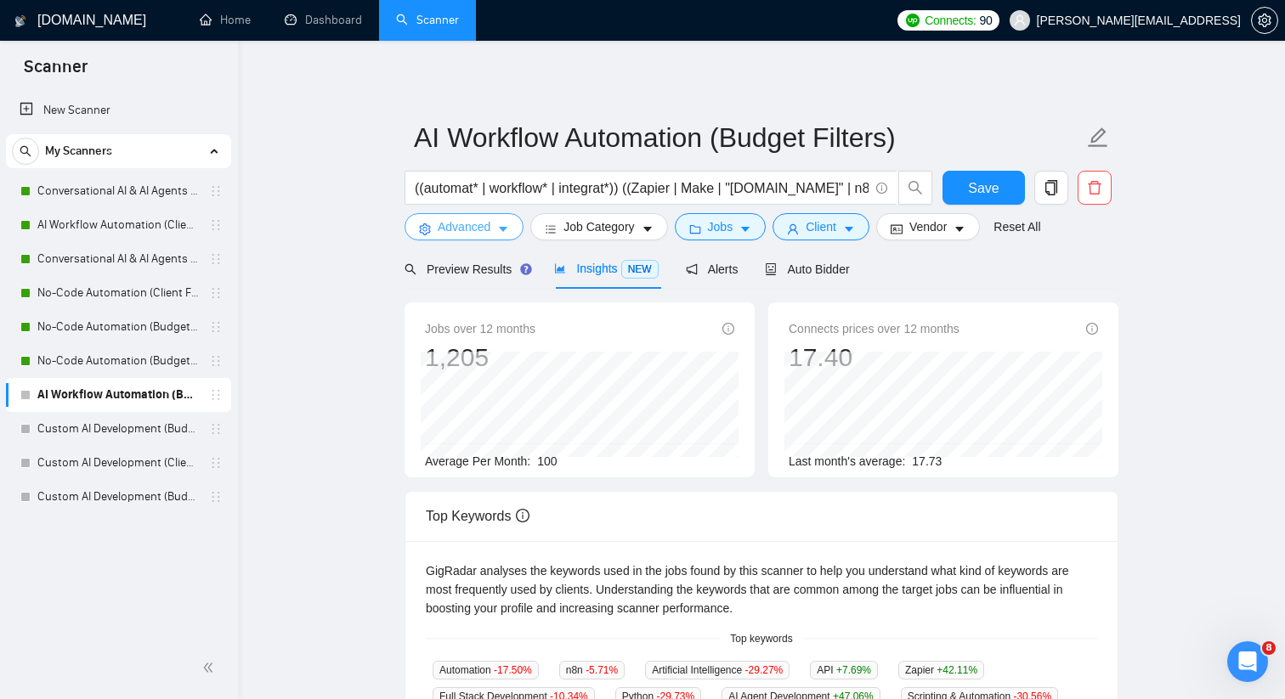
click at [447, 231] on span "Advanced" at bounding box center [464, 226] width 53 height 19
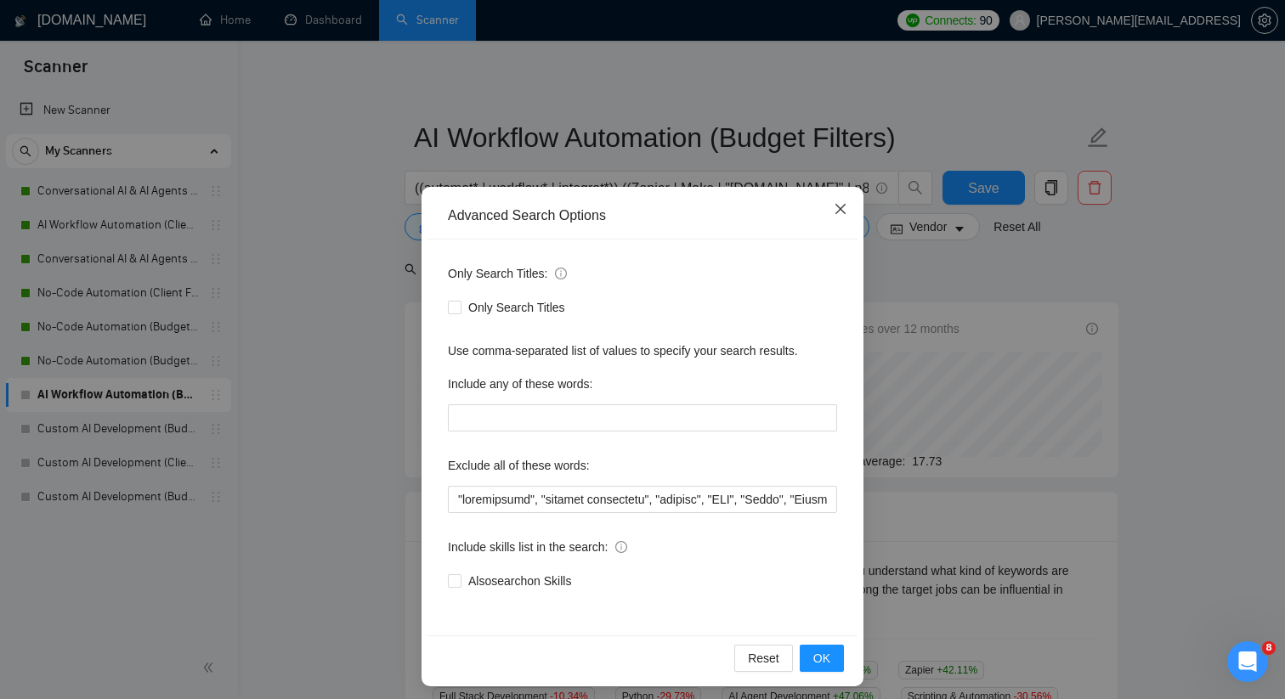
click at [836, 210] on icon "close" at bounding box center [840, 209] width 14 height 14
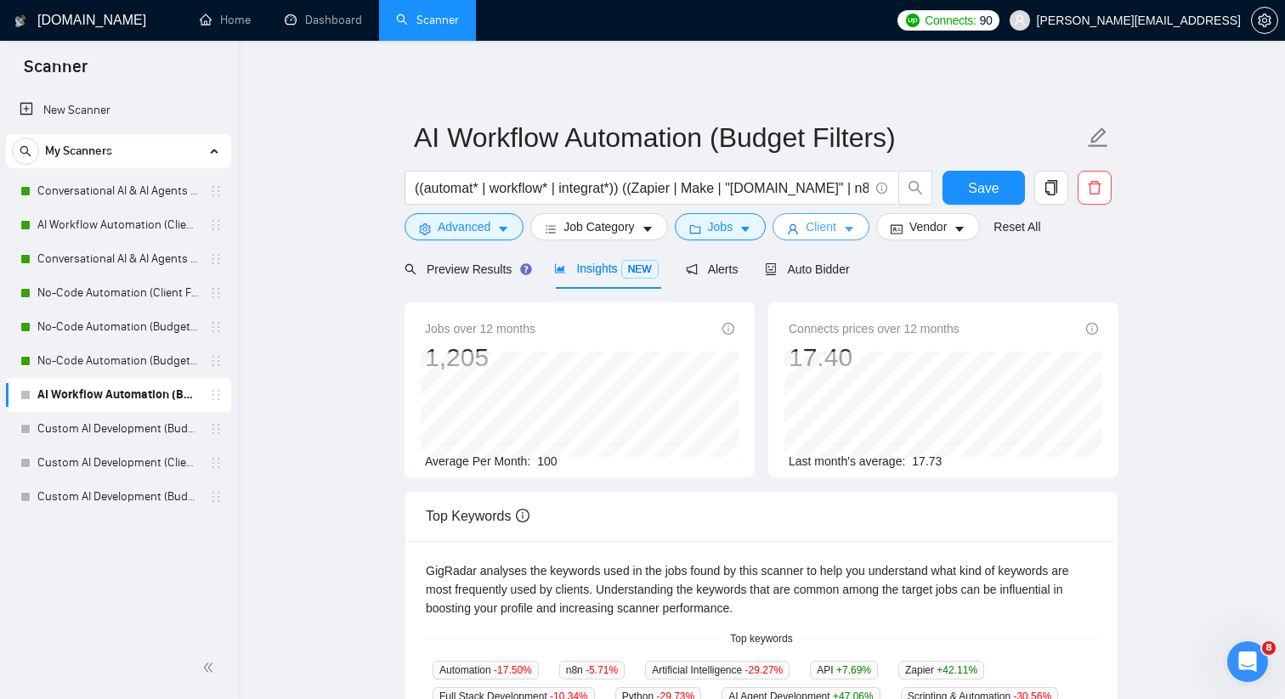
click at [855, 229] on icon "caret-down" at bounding box center [849, 229] width 12 height 12
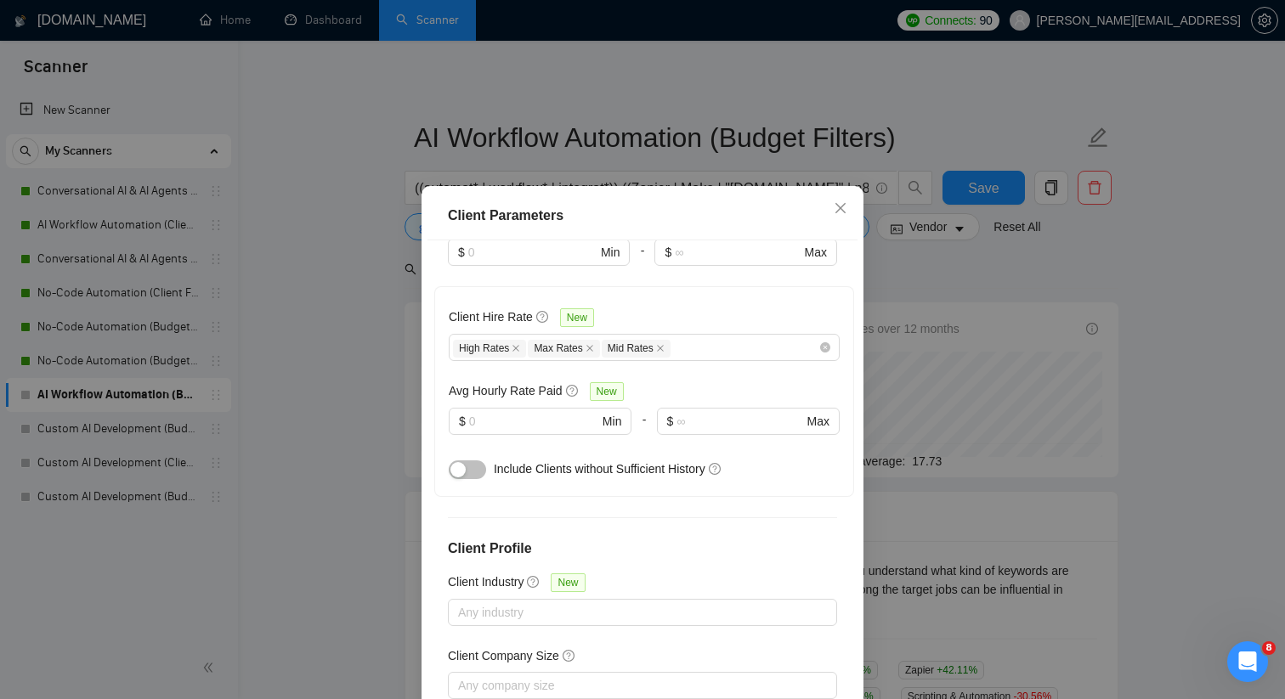
scroll to position [544, 0]
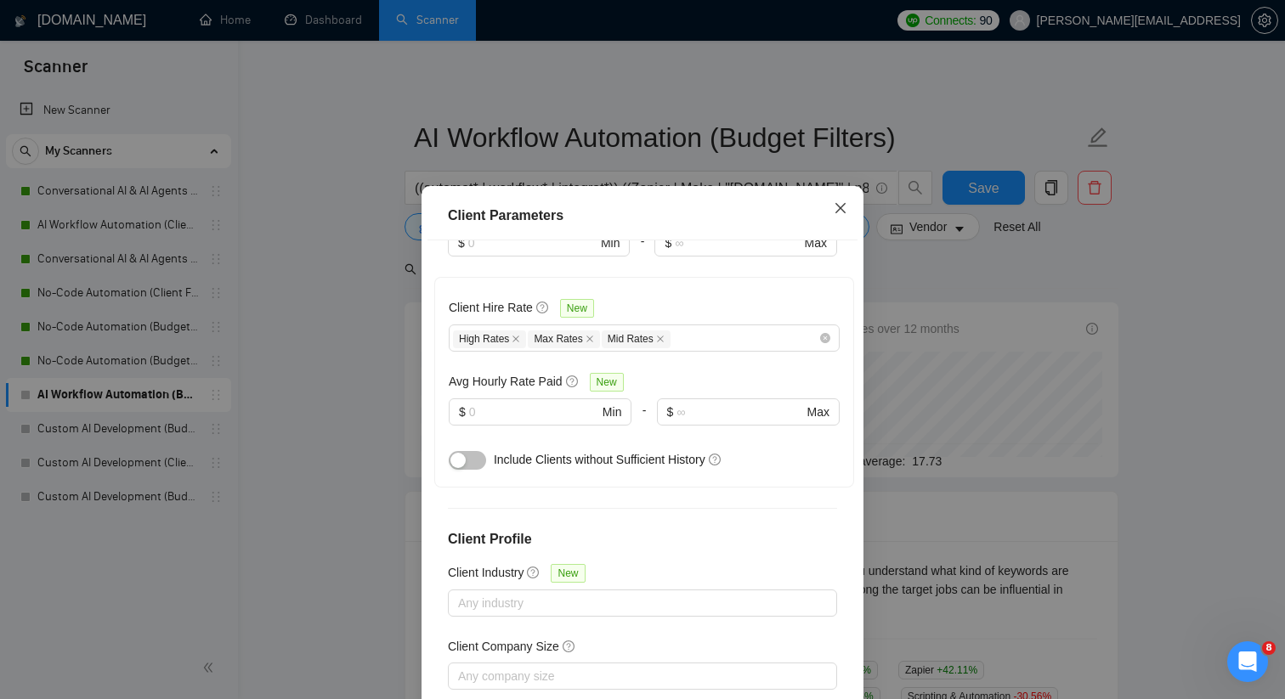
click at [841, 206] on icon "close" at bounding box center [840, 208] width 14 height 14
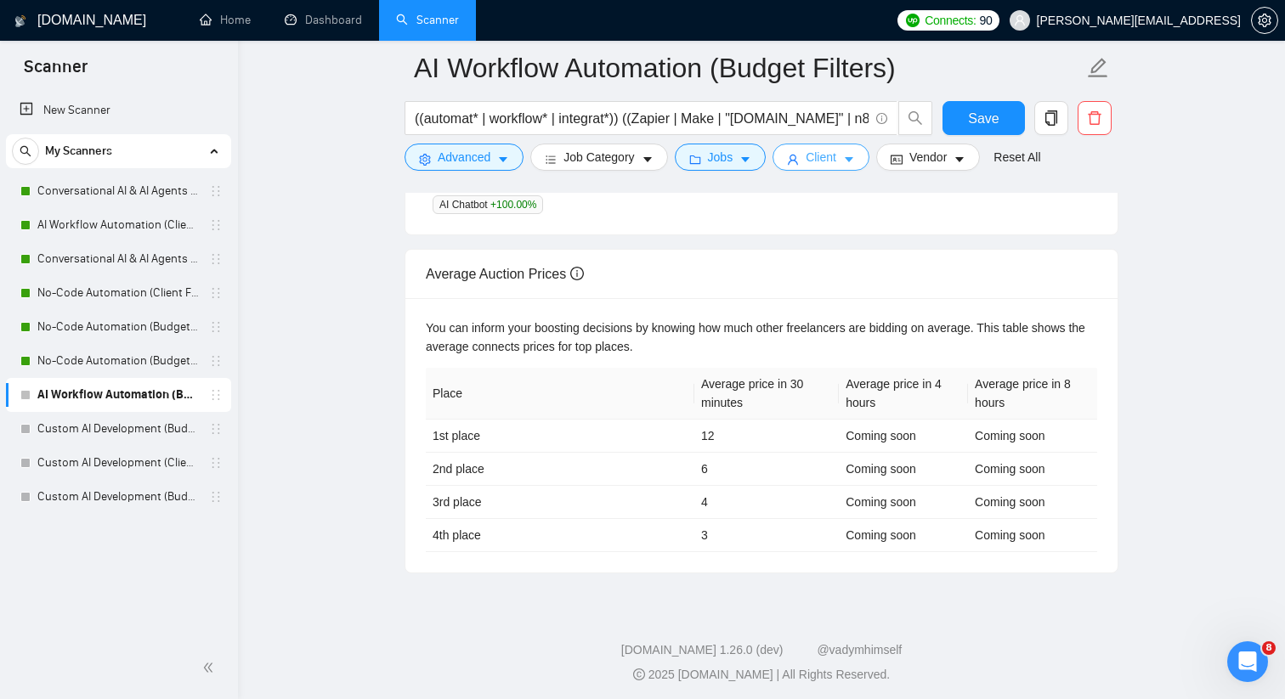
scroll to position [0, 0]
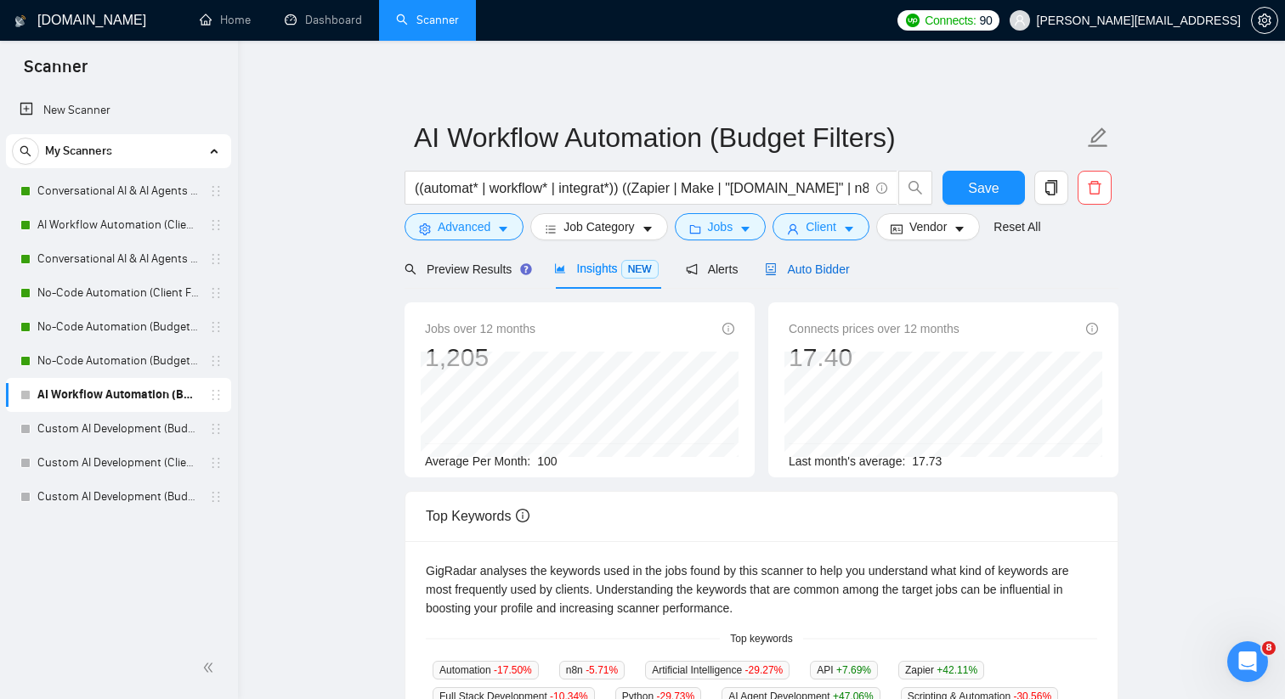
click at [813, 274] on span "Auto Bidder" at bounding box center [807, 270] width 84 height 14
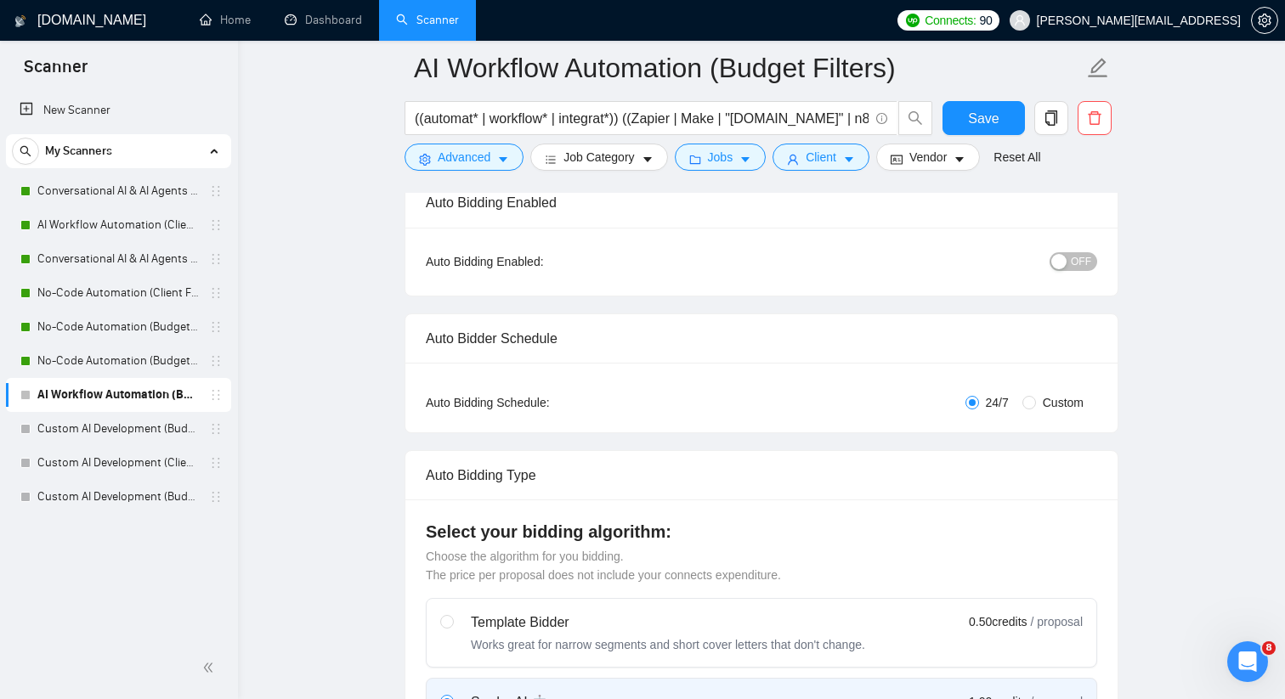
scroll to position [146, 0]
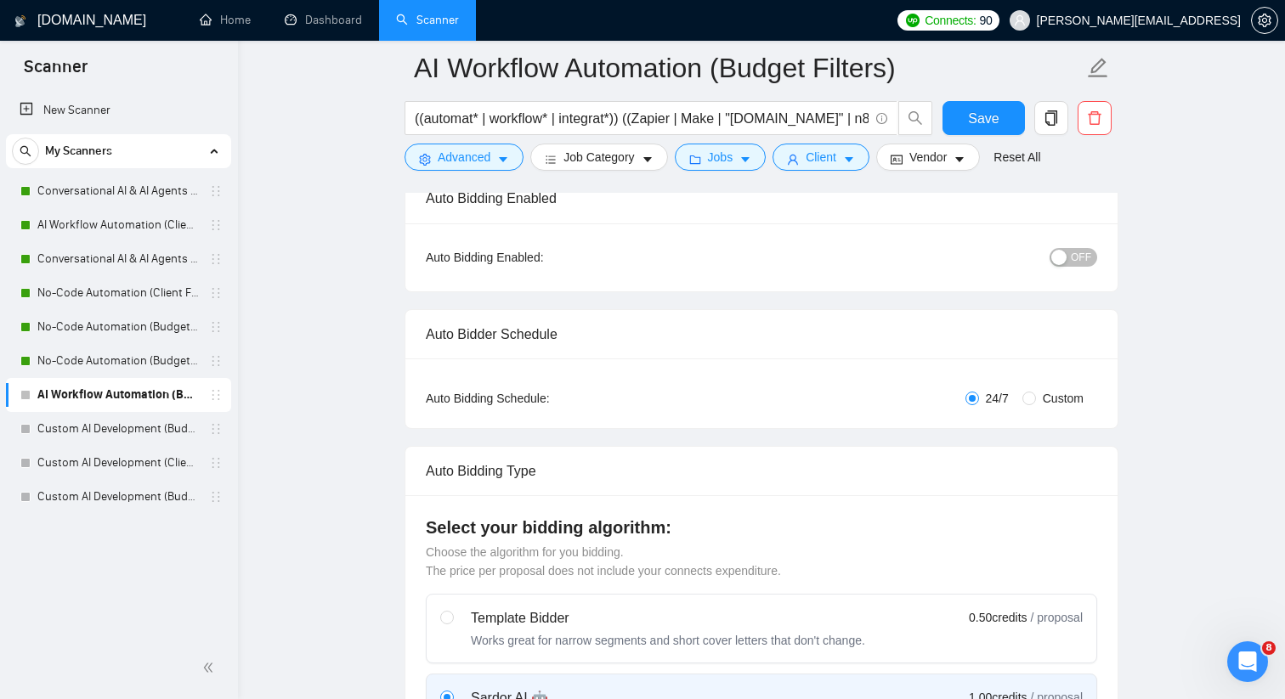
click at [1064, 265] on button "OFF" at bounding box center [1073, 257] width 48 height 19
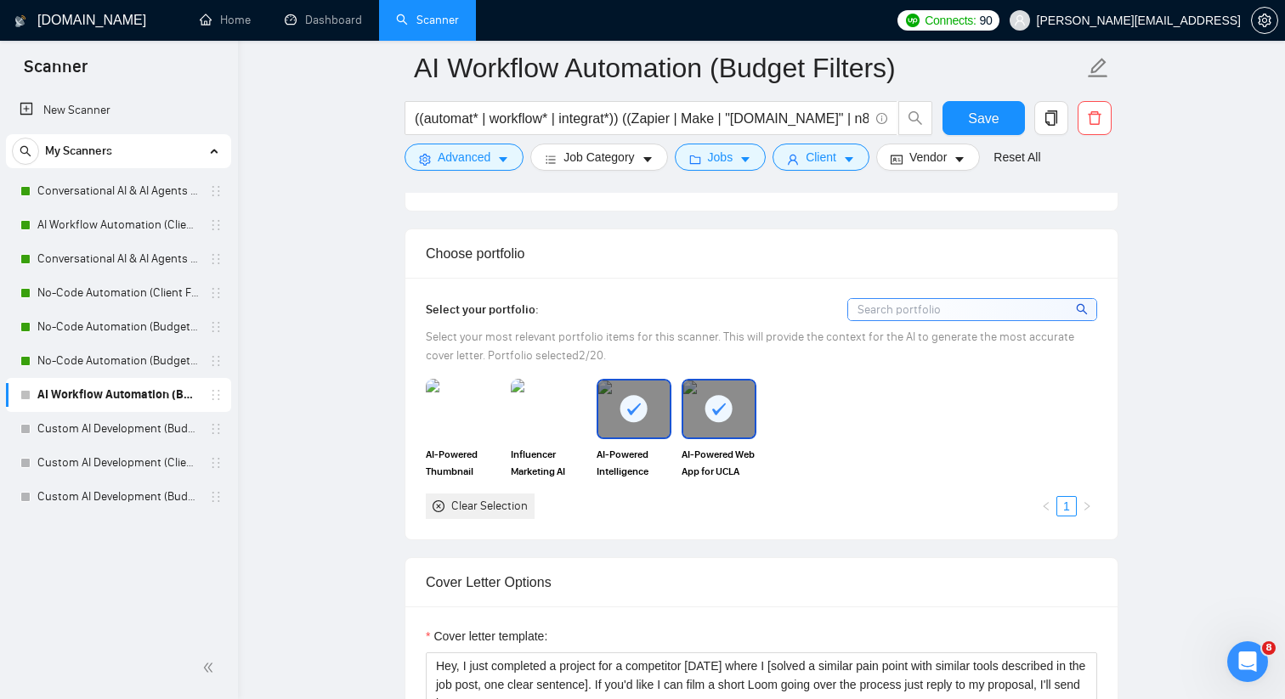
scroll to position [1493, 0]
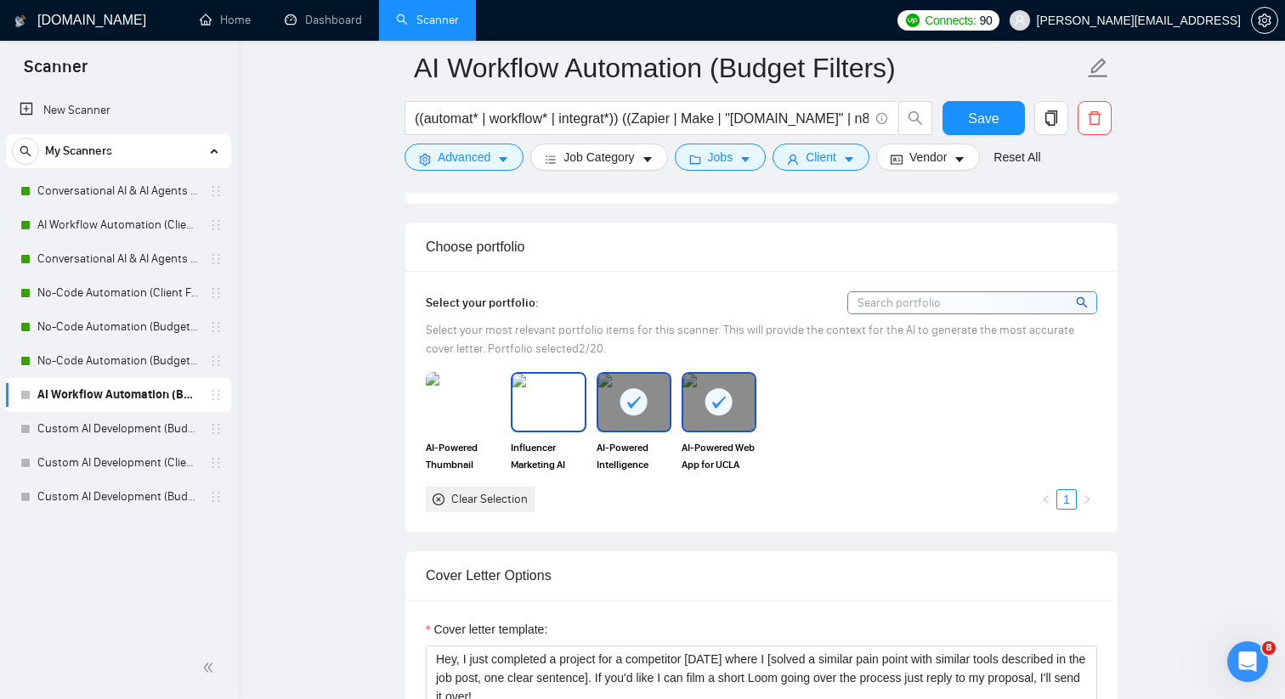
click at [561, 394] on img at bounding box center [547, 402] width 71 height 56
click at [472, 394] on img at bounding box center [462, 402] width 71 height 56
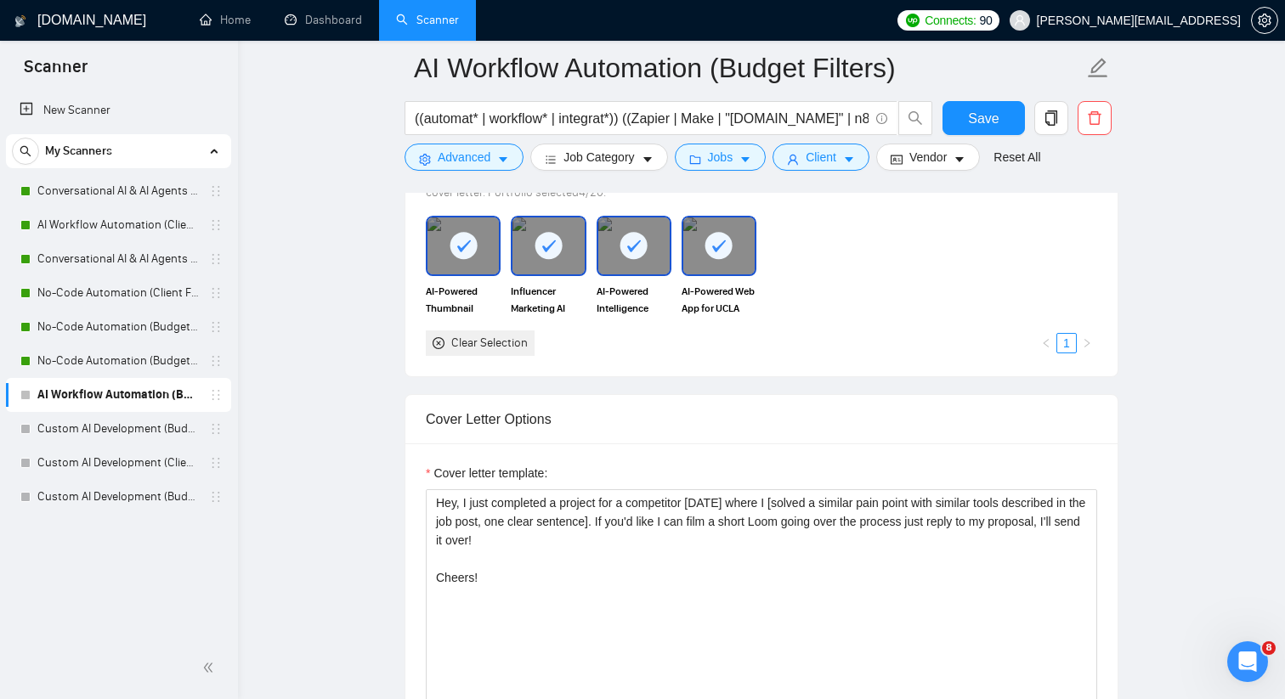
scroll to position [1728, 0]
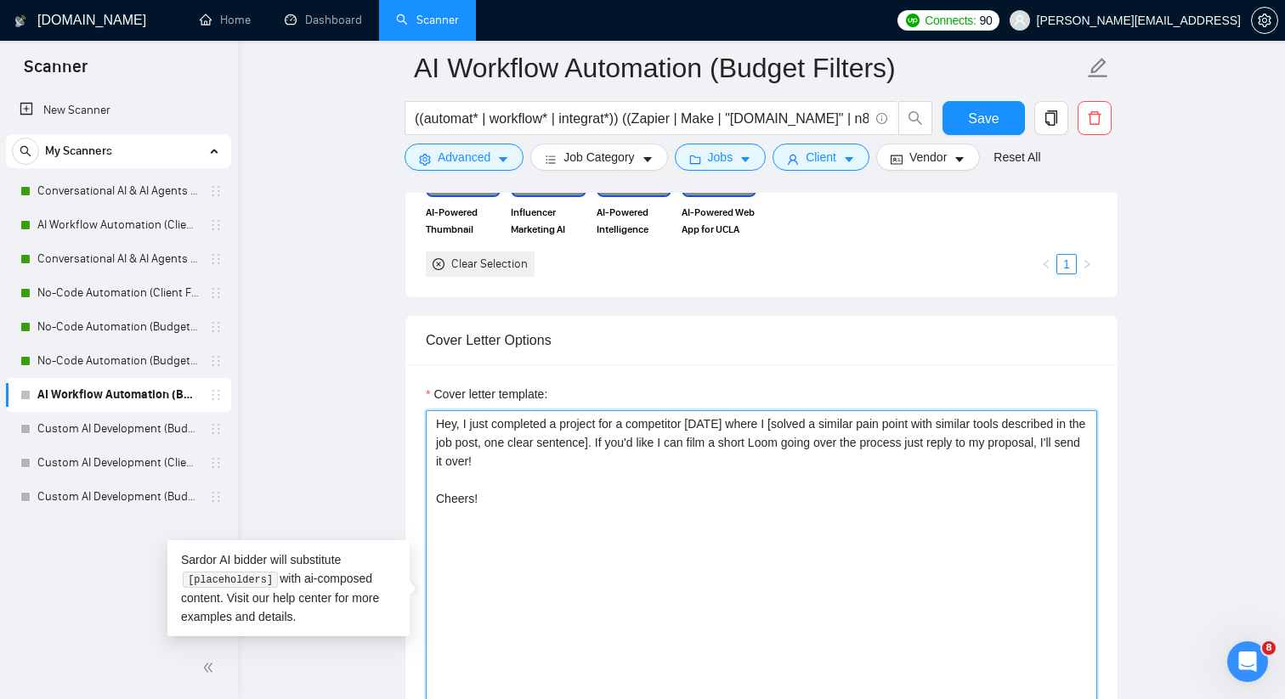
drag, startPoint x: 548, startPoint y: 496, endPoint x: 408, endPoint y: 422, distance: 158.5
click at [408, 422] on div "Cover letter template: Hey, I just completed a project for a competitor [DATE] …" at bounding box center [761, 598] width 712 height 469
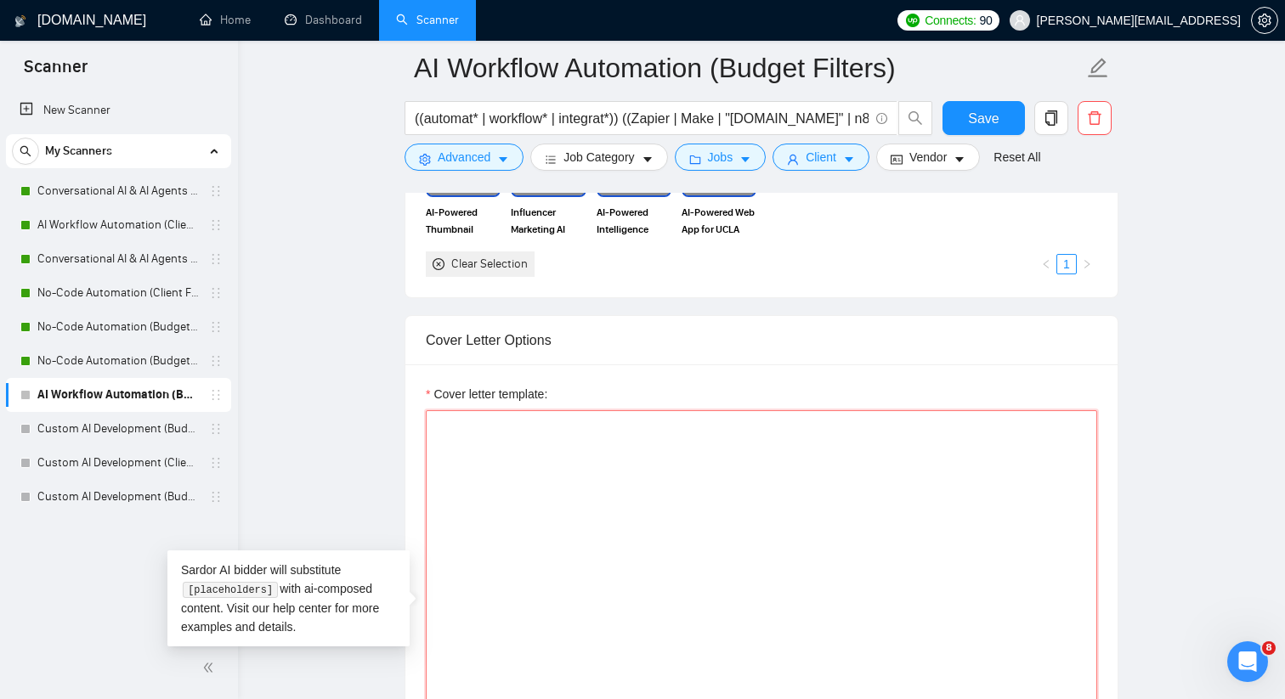
paste textarea "[answer the question if certain, otherwise ask to discuss in DMs]"
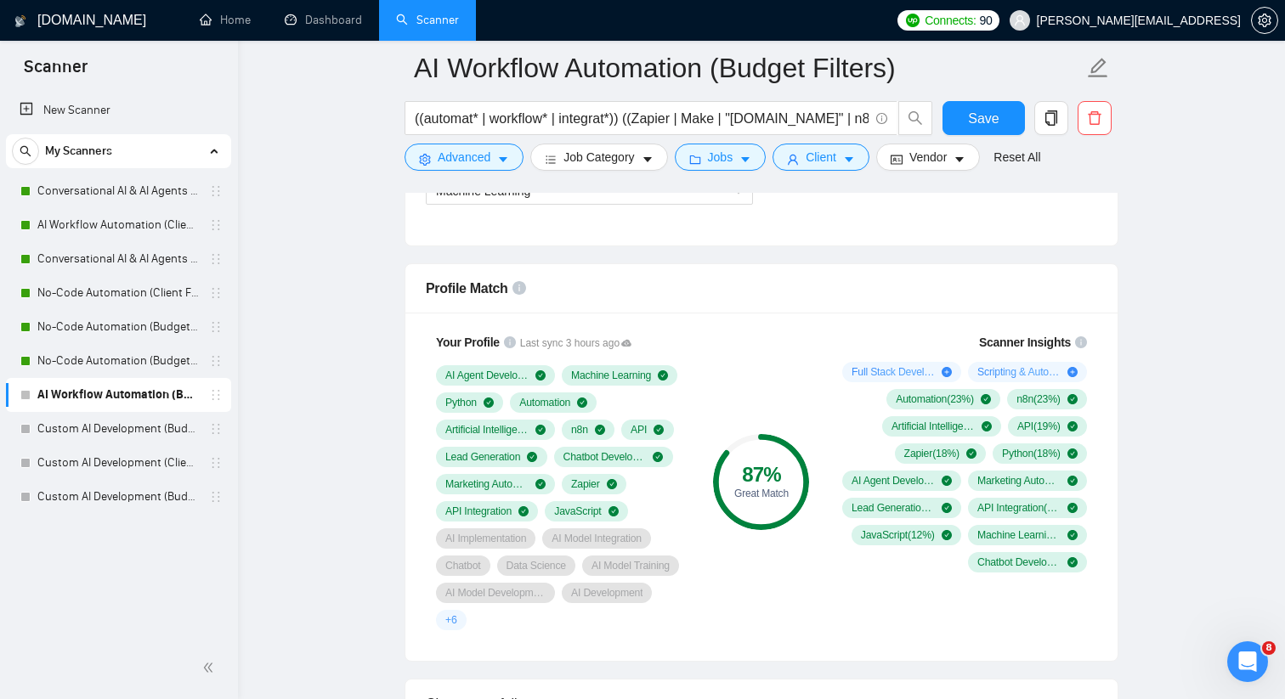
scroll to position [1060, 0]
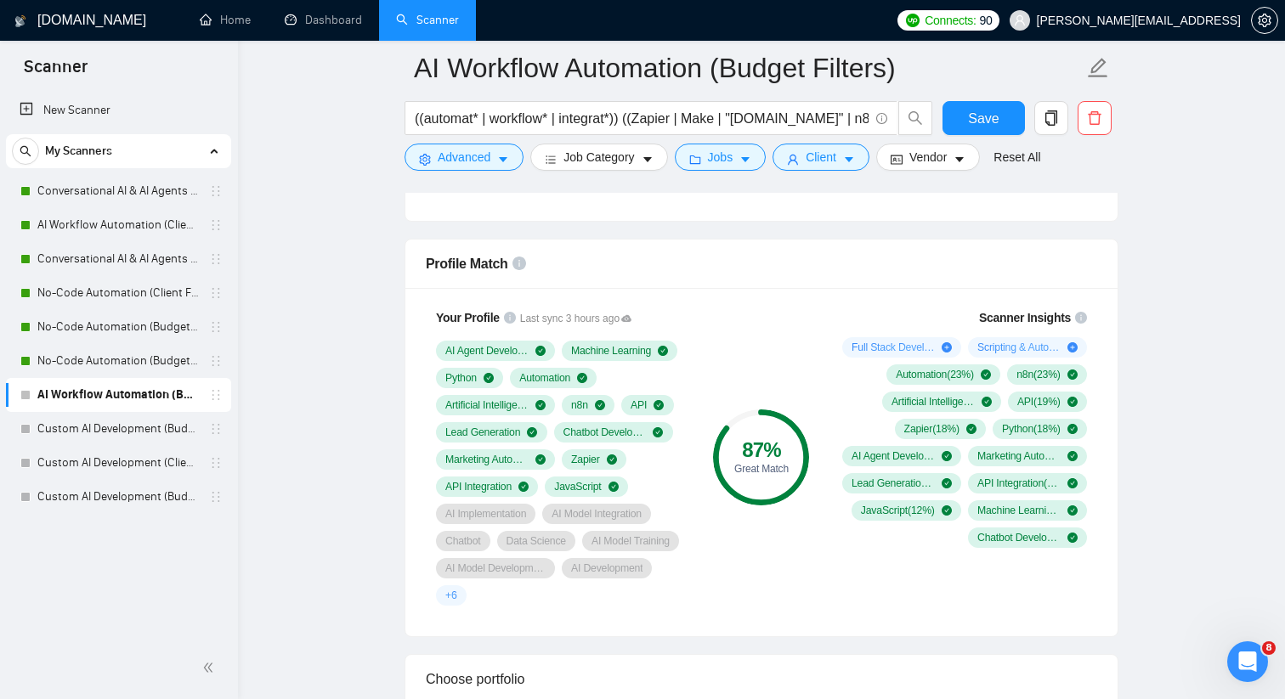
type textarea "[answer the question if certain, otherwise ask to discuss in DMs]"
click at [457, 266] on span "Profile Match" at bounding box center [467, 264] width 82 height 14
click at [771, 588] on div "87 % Great Match" at bounding box center [761, 457] width 114 height 318
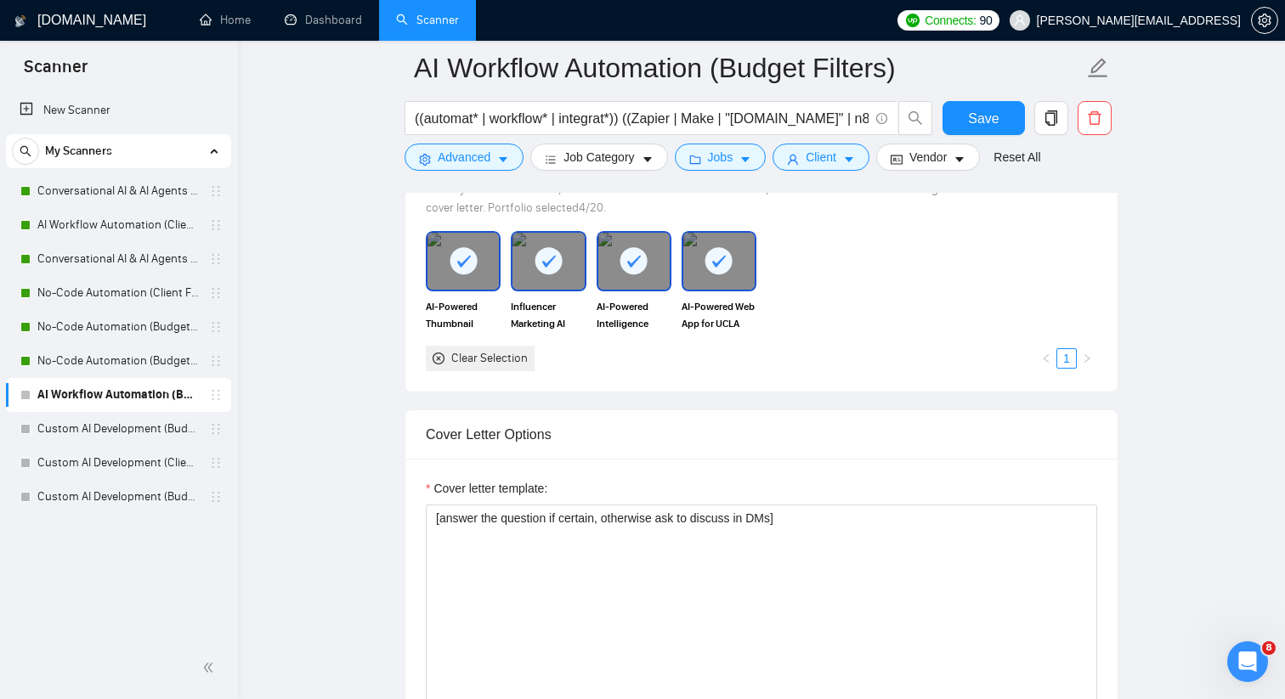
scroll to position [1649, 0]
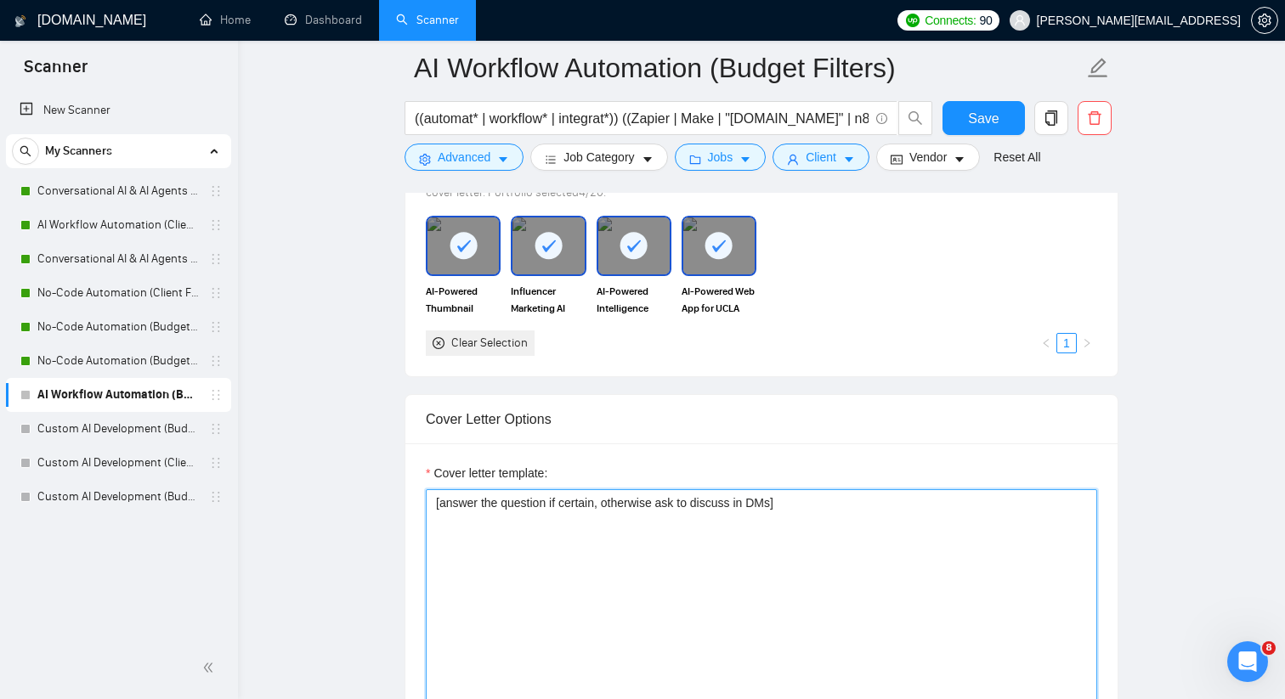
click at [766, 496] on textarea "[answer the question if certain, otherwise ask to discuss in DMs]" at bounding box center [761, 680] width 671 height 382
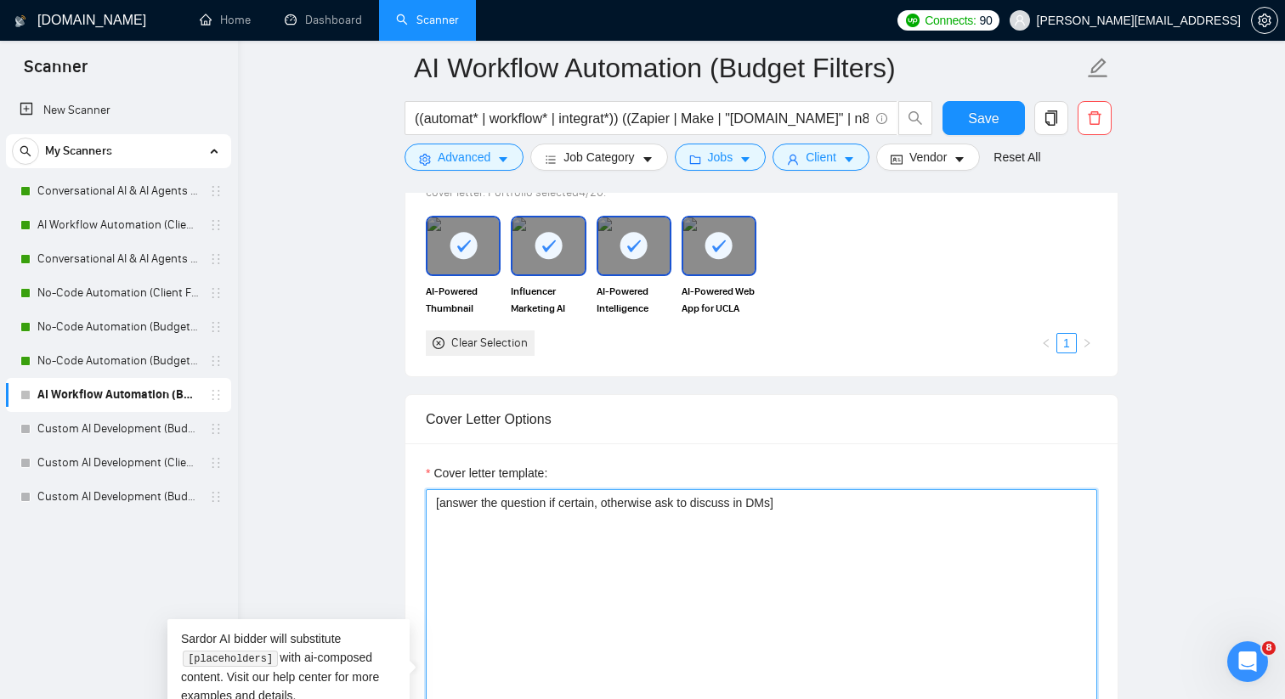
click at [766, 496] on textarea "[answer the question if certain, otherwise ask to discuss in DMs]" at bounding box center [761, 680] width 671 height 382
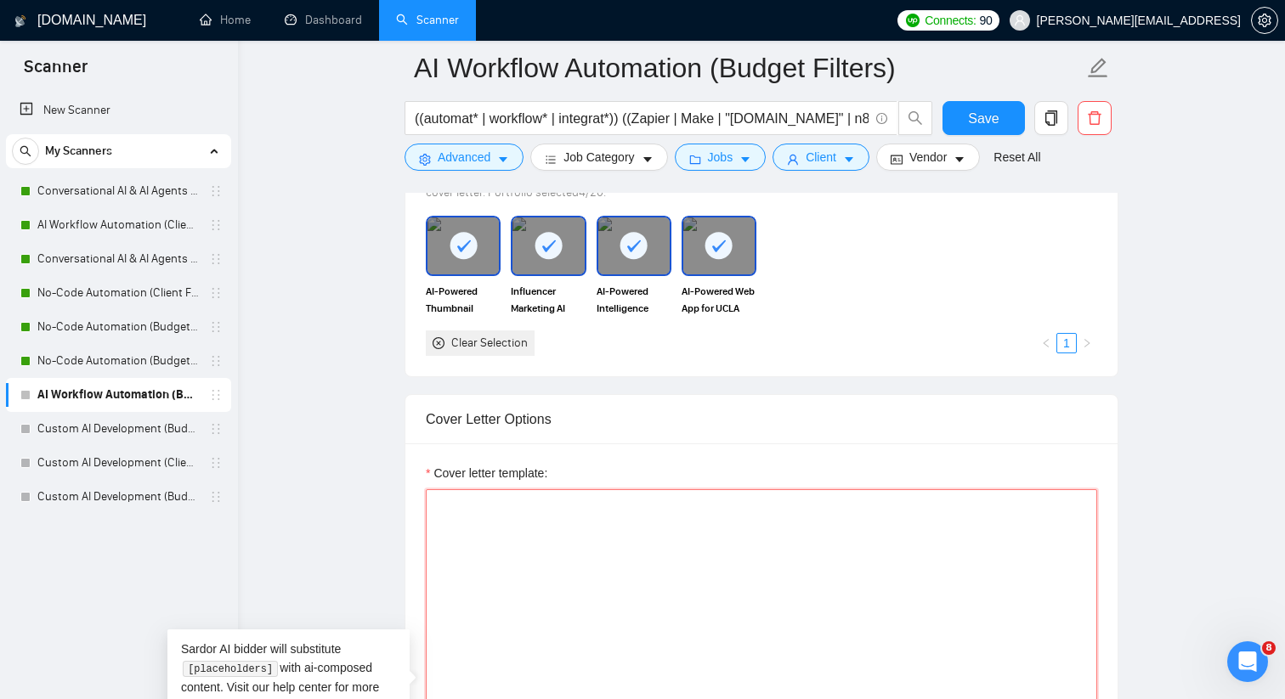
paste textarea "Hey, it sounds like [mention the challenge the job post lists, one sentence, 8t…"
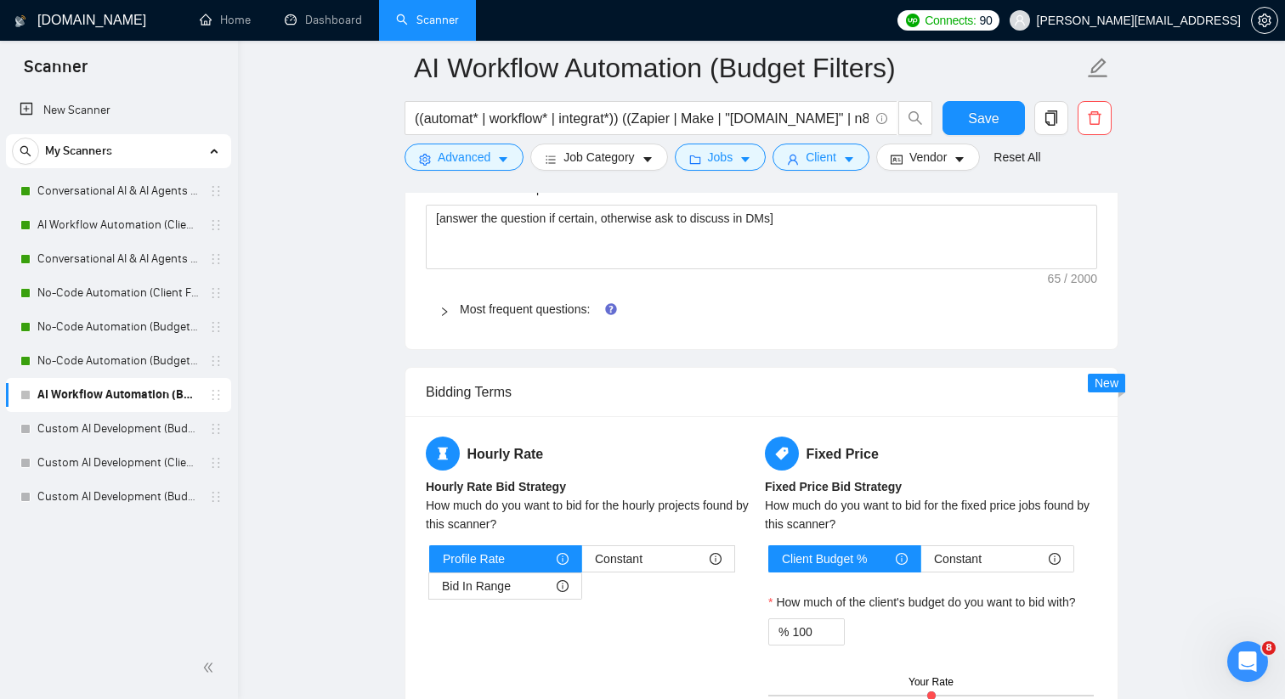
scroll to position [2470, 0]
type textarea "Hey, it sounds like [mention the challenge the job post lists, one sentence, 8t…"
click at [521, 309] on link "Most frequent questions:" at bounding box center [525, 309] width 130 height 14
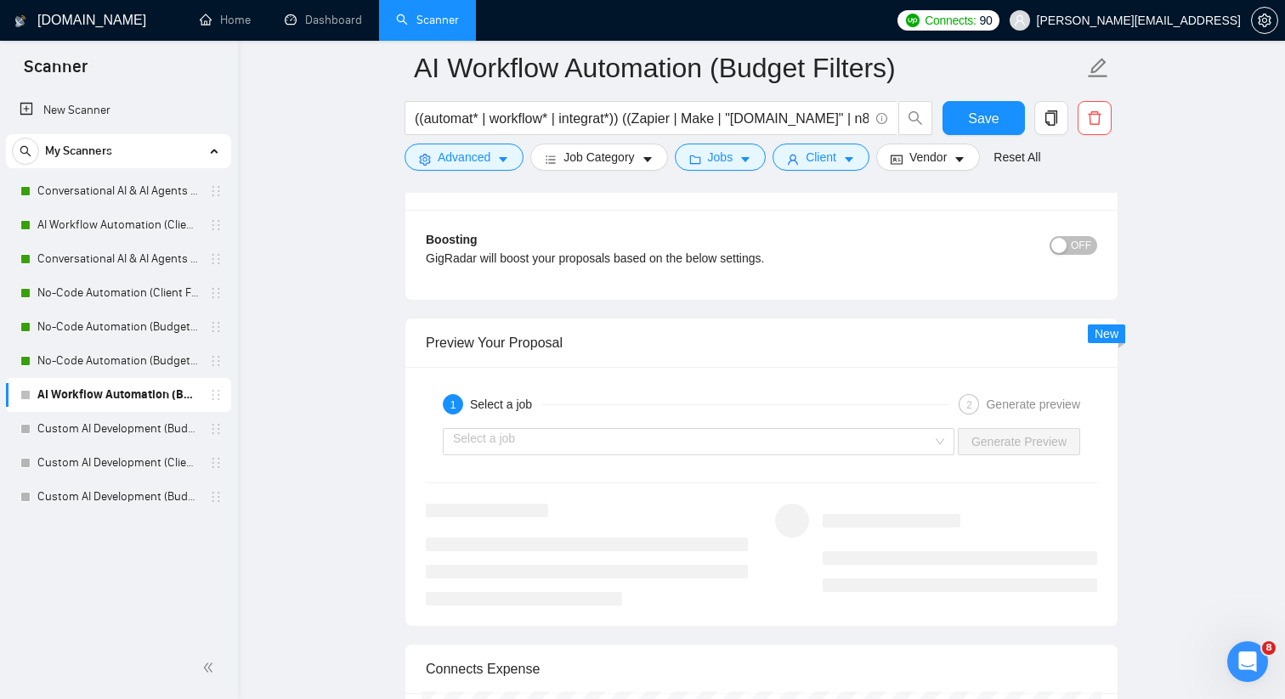
scroll to position [3845, 0]
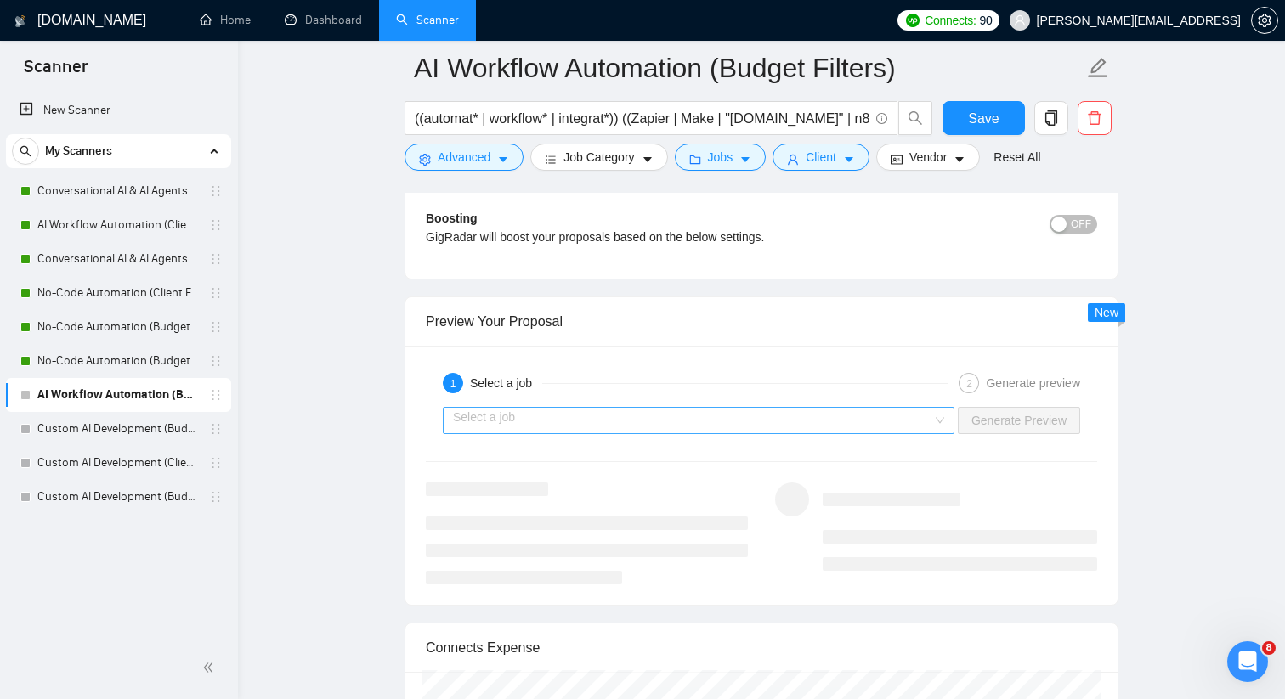
click at [940, 415] on div "Select a job" at bounding box center [698, 420] width 511 height 27
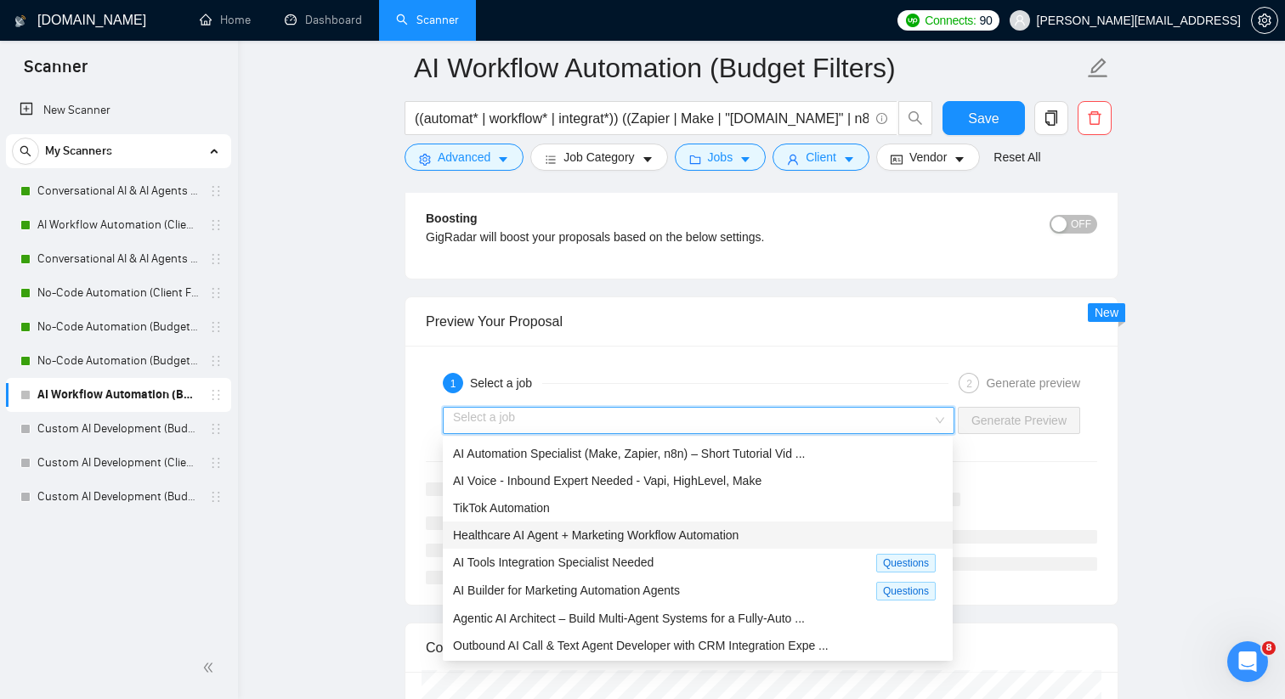
click at [702, 529] on span "Healthcare AI Agent + Marketing Workflow Automation" at bounding box center [595, 535] width 285 height 14
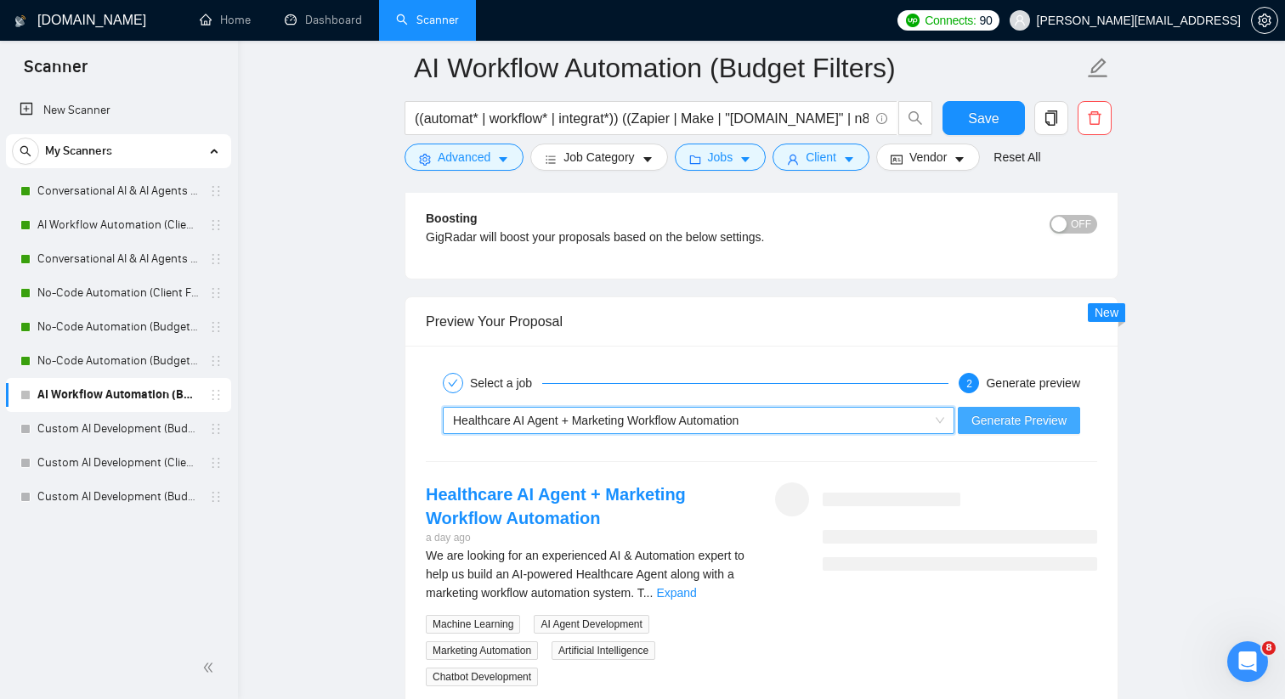
click at [994, 425] on span "Generate Preview" at bounding box center [1018, 420] width 95 height 19
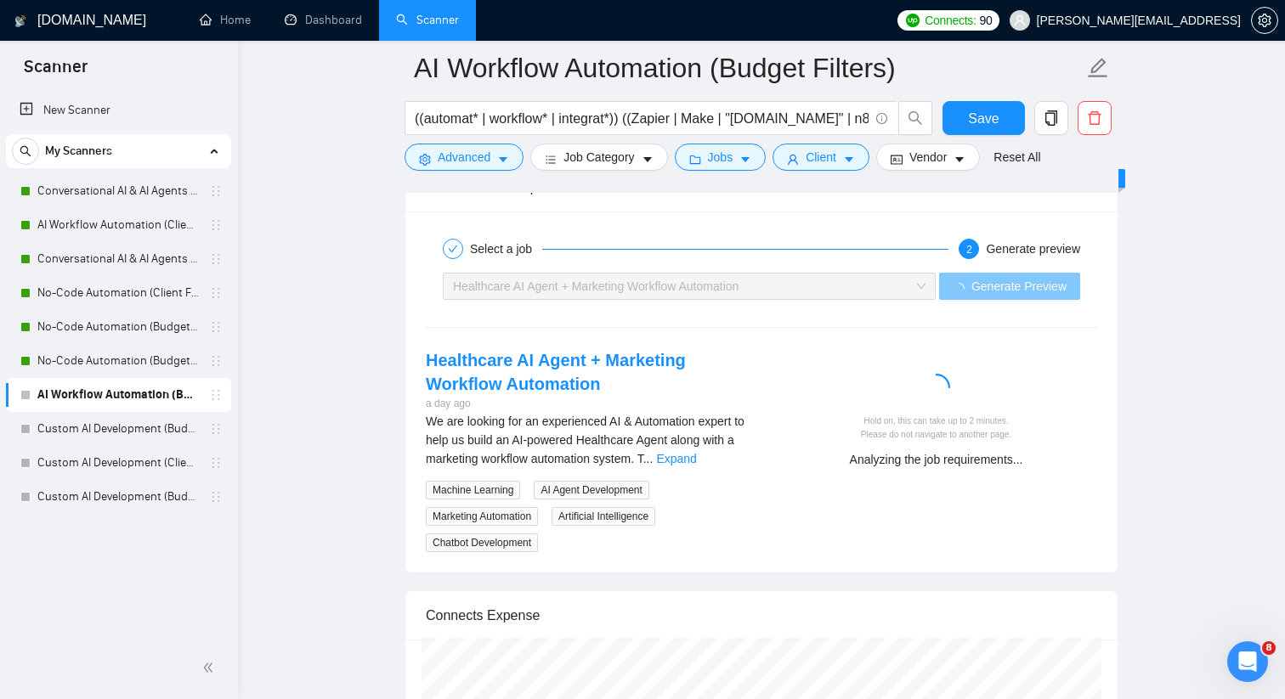
scroll to position [3978, 0]
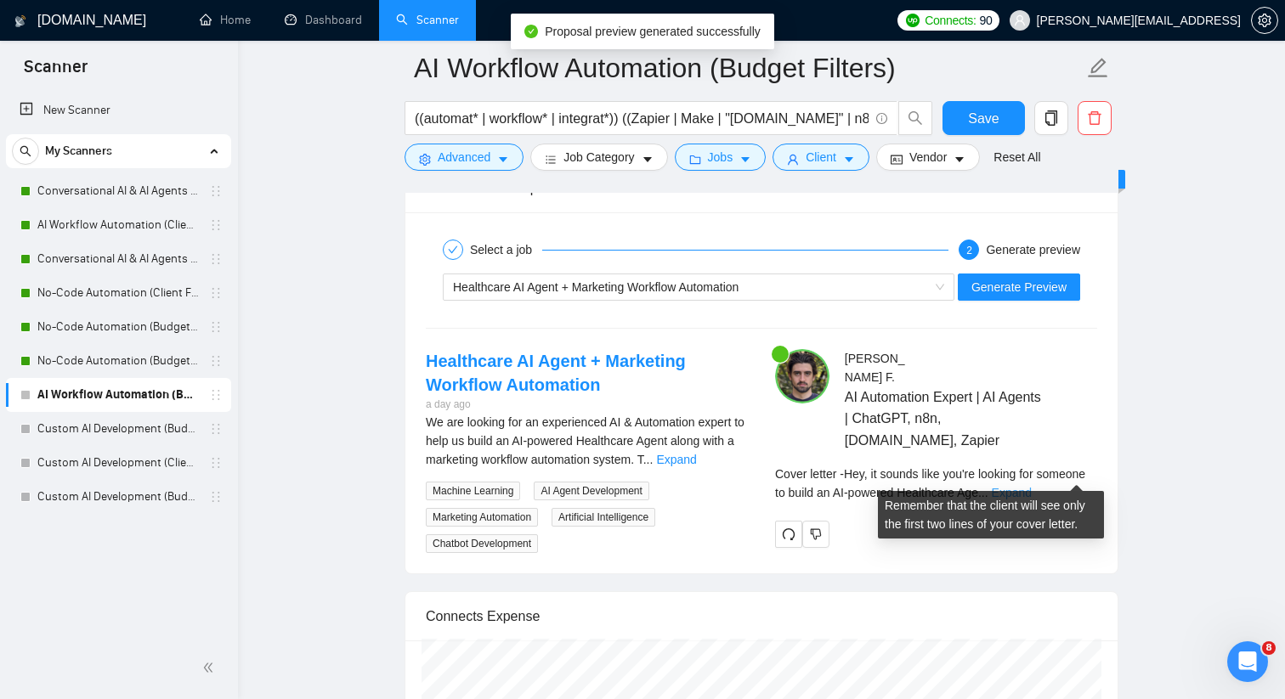
click at [1031, 486] on link "Expand" at bounding box center [1011, 493] width 40 height 14
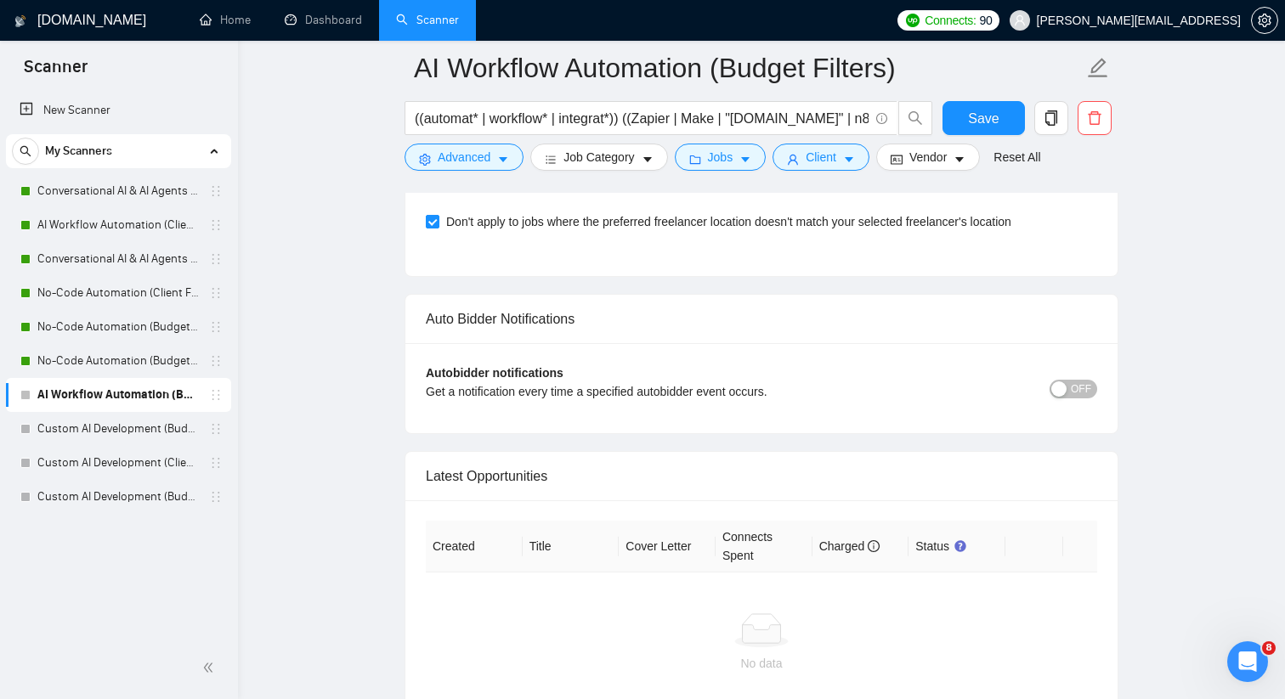
scroll to position [5001, 0]
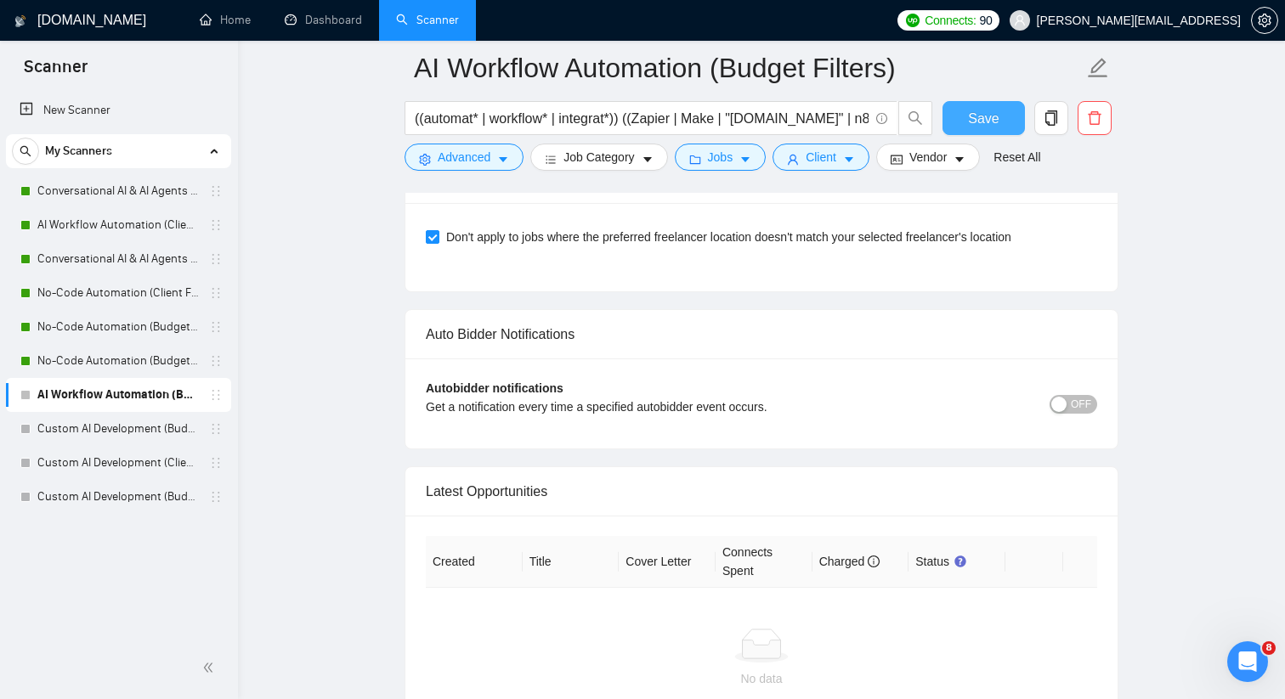
click at [992, 123] on span "Save" at bounding box center [983, 118] width 31 height 21
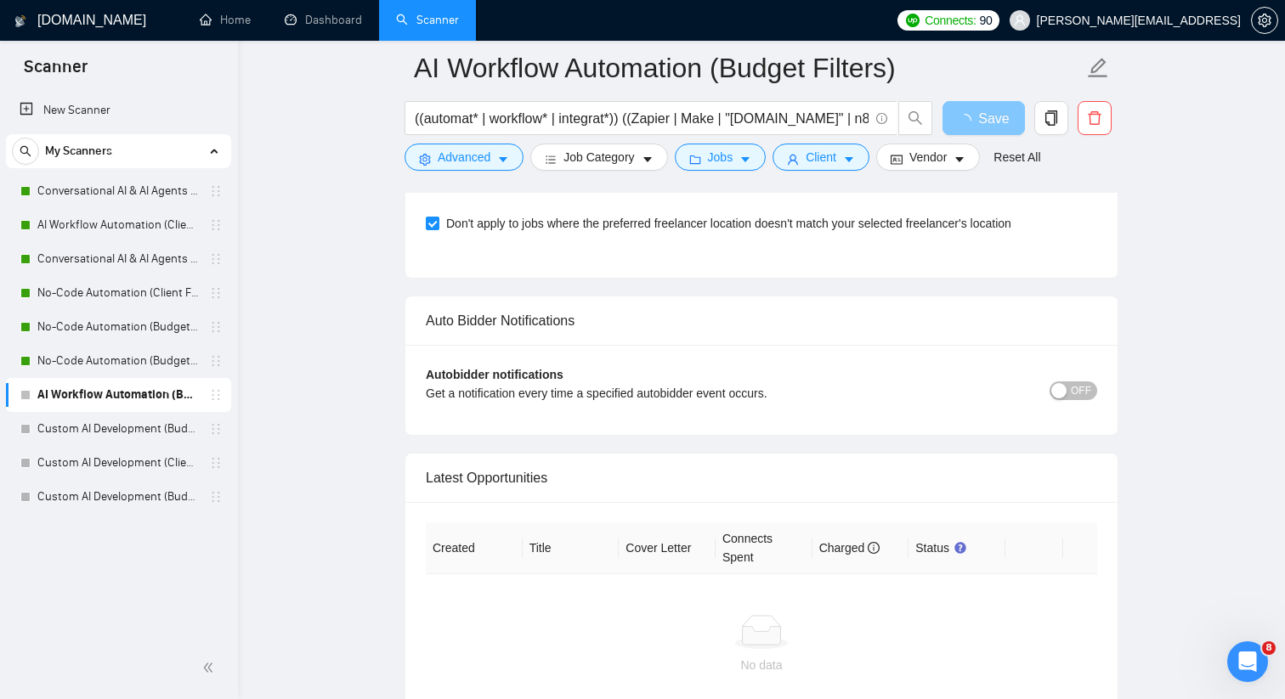
scroll to position [4244, 0]
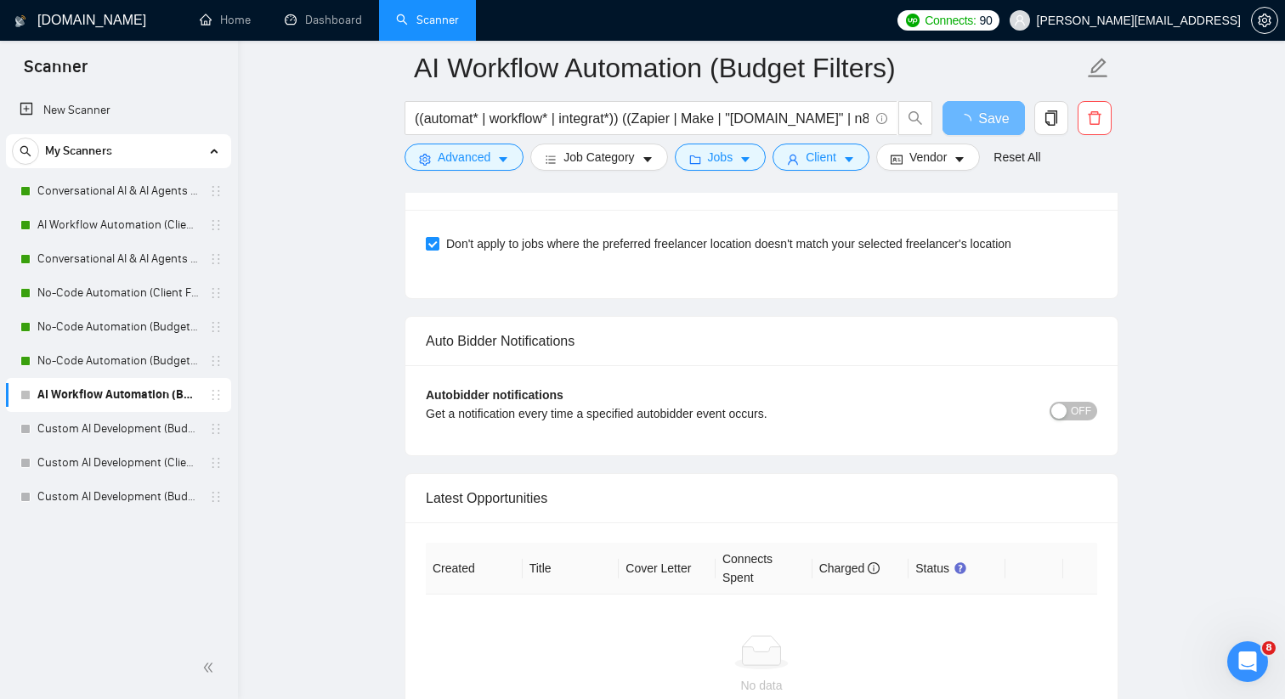
click at [1081, 403] on div "Autobidder notifications Get a notification every time a specified autobidder e…" at bounding box center [761, 410] width 671 height 49
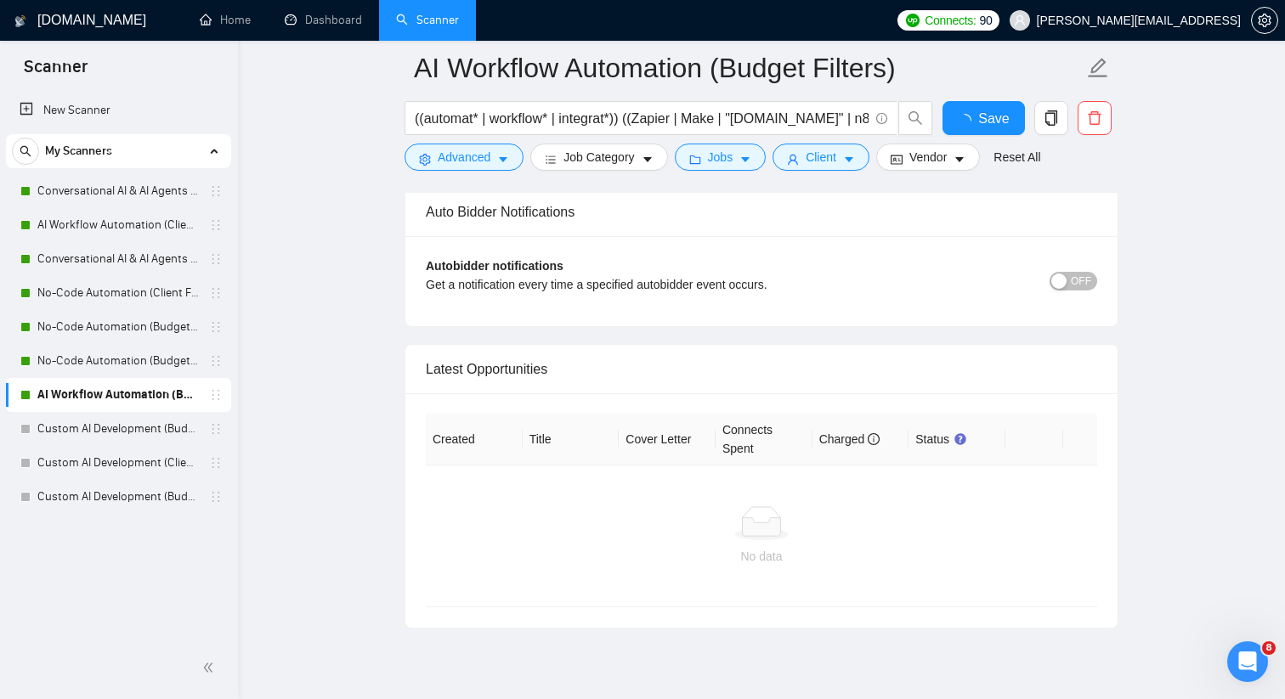
click at [1075, 414] on th at bounding box center [1080, 440] width 34 height 52
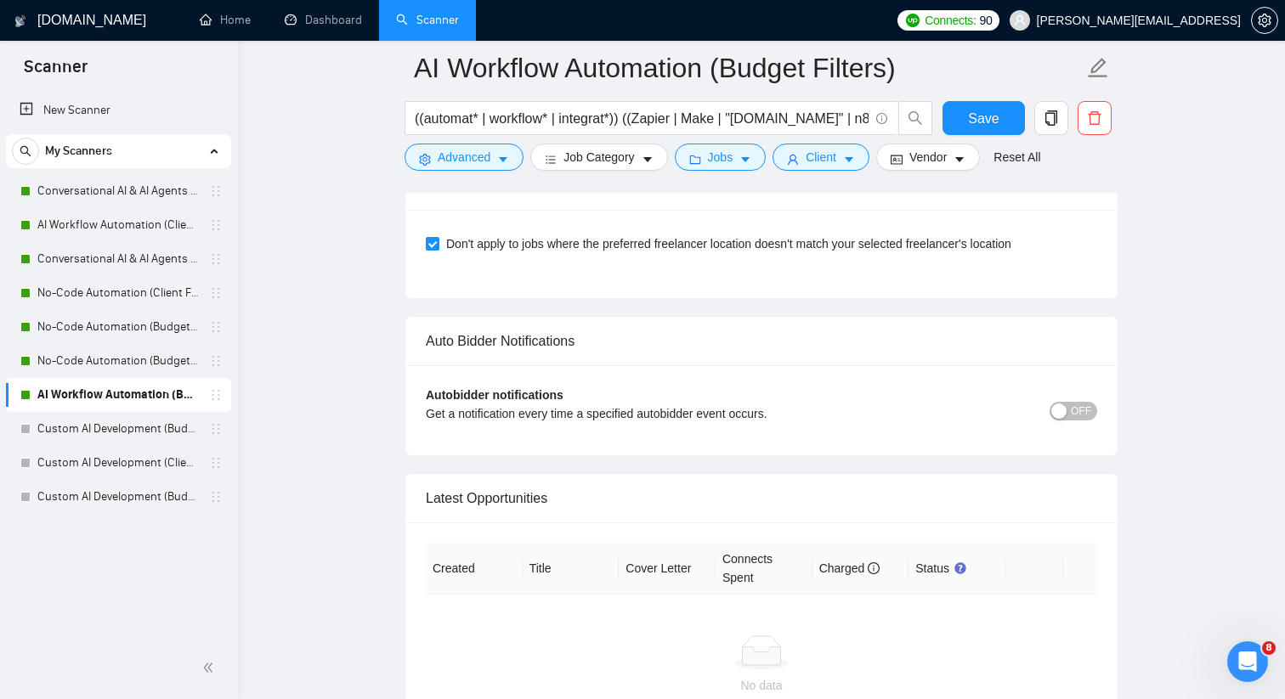
click at [1066, 404] on div "button" at bounding box center [1058, 411] width 15 height 15
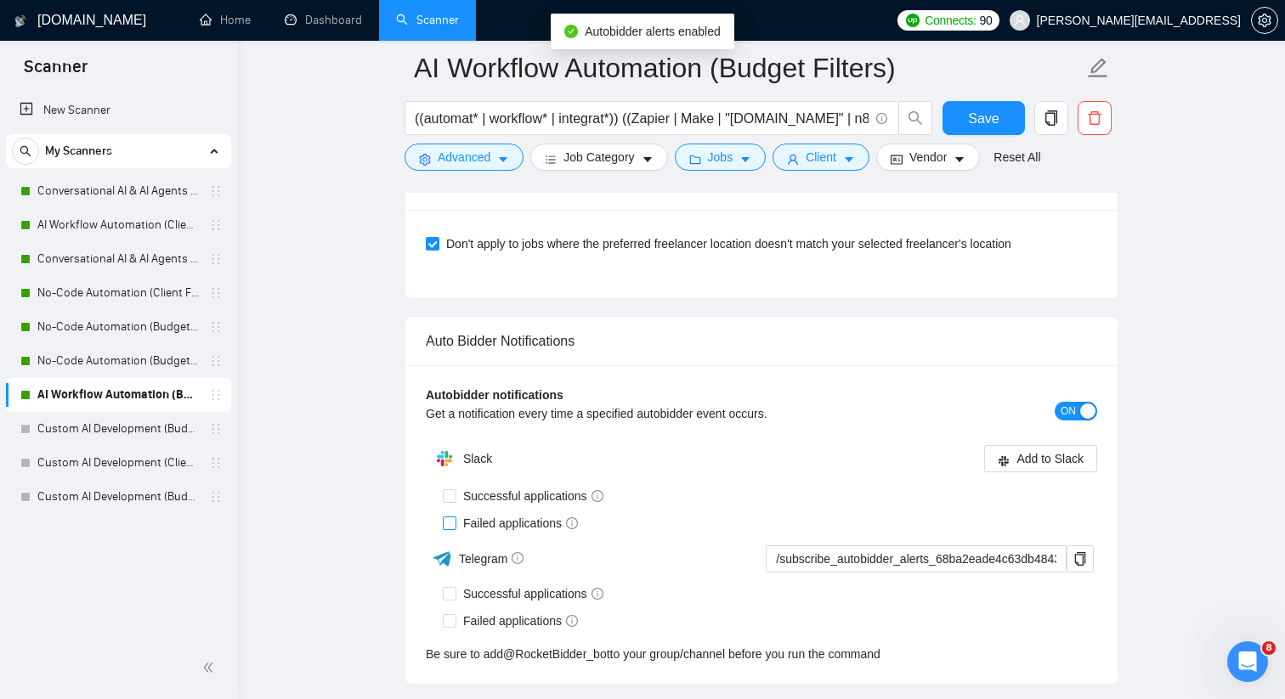
click at [454, 517] on input "Failed applications" at bounding box center [449, 523] width 12 height 12
checkbox input "true"
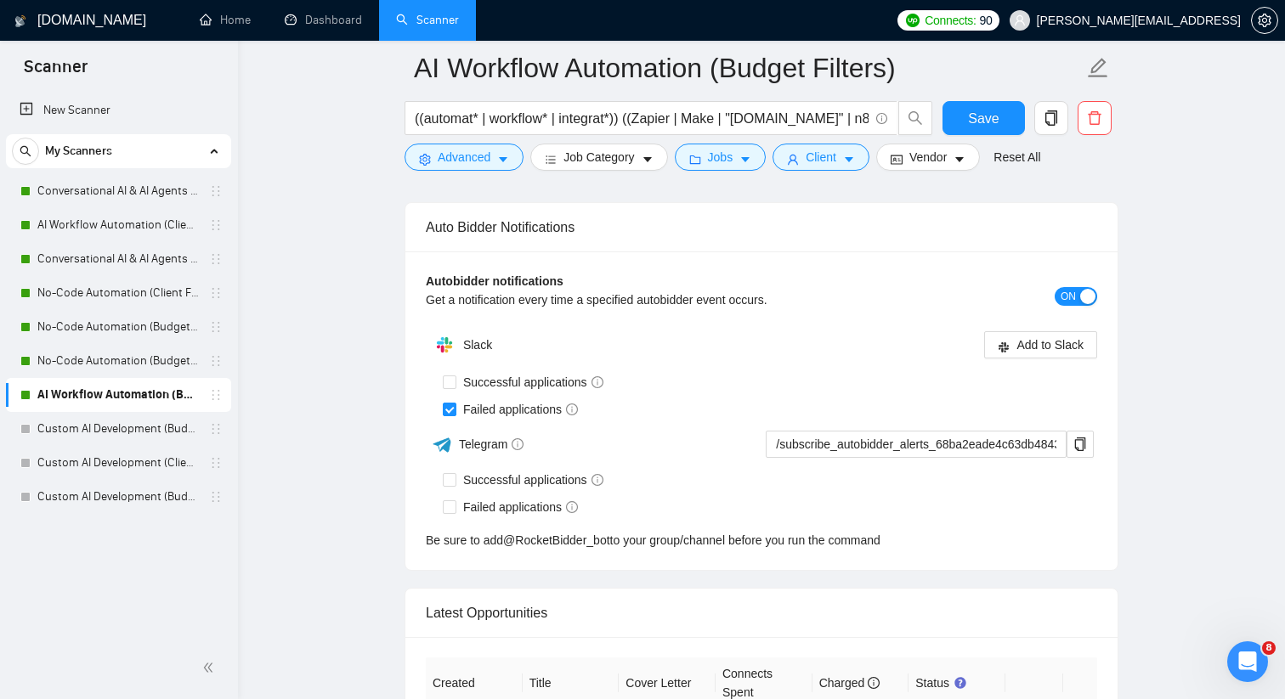
click at [450, 494] on div "Failed applications" at bounding box center [770, 507] width 654 height 27
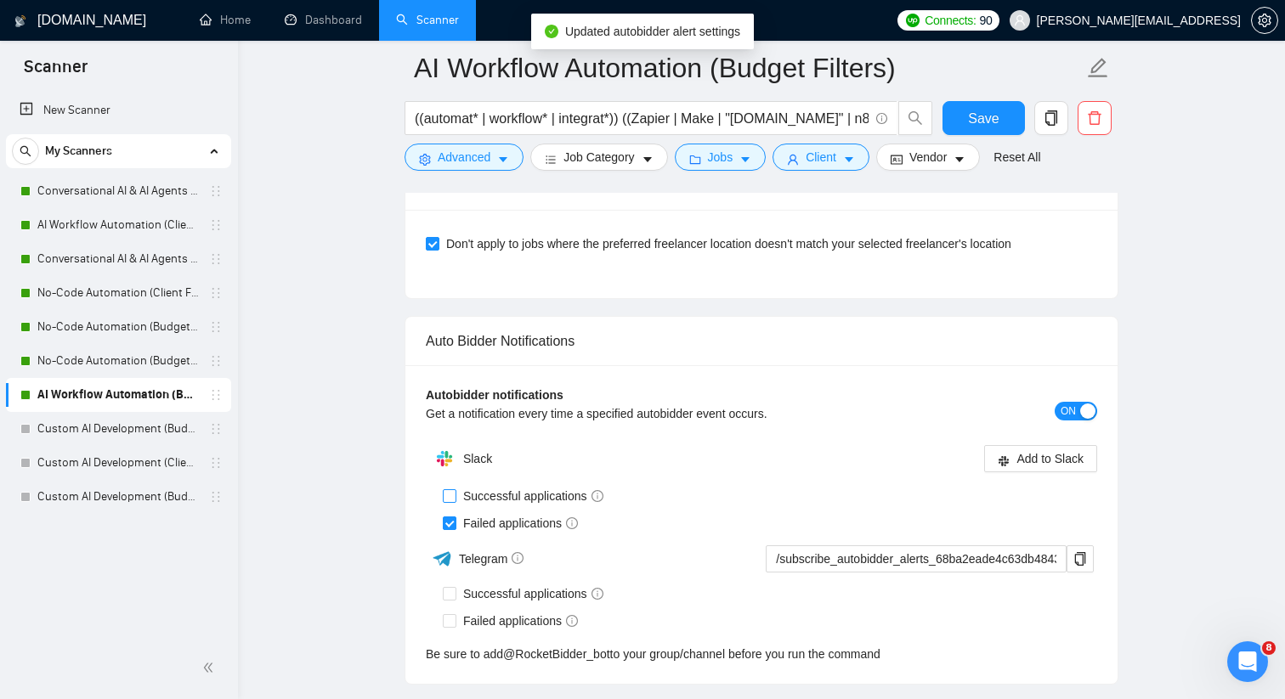
click at [450, 487] on label "Successful applications" at bounding box center [526, 496] width 167 height 19
click at [450, 489] on input "Successful applications" at bounding box center [449, 495] width 12 height 12
checkbox input "true"
click at [1009, 445] on button "Add to Slack" at bounding box center [1040, 458] width 113 height 27
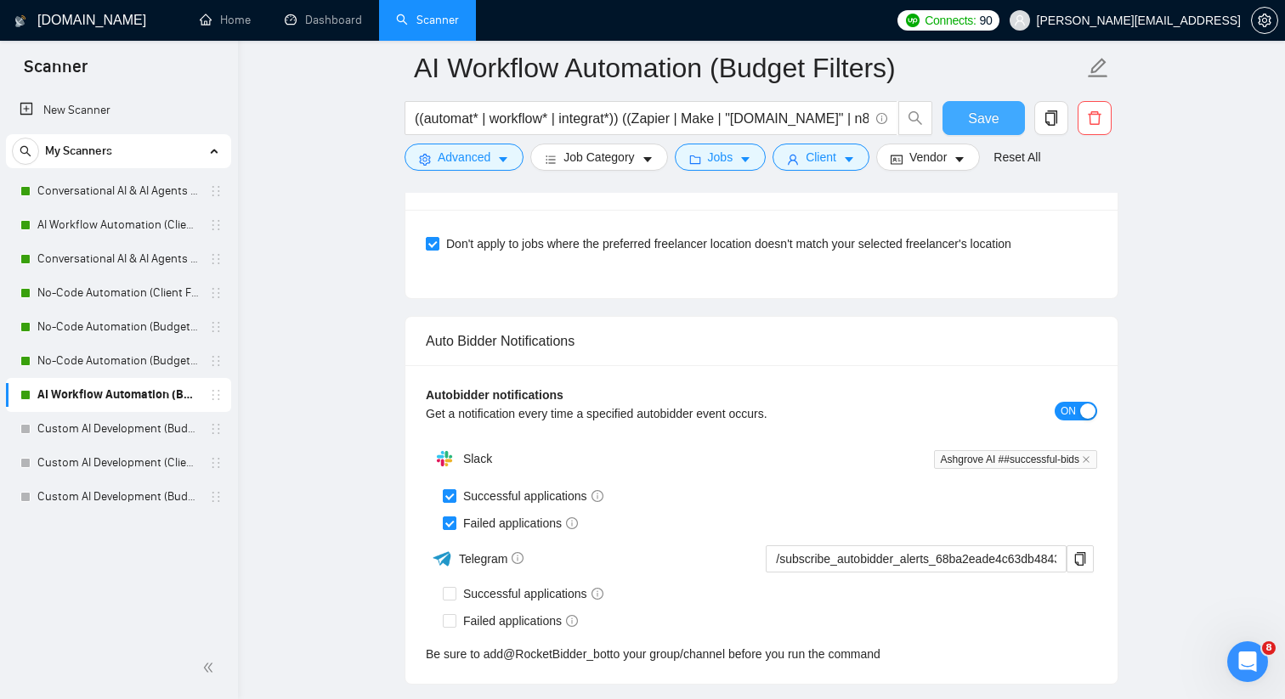
click at [960, 121] on button "Save" at bounding box center [983, 118] width 82 height 34
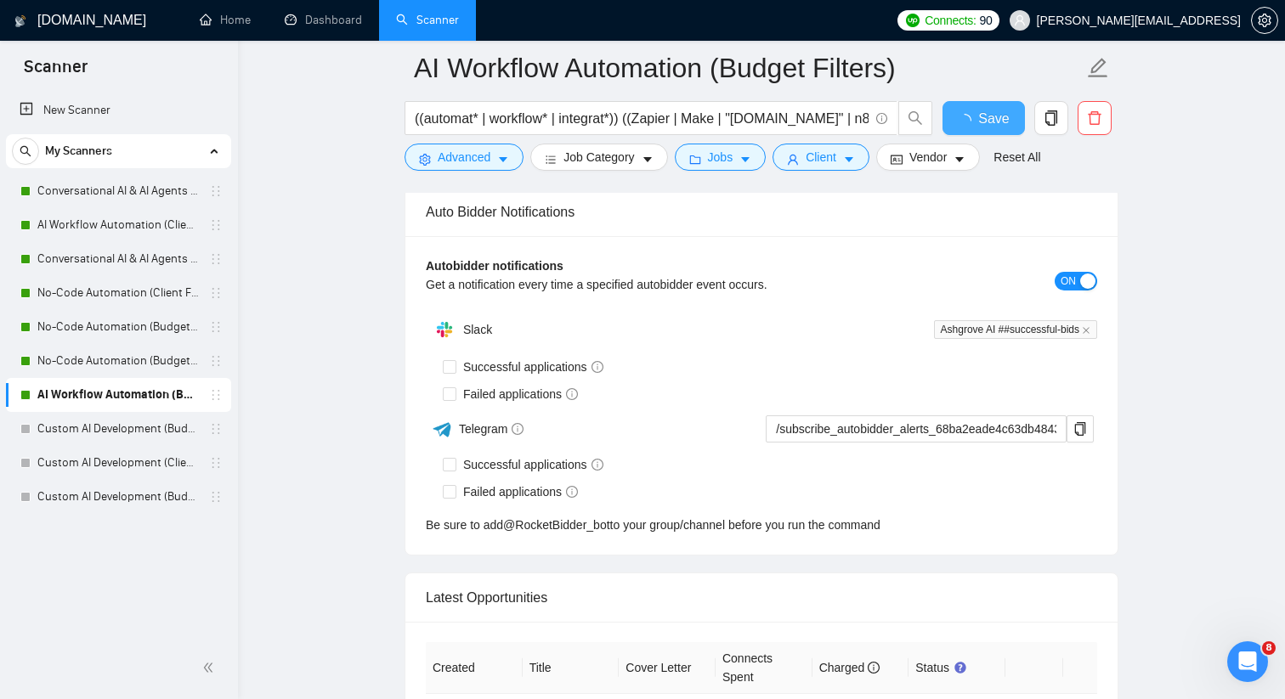
checkbox input "true"
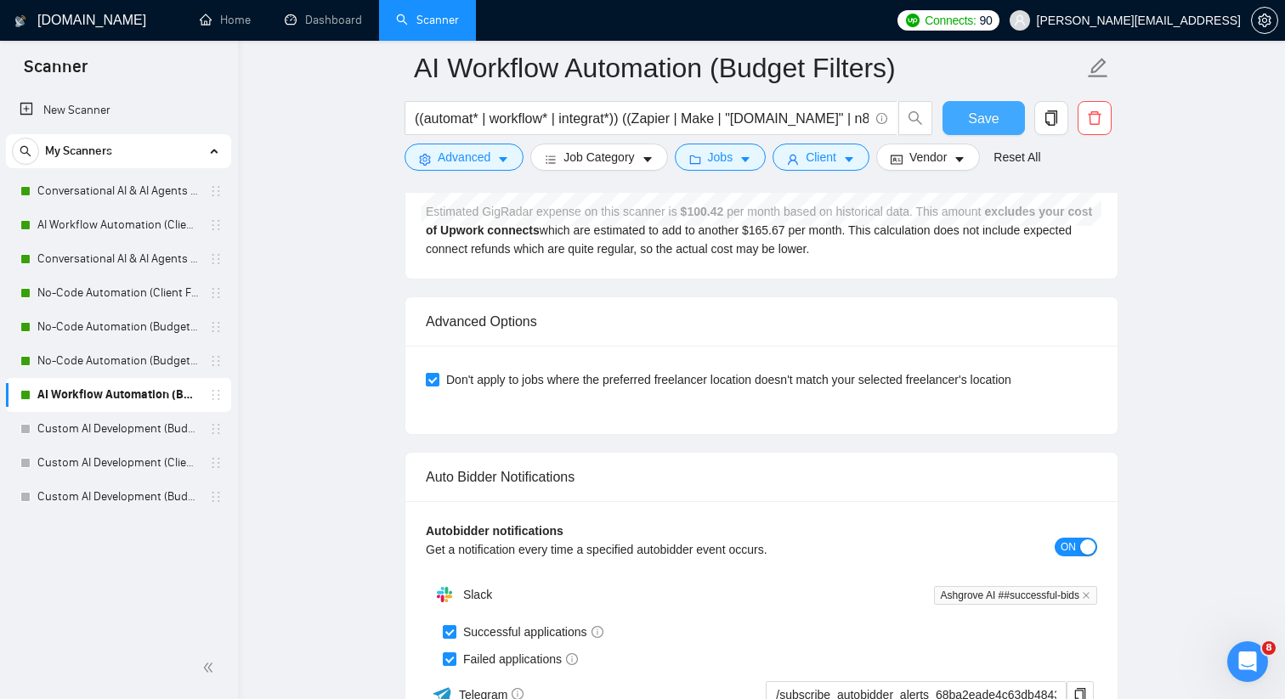
scroll to position [4096, 0]
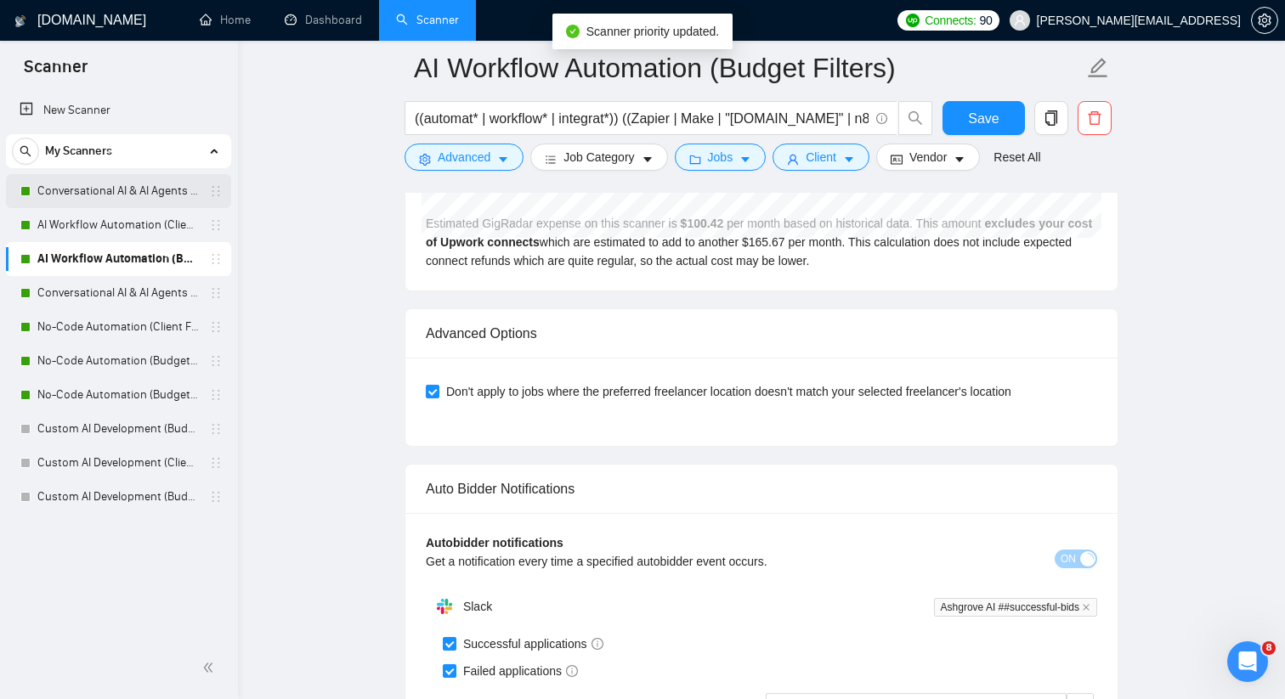
click at [166, 194] on link "Conversational AI & AI Agents (Client Filters)" at bounding box center [117, 191] width 161 height 34
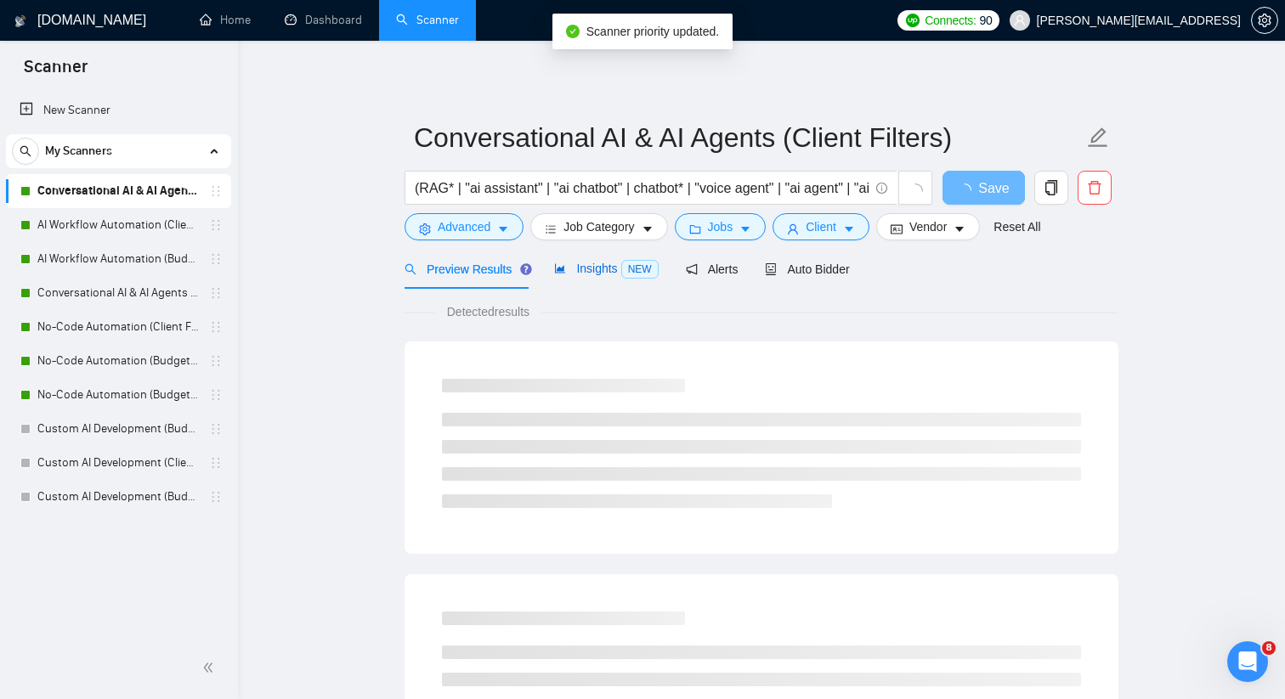
click at [611, 262] on span "Insights NEW" at bounding box center [606, 269] width 104 height 14
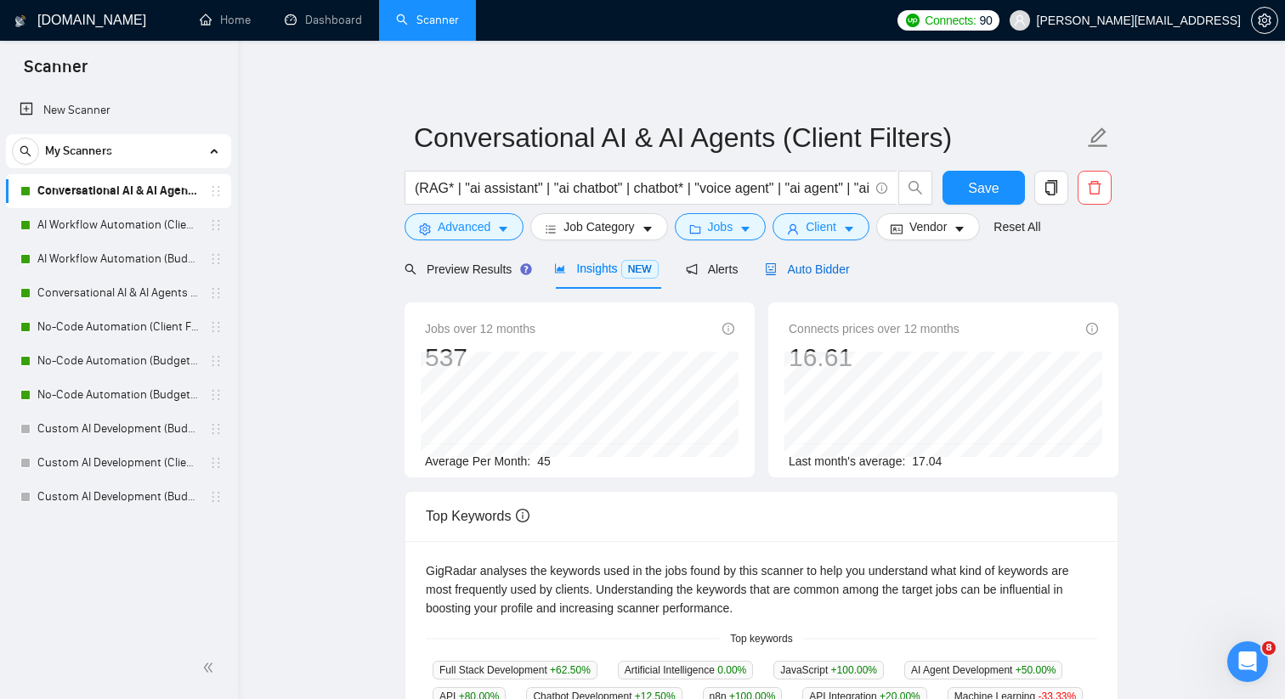
click at [782, 265] on span "Auto Bidder" at bounding box center [807, 270] width 84 height 14
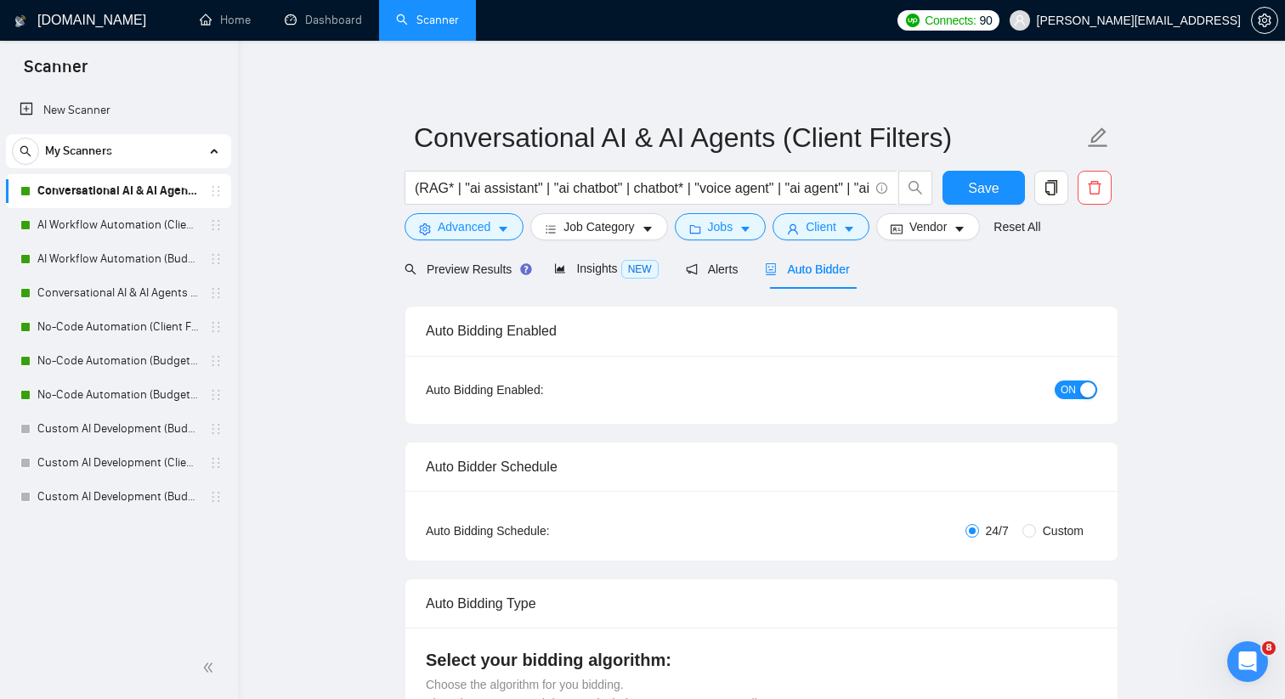
checkbox input "true"
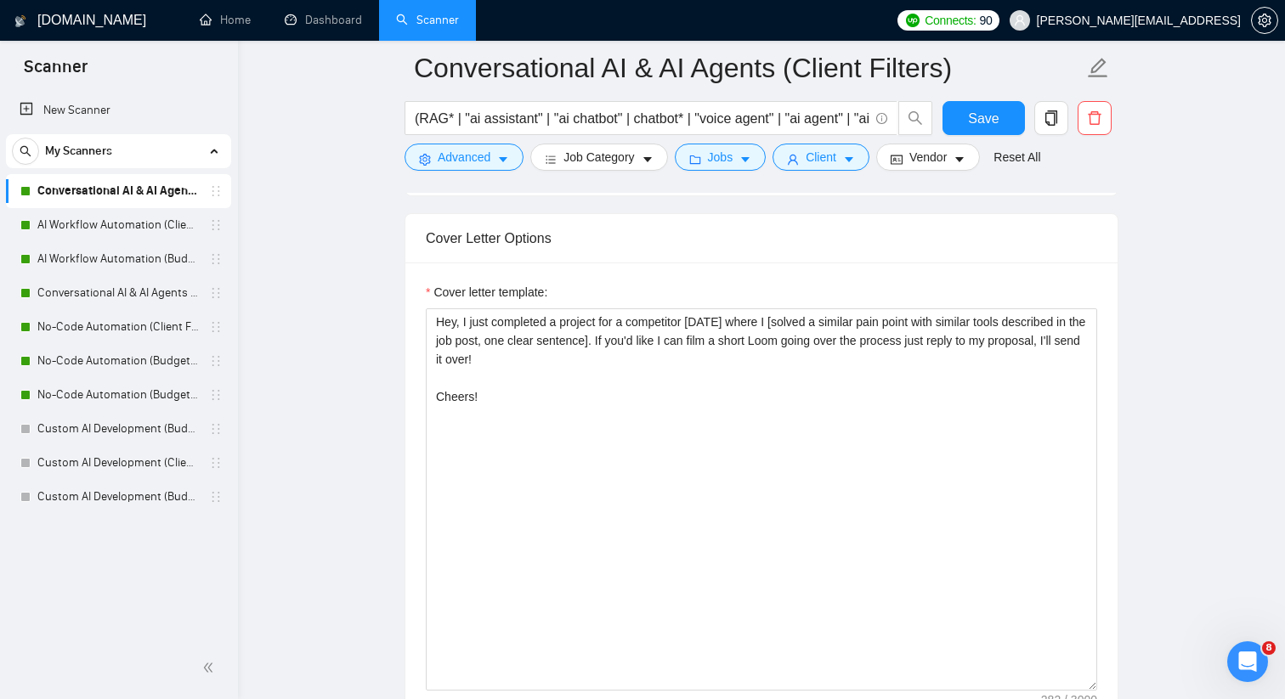
scroll to position [1533, 0]
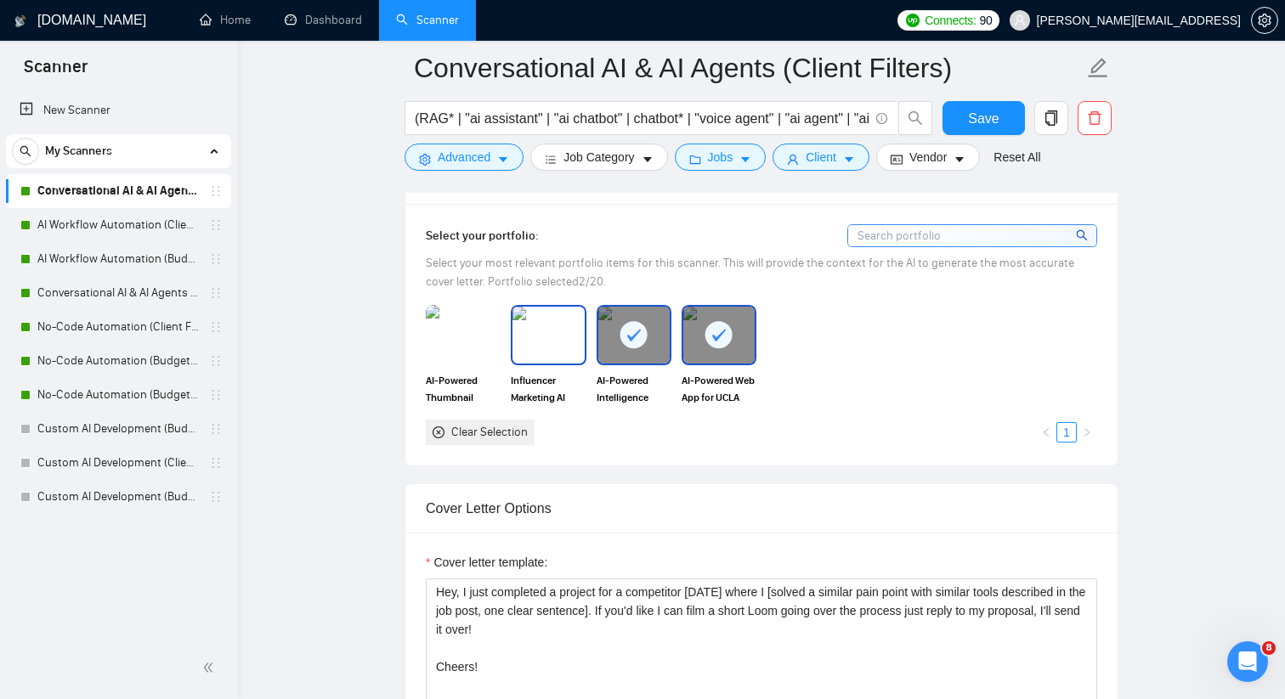
click at [553, 363] on img at bounding box center [547, 335] width 71 height 56
click at [479, 363] on img at bounding box center [462, 335] width 71 height 56
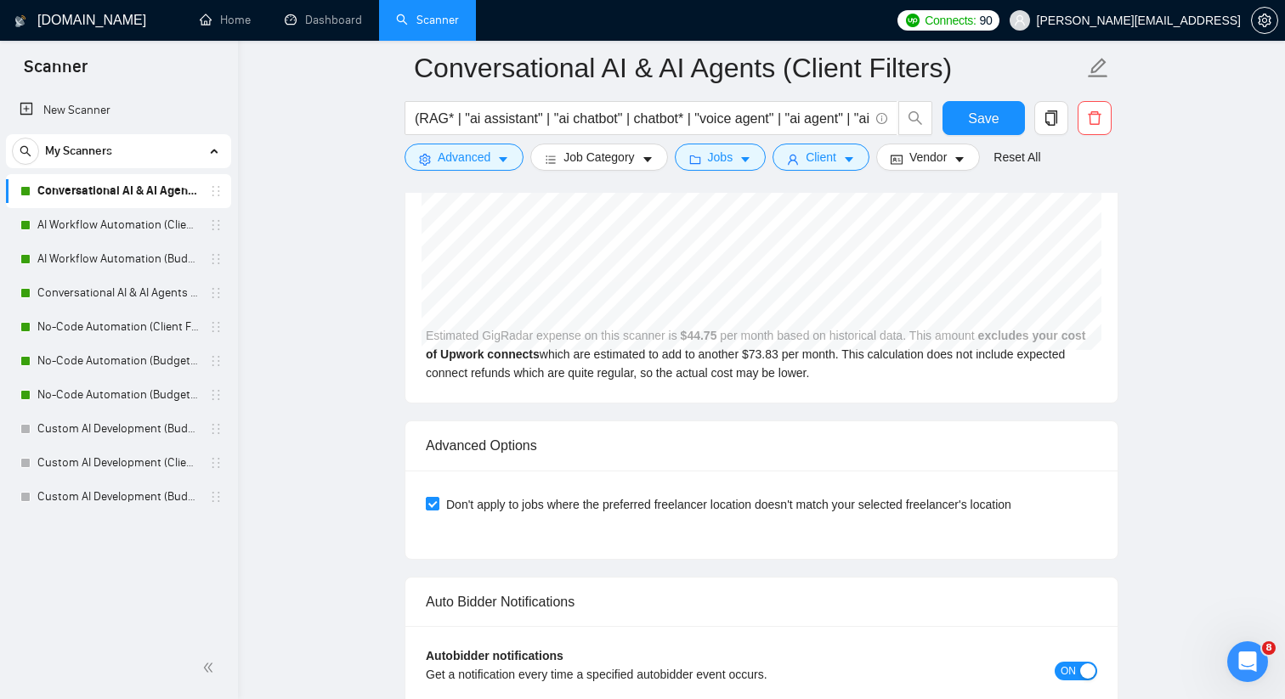
scroll to position [3598, 0]
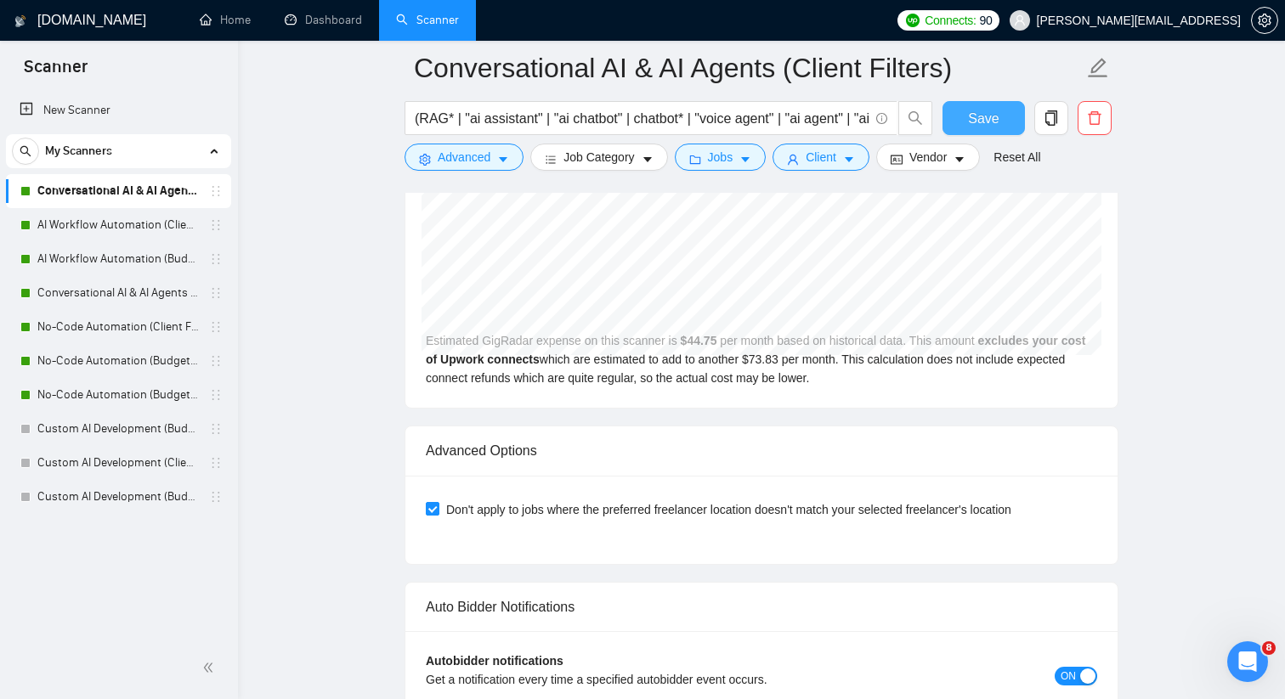
click at [992, 121] on span "Save" at bounding box center [983, 118] width 31 height 21
click at [161, 223] on link "AI Workflow Automation (Client Filters)" at bounding box center [117, 225] width 161 height 34
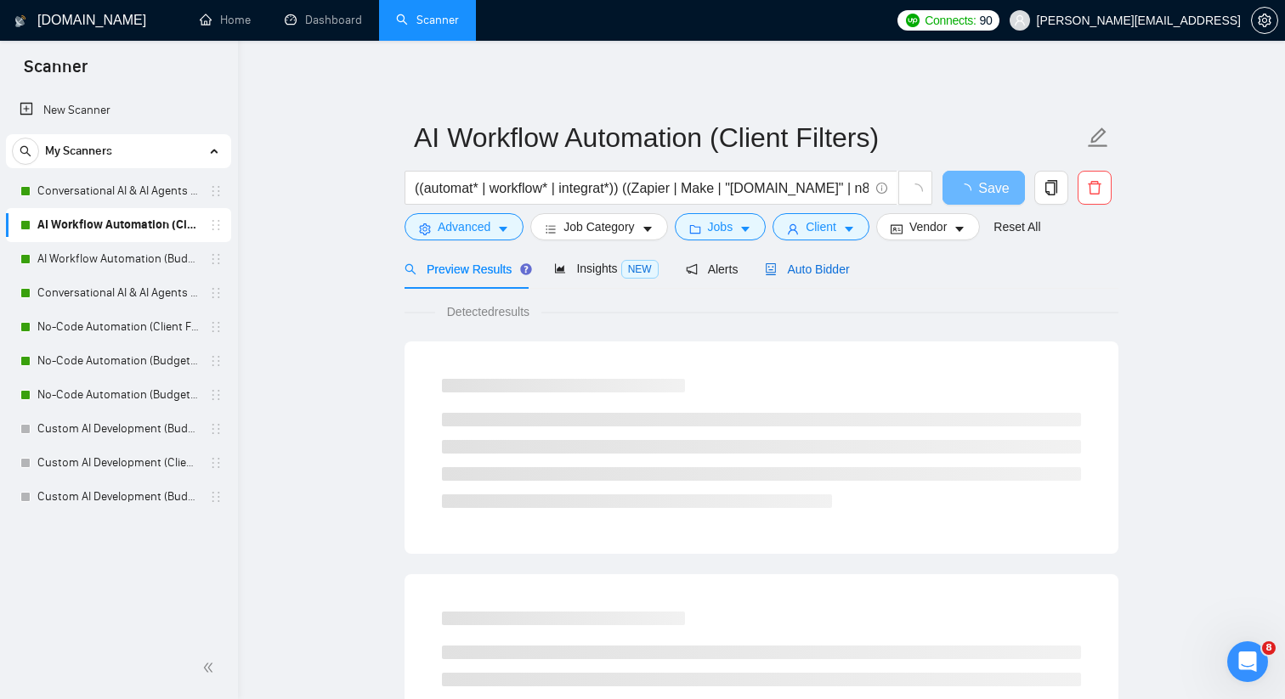
click at [799, 271] on span "Auto Bidder" at bounding box center [807, 270] width 84 height 14
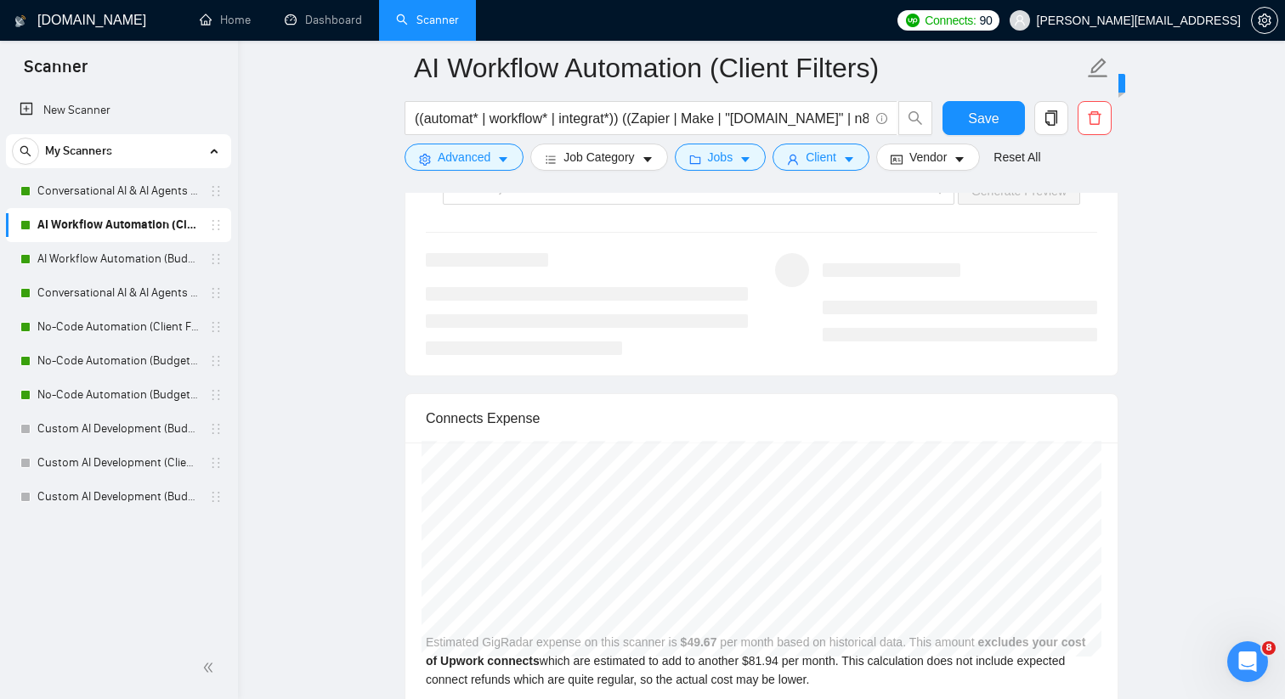
scroll to position [3326, 0]
click at [136, 255] on link "AI Workflow Automation (Budget Filters)" at bounding box center [117, 259] width 161 height 34
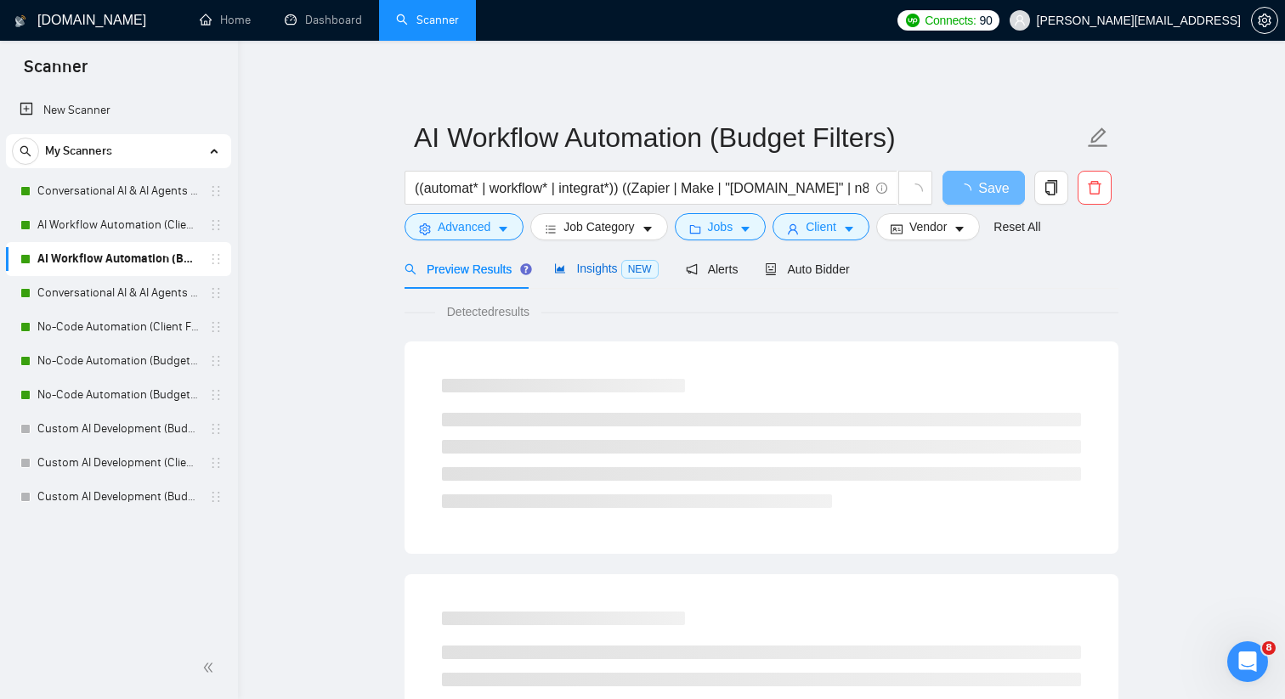
click at [601, 264] on span "Insights NEW" at bounding box center [606, 269] width 104 height 14
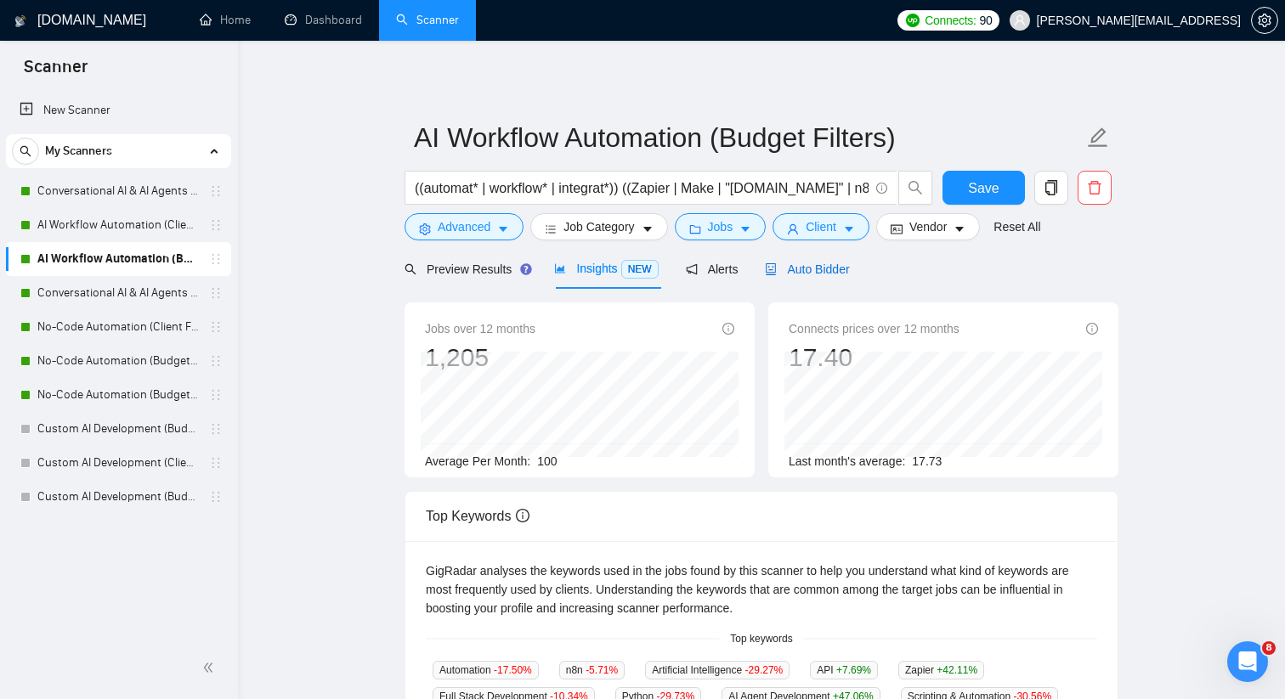
click at [795, 269] on span "Auto Bidder" at bounding box center [807, 270] width 84 height 14
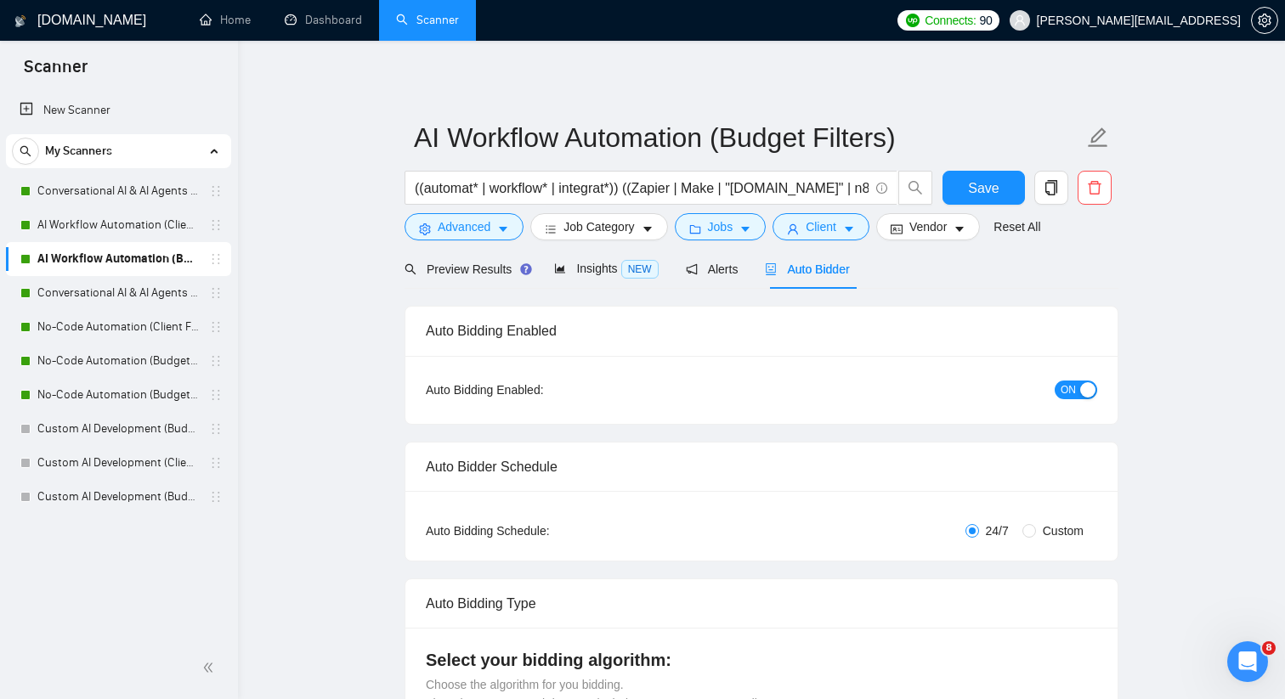
checkbox input "true"
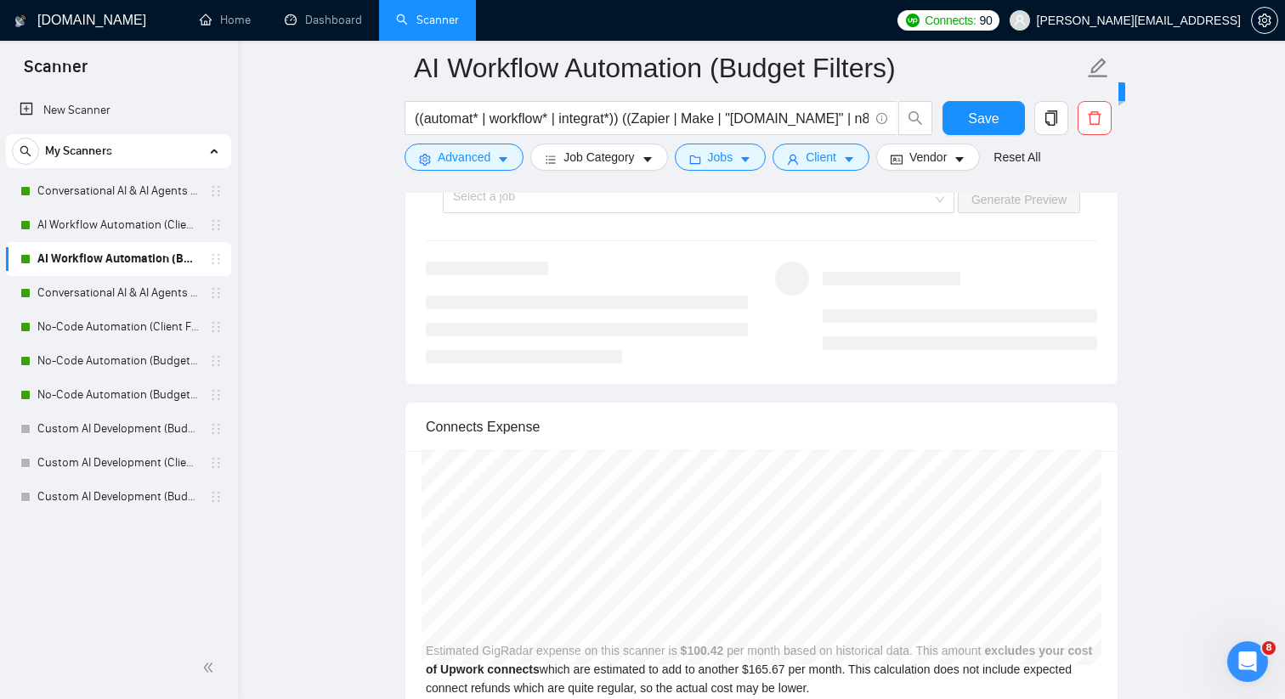
scroll to position [3317, 0]
click at [191, 264] on link "Conversational AI & AI Agents (Budget Filters)" at bounding box center [117, 259] width 161 height 34
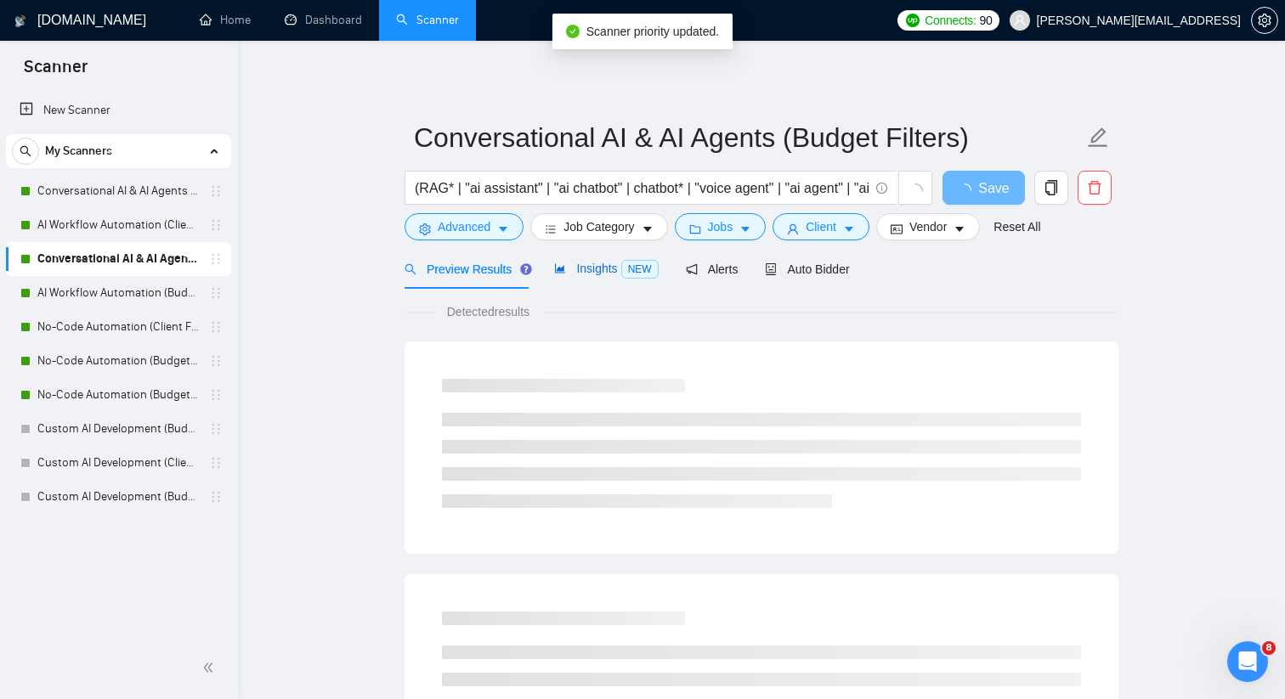
click at [577, 268] on span "Insights NEW" at bounding box center [606, 269] width 104 height 14
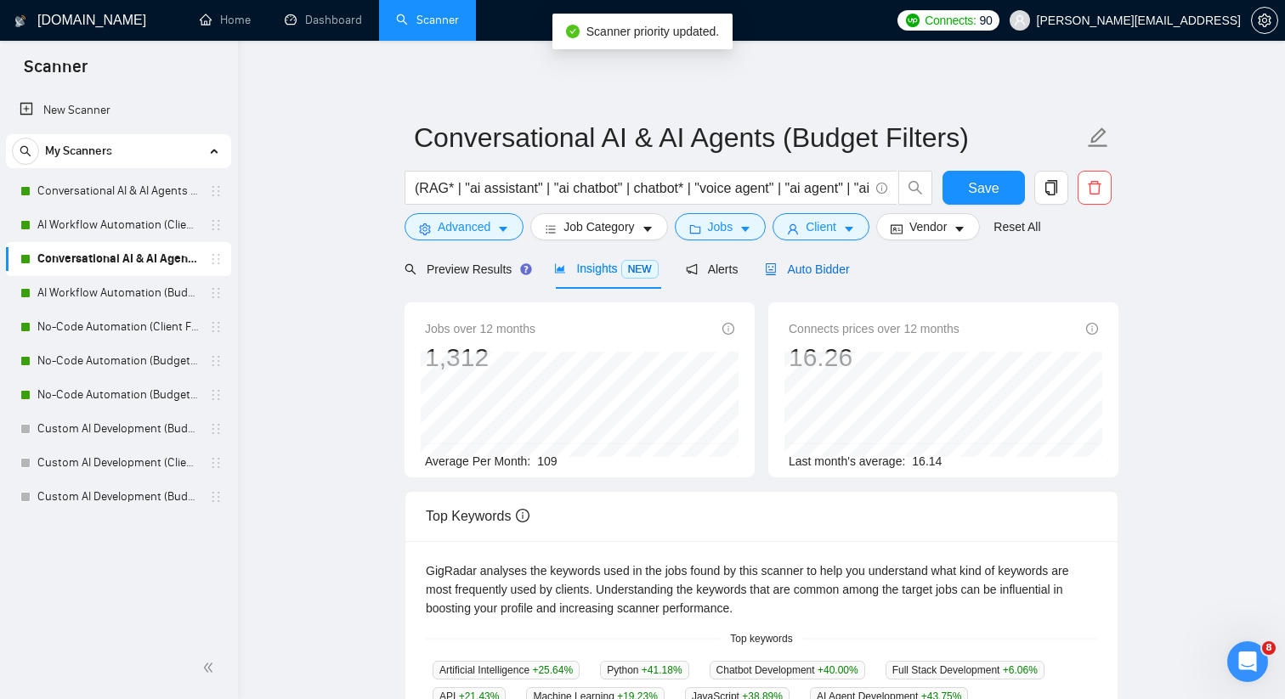
click at [813, 263] on span "Auto Bidder" at bounding box center [807, 270] width 84 height 14
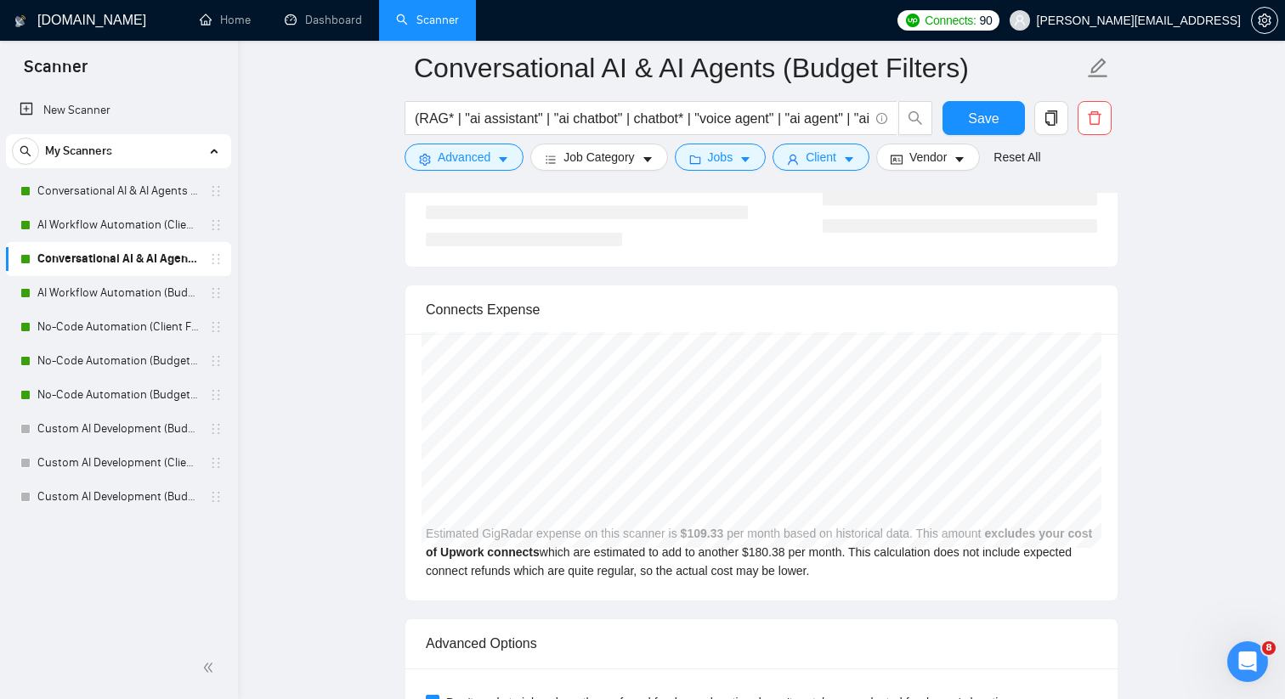
scroll to position [3457, 0]
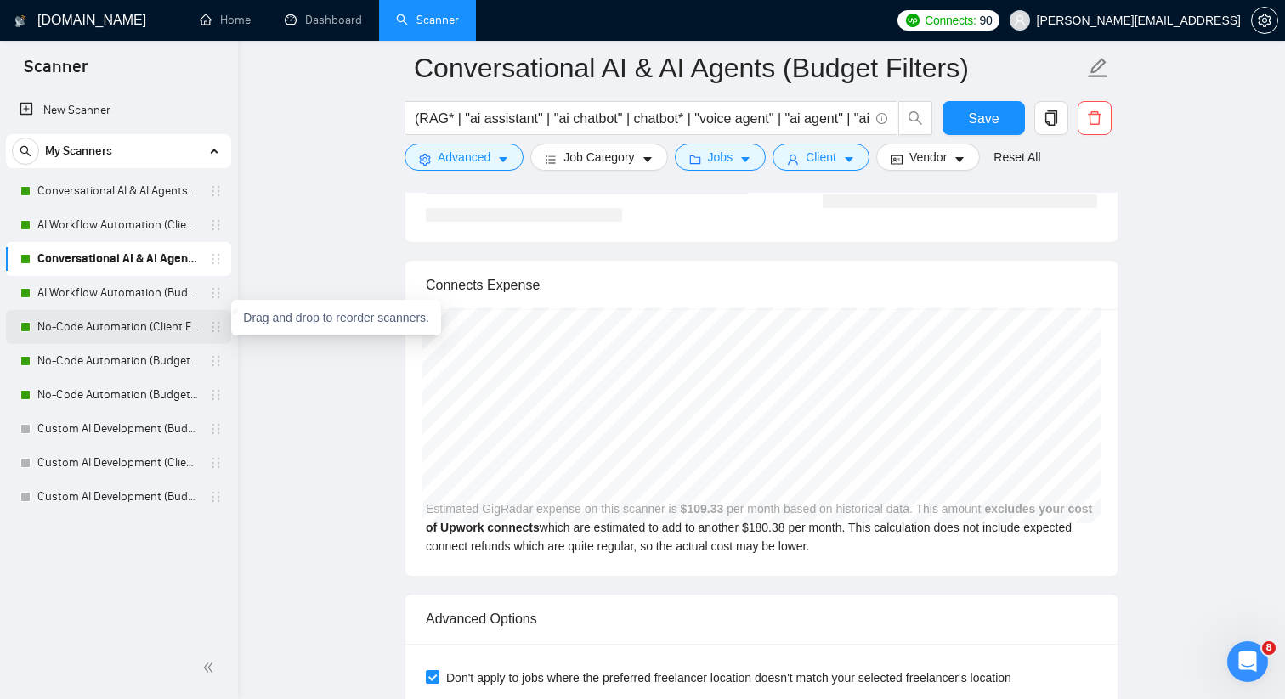
click at [210, 328] on icon "holder" at bounding box center [216, 327] width 14 height 14
click at [146, 329] on link "No-Code Automation (Client Filters)" at bounding box center [117, 327] width 161 height 34
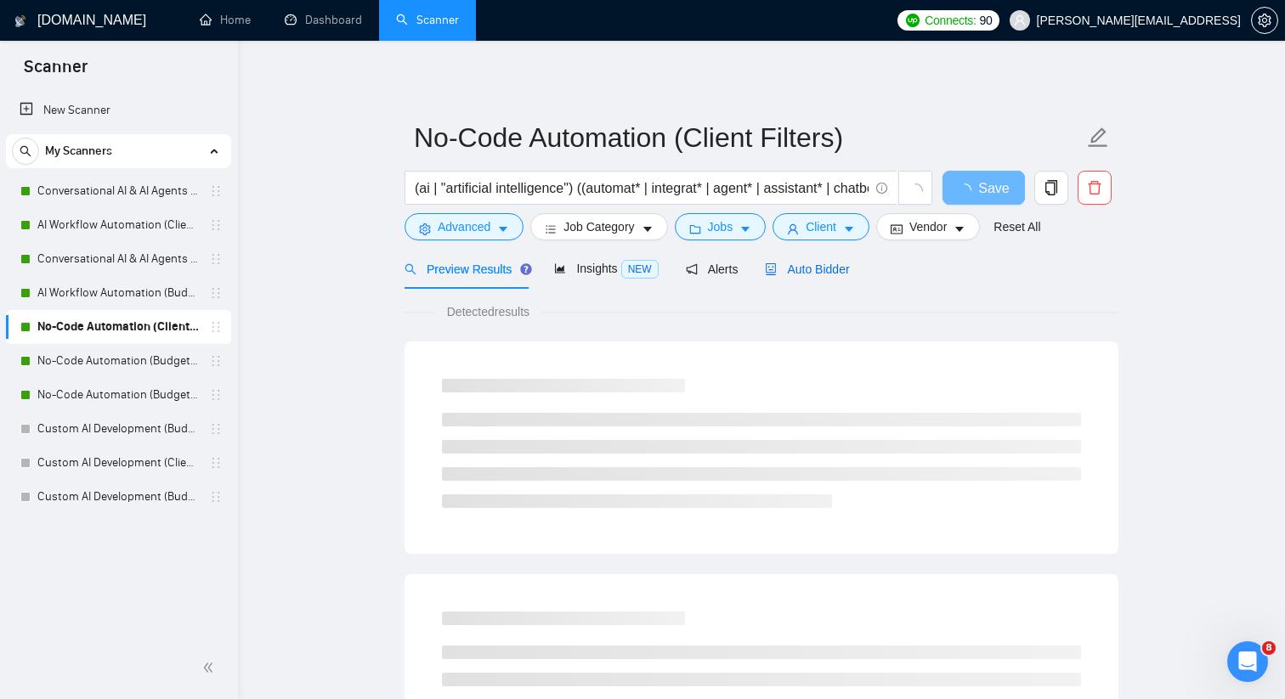
click at [795, 275] on span "Auto Bidder" at bounding box center [807, 270] width 84 height 14
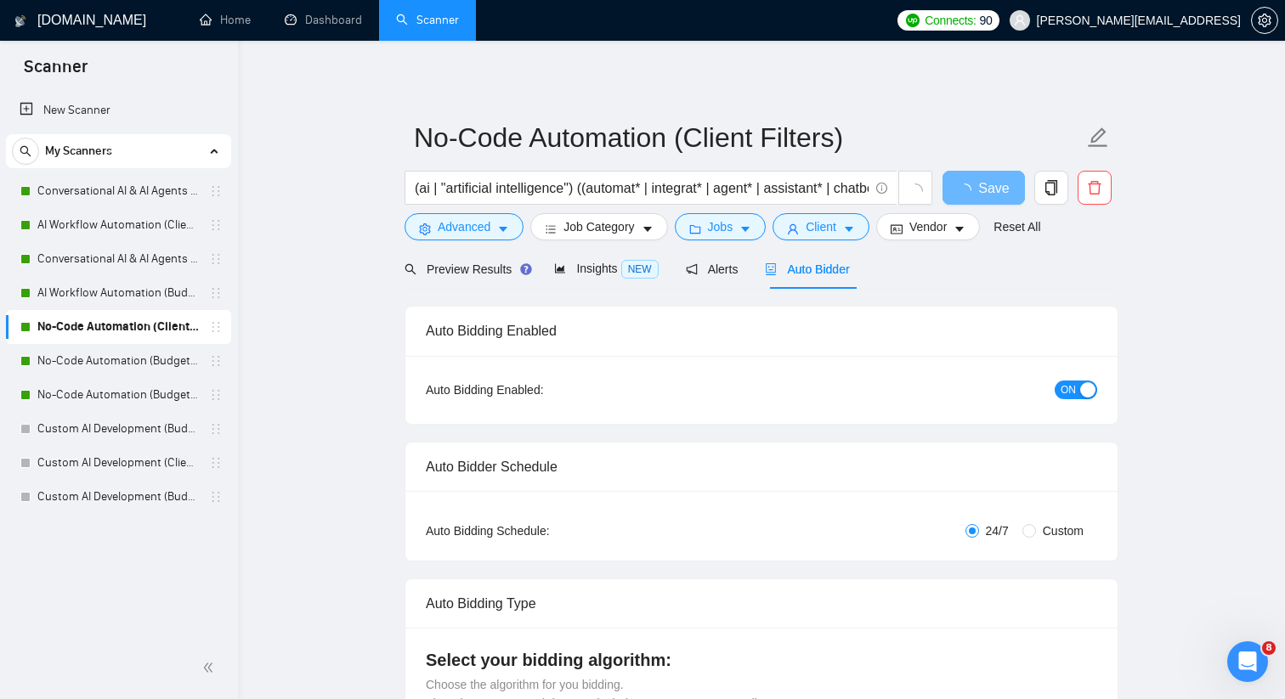
checkbox input "true"
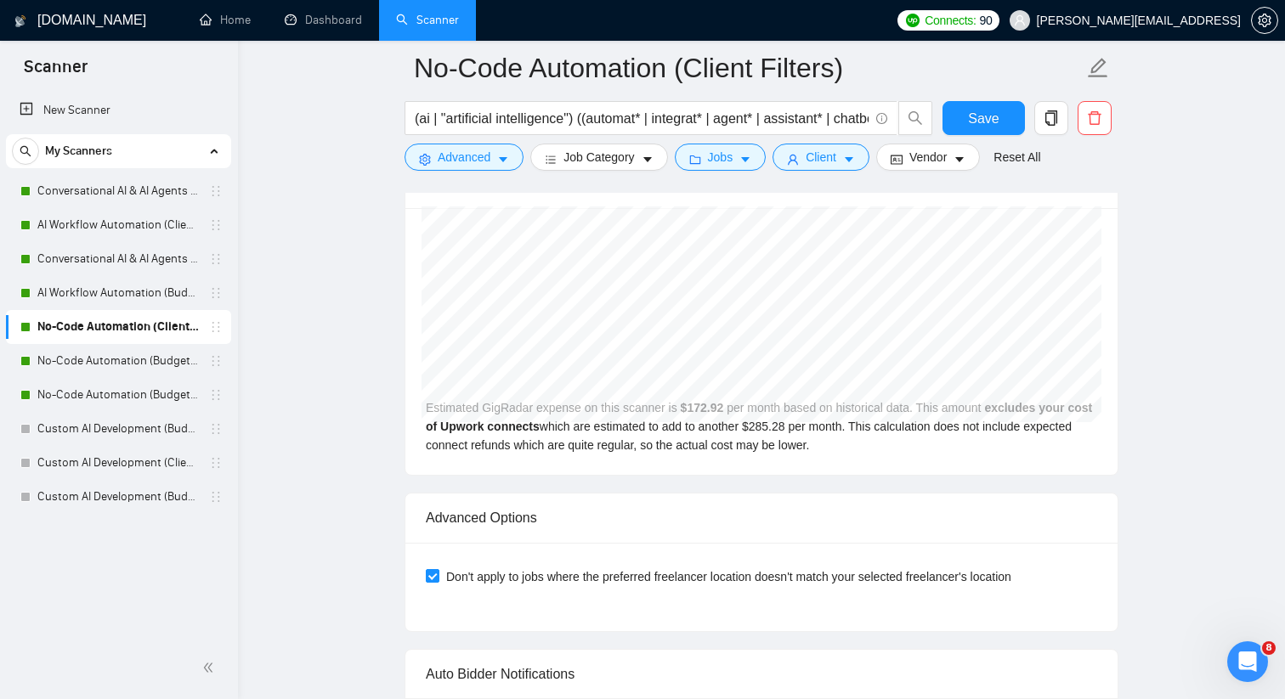
scroll to position [3557, 0]
click at [187, 362] on link "No-Code Automation (Budget Filters)" at bounding box center [117, 361] width 161 height 34
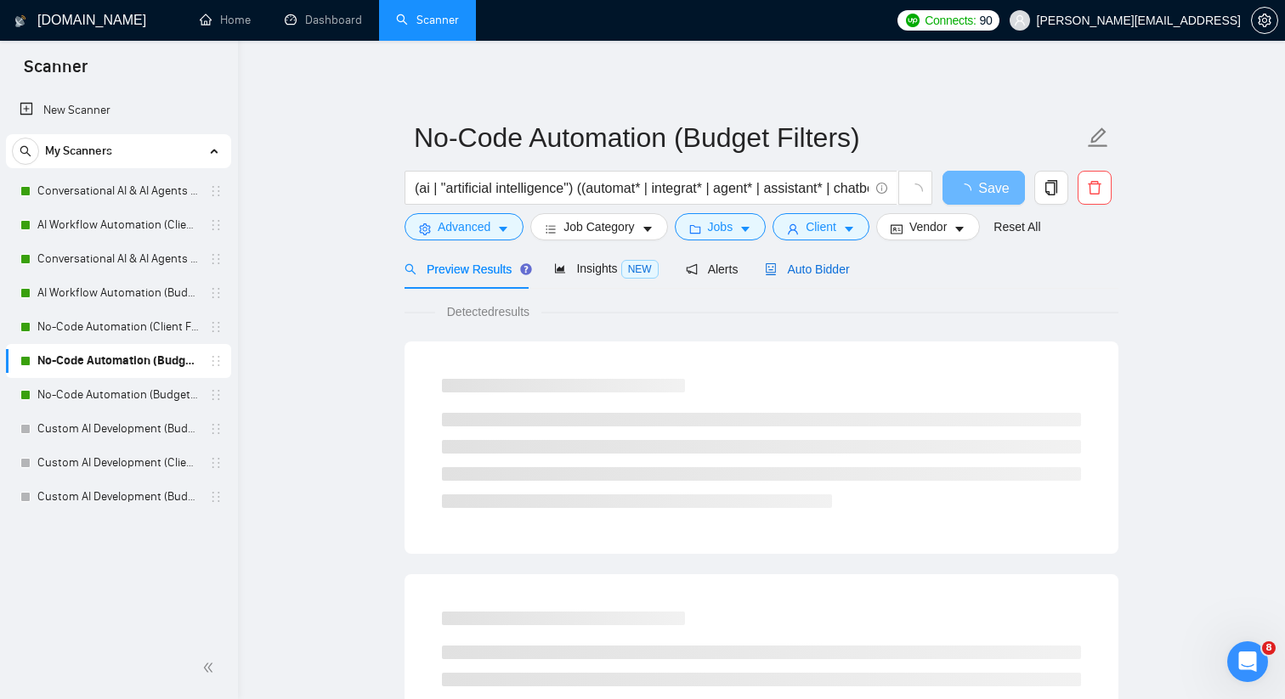
click at [782, 266] on span "Auto Bidder" at bounding box center [807, 270] width 84 height 14
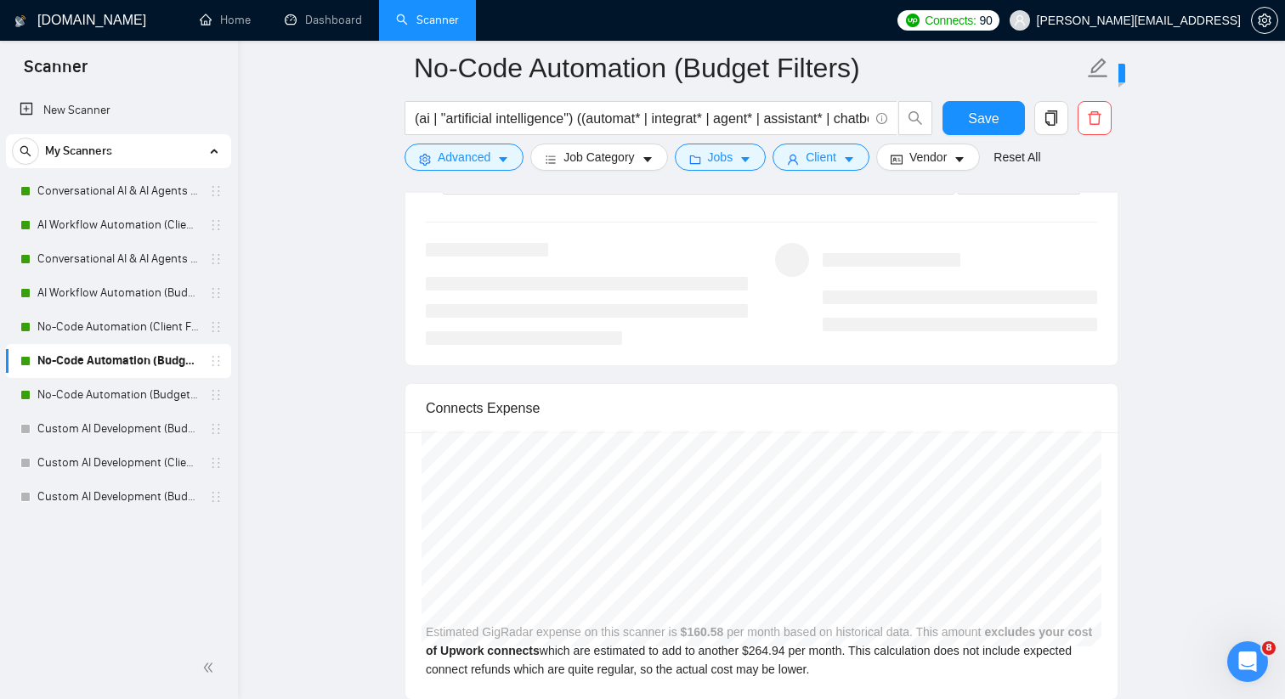
scroll to position [3368, 0]
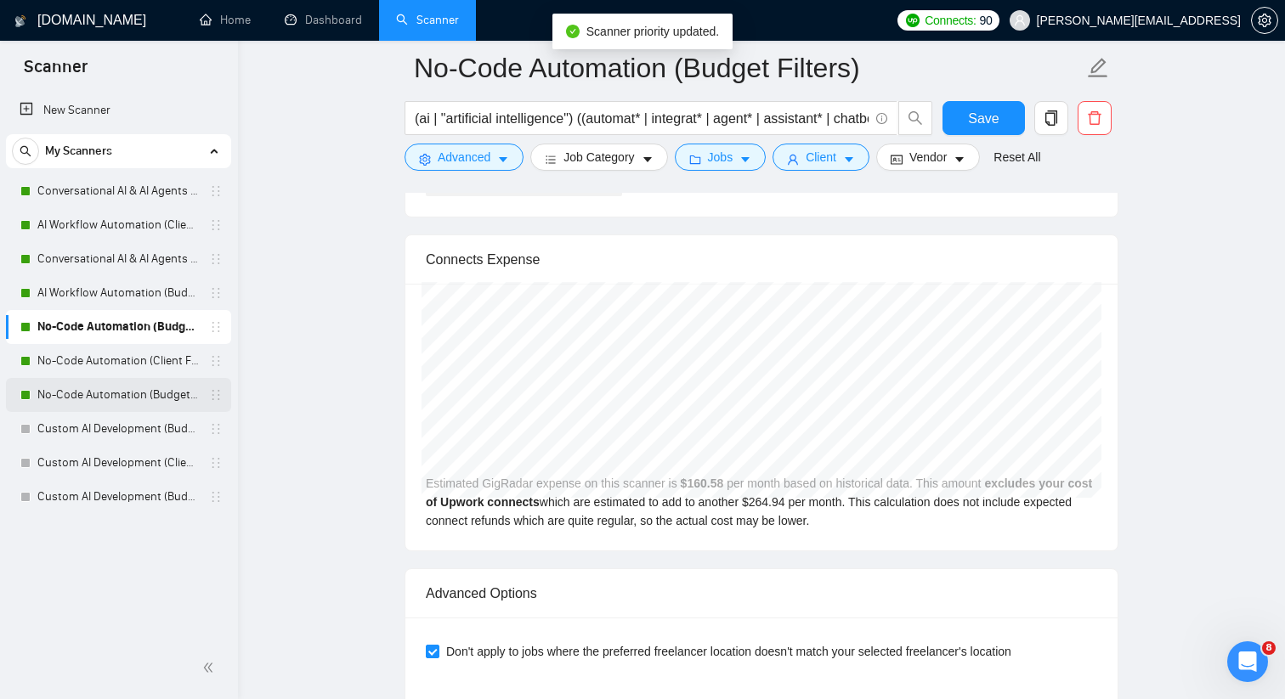
click at [177, 396] on link "No-Code Automation (Budget Filters W4, Aug)" at bounding box center [117, 395] width 161 height 34
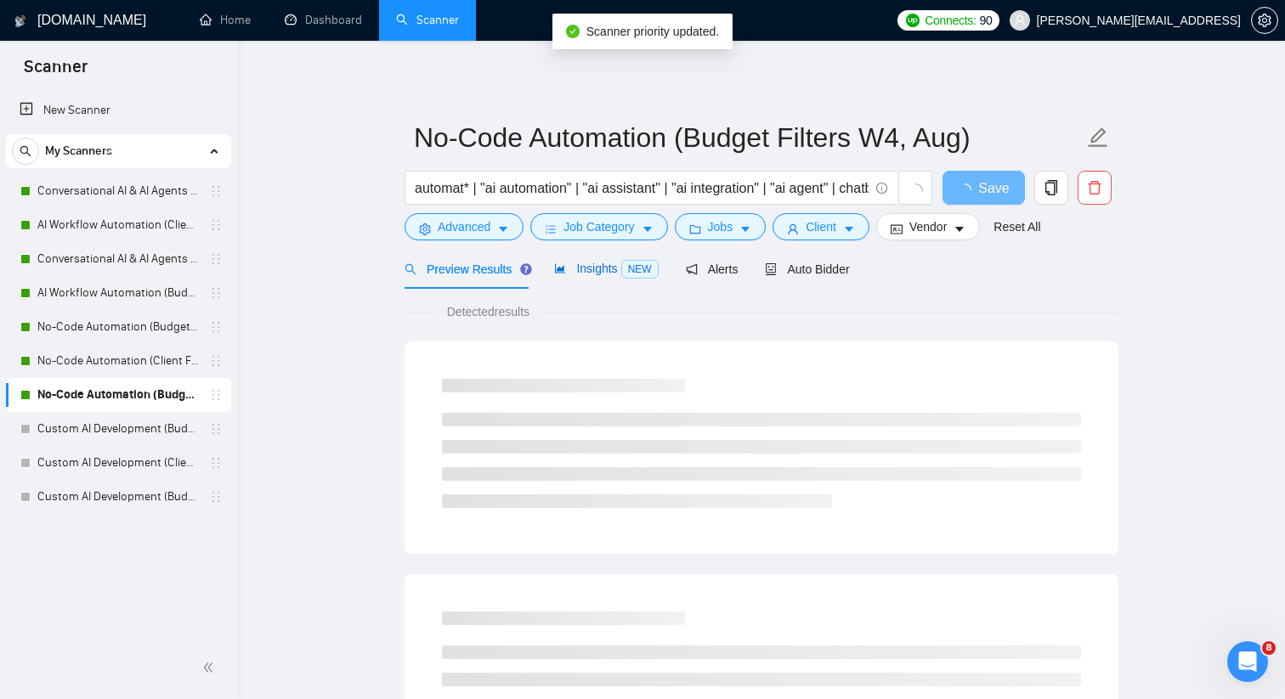
click at [590, 277] on div "Insights NEW" at bounding box center [606, 269] width 104 height 20
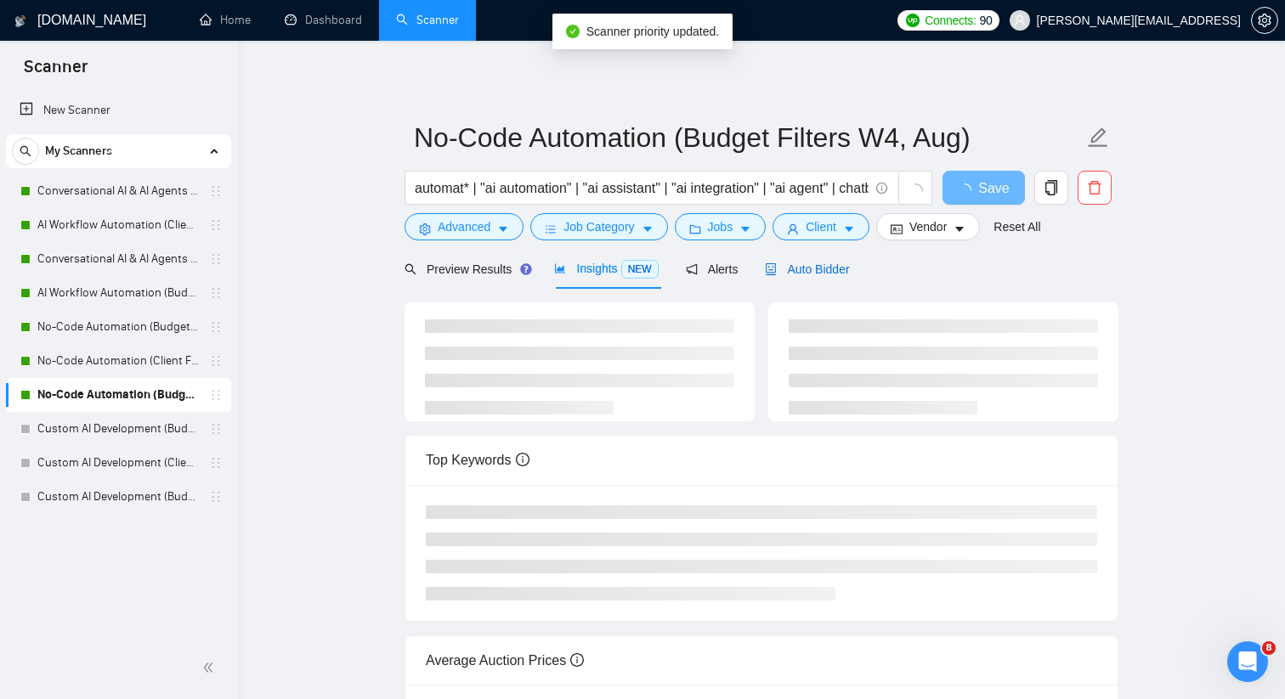
click at [771, 263] on icon "robot" at bounding box center [771, 269] width 12 height 12
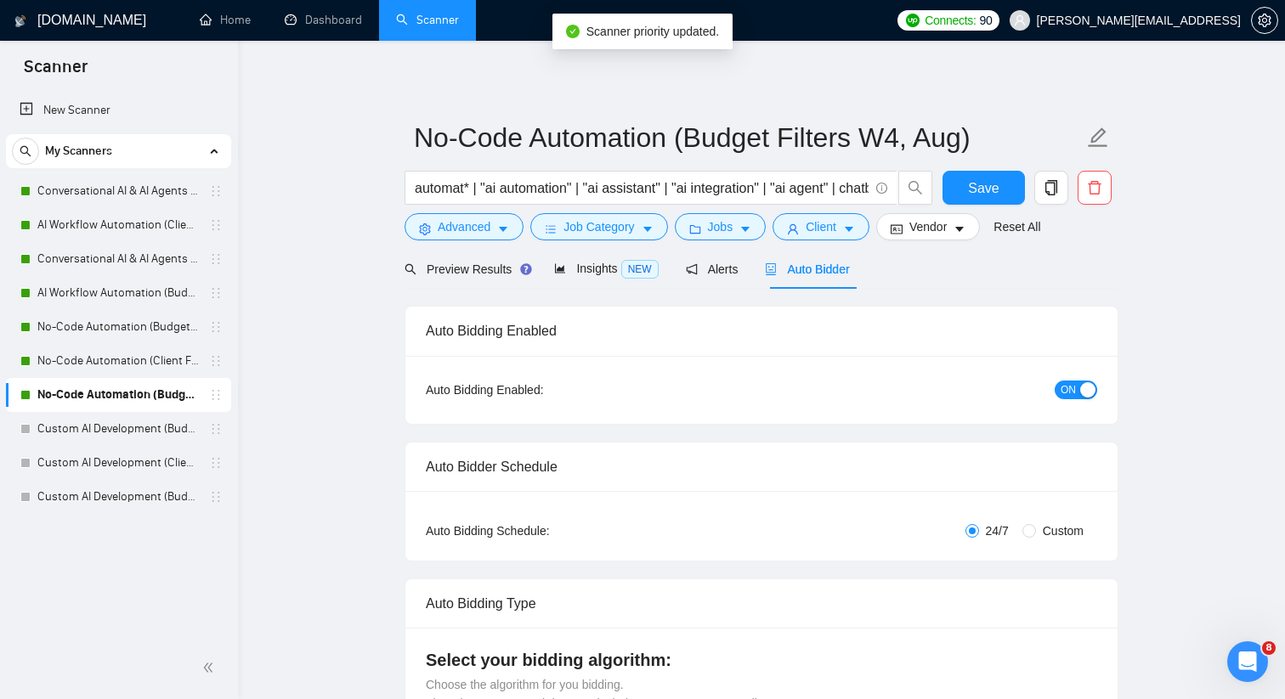
checkbox input "true"
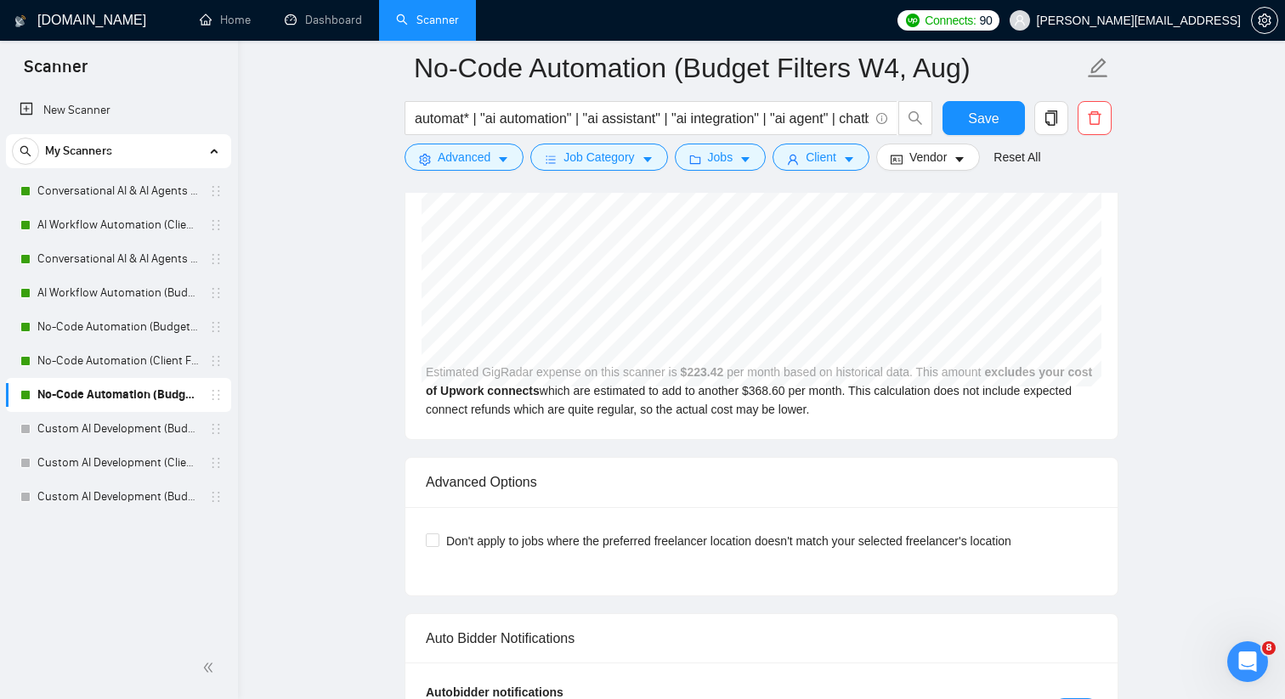
scroll to position [3596, 0]
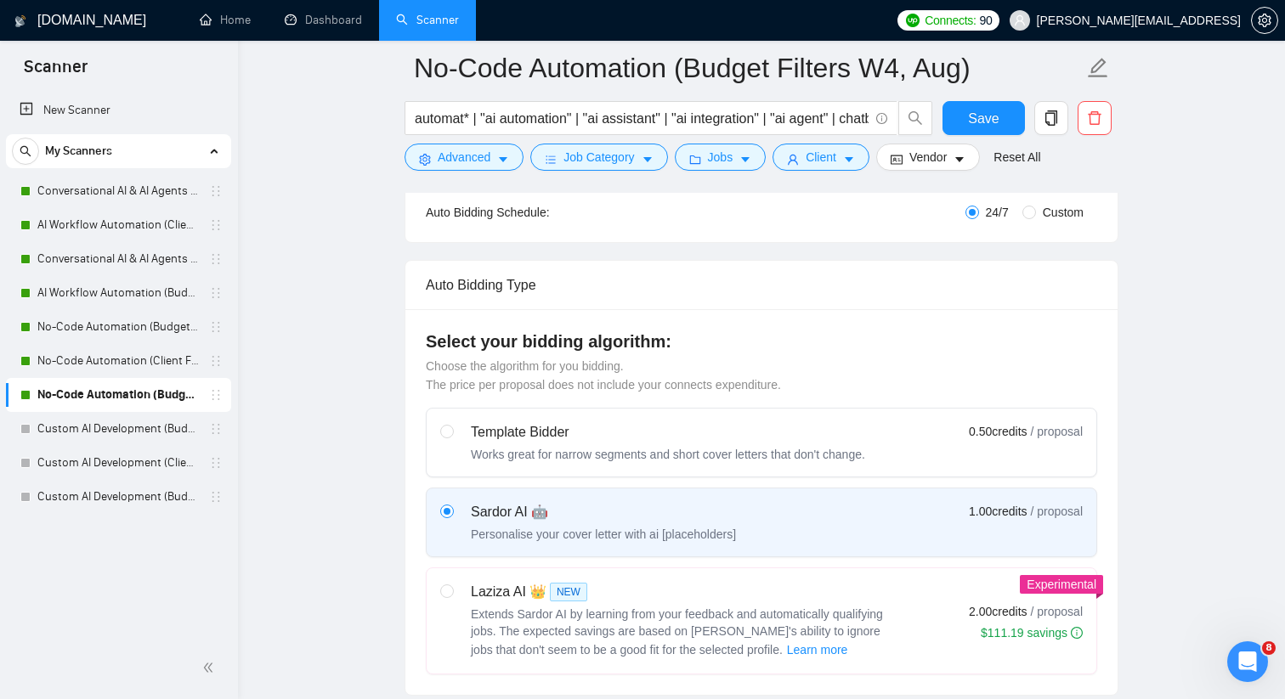
scroll to position [0, 0]
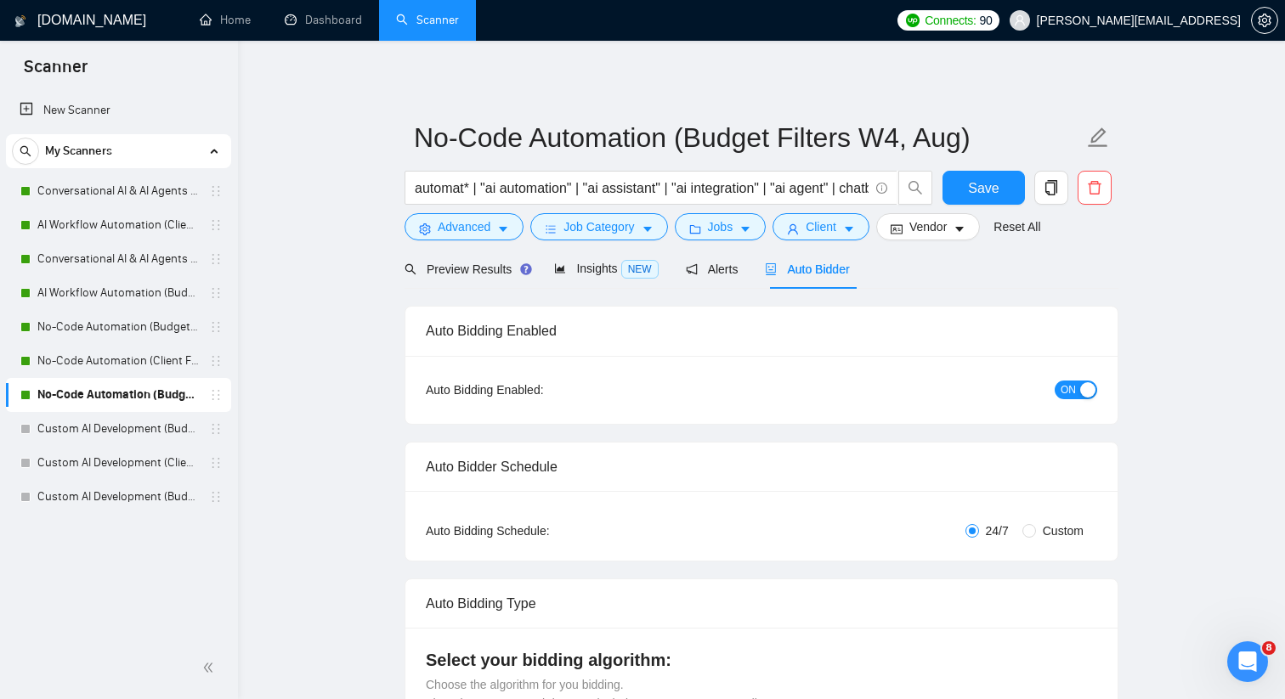
click at [167, 188] on link "Conversational AI & AI Agents (Client Filters)" at bounding box center [117, 191] width 161 height 34
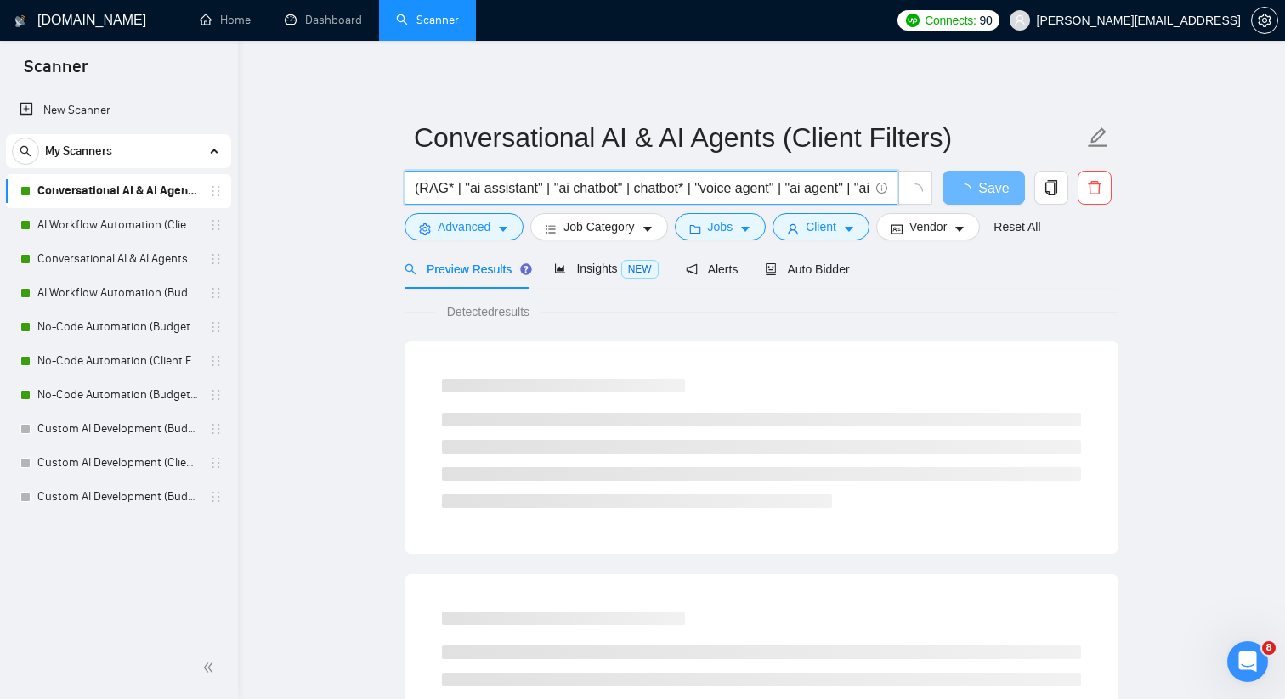
click at [510, 183] on input "(RAG* | "ai assistant" | "ai chatbot" | chatbot* | "voice agent" | "ai agent" |…" at bounding box center [642, 188] width 454 height 21
click at [615, 165] on form "Conversational AI & AI Agents (Client Filters) (RAG* | "ai assistant" | "ai cha…" at bounding box center [761, 179] width 714 height 138
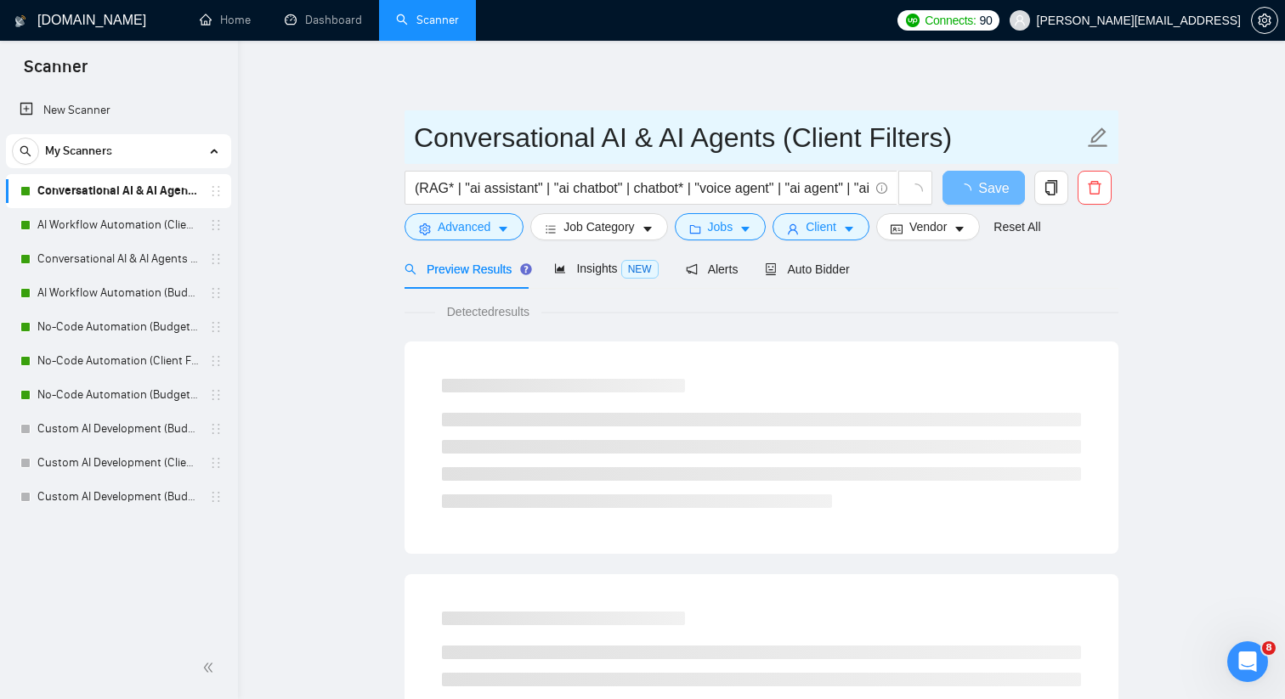
click at [616, 138] on input "Conversational AI & AI Agents (Client Filters)" at bounding box center [748, 137] width 669 height 42
paste input "(RAG* | "ai assistant" | "ai chatbot" | chatbot* | "voice agent" | "ai agent" |…"
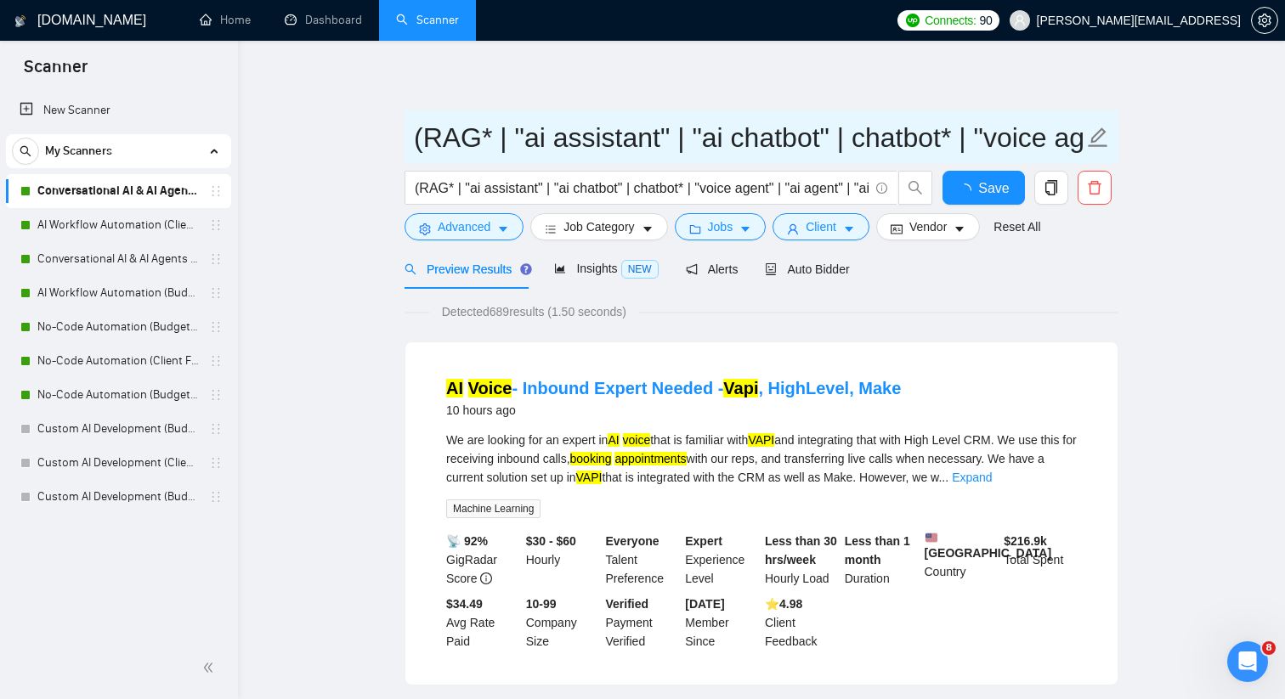
scroll to position [0, 2604]
type input "Conversational AI & AI Agents (Client Filters)"
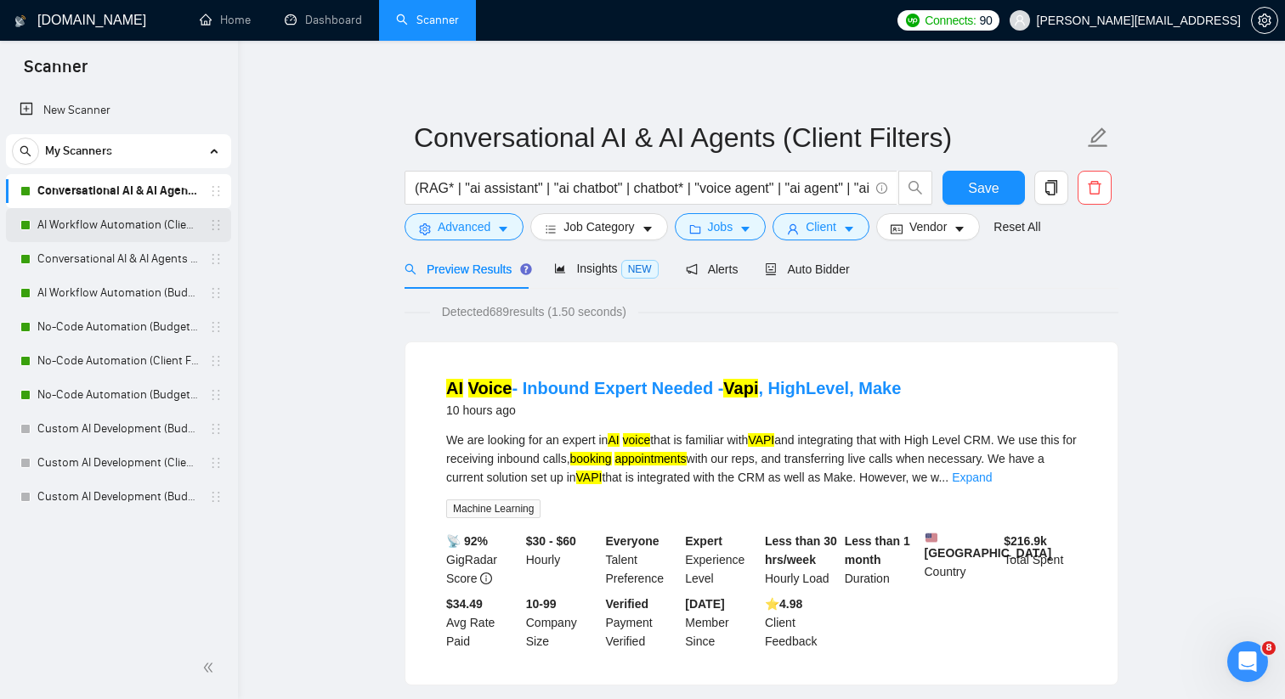
click at [178, 228] on link "AI Workflow Automation (Client Filters)" at bounding box center [117, 225] width 161 height 34
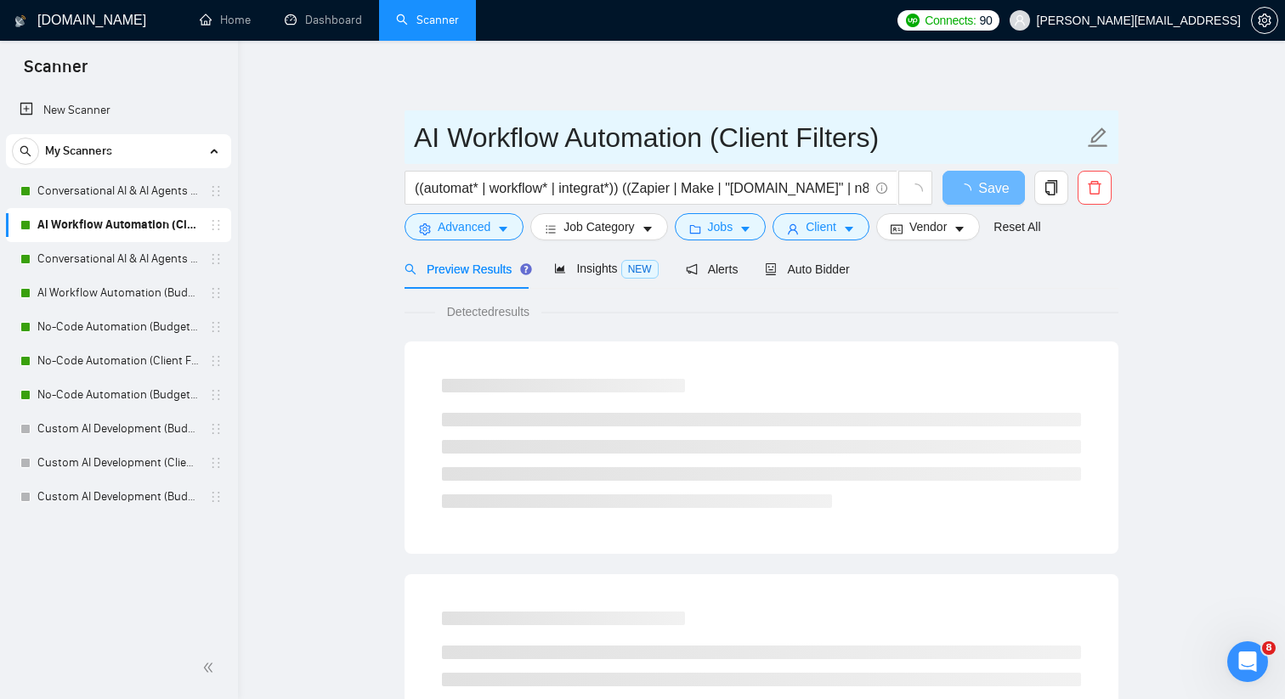
click at [707, 149] on input "AI Workflow Automation (Client Filters)" at bounding box center [748, 137] width 669 height 42
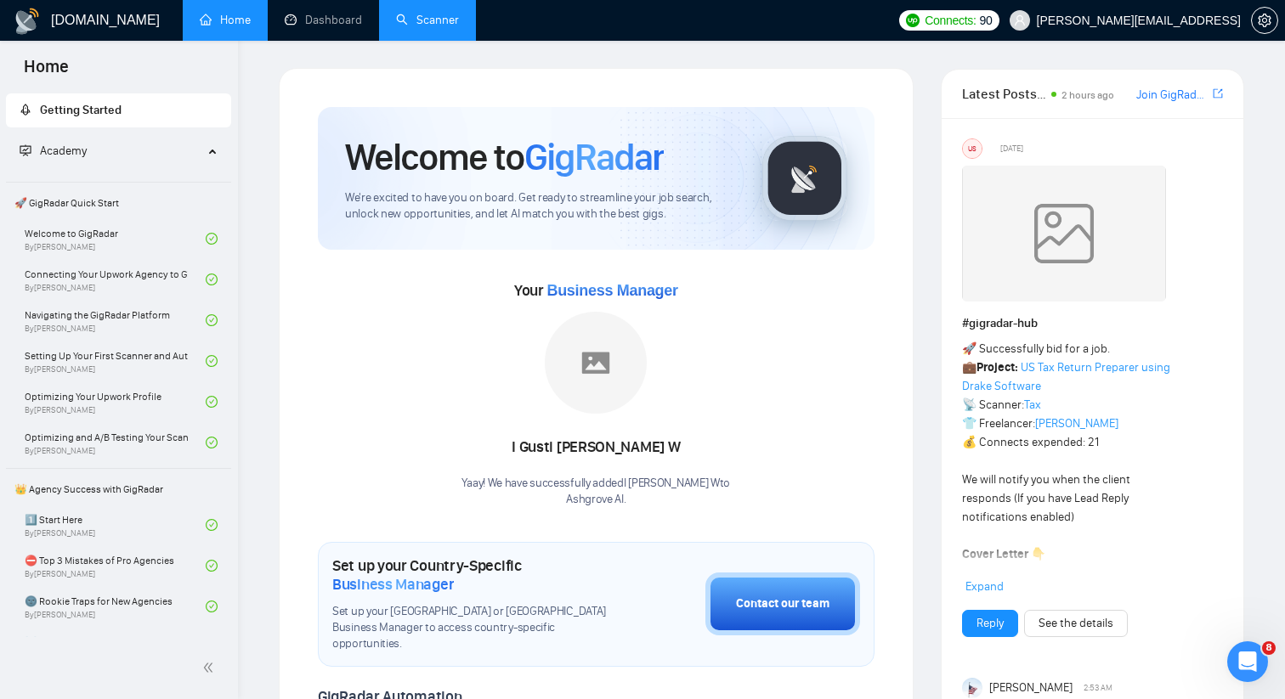
click at [438, 13] on link "Scanner" at bounding box center [427, 20] width 63 height 14
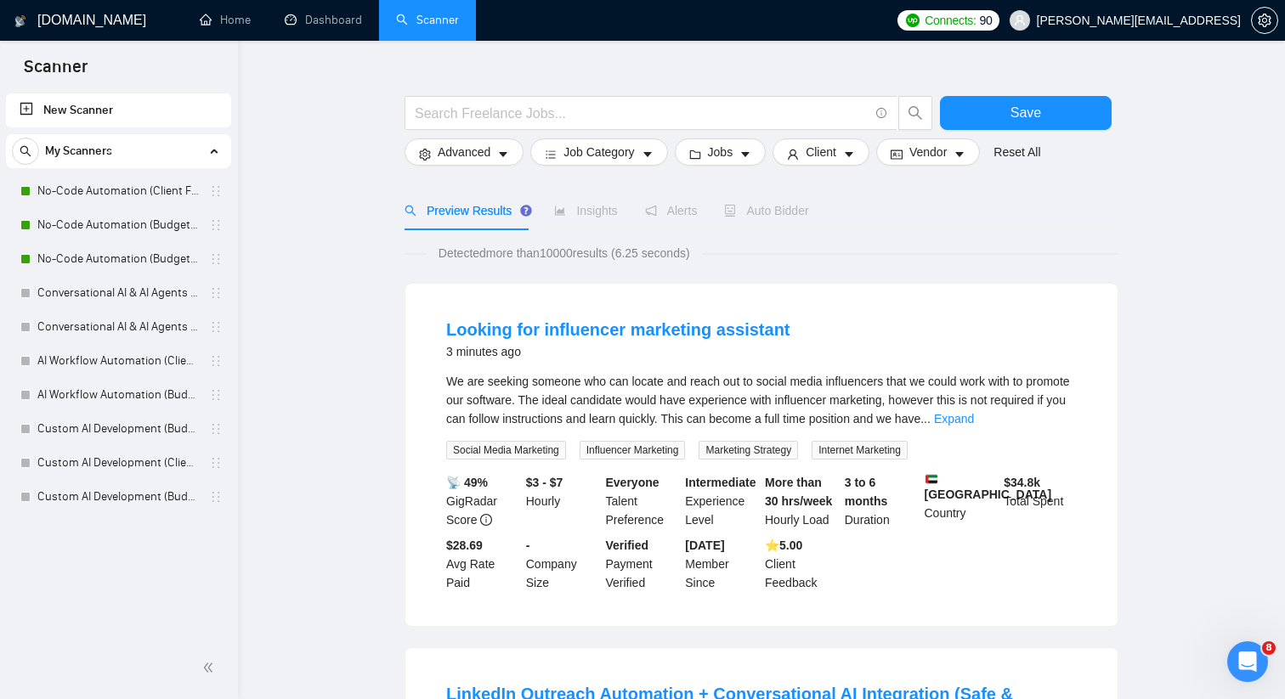
scroll to position [25, 0]
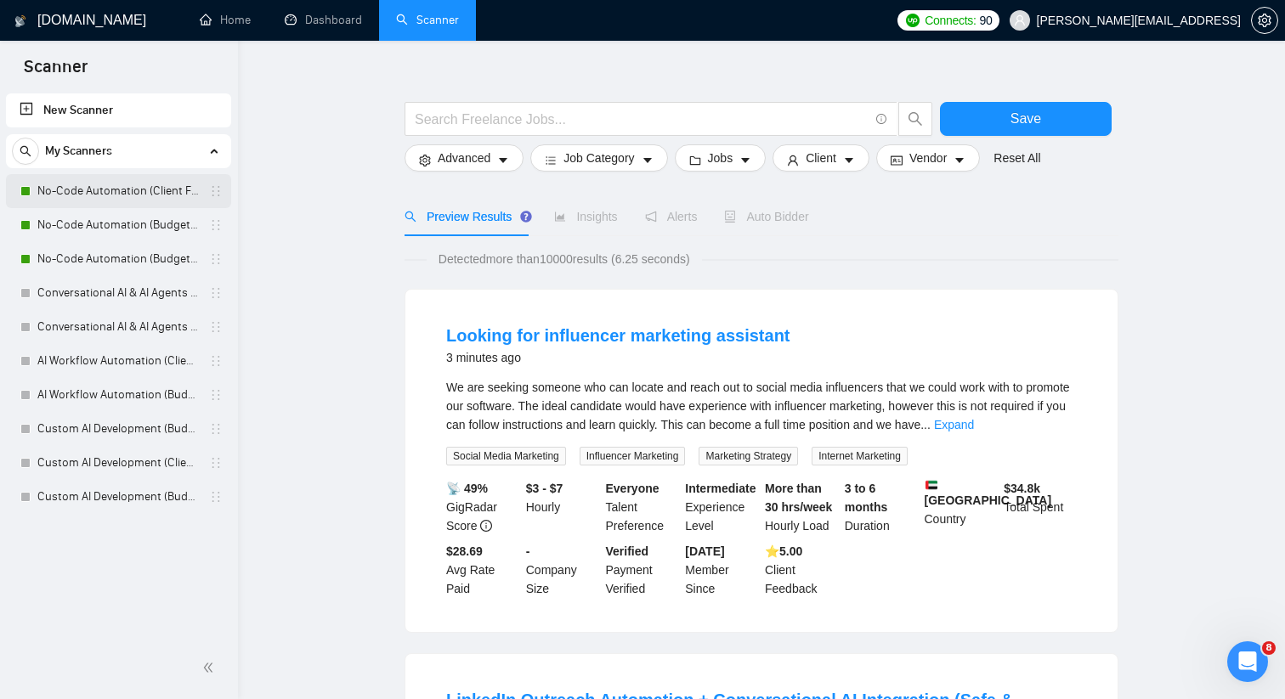
click at [176, 189] on link "No-Code Automation (Client Filters)" at bounding box center [117, 191] width 161 height 34
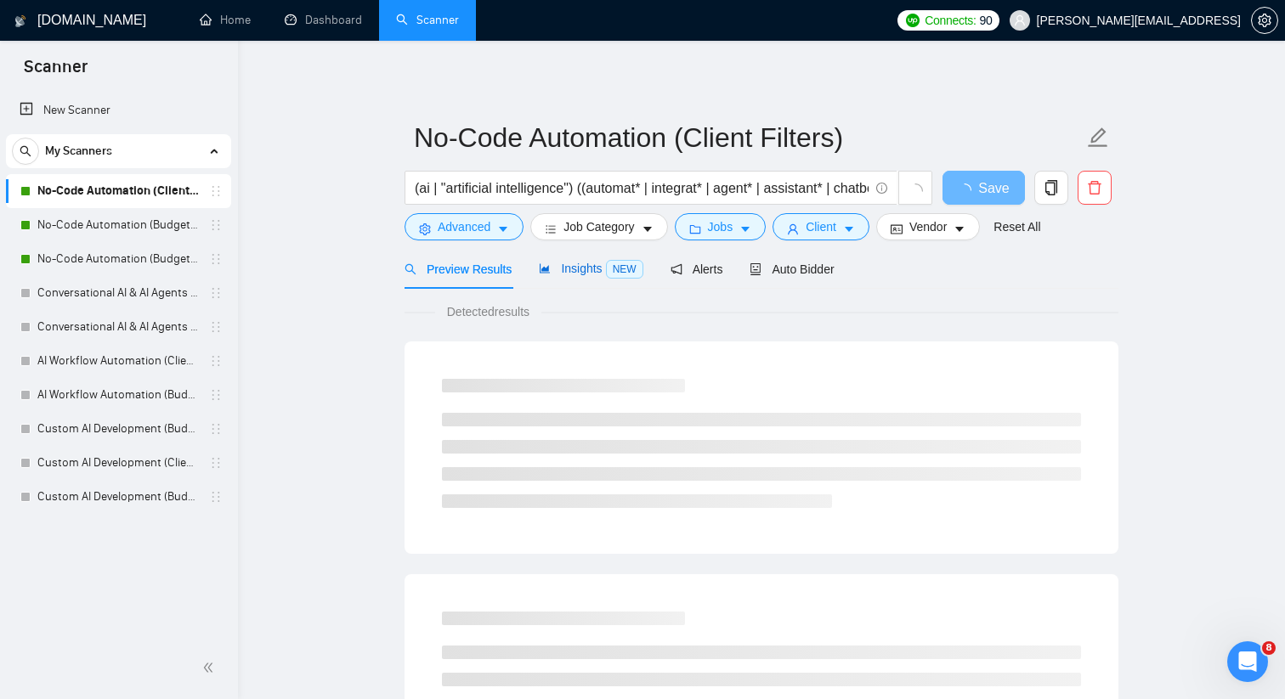
click at [562, 260] on div "Insights NEW" at bounding box center [591, 269] width 104 height 20
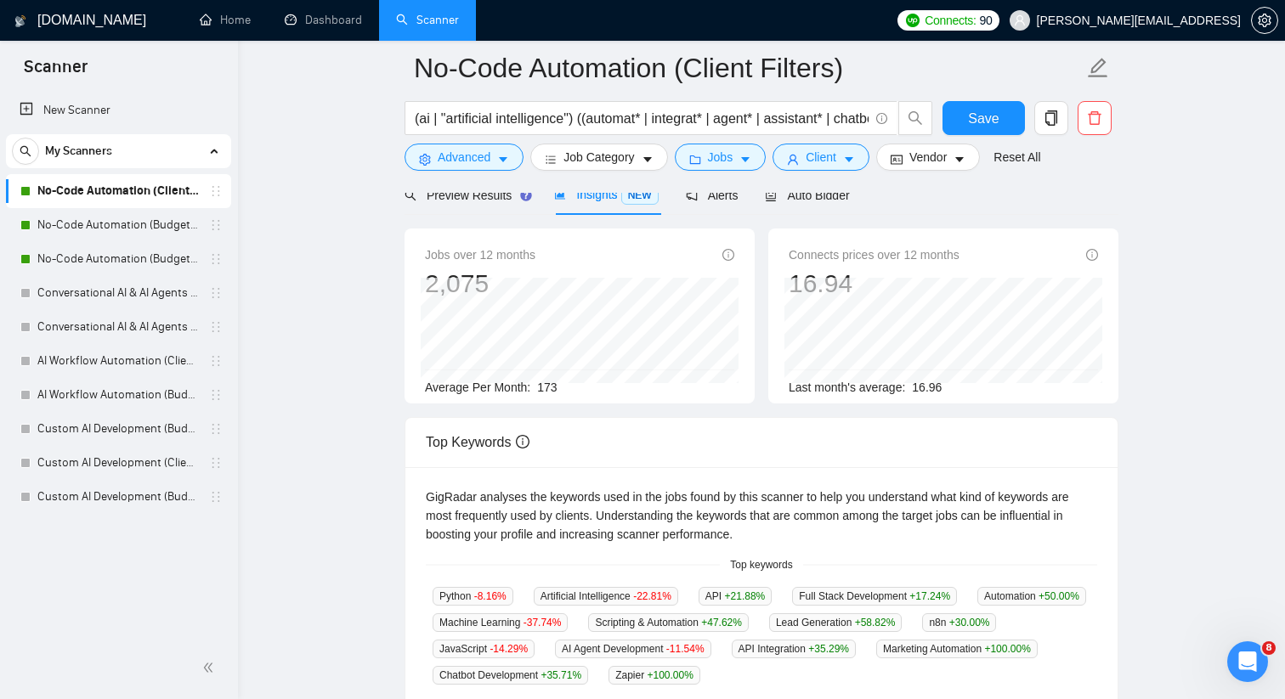
scroll to position [74, 0]
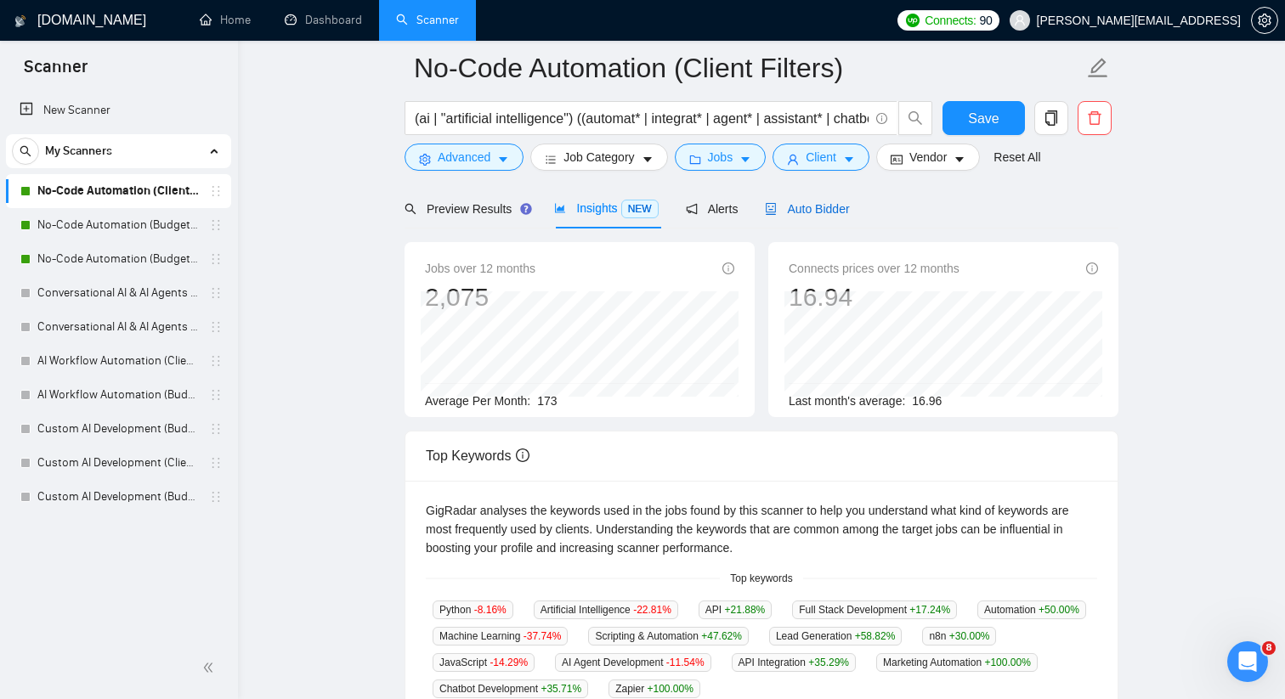
click at [790, 213] on span "Auto Bidder" at bounding box center [807, 209] width 84 height 14
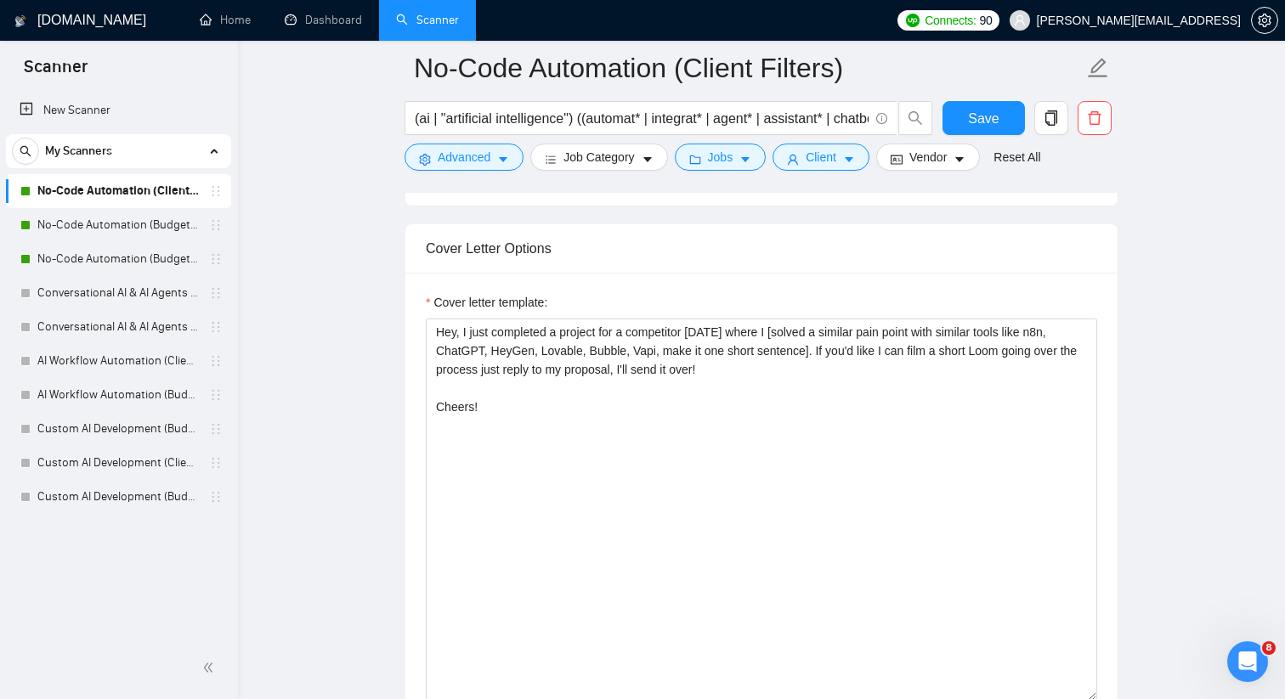
scroll to position [1824, 0]
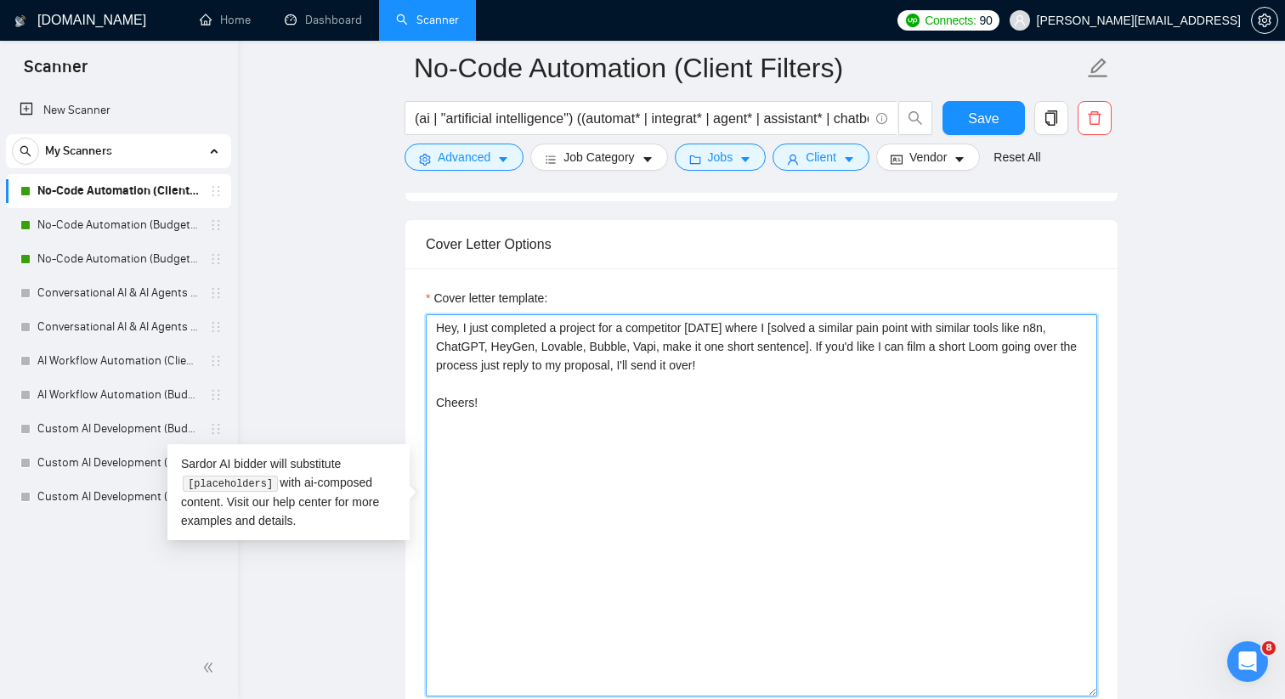
drag, startPoint x: 874, startPoint y: 346, endPoint x: 873, endPoint y: 373, distance: 27.2
click at [873, 373] on textarea "Hey, I just completed a project for a competitor [DATE] where I [solved a simil…" at bounding box center [761, 505] width 671 height 382
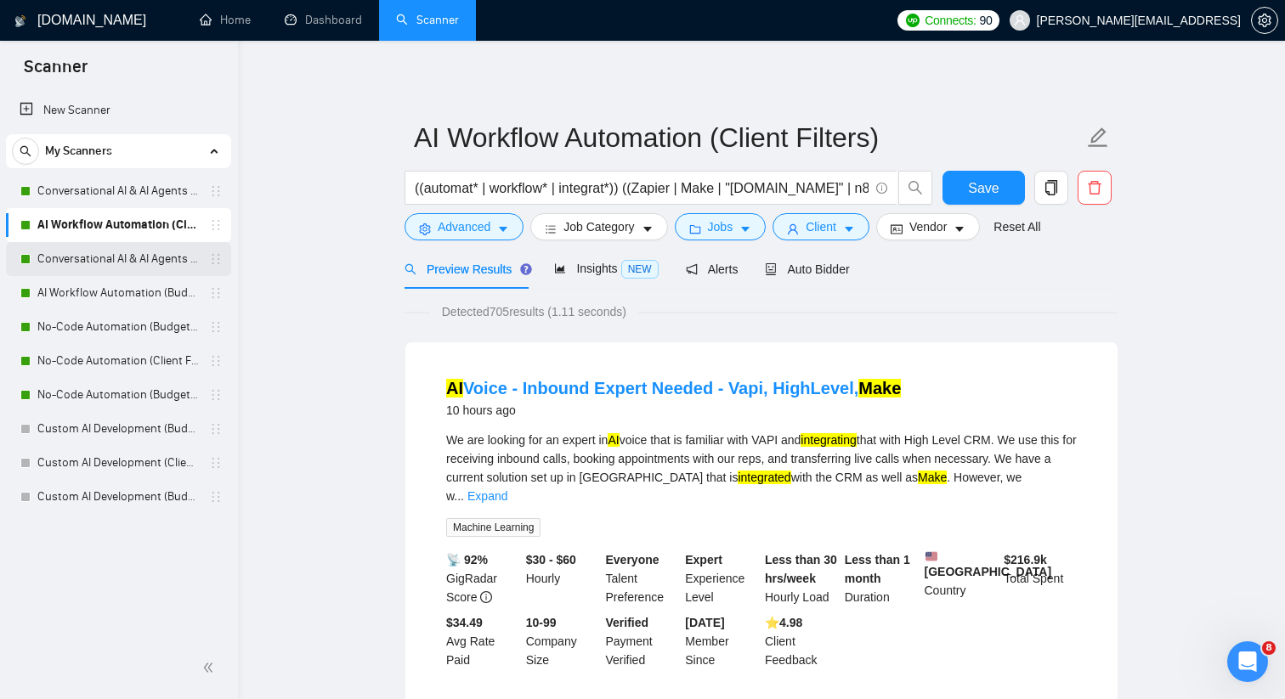
click at [199, 254] on link "Conversational AI & AI Agents (Budget Filters)" at bounding box center [117, 259] width 161 height 34
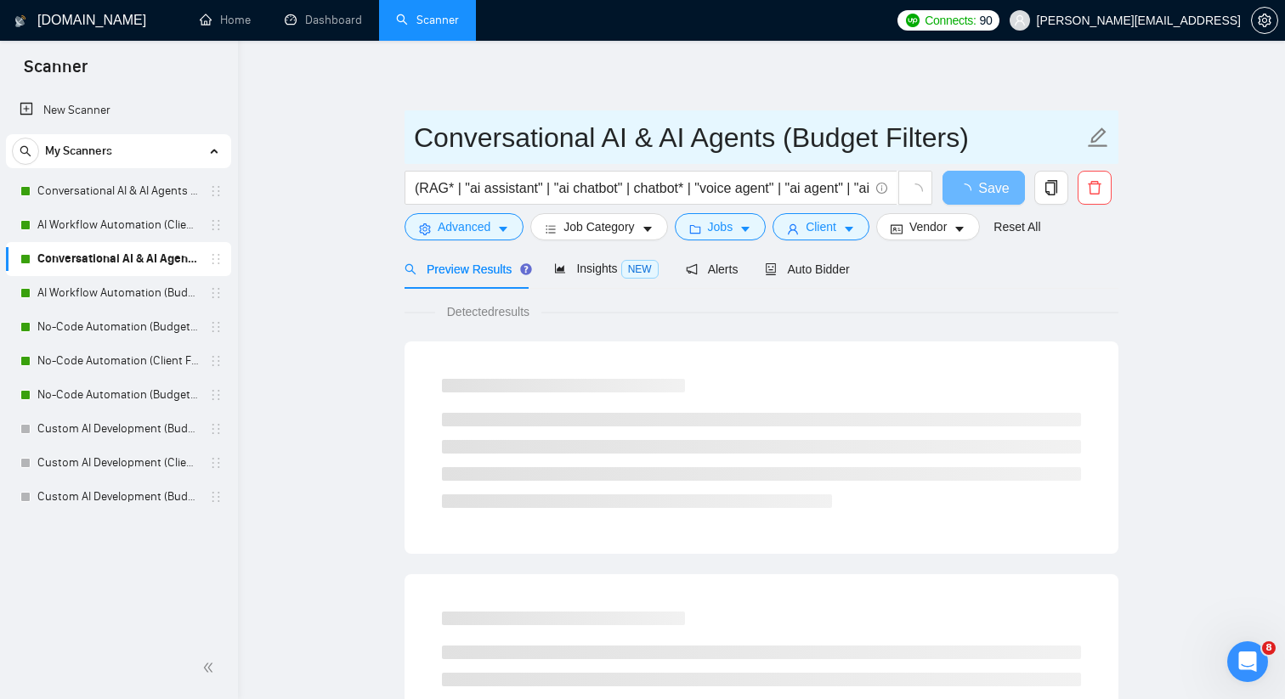
click at [527, 139] on input "Conversational AI & AI Agents (Budget Filters)" at bounding box center [748, 137] width 669 height 42
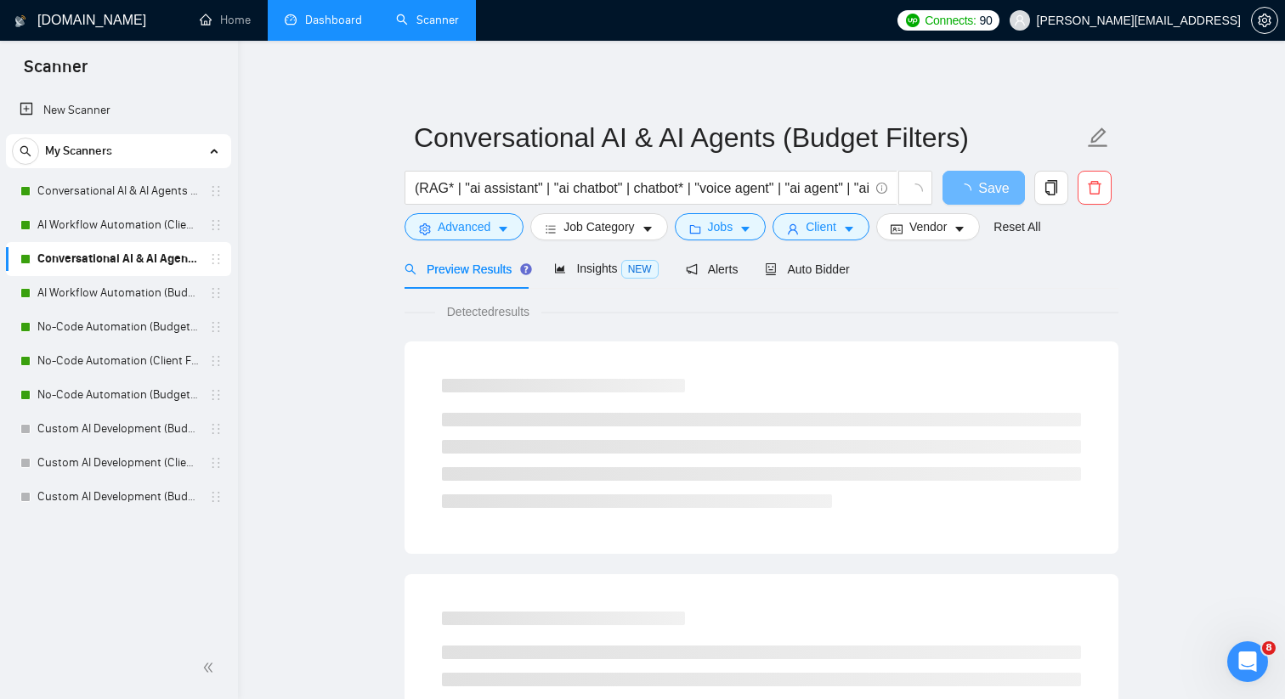
click at [298, 26] on link "Dashboard" at bounding box center [323, 20] width 77 height 14
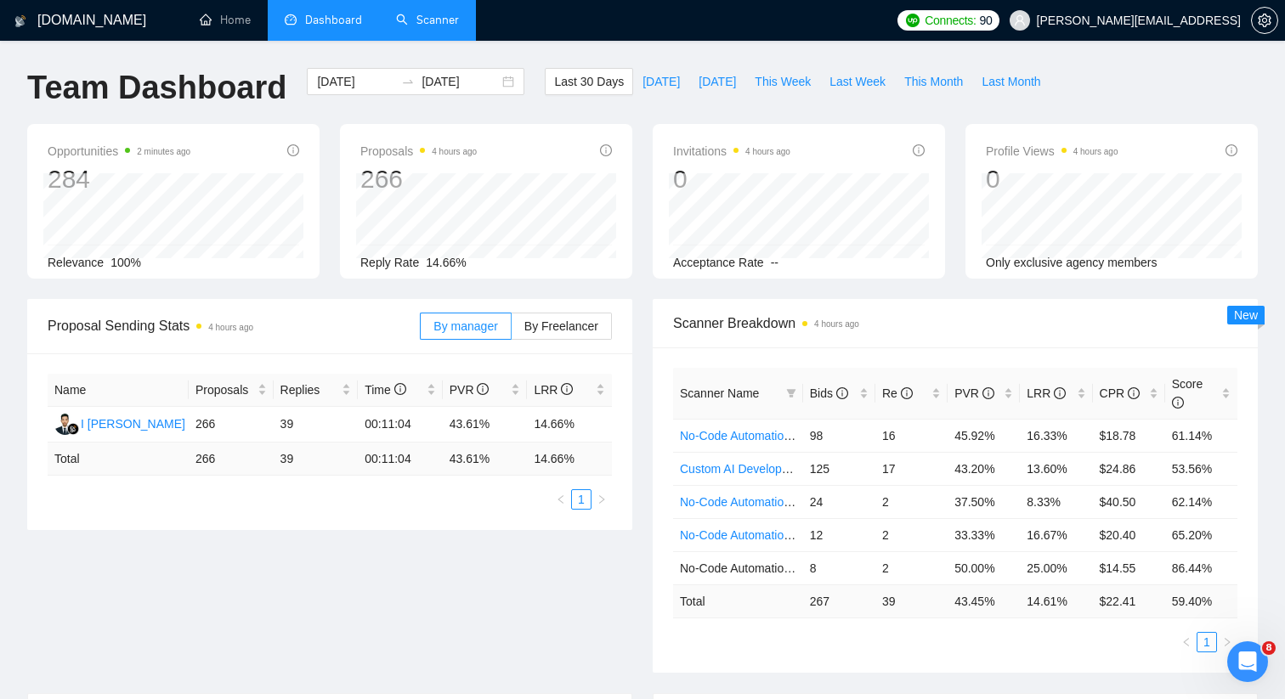
click at [445, 21] on link "Scanner" at bounding box center [427, 20] width 63 height 14
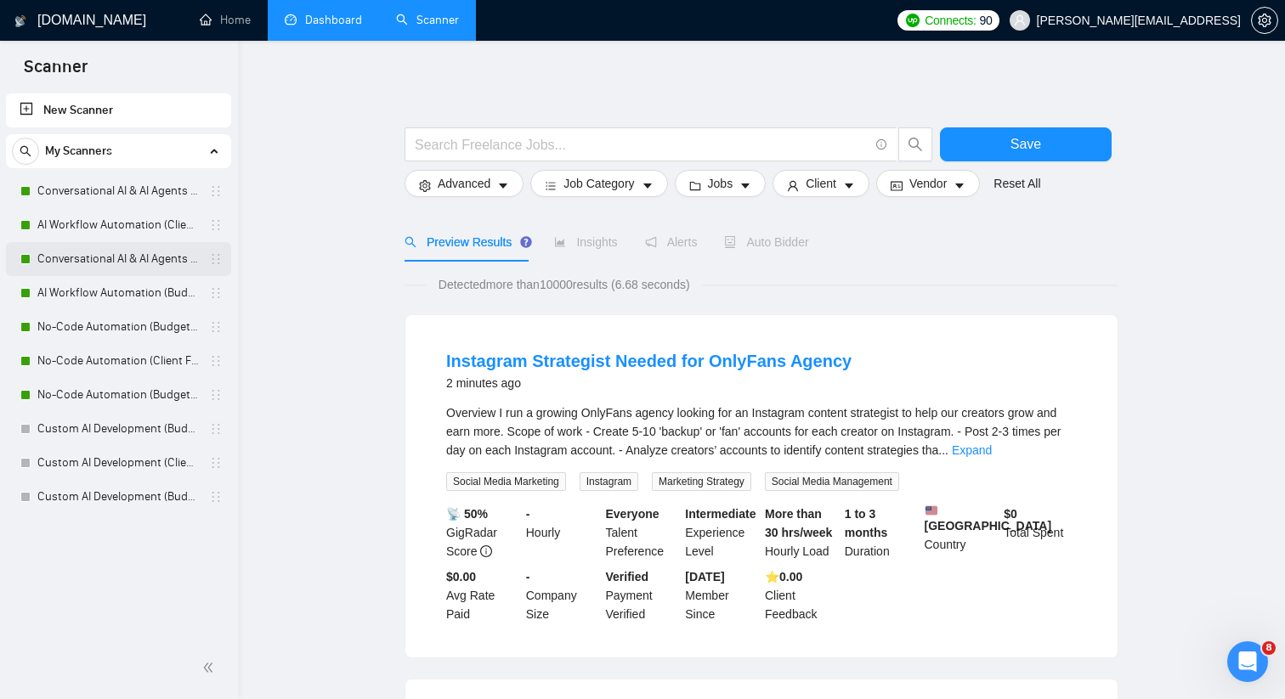
click at [131, 256] on link "Conversational AI & AI Agents (Budget Filters)" at bounding box center [117, 259] width 161 height 34
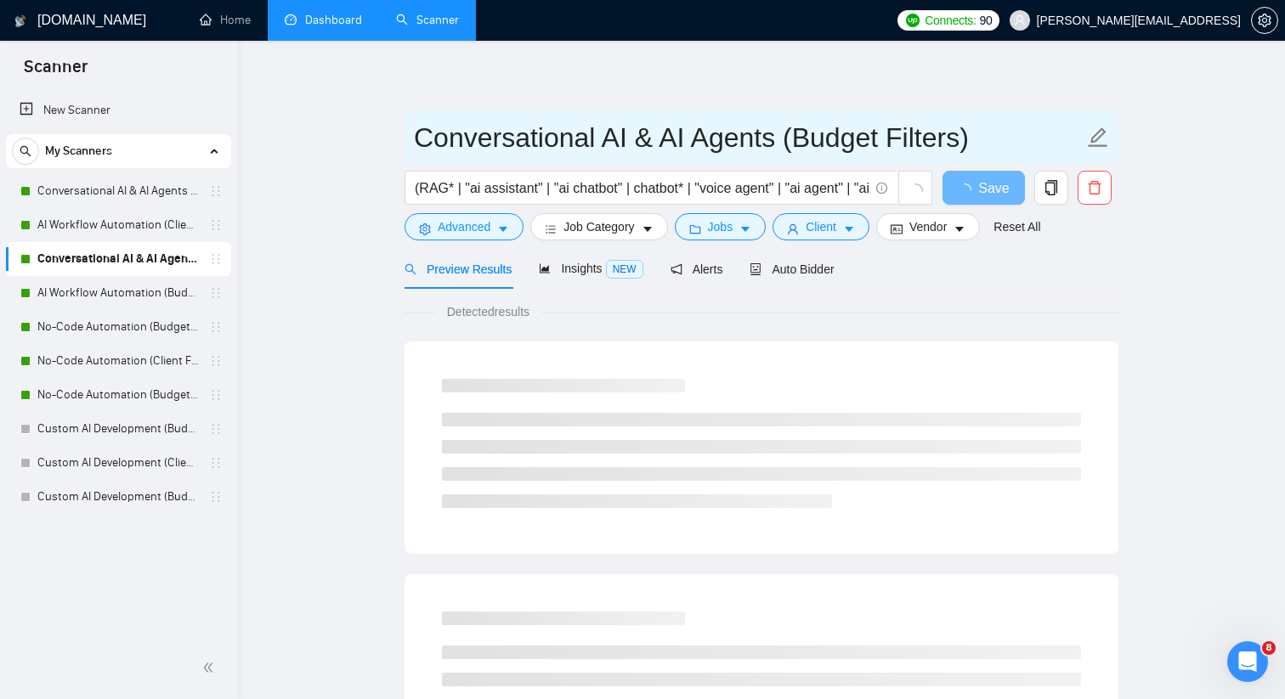
click at [522, 144] on input "Conversational AI & AI Agents (Budget Filters)" at bounding box center [748, 137] width 669 height 42
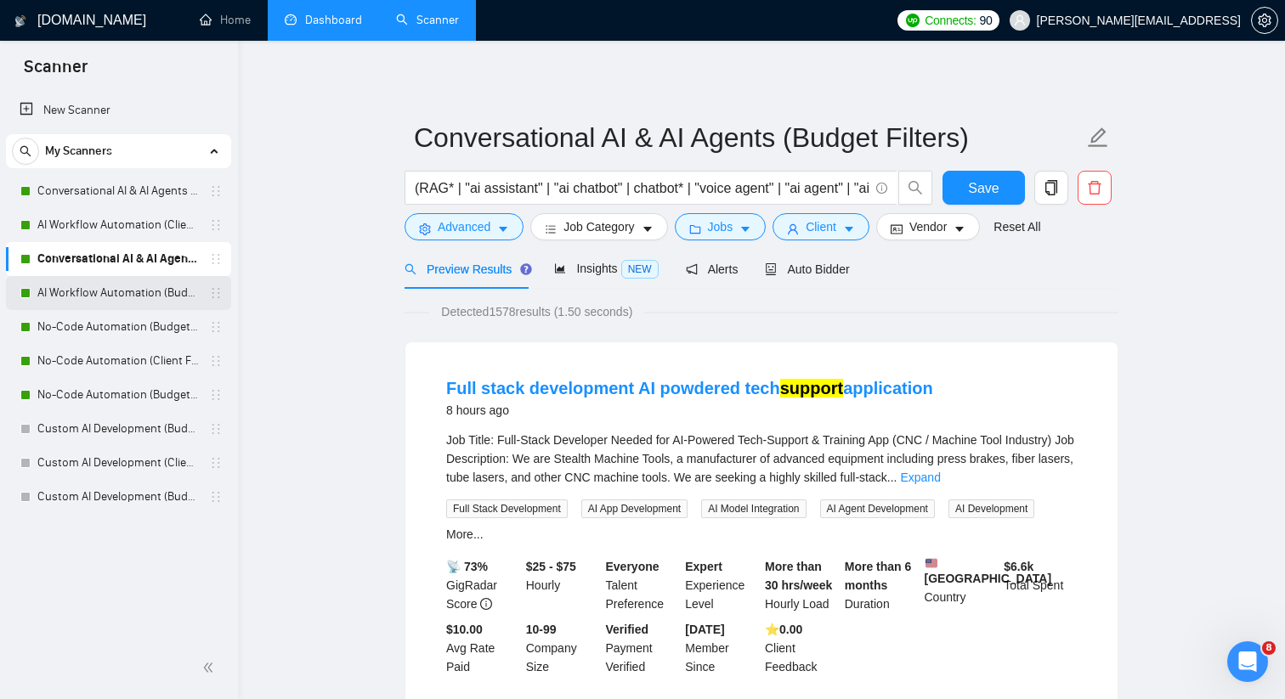
click at [155, 289] on link "AI Workflow Automation (Budget Filters)" at bounding box center [117, 293] width 161 height 34
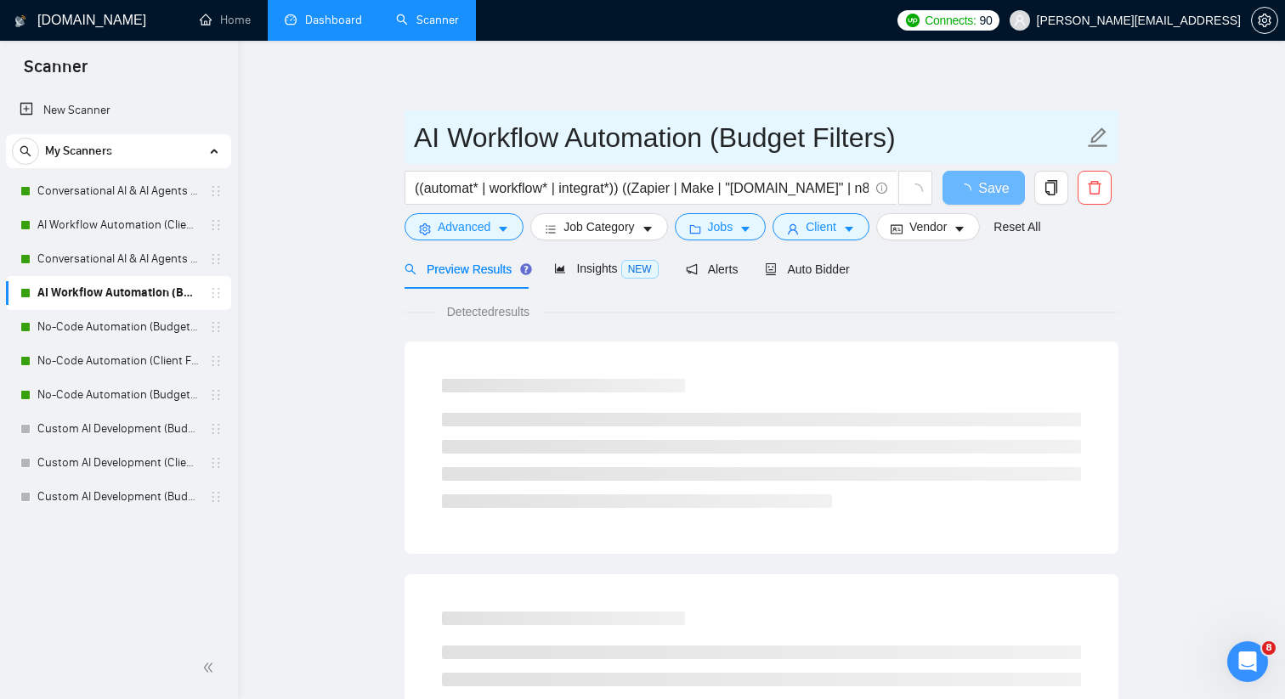
click at [697, 131] on input "AI Workflow Automation (Budget Filters)" at bounding box center [748, 137] width 669 height 42
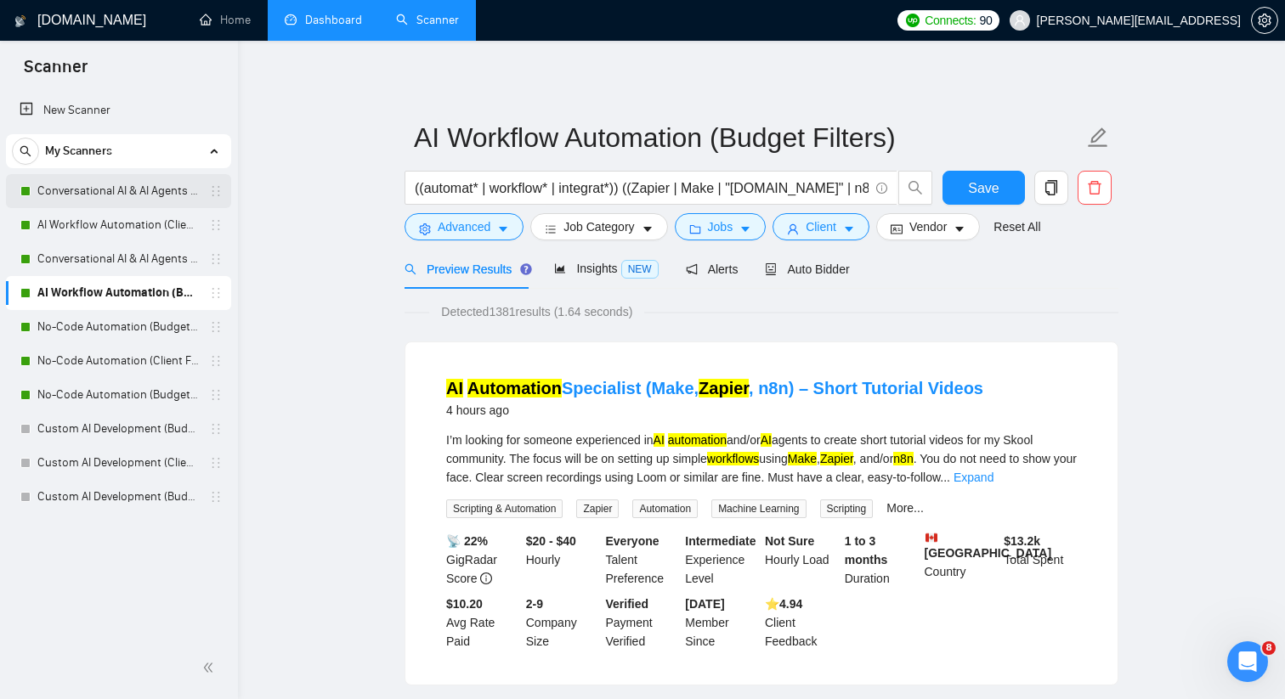
click at [199, 205] on link "Conversational AI & AI Agents (Client Filters)" at bounding box center [117, 191] width 161 height 34
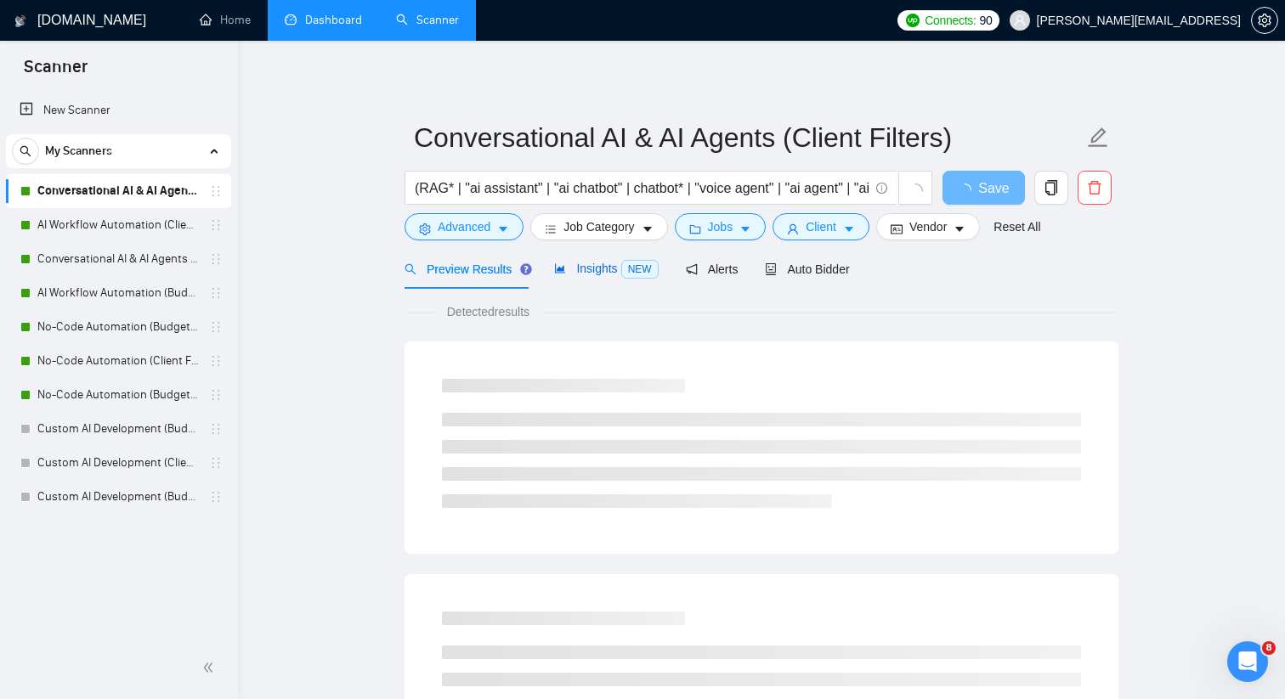
click at [613, 266] on span "Insights NEW" at bounding box center [606, 269] width 104 height 14
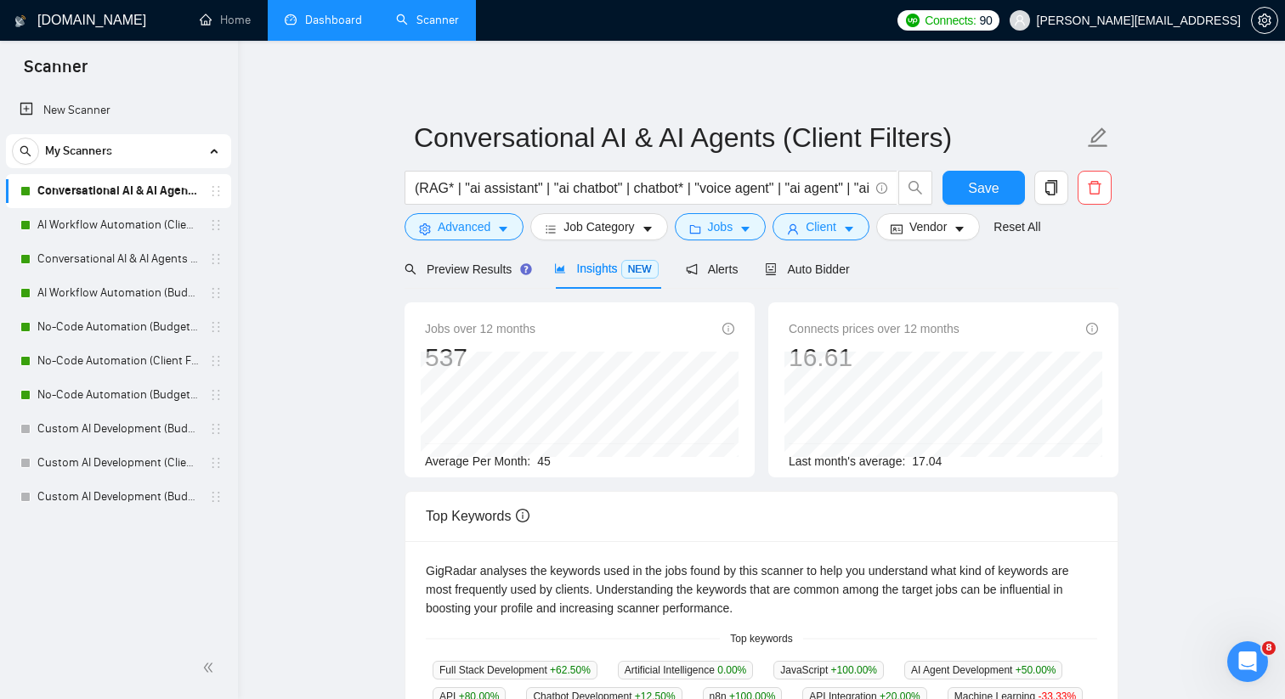
click at [546, 460] on span "45" at bounding box center [544, 462] width 14 height 14
click at [149, 380] on link "No-Code Automation (Budget Filters W4, Aug)" at bounding box center [117, 395] width 161 height 34
